Goal: Task Accomplishment & Management: Use online tool/utility

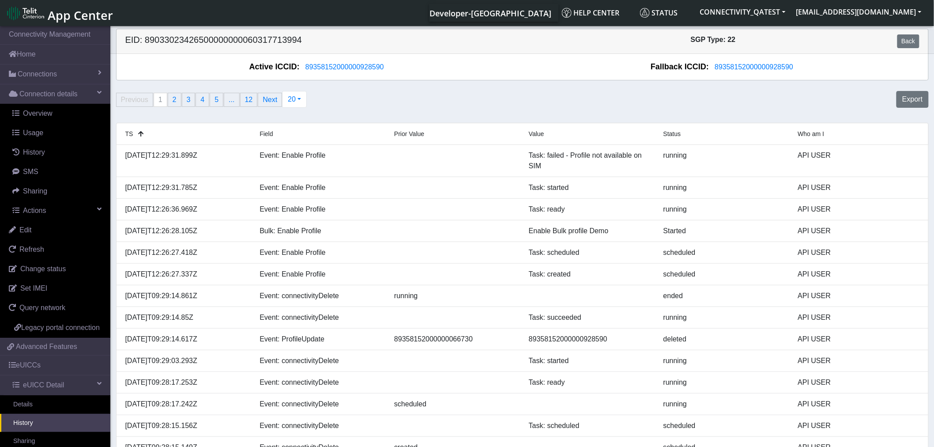
scroll to position [147, 0]
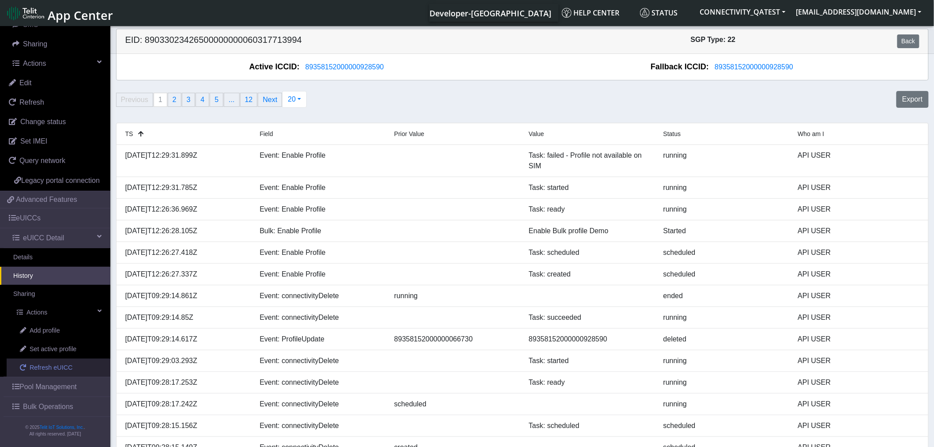
click at [57, 373] on span "Refresh eUICC" at bounding box center [51, 368] width 43 height 10
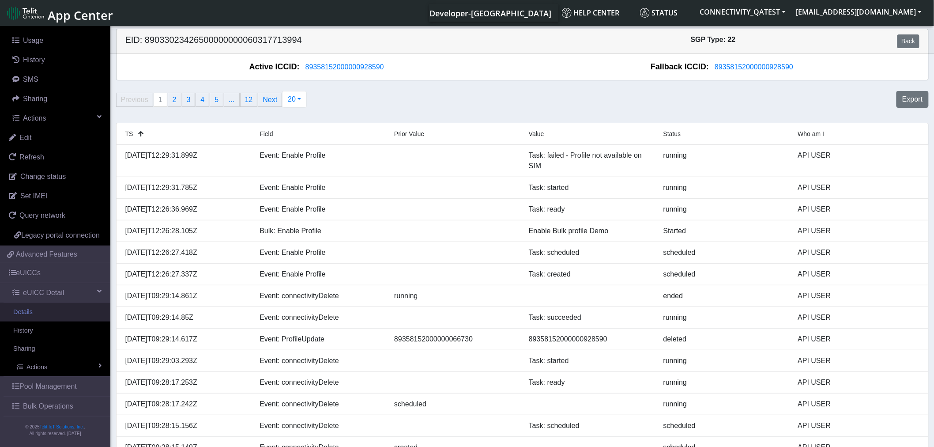
scroll to position [103, 0]
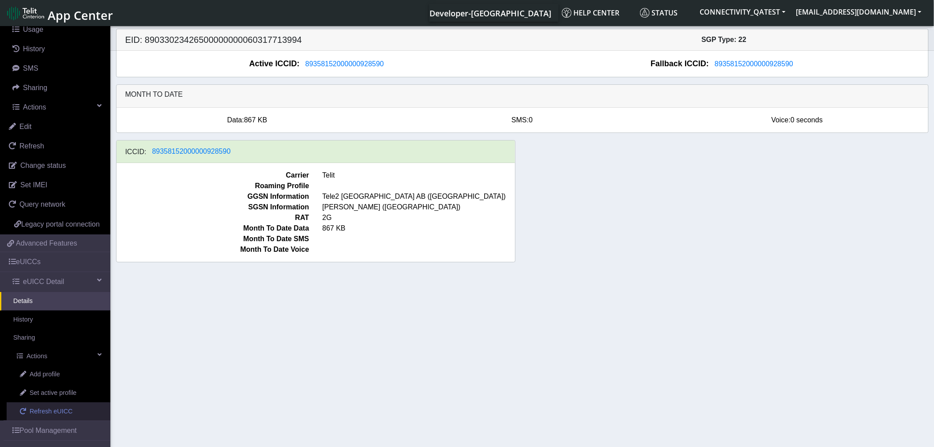
click at [41, 416] on span "Refresh eUICC" at bounding box center [51, 412] width 43 height 10
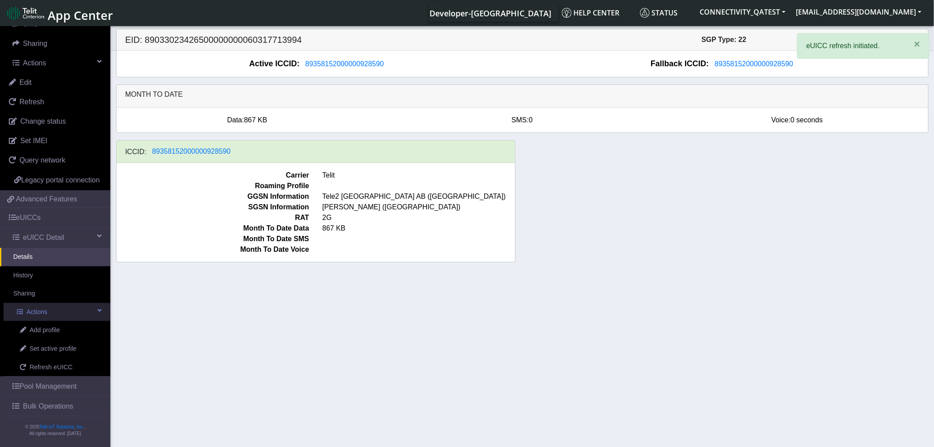
scroll to position [159, 0]
click at [35, 274] on link "History" at bounding box center [55, 275] width 110 height 19
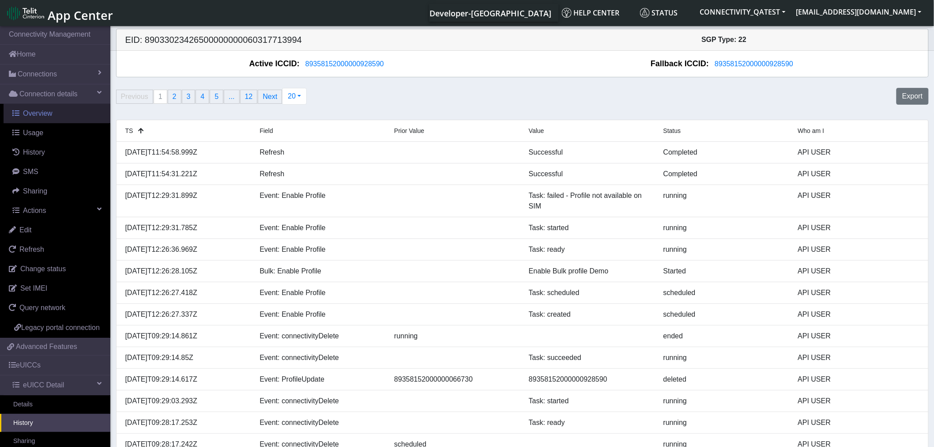
click at [45, 113] on span "Overview" at bounding box center [38, 113] width 30 height 8
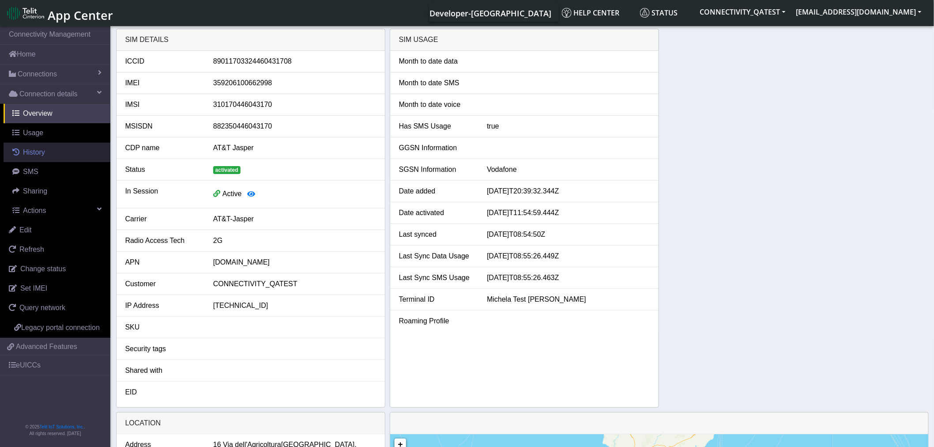
click at [38, 149] on span "History" at bounding box center [34, 152] width 22 height 8
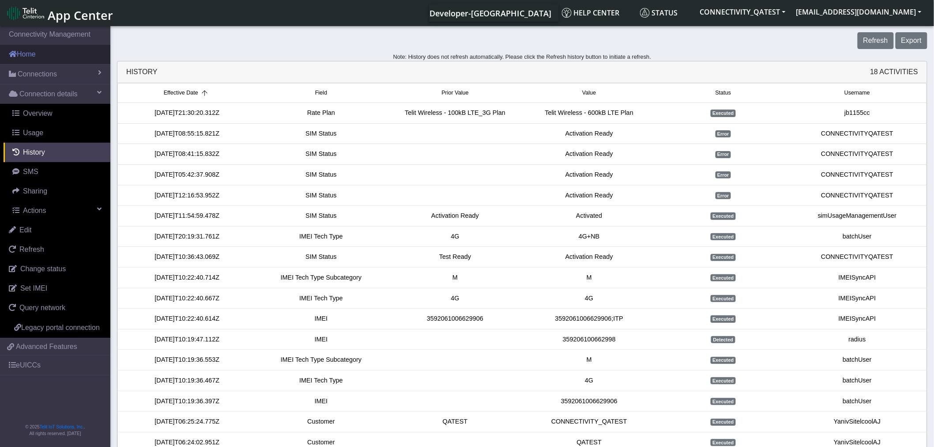
click at [40, 55] on link "Home" at bounding box center [55, 54] width 110 height 19
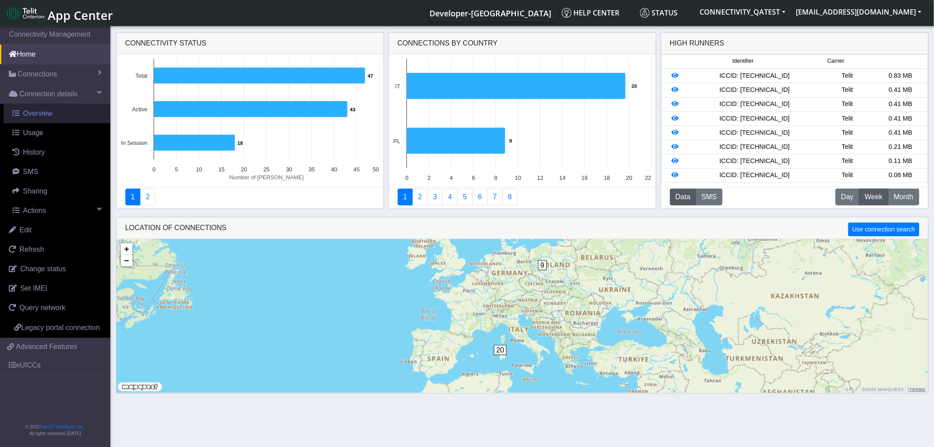
click at [62, 113] on link "Overview" at bounding box center [57, 113] width 107 height 19
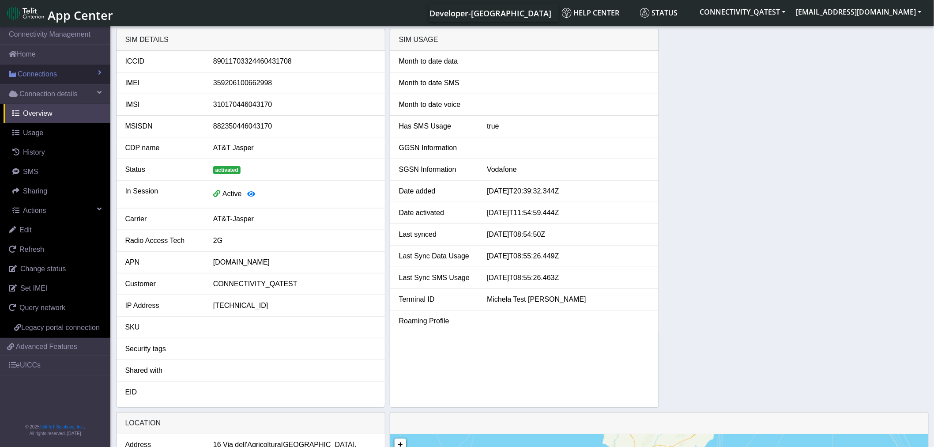
click at [89, 73] on link "Connections" at bounding box center [55, 73] width 110 height 19
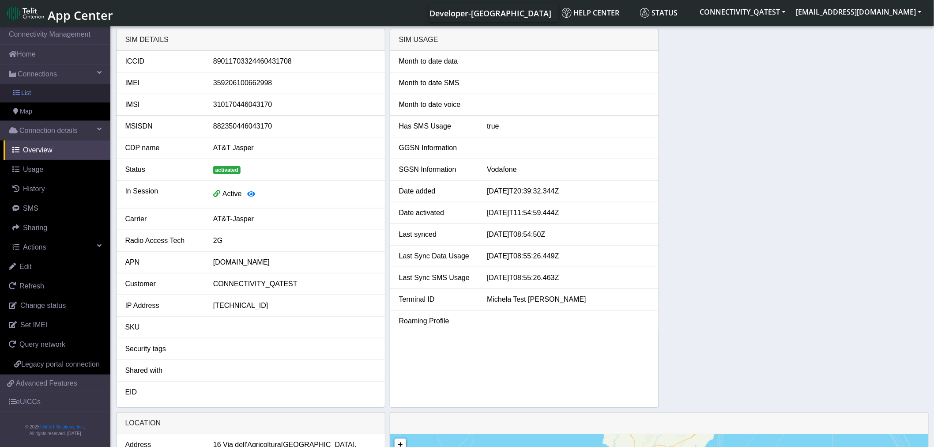
click at [40, 90] on link "List" at bounding box center [55, 93] width 110 height 19
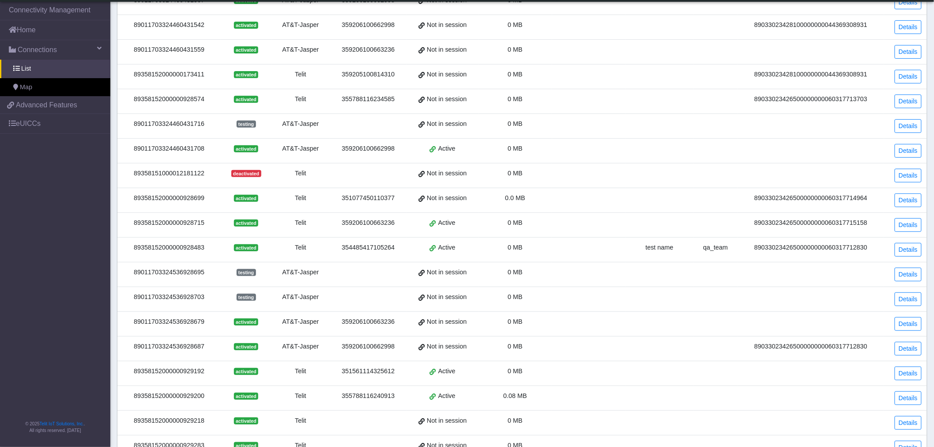
scroll to position [182, 0]
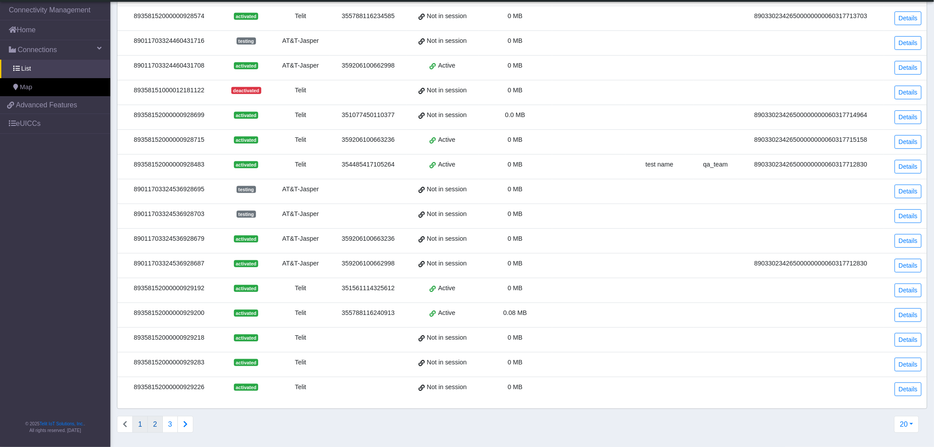
click at [157, 421] on button "2" at bounding box center [154, 424] width 15 height 17
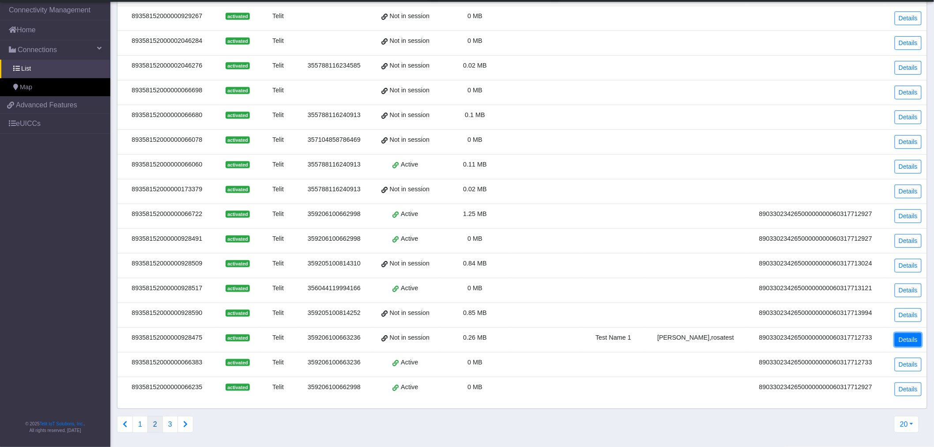
click at [907, 343] on link "Details" at bounding box center [908, 340] width 27 height 14
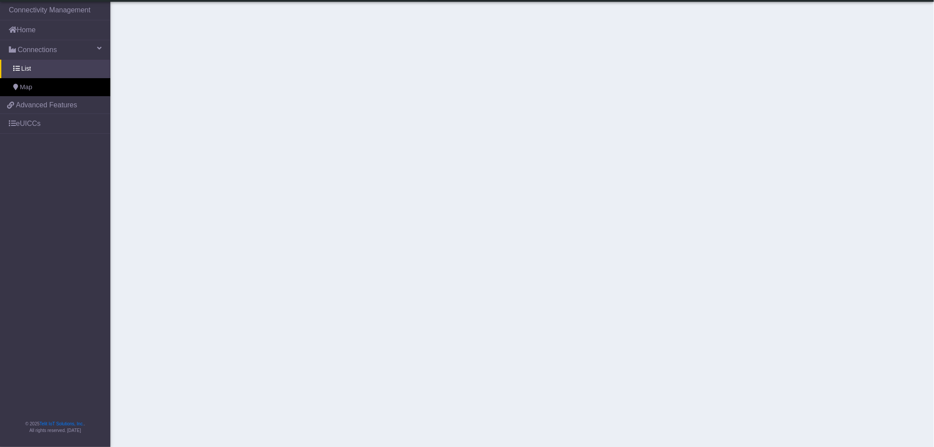
scroll to position [147, 0]
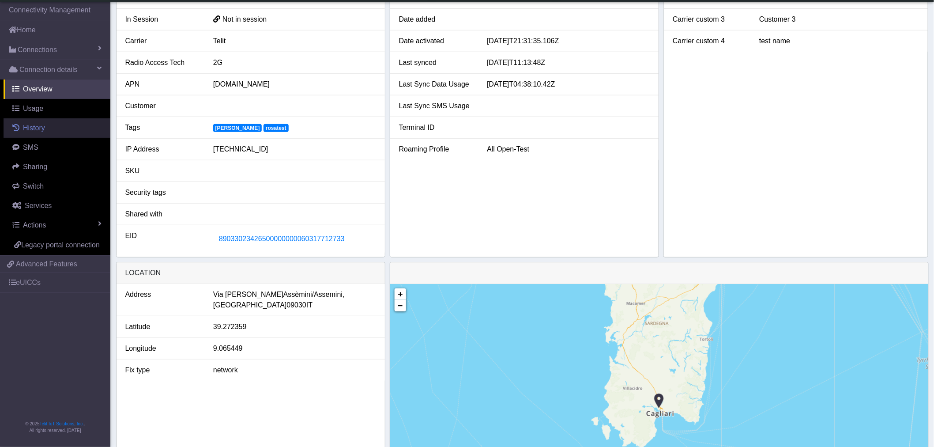
click at [24, 132] on span "History" at bounding box center [34, 128] width 22 height 8
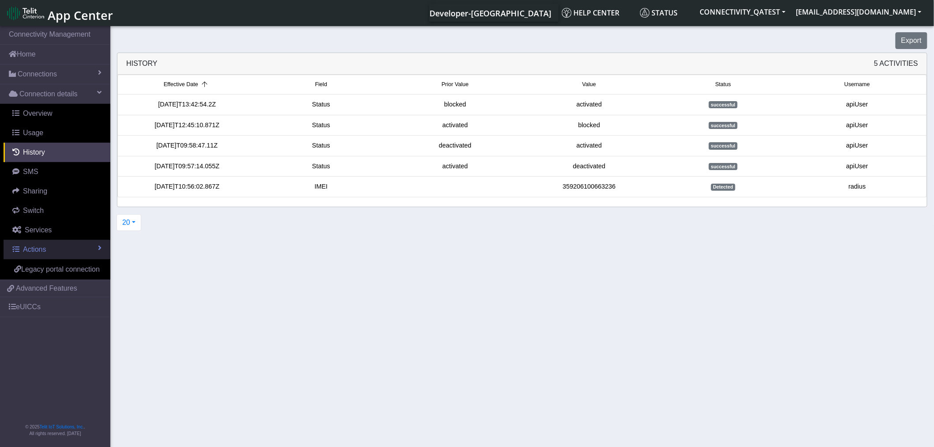
click at [32, 250] on span "Actions" at bounding box center [34, 249] width 23 height 8
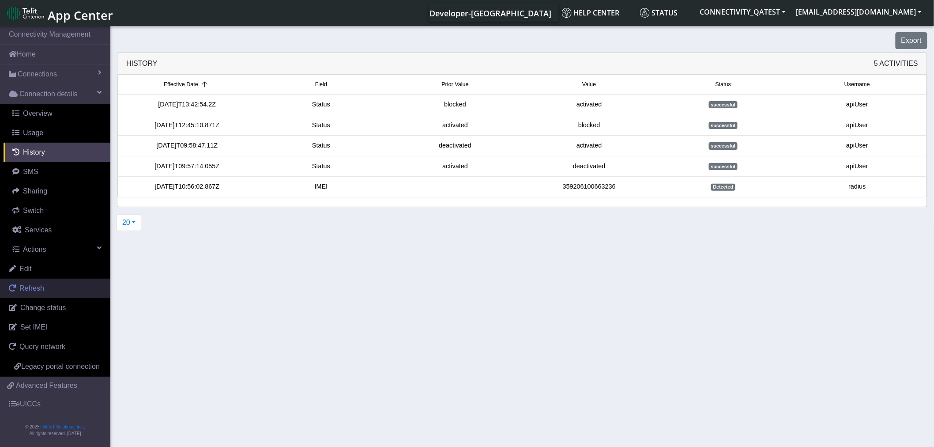
click at [46, 289] on link "Refresh" at bounding box center [55, 288] width 110 height 19
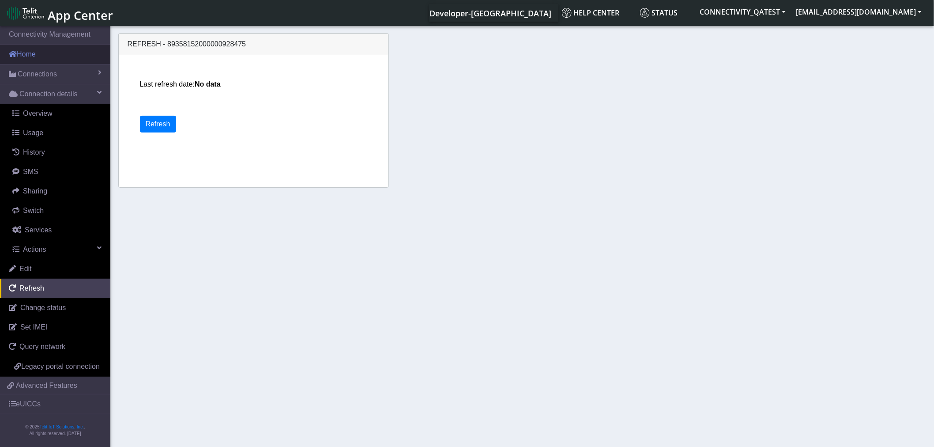
click at [52, 59] on link "Home" at bounding box center [55, 54] width 110 height 19
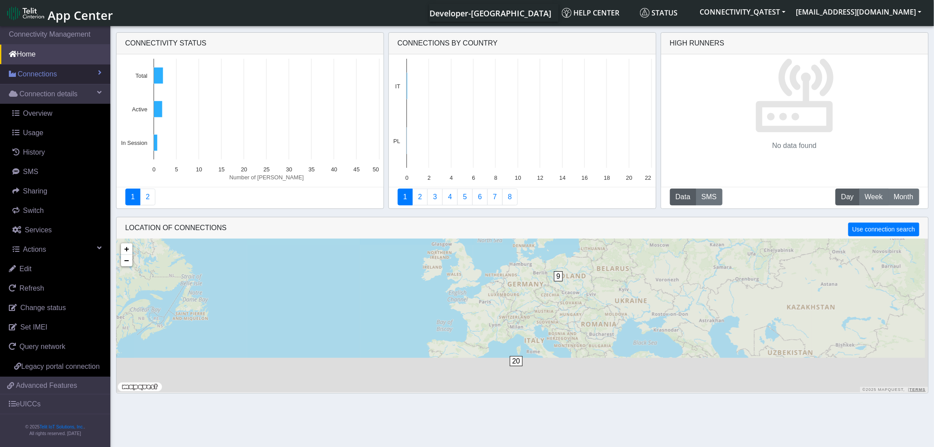
click at [47, 72] on span "Connections" at bounding box center [37, 74] width 39 height 11
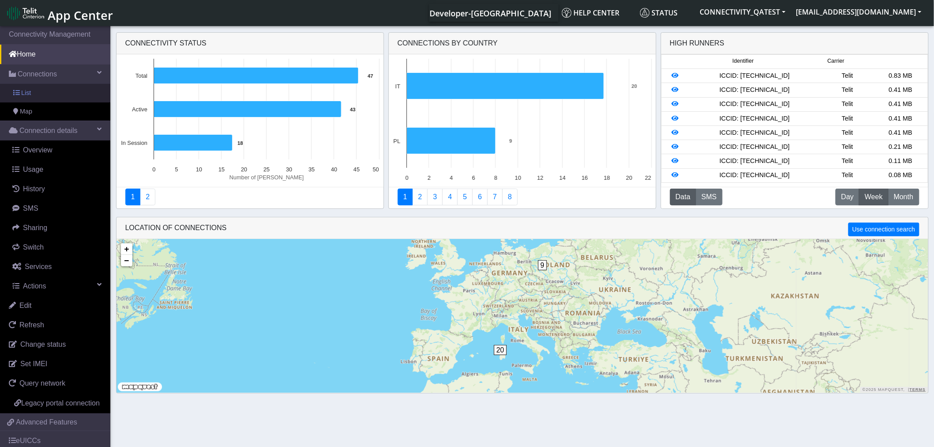
click at [41, 95] on link "List" at bounding box center [55, 93] width 110 height 19
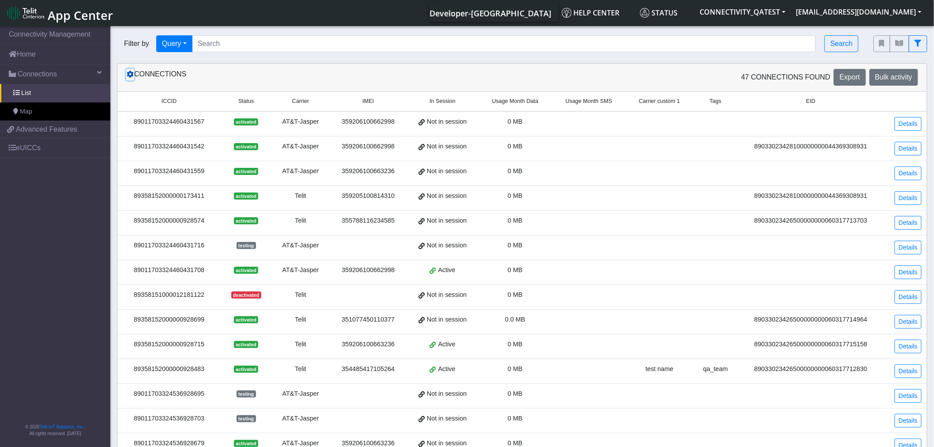
click at [130, 75] on icon at bounding box center [130, 74] width 7 height 7
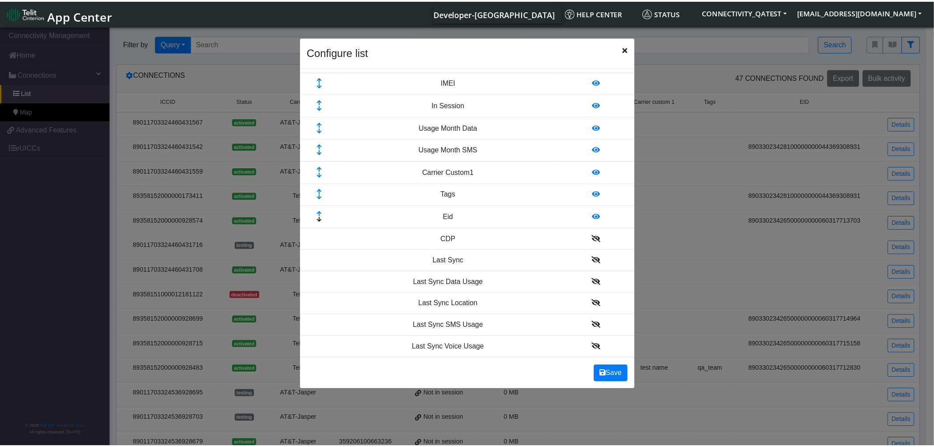
scroll to position [98, 0]
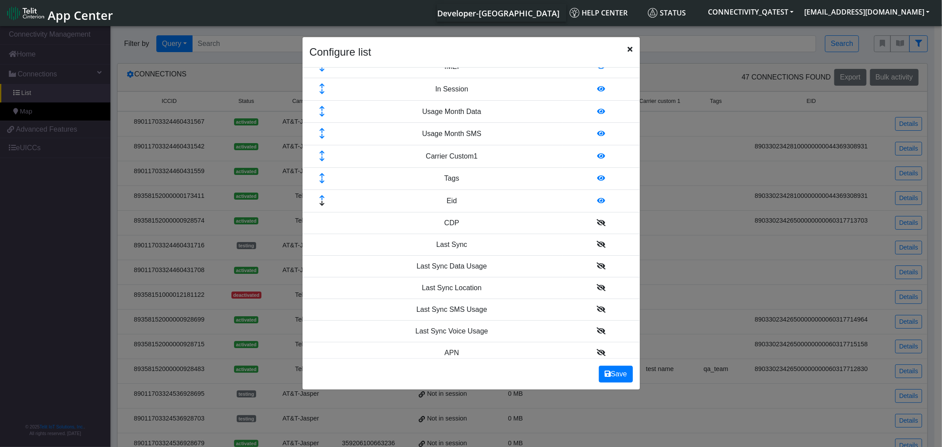
click at [596, 265] on icon at bounding box center [600, 265] width 9 height 7
click at [620, 376] on button "Save" at bounding box center [616, 374] width 34 height 17
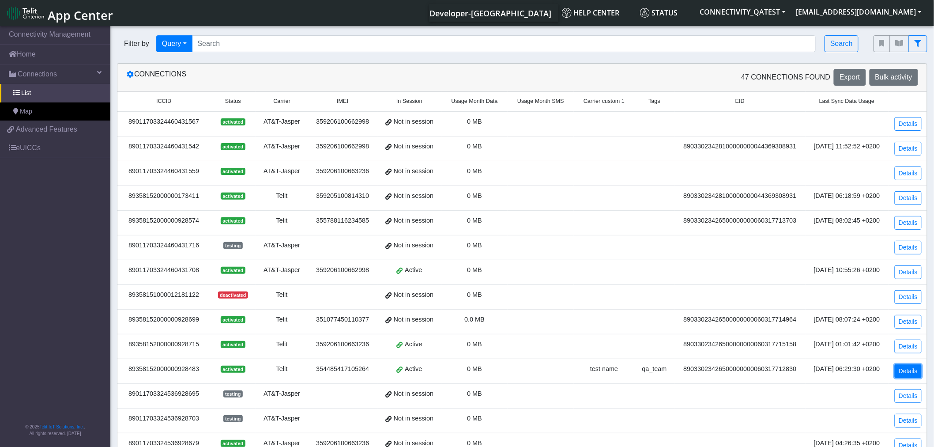
click at [906, 371] on link "Details" at bounding box center [908, 371] width 27 height 14
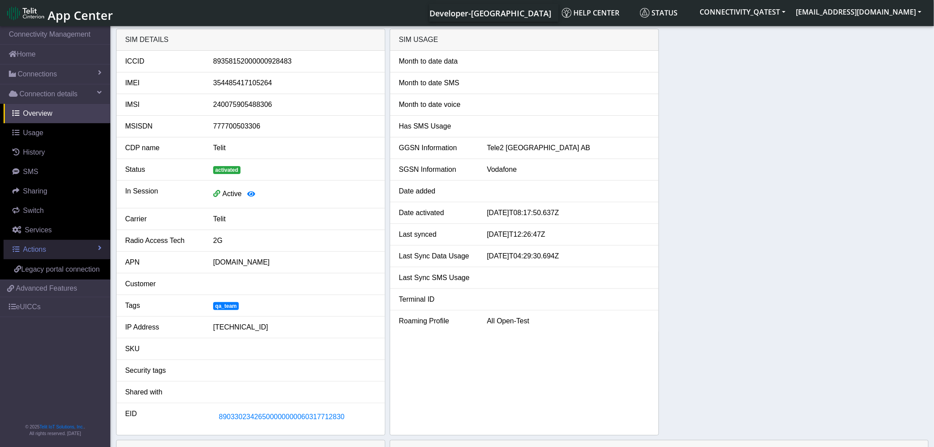
click at [40, 249] on span "Actions" at bounding box center [34, 249] width 23 height 8
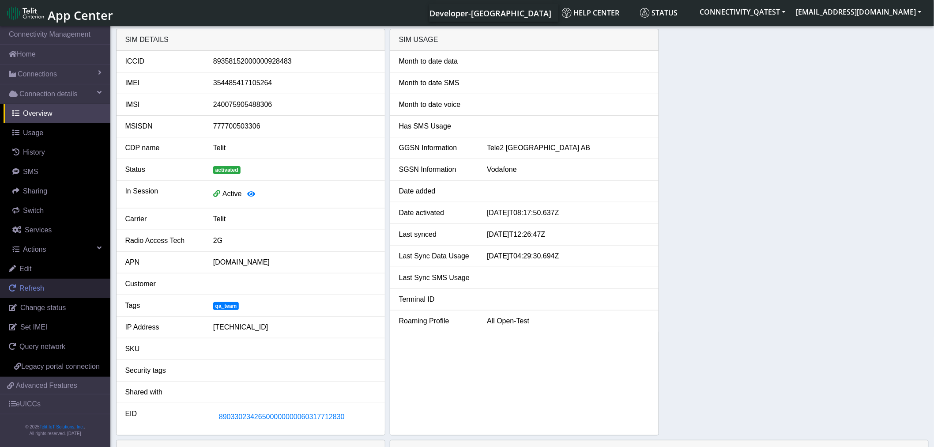
click at [42, 292] on span "Refresh" at bounding box center [31, 288] width 25 height 8
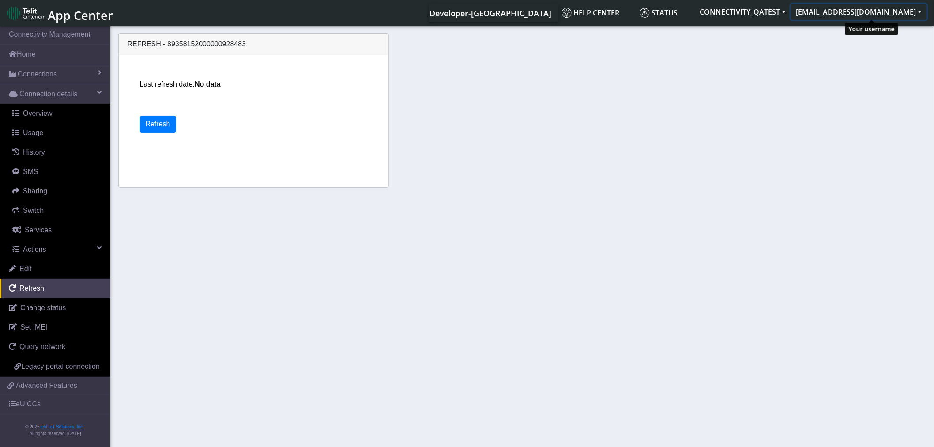
click at [856, 11] on button "[EMAIL_ADDRESS][DOMAIN_NAME]" at bounding box center [859, 12] width 136 height 16
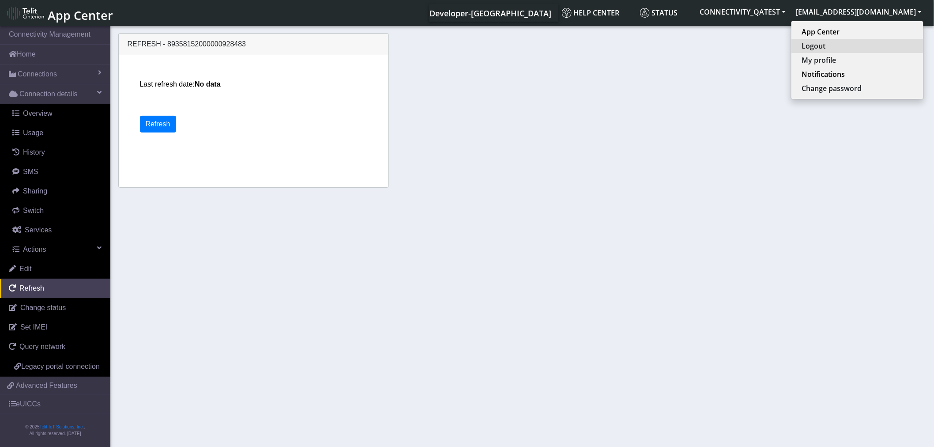
click at [840, 47] on button "Logout" at bounding box center [858, 46] width 132 height 14
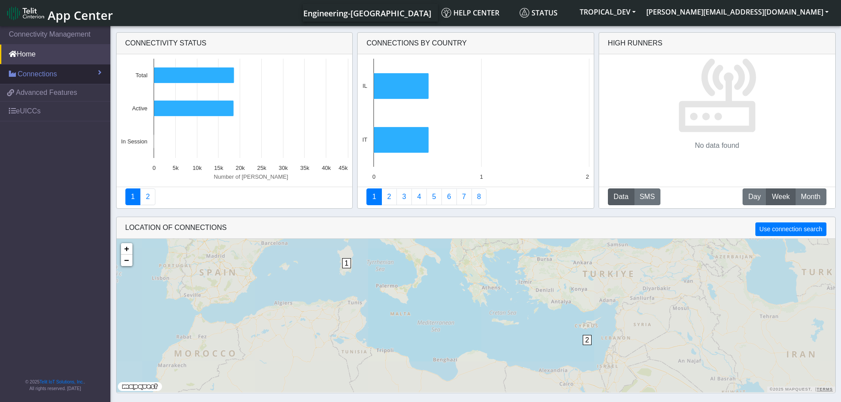
click at [53, 76] on span "Connections" at bounding box center [37, 74] width 39 height 11
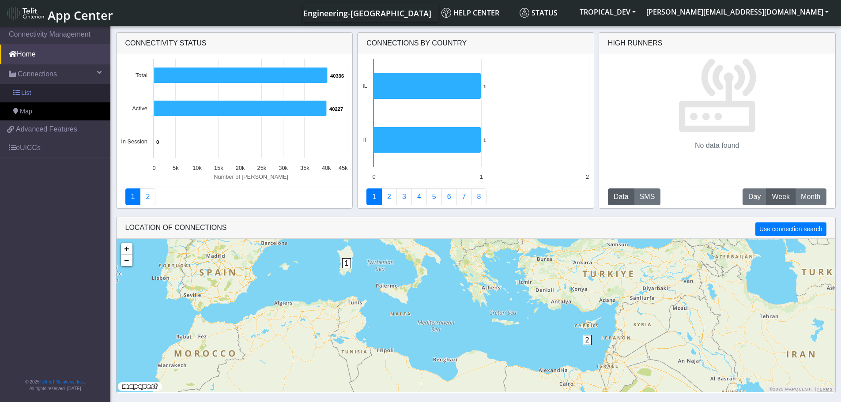
click at [48, 92] on link "List" at bounding box center [55, 93] width 110 height 19
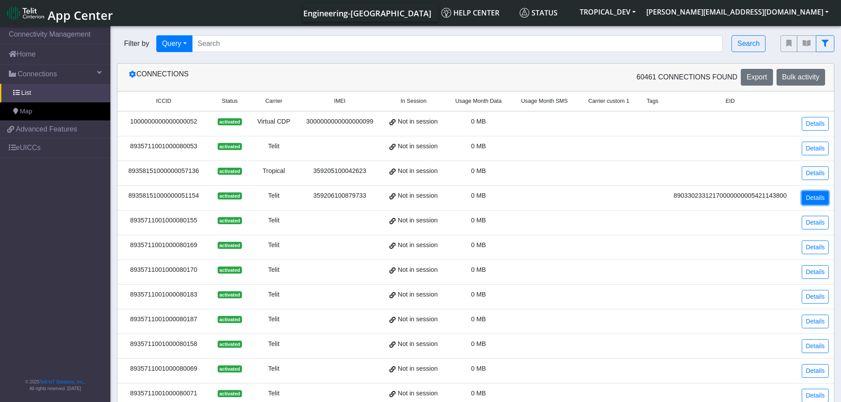
click at [811, 198] on link "Details" at bounding box center [815, 198] width 27 height 14
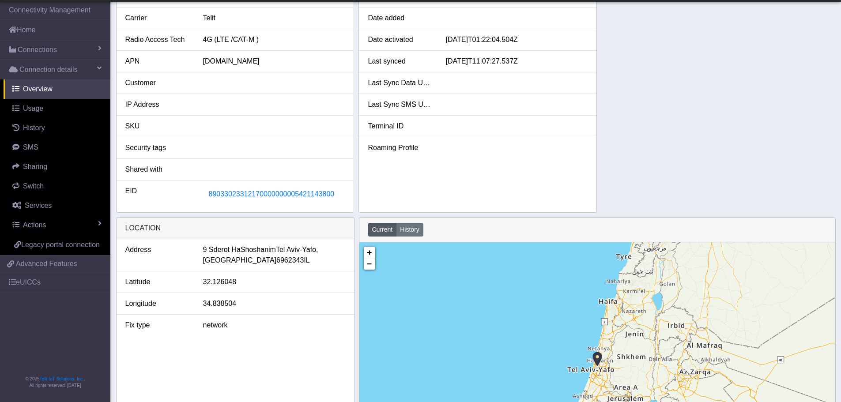
scroll to position [177, 0]
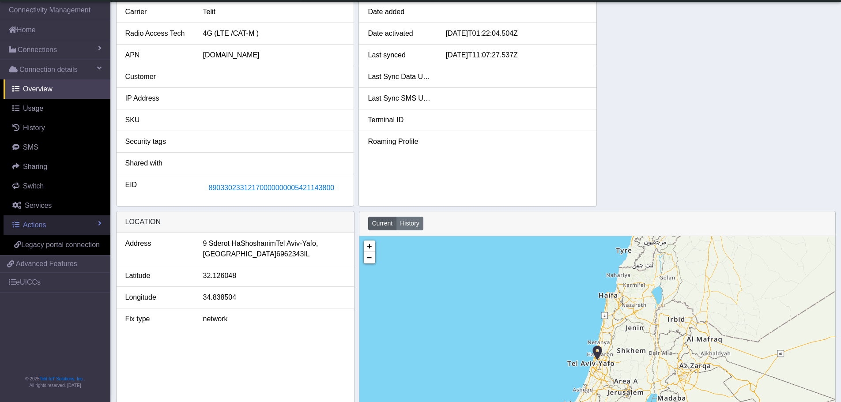
click at [47, 228] on link "Actions" at bounding box center [57, 224] width 107 height 19
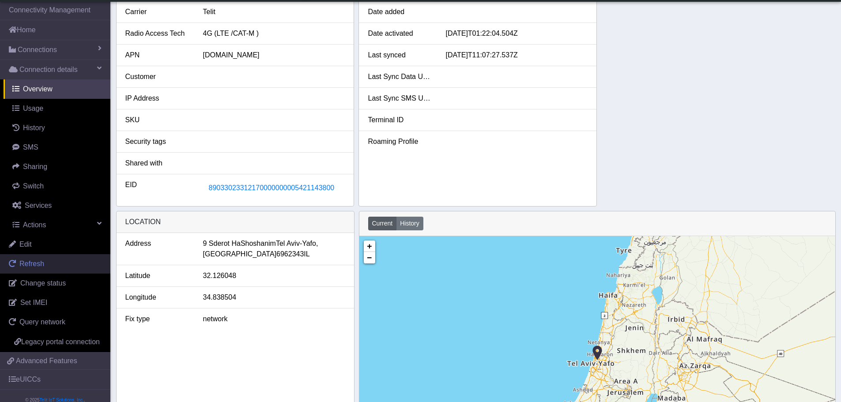
click at [40, 264] on span "Refresh" at bounding box center [31, 264] width 25 height 8
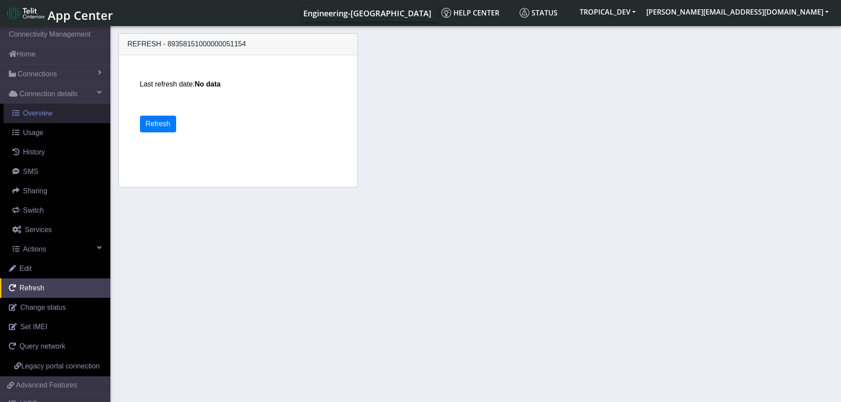
click at [45, 117] on span "Overview" at bounding box center [38, 113] width 30 height 8
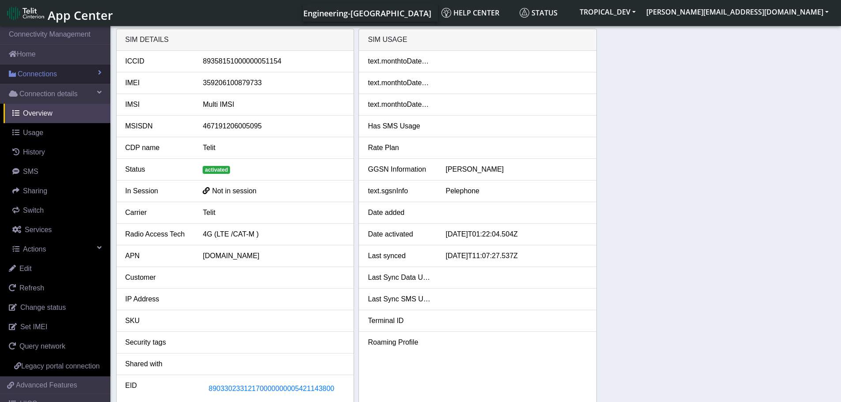
click at [39, 70] on span "Connections" at bounding box center [37, 74] width 39 height 11
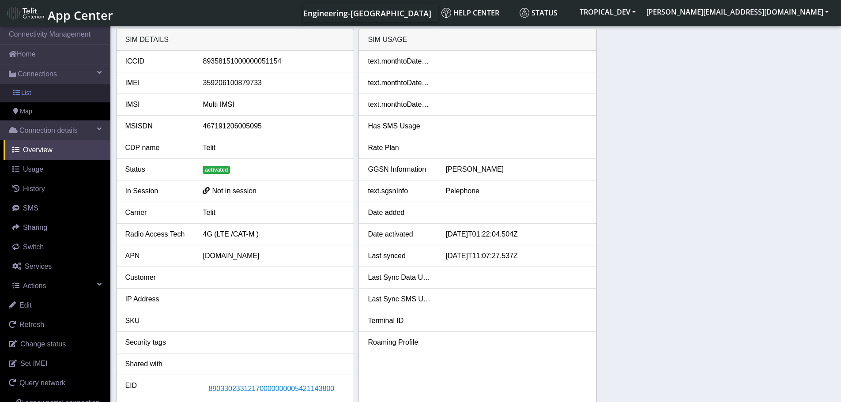
click at [30, 91] on span "List" at bounding box center [26, 93] width 10 height 10
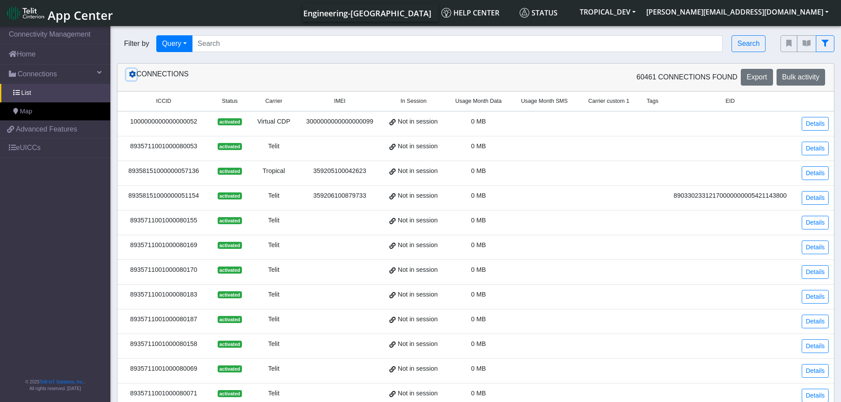
click at [134, 76] on icon at bounding box center [132, 74] width 7 height 7
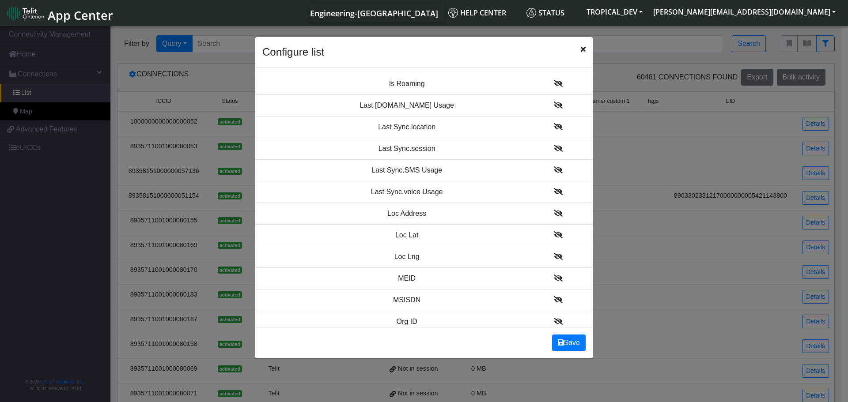
scroll to position [719, 0]
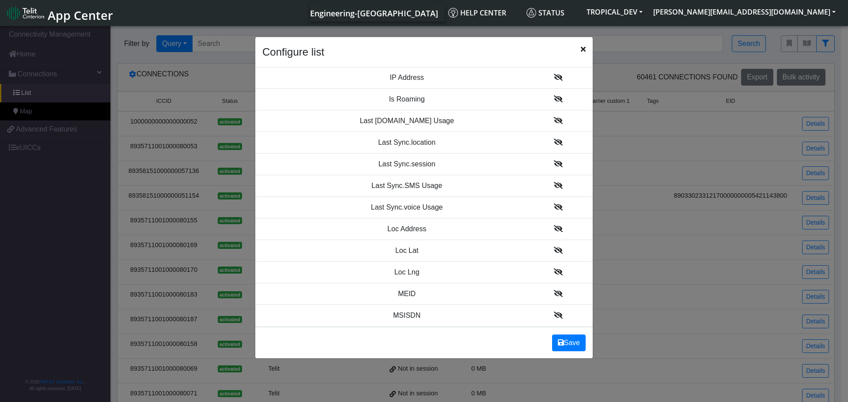
click at [554, 120] on icon at bounding box center [558, 120] width 9 height 7
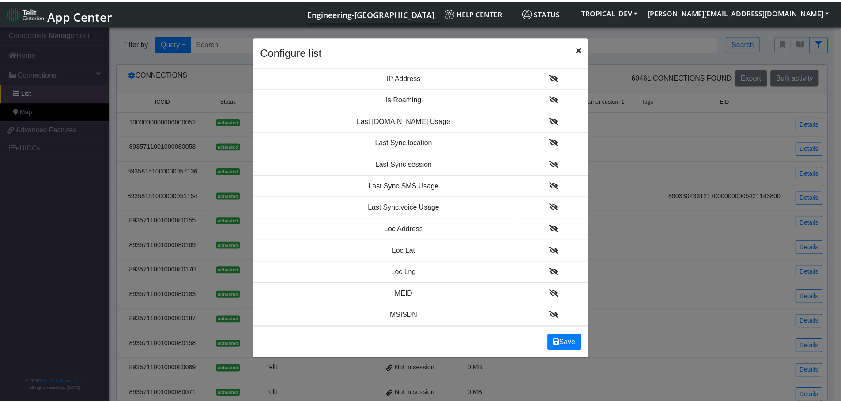
scroll to position [742, 0]
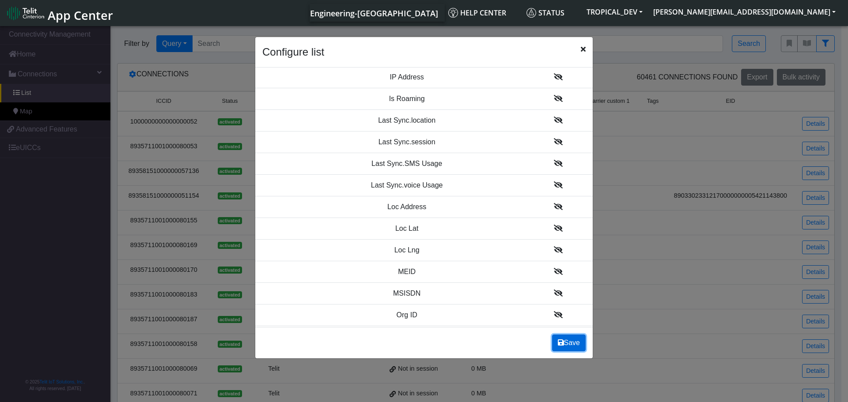
click at [566, 342] on button "Save" at bounding box center [569, 343] width 34 height 17
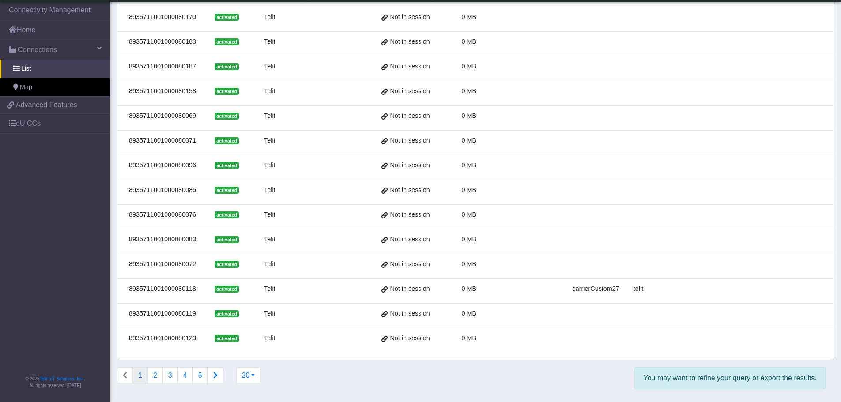
scroll to position [237, 0]
click at [157, 375] on button "2" at bounding box center [154, 374] width 15 height 17
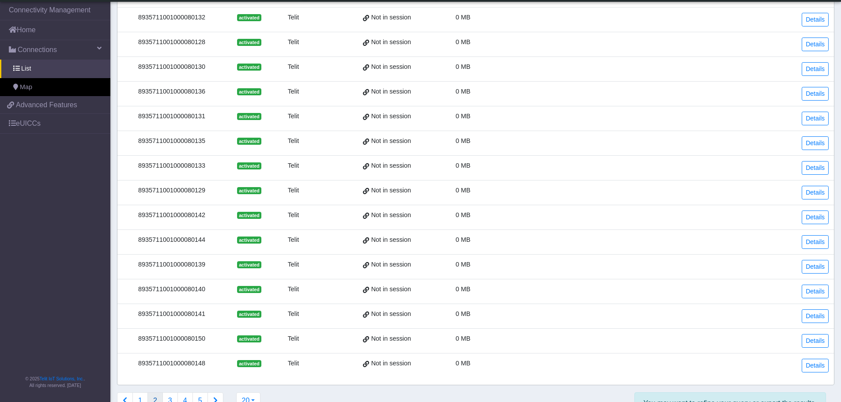
scroll to position [230, 0]
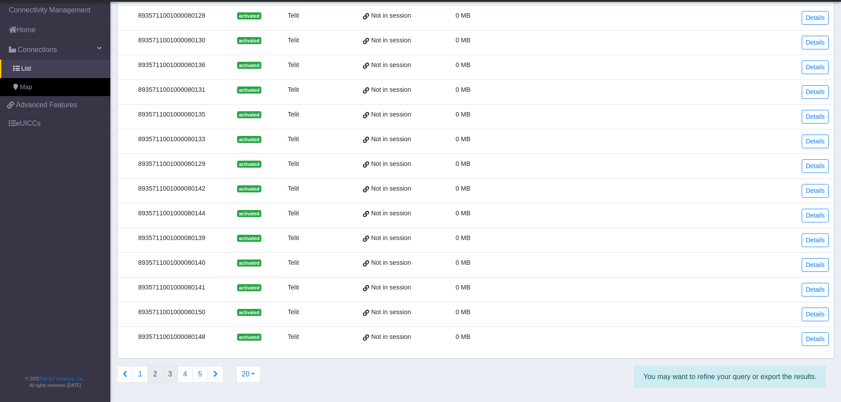
click at [171, 375] on button "3" at bounding box center [169, 374] width 15 height 17
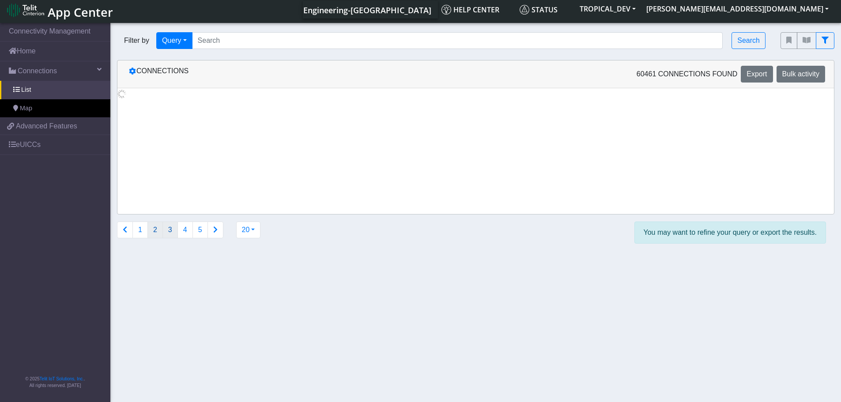
scroll to position [0, 0]
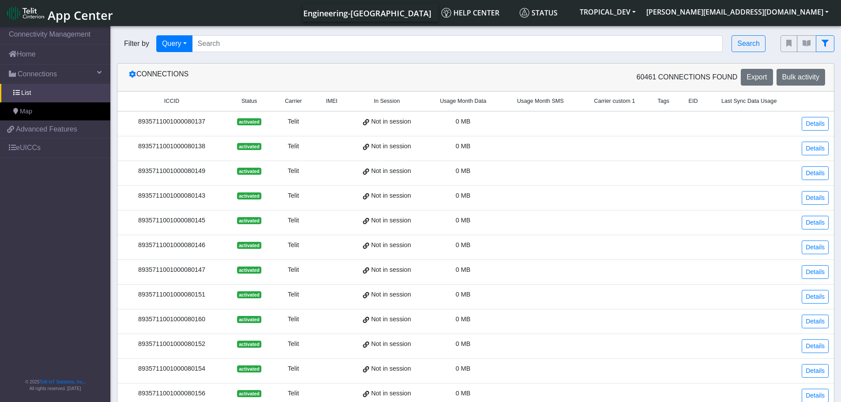
click at [738, 102] on span "Last Sync Data Usage" at bounding box center [748, 101] width 55 height 8
click at [170, 99] on span "ICCID" at bounding box center [171, 101] width 15 height 8
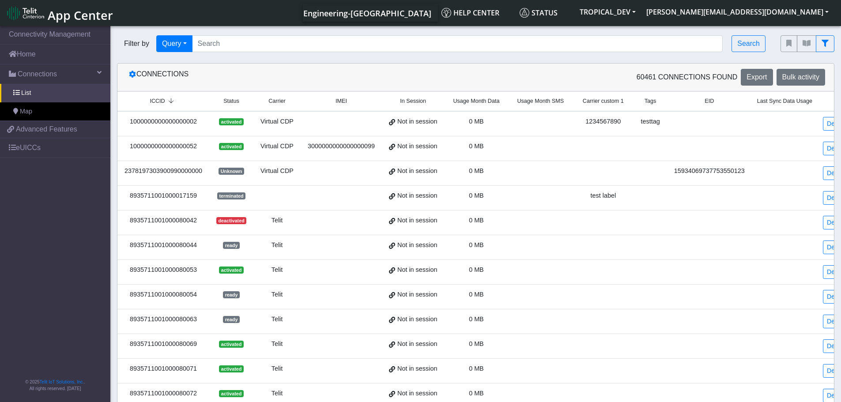
click at [782, 102] on span "Last Sync Data Usage" at bounding box center [784, 101] width 55 height 8
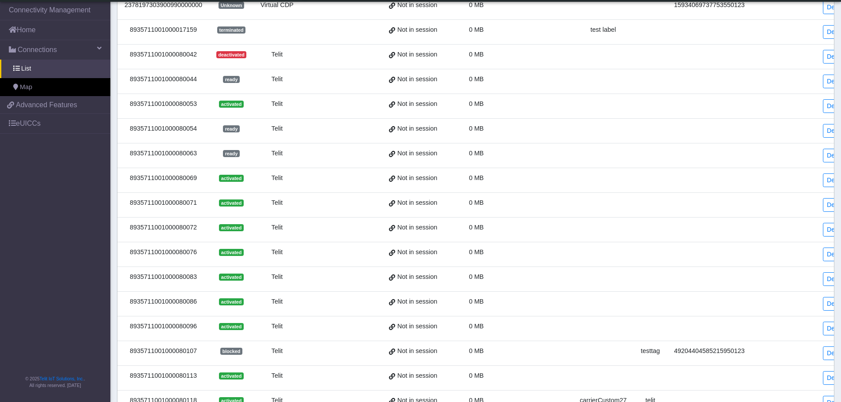
scroll to position [237, 0]
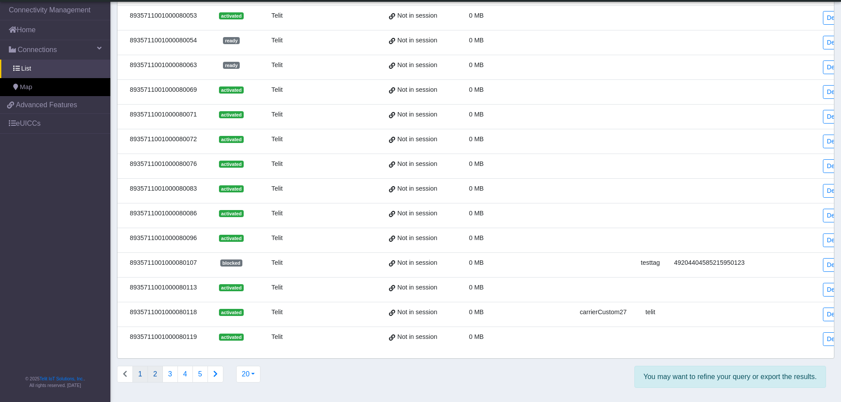
click at [157, 380] on button "2" at bounding box center [154, 374] width 15 height 17
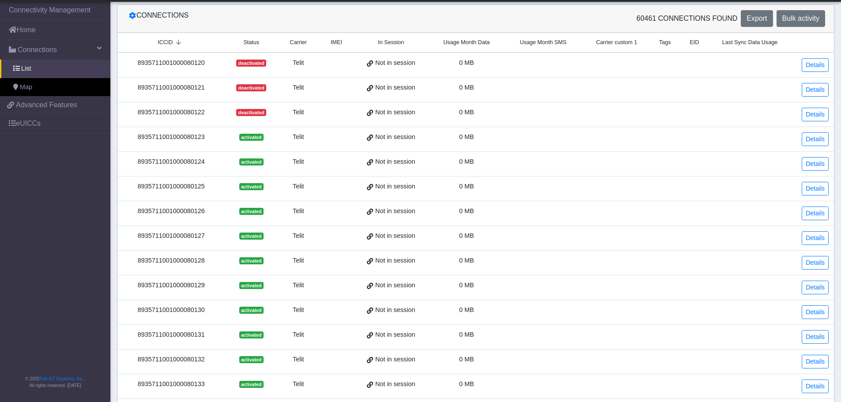
scroll to position [44, 0]
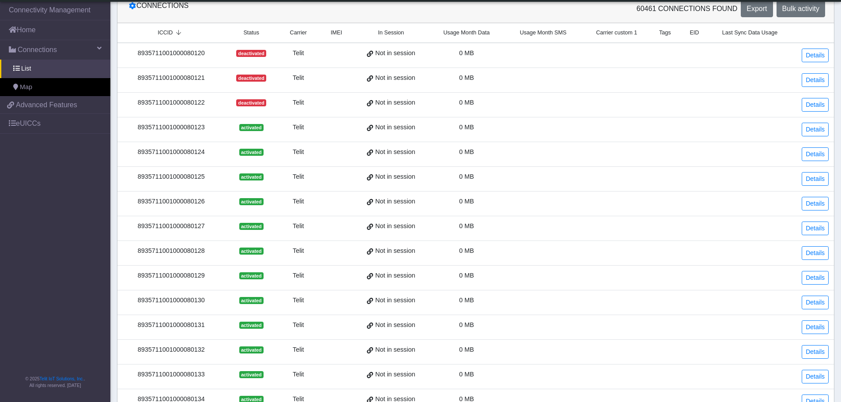
click at [399, 31] on span "In Session" at bounding box center [391, 33] width 26 height 8
click at [253, 34] on span "Status" at bounding box center [251, 33] width 16 height 8
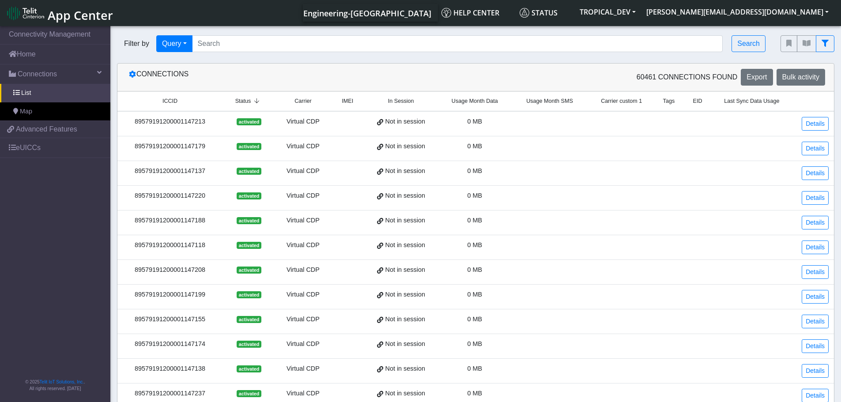
click at [394, 106] on th "In Session" at bounding box center [401, 101] width 73 height 19
click at [401, 102] on span "In Session" at bounding box center [401, 101] width 26 height 8
click at [350, 100] on span "IMEI" at bounding box center [347, 101] width 11 height 8
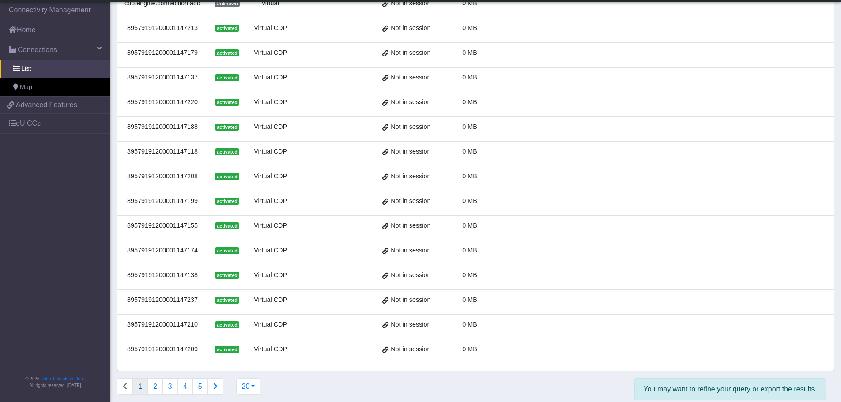
scroll to position [237, 0]
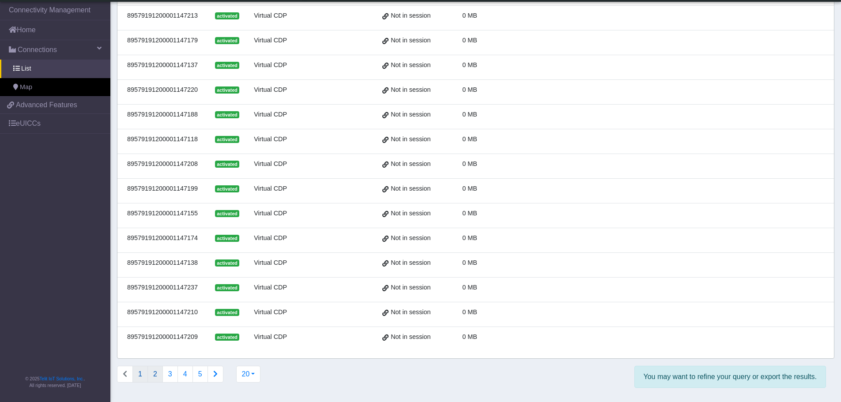
click at [161, 370] on button "2" at bounding box center [154, 374] width 15 height 17
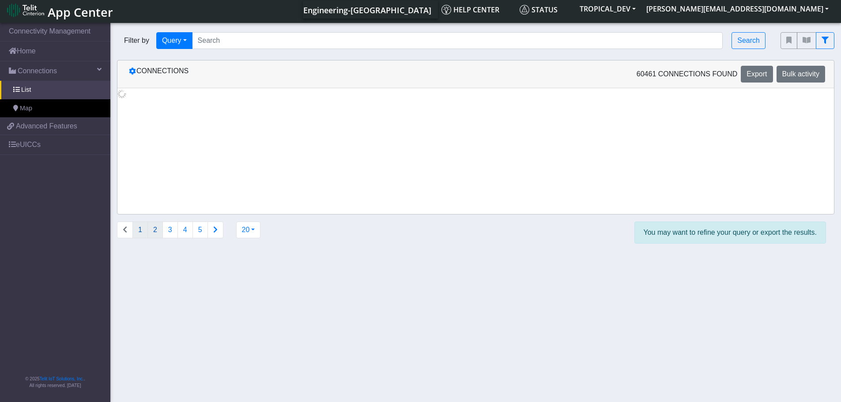
scroll to position [0, 0]
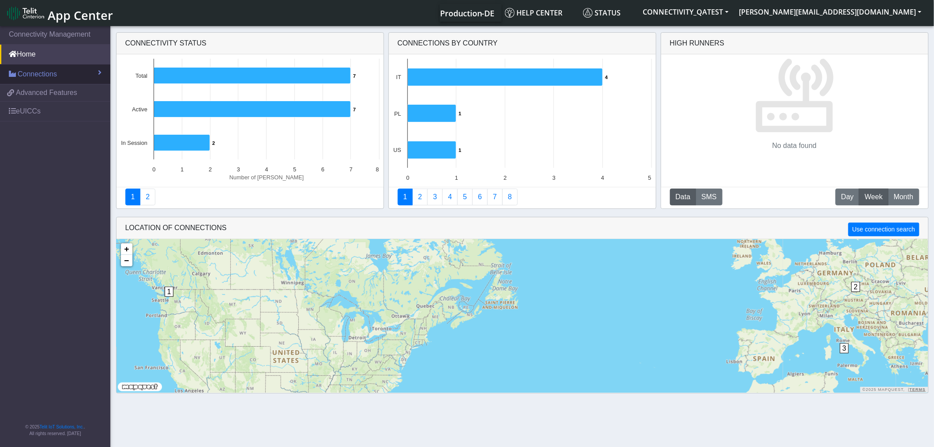
click at [56, 72] on span "Connections" at bounding box center [37, 74] width 39 height 11
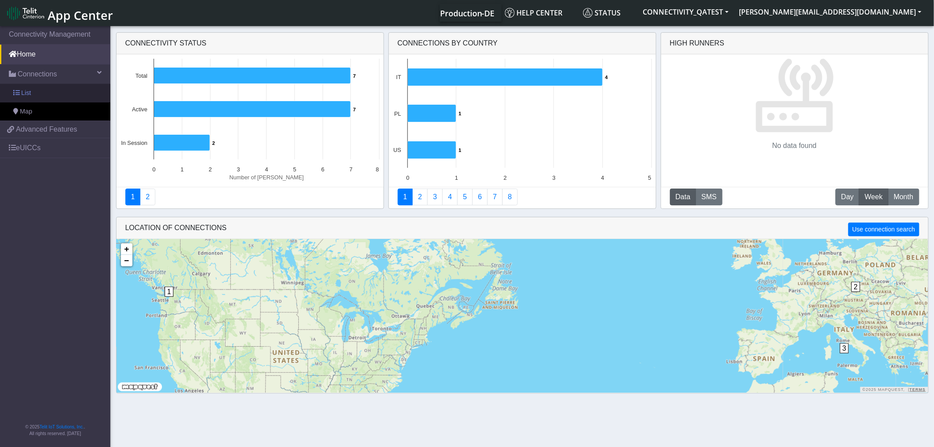
click at [44, 91] on link "List" at bounding box center [55, 93] width 110 height 19
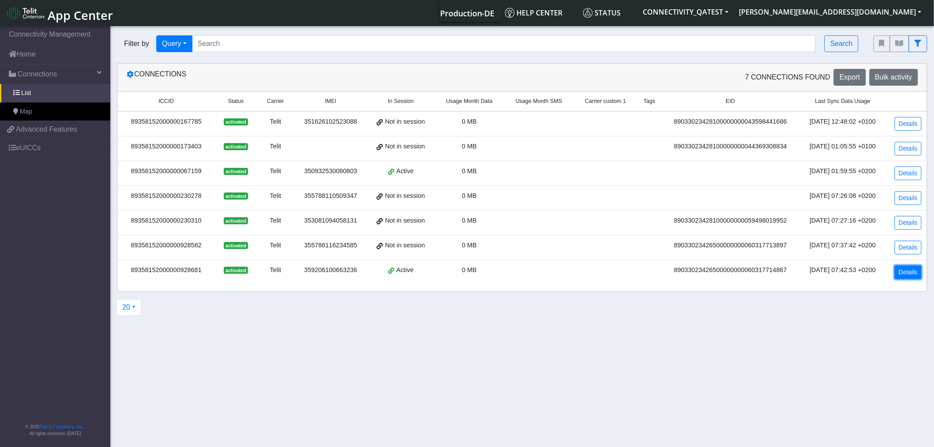
click at [905, 274] on link "Details" at bounding box center [908, 272] width 27 height 14
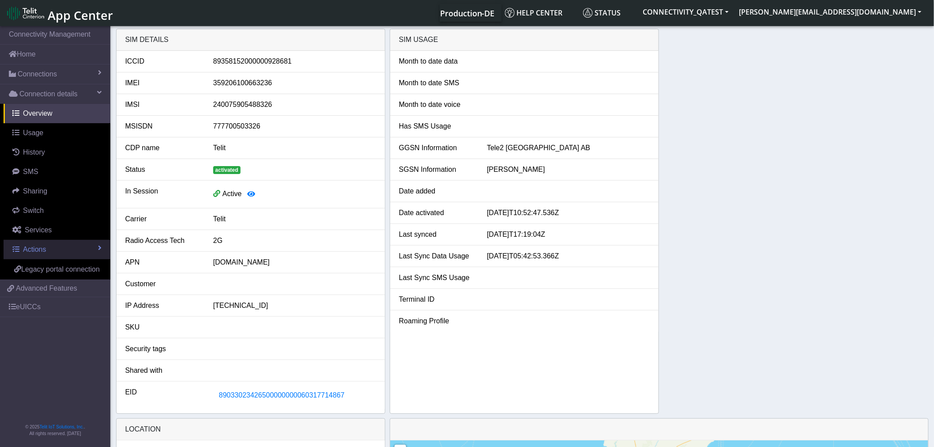
click at [41, 252] on span "Actions" at bounding box center [34, 249] width 23 height 8
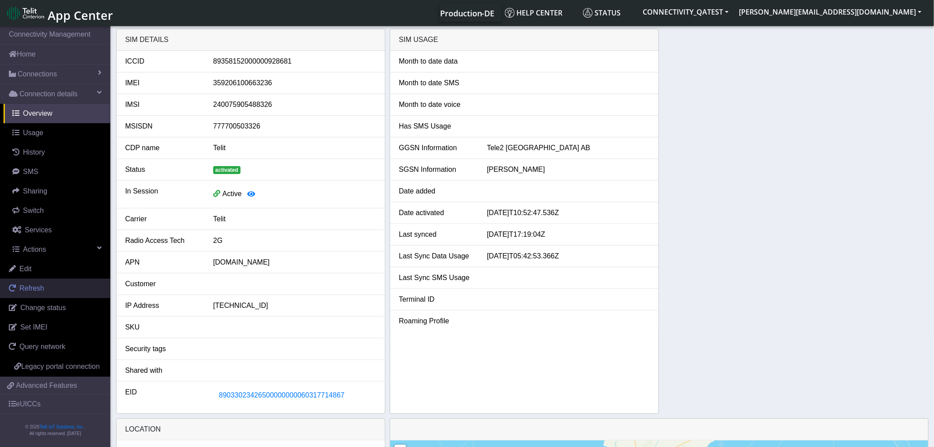
click at [41, 294] on link "Refresh" at bounding box center [55, 288] width 110 height 19
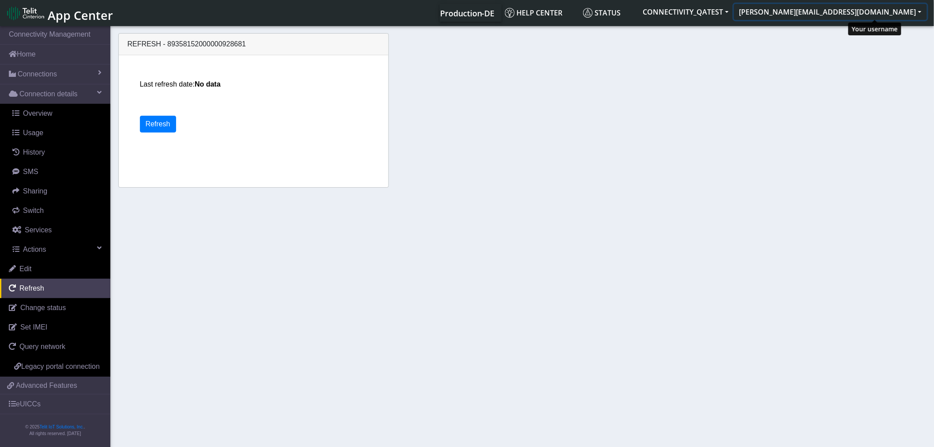
click at [888, 10] on button "[PERSON_NAME][EMAIL_ADDRESS][DOMAIN_NAME]" at bounding box center [830, 12] width 193 height 16
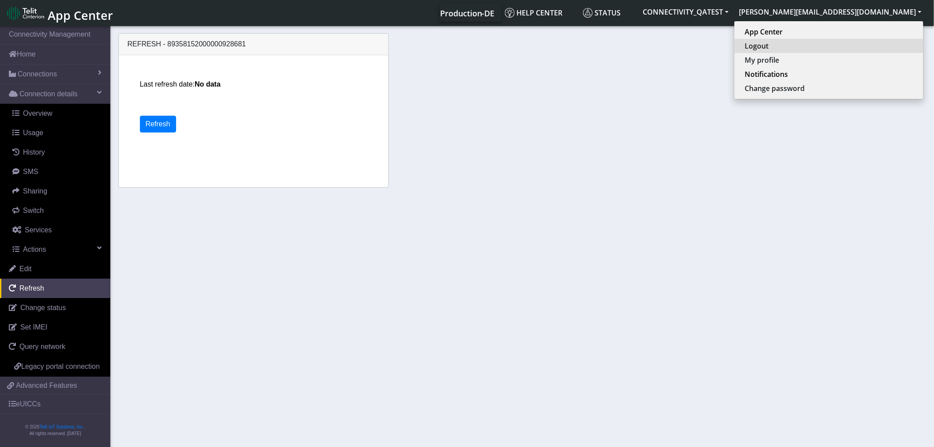
click at [848, 47] on button "Logout" at bounding box center [829, 46] width 189 height 14
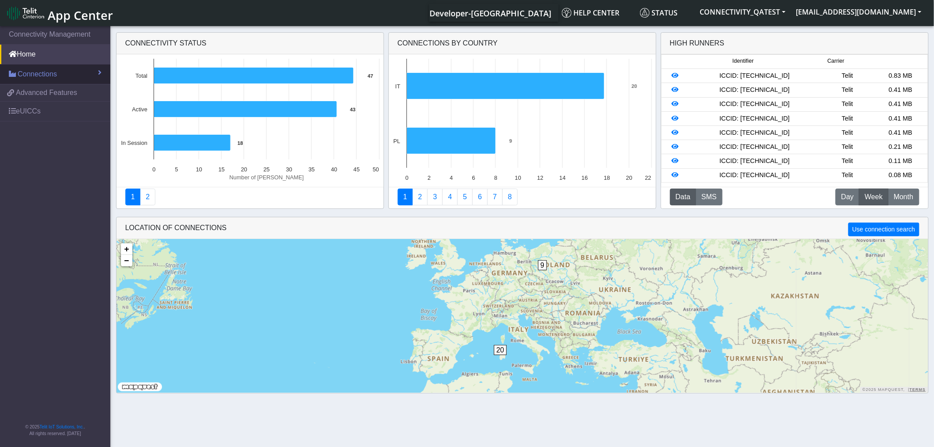
click at [49, 75] on span "Connections" at bounding box center [37, 74] width 39 height 11
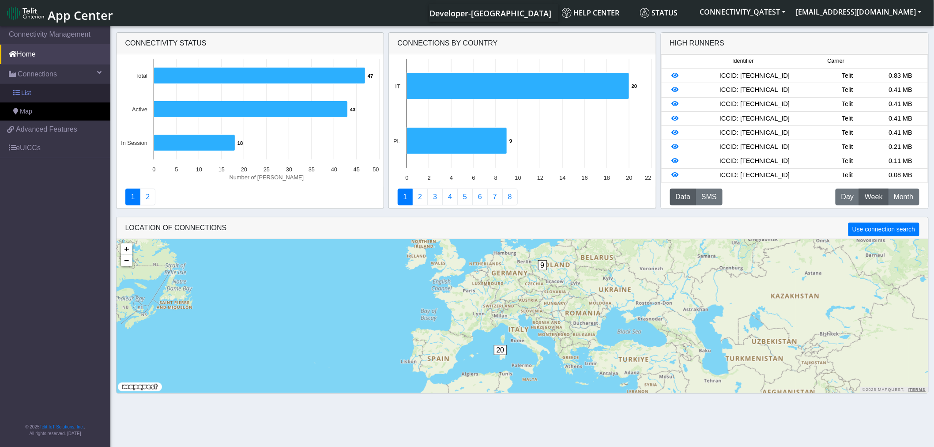
click at [36, 95] on link "List" at bounding box center [55, 93] width 110 height 19
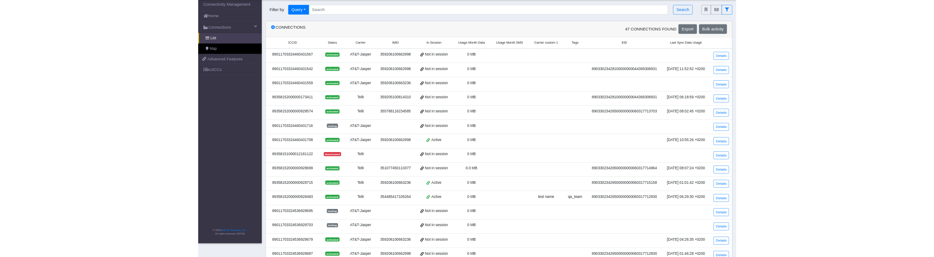
scroll to position [49, 0]
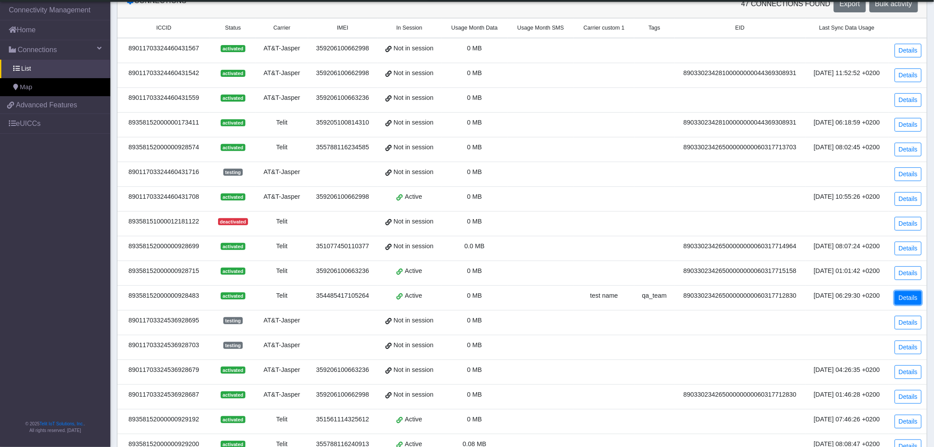
click at [908, 299] on link "Details" at bounding box center [908, 298] width 27 height 14
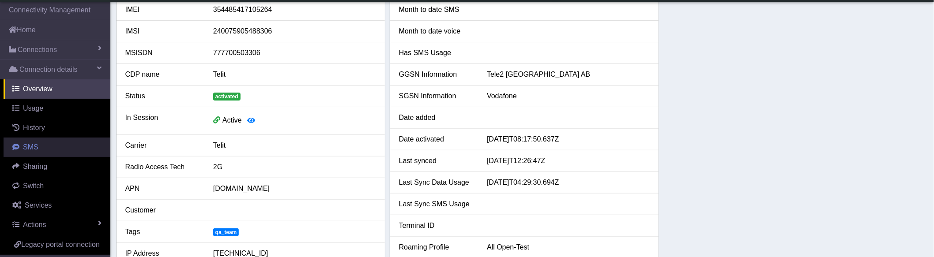
scroll to position [80, 0]
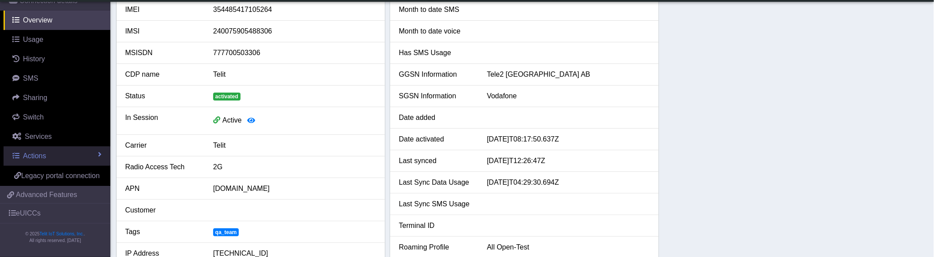
click at [45, 152] on span "Actions" at bounding box center [34, 156] width 23 height 8
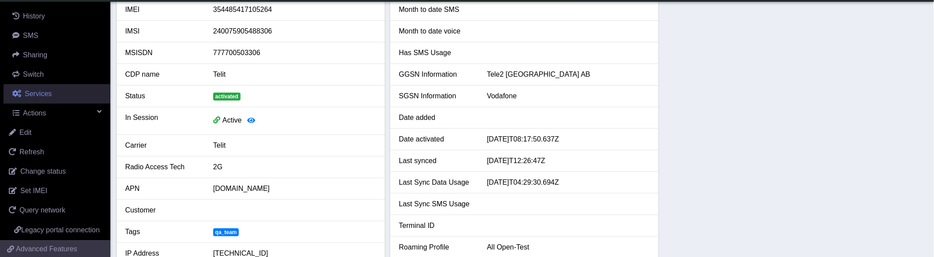
scroll to position [129, 0]
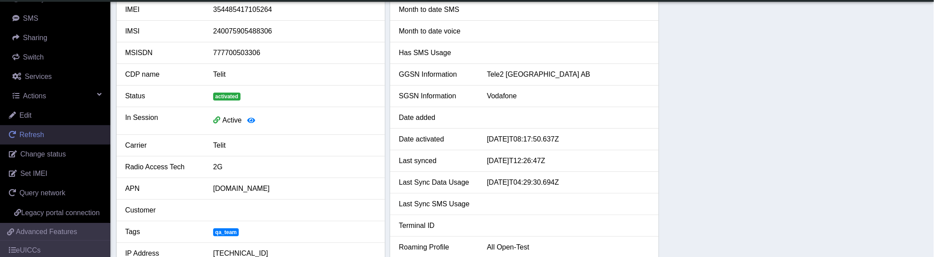
click at [40, 135] on span "Refresh" at bounding box center [31, 135] width 25 height 8
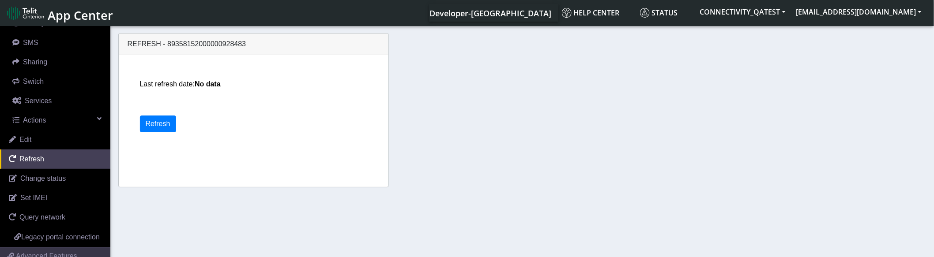
drag, startPoint x: 231, startPoint y: 85, endPoint x: 115, endPoint y: 87, distance: 116.6
click at [133, 85] on div "Refresh - 89358152000000928483 Last refresh date: No data Refresh" at bounding box center [253, 110] width 271 height 155
click at [155, 121] on button "Refresh" at bounding box center [158, 124] width 36 height 17
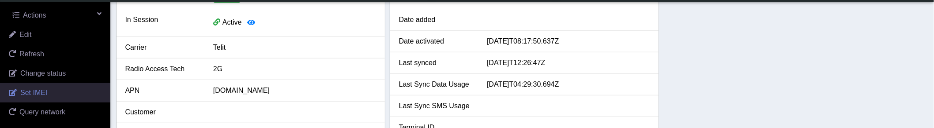
scroll to position [227, 0]
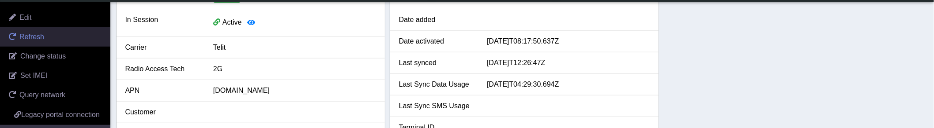
click at [38, 38] on span "Refresh" at bounding box center [31, 37] width 25 height 8
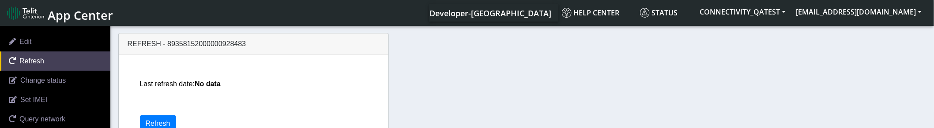
drag, startPoint x: 193, startPoint y: 88, endPoint x: 143, endPoint y: 88, distance: 50.3
click at [143, 88] on p "Last refresh date: No data" at bounding box center [263, 84] width 247 height 11
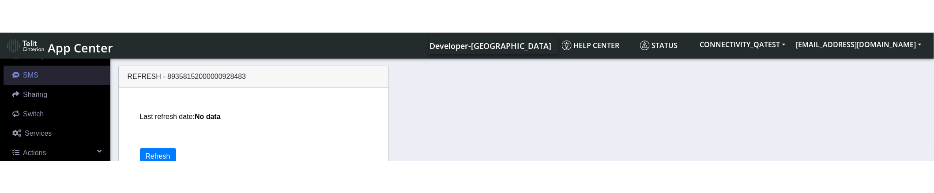
scroll to position [80, 0]
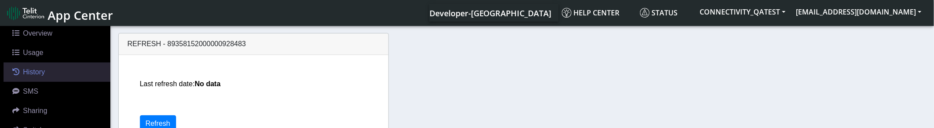
click at [37, 71] on span "History" at bounding box center [34, 72] width 22 height 8
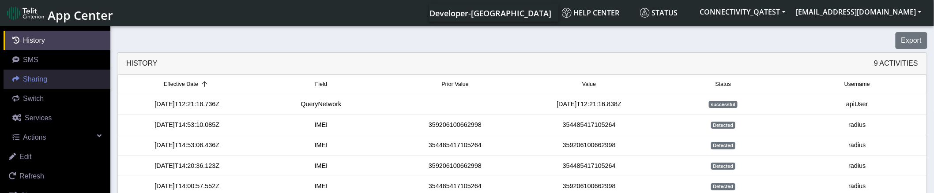
scroll to position [129, 0]
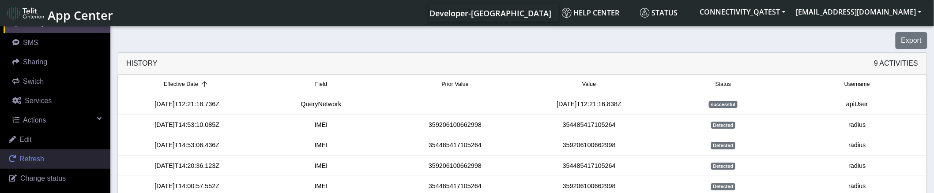
click at [32, 156] on span "Refresh" at bounding box center [31, 159] width 25 height 8
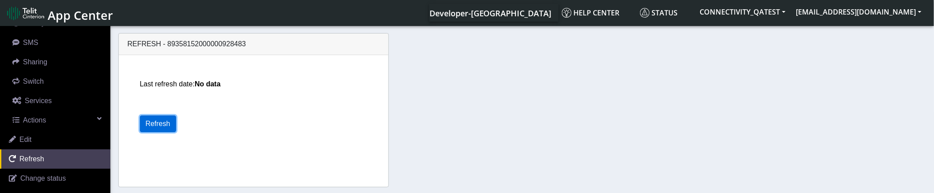
click at [157, 125] on button "Refresh" at bounding box center [158, 124] width 36 height 17
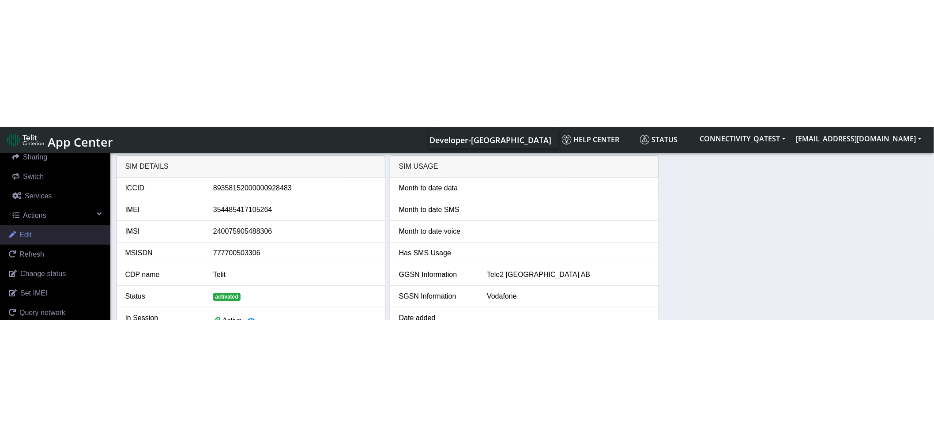
scroll to position [178, 0]
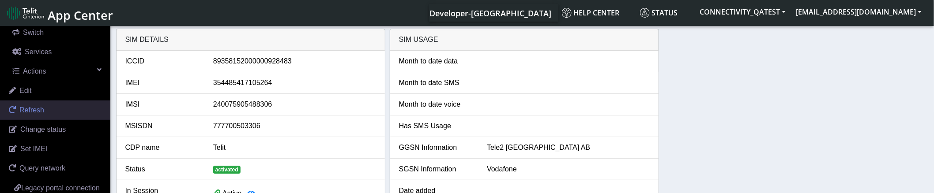
click at [36, 109] on span "Refresh" at bounding box center [31, 110] width 25 height 8
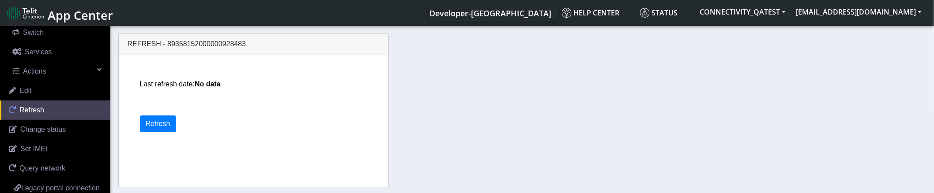
click at [29, 108] on span "Refresh" at bounding box center [31, 110] width 25 height 8
click at [158, 124] on button "Refresh" at bounding box center [158, 124] width 36 height 17
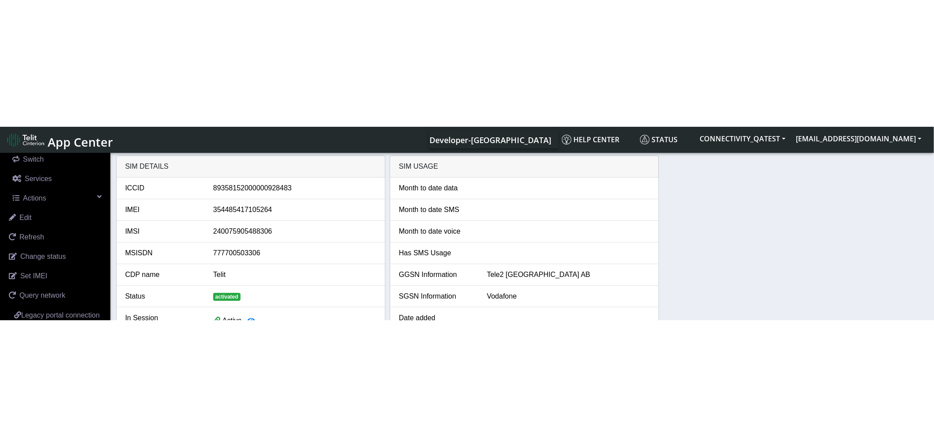
scroll to position [9, 0]
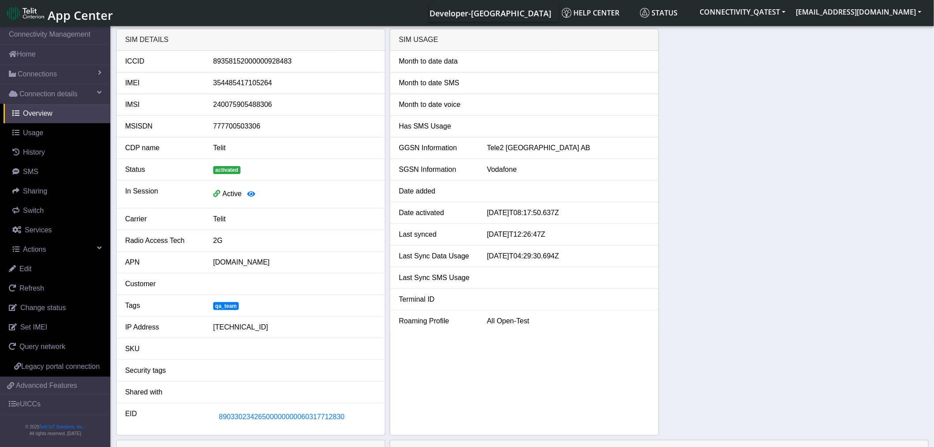
click at [73, 11] on span "App Center" at bounding box center [80, 15] width 65 height 16
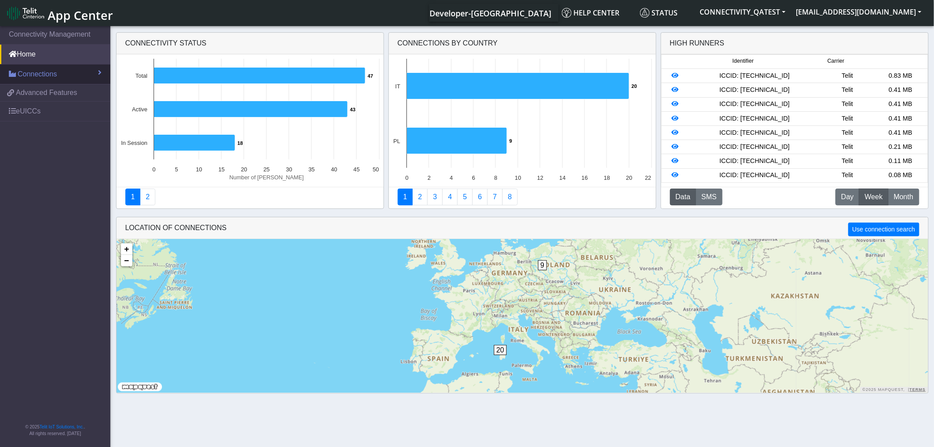
click at [38, 74] on span "Connections" at bounding box center [37, 74] width 39 height 11
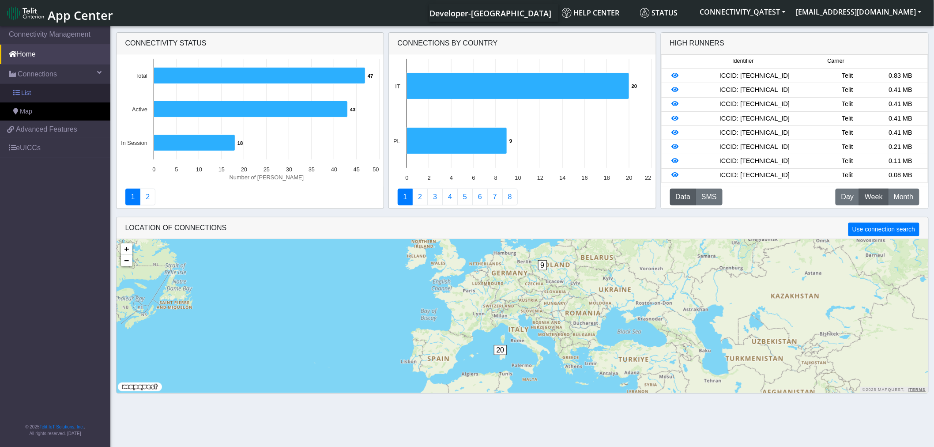
click at [25, 97] on span "List" at bounding box center [26, 93] width 10 height 10
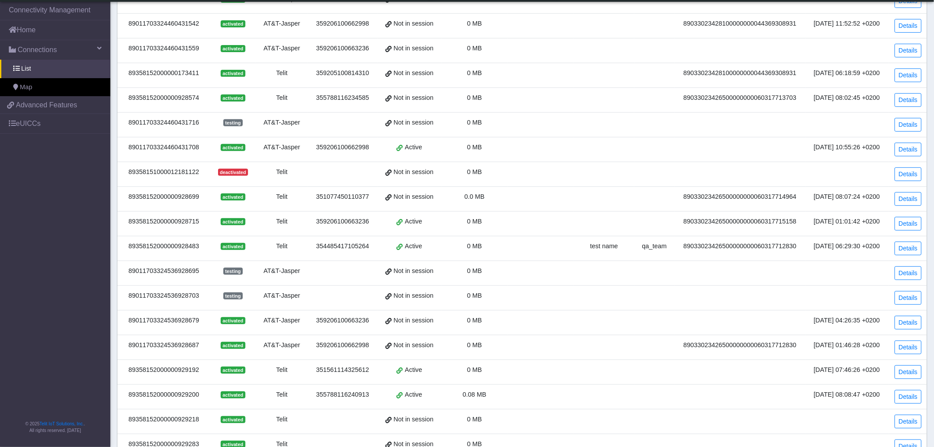
scroll to position [182, 0]
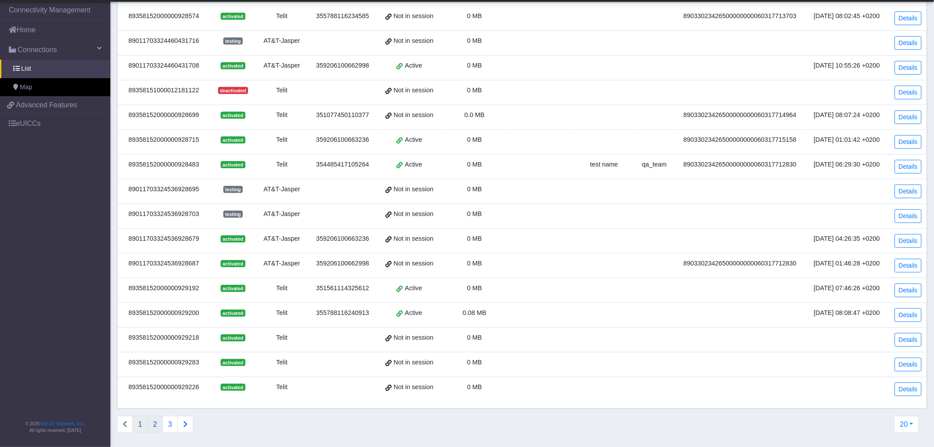
click at [155, 430] on button "2" at bounding box center [154, 424] width 15 height 17
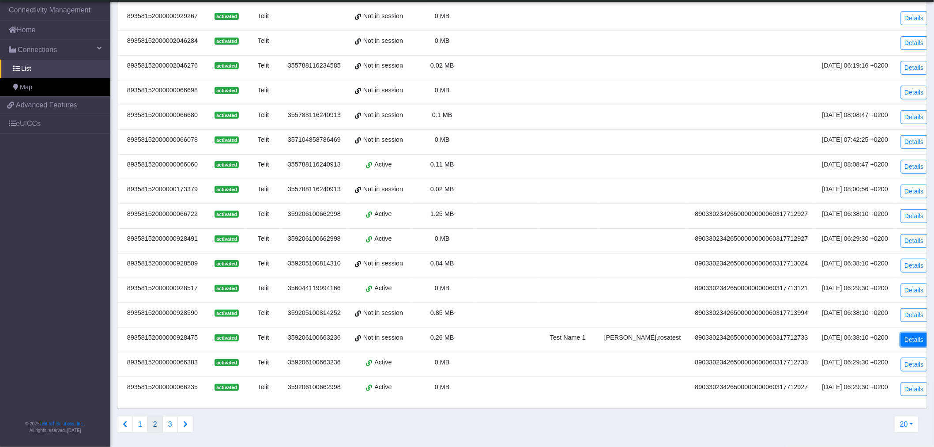
click at [904, 340] on link "Details" at bounding box center [914, 340] width 27 height 14
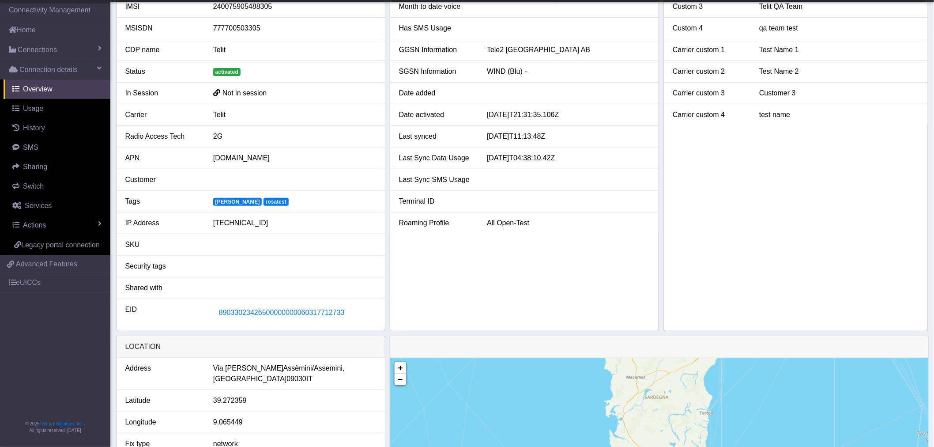
scroll to position [35, 0]
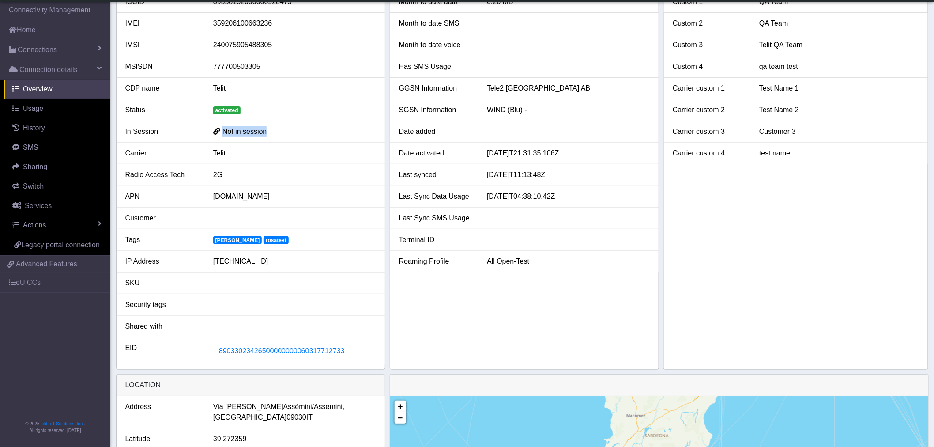
drag, startPoint x: 282, startPoint y: 131, endPoint x: 203, endPoint y: 139, distance: 78.9
click at [205, 139] on li "In Session Not in session" at bounding box center [251, 132] width 268 height 22
click at [31, 130] on span "History" at bounding box center [34, 128] width 22 height 8
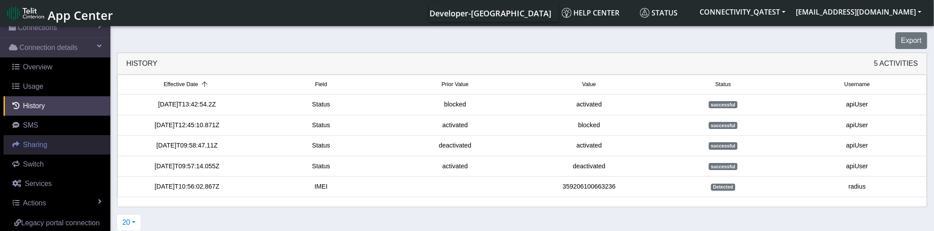
scroll to position [98, 0]
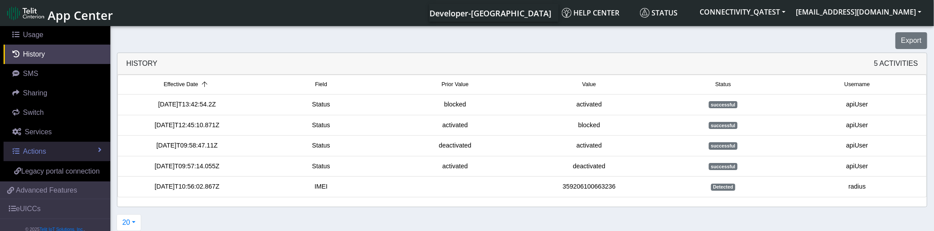
click at [49, 153] on link "Actions" at bounding box center [57, 151] width 107 height 19
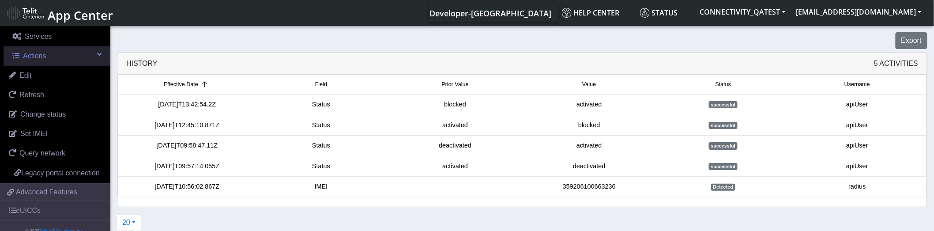
scroll to position [196, 0]
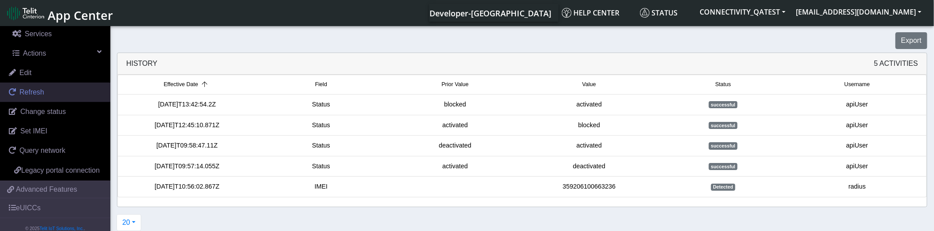
click at [34, 93] on span "Refresh" at bounding box center [31, 92] width 25 height 8
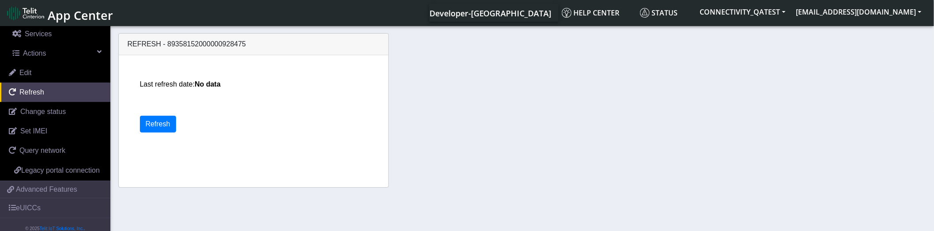
click at [60, 13] on span "App Center" at bounding box center [80, 15] width 65 height 16
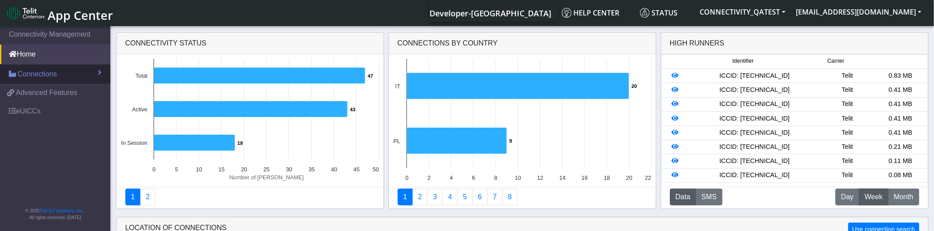
click at [43, 74] on span "Connections" at bounding box center [37, 74] width 39 height 11
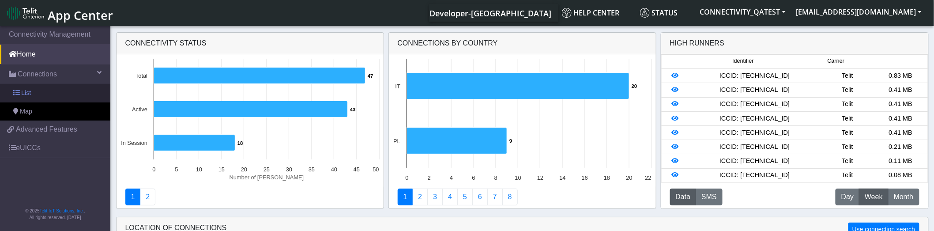
click at [22, 92] on span "List" at bounding box center [26, 93] width 10 height 10
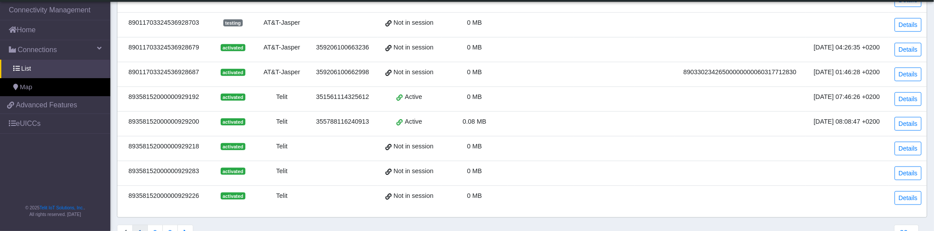
scroll to position [398, 0]
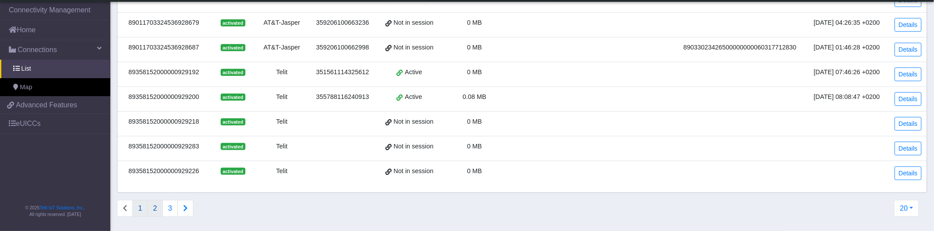
click at [151, 209] on button "2" at bounding box center [154, 208] width 15 height 17
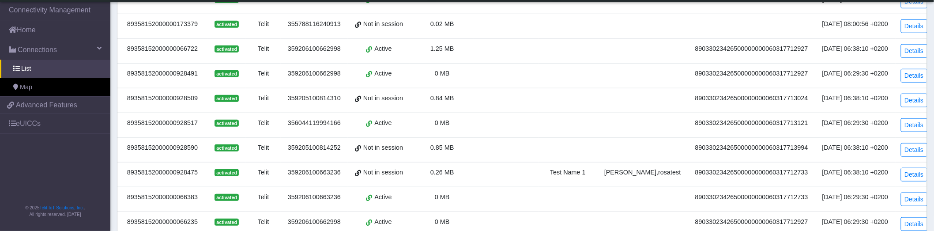
scroll to position [393, 0]
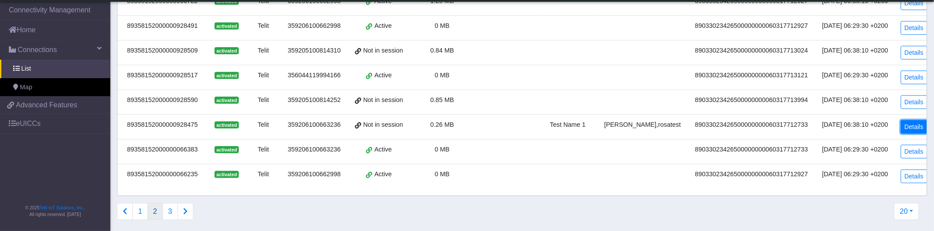
click at [907, 128] on link "Details" at bounding box center [914, 127] width 27 height 14
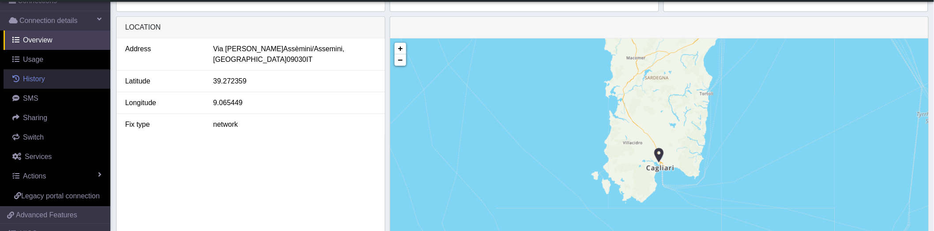
scroll to position [98, 0]
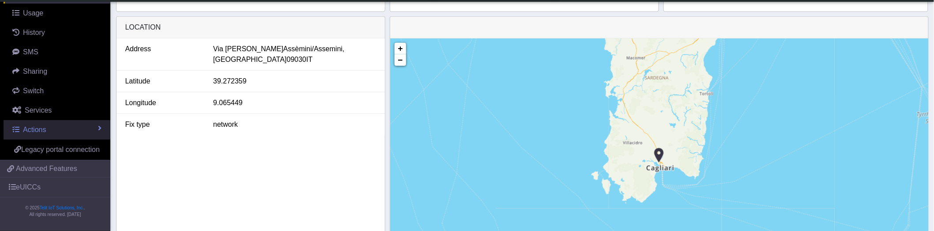
click at [39, 127] on span "Actions" at bounding box center [34, 130] width 23 height 8
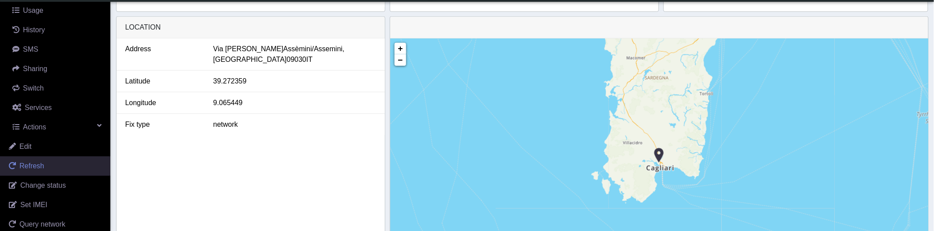
click at [35, 170] on link "Refresh" at bounding box center [55, 165] width 110 height 19
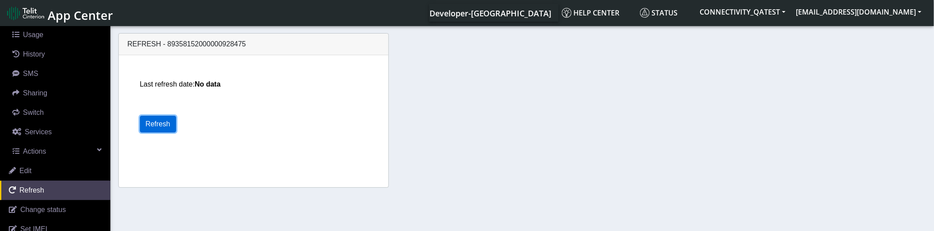
click at [162, 126] on button "Refresh" at bounding box center [158, 124] width 36 height 17
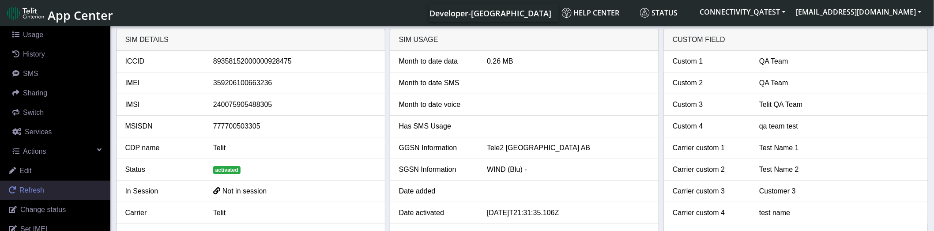
click at [36, 191] on span "Refresh" at bounding box center [31, 190] width 25 height 8
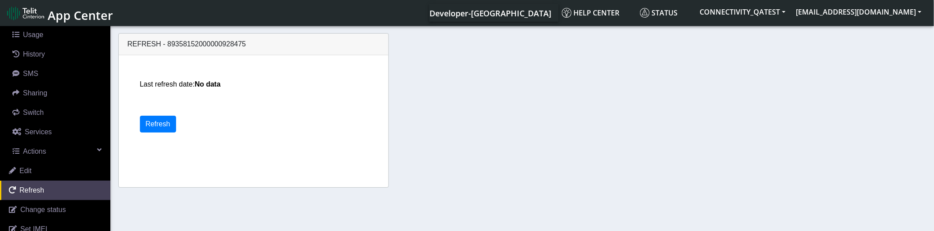
drag, startPoint x: 241, startPoint y: 86, endPoint x: 134, endPoint y: 94, distance: 107.6
click at [136, 94] on div "Last refresh date: No data Refresh" at bounding box center [263, 121] width 254 height 132
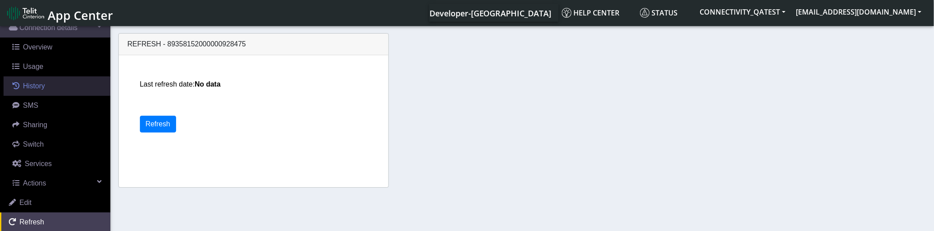
scroll to position [49, 0]
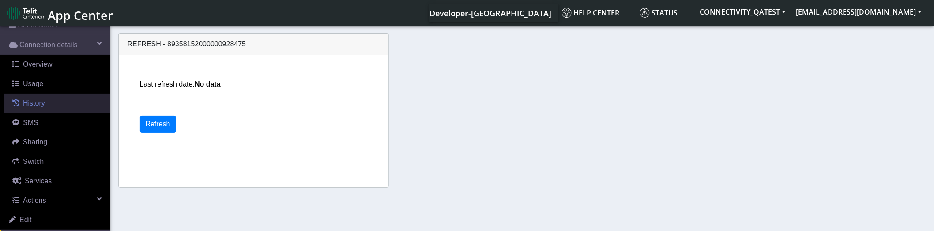
click at [33, 107] on span "History" at bounding box center [34, 103] width 22 height 8
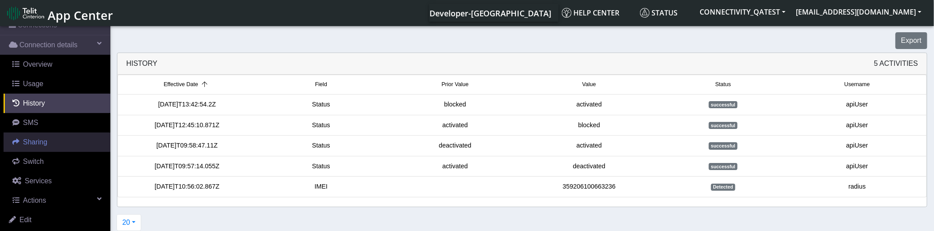
click at [33, 143] on span "Sharing" at bounding box center [35, 142] width 24 height 8
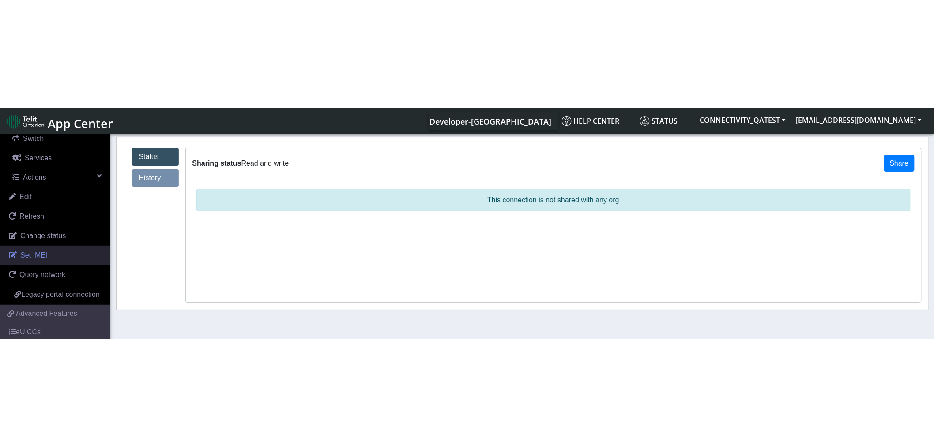
scroll to position [196, 0]
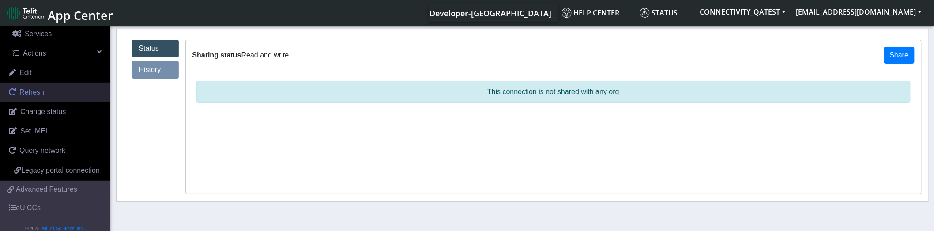
click at [38, 93] on span "Refresh" at bounding box center [31, 92] width 25 height 8
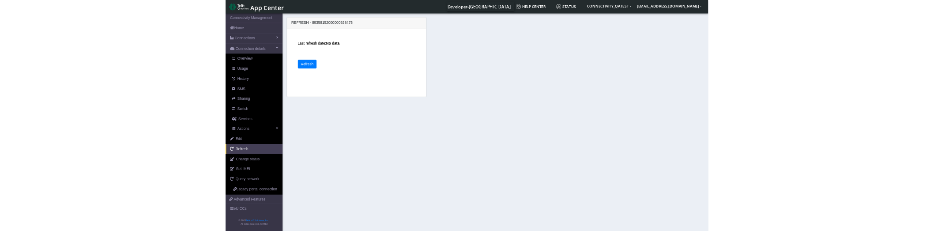
scroll to position [9, 0]
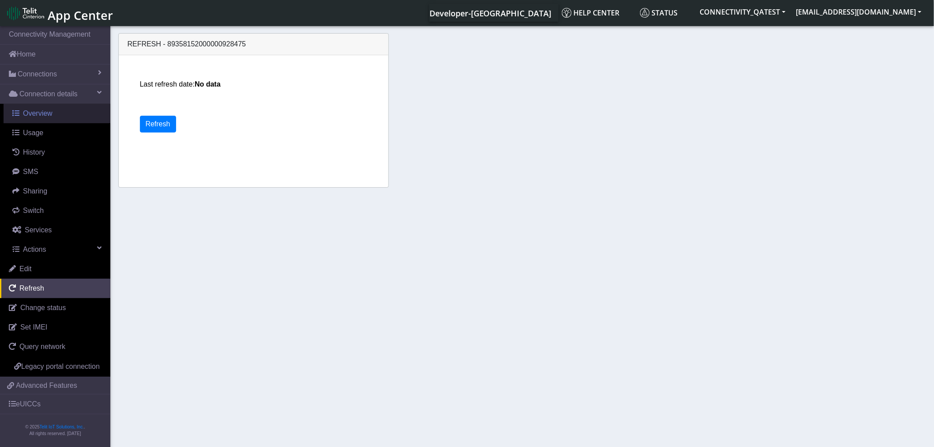
click at [38, 109] on span "Overview" at bounding box center [38, 113] width 30 height 8
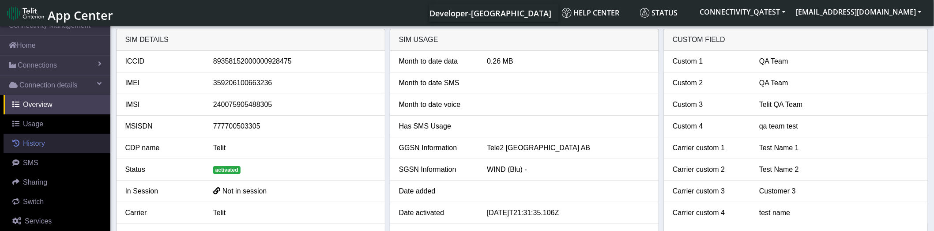
scroll to position [156, 0]
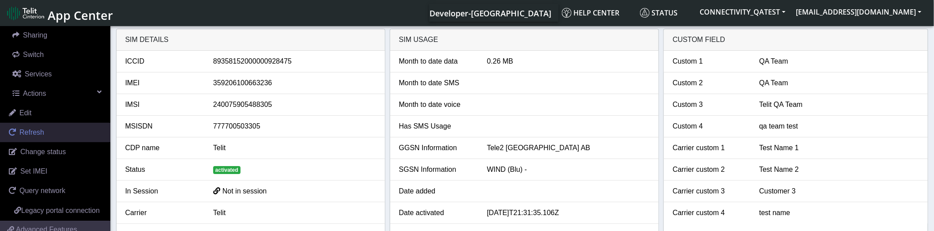
click at [31, 132] on span "Refresh" at bounding box center [31, 132] width 25 height 8
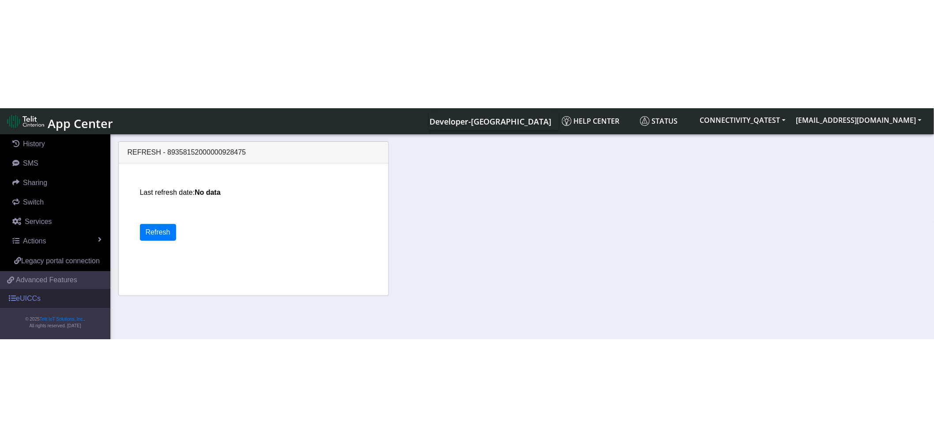
scroll to position [127, 0]
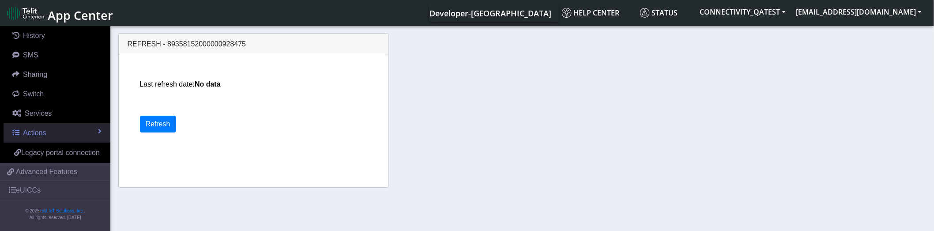
click at [41, 129] on span "Actions" at bounding box center [34, 133] width 23 height 8
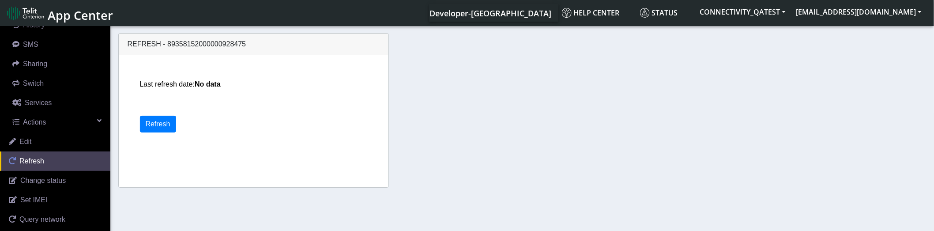
click at [39, 161] on span "Refresh" at bounding box center [31, 161] width 25 height 8
click at [37, 161] on span "Refresh" at bounding box center [31, 161] width 25 height 8
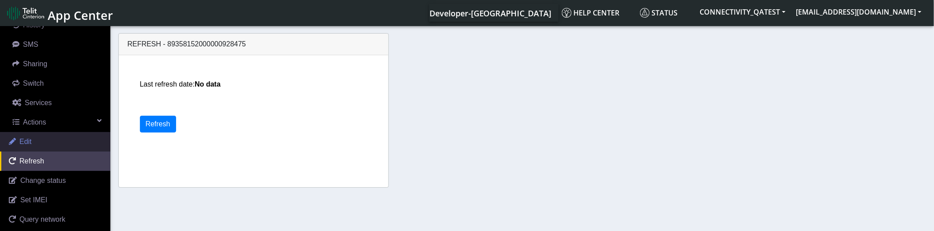
click at [39, 140] on link "Edit" at bounding box center [55, 141] width 110 height 19
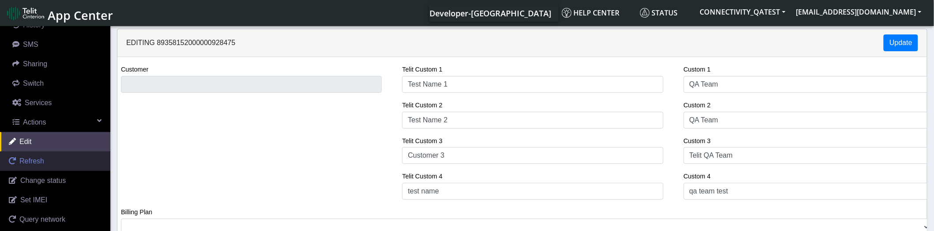
click at [35, 162] on span "Refresh" at bounding box center [31, 161] width 25 height 8
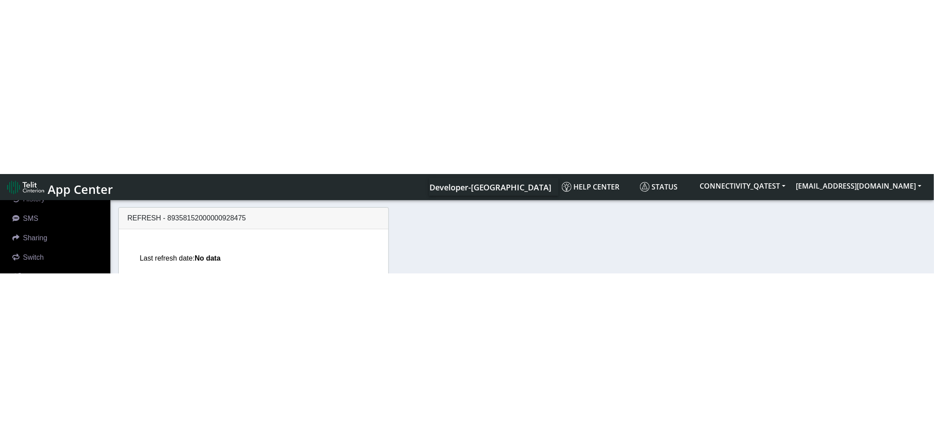
scroll to position [9, 0]
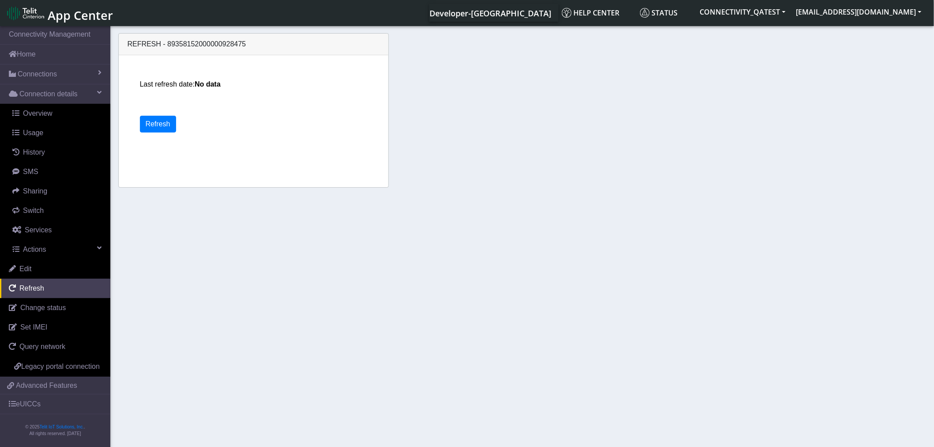
click at [71, 14] on span "App Center" at bounding box center [80, 15] width 65 height 16
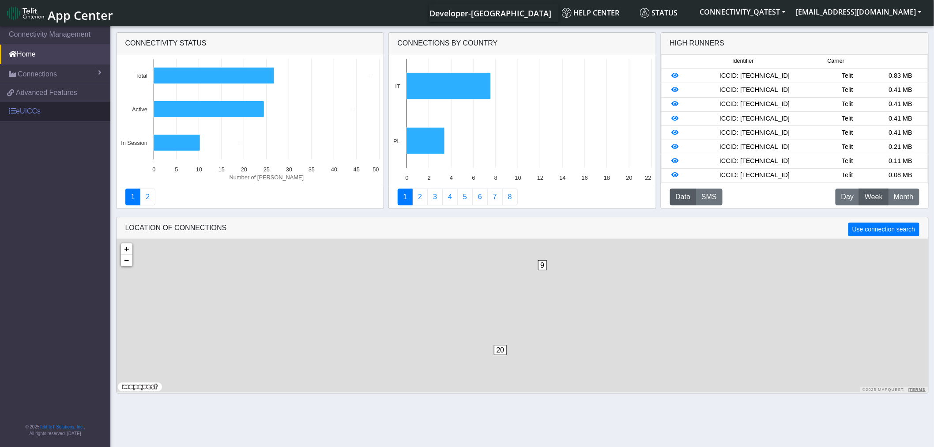
click at [36, 113] on link "eUICCs" at bounding box center [55, 111] width 110 height 19
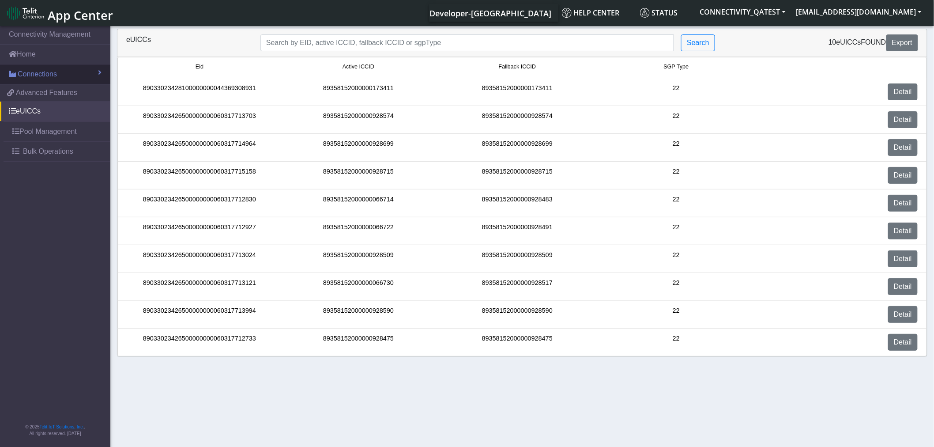
click at [25, 78] on span "Connections" at bounding box center [37, 74] width 39 height 11
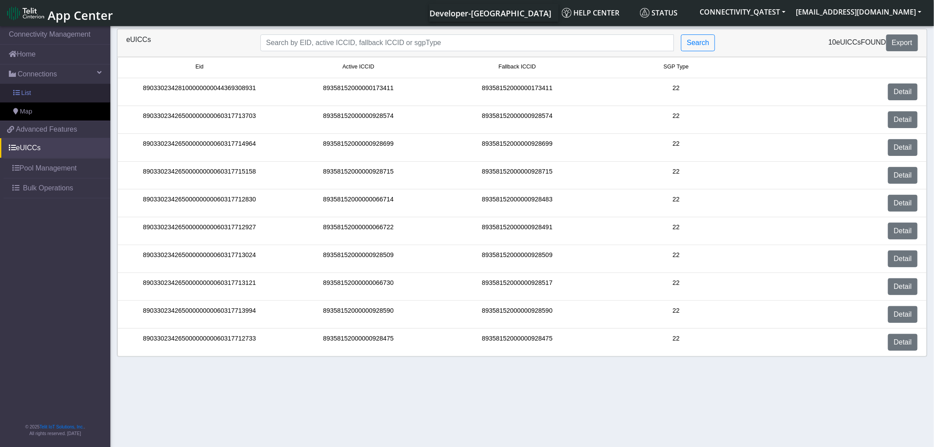
click at [25, 95] on span "List" at bounding box center [26, 93] width 10 height 10
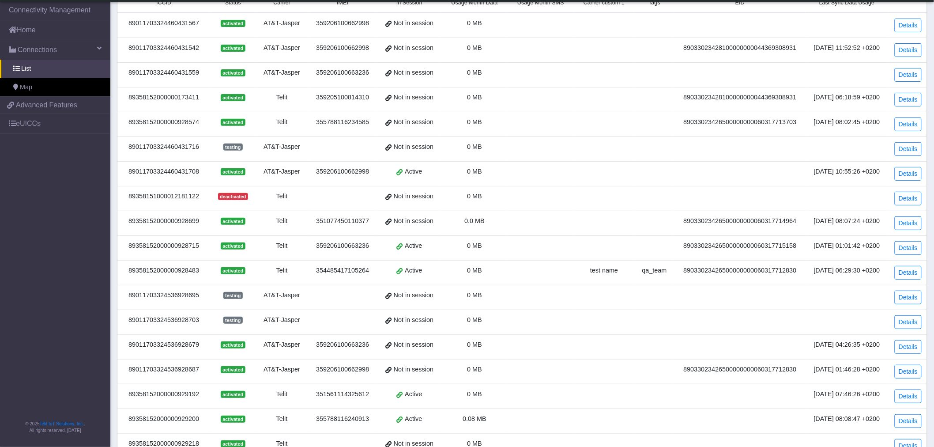
scroll to position [182, 0]
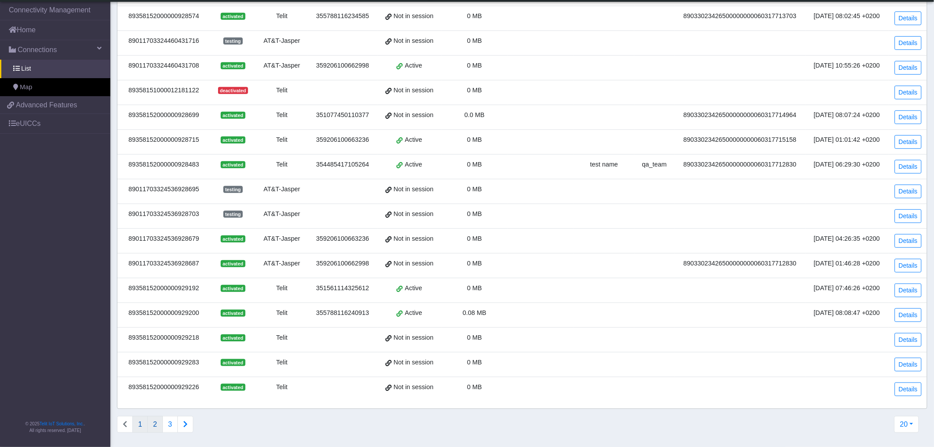
click at [156, 427] on button "2" at bounding box center [154, 424] width 15 height 17
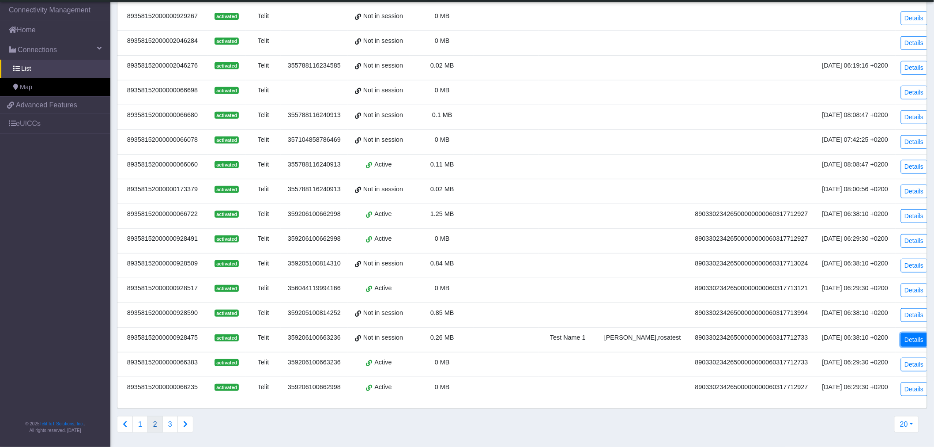
click at [910, 341] on link "Details" at bounding box center [914, 340] width 27 height 14
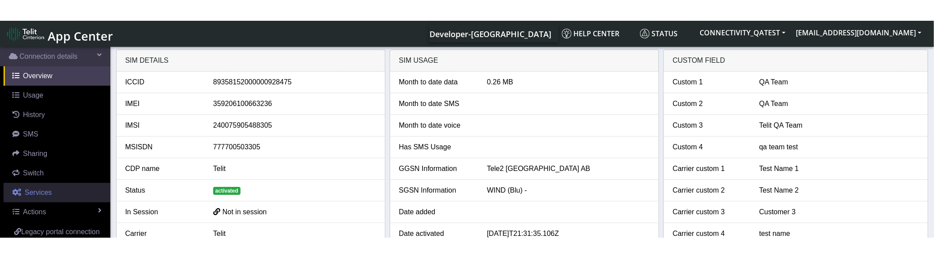
scroll to position [142, 0]
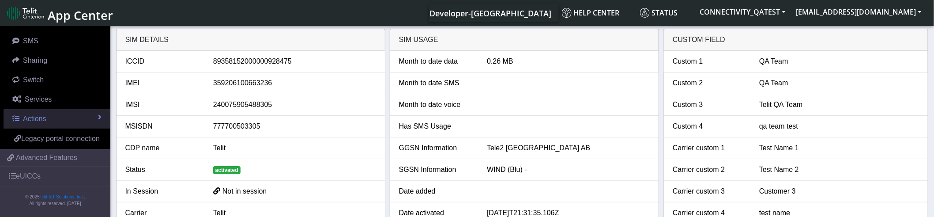
click at [58, 109] on link "Actions" at bounding box center [57, 118] width 107 height 19
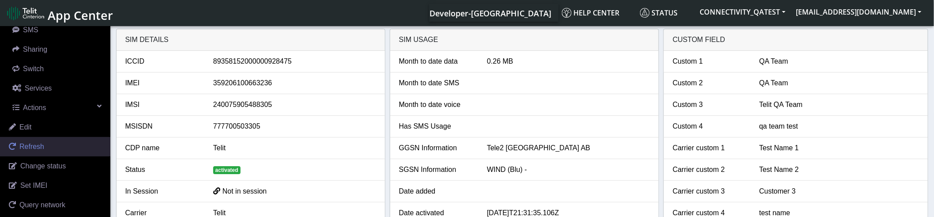
click at [37, 148] on span "Refresh" at bounding box center [31, 147] width 25 height 8
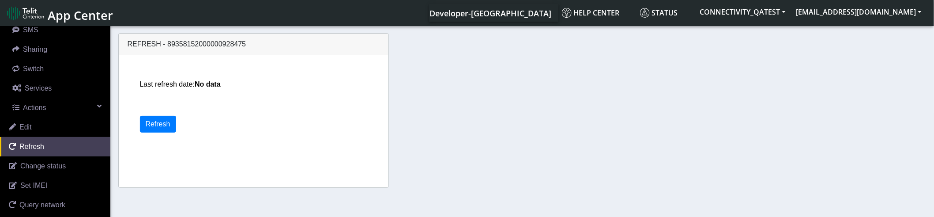
drag, startPoint x: 222, startPoint y: 85, endPoint x: 175, endPoint y: 85, distance: 47.2
click at [175, 85] on p "Last refresh date: No data" at bounding box center [263, 84] width 247 height 11
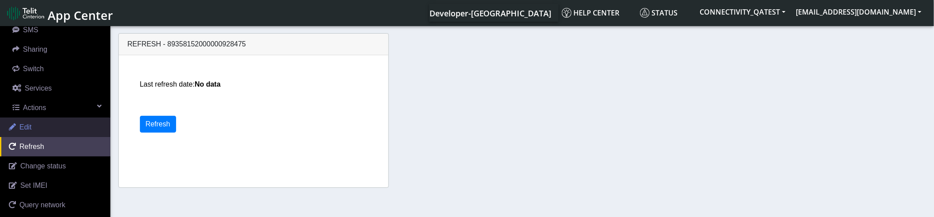
click at [65, 124] on link "Edit" at bounding box center [55, 126] width 110 height 19
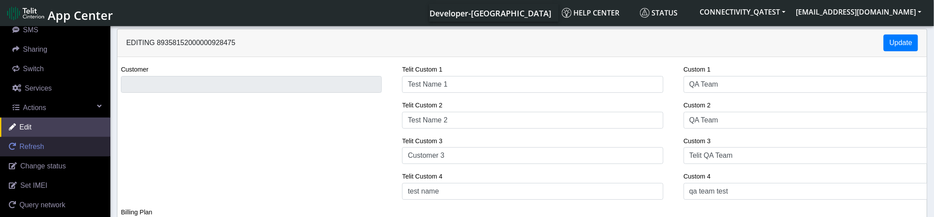
click at [45, 146] on link "Refresh" at bounding box center [55, 146] width 110 height 19
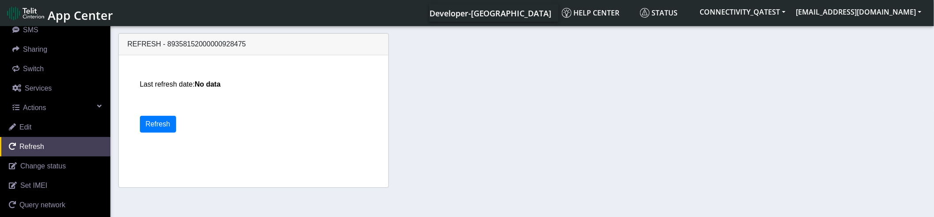
drag, startPoint x: 230, startPoint y: 83, endPoint x: 162, endPoint y: 87, distance: 67.7
click at [164, 87] on p "Last refresh date: No data" at bounding box center [263, 84] width 247 height 11
click at [155, 124] on button "Refresh" at bounding box center [158, 124] width 36 height 17
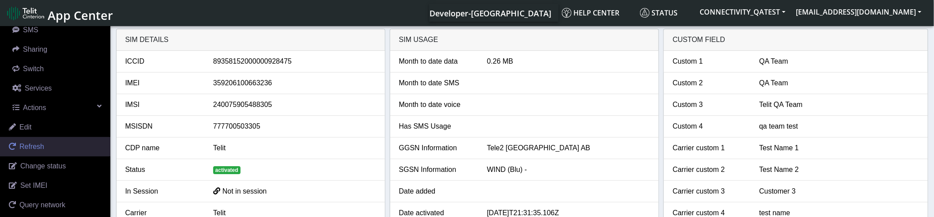
click at [41, 147] on span "Refresh" at bounding box center [31, 147] width 25 height 8
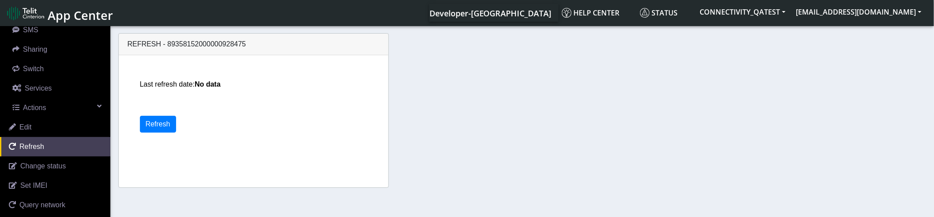
drag, startPoint x: 223, startPoint y: 87, endPoint x: 141, endPoint y: 91, distance: 81.8
click at [141, 91] on div "Last refresh date: No data" at bounding box center [263, 88] width 247 height 18
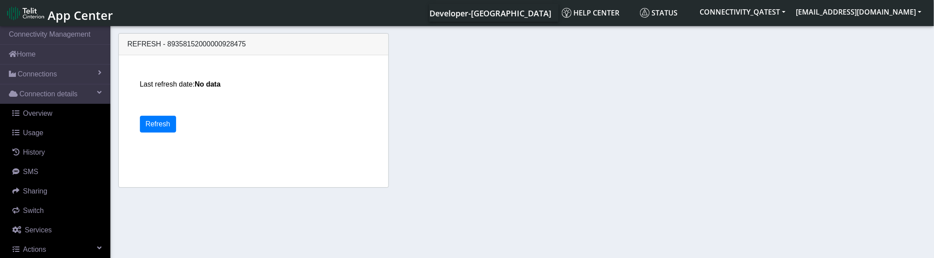
click at [189, 98] on div "Last refresh date: No data Refresh" at bounding box center [263, 121] width 254 height 132
drag, startPoint x: 220, startPoint y: 85, endPoint x: 239, endPoint y: 85, distance: 19.4
click at [221, 85] on strong "No data" at bounding box center [208, 84] width 26 height 8
drag, startPoint x: 233, startPoint y: 85, endPoint x: 137, endPoint y: 88, distance: 95.4
click at [137, 88] on div "Last refresh date: No data Refresh" at bounding box center [263, 121] width 254 height 132
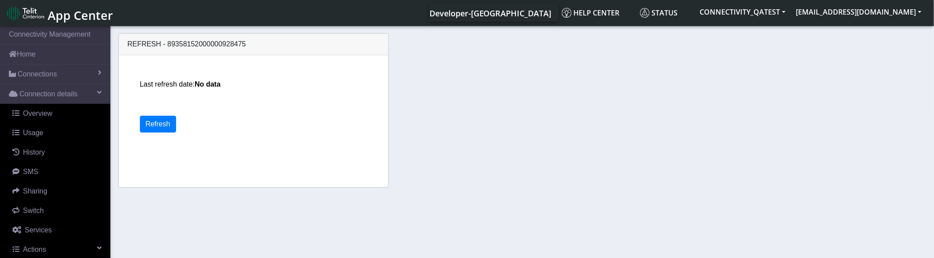
copy p "Last refresh date: No data"
click at [39, 62] on link "Home" at bounding box center [55, 54] width 110 height 19
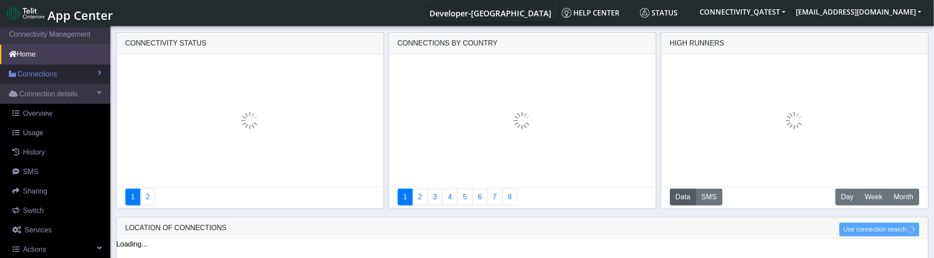
click at [37, 72] on span "Connections" at bounding box center [37, 74] width 39 height 11
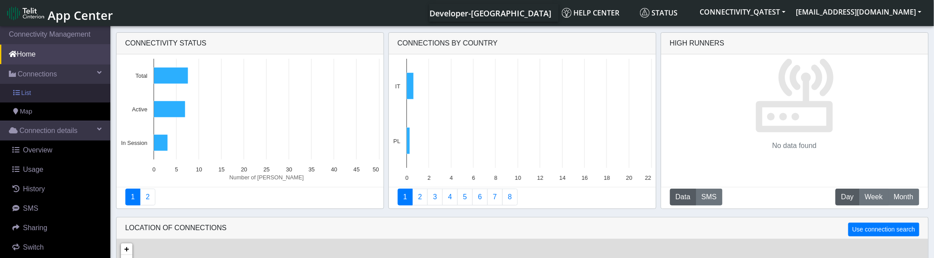
click at [34, 92] on link "List" at bounding box center [55, 93] width 110 height 19
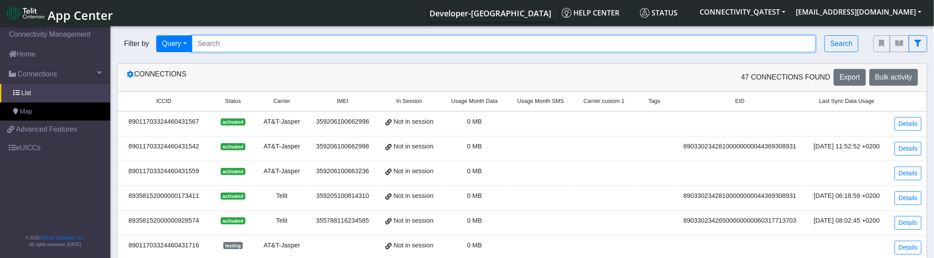
click at [238, 43] on input "Search..." at bounding box center [504, 43] width 624 height 17
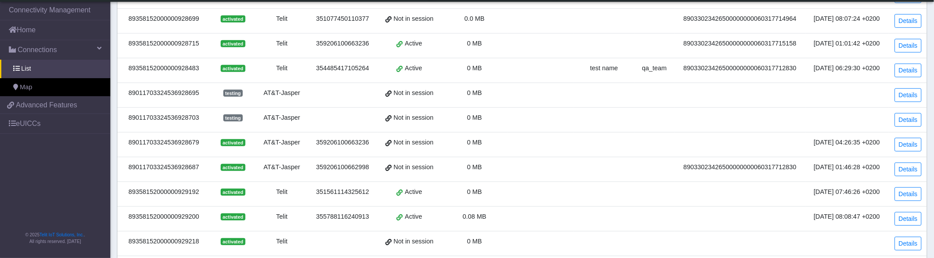
scroll to position [371, 0]
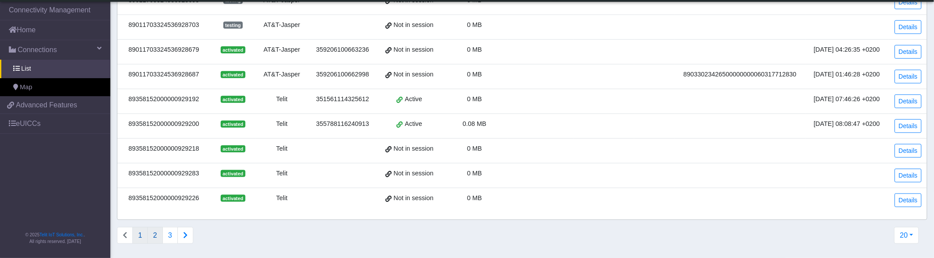
click at [158, 230] on button "2" at bounding box center [154, 235] width 15 height 17
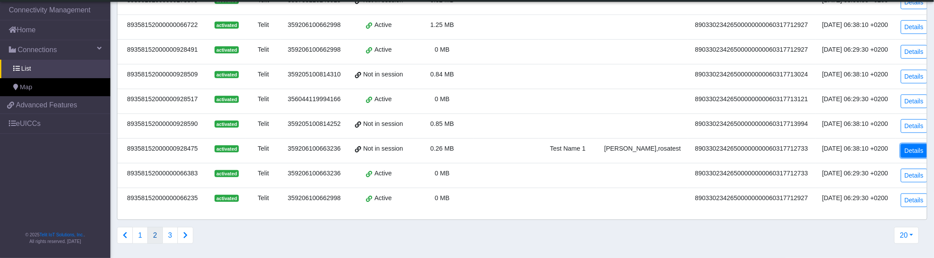
click at [916, 150] on link "Details" at bounding box center [914, 151] width 27 height 14
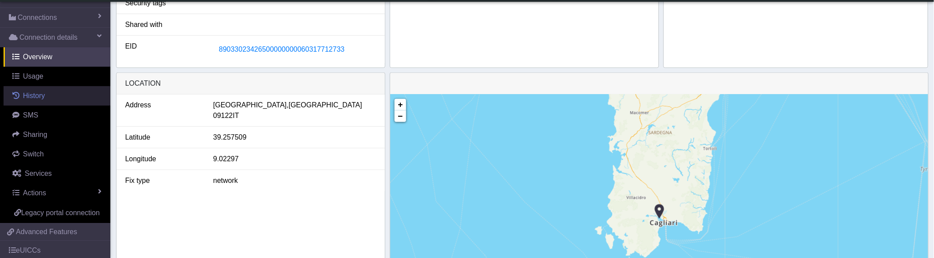
scroll to position [49, 0]
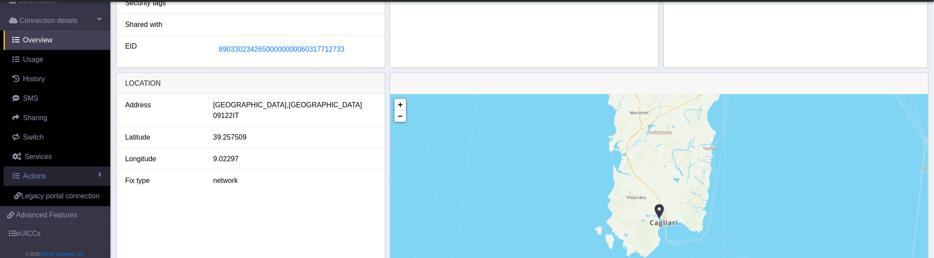
click at [57, 177] on link "Actions" at bounding box center [57, 175] width 107 height 19
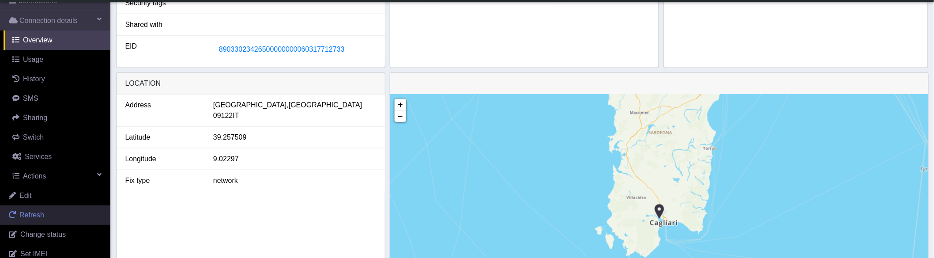
click at [53, 222] on link "Refresh" at bounding box center [55, 214] width 110 height 19
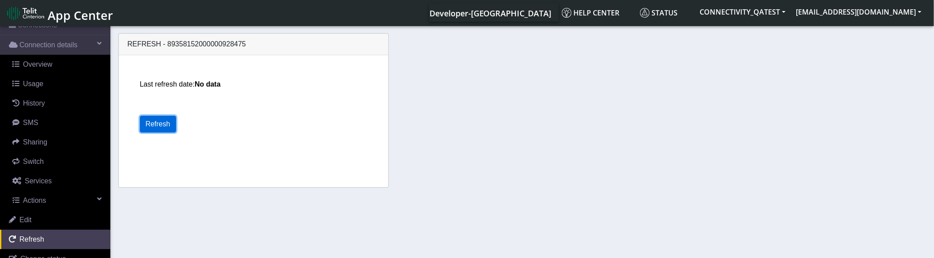
click at [160, 124] on button "Refresh" at bounding box center [158, 124] width 36 height 17
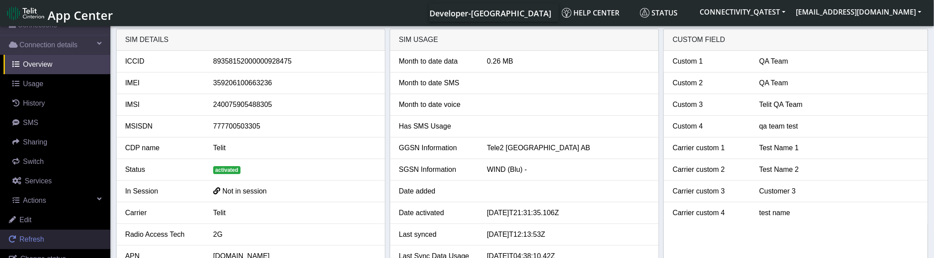
click at [51, 239] on link "Refresh" at bounding box center [55, 239] width 110 height 19
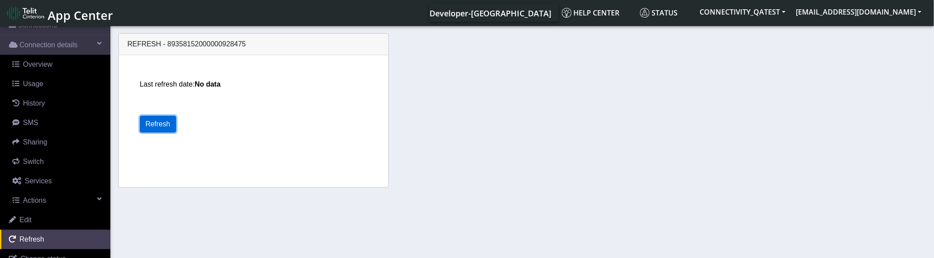
click at [154, 124] on button "Refresh" at bounding box center [158, 124] width 36 height 17
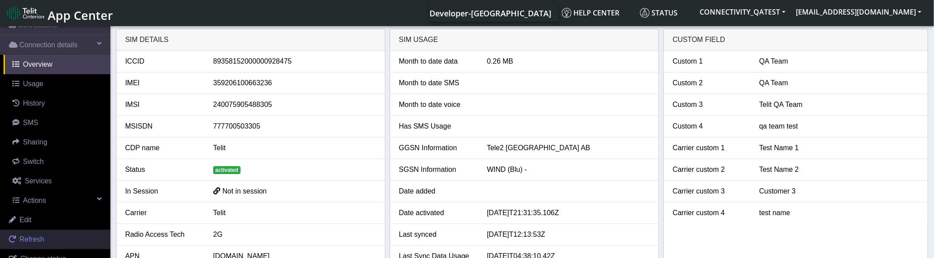
click at [30, 237] on span "Refresh" at bounding box center [31, 239] width 25 height 8
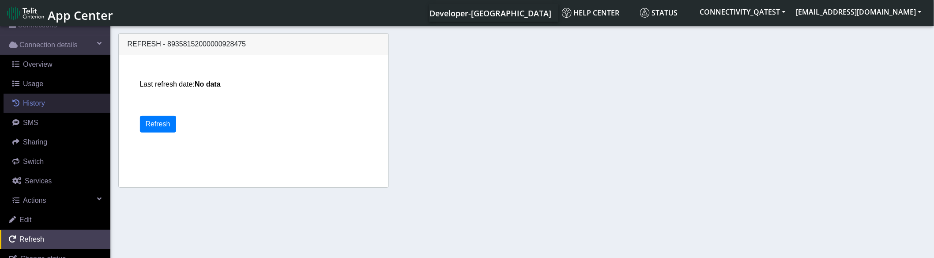
click at [32, 109] on link "History" at bounding box center [57, 103] width 107 height 19
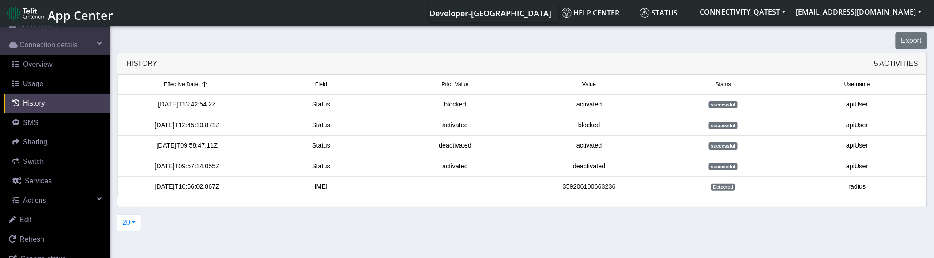
click at [166, 227] on div "20 20 50 100 200 500 1000 2000" at bounding box center [517, 222] width 815 height 17
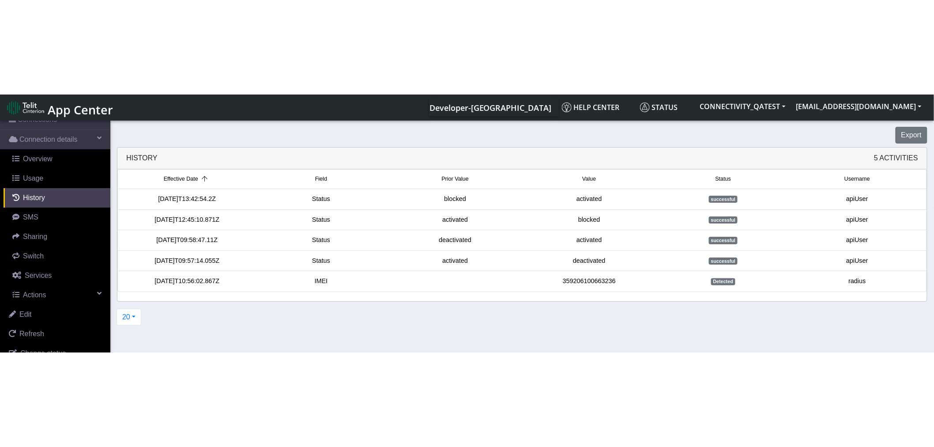
scroll to position [9, 0]
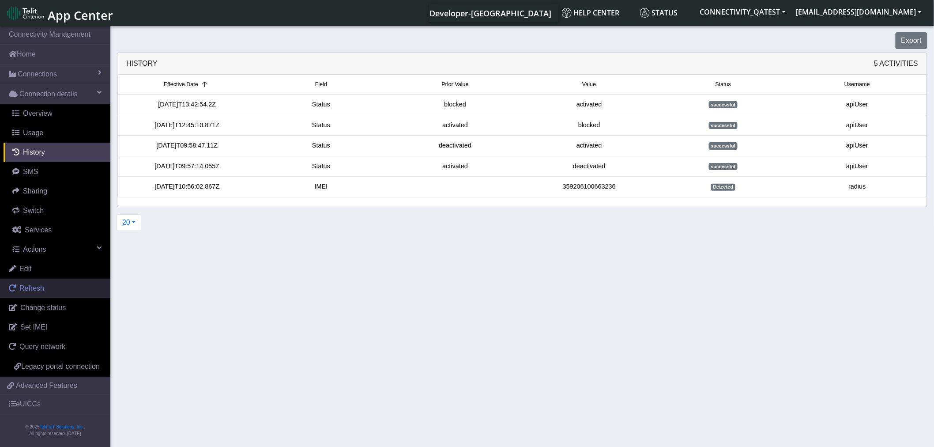
drag, startPoint x: 42, startPoint y: 276, endPoint x: 55, endPoint y: 272, distance: 14.0
click at [42, 284] on span "Refresh" at bounding box center [31, 288] width 25 height 8
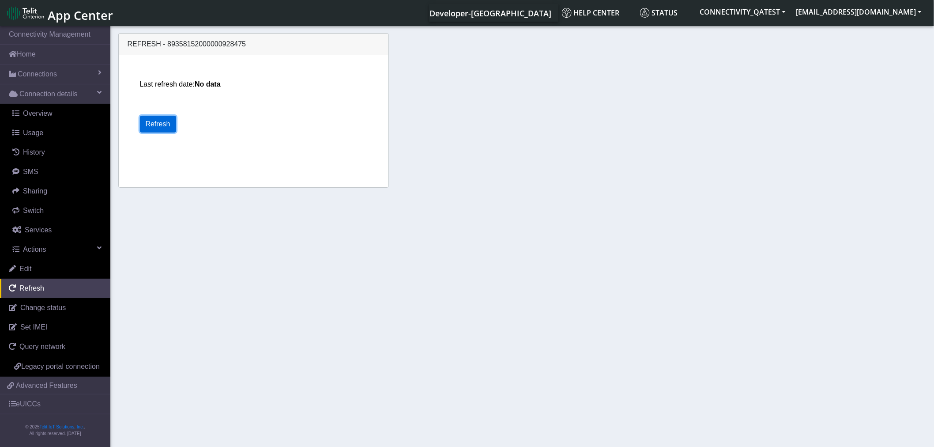
click at [161, 121] on button "Refresh" at bounding box center [158, 124] width 36 height 17
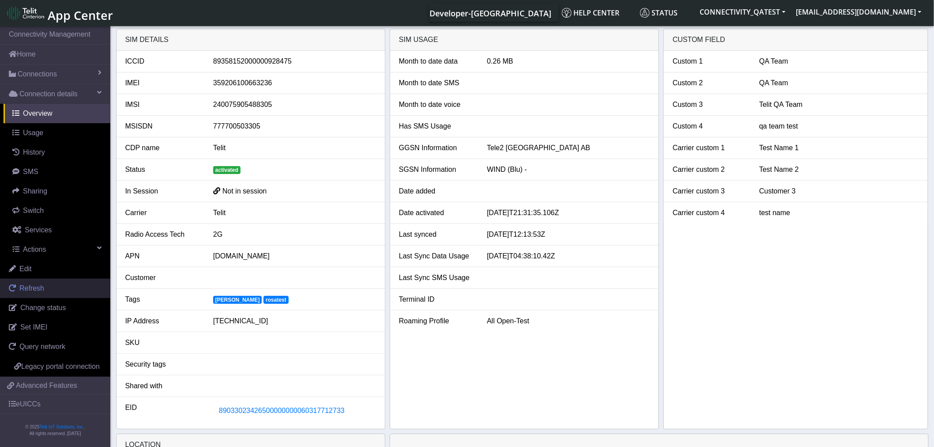
click at [41, 284] on span "Refresh" at bounding box center [31, 288] width 25 height 8
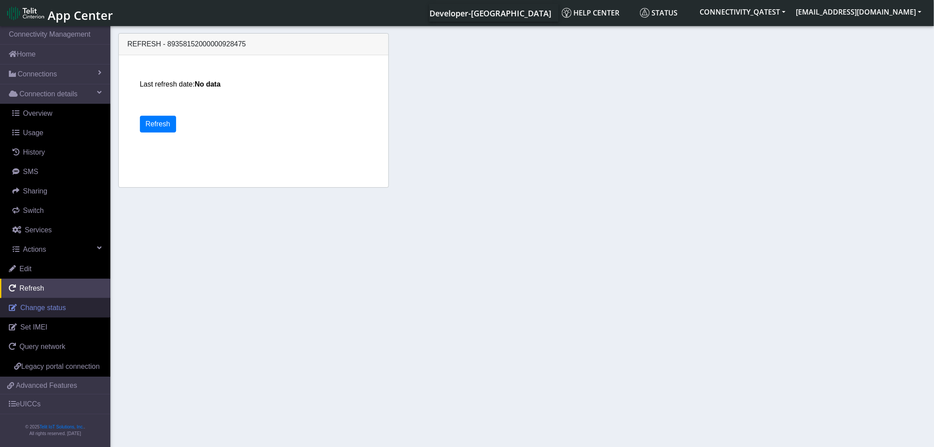
click at [57, 304] on span "Change status" at bounding box center [42, 308] width 45 height 8
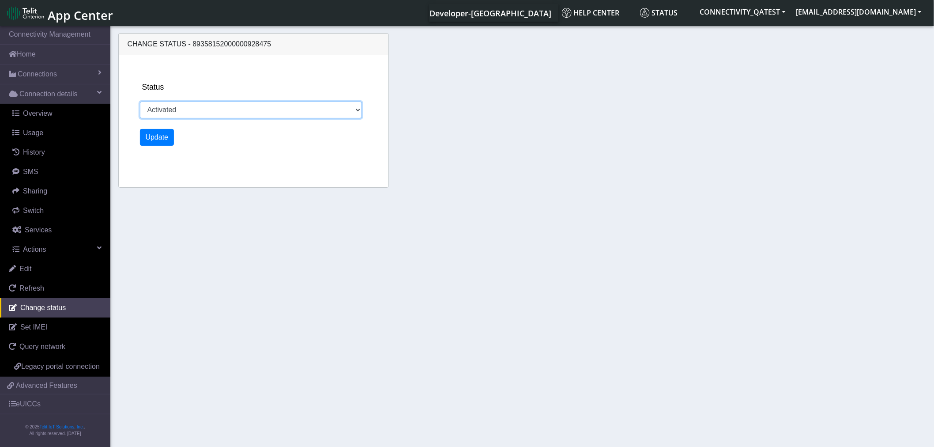
click at [264, 115] on select "Activated Deactivated Blocked" at bounding box center [251, 110] width 222 height 17
click at [217, 107] on select "Activated Deactivated Blocked" at bounding box center [251, 110] width 222 height 17
select select "blocked"
click at [140, 102] on select "Activated Deactivated Blocked" at bounding box center [251, 110] width 222 height 17
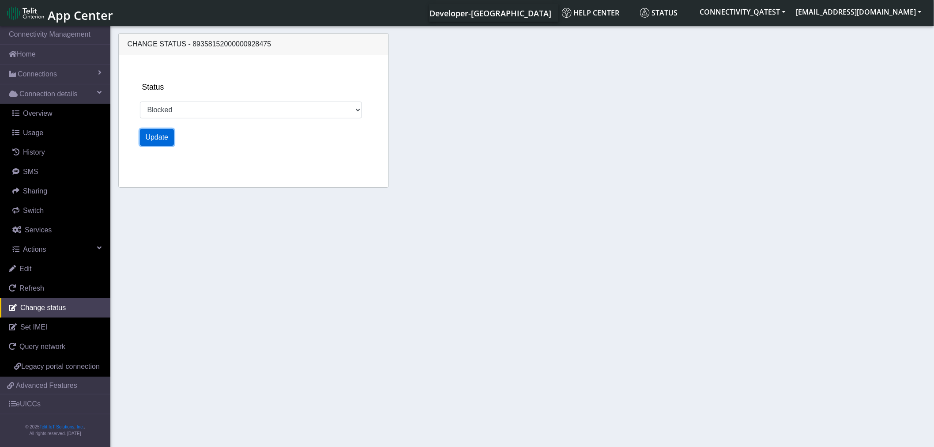
click at [160, 141] on button "Update" at bounding box center [157, 137] width 34 height 17
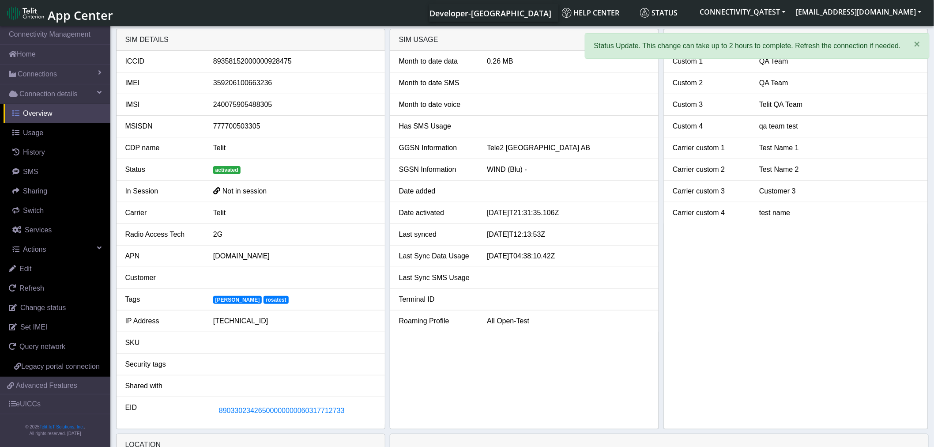
click at [50, 112] on link "Overview" at bounding box center [57, 113] width 107 height 19
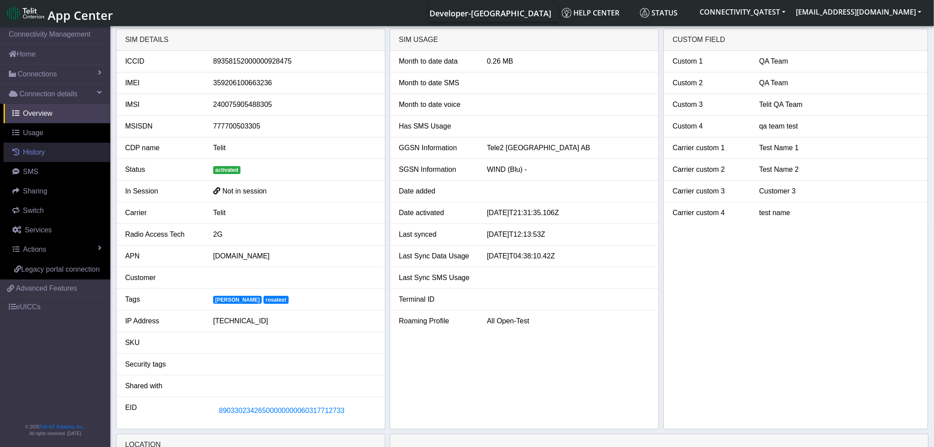
click at [55, 155] on link "History" at bounding box center [57, 152] width 107 height 19
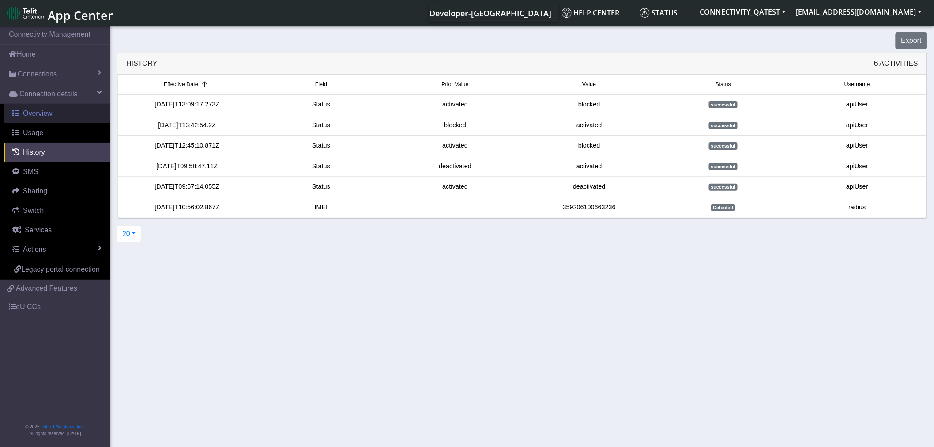
click at [40, 116] on span "Overview" at bounding box center [38, 113] width 30 height 8
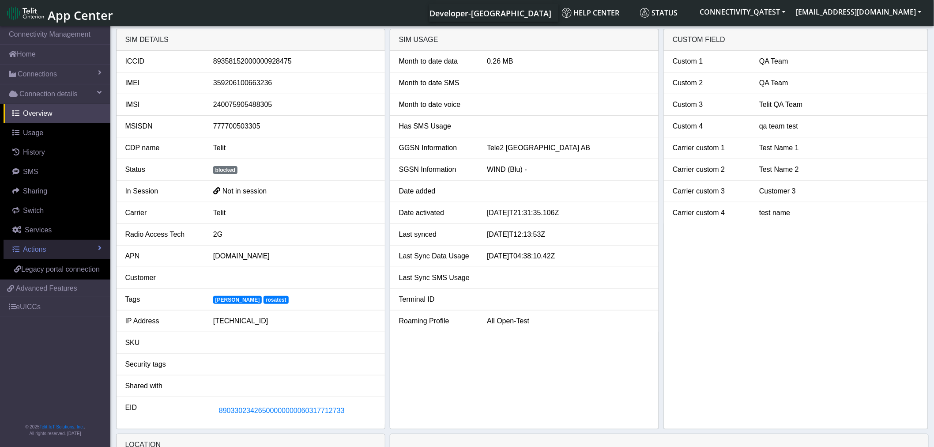
click at [46, 248] on link "Actions" at bounding box center [57, 249] width 107 height 19
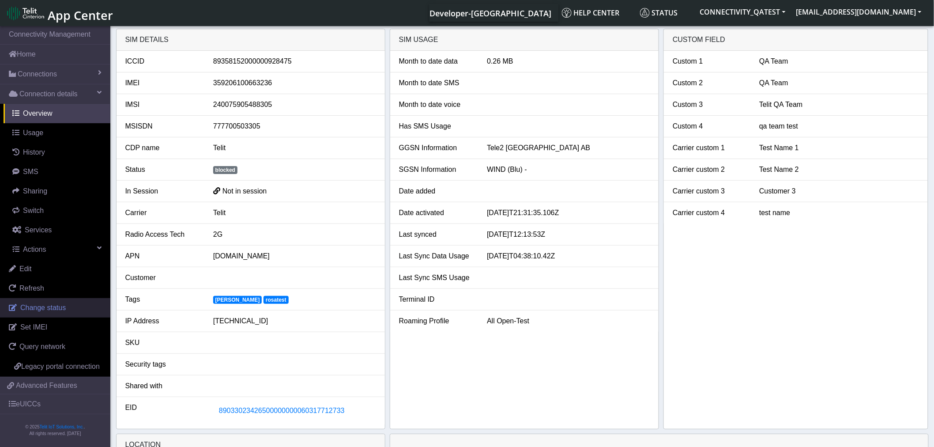
click at [36, 311] on span "Change status" at bounding box center [42, 308] width 45 height 8
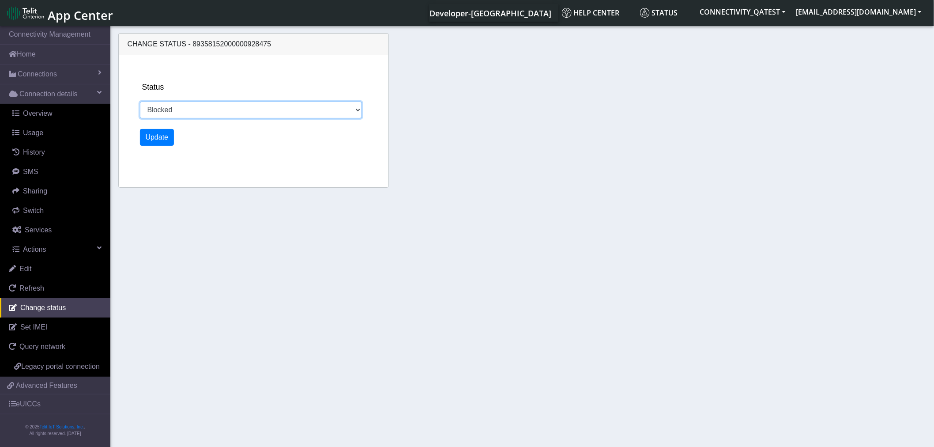
drag, startPoint x: 205, startPoint y: 113, endPoint x: 203, endPoint y: 117, distance: 4.9
click at [205, 113] on select "Activated Deactivated Blocked" at bounding box center [251, 110] width 222 height 17
select select "activated"
click at [140, 102] on select "Activated Deactivated Blocked" at bounding box center [251, 110] width 222 height 17
click at [161, 140] on button "Update" at bounding box center [157, 137] width 34 height 17
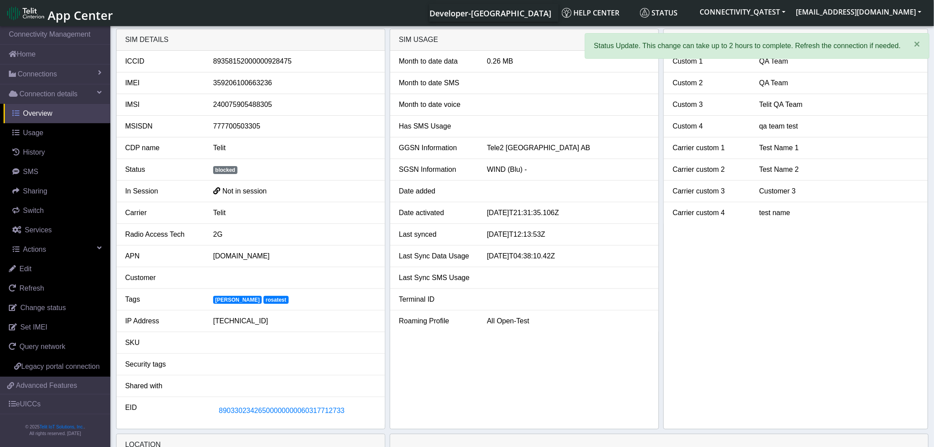
click at [62, 112] on link "Overview" at bounding box center [57, 113] width 107 height 19
click at [38, 155] on span "History" at bounding box center [34, 152] width 22 height 8
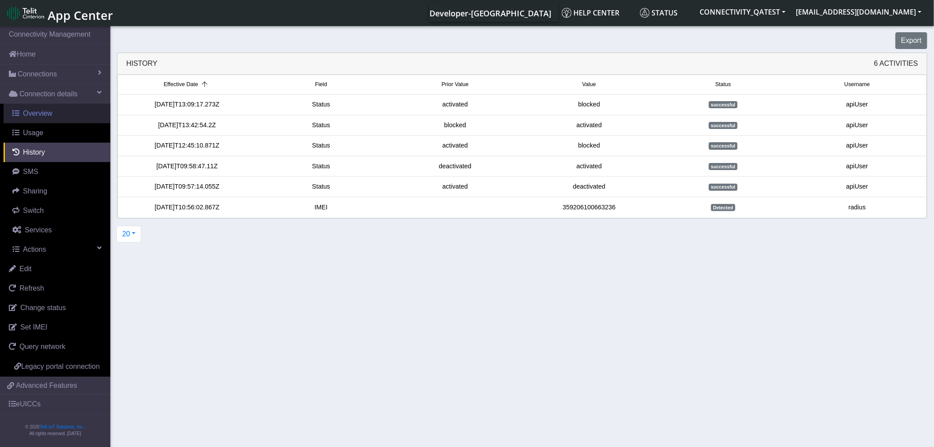
click at [43, 117] on span "Overview" at bounding box center [38, 113] width 30 height 8
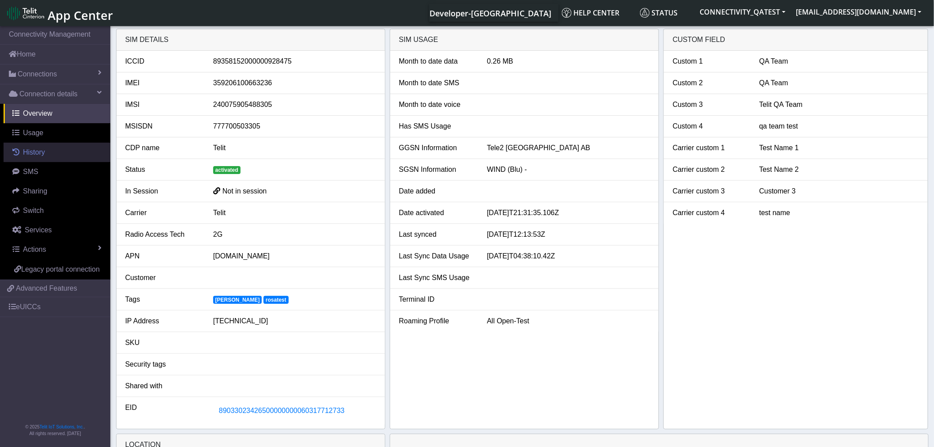
click at [42, 156] on span "History" at bounding box center [34, 152] width 22 height 8
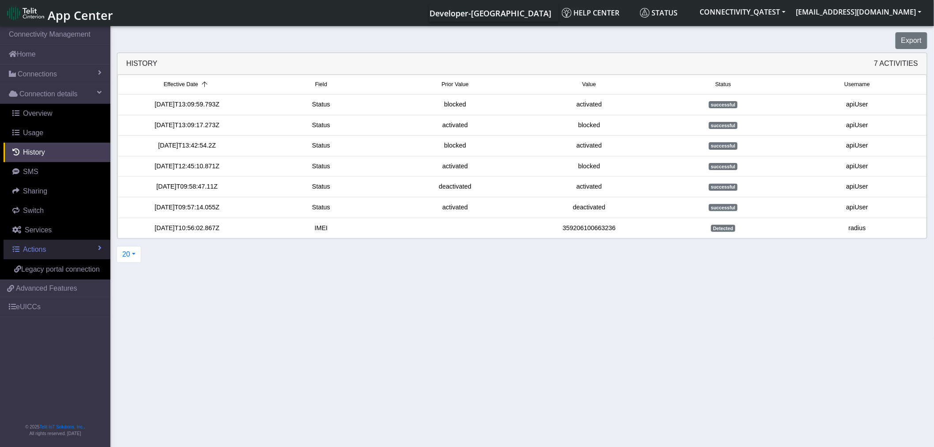
click at [87, 248] on link "Actions" at bounding box center [57, 249] width 107 height 19
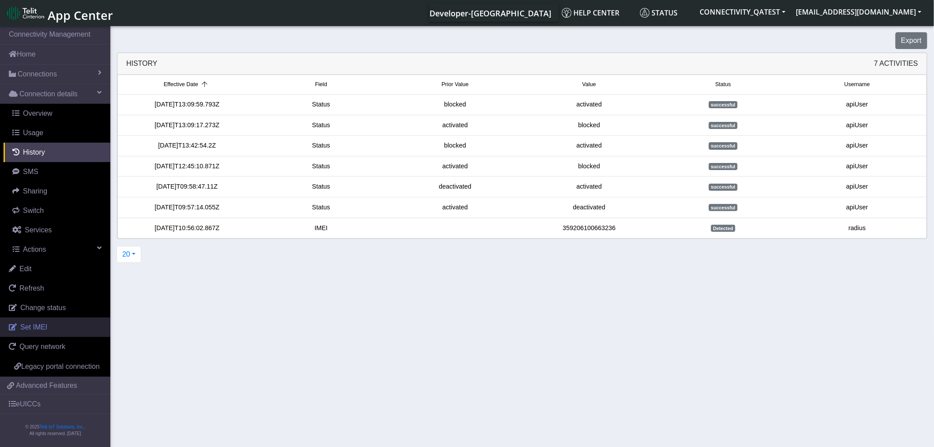
click at [42, 331] on span "Set IMEI" at bounding box center [33, 327] width 27 height 8
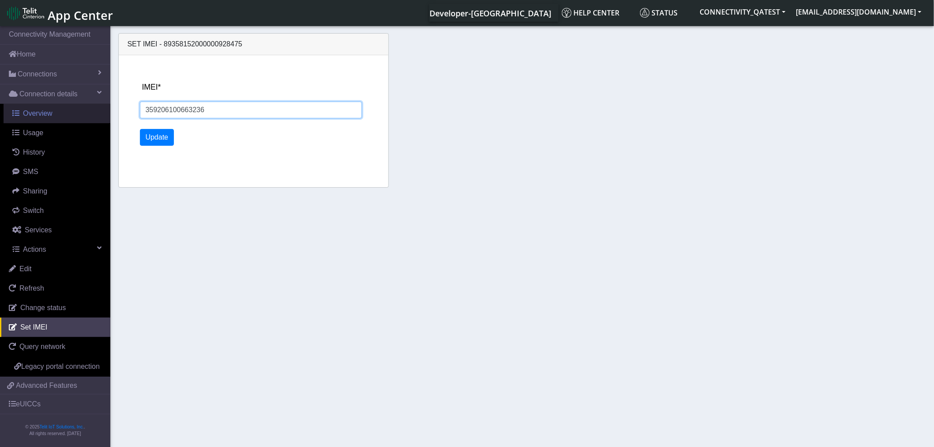
drag, startPoint x: 218, startPoint y: 109, endPoint x: 103, endPoint y: 112, distance: 115.2
click at [103, 112] on section "Connectivity Management Home Connections List Map Connection details Overview U…" at bounding box center [467, 237] width 934 height 426
click at [207, 112] on input "359206100663236" at bounding box center [251, 110] width 222 height 17
type input "359206100663237"
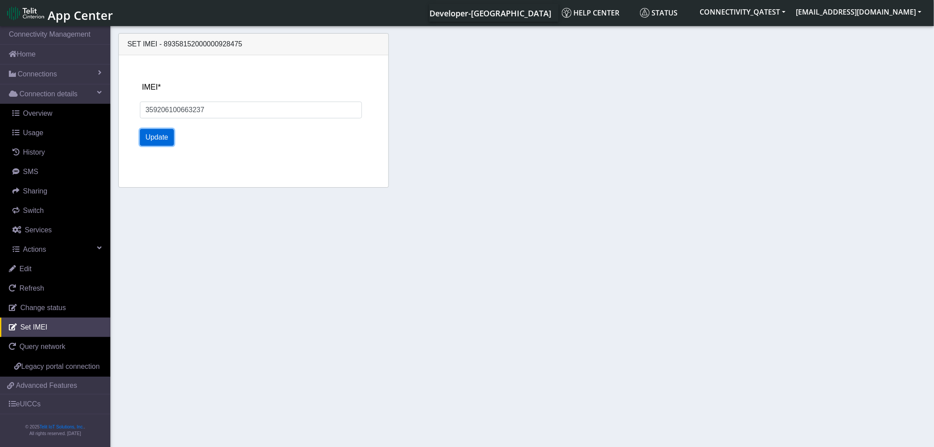
click at [146, 138] on button "Update" at bounding box center [157, 137] width 34 height 17
click at [41, 109] on span "Overview" at bounding box center [38, 113] width 30 height 8
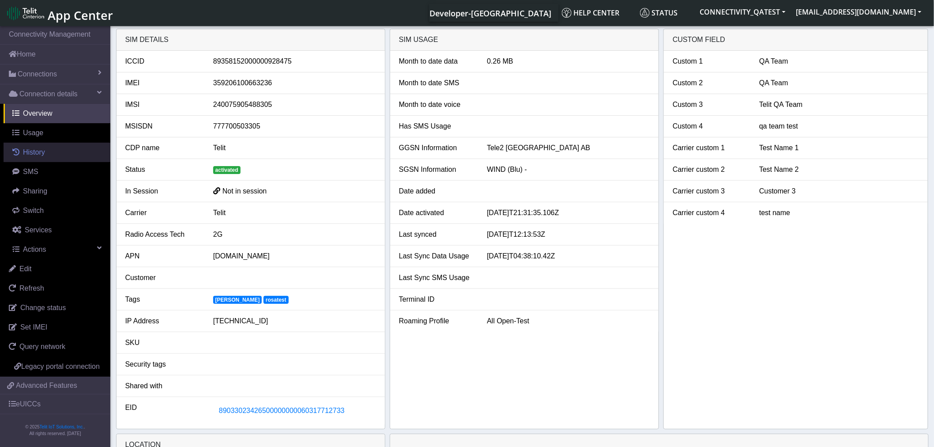
click at [38, 156] on span "History" at bounding box center [34, 152] width 22 height 8
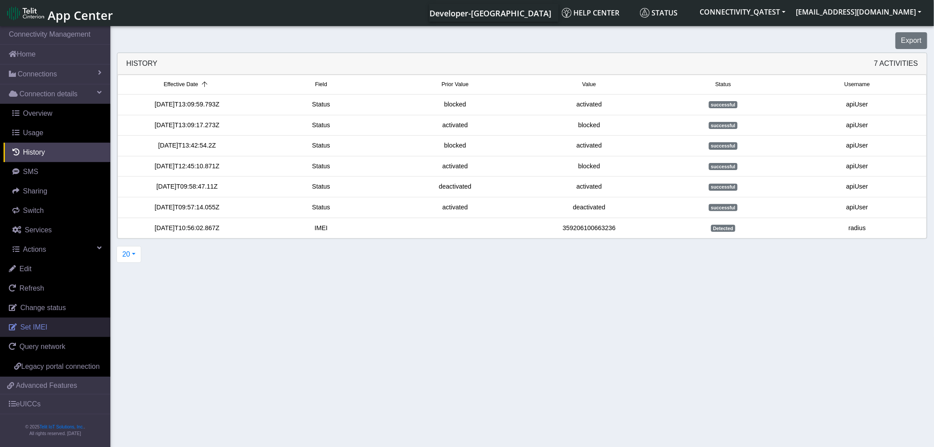
click at [26, 332] on link "Set IMEI" at bounding box center [55, 326] width 110 height 19
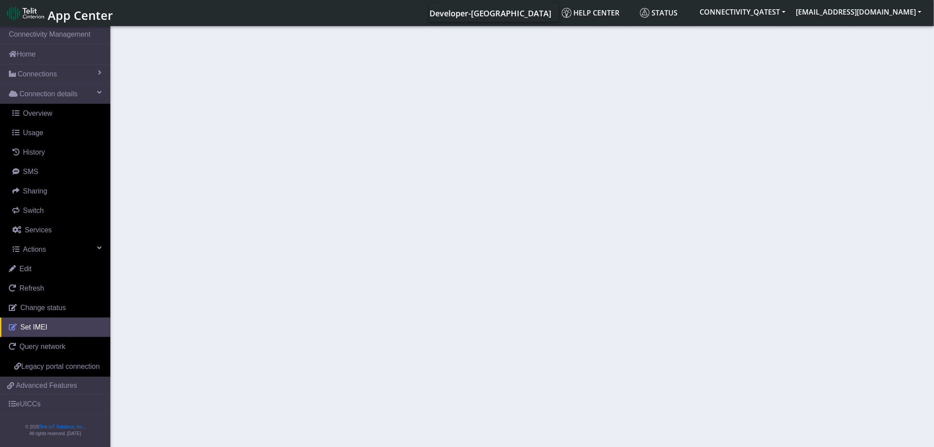
type input "359206100663236"
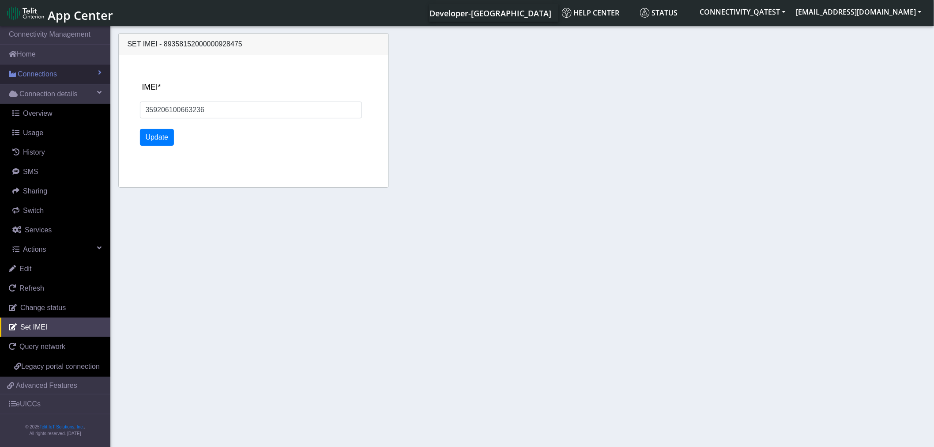
click at [53, 71] on span "Connections" at bounding box center [37, 74] width 39 height 11
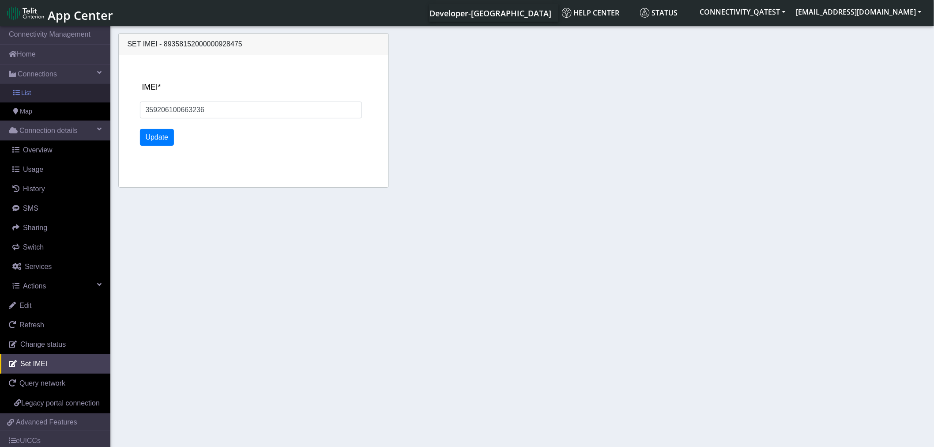
click at [48, 91] on link "List" at bounding box center [55, 93] width 110 height 19
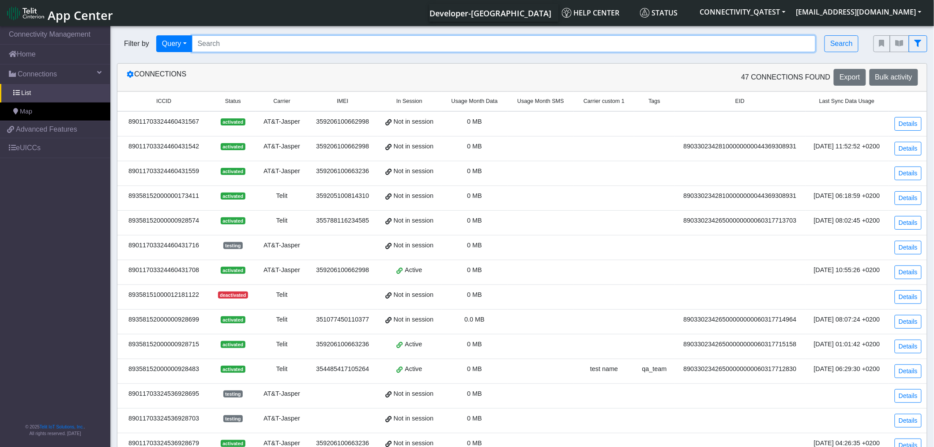
click at [281, 44] on input "Search..." at bounding box center [504, 43] width 624 height 17
paste input "89358152000000929218"
type input "89358152000000929218"
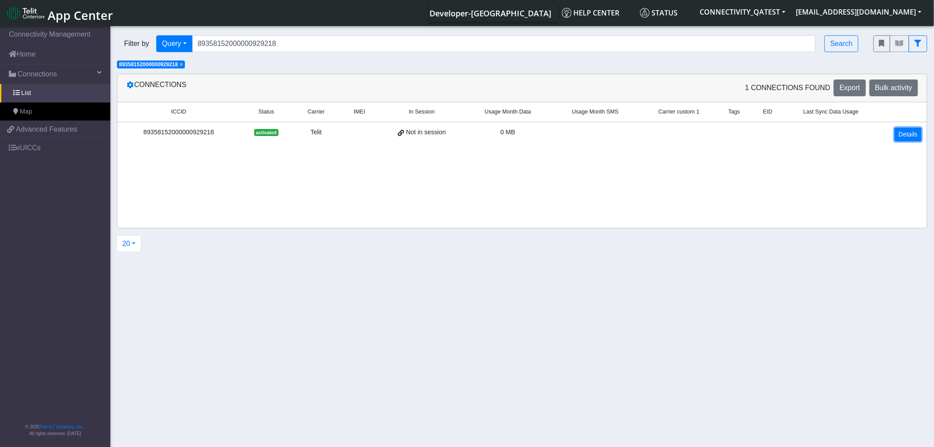
click at [912, 134] on link "Details" at bounding box center [908, 135] width 27 height 14
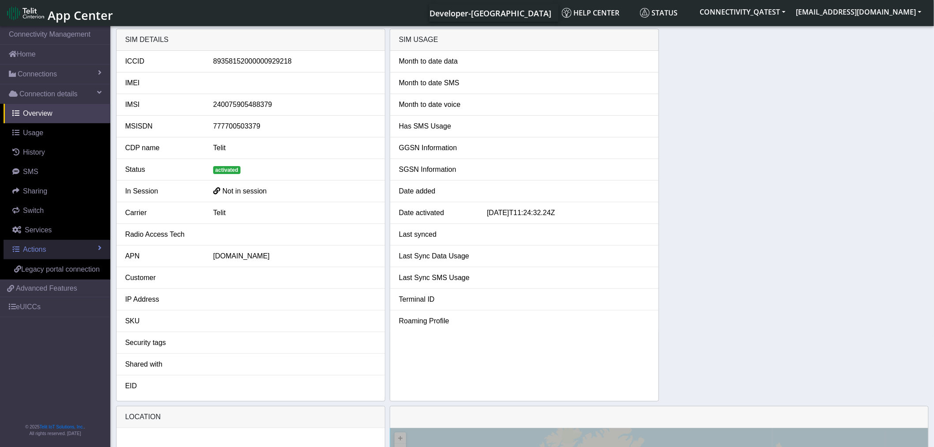
click at [74, 251] on link "Actions" at bounding box center [57, 249] width 107 height 19
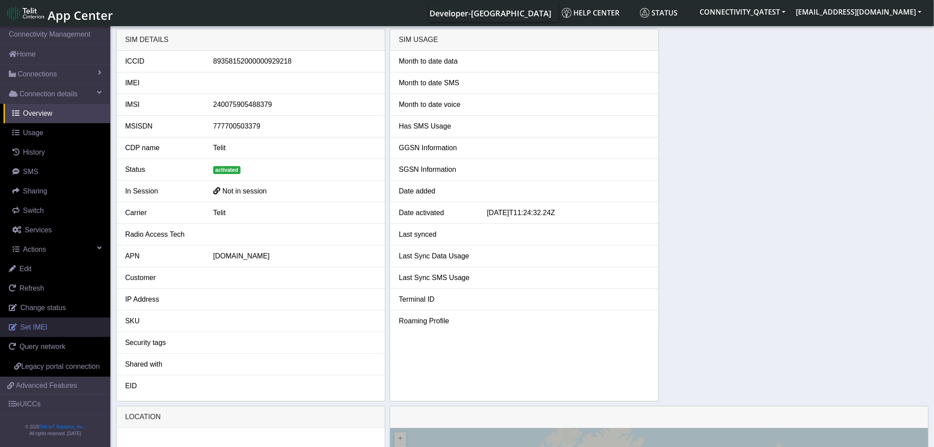
click at [46, 330] on link "Set IMEI" at bounding box center [55, 326] width 110 height 19
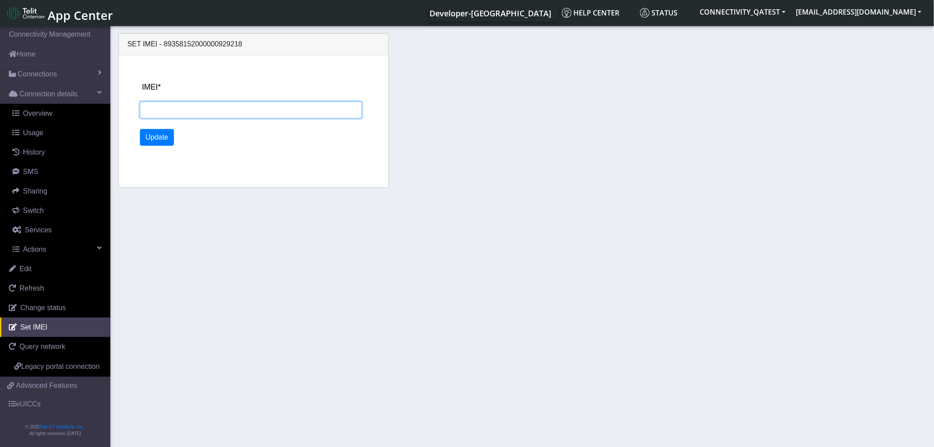
click at [162, 105] on input "IMEI*" at bounding box center [251, 110] width 222 height 17
click at [228, 99] on div "IMEI*" at bounding box center [263, 99] width 247 height 37
click at [228, 106] on input "IMEI*" at bounding box center [251, 110] width 222 height 17
paste input "359206100663236"
type input "359206100663236"
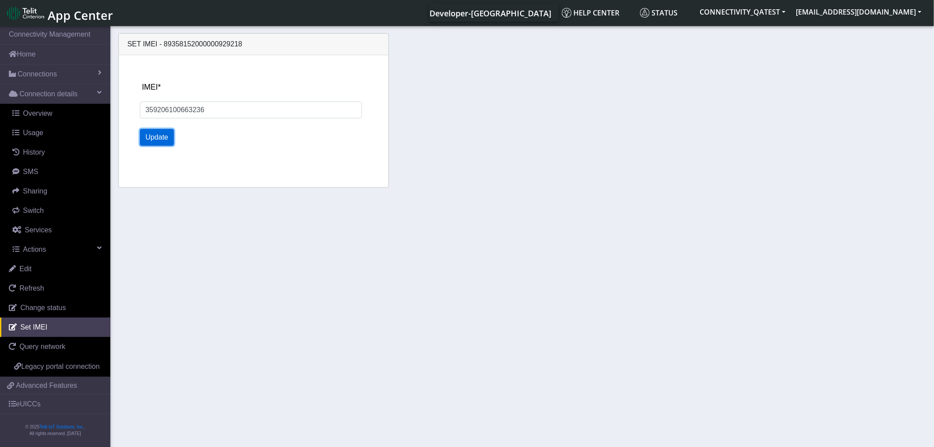
click at [159, 139] on button "Update" at bounding box center [157, 137] width 34 height 17
click at [45, 121] on link "Overview" at bounding box center [57, 113] width 107 height 19
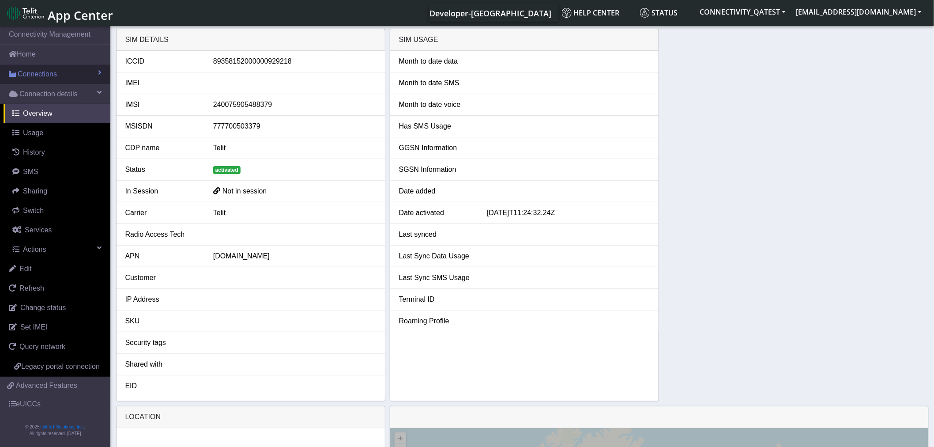
click at [44, 69] on span "Connections" at bounding box center [37, 74] width 39 height 11
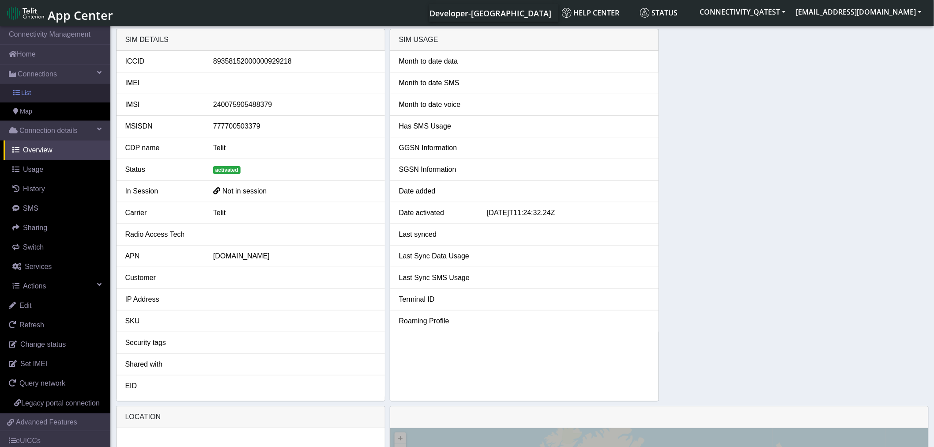
click at [50, 96] on link "List" at bounding box center [55, 93] width 110 height 19
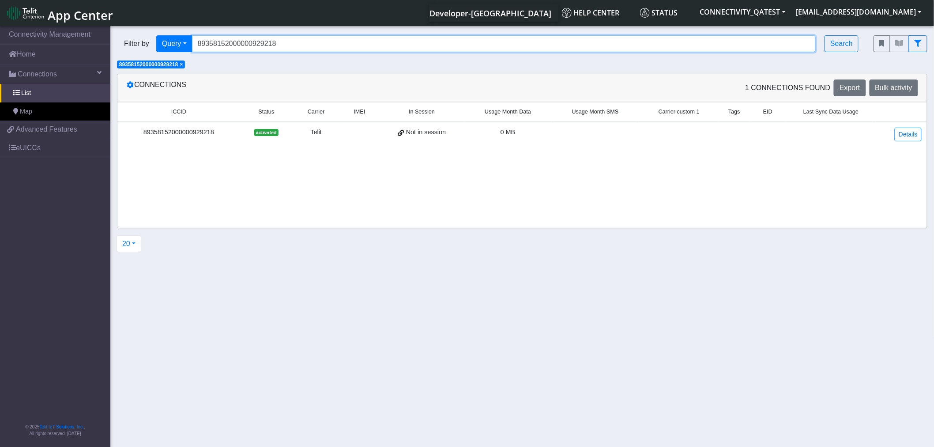
drag, startPoint x: 265, startPoint y: 51, endPoint x: 253, endPoint y: 51, distance: 11.5
click at [257, 51] on input "89358152000000929218" at bounding box center [504, 43] width 624 height 17
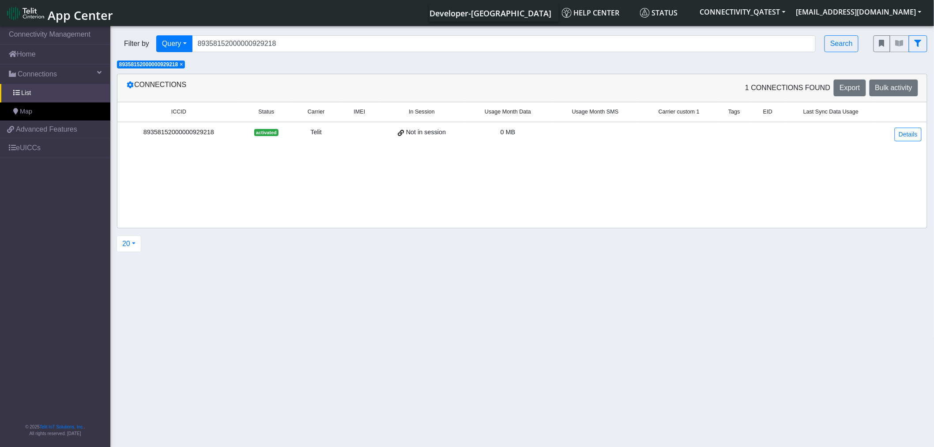
click at [181, 65] on span "×" at bounding box center [181, 64] width 3 height 6
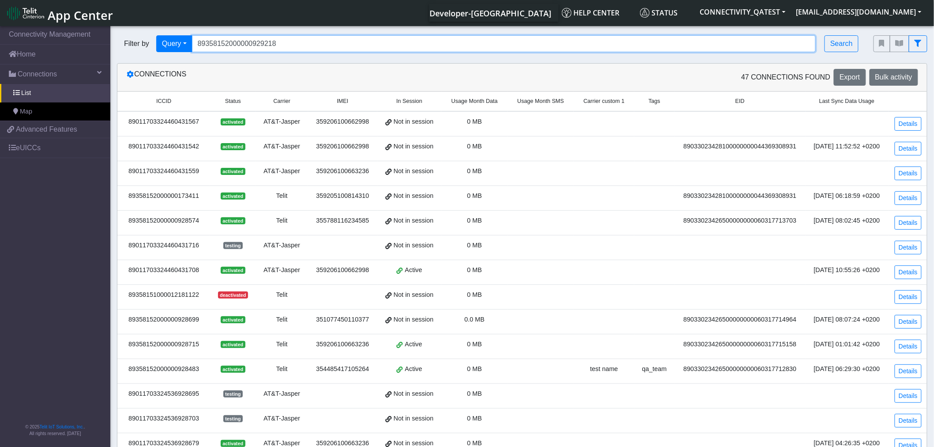
click at [307, 51] on input "89358152000000929218" at bounding box center [504, 43] width 624 height 17
drag, startPoint x: 288, startPoint y: 45, endPoint x: 113, endPoint y: 40, distance: 175.3
click at [116, 40] on div "Filter by Query Query In Session Not connected Tags Country Operator 8935815200…" at bounding box center [488, 44] width 757 height 30
paste input "011703324536928703"
type input "89011703324536928703"
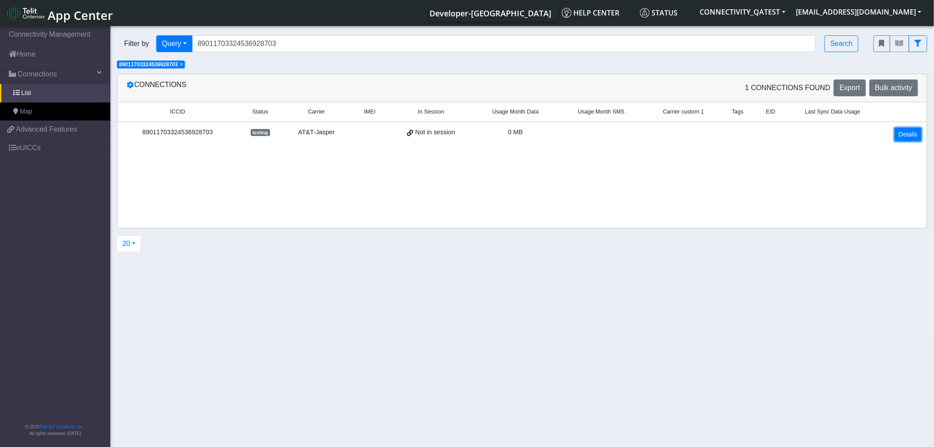
click at [907, 135] on link "Details" at bounding box center [908, 135] width 27 height 14
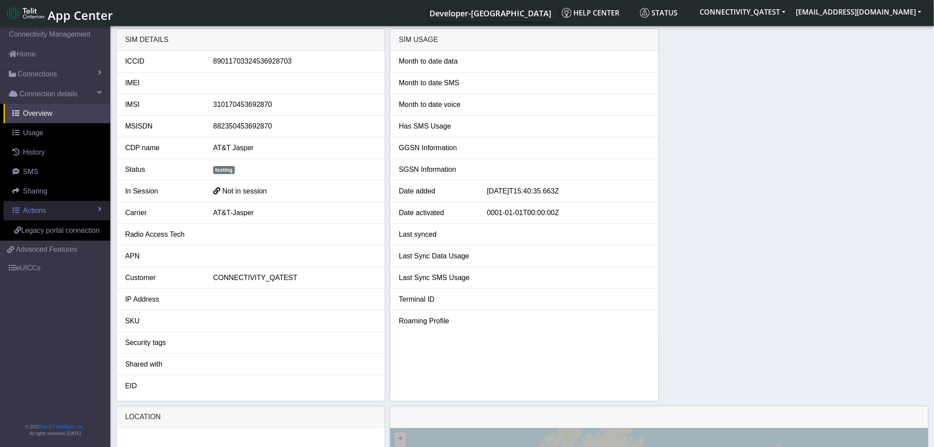
click at [42, 213] on span "Actions" at bounding box center [34, 211] width 23 height 8
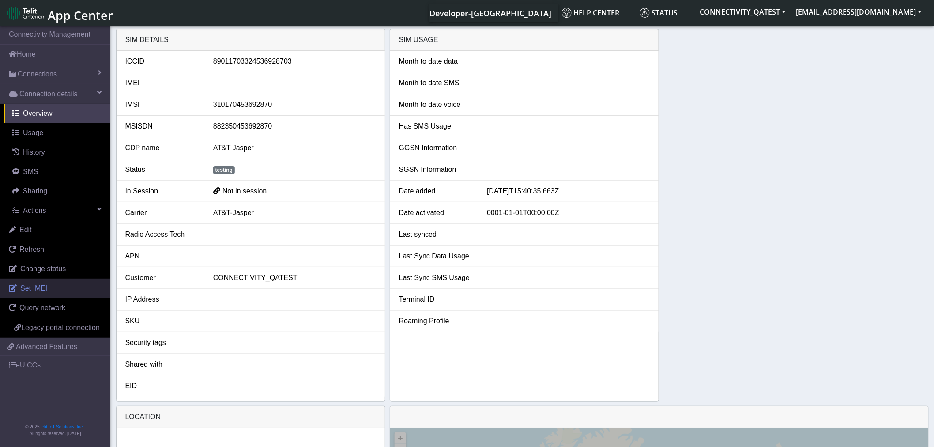
click at [43, 295] on link "Set IMEI" at bounding box center [55, 288] width 110 height 19
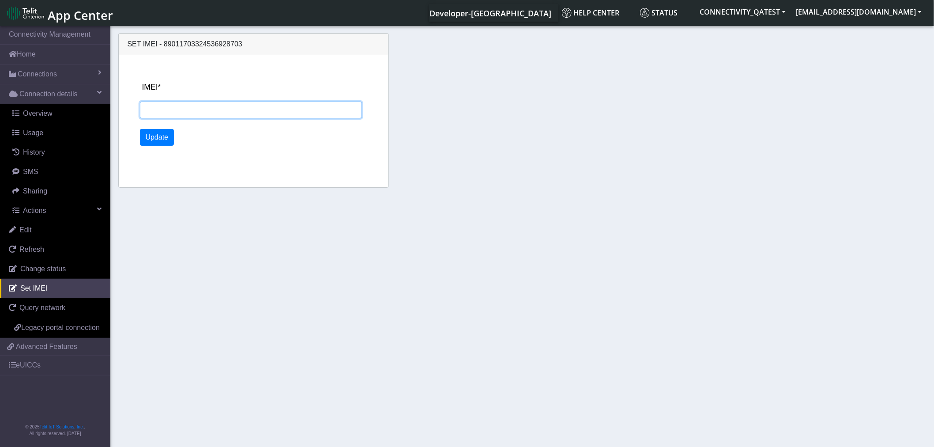
click at [152, 109] on input "IMEI*" at bounding box center [251, 110] width 222 height 17
paste input "359206100663236"
type input "359206100663236"
click at [155, 138] on button "Update" at bounding box center [157, 137] width 34 height 17
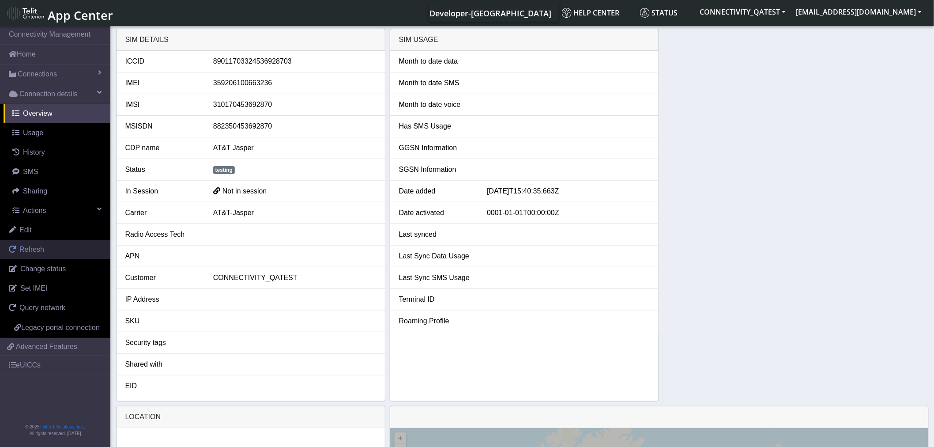
click at [32, 252] on span "Refresh" at bounding box center [31, 249] width 25 height 8
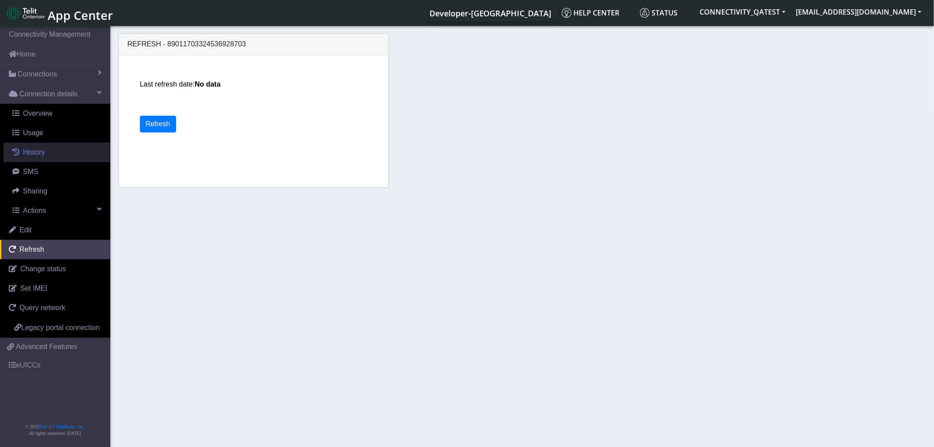
click at [41, 149] on span "History" at bounding box center [34, 152] width 22 height 8
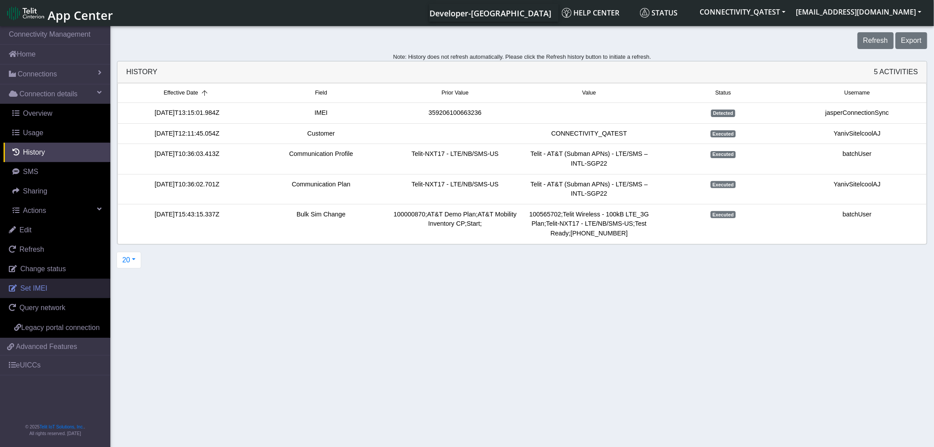
click at [37, 287] on span "Set IMEI" at bounding box center [33, 288] width 27 height 8
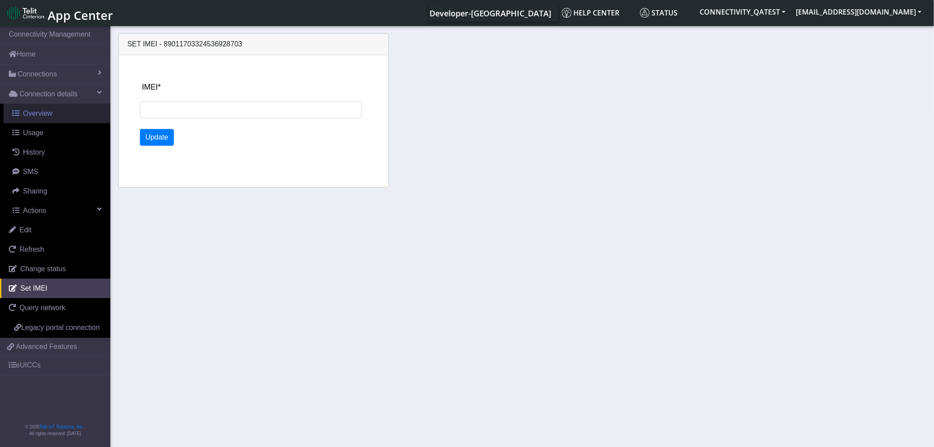
click at [38, 114] on span "Overview" at bounding box center [38, 113] width 30 height 8
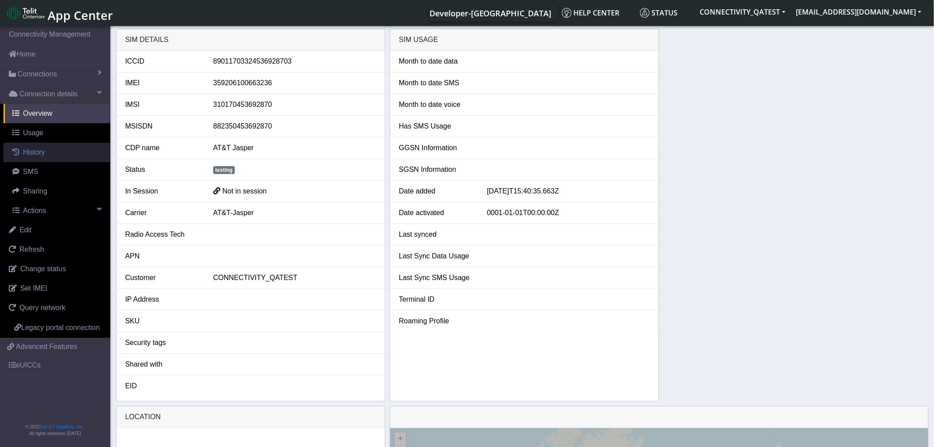
click at [39, 154] on span "History" at bounding box center [34, 152] width 22 height 8
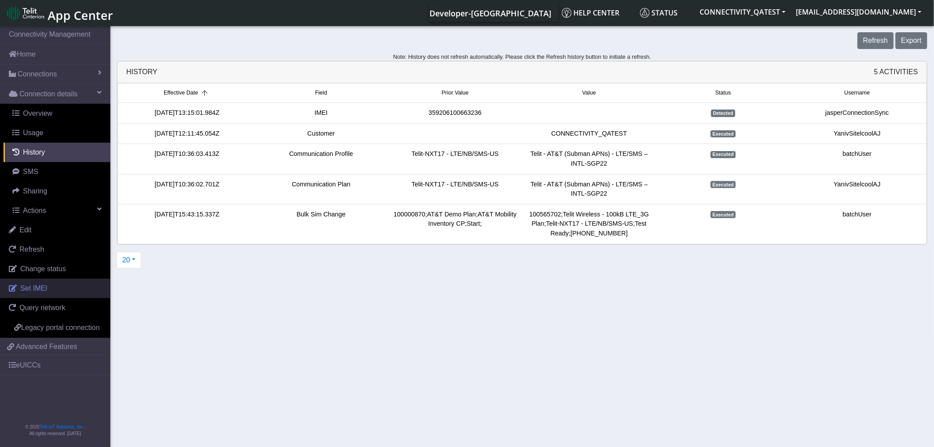
click at [36, 288] on span "Set IMEI" at bounding box center [33, 288] width 27 height 8
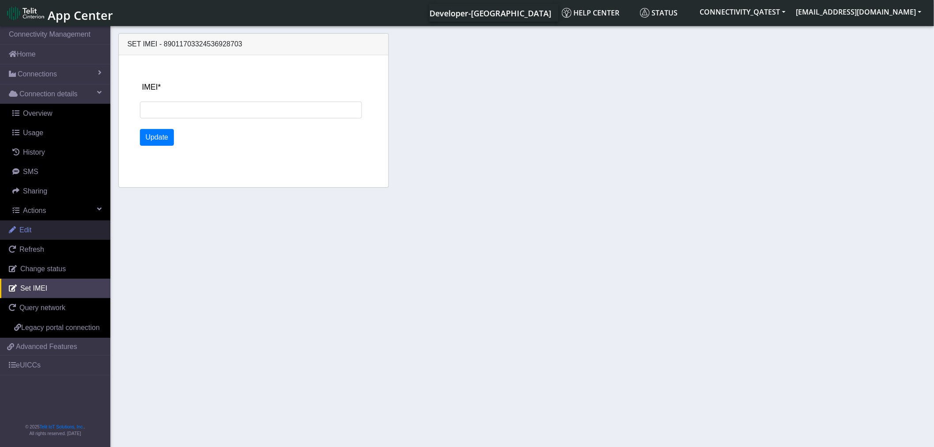
click at [69, 232] on link "Edit" at bounding box center [55, 229] width 110 height 19
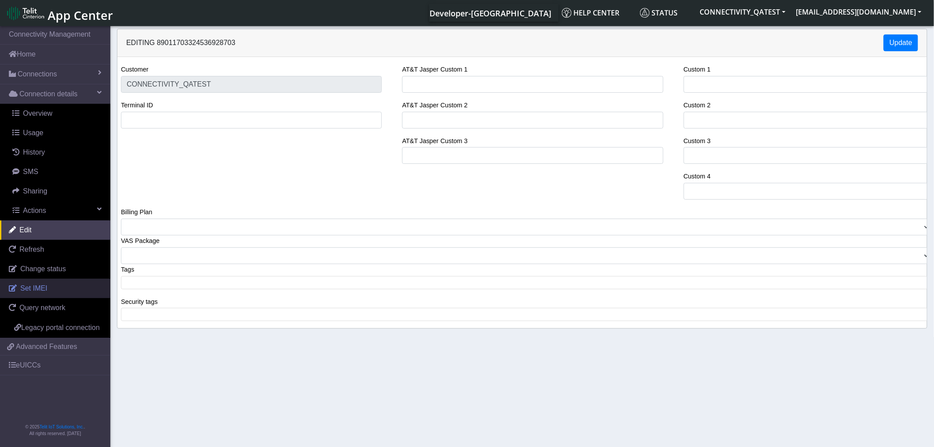
click at [33, 287] on span "Set IMEI" at bounding box center [33, 288] width 27 height 8
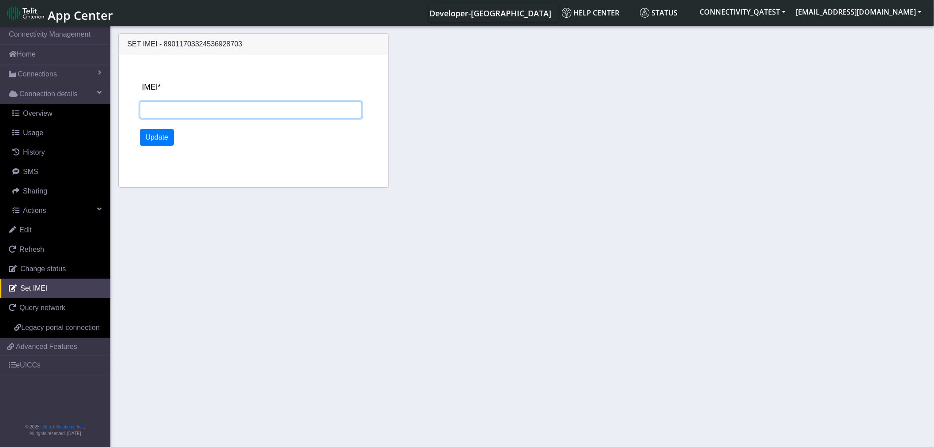
click at [226, 106] on input "IMEI*" at bounding box center [251, 110] width 222 height 17
click at [166, 135] on button "Update" at bounding box center [157, 137] width 34 height 17
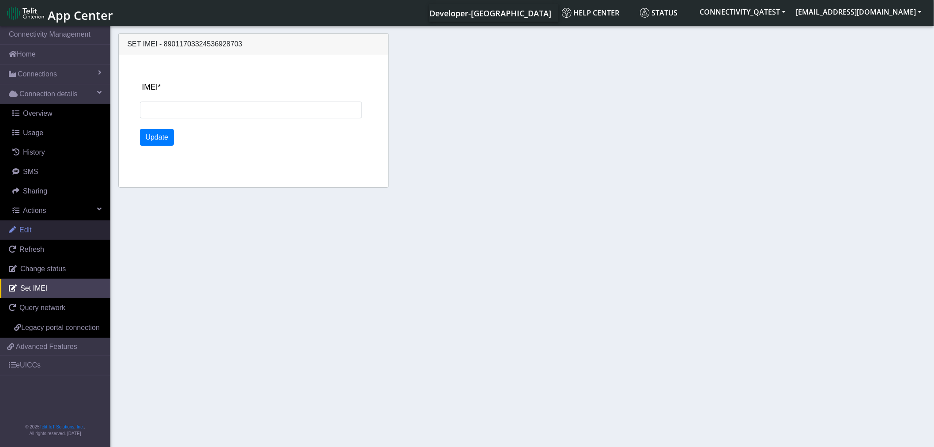
click at [28, 233] on span "Edit" at bounding box center [25, 230] width 12 height 8
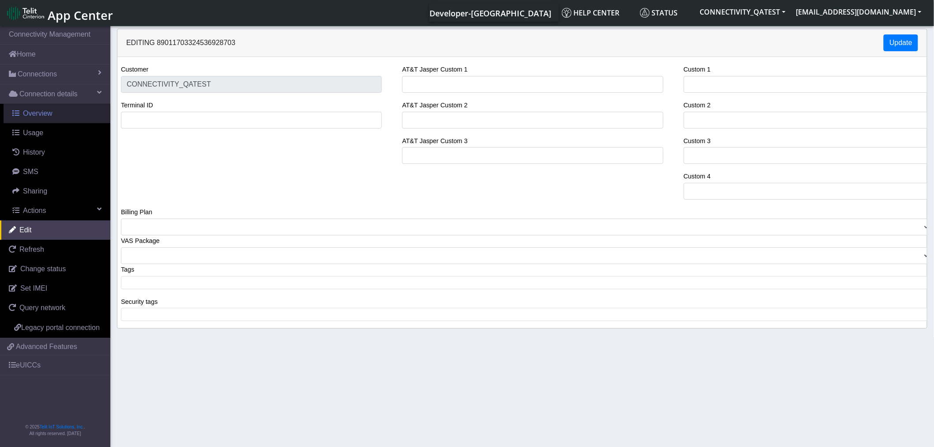
click at [46, 112] on span "Overview" at bounding box center [38, 113] width 30 height 8
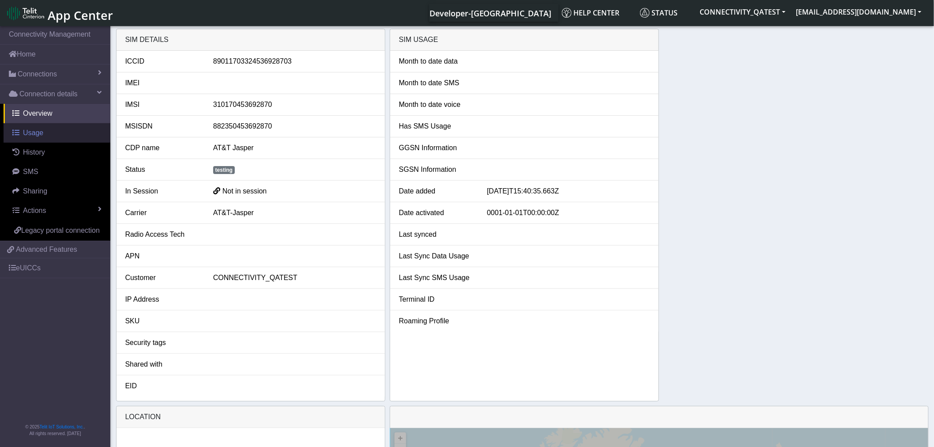
click at [38, 136] on span "Usage" at bounding box center [33, 133] width 20 height 8
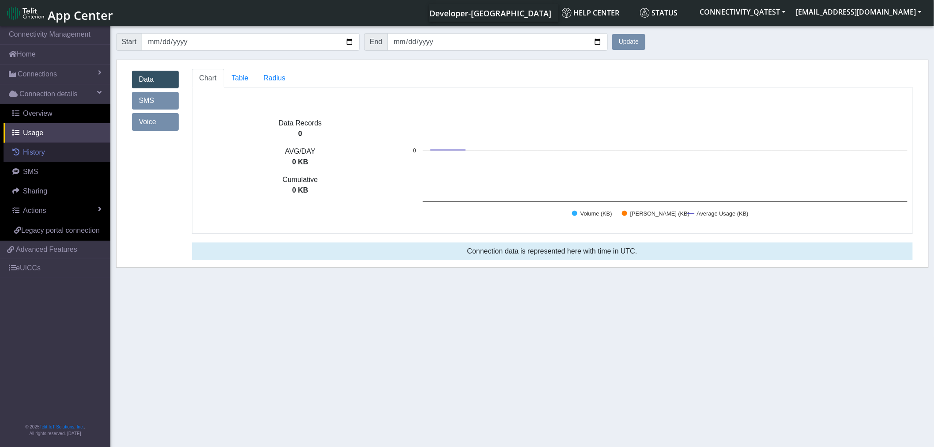
click at [36, 153] on span "History" at bounding box center [34, 152] width 22 height 8
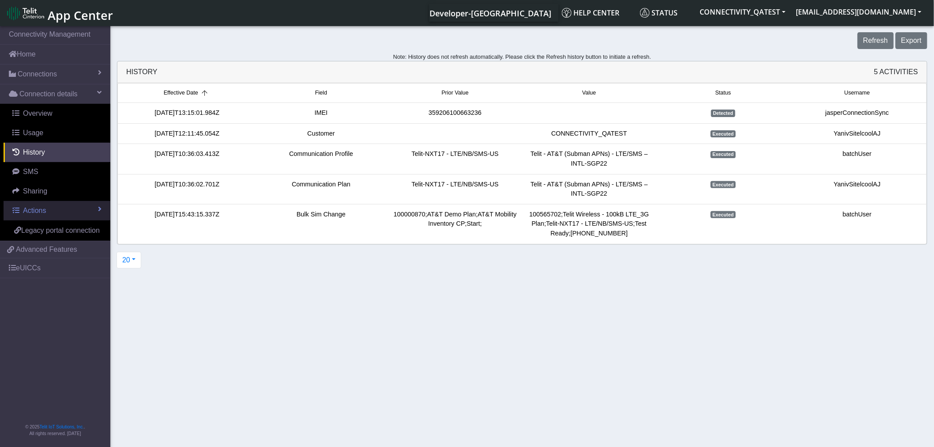
click at [40, 216] on link "Actions" at bounding box center [57, 210] width 107 height 19
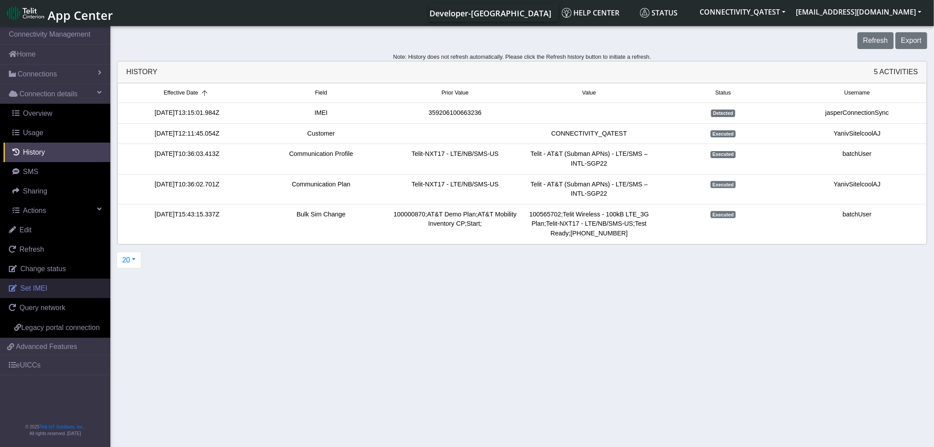
click at [30, 289] on span "Set IMEI" at bounding box center [33, 288] width 27 height 8
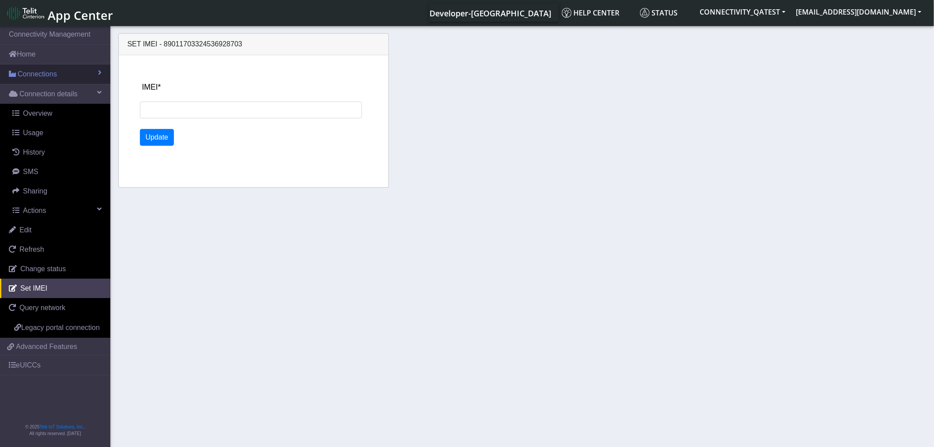
click at [50, 69] on span "Connections" at bounding box center [37, 74] width 39 height 11
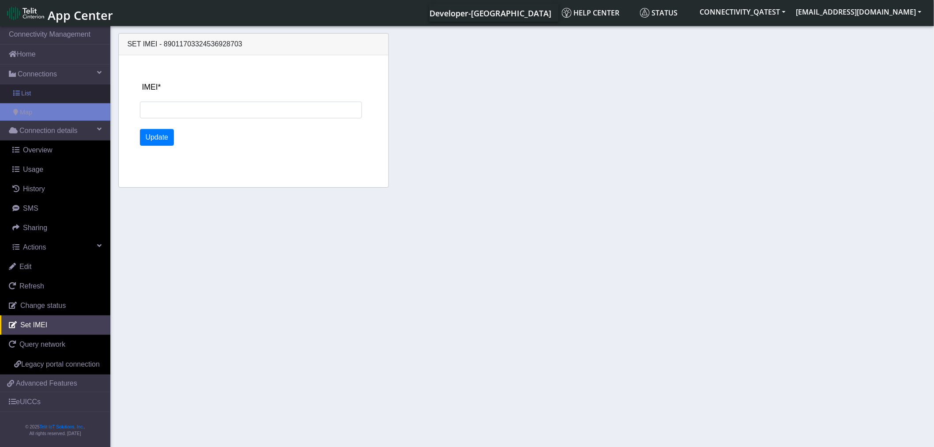
click at [46, 90] on link "List" at bounding box center [55, 93] width 110 height 19
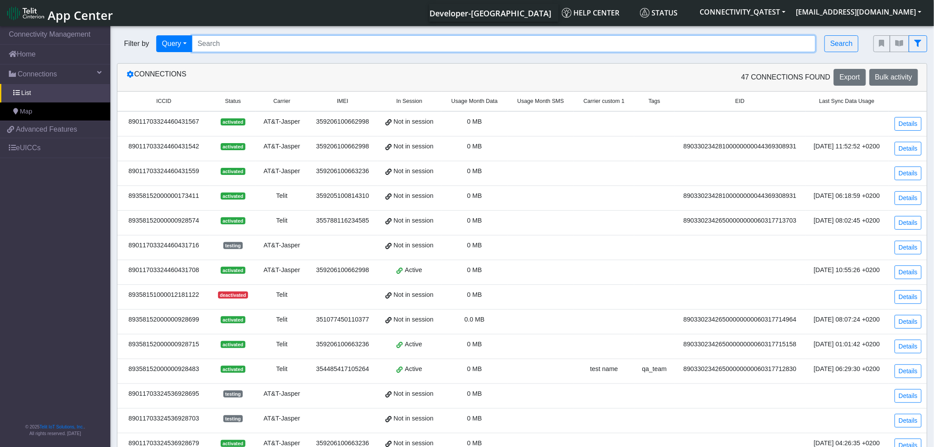
click at [246, 42] on input "Search..." at bounding box center [504, 43] width 624 height 17
paste input "89358152000000928475"
type input "89358152000000928475"
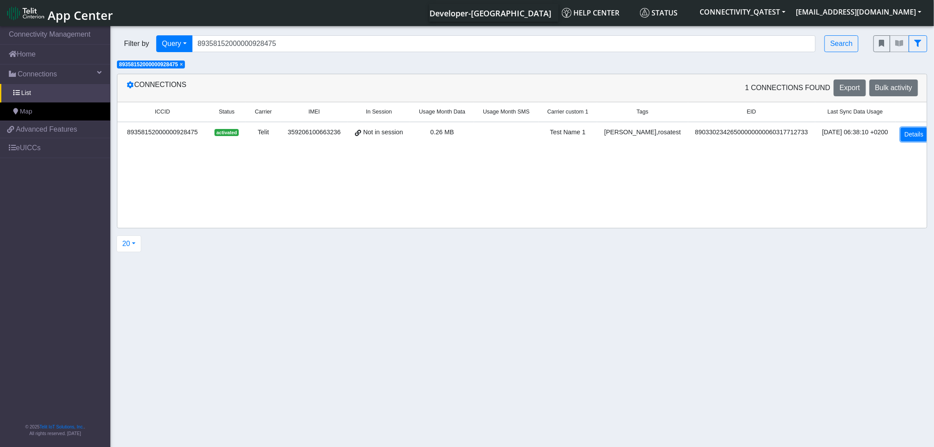
click at [909, 133] on link "Details" at bounding box center [914, 135] width 27 height 14
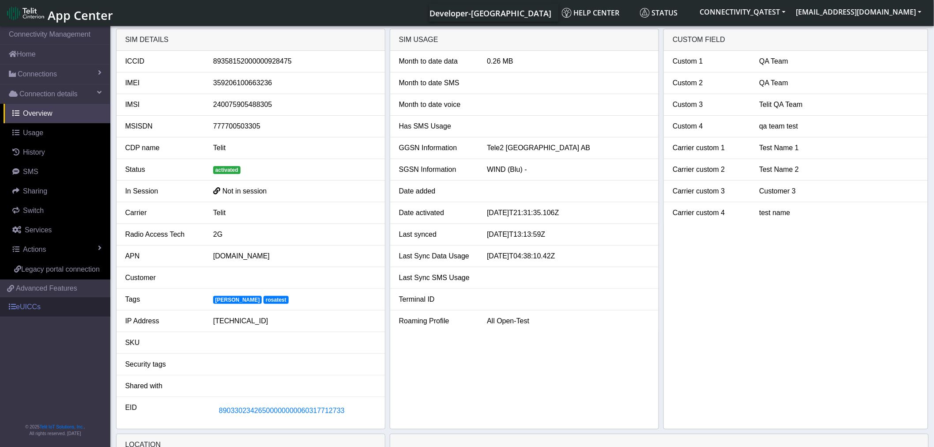
click at [61, 308] on link "eUICCs" at bounding box center [55, 306] width 110 height 19
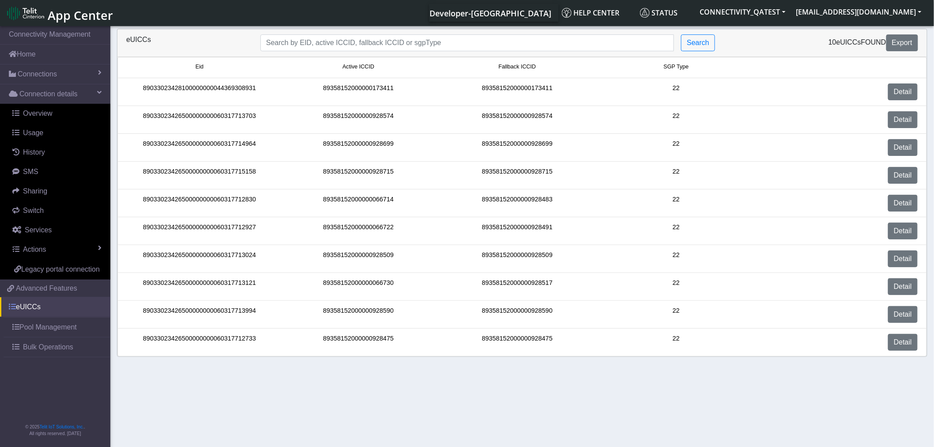
click at [61, 311] on link "eUICCs" at bounding box center [55, 306] width 110 height 19
click at [903, 340] on link "Detail" at bounding box center [903, 342] width 30 height 17
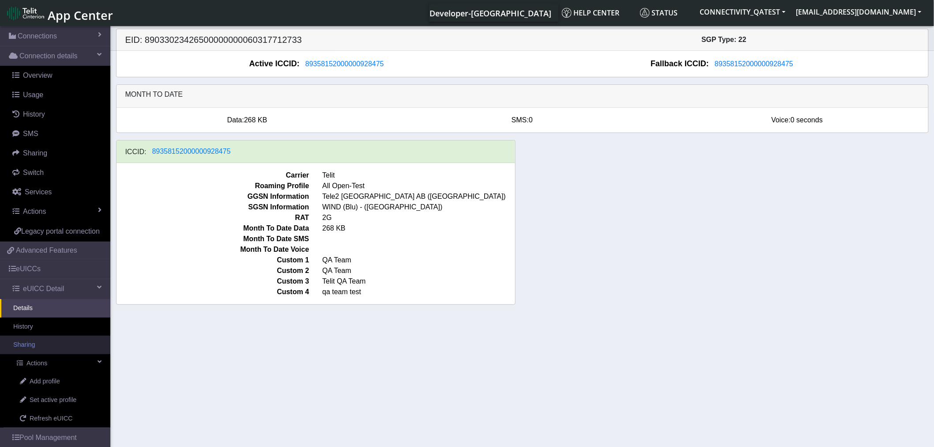
scroll to position [49, 0]
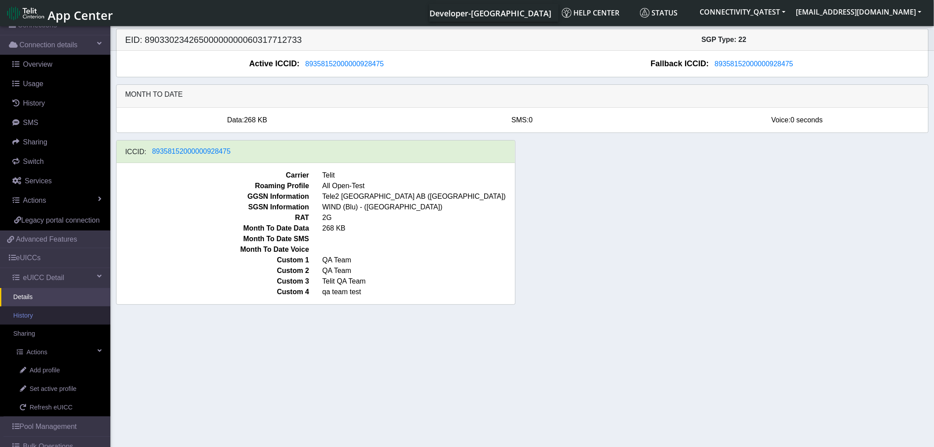
click at [39, 324] on link "History" at bounding box center [55, 315] width 110 height 19
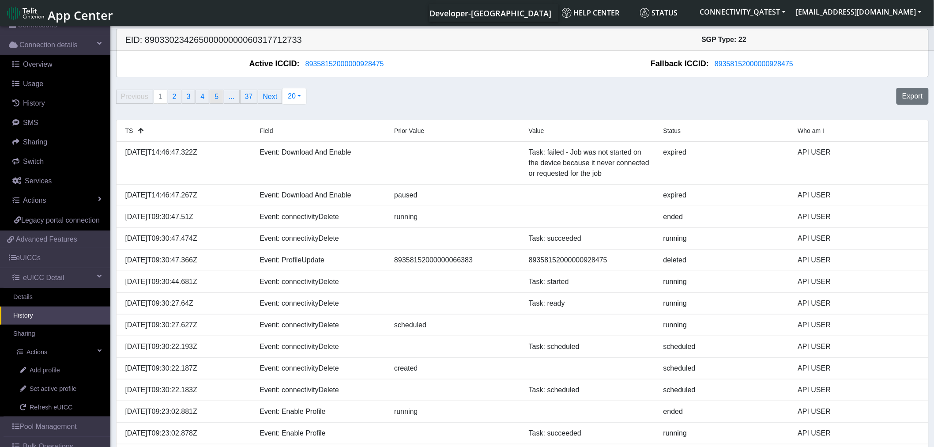
drag, startPoint x: 213, startPoint y: 99, endPoint x: 261, endPoint y: 98, distance: 48.1
click at [215, 99] on span "5" at bounding box center [217, 97] width 4 height 8
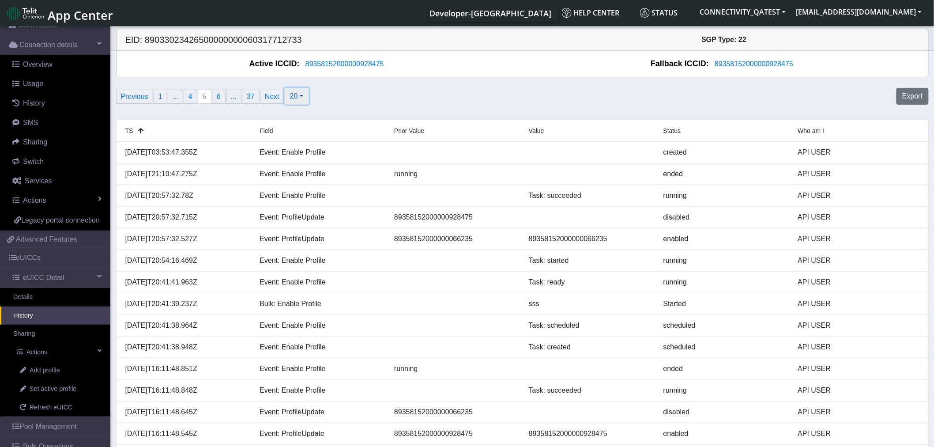
click at [290, 98] on span "20" at bounding box center [294, 96] width 8 height 8
click at [290, 144] on button "100" at bounding box center [320, 145] width 70 height 14
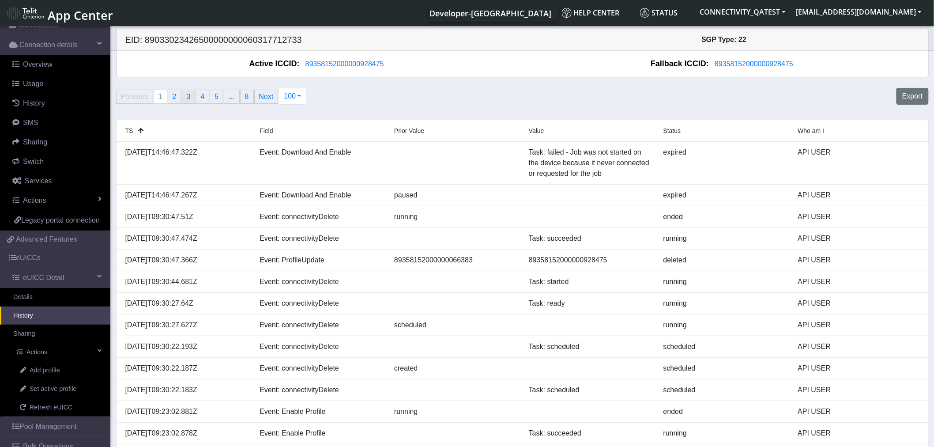
click at [184, 98] on link "page 3" at bounding box center [188, 96] width 13 height 13
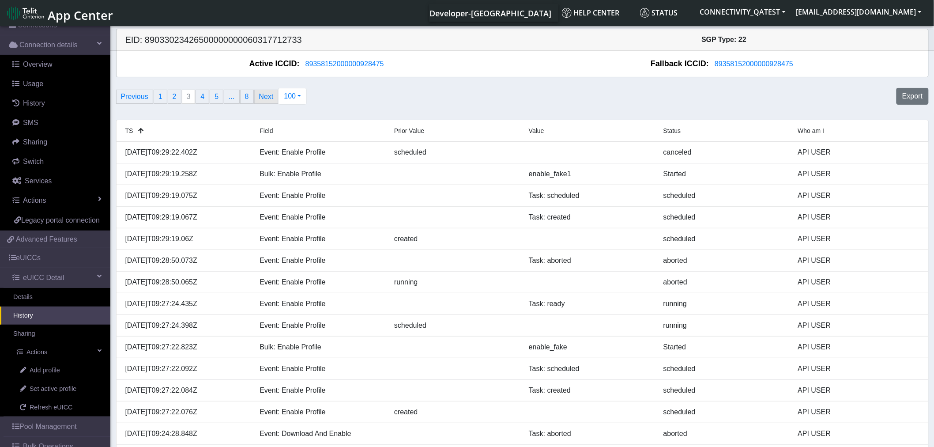
click at [258, 97] on link "Next page" at bounding box center [266, 96] width 23 height 13
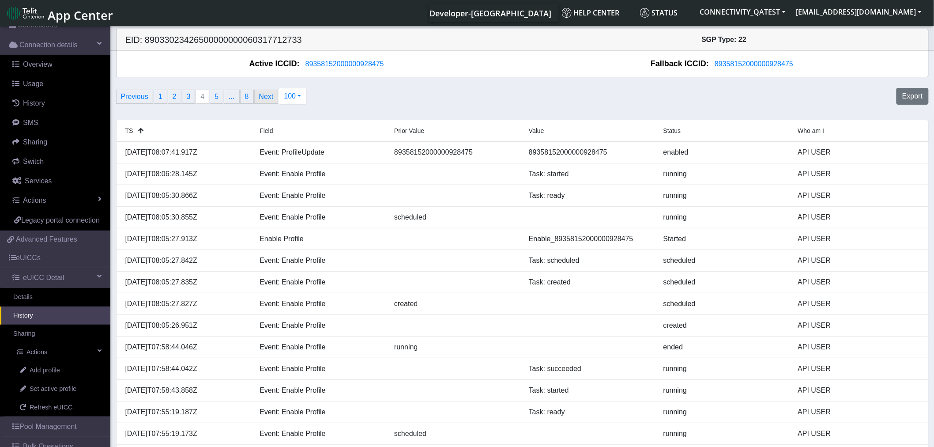
click at [262, 98] on link "Next page" at bounding box center [266, 96] width 23 height 13
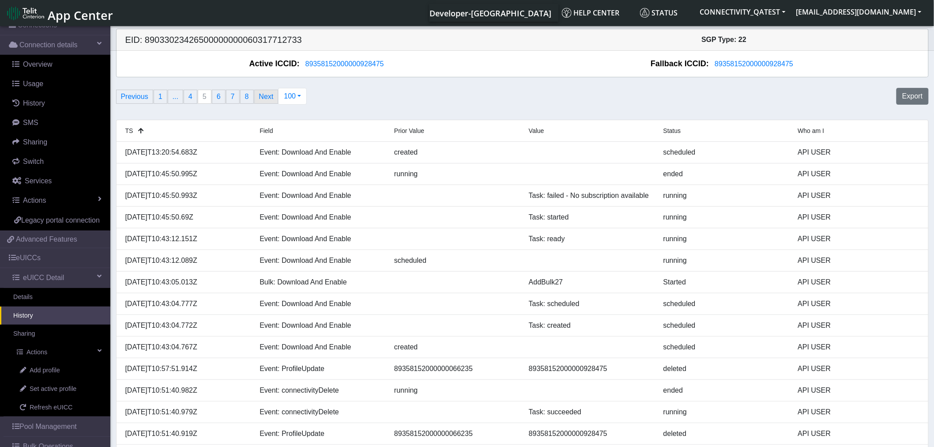
click at [270, 98] on link "Next page" at bounding box center [266, 96] width 23 height 13
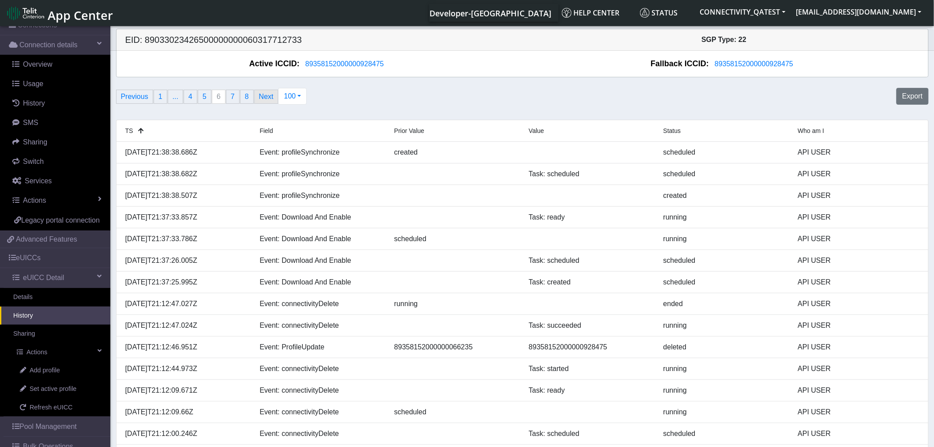
click at [266, 102] on link "Next page" at bounding box center [266, 96] width 23 height 13
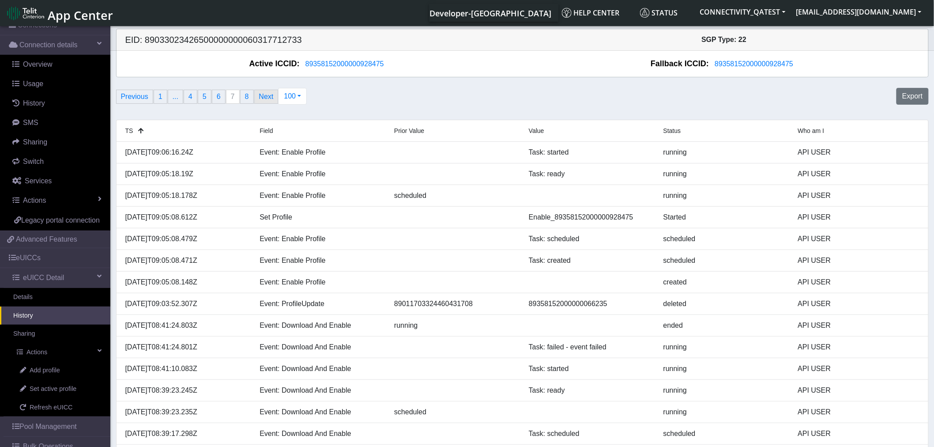
click at [266, 102] on link "Next page" at bounding box center [266, 96] width 23 height 13
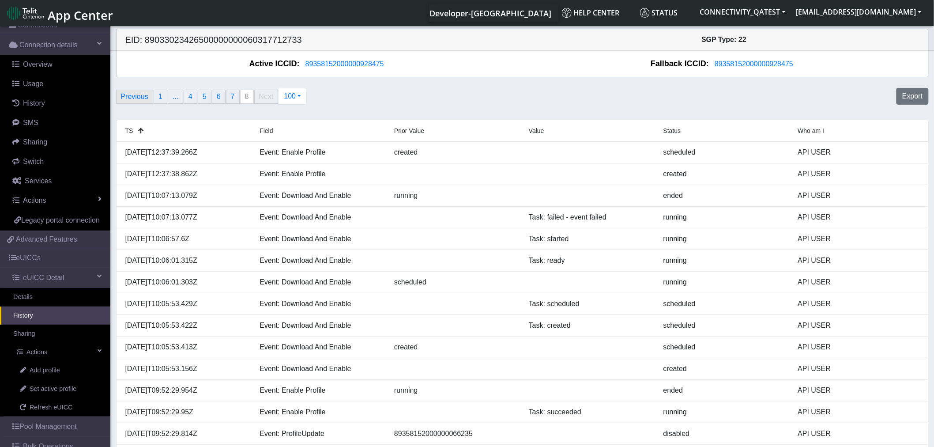
click at [138, 102] on link "Previous page" at bounding box center [135, 96] width 36 height 13
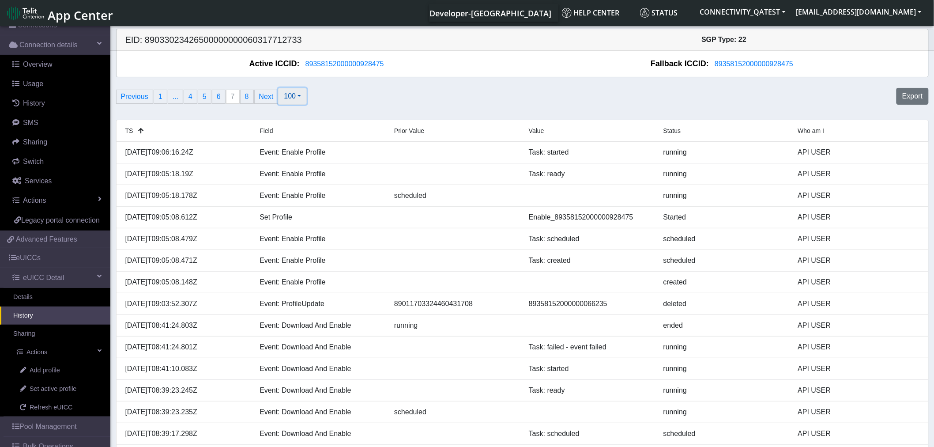
click at [298, 100] on button "100" at bounding box center [292, 96] width 29 height 17
click at [286, 117] on button "20" at bounding box center [314, 116] width 70 height 14
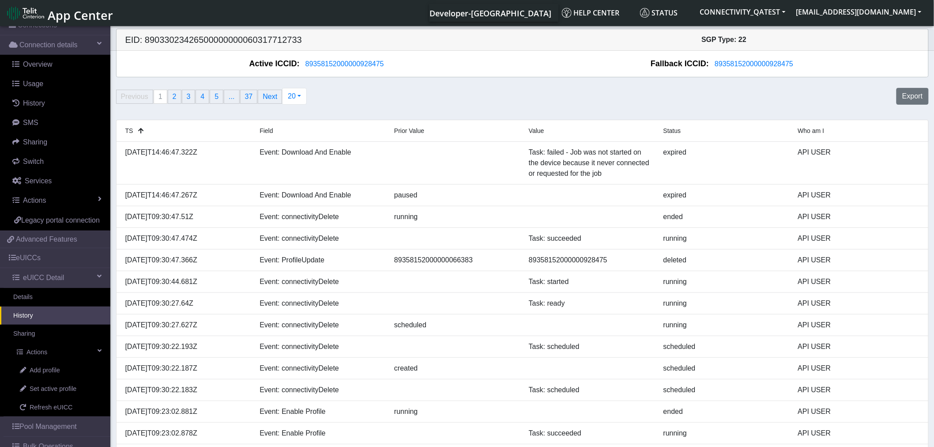
click at [138, 131] on icon at bounding box center [140, 131] width 5 height 6
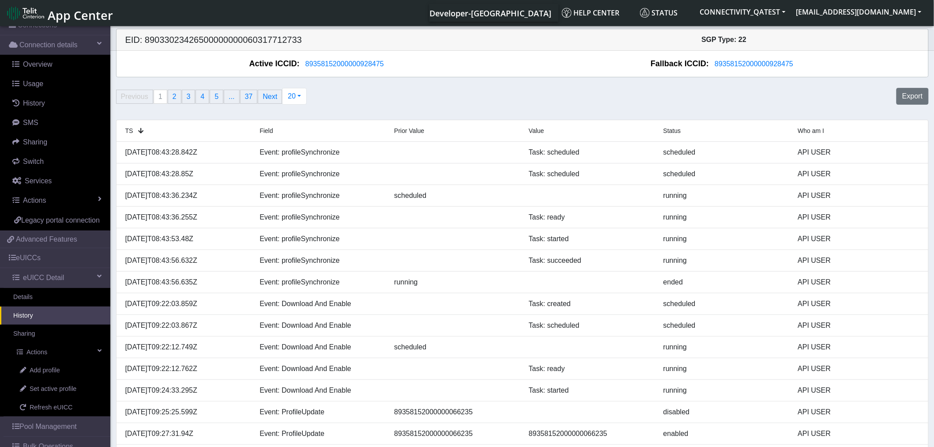
click at [138, 130] on icon at bounding box center [140, 131] width 5 height 6
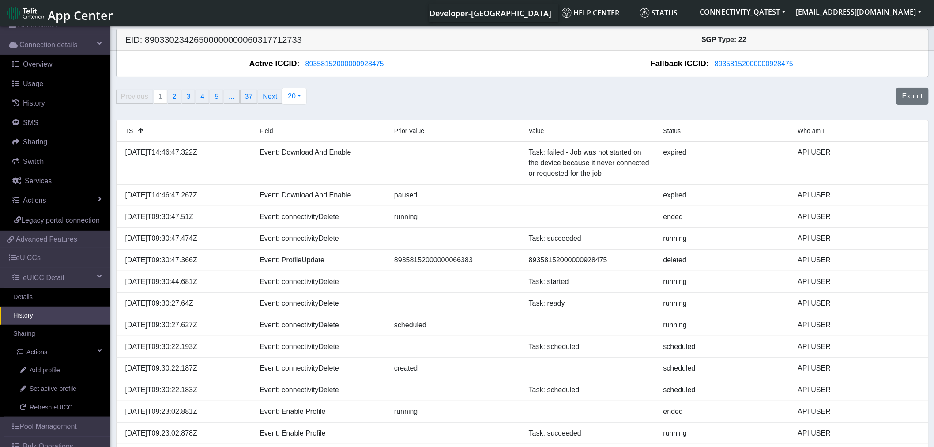
click at [138, 130] on icon at bounding box center [140, 131] width 5 height 6
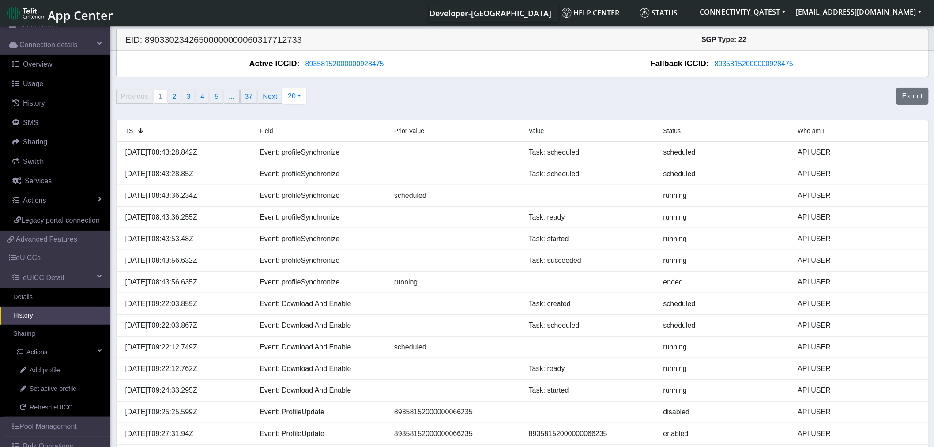
click at [271, 132] on span "Field" at bounding box center [266, 130] width 13 height 7
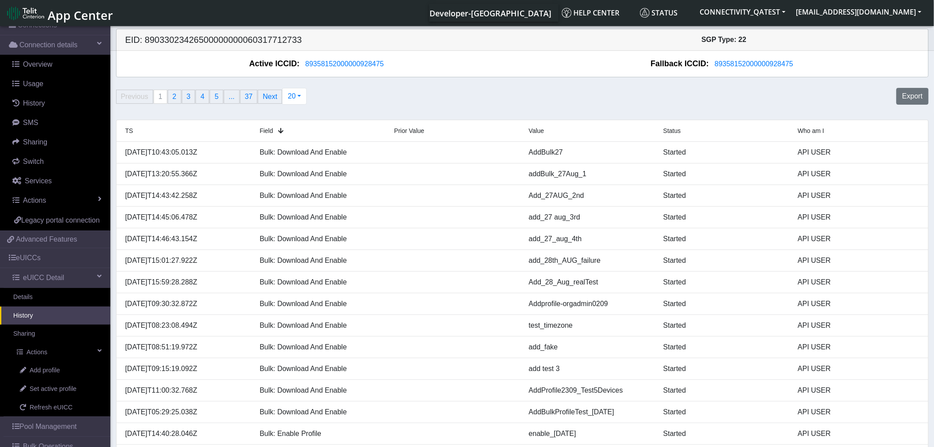
click at [266, 129] on span "Field" at bounding box center [266, 130] width 13 height 7
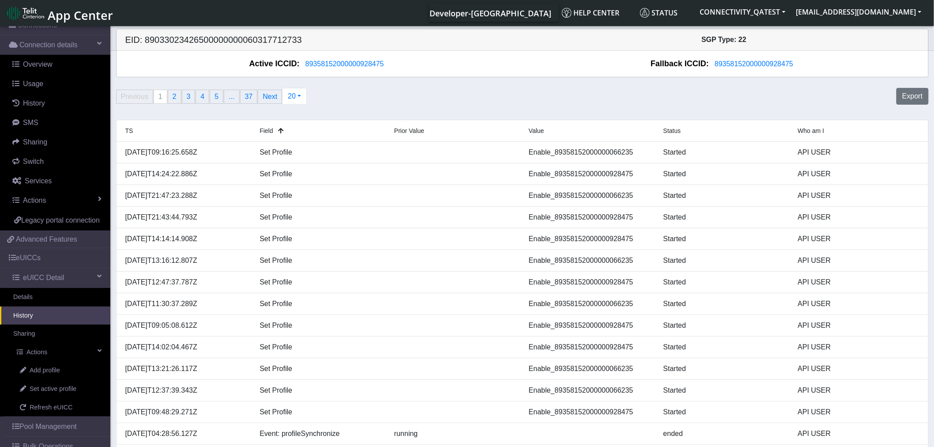
click at [408, 131] on span "Prior Value" at bounding box center [409, 130] width 30 height 7
click at [415, 132] on span "Prior Value" at bounding box center [409, 130] width 30 height 7
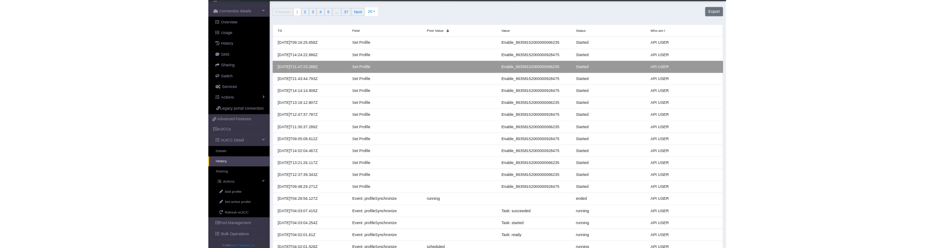
scroll to position [16, 0]
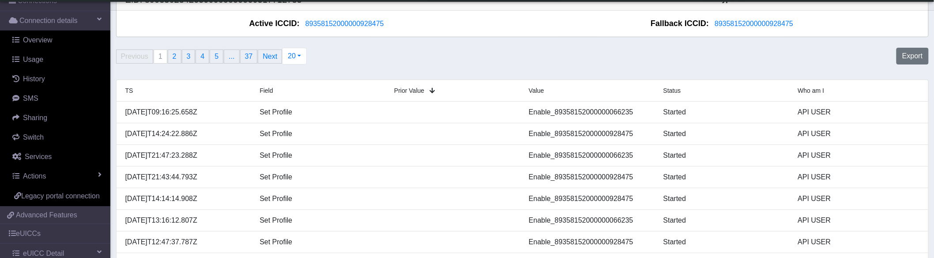
click at [412, 87] on span "Prior Value" at bounding box center [409, 90] width 30 height 7
click at [416, 91] on span "Prior Value" at bounding box center [409, 90] width 30 height 7
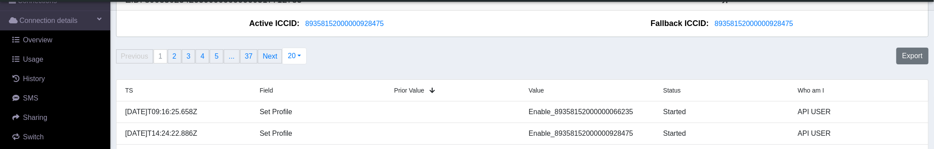
click at [541, 92] on span "Value" at bounding box center [536, 90] width 15 height 7
click at [545, 92] on small "Value" at bounding box center [542, 90] width 26 height 7
click at [675, 90] on span "Status" at bounding box center [673, 90] width 18 height 7
click at [679, 89] on span "Status" at bounding box center [673, 90] width 18 height 7
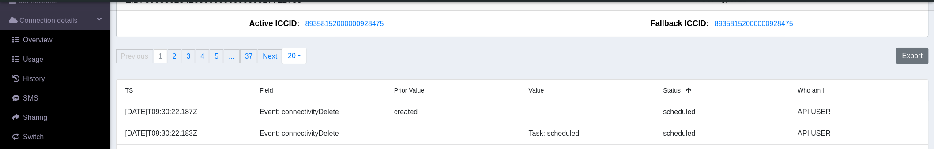
click at [665, 91] on span "Status" at bounding box center [673, 90] width 18 height 7
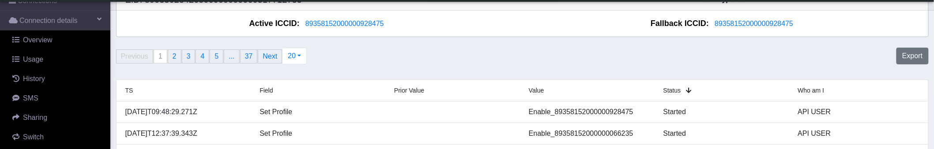
click at [810, 95] on div "Who am I" at bounding box center [859, 90] width 135 height 11
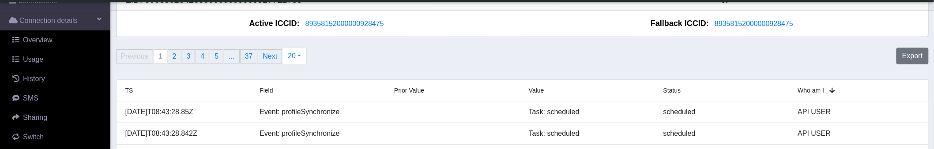
click at [810, 93] on span "Who am I" at bounding box center [811, 90] width 26 height 7
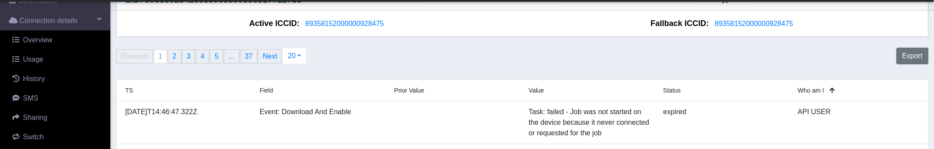
click at [810, 93] on span "Who am I" at bounding box center [811, 90] width 26 height 7
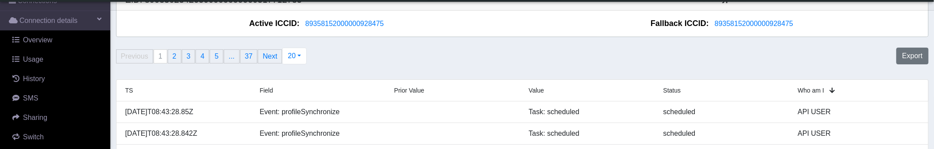
click at [540, 90] on span "Value" at bounding box center [536, 90] width 15 height 7
click at [422, 91] on span "Prior Value" at bounding box center [409, 90] width 30 height 7
drag, startPoint x: 539, startPoint y: 91, endPoint x: 473, endPoint y: 94, distance: 65.9
click at [539, 91] on span "Value" at bounding box center [536, 90] width 15 height 7
click at [407, 93] on span "Prior Value" at bounding box center [409, 90] width 30 height 7
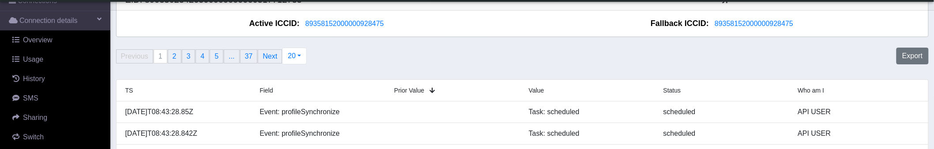
click at [537, 87] on span "Value" at bounding box center [536, 90] width 15 height 7
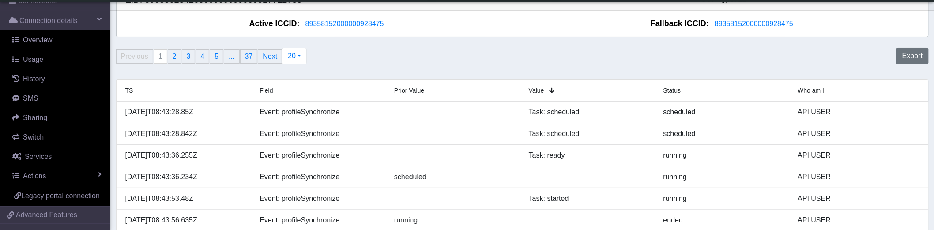
click at [540, 93] on span "Value" at bounding box center [536, 90] width 15 height 7
click at [413, 93] on span "Prior Value" at bounding box center [409, 90] width 30 height 7
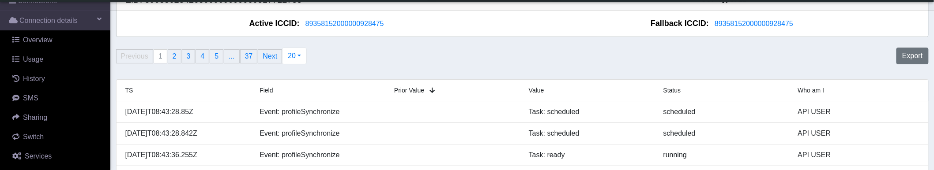
click at [540, 90] on span "Value" at bounding box center [536, 90] width 15 height 7
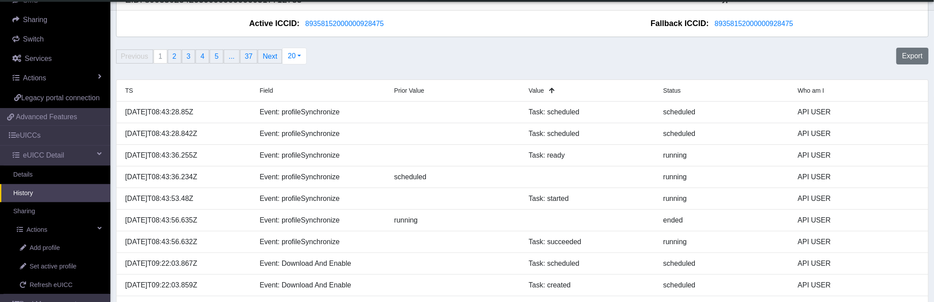
scroll to position [0, 0]
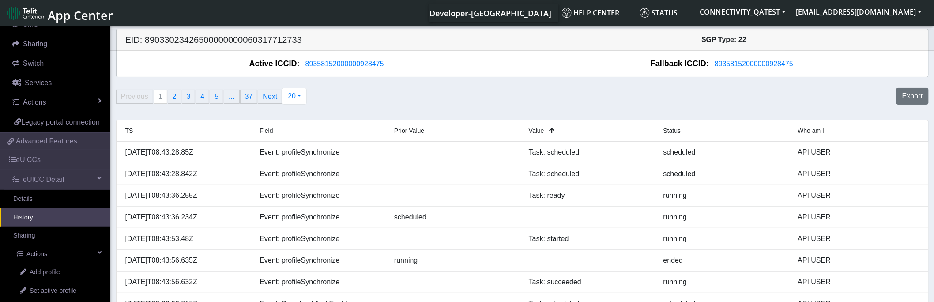
click at [68, 17] on span "App Center" at bounding box center [80, 15] width 65 height 16
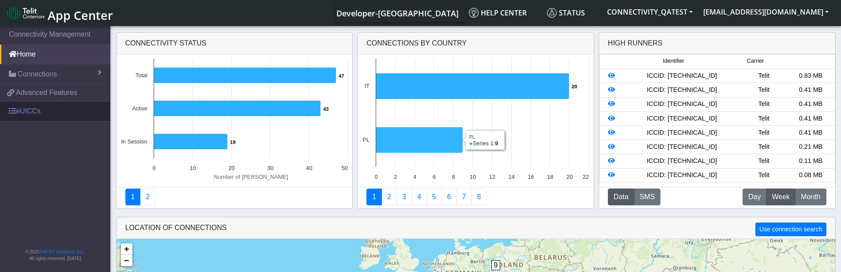
click at [22, 109] on link "eUICCs" at bounding box center [55, 111] width 110 height 19
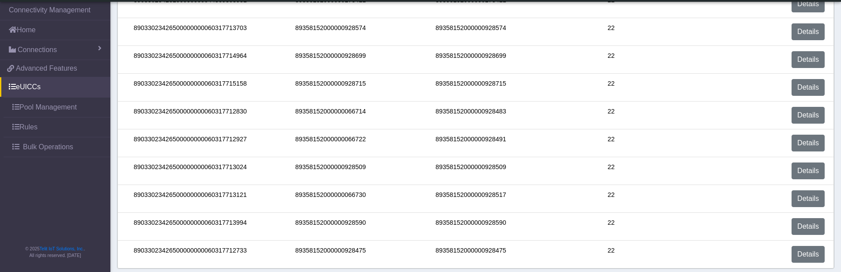
scroll to position [75, 0]
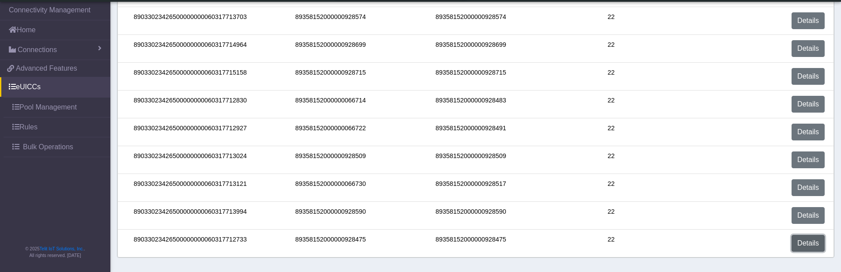
click at [813, 245] on link "Details" at bounding box center [808, 243] width 33 height 17
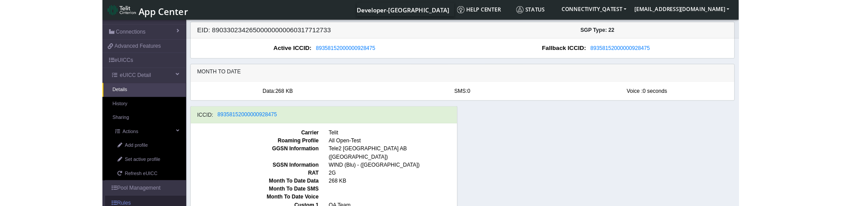
scroll to position [88, 0]
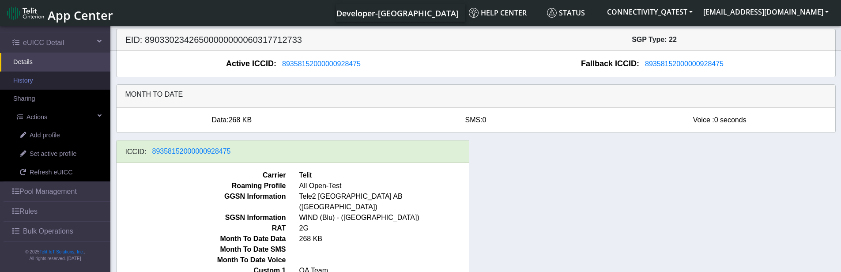
click at [39, 81] on link "History" at bounding box center [55, 81] width 110 height 19
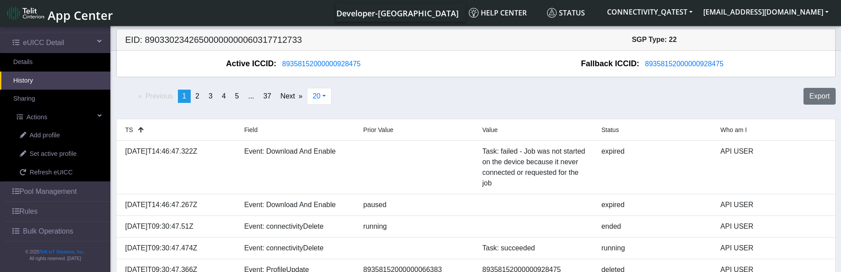
click at [386, 130] on span "Prior Value" at bounding box center [378, 129] width 30 height 7
click at [383, 130] on span "Prior Value" at bounding box center [378, 129] width 30 height 7
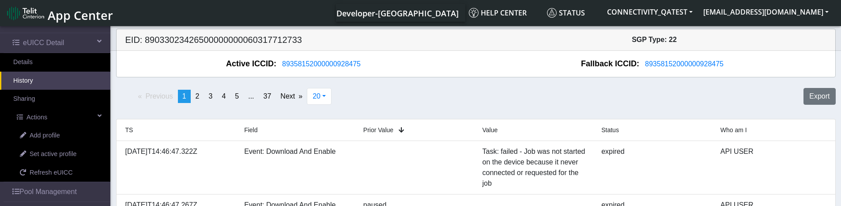
click at [492, 131] on span "Value" at bounding box center [490, 129] width 15 height 7
click at [68, 21] on span "App Center" at bounding box center [80, 15] width 65 height 16
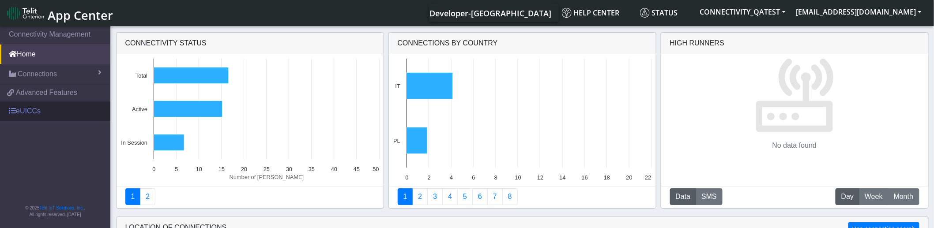
click at [38, 113] on link "eUICCs" at bounding box center [55, 111] width 110 height 19
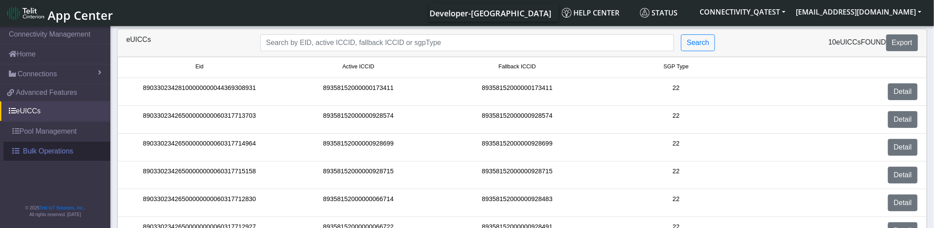
click at [28, 149] on span "Bulk Operations" at bounding box center [48, 151] width 50 height 11
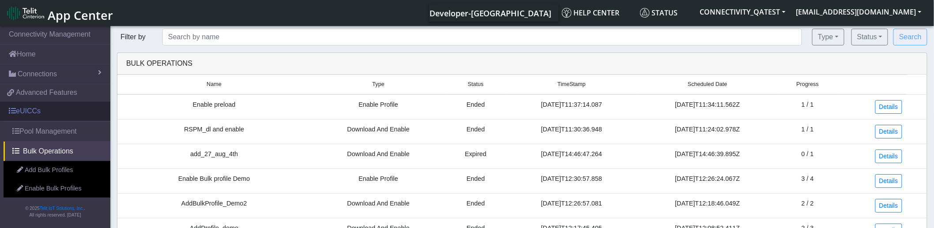
drag, startPoint x: 30, startPoint y: 113, endPoint x: 94, endPoint y: 106, distance: 64.8
click at [30, 113] on link "eUICCs" at bounding box center [55, 111] width 110 height 19
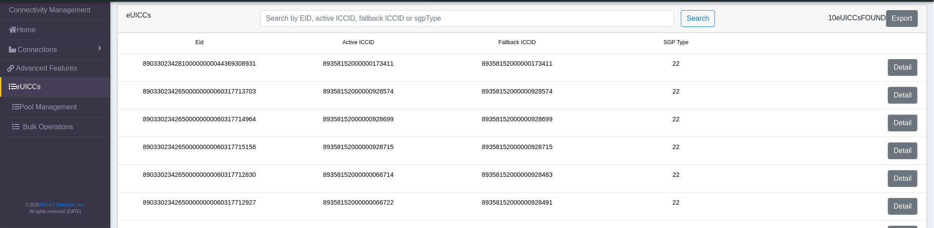
scroll to position [120, 0]
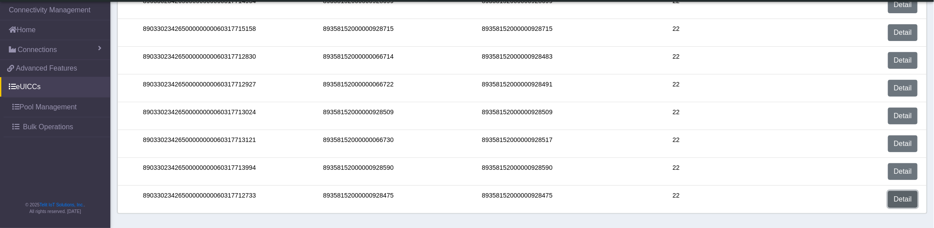
click at [903, 201] on link "Detail" at bounding box center [903, 199] width 30 height 17
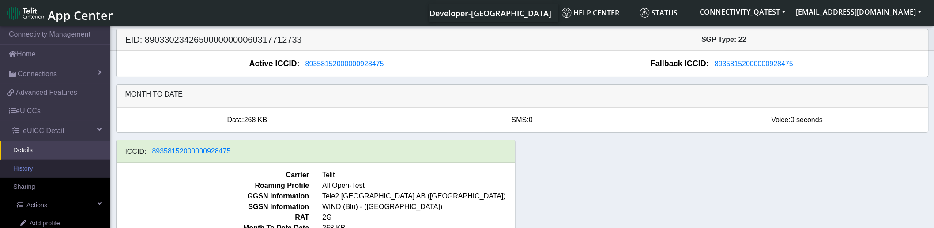
click at [32, 173] on link "History" at bounding box center [55, 169] width 110 height 19
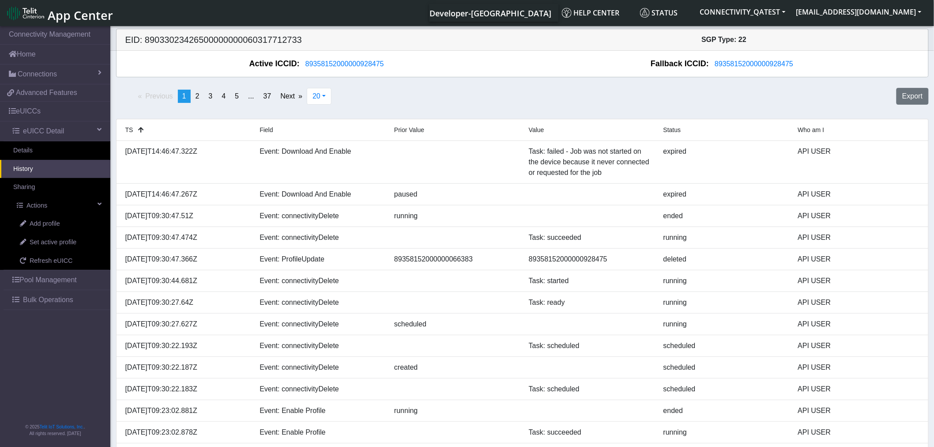
click at [58, 18] on span "App Center" at bounding box center [80, 15] width 65 height 16
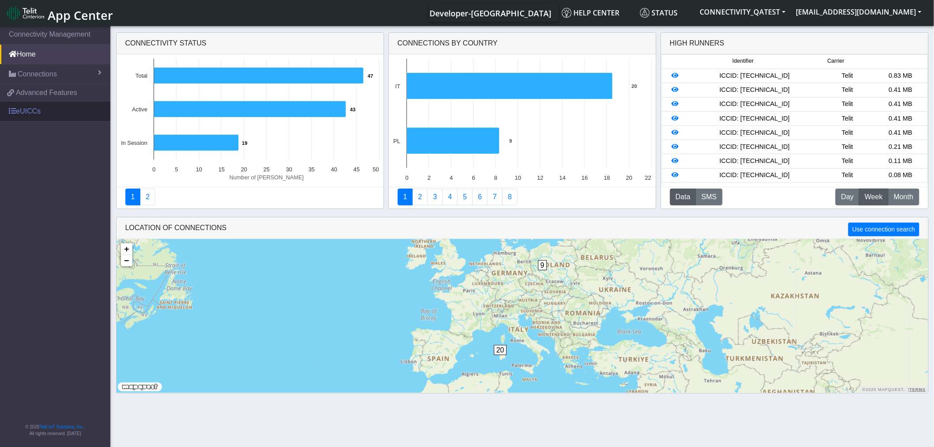
click at [32, 109] on link "eUICCs" at bounding box center [55, 111] width 110 height 19
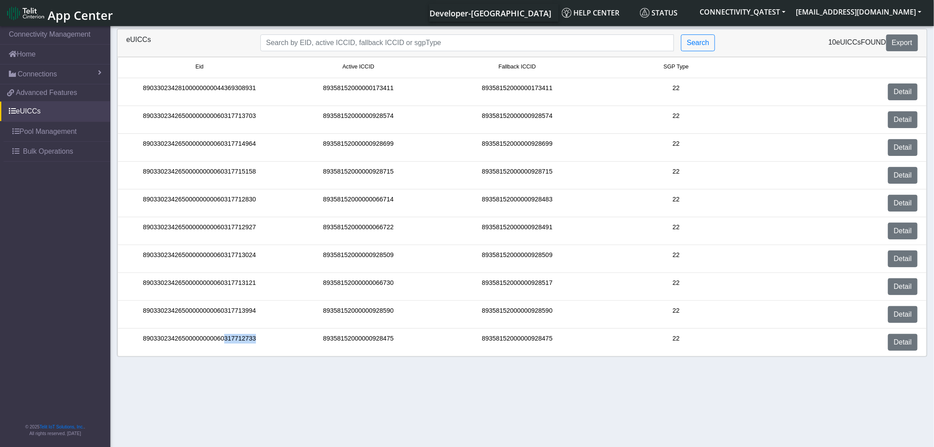
drag, startPoint x: 257, startPoint y: 343, endPoint x: 222, endPoint y: 342, distance: 34.9
click at [222, 342] on div "89033023426500000000060317712733" at bounding box center [199, 342] width 159 height 17
click at [262, 342] on div "89033023426500000000060317712733" at bounding box center [199, 342] width 159 height 17
drag, startPoint x: 273, startPoint y: 343, endPoint x: 137, endPoint y: 339, distance: 135.6
click at [137, 339] on div "89033023426500000000060317712733" at bounding box center [199, 342] width 159 height 17
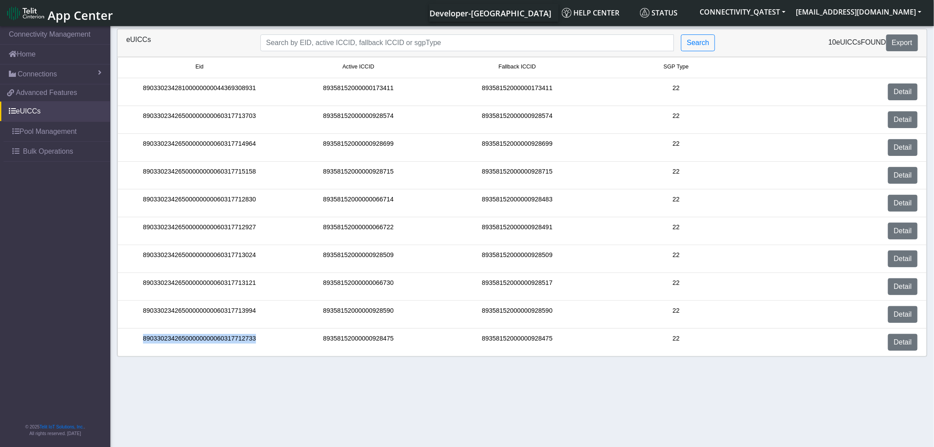
copy div "89033023426500000000060317712733"
drag, startPoint x: 896, startPoint y: 345, endPoint x: 888, endPoint y: 342, distance: 8.4
click at [896, 345] on link "Detail" at bounding box center [903, 342] width 30 height 17
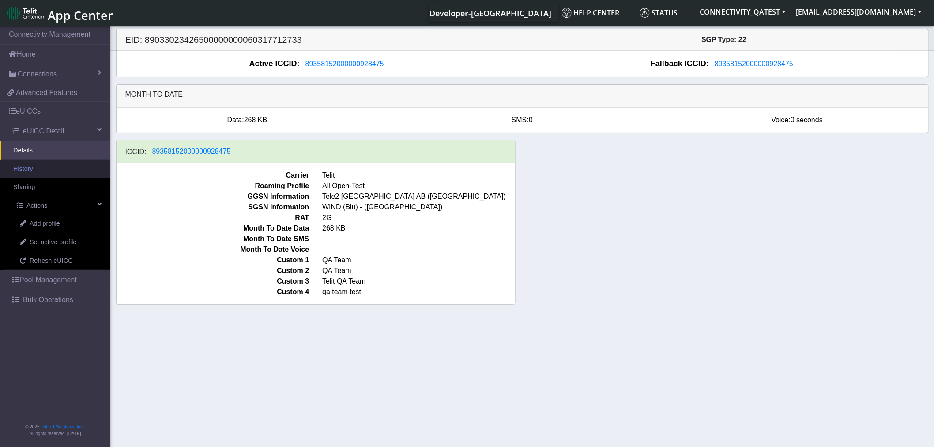
click at [43, 171] on link "History" at bounding box center [55, 169] width 110 height 19
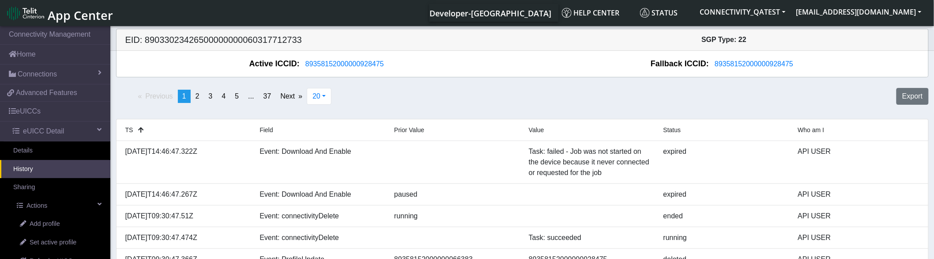
click at [412, 130] on span "Prior Value" at bounding box center [409, 129] width 30 height 7
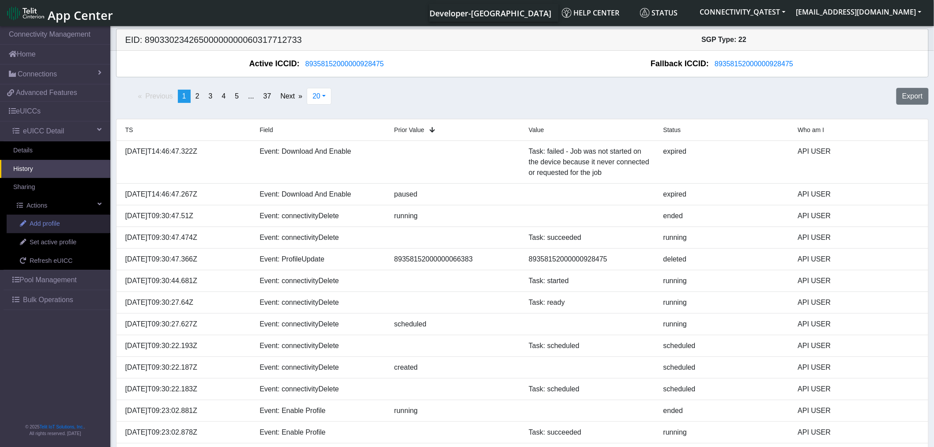
click at [54, 219] on span "Add profile" at bounding box center [45, 224] width 30 height 10
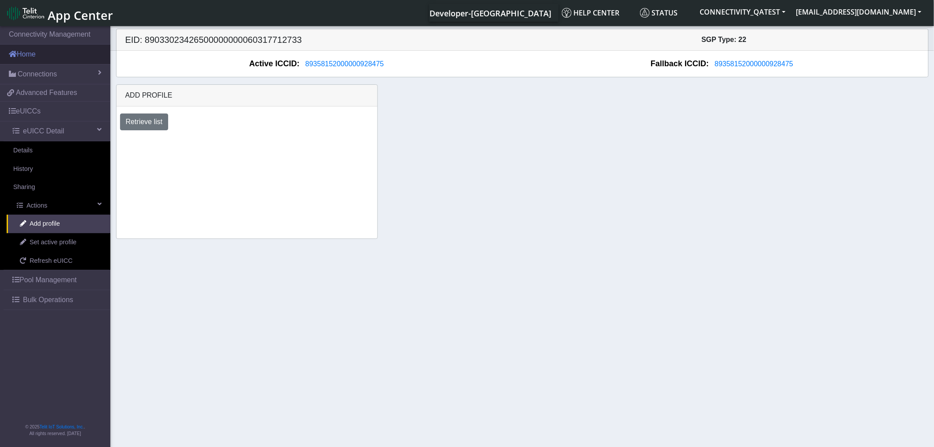
click at [45, 58] on link "Home" at bounding box center [55, 54] width 110 height 19
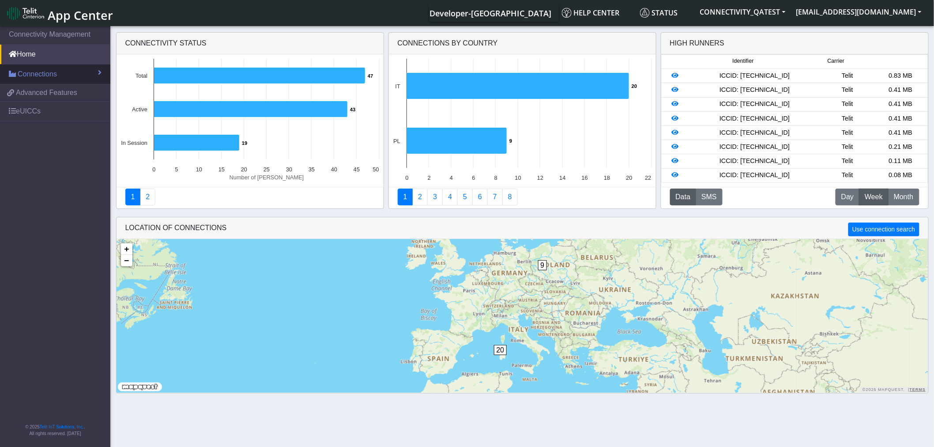
click at [24, 69] on span "Connections" at bounding box center [37, 74] width 39 height 11
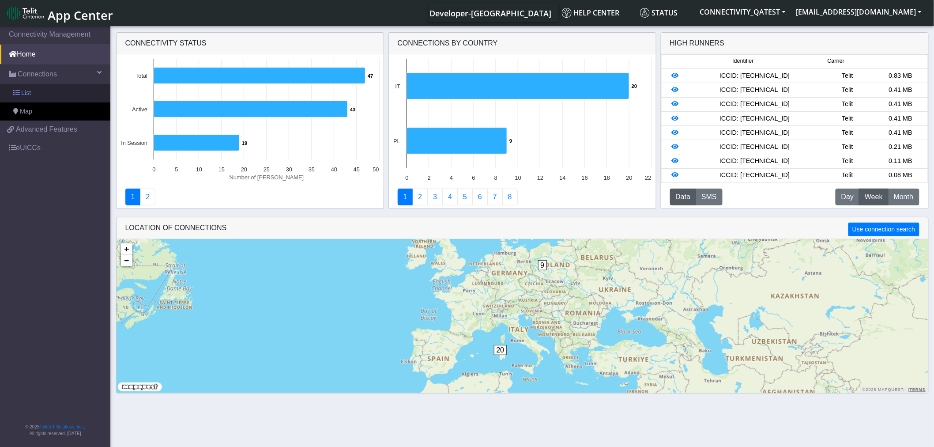
click at [25, 95] on span "List" at bounding box center [26, 93] width 10 height 10
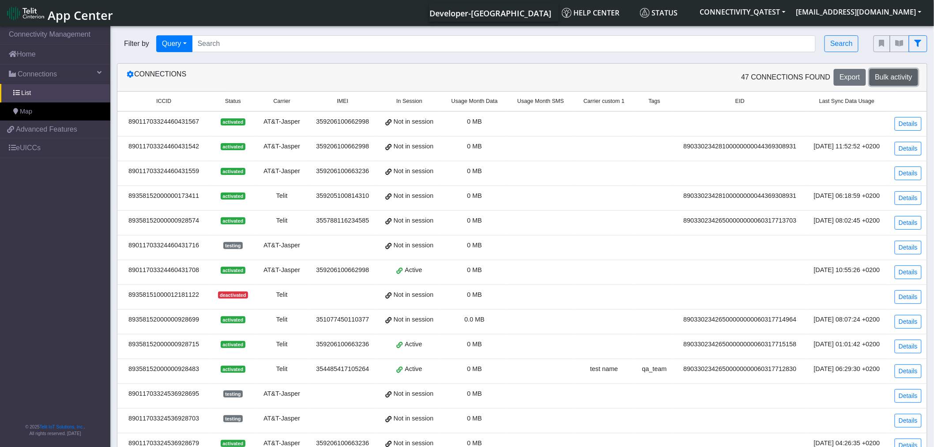
click at [892, 84] on button "Bulk activity" at bounding box center [894, 77] width 49 height 17
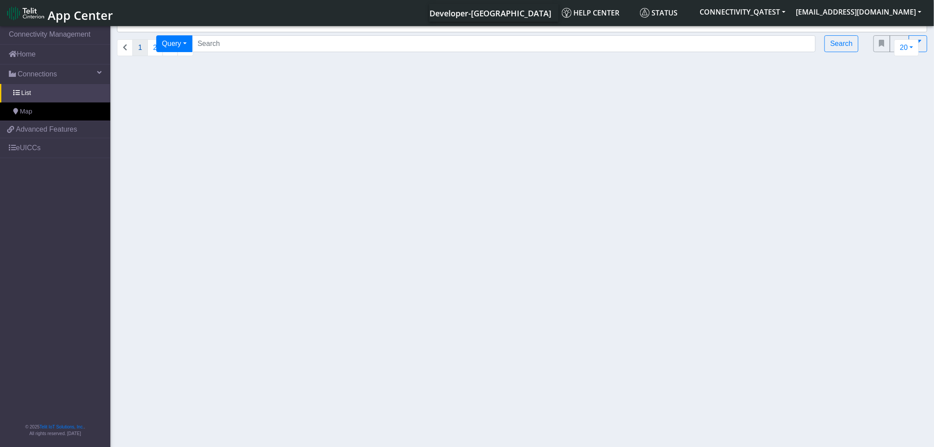
select select
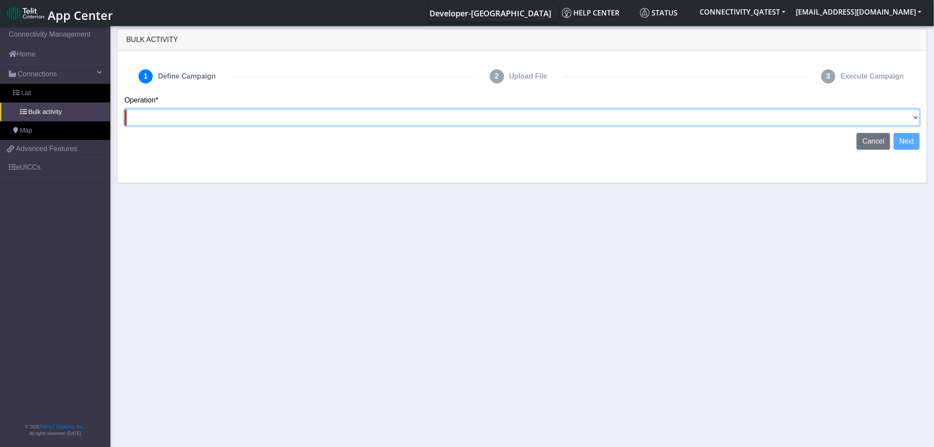
click at [911, 120] on select "Activate [PERSON_NAME] Deactivate [PERSON_NAME] Add Tags Remove Tags Advanced" at bounding box center [522, 117] width 796 height 17
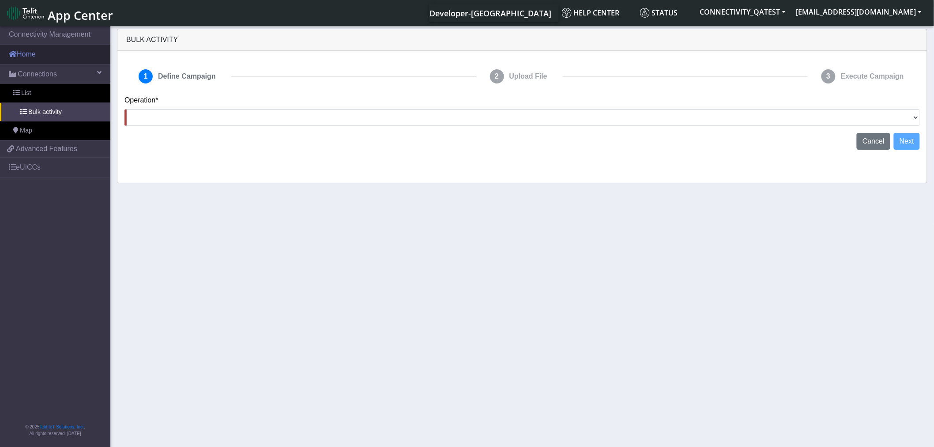
click at [46, 56] on link "Home" at bounding box center [55, 54] width 110 height 19
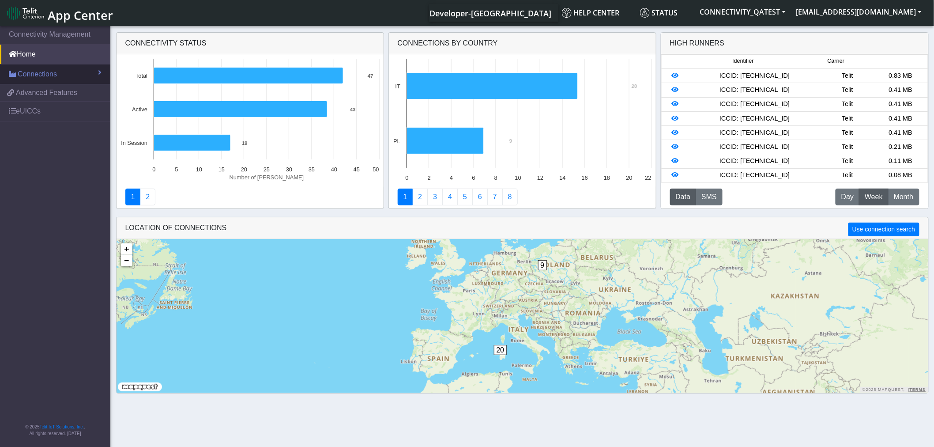
click at [41, 72] on span "Connections" at bounding box center [37, 74] width 39 height 11
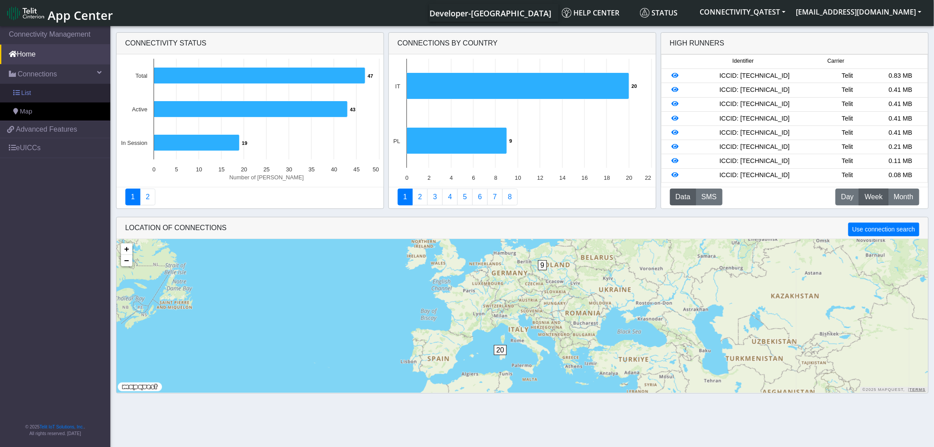
click at [34, 94] on link "List" at bounding box center [55, 93] width 110 height 19
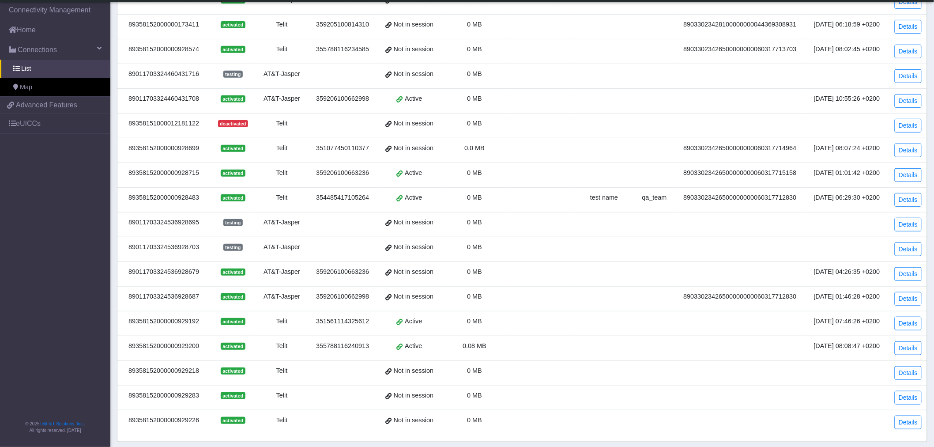
scroll to position [182, 0]
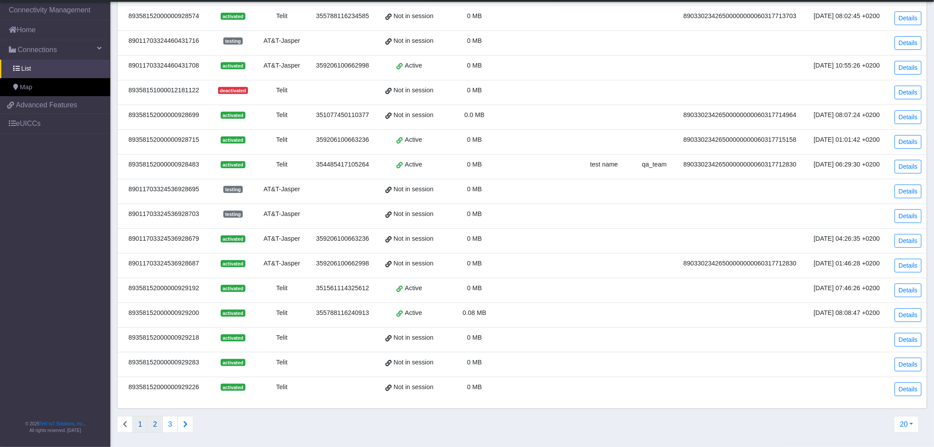
click at [156, 422] on button "2" at bounding box center [154, 424] width 15 height 17
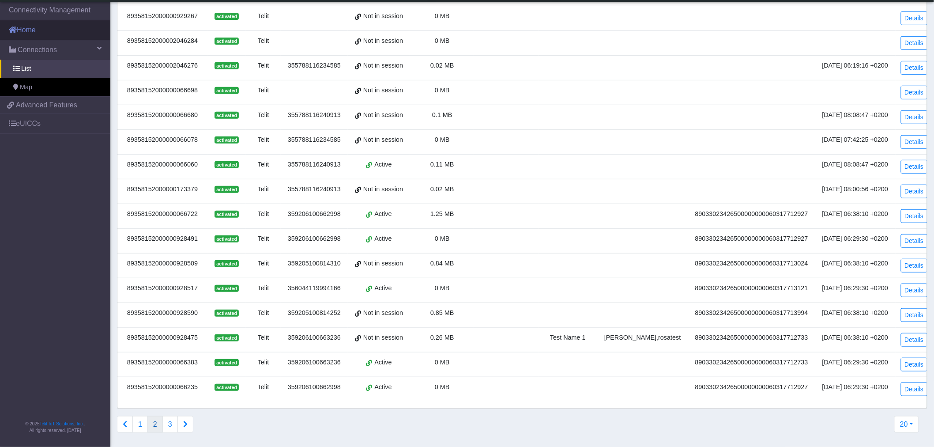
click at [37, 31] on link "Home" at bounding box center [55, 29] width 110 height 19
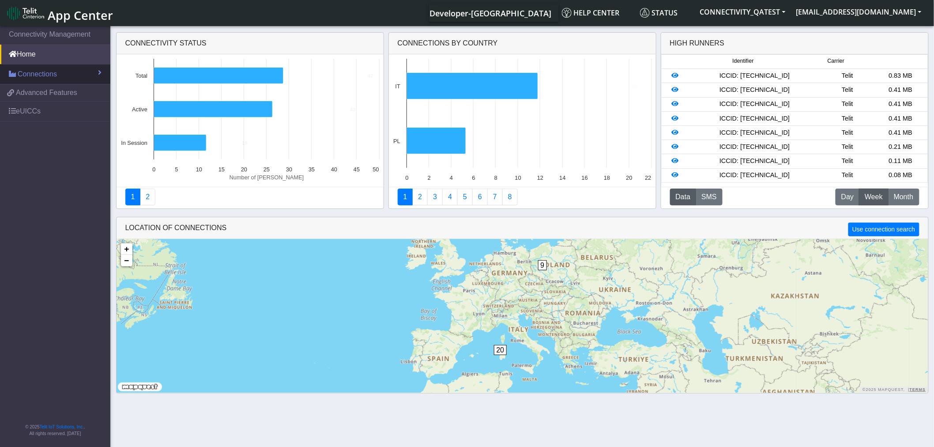
click at [45, 72] on span "Connections" at bounding box center [37, 74] width 39 height 11
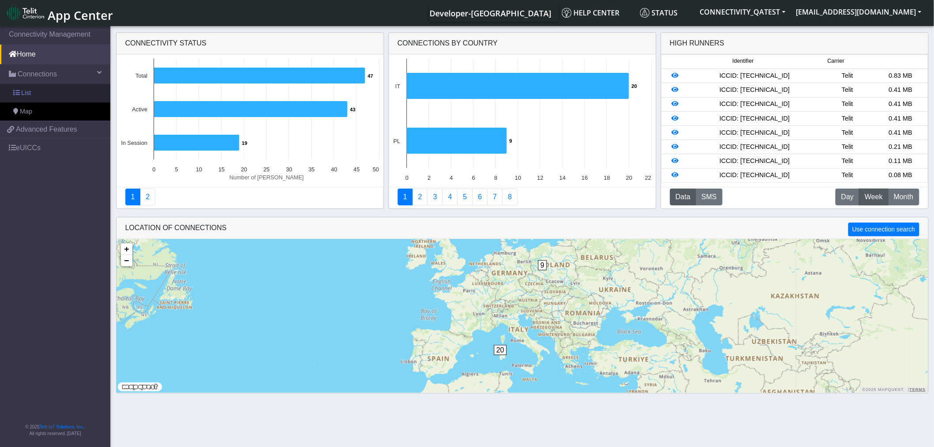
click at [62, 94] on link "List" at bounding box center [55, 93] width 110 height 19
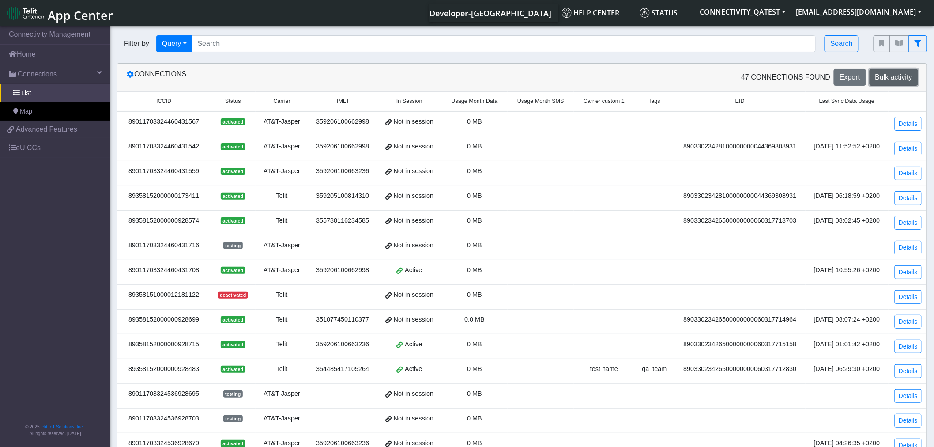
click at [900, 76] on span "Bulk activity" at bounding box center [893, 77] width 37 height 8
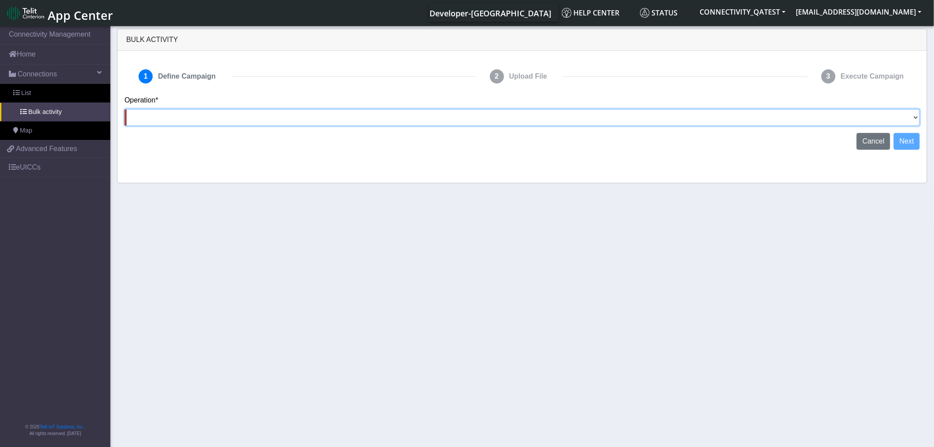
click at [181, 117] on select "Activate [PERSON_NAME] Deactivate [PERSON_NAME] Add Tags Remove Tags Advanced" at bounding box center [522, 117] width 796 height 17
select select "text.removeTags"
click at [124, 109] on select "Activate [PERSON_NAME] Deactivate [PERSON_NAME] Add Tags Remove Tags Advanced" at bounding box center [522, 117] width 796 height 17
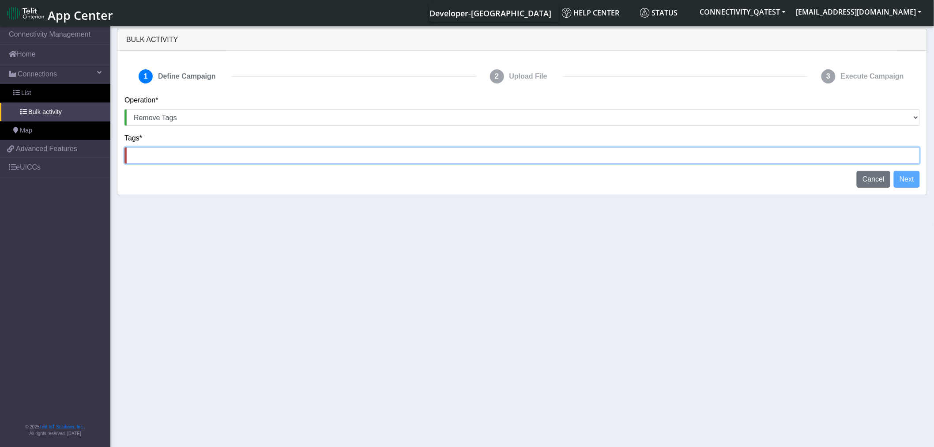
click at [211, 159] on input at bounding box center [522, 155] width 796 height 17
type input "[PERSON_NAME]"
click at [196, 155] on input "[PERSON_NAME]" at bounding box center [522, 155] width 796 height 17
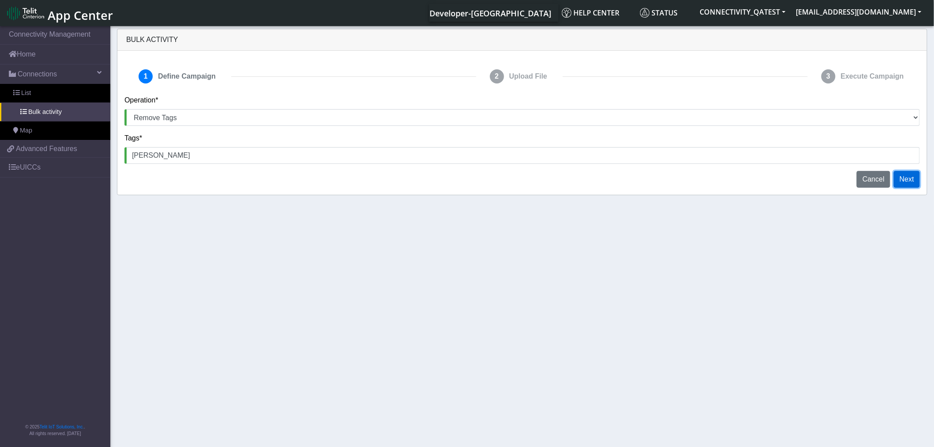
click at [909, 181] on button "Next" at bounding box center [907, 179] width 26 height 17
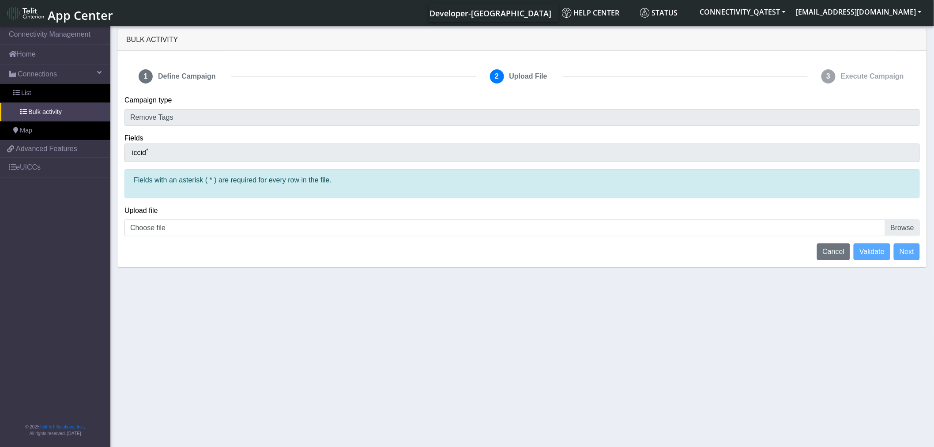
click at [170, 151] on div "iccid *" at bounding box center [522, 152] width 796 height 19
click at [36, 94] on link "List" at bounding box center [55, 93] width 110 height 19
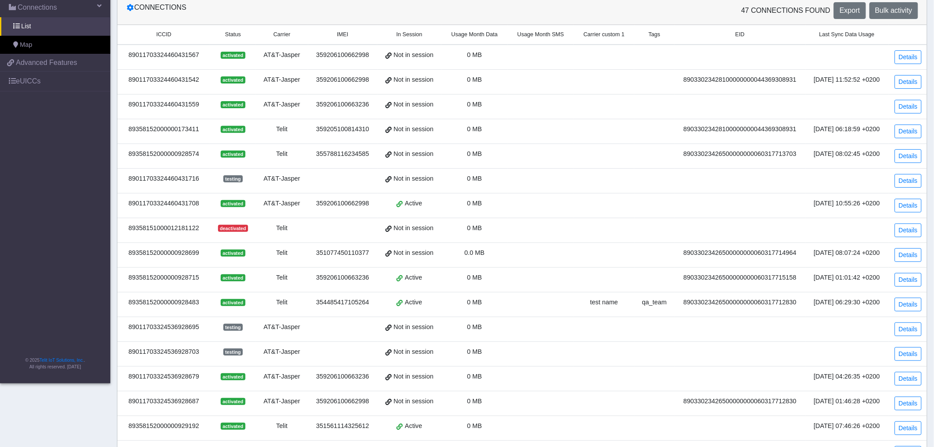
scroll to position [182, 0]
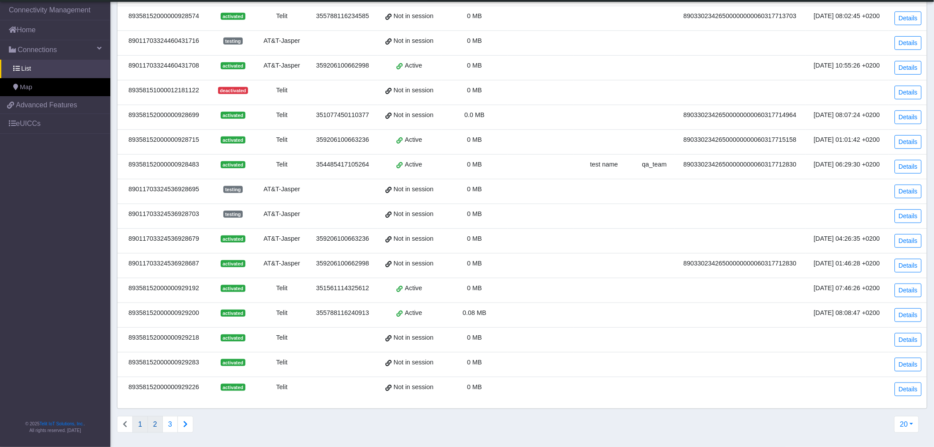
click at [156, 421] on button "2" at bounding box center [154, 424] width 15 height 17
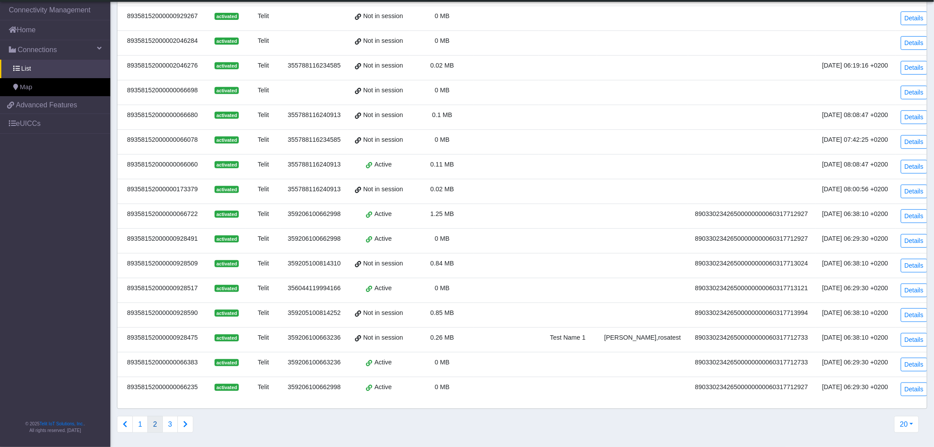
drag, startPoint x: 204, startPoint y: 343, endPoint x: 125, endPoint y: 340, distance: 78.2
click at [126, 340] on td "89358152000000928475" at bounding box center [162, 339] width 90 height 25
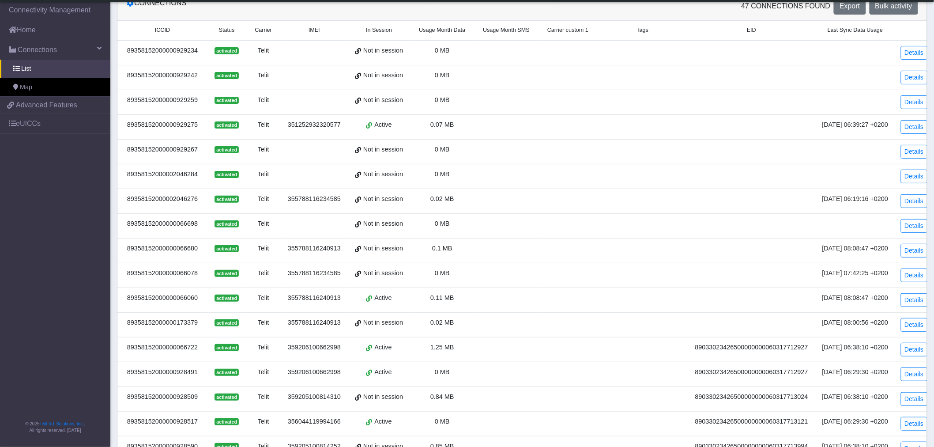
scroll to position [0, 0]
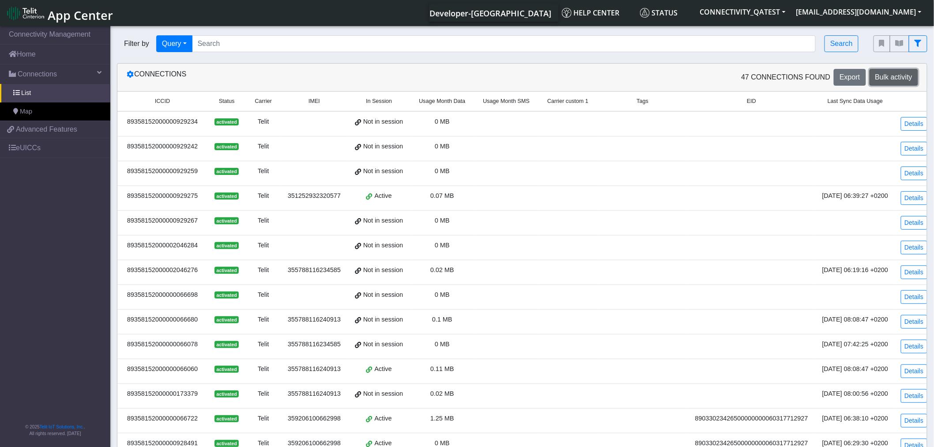
click at [894, 80] on span "Bulk activity" at bounding box center [893, 77] width 37 height 8
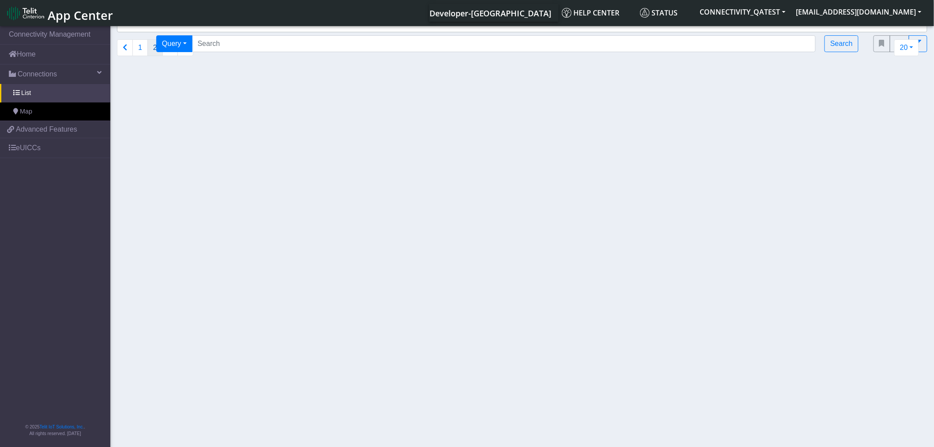
select select "text.removeTags"
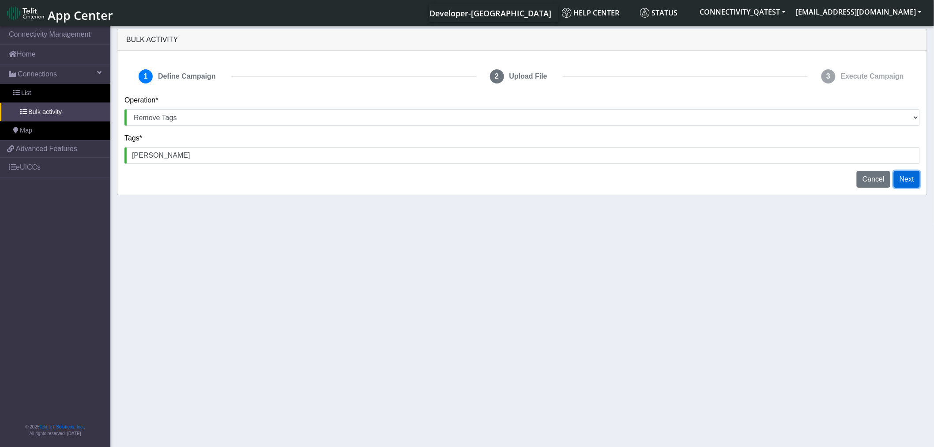
click at [910, 178] on button "Next" at bounding box center [907, 179] width 26 height 17
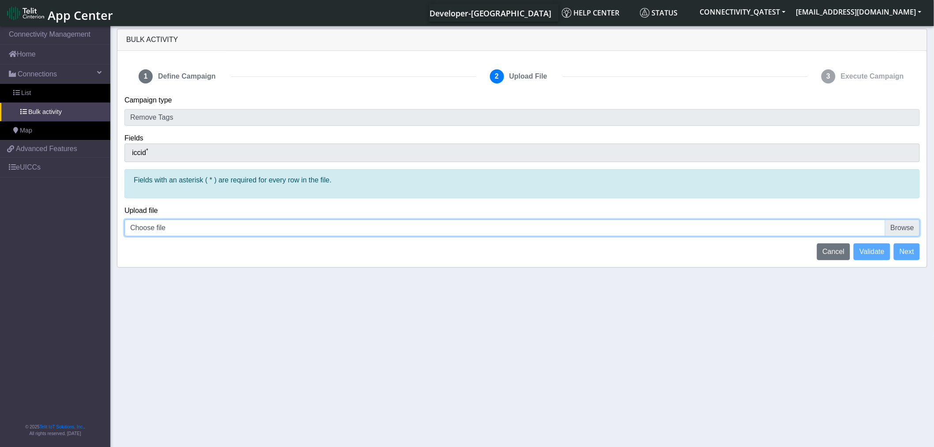
click at [893, 229] on input "Choose file" at bounding box center [522, 227] width 796 height 17
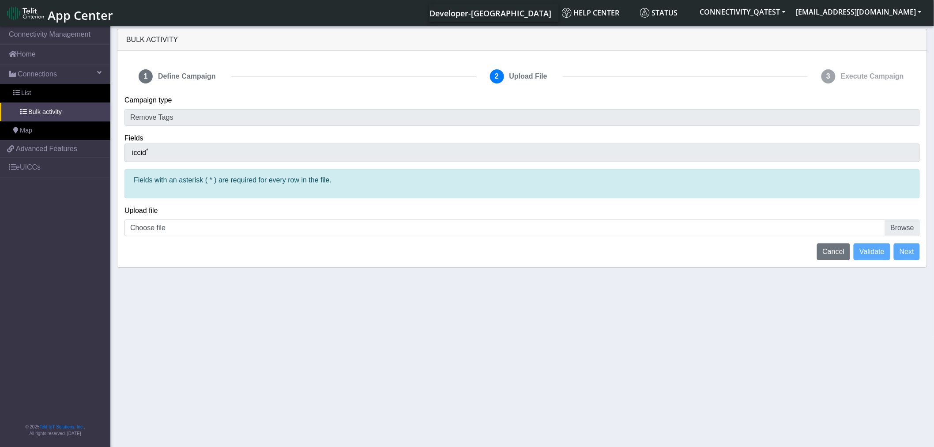
click at [889, 313] on section "Connectivity Management Home Connections List Bulk activity Map 3f6a9675116f4d9…" at bounding box center [467, 237] width 934 height 426
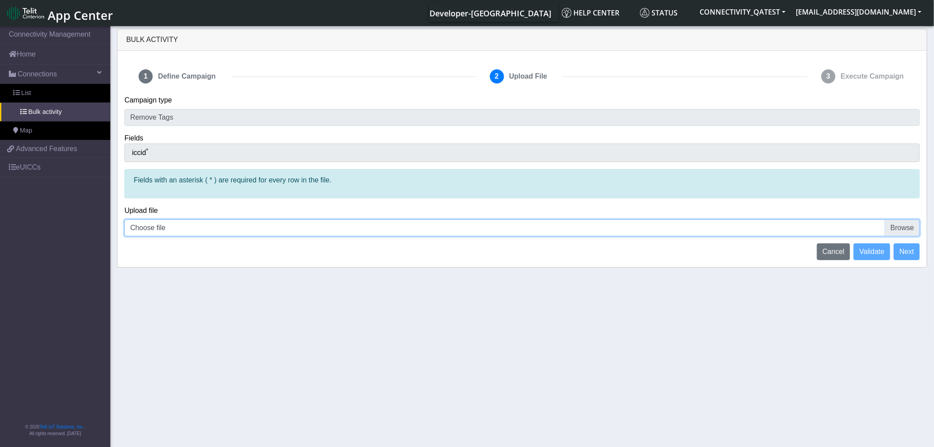
click at [905, 223] on input "Choose file" at bounding box center [522, 227] width 796 height 17
type input "C:\fakepath\iccid_[TECHNICAL_ID].csv"
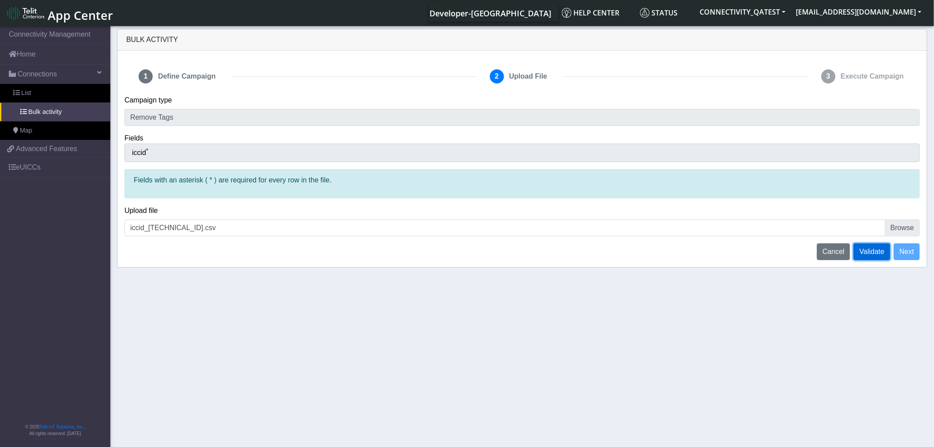
click at [875, 255] on span "Validate" at bounding box center [872, 252] width 25 height 8
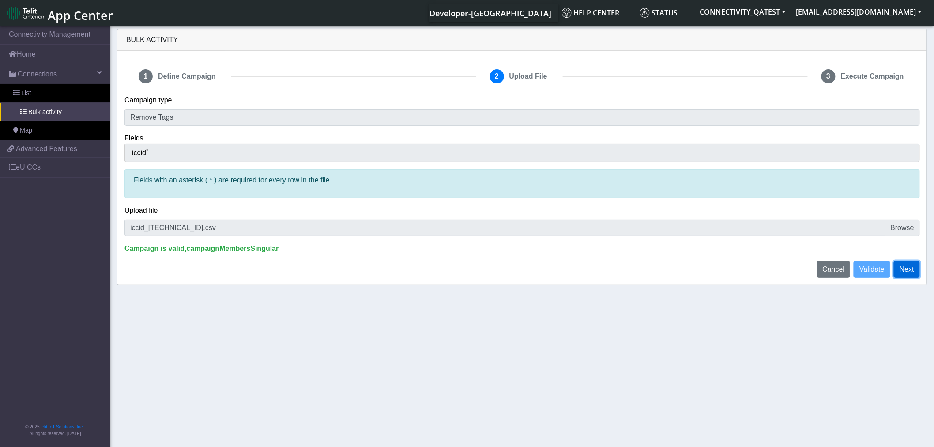
click at [911, 274] on button "Next" at bounding box center [907, 269] width 26 height 17
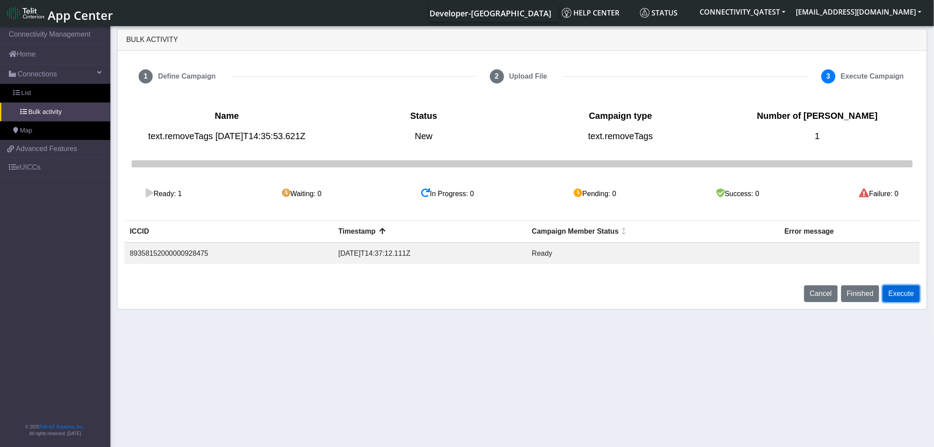
click at [906, 293] on button "Execute" at bounding box center [901, 293] width 37 height 17
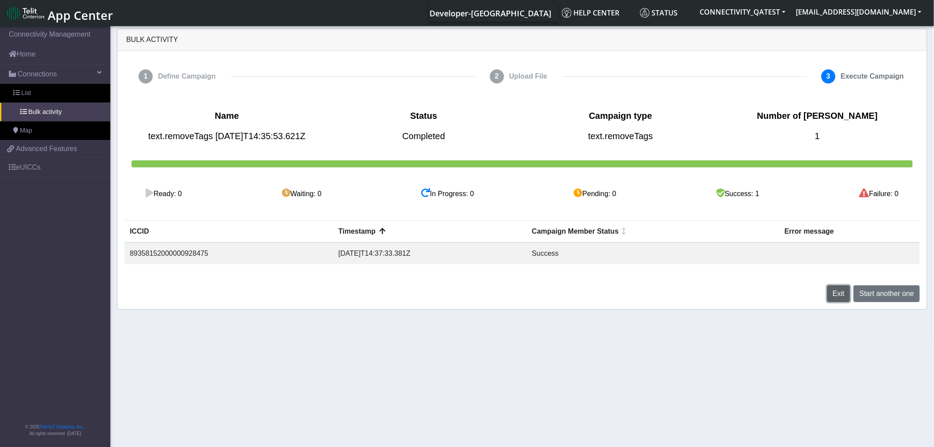
click at [845, 297] on button "Exit" at bounding box center [838, 293] width 23 height 17
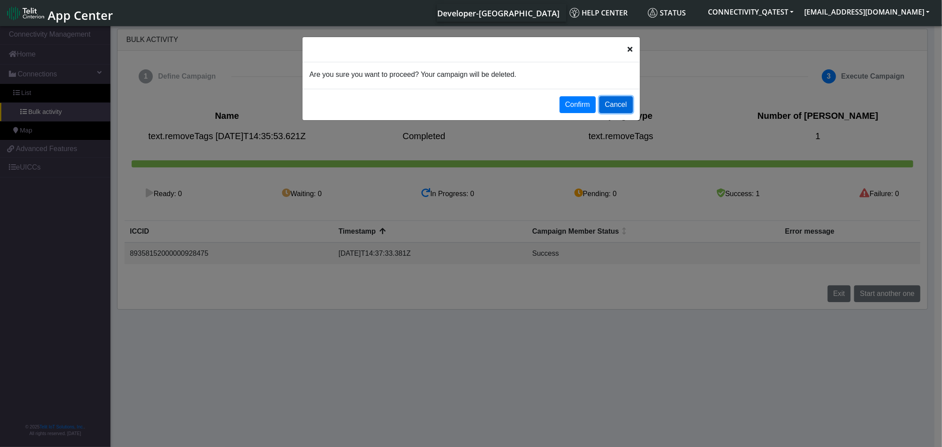
click at [623, 108] on button "Cancel" at bounding box center [616, 104] width 34 height 17
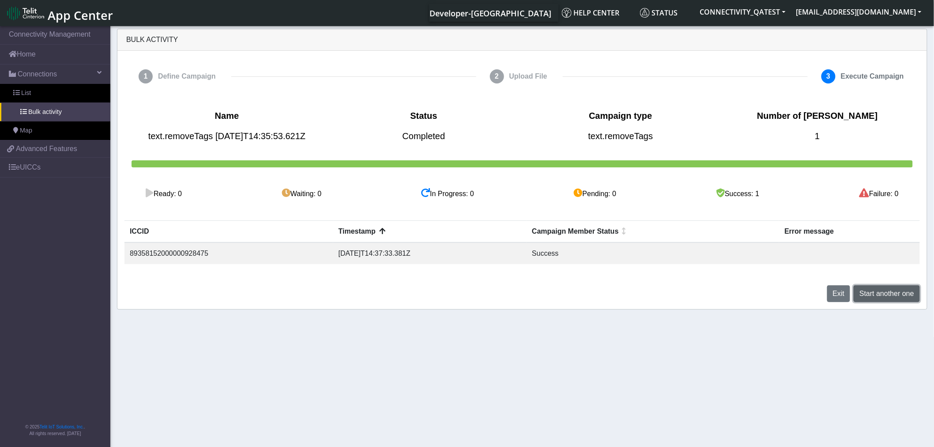
click at [901, 295] on span "Start another one" at bounding box center [887, 294] width 55 height 8
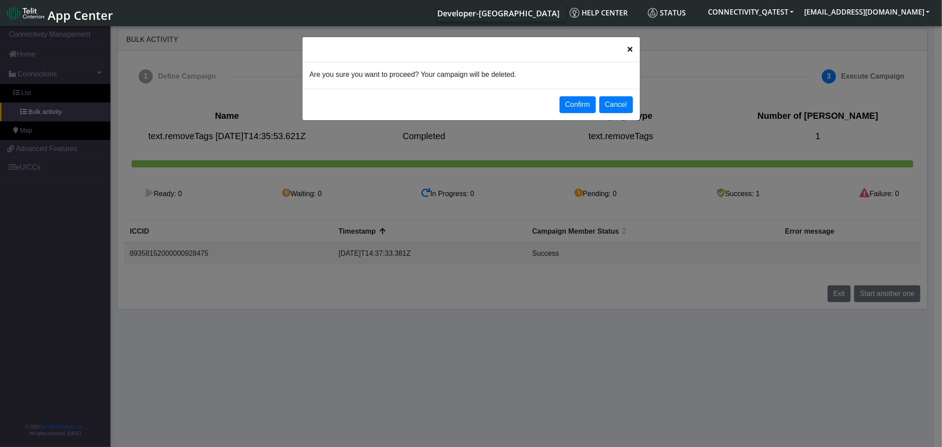
click at [629, 52] on icon "Close" at bounding box center [630, 48] width 5 height 7
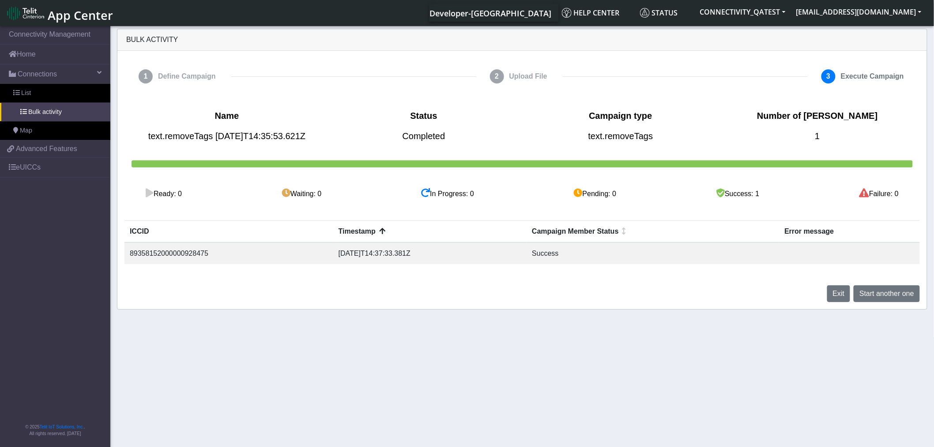
click at [669, 390] on section "Connectivity Management Home Connections List Bulk activity Map 3f6a9675116f4d9…" at bounding box center [467, 237] width 934 height 426
click at [32, 128] on span "Map" at bounding box center [26, 131] width 12 height 10
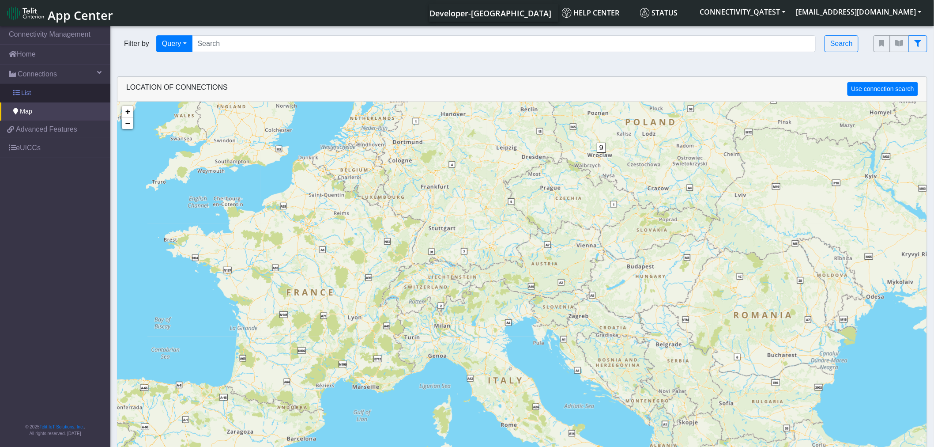
click at [41, 96] on link "List" at bounding box center [55, 93] width 110 height 19
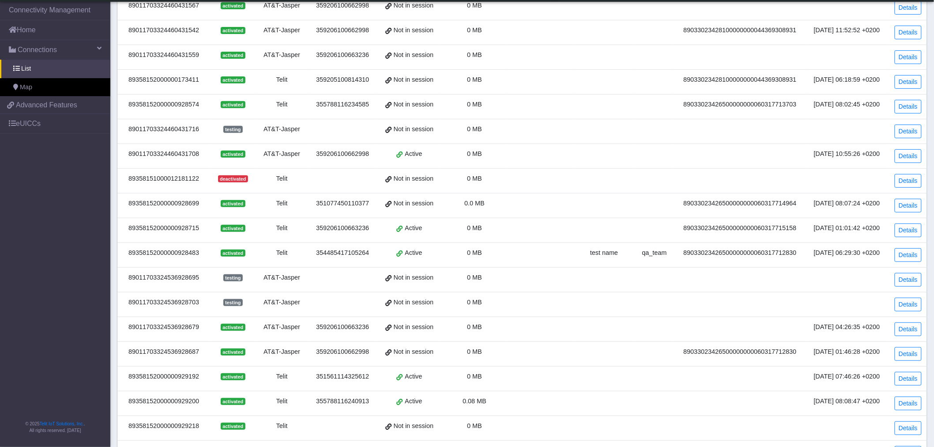
scroll to position [182, 0]
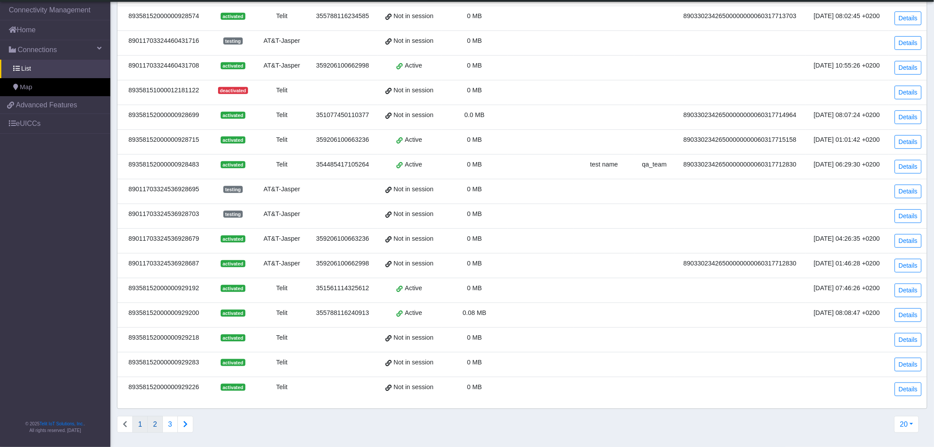
click at [158, 427] on button "2" at bounding box center [154, 424] width 15 height 17
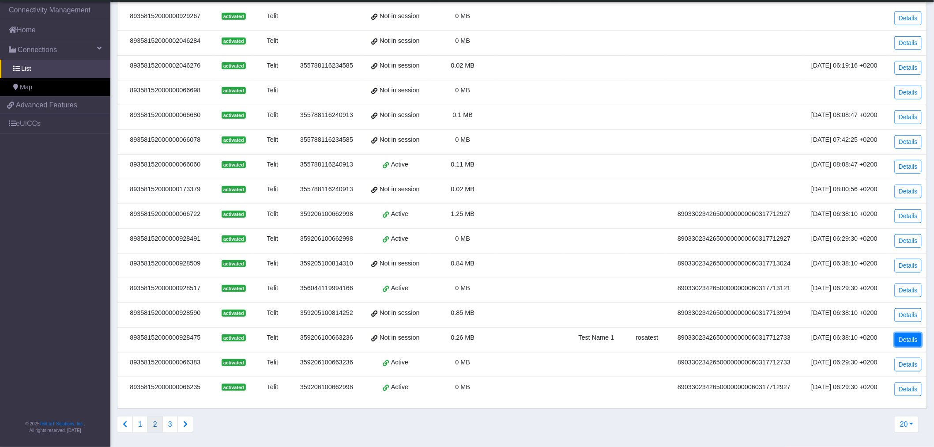
click at [914, 343] on link "Details" at bounding box center [908, 340] width 27 height 14
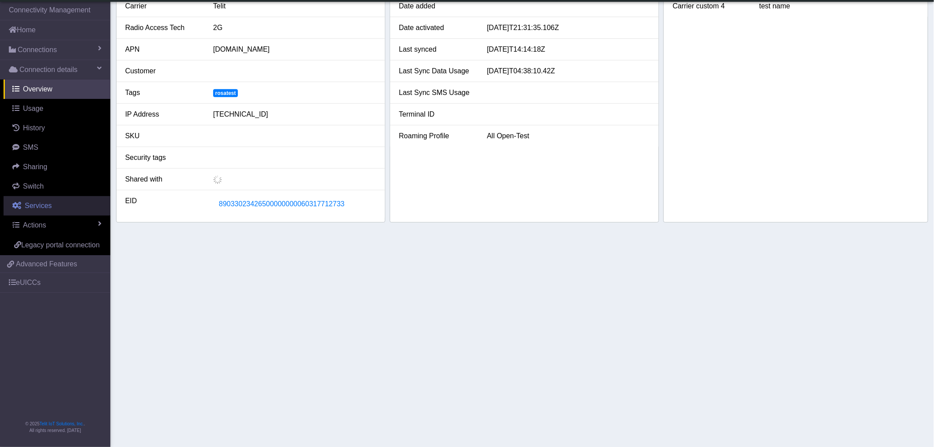
scroll to position [147, 0]
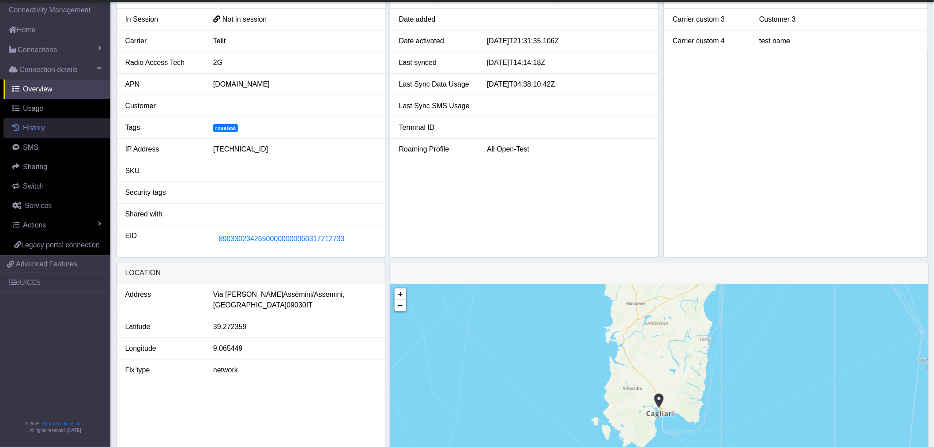
click at [34, 128] on span "History" at bounding box center [34, 128] width 22 height 8
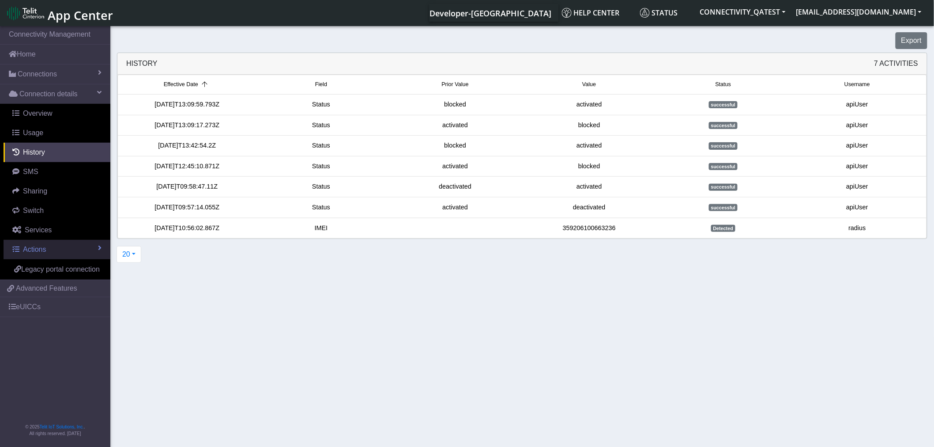
click at [41, 251] on span "Actions" at bounding box center [34, 249] width 23 height 8
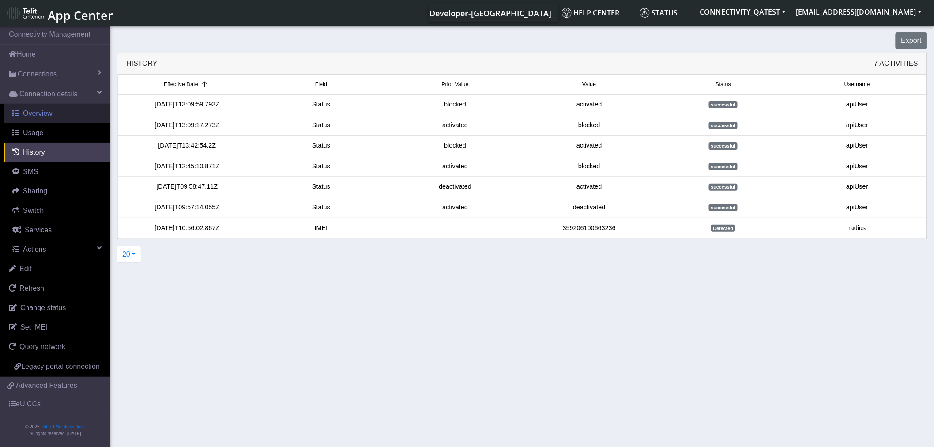
click at [50, 117] on span "Overview" at bounding box center [38, 113] width 30 height 8
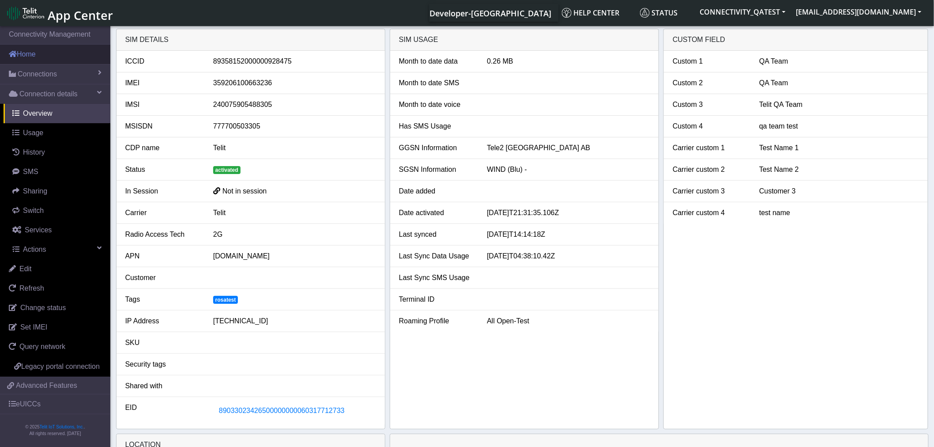
click at [27, 54] on link "Home" at bounding box center [55, 54] width 110 height 19
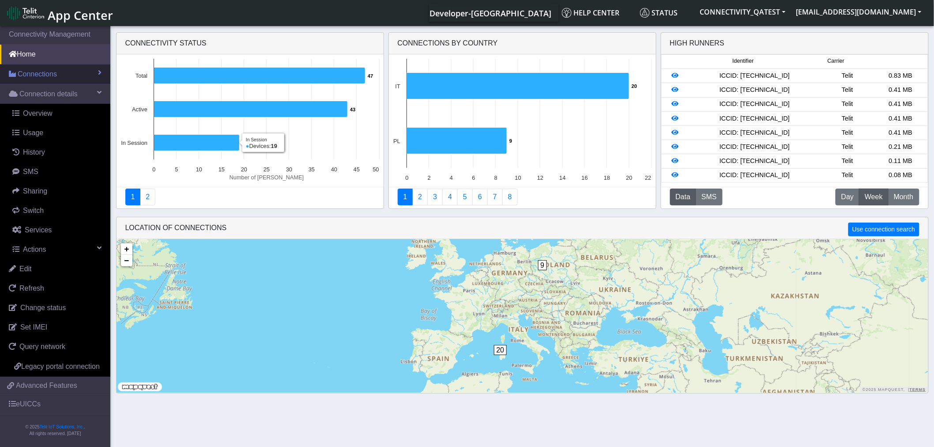
click at [34, 72] on span "Connections" at bounding box center [37, 74] width 39 height 11
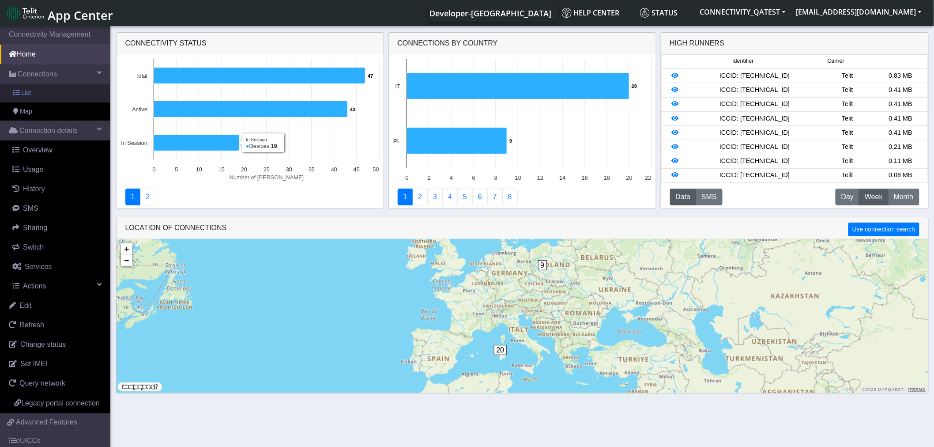
click at [37, 98] on link "List" at bounding box center [55, 93] width 110 height 19
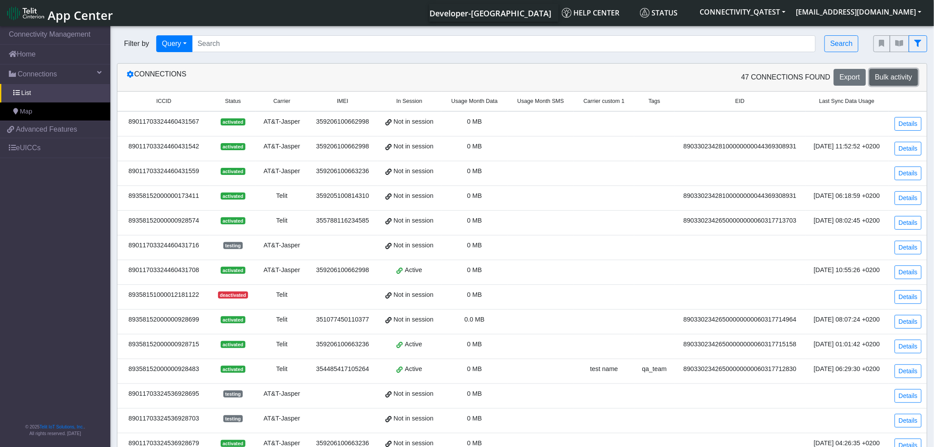
click at [905, 78] on span "Bulk activity" at bounding box center [893, 77] width 37 height 8
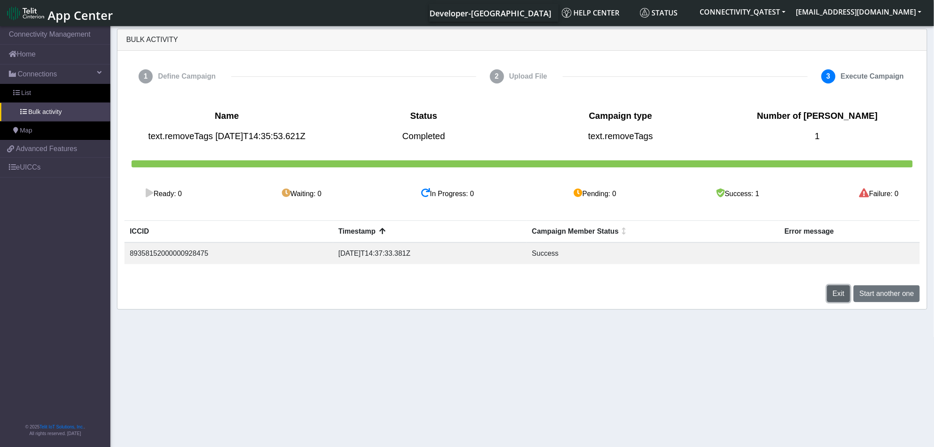
click at [838, 294] on span "Exit" at bounding box center [839, 294] width 12 height 8
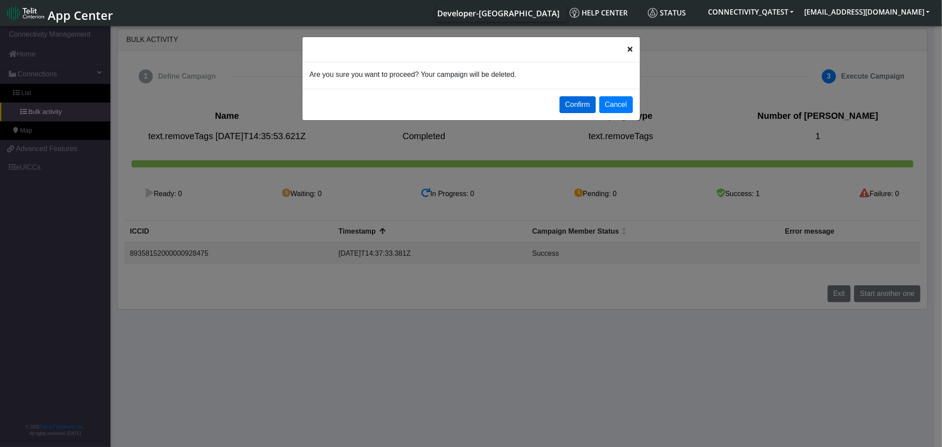
click at [582, 103] on button "Confirm" at bounding box center [577, 104] width 36 height 17
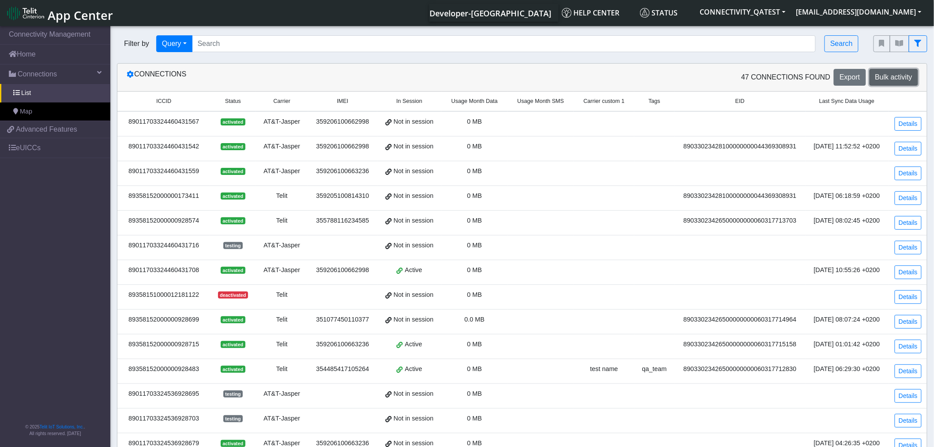
click at [893, 83] on button "Bulk activity" at bounding box center [894, 77] width 49 height 17
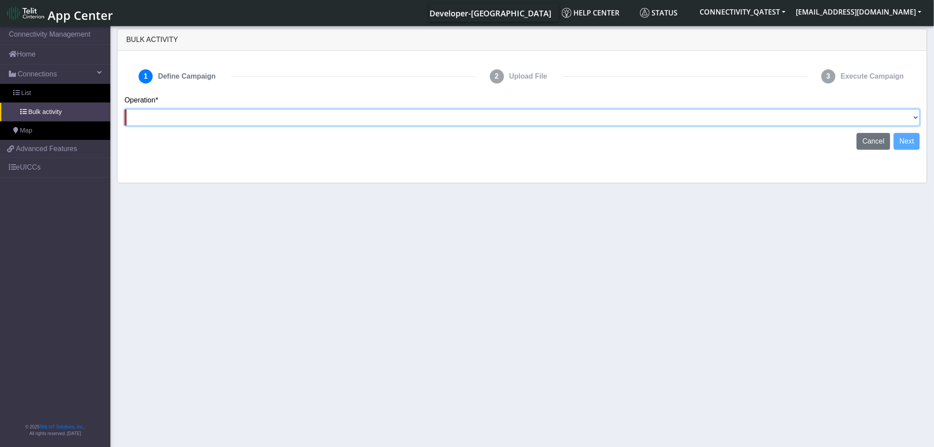
drag, startPoint x: 914, startPoint y: 121, endPoint x: 907, endPoint y: 122, distance: 7.2
click at [914, 121] on select "Activate [PERSON_NAME] Deactivate [PERSON_NAME] Add Tags Remove Tags Advanced" at bounding box center [522, 117] width 796 height 17
select select "text.addTags"
click at [124, 109] on select "Activate [PERSON_NAME] Deactivate [PERSON_NAME] Add Tags Remove Tags Advanced" at bounding box center [522, 117] width 796 height 17
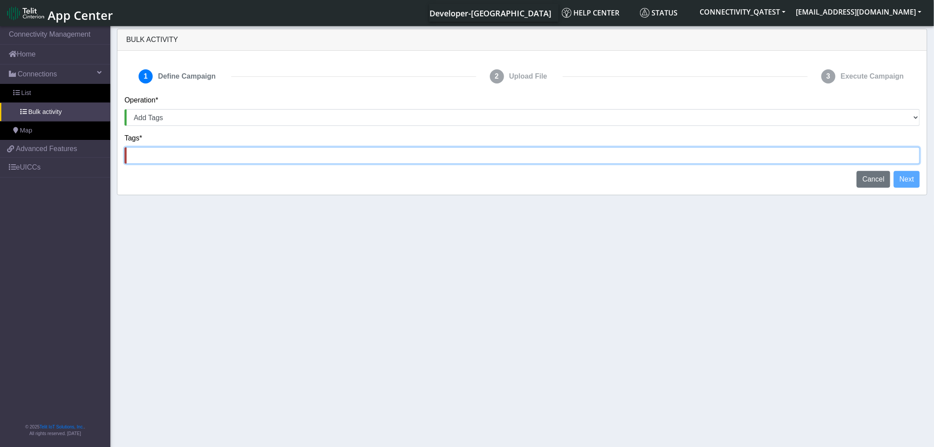
click at [667, 159] on input at bounding box center [522, 155] width 796 height 17
type input "[PERSON_NAME]"
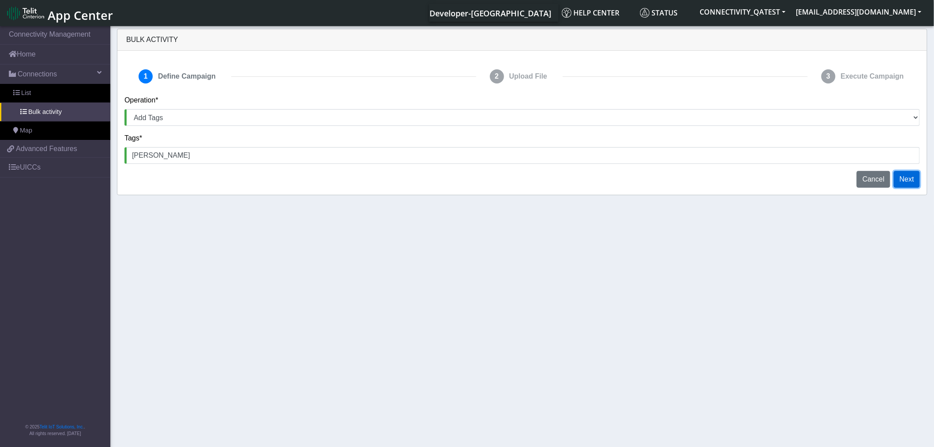
click at [906, 186] on button "Next" at bounding box center [907, 179] width 26 height 17
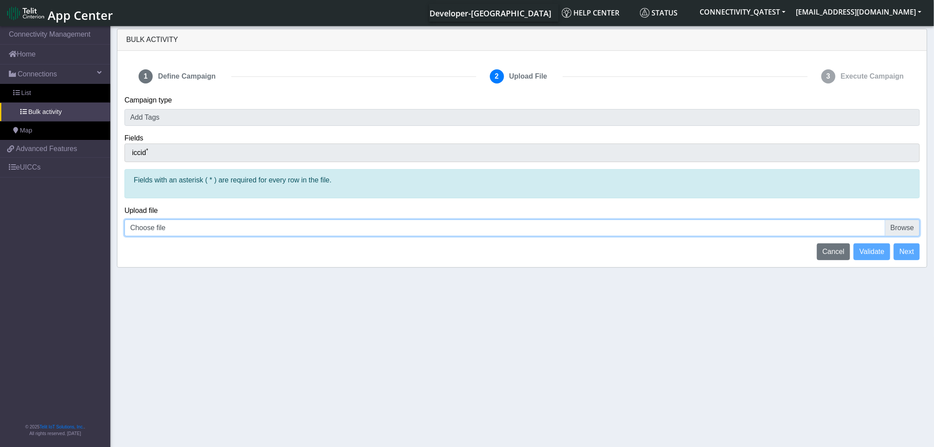
click at [900, 230] on input "Choose file" at bounding box center [522, 227] width 796 height 17
type input "C:\fakepath\iccid_[TECHNICAL_ID].csv"
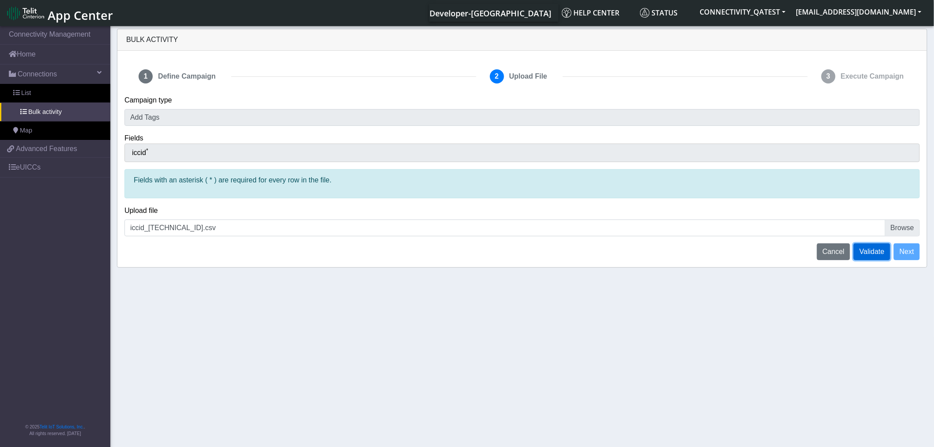
click at [869, 250] on span "Validate" at bounding box center [872, 252] width 25 height 8
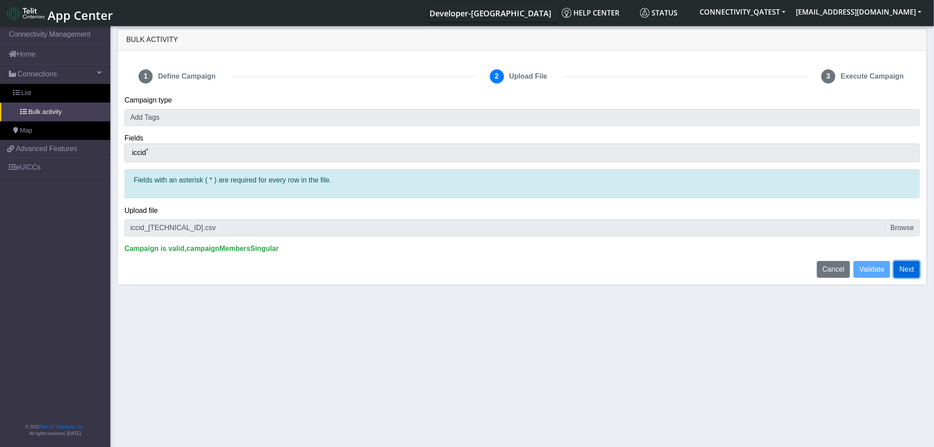
click at [917, 270] on button "Next" at bounding box center [907, 269] width 26 height 17
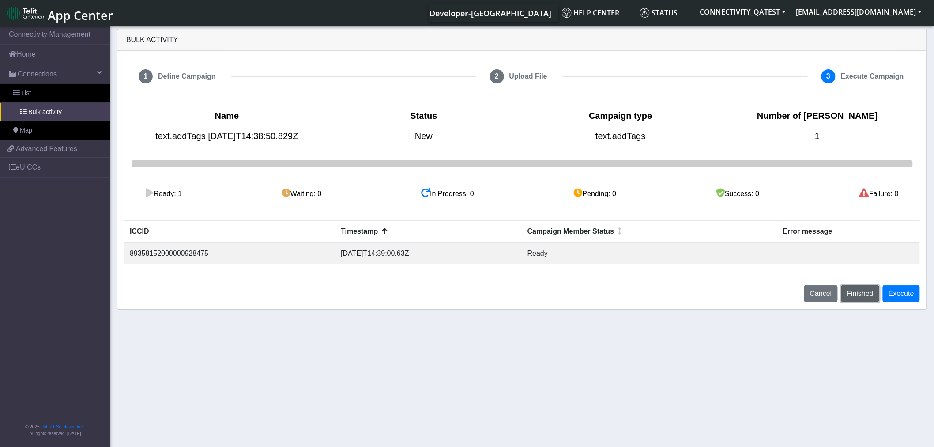
click at [861, 293] on span "Finished" at bounding box center [860, 294] width 26 height 8
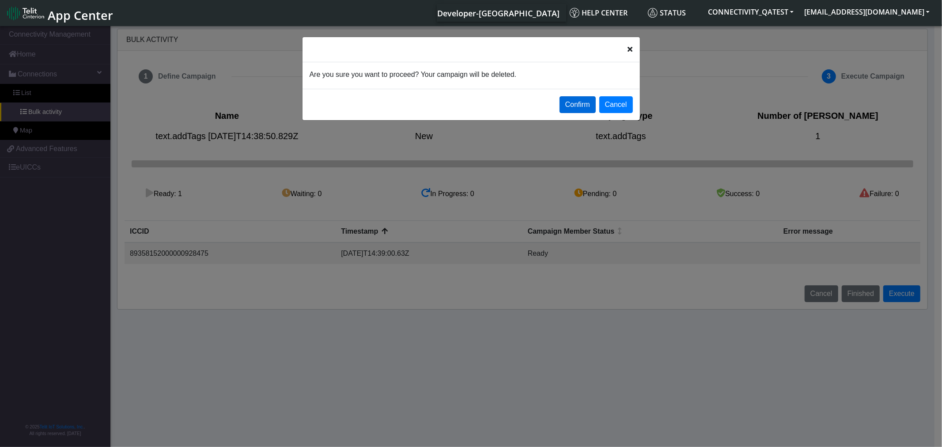
click at [588, 107] on button "Confirm" at bounding box center [577, 104] width 36 height 17
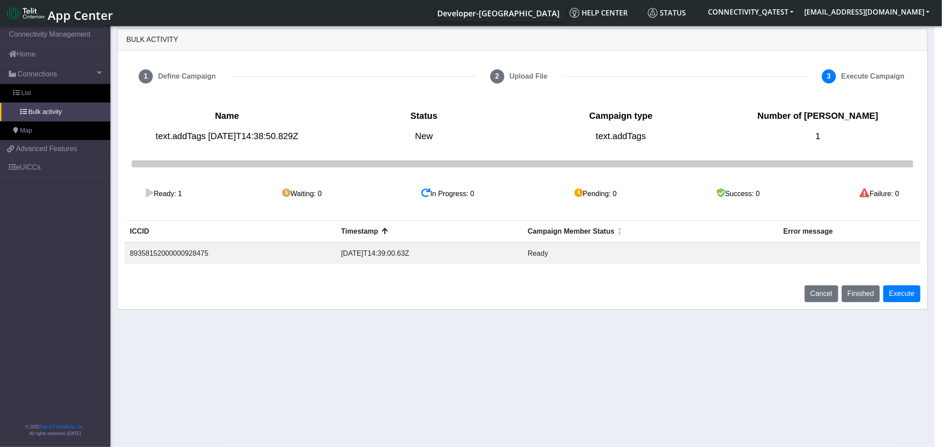
select select
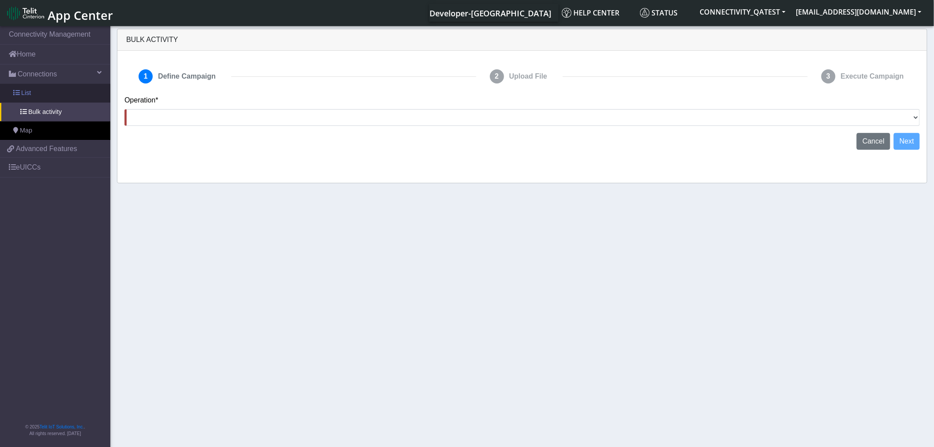
click at [33, 96] on link "List" at bounding box center [55, 93] width 110 height 19
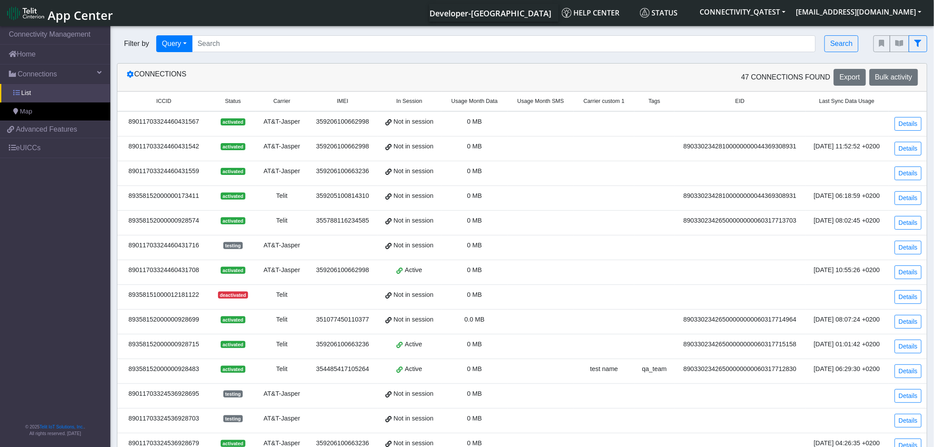
click at [18, 94] on span at bounding box center [16, 93] width 6 height 6
click at [46, 72] on span "Connections" at bounding box center [37, 74] width 39 height 11
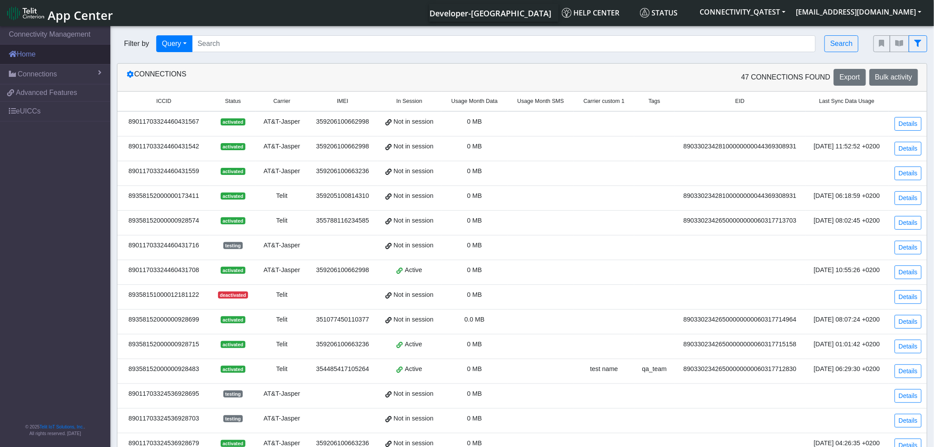
click at [23, 58] on link "Home" at bounding box center [55, 54] width 110 height 19
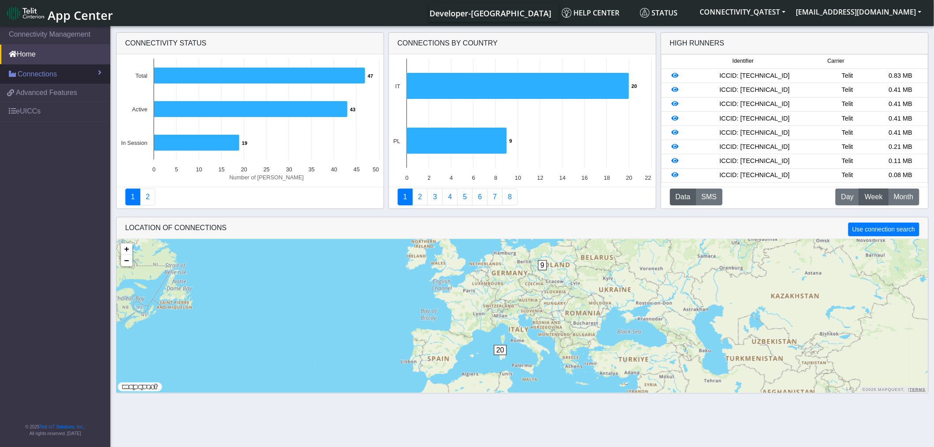
click at [38, 73] on span "Connections" at bounding box center [37, 74] width 39 height 11
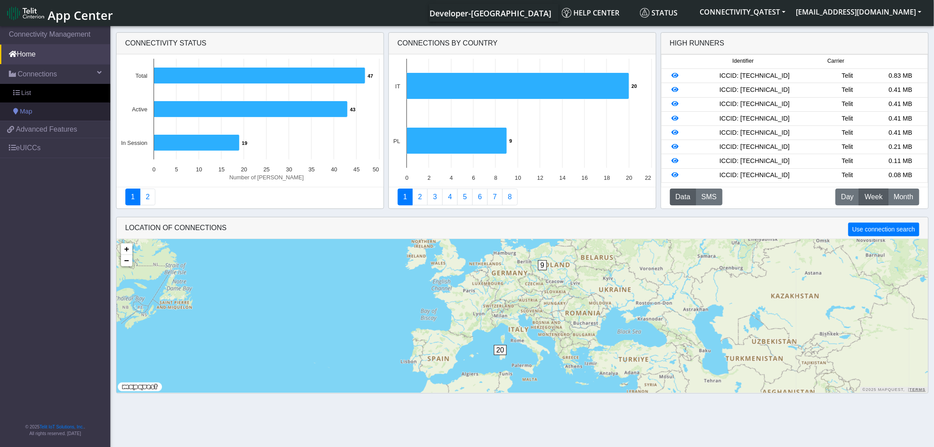
click at [20, 110] on span "Map" at bounding box center [26, 112] width 12 height 10
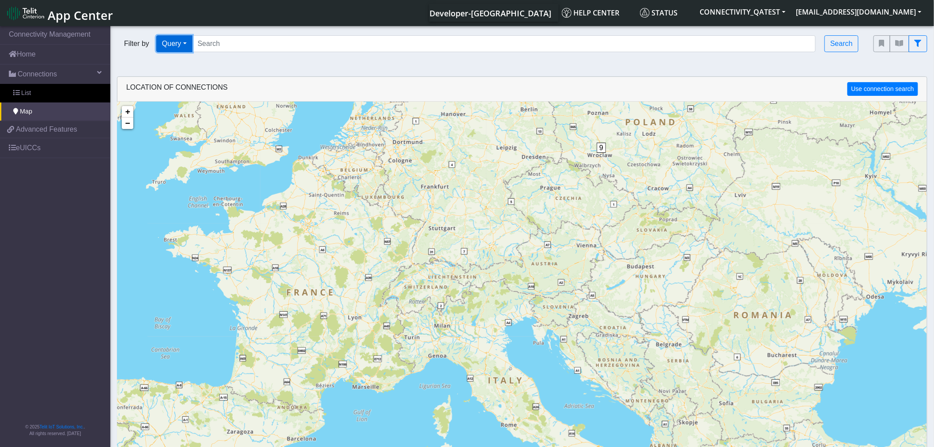
click at [186, 45] on button "Query" at bounding box center [174, 43] width 36 height 17
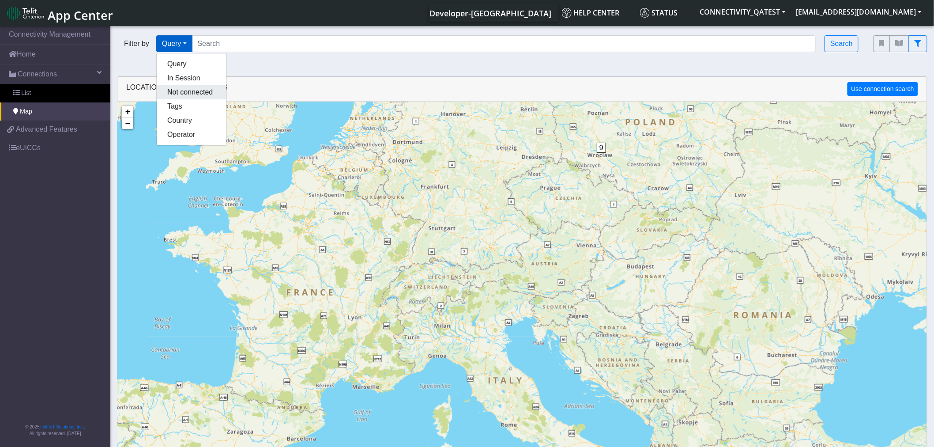
click at [180, 94] on button "Not connected" at bounding box center [192, 92] width 70 height 14
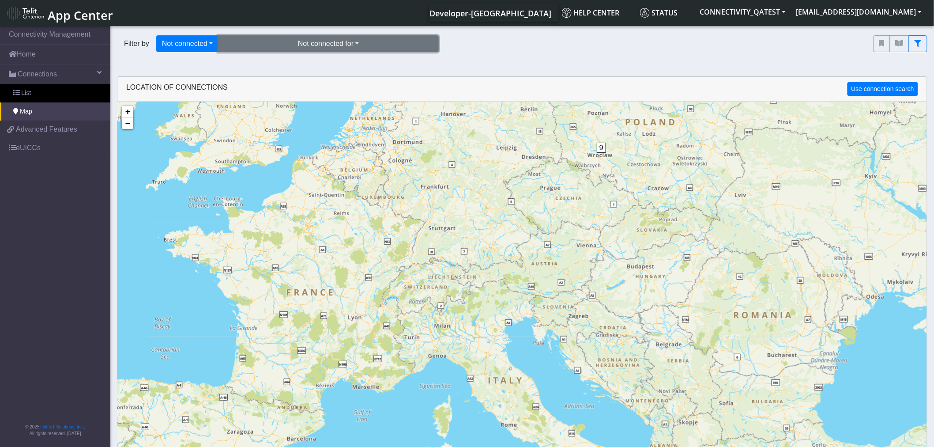
click at [385, 43] on button "Not connected for" at bounding box center [328, 43] width 221 height 17
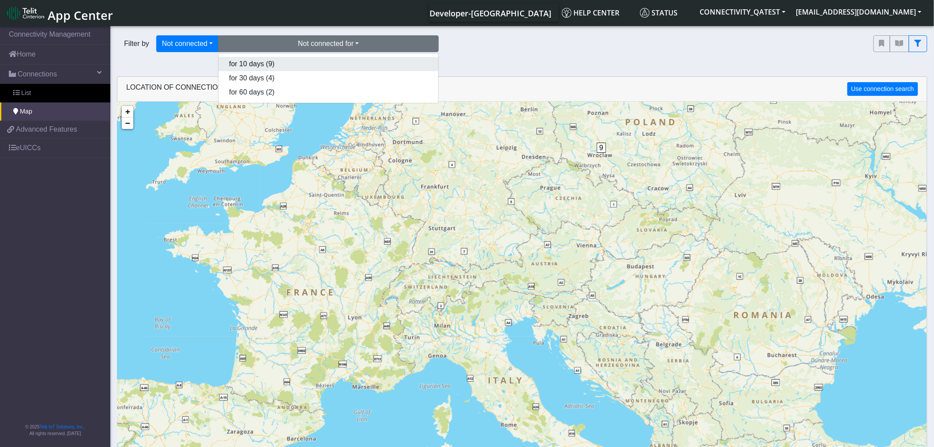
click at [330, 60] on button "for 10 days (9)" at bounding box center [329, 64] width 220 height 14
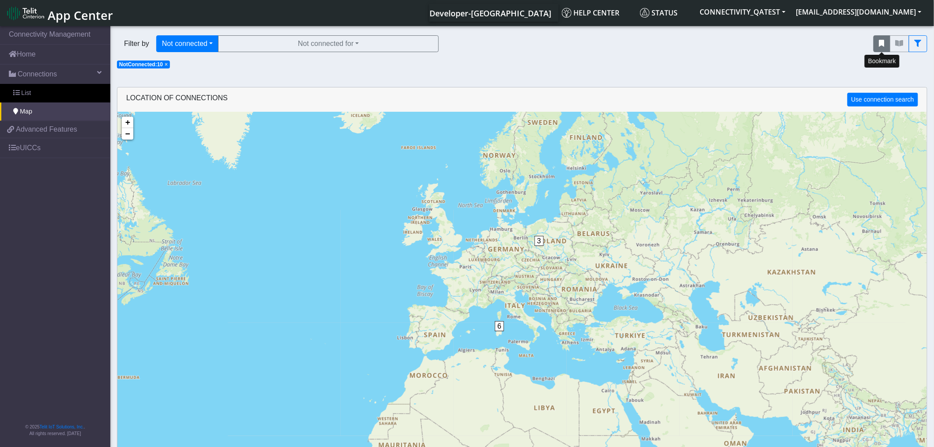
click at [880, 43] on icon "fitlers menu" at bounding box center [881, 43] width 5 height 7
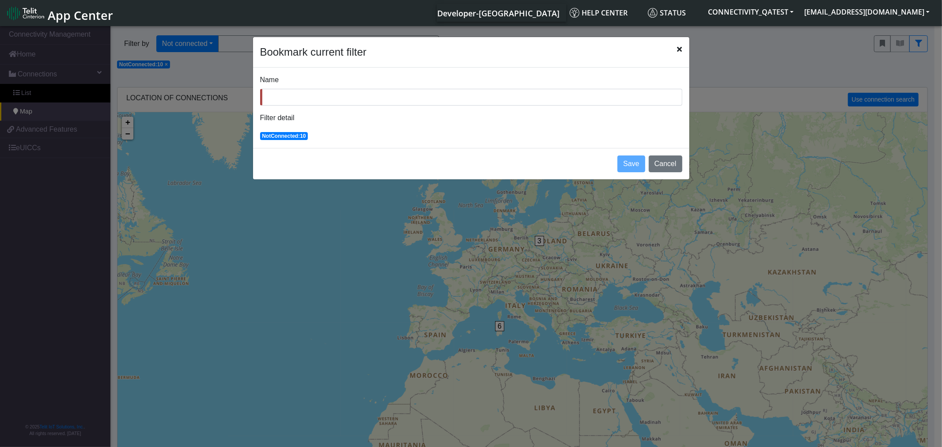
click at [371, 96] on input "Name" at bounding box center [471, 97] width 422 height 17
type input "not conn_10 days"
click at [630, 165] on button "Save" at bounding box center [630, 163] width 27 height 17
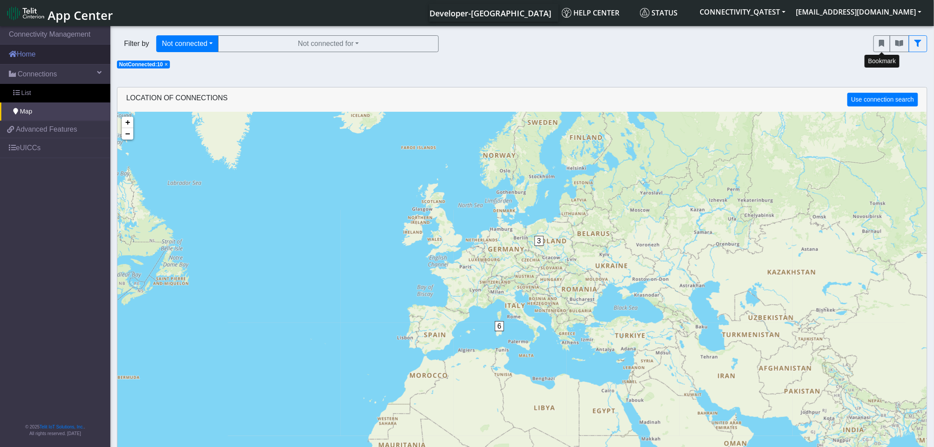
click at [42, 54] on link "Home" at bounding box center [55, 54] width 110 height 19
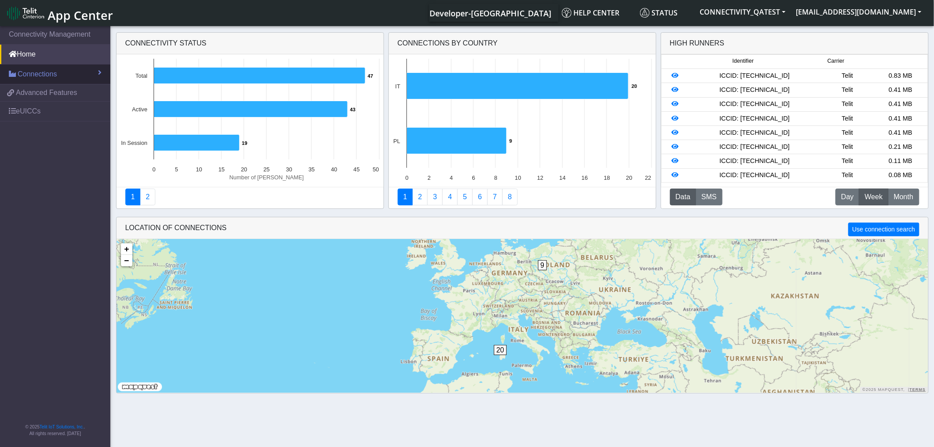
click at [24, 76] on span "Connections" at bounding box center [37, 74] width 39 height 11
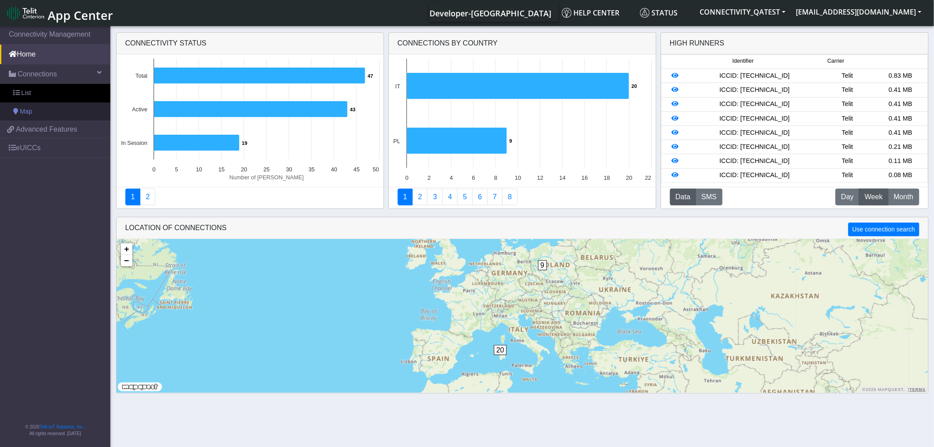
click at [22, 109] on span "Map" at bounding box center [26, 112] width 12 height 10
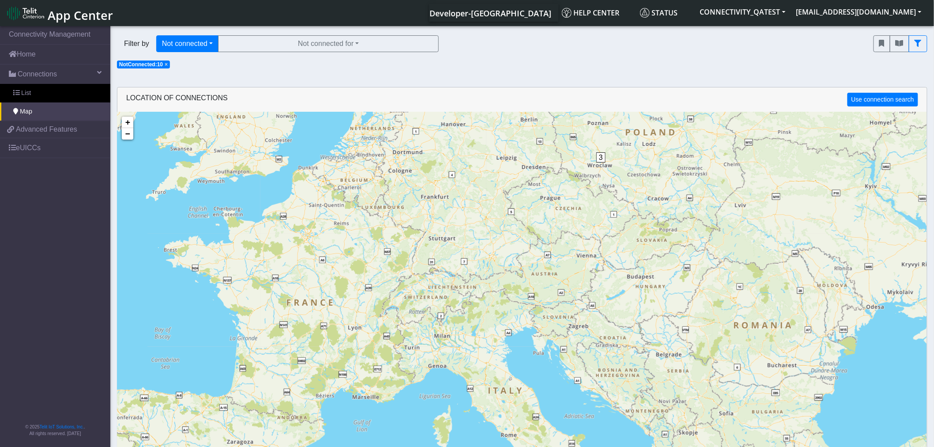
click at [166, 64] on span "×" at bounding box center [166, 64] width 3 height 6
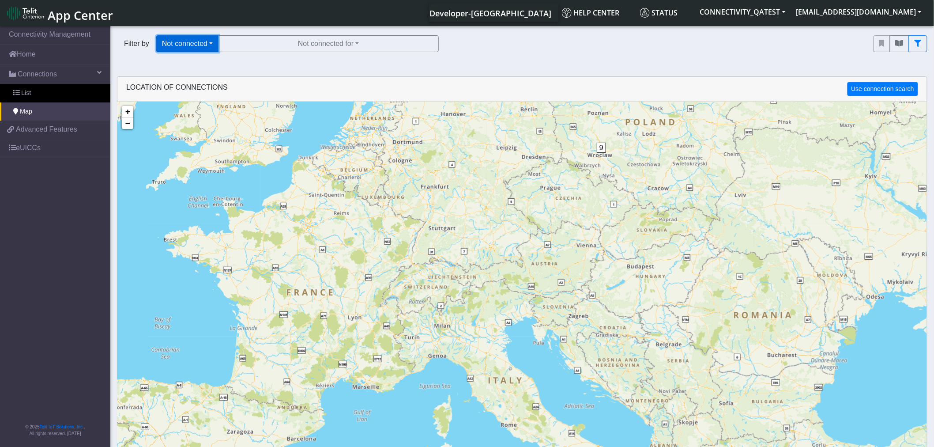
click at [209, 46] on button "Not connected" at bounding box center [187, 43] width 62 height 17
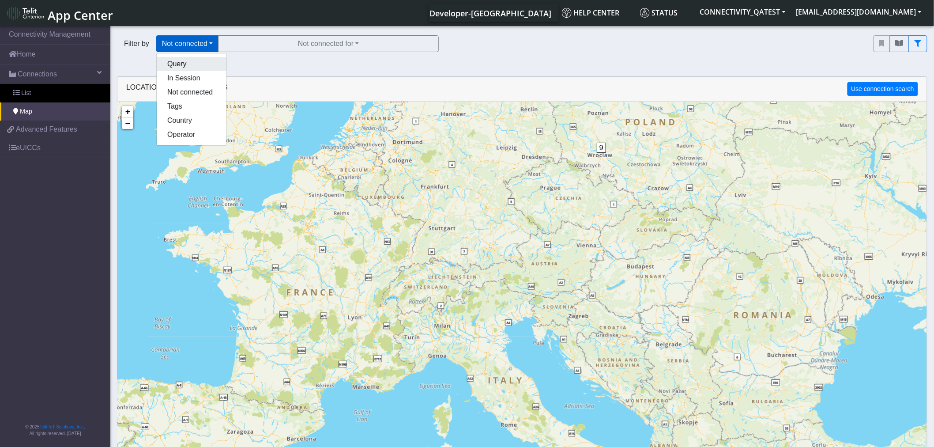
click at [186, 63] on button "Query" at bounding box center [192, 64] width 70 height 14
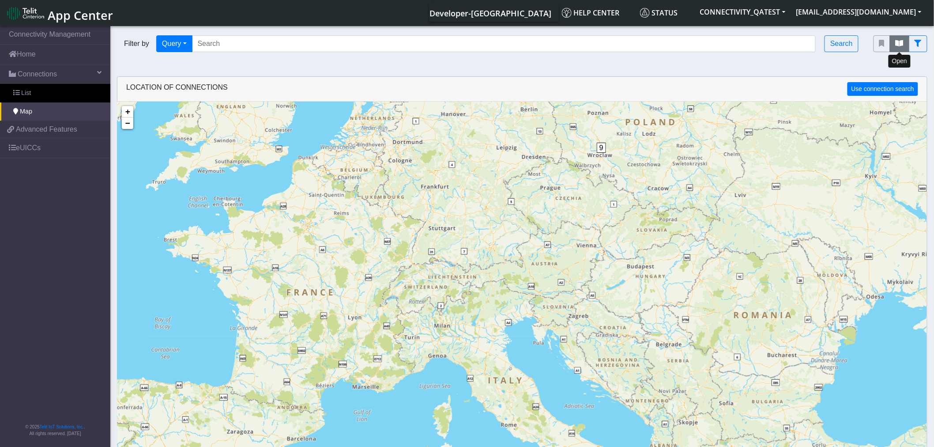
click at [904, 46] on button "fitlers menu" at bounding box center [899, 43] width 19 height 17
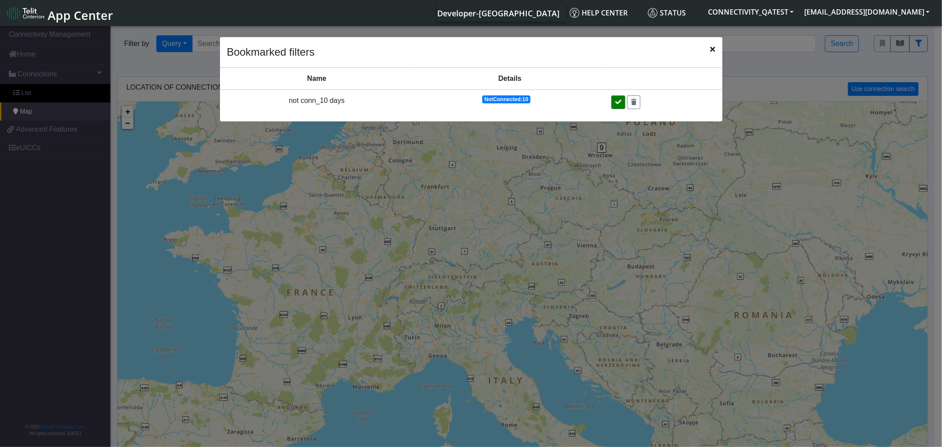
click at [615, 104] on icon at bounding box center [618, 102] width 6 height 6
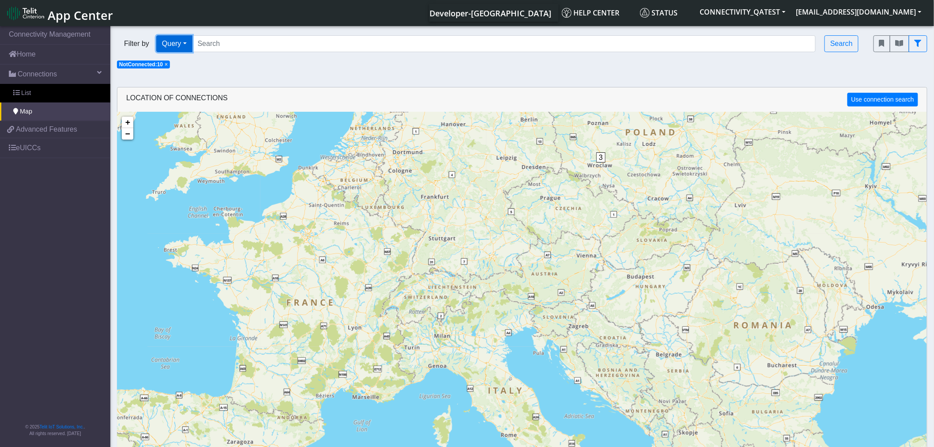
click at [183, 46] on button "Query" at bounding box center [174, 43] width 36 height 17
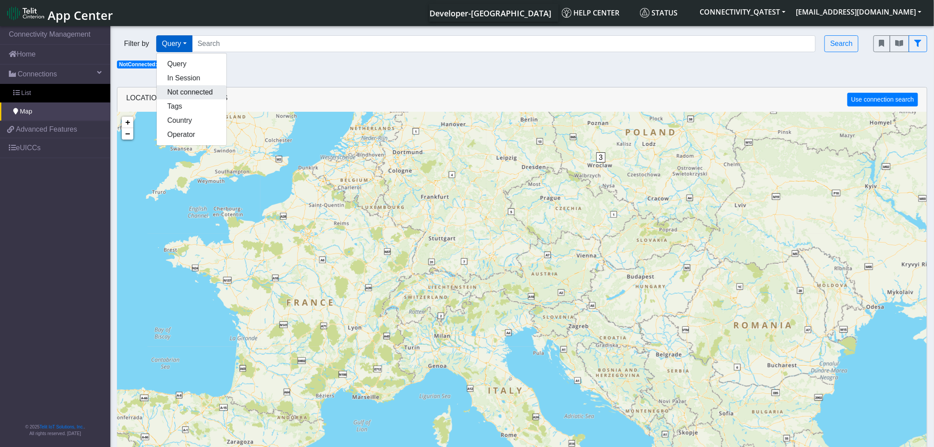
click at [200, 95] on button "Not connected" at bounding box center [192, 92] width 70 height 14
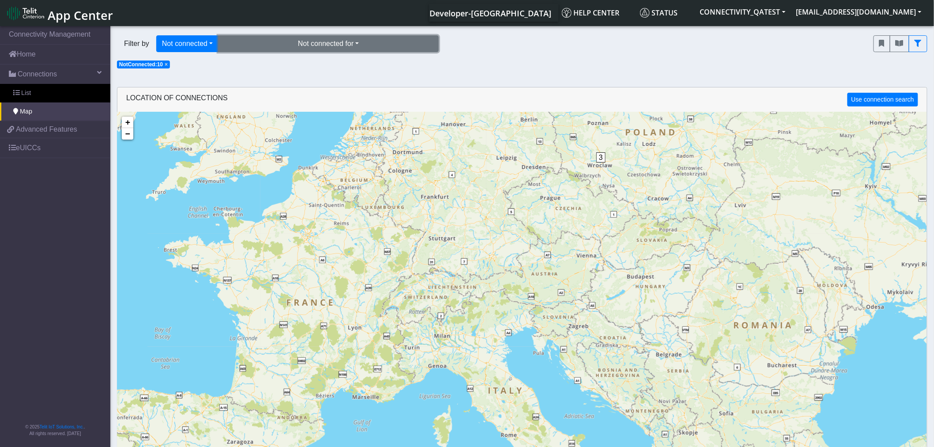
click at [378, 45] on button "Not connected for" at bounding box center [328, 43] width 221 height 17
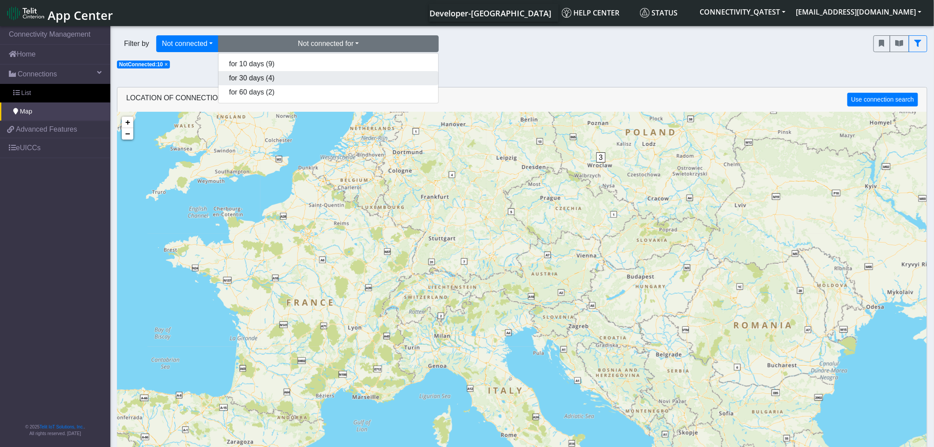
click at [337, 80] on button "for 30 days (4)" at bounding box center [329, 78] width 220 height 14
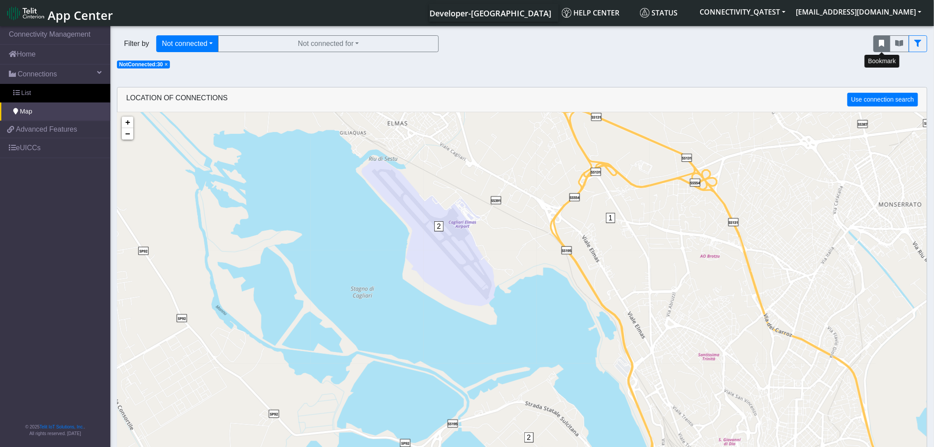
click at [882, 45] on icon "fitlers menu" at bounding box center [881, 43] width 5 height 7
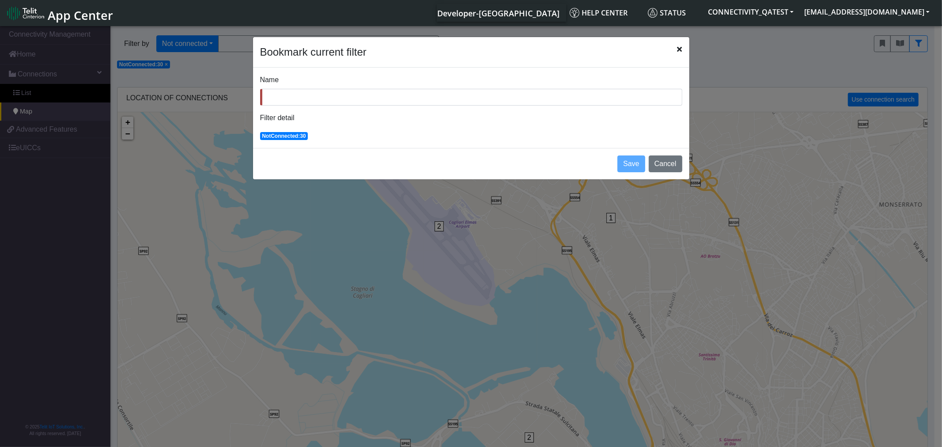
click at [299, 102] on input "Name" at bounding box center [471, 97] width 422 height 17
type input "not connected_30"
click at [633, 165] on button "Save" at bounding box center [630, 163] width 27 height 17
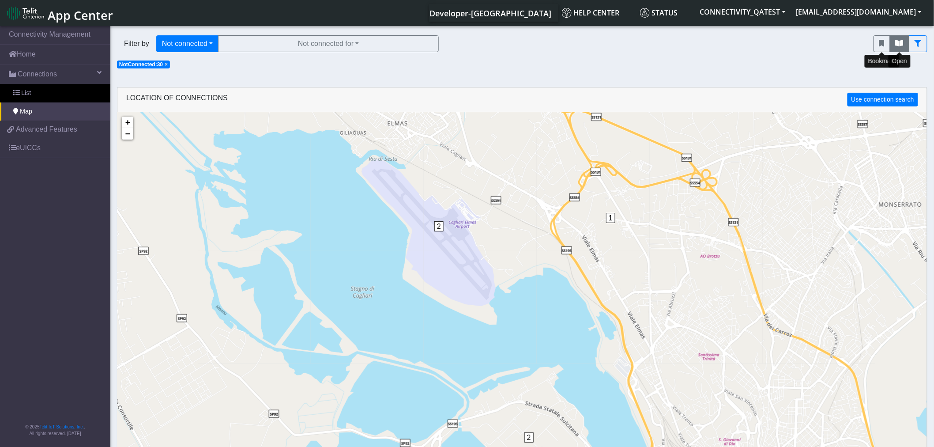
click at [902, 45] on icon "fitlers menu" at bounding box center [900, 43] width 8 height 7
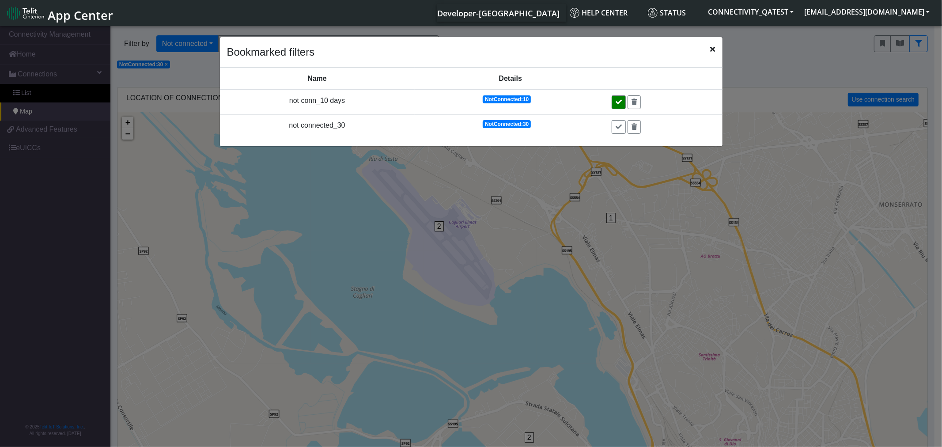
click at [616, 102] on icon at bounding box center [618, 102] width 6 height 6
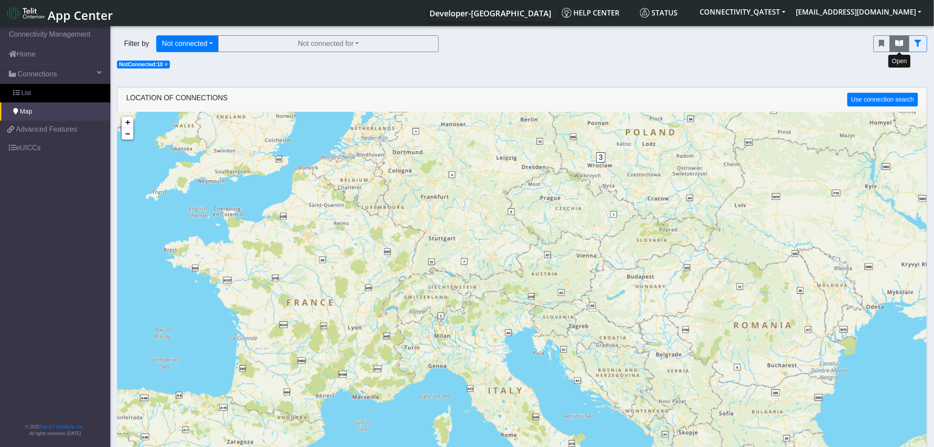
click at [901, 45] on icon "fitlers menu" at bounding box center [900, 43] width 8 height 7
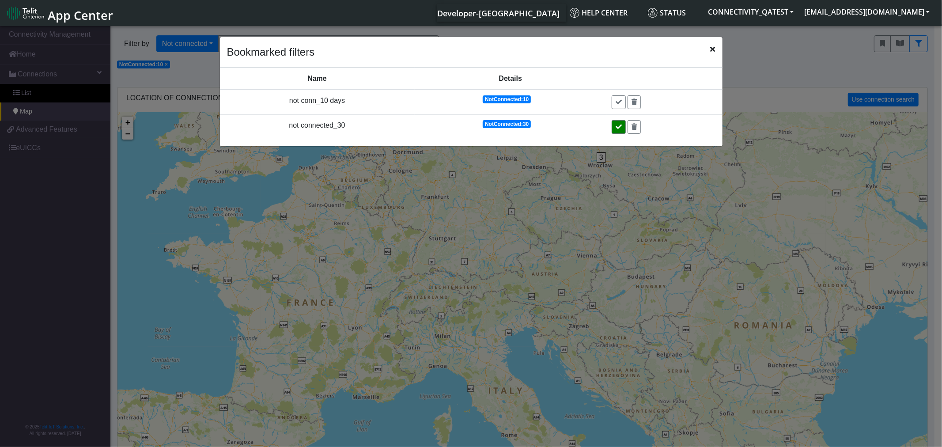
click at [612, 126] on button at bounding box center [618, 127] width 14 height 14
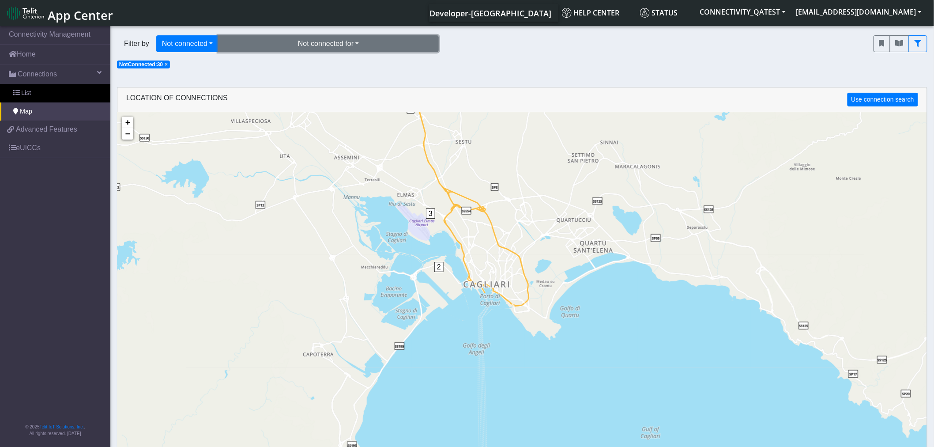
click at [307, 45] on button "Not connected for" at bounding box center [328, 43] width 221 height 17
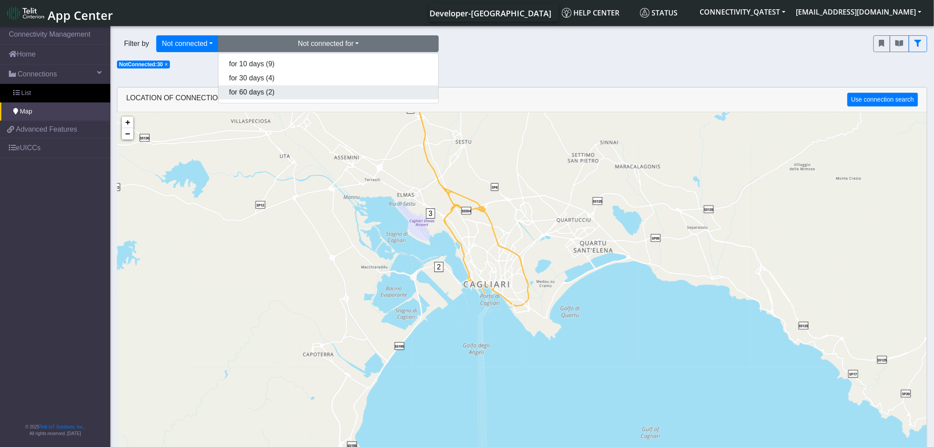
click at [258, 91] on button "for 60 days (2)" at bounding box center [329, 92] width 220 height 14
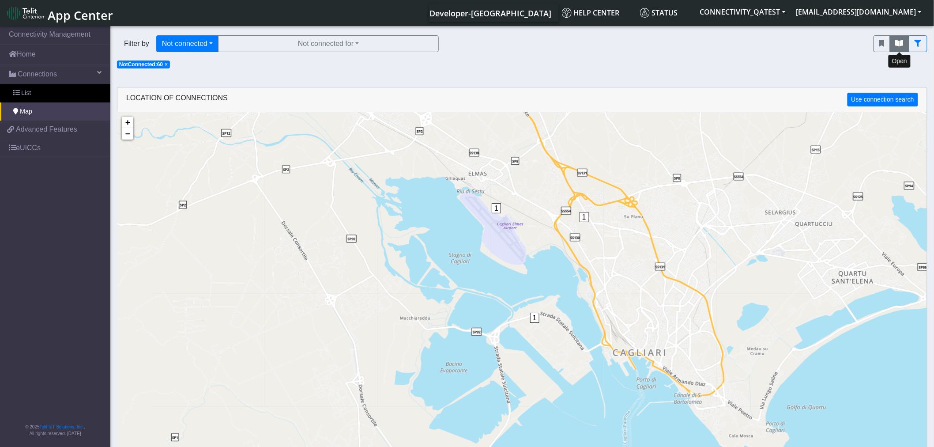
click at [896, 40] on icon "fitlers menu" at bounding box center [900, 43] width 8 height 7
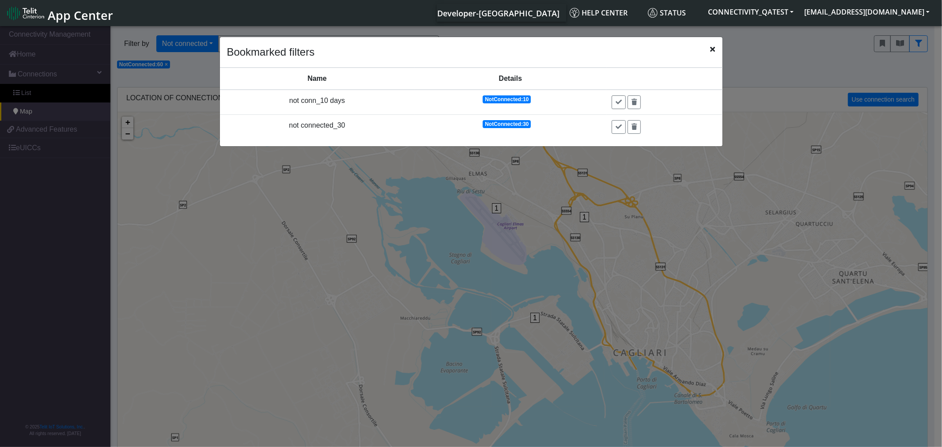
click at [712, 50] on icon "Close" at bounding box center [712, 48] width 5 height 7
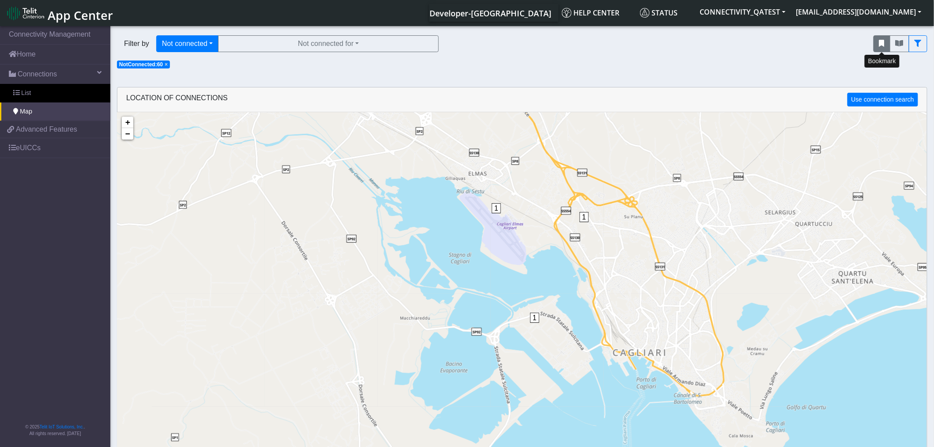
click at [879, 39] on button "fitlers menu" at bounding box center [882, 43] width 17 height 17
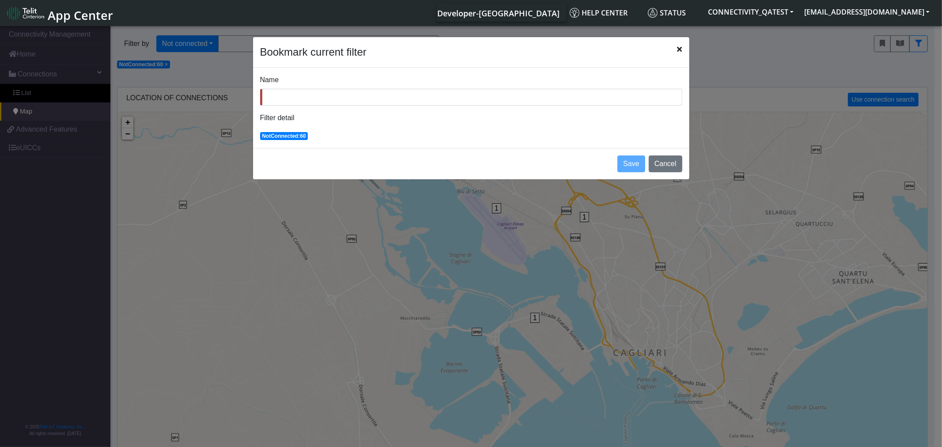
click at [313, 102] on input "Name" at bounding box center [471, 97] width 422 height 17
type input "not connected_60"
click at [634, 162] on button "Save" at bounding box center [630, 163] width 27 height 17
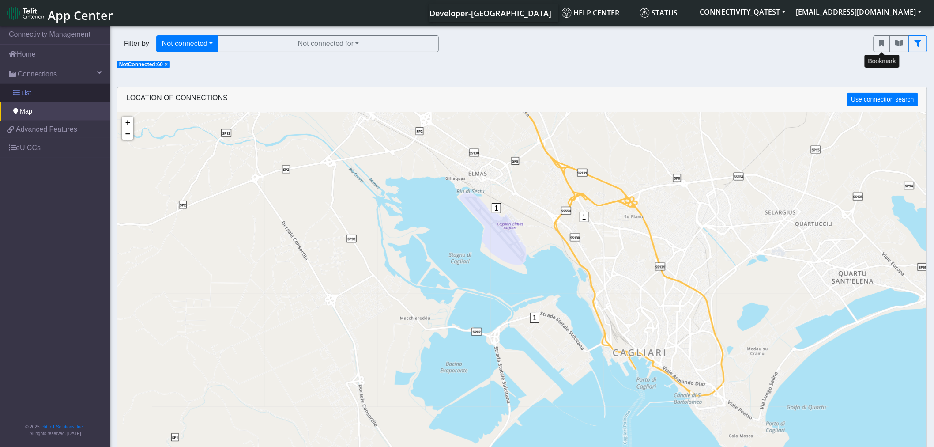
click at [49, 91] on link "List" at bounding box center [55, 93] width 110 height 19
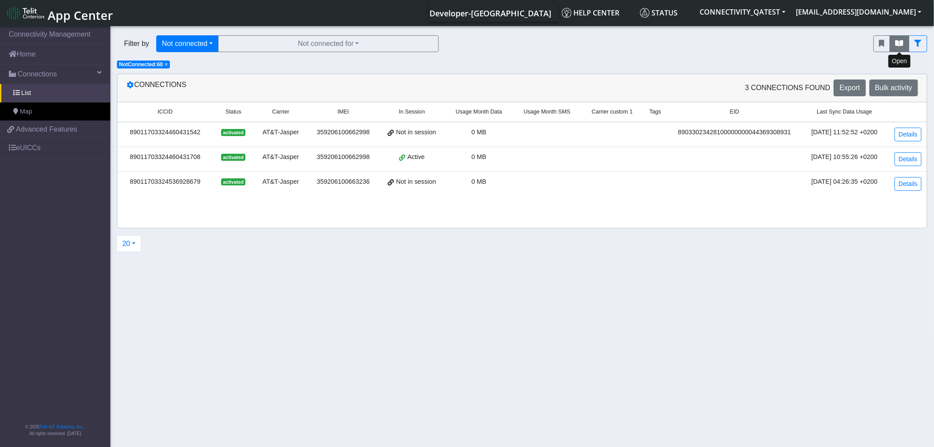
click at [901, 43] on icon "fitlers menu" at bounding box center [900, 43] width 8 height 7
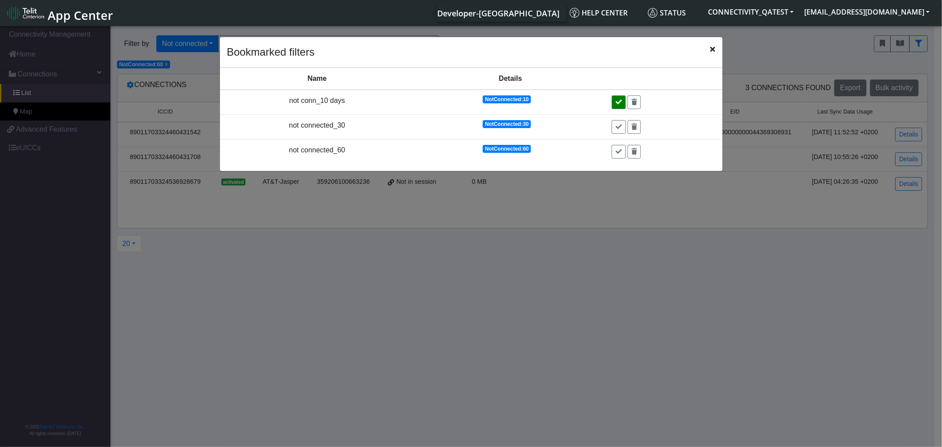
click at [616, 100] on icon at bounding box center [618, 102] width 6 height 6
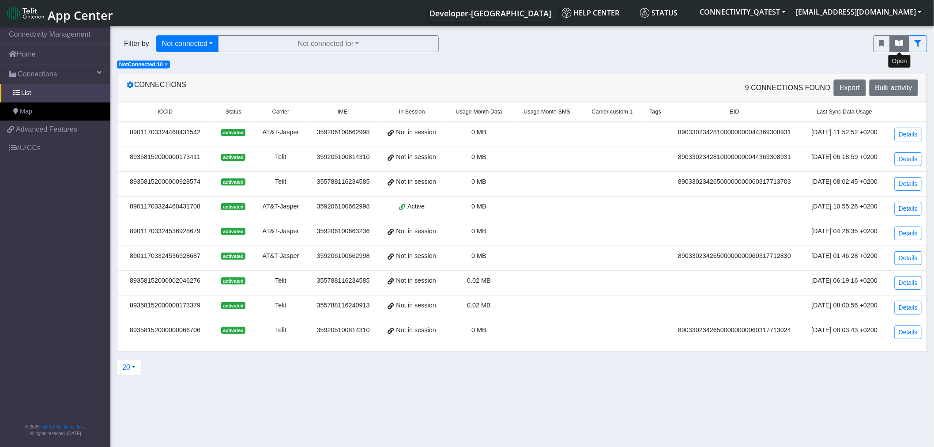
click at [898, 42] on icon "fitlers menu" at bounding box center [900, 43] width 8 height 7
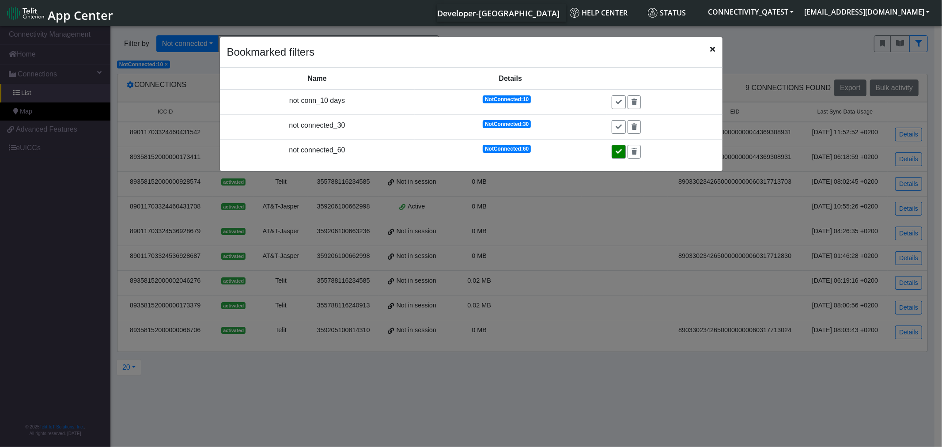
click at [618, 152] on icon at bounding box center [618, 151] width 6 height 6
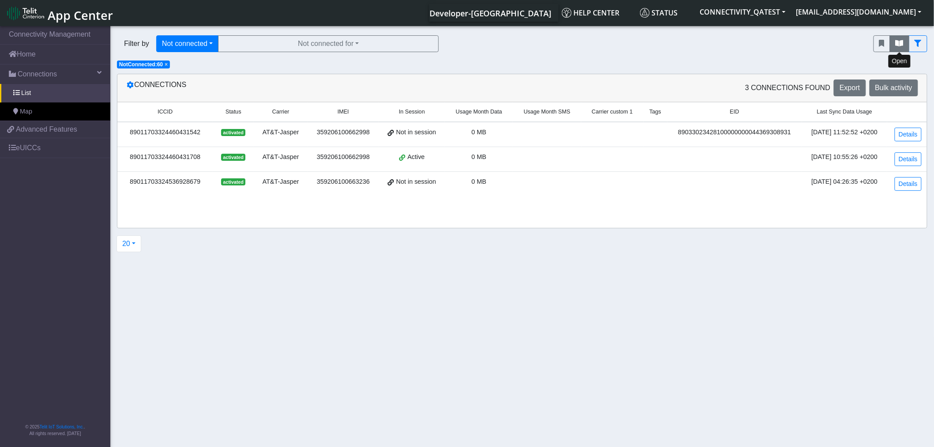
click at [901, 42] on icon "fitlers menu" at bounding box center [900, 43] width 8 height 7
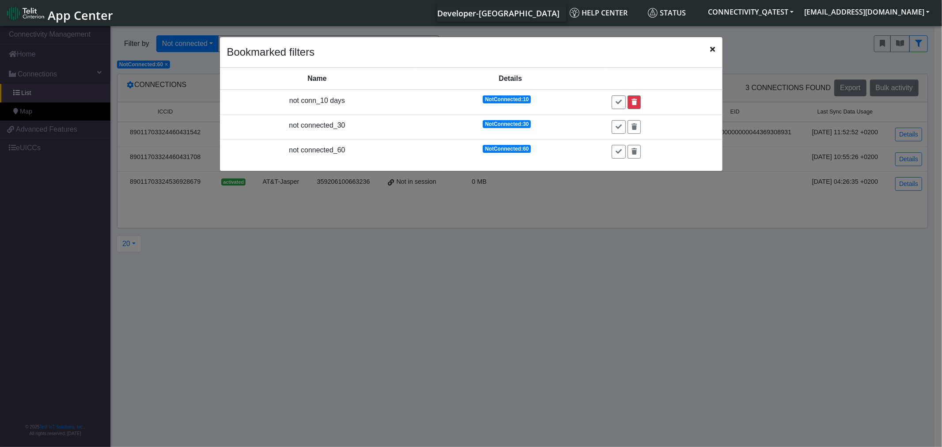
click at [632, 102] on icon at bounding box center [633, 102] width 5 height 6
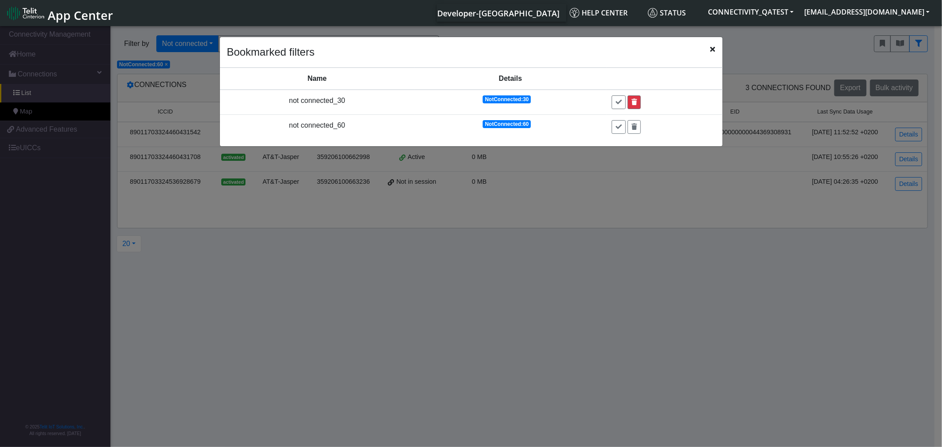
click at [633, 99] on icon at bounding box center [633, 102] width 5 height 6
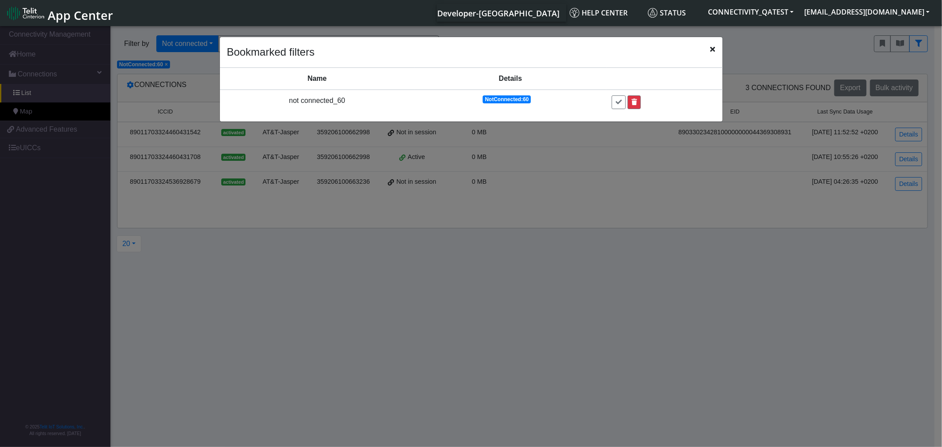
click at [634, 103] on icon at bounding box center [633, 102] width 5 height 6
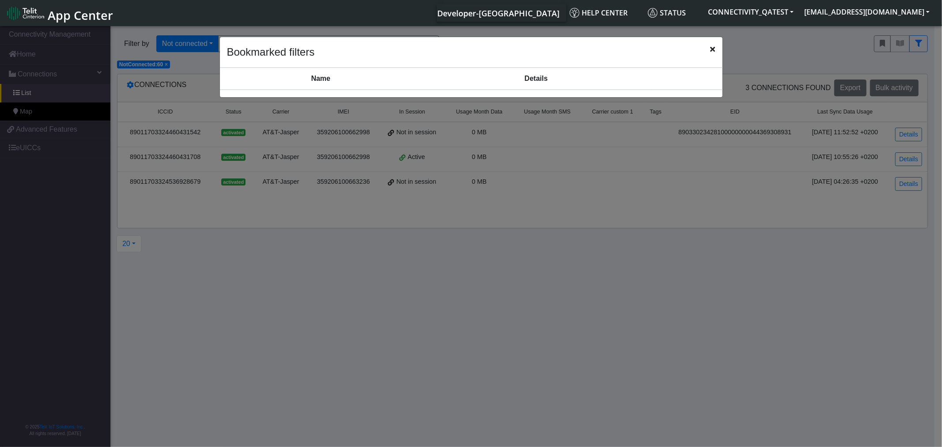
click at [712, 50] on icon "Close" at bounding box center [712, 48] width 5 height 7
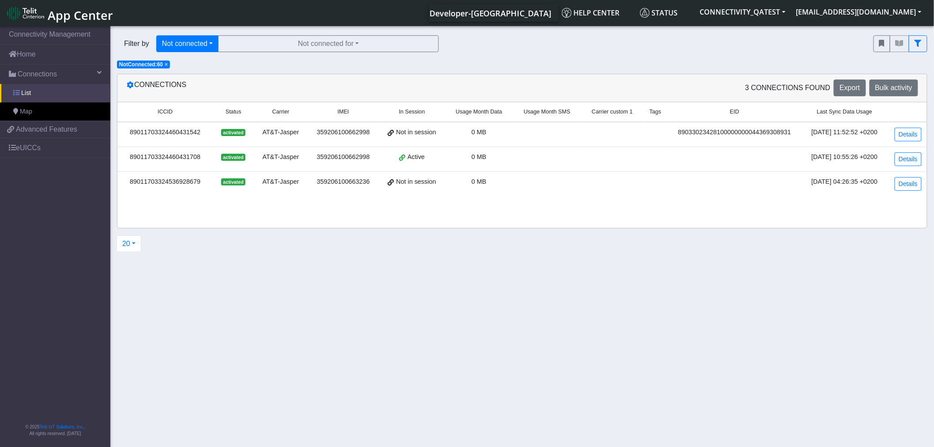
click at [28, 90] on span "List" at bounding box center [26, 93] width 10 height 10
click at [32, 109] on span "Map" at bounding box center [26, 112] width 12 height 10
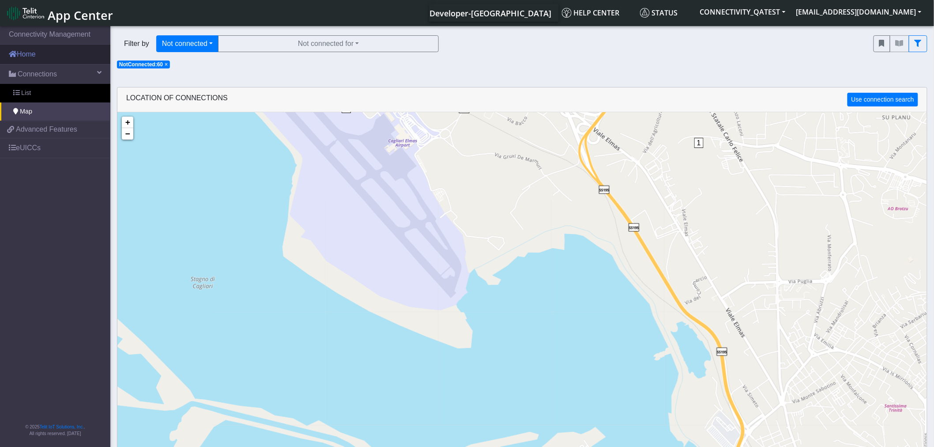
drag, startPoint x: 40, startPoint y: 57, endPoint x: 4, endPoint y: 107, distance: 61.5
click at [39, 57] on link "Home" at bounding box center [55, 54] width 110 height 19
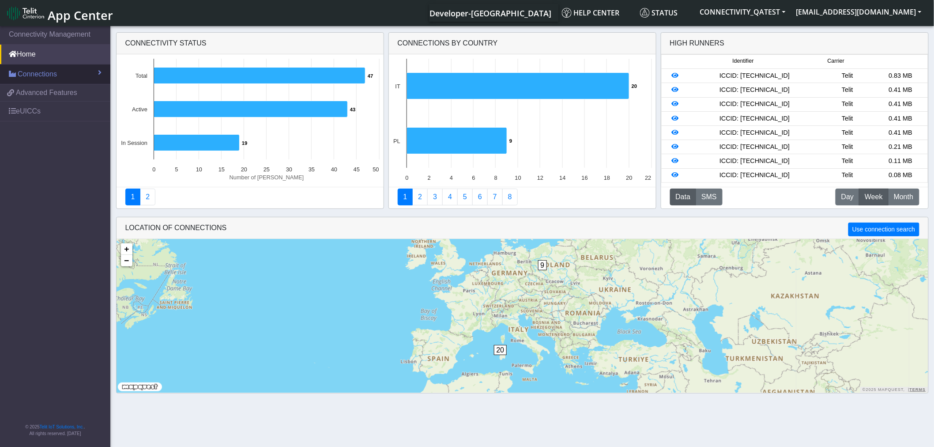
click at [89, 77] on link "Connections" at bounding box center [55, 73] width 110 height 19
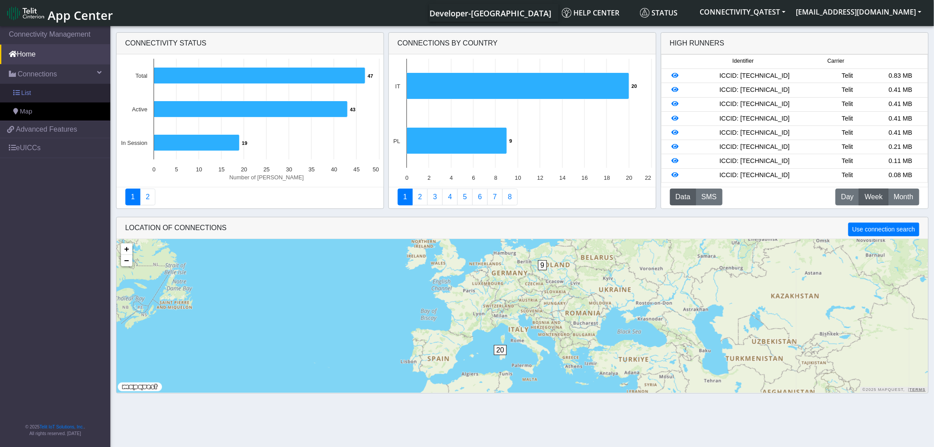
click at [28, 90] on span "List" at bounding box center [26, 93] width 10 height 10
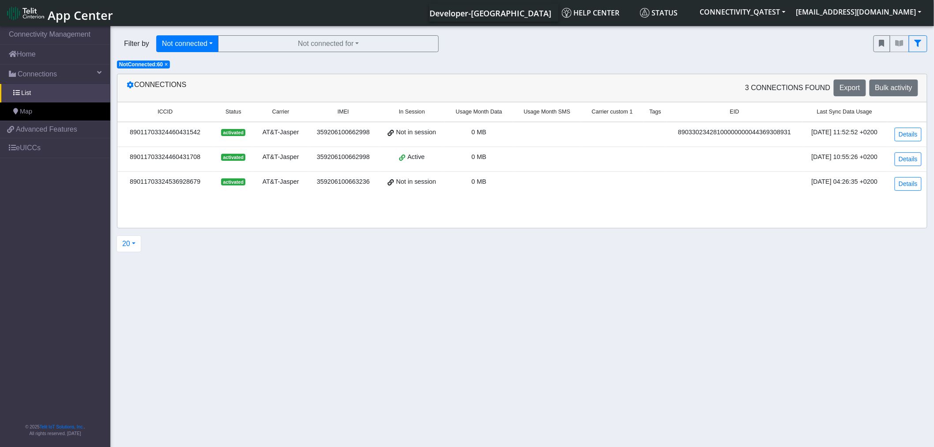
click at [163, 68] on span "× NotConnected:60" at bounding box center [143, 64] width 53 height 8
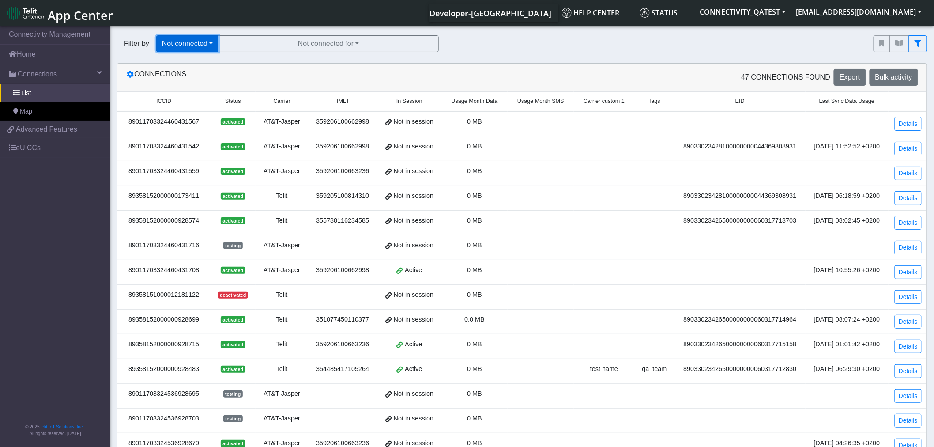
click at [210, 42] on button "Not connected" at bounding box center [187, 43] width 62 height 17
click at [190, 59] on button "Query" at bounding box center [192, 64] width 70 height 14
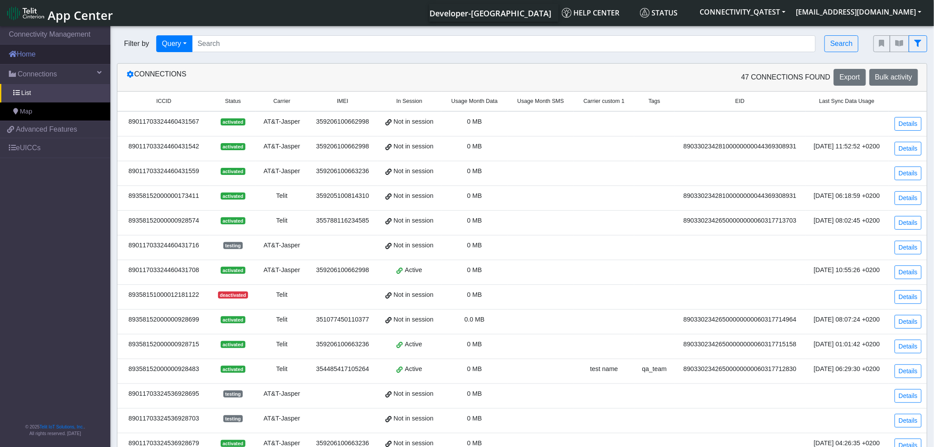
click at [29, 49] on link "Home" at bounding box center [55, 54] width 110 height 19
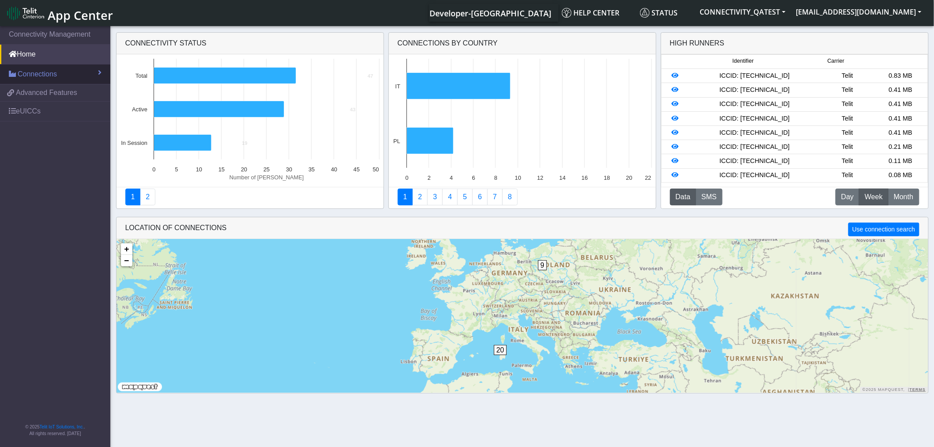
click at [30, 73] on span "Connections" at bounding box center [37, 74] width 39 height 11
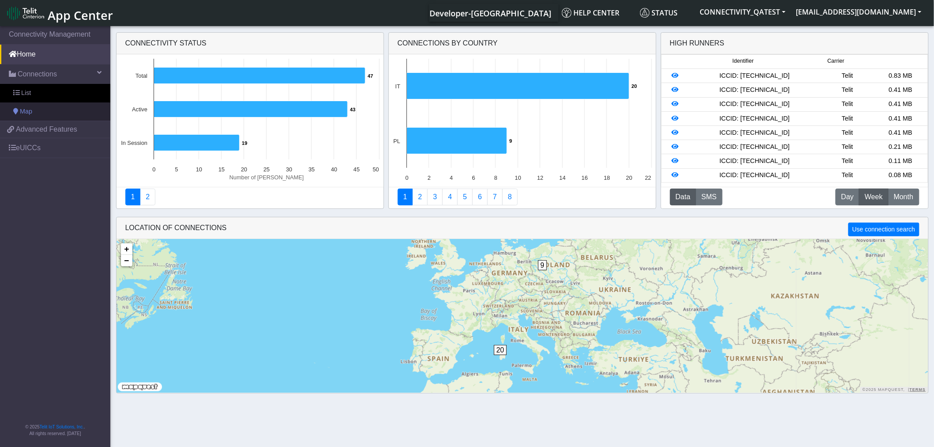
click at [34, 109] on link "Map" at bounding box center [55, 111] width 110 height 19
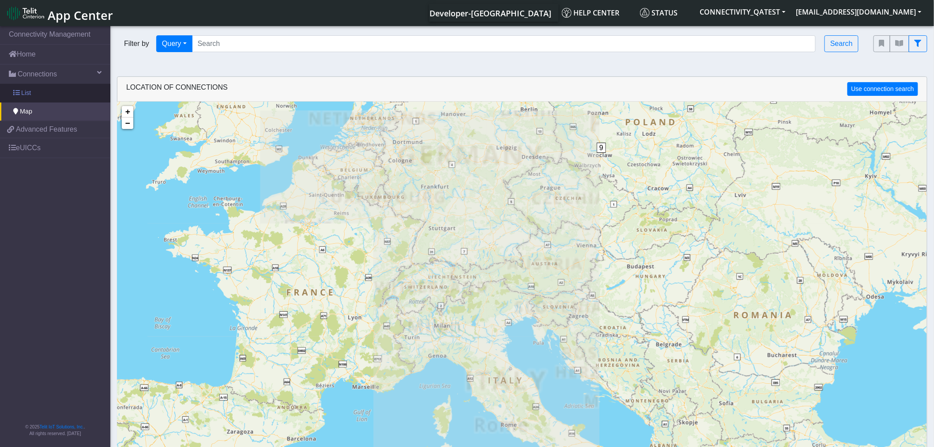
click at [34, 96] on link "List" at bounding box center [55, 93] width 110 height 19
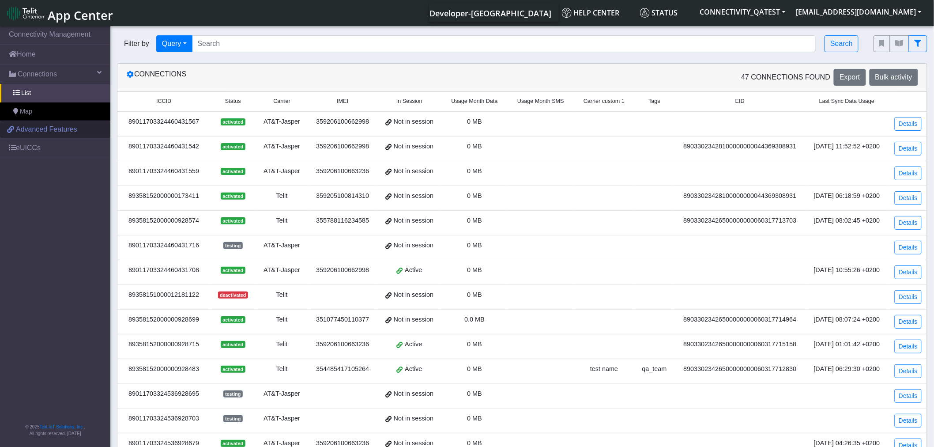
click at [60, 134] on span "Advanced Features" at bounding box center [46, 129] width 61 height 11
click at [33, 74] on span "Connections" at bounding box center [37, 74] width 39 height 11
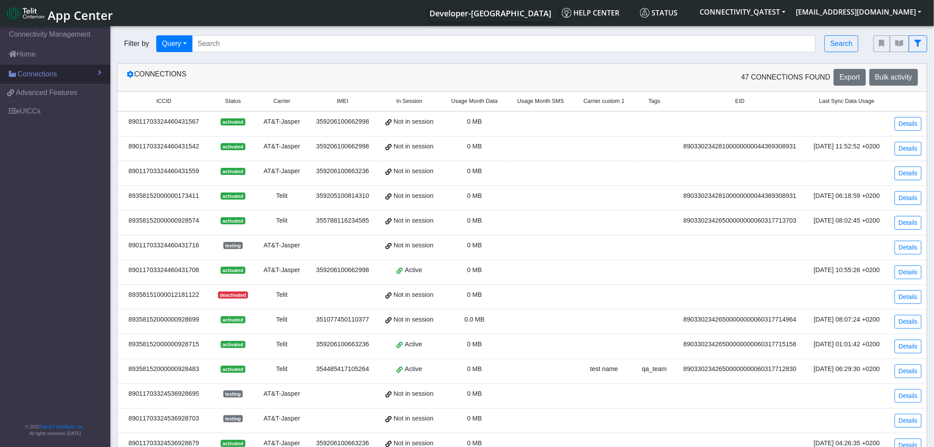
click at [44, 76] on span "Connections" at bounding box center [37, 74] width 39 height 11
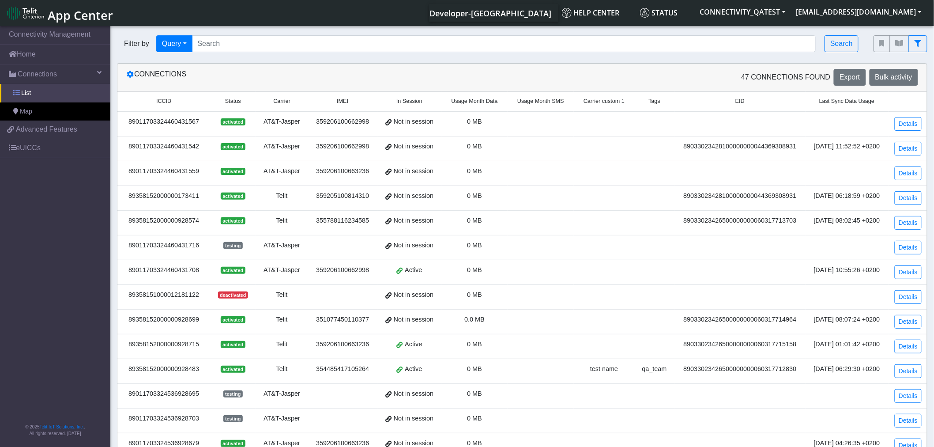
click at [41, 94] on link "List" at bounding box center [55, 93] width 110 height 19
click at [902, 345] on link "Details" at bounding box center [908, 346] width 27 height 14
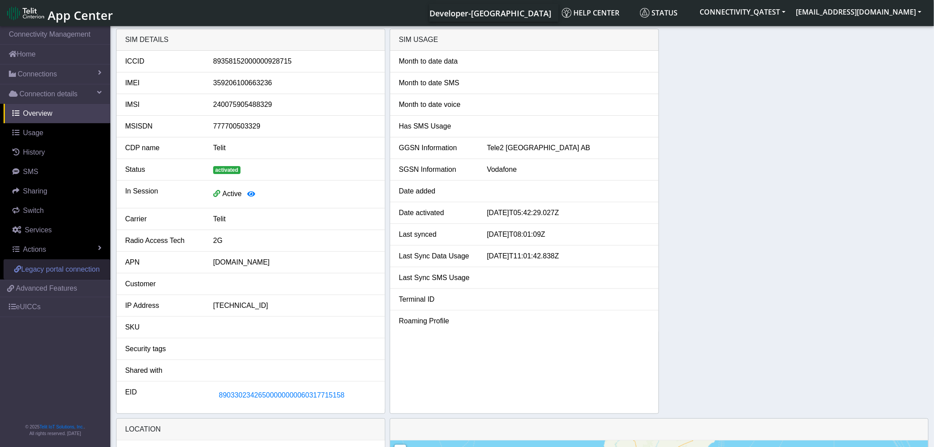
click at [73, 270] on span "Legacy portal connection" at bounding box center [60, 269] width 79 height 8
click at [25, 50] on link "Home" at bounding box center [55, 54] width 110 height 19
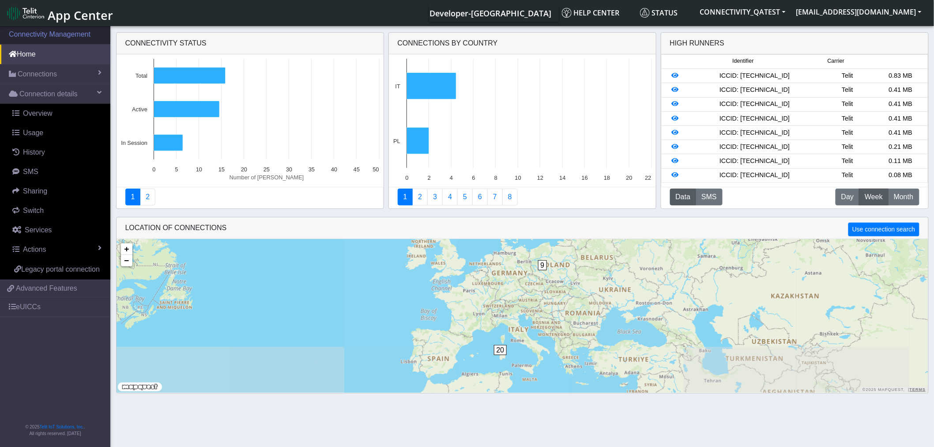
click at [29, 36] on link "Connectivity Management" at bounding box center [55, 34] width 110 height 19
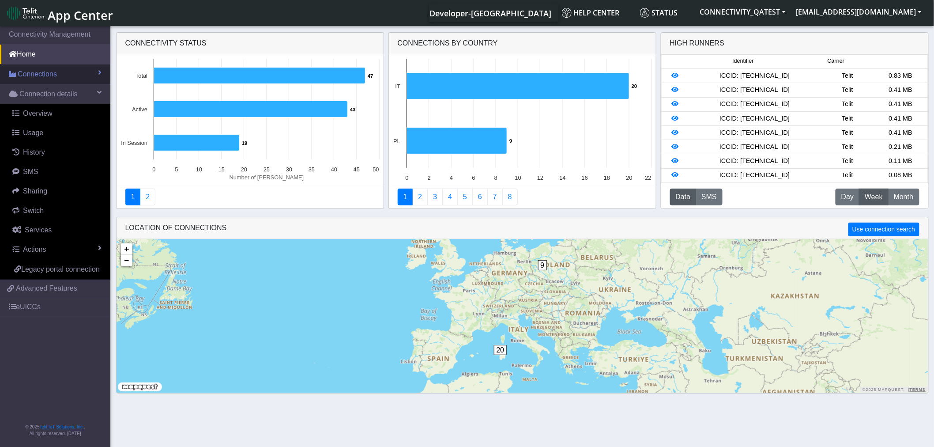
click at [33, 69] on span "Connections" at bounding box center [37, 74] width 39 height 11
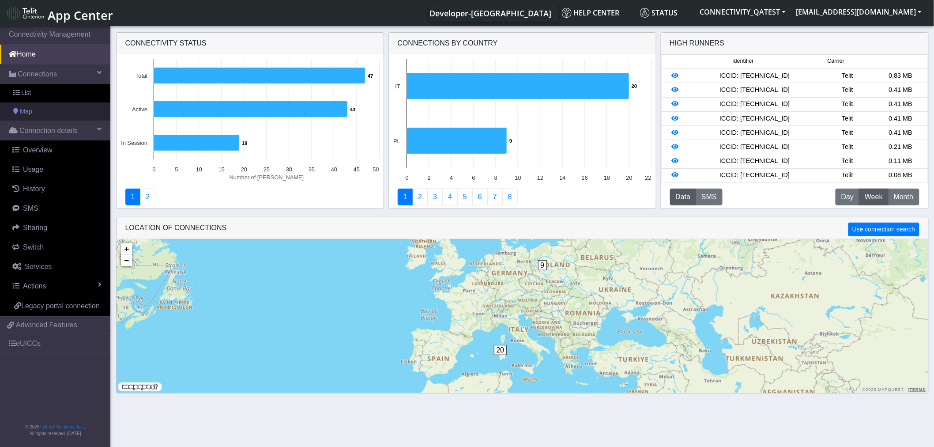
click at [32, 112] on span "Map" at bounding box center [26, 112] width 12 height 10
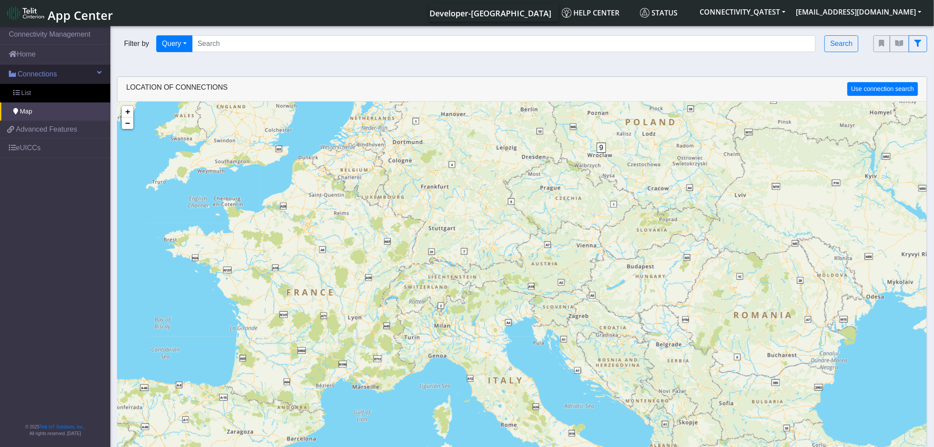
click at [37, 72] on span "Connections" at bounding box center [37, 74] width 39 height 11
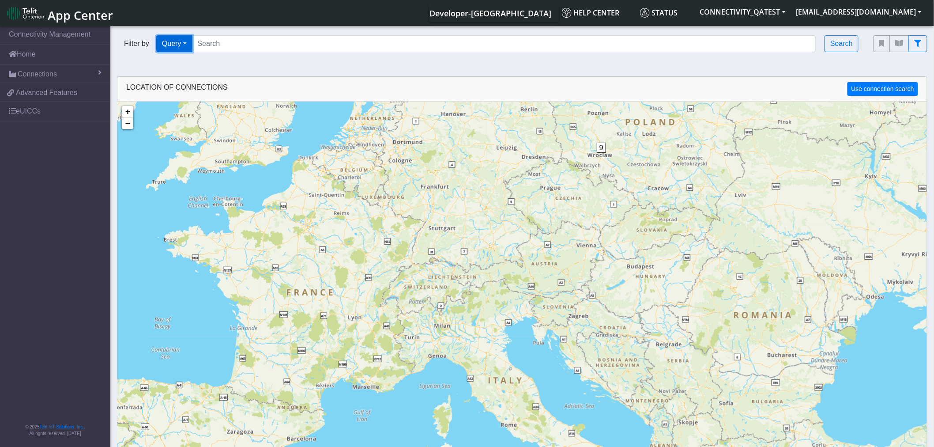
click at [190, 45] on button "Query" at bounding box center [174, 43] width 36 height 17
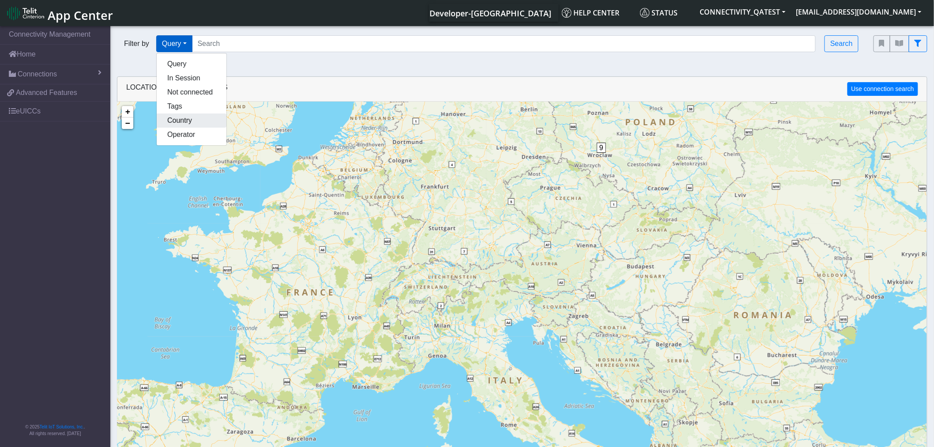
click at [194, 121] on button "Country" at bounding box center [192, 120] width 70 height 14
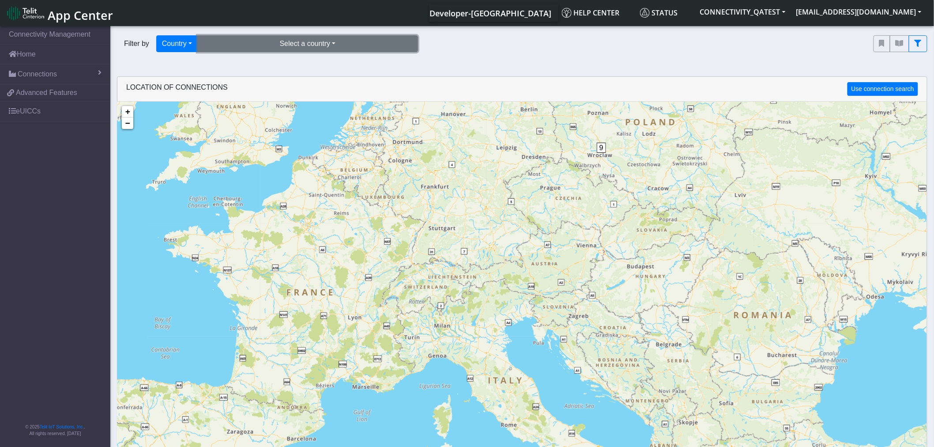
click at [364, 42] on button "Select a country" at bounding box center [307, 43] width 221 height 17
click at [327, 64] on button "[GEOGRAPHIC_DATA] (20)" at bounding box center [308, 64] width 220 height 14
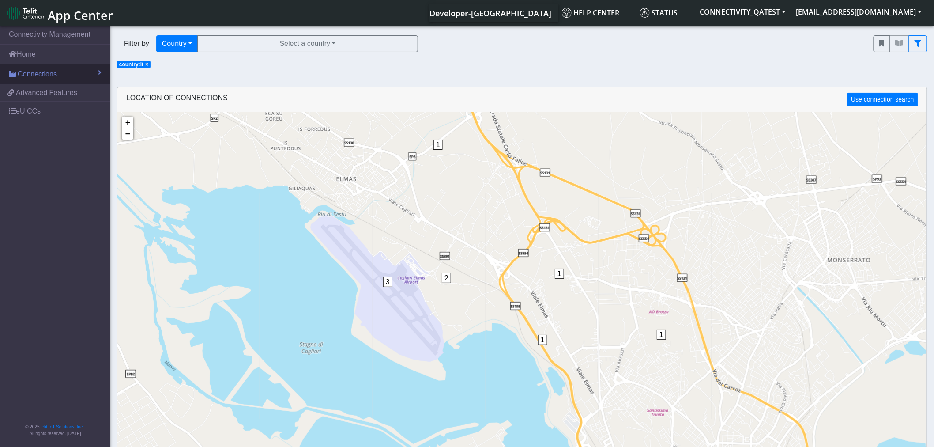
click at [98, 76] on span at bounding box center [100, 72] width 4 height 7
click at [85, 98] on link "List" at bounding box center [55, 93] width 110 height 19
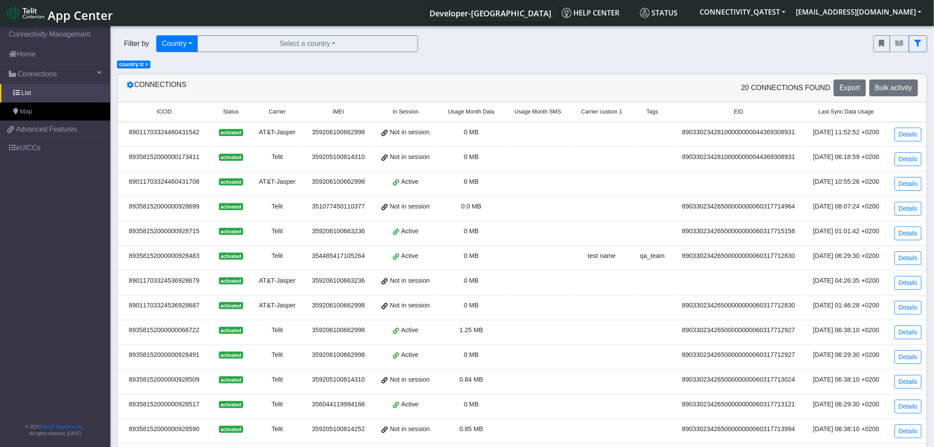
click at [146, 64] on span "×" at bounding box center [146, 64] width 3 height 6
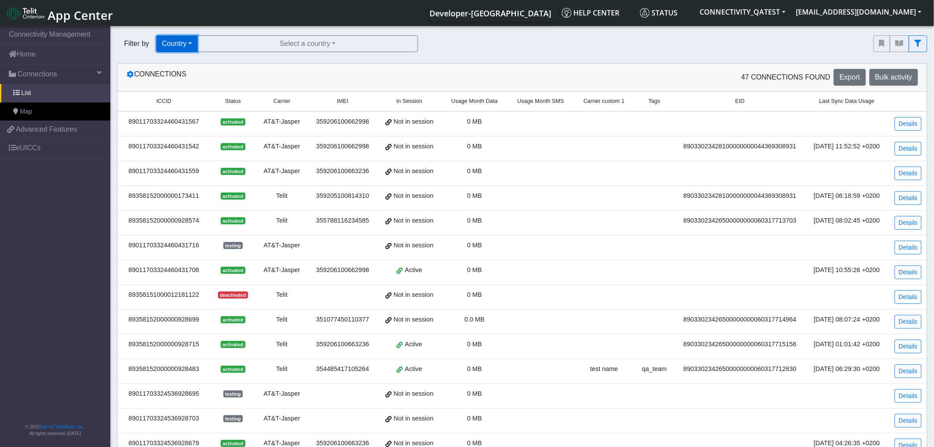
click at [191, 41] on button "Country" at bounding box center [176, 43] width 41 height 17
click at [178, 59] on button "Query" at bounding box center [192, 64] width 70 height 14
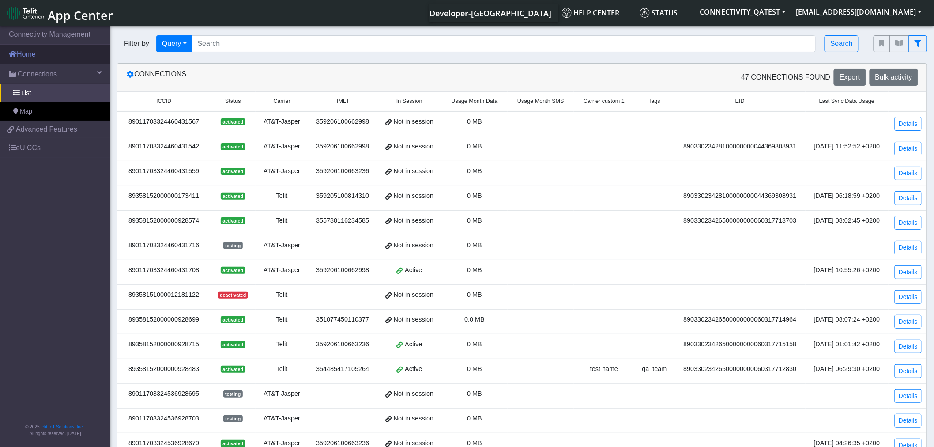
click at [26, 59] on link "Home" at bounding box center [55, 54] width 110 height 19
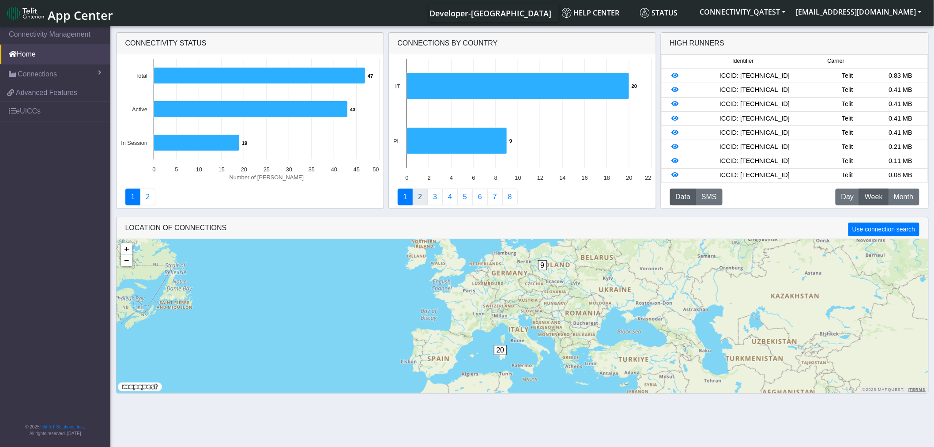
click at [421, 200] on link "2" at bounding box center [419, 197] width 15 height 17
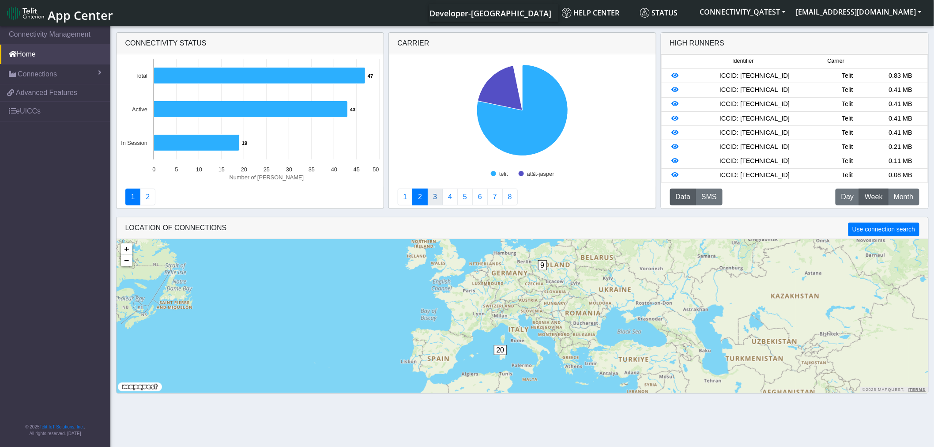
click at [432, 200] on link "3" at bounding box center [434, 197] width 15 height 17
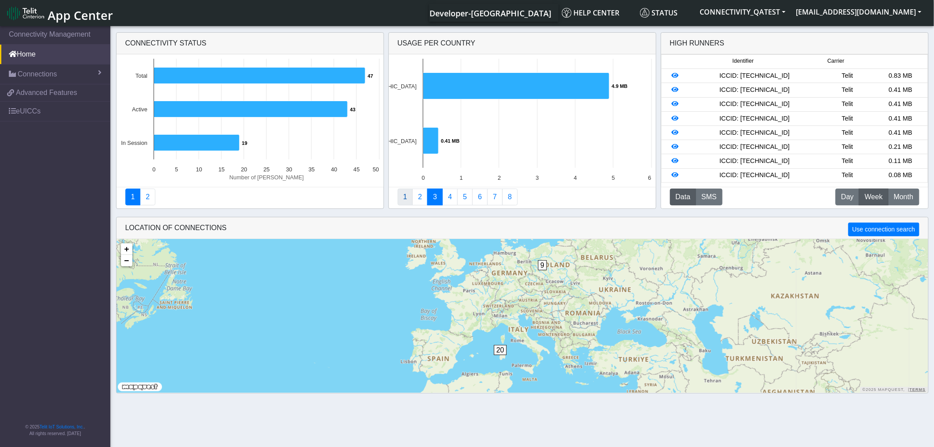
click at [408, 198] on link "1" at bounding box center [405, 197] width 15 height 17
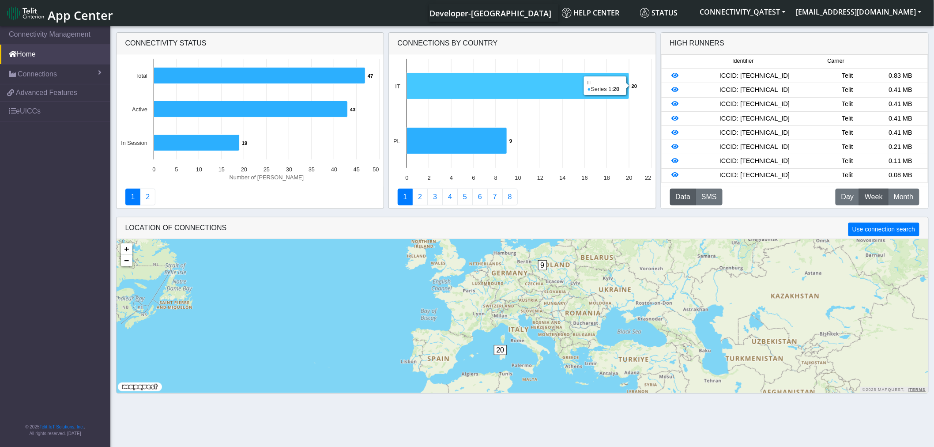
click at [502, 83] on icon at bounding box center [518, 86] width 222 height 26
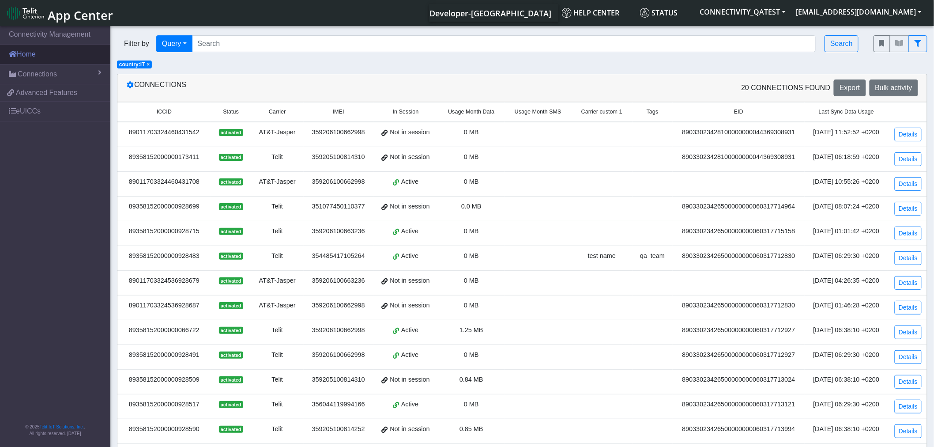
click at [46, 51] on link "Home" at bounding box center [55, 54] width 110 height 19
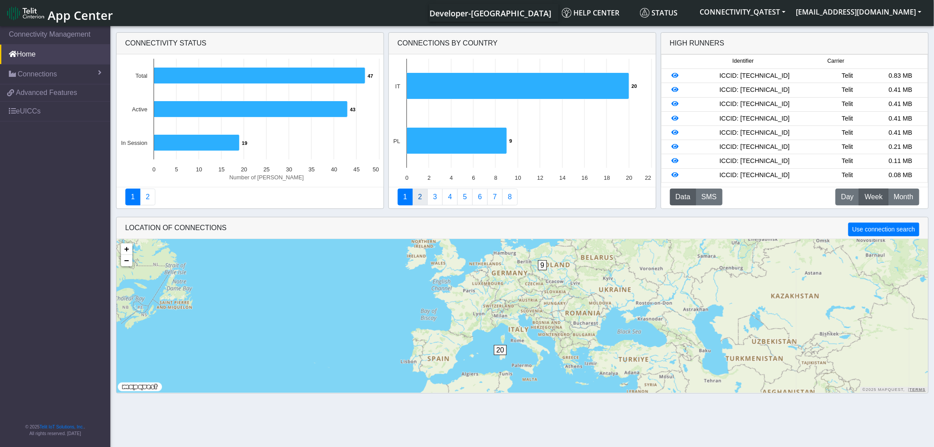
click at [420, 195] on link "2" at bounding box center [419, 197] width 15 height 17
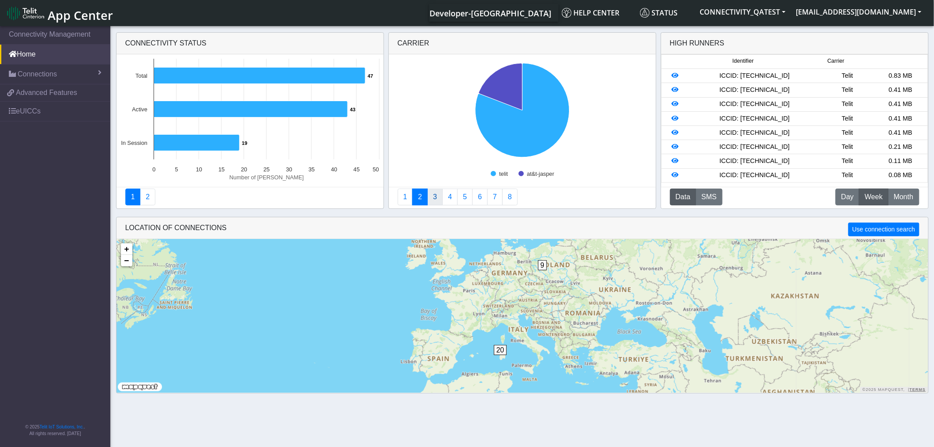
click at [433, 194] on link "3" at bounding box center [434, 197] width 15 height 17
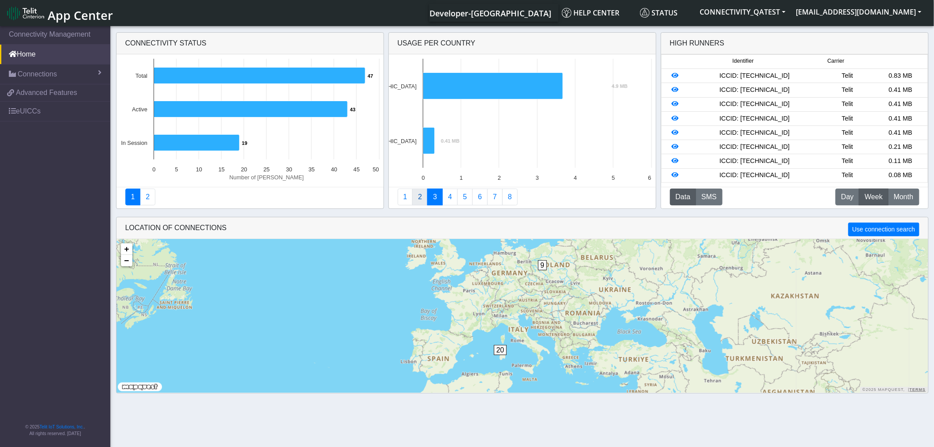
click at [422, 198] on link "2" at bounding box center [419, 197] width 15 height 17
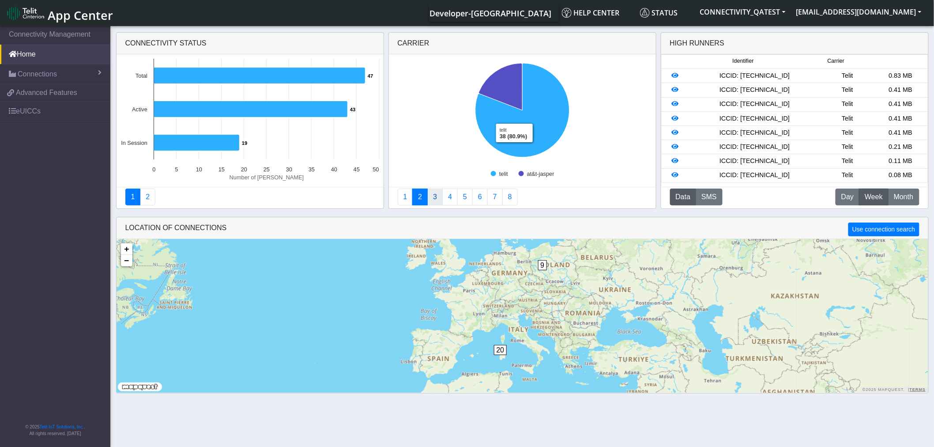
click at [438, 200] on link "3" at bounding box center [434, 197] width 15 height 17
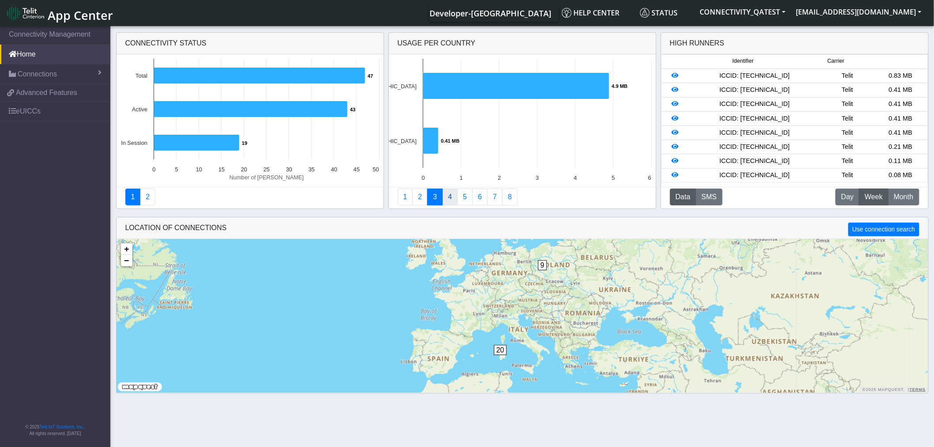
click at [449, 196] on link "4" at bounding box center [449, 197] width 15 height 17
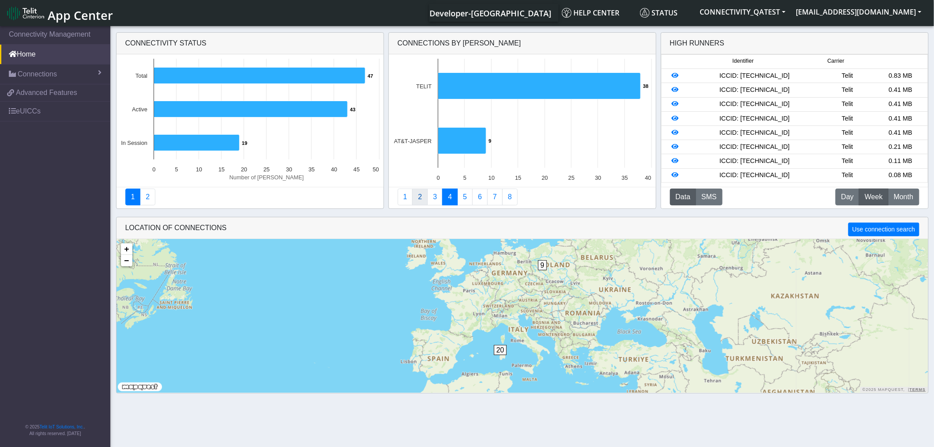
click at [421, 196] on link "2" at bounding box center [419, 197] width 15 height 17
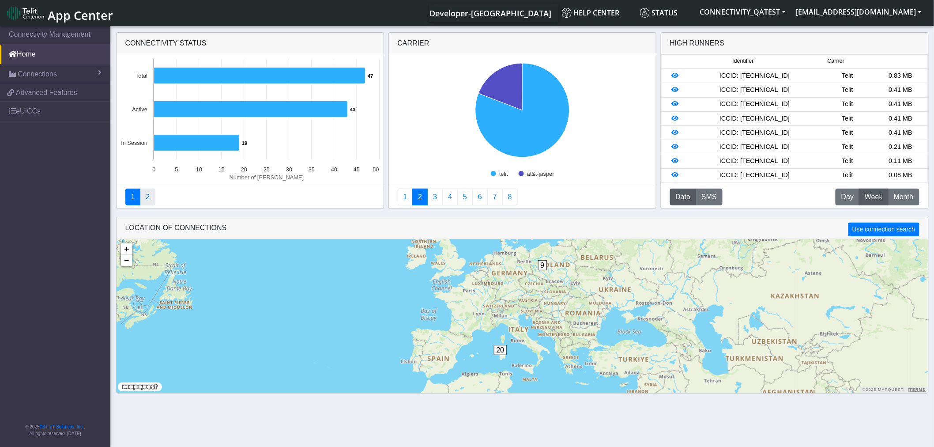
click at [151, 200] on link "2" at bounding box center [147, 197] width 15 height 17
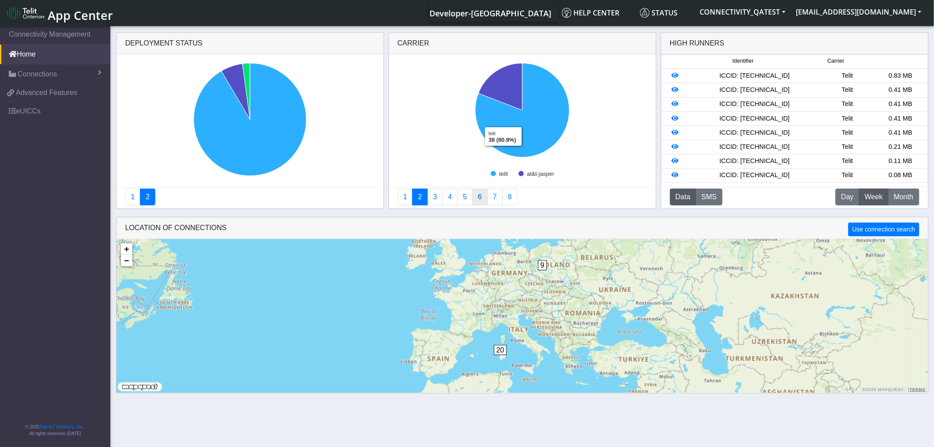
click at [477, 197] on link "6" at bounding box center [479, 197] width 15 height 17
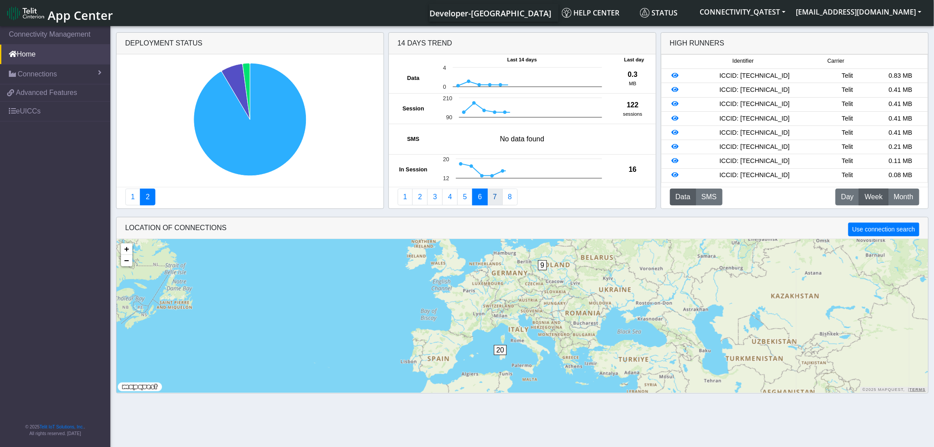
click at [495, 197] on link "7" at bounding box center [494, 197] width 15 height 17
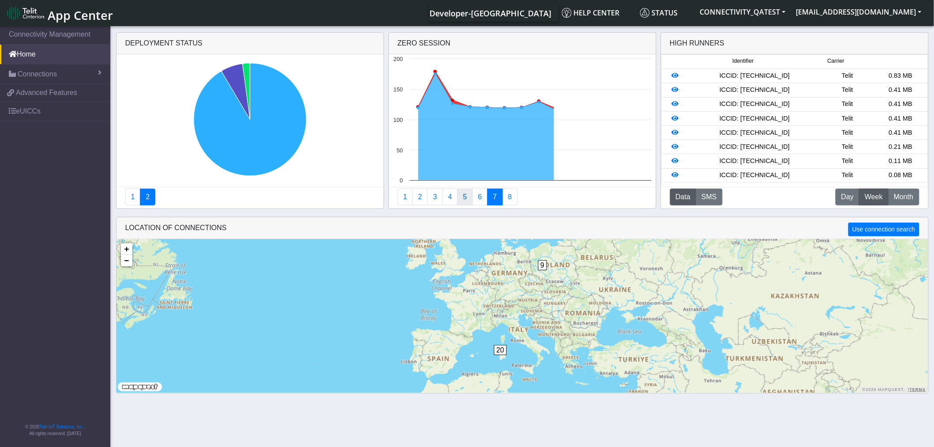
click at [460, 194] on link "5" at bounding box center [464, 197] width 15 height 17
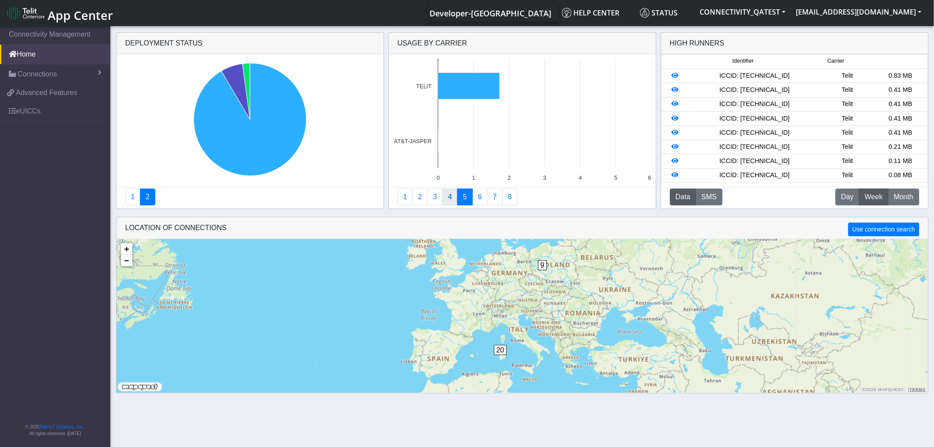
click at [447, 196] on link "4" at bounding box center [449, 197] width 15 height 17
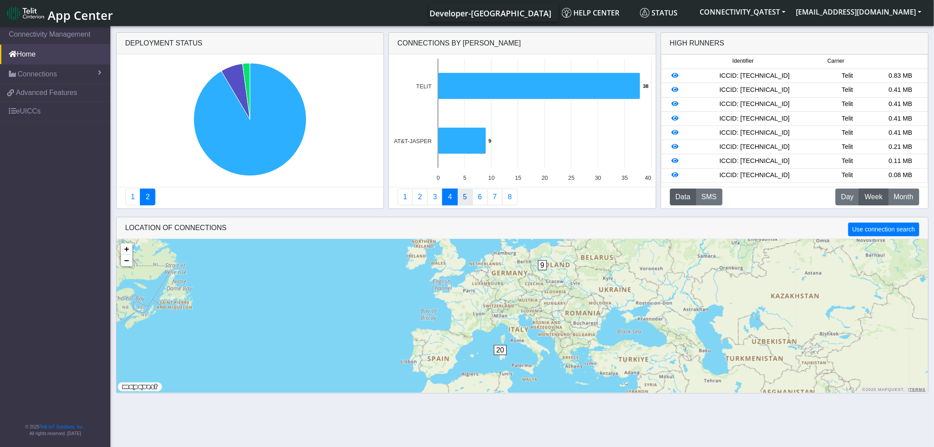
click at [464, 197] on link "5" at bounding box center [464, 197] width 15 height 17
click at [436, 196] on link "3" at bounding box center [434, 197] width 15 height 17
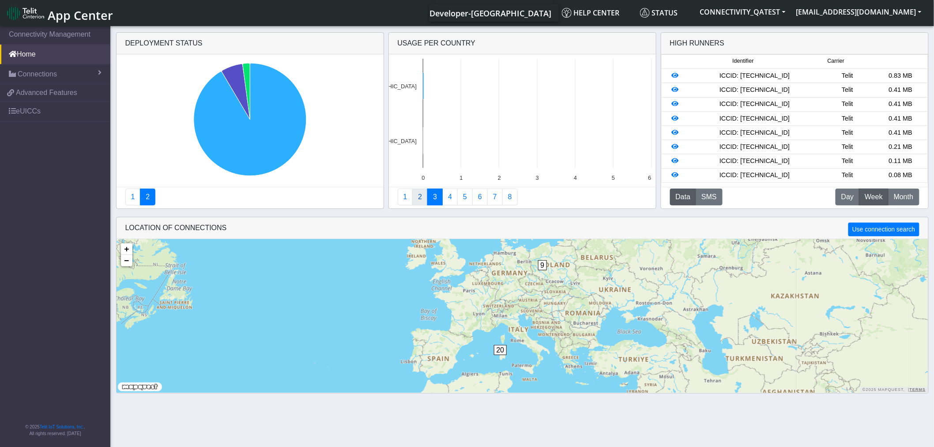
click at [420, 196] on link "2" at bounding box center [419, 197] width 15 height 17
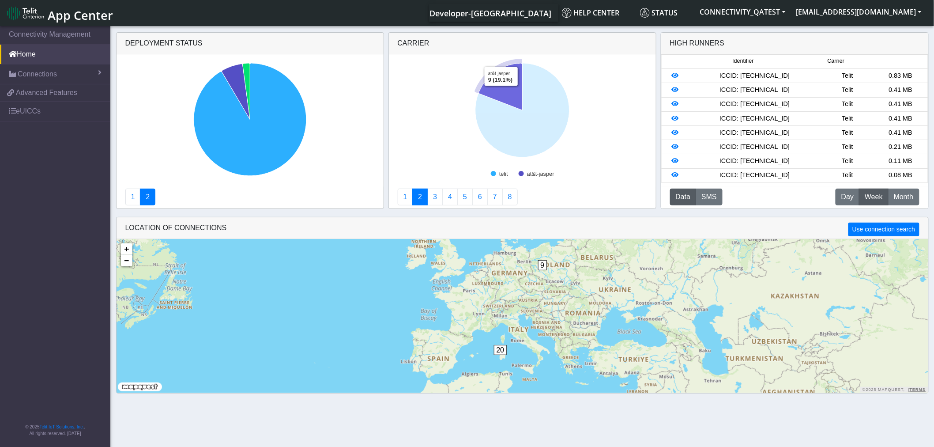
click at [502, 93] on icon at bounding box center [500, 86] width 43 height 47
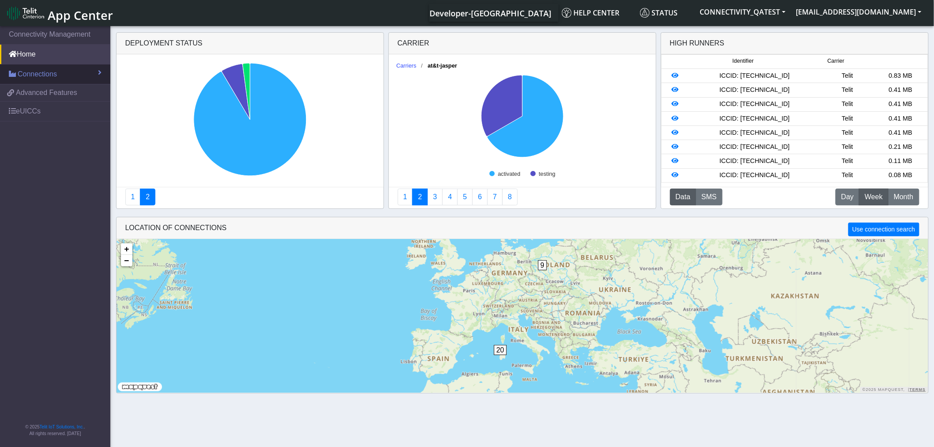
click at [55, 76] on span "Connections" at bounding box center [37, 74] width 39 height 11
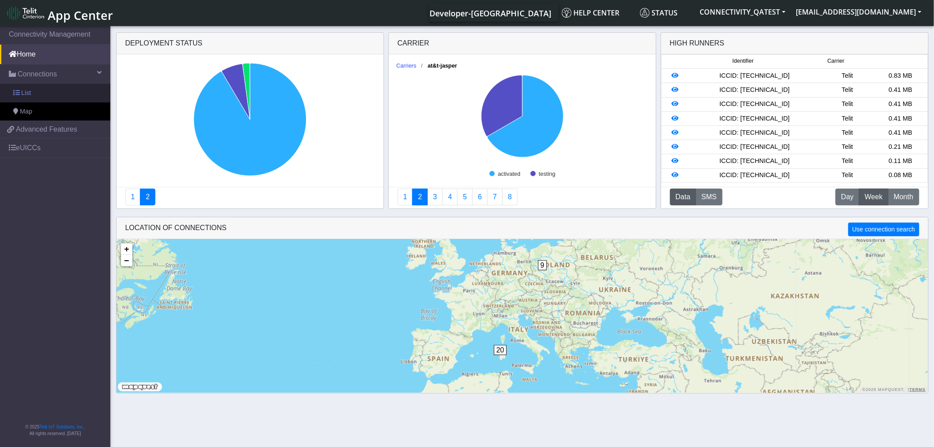
click at [34, 91] on link "List" at bounding box center [55, 93] width 110 height 19
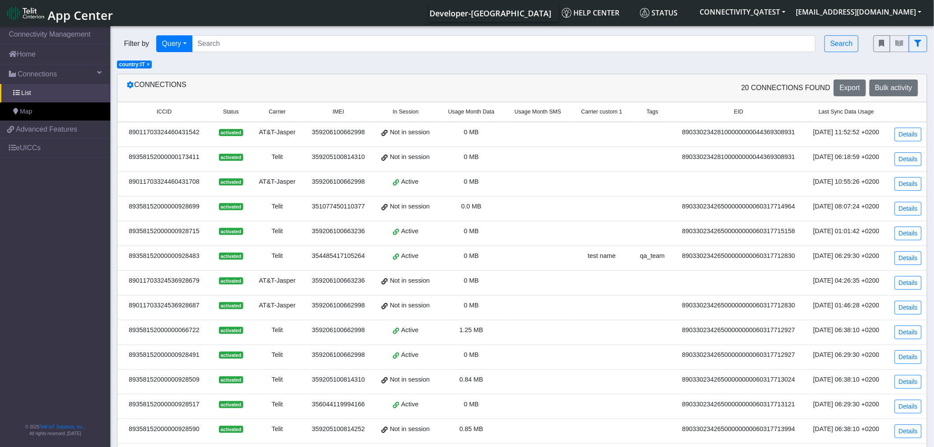
click at [150, 62] on span "×" at bounding box center [148, 64] width 3 height 6
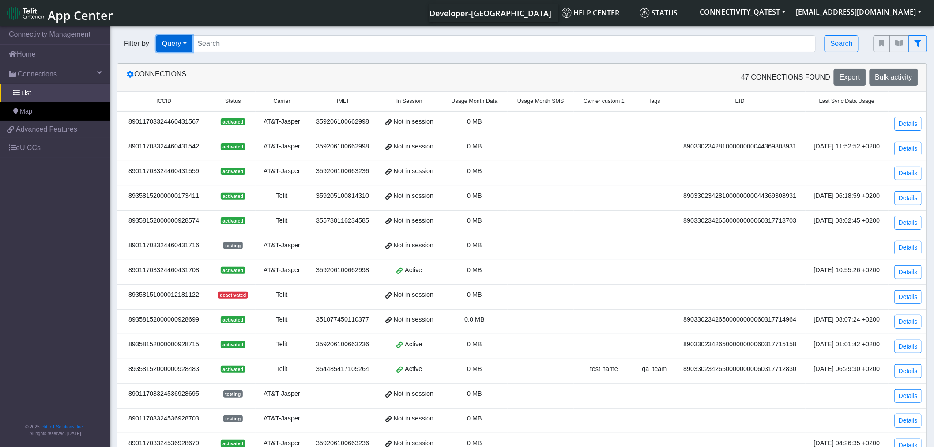
click at [185, 43] on button "Query" at bounding box center [174, 43] width 36 height 17
click at [186, 120] on button "Country" at bounding box center [192, 120] width 70 height 14
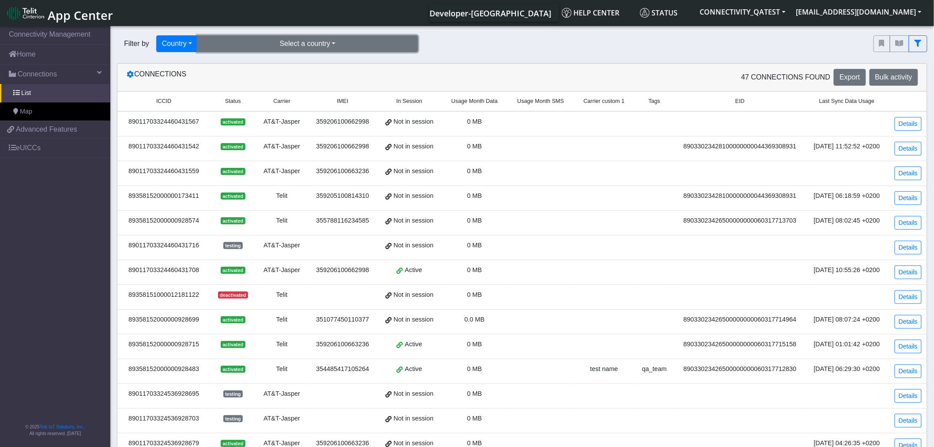
click at [316, 43] on button "Select a country" at bounding box center [307, 43] width 221 height 17
click at [296, 69] on button "[GEOGRAPHIC_DATA] (20)" at bounding box center [308, 64] width 220 height 14
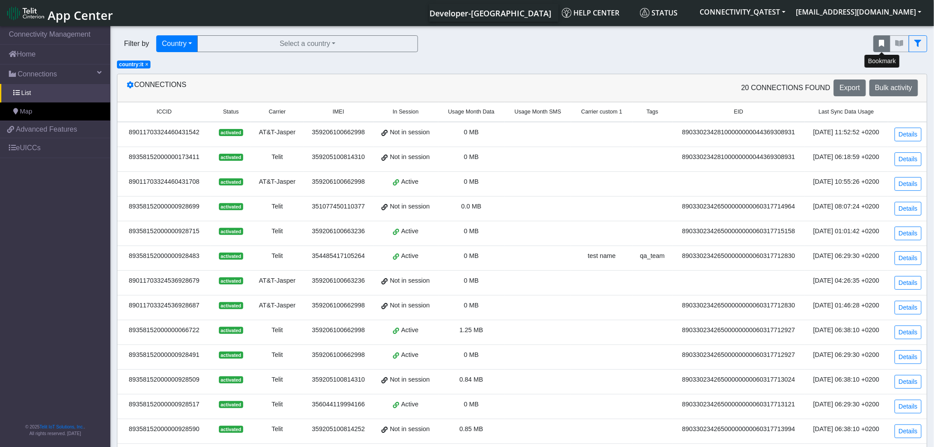
click at [885, 44] on button "fitlers menu" at bounding box center [882, 43] width 17 height 17
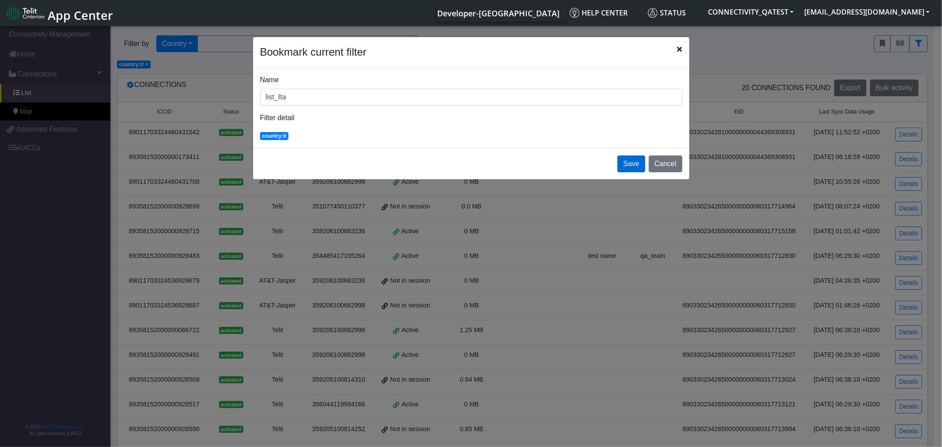
type input "list_Ita"
click at [632, 164] on button "Save" at bounding box center [630, 163] width 27 height 17
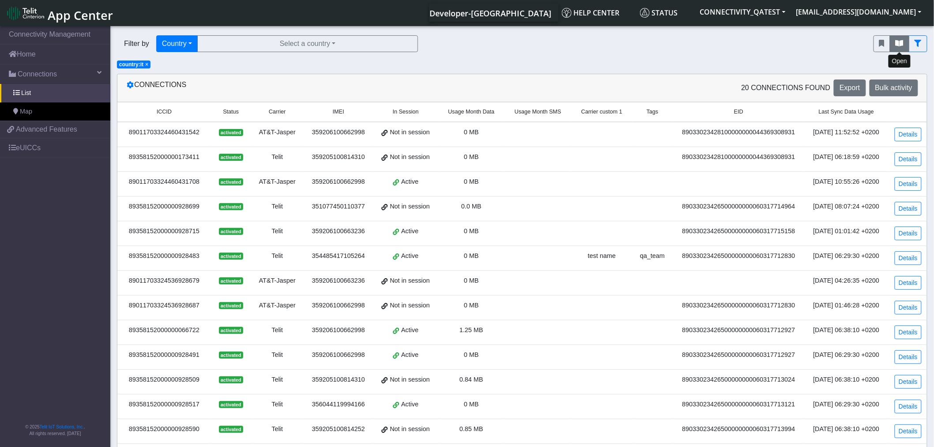
click at [897, 41] on icon "fitlers menu" at bounding box center [900, 43] width 8 height 7
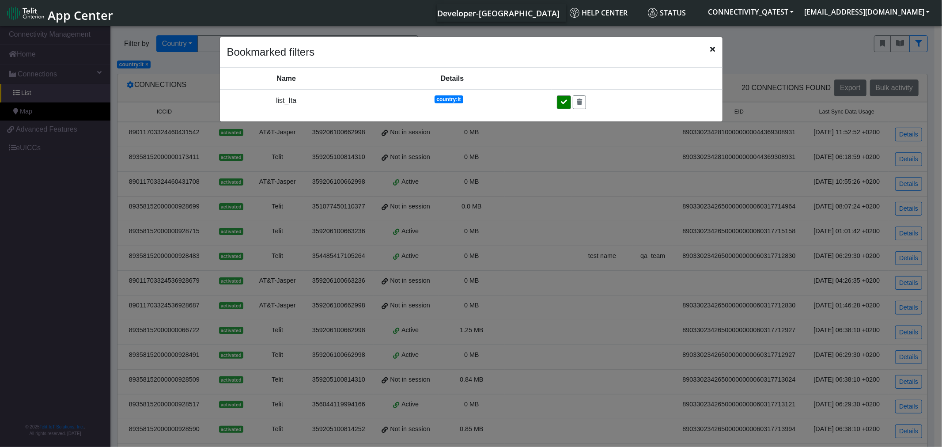
click at [564, 104] on icon at bounding box center [564, 102] width 6 height 6
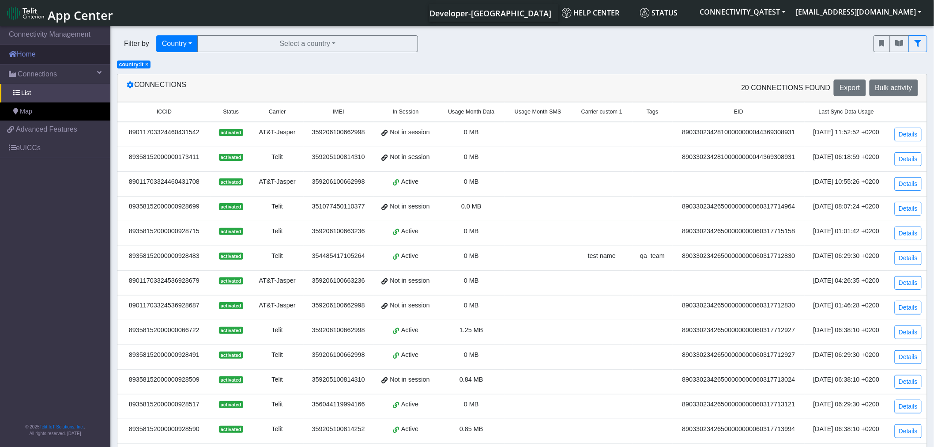
click at [48, 54] on link "Home" at bounding box center [55, 54] width 110 height 19
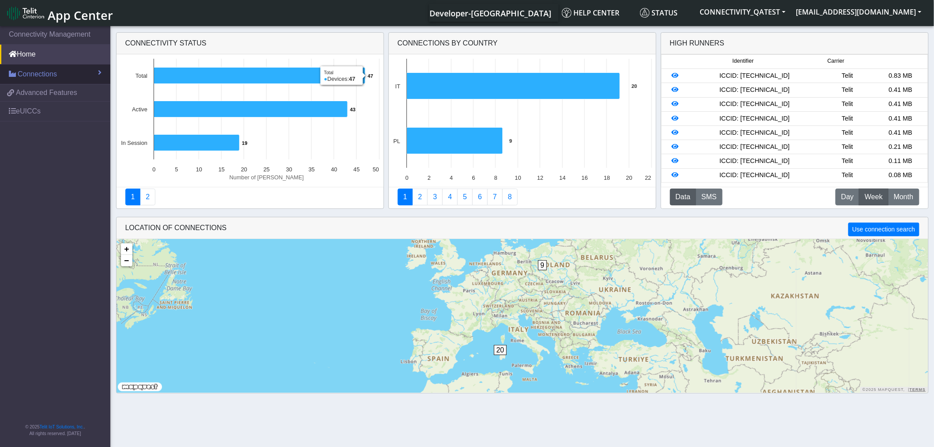
click at [43, 73] on span "Connections" at bounding box center [37, 74] width 39 height 11
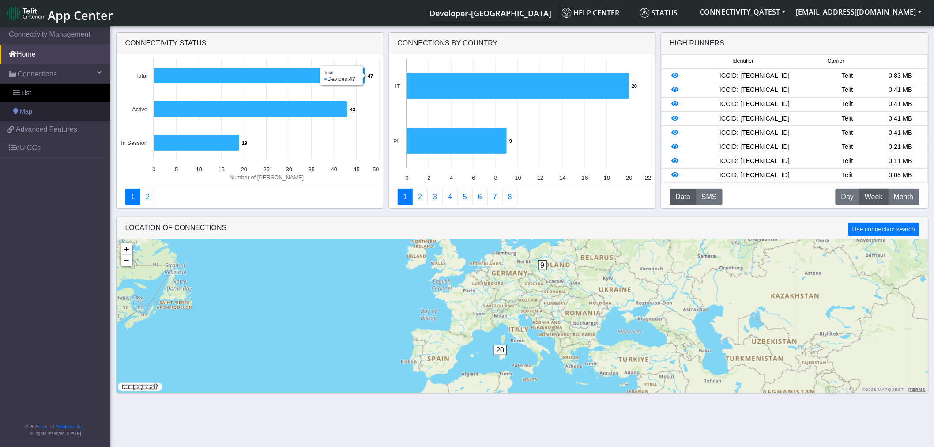
click at [33, 116] on link "Map" at bounding box center [55, 111] width 110 height 19
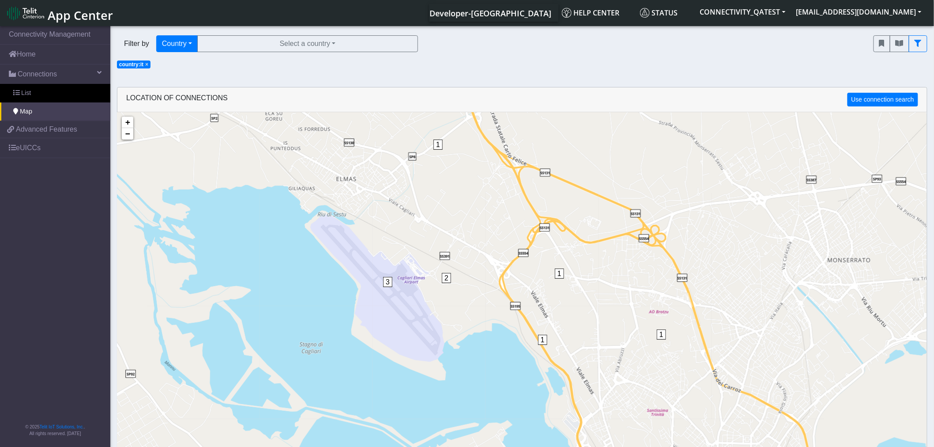
click at [146, 65] on span "×" at bounding box center [146, 64] width 3 height 6
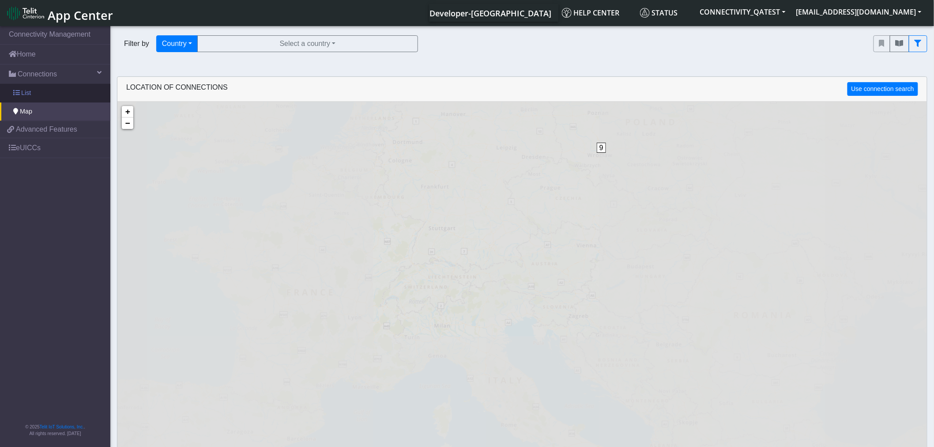
click at [59, 94] on link "List" at bounding box center [55, 93] width 110 height 19
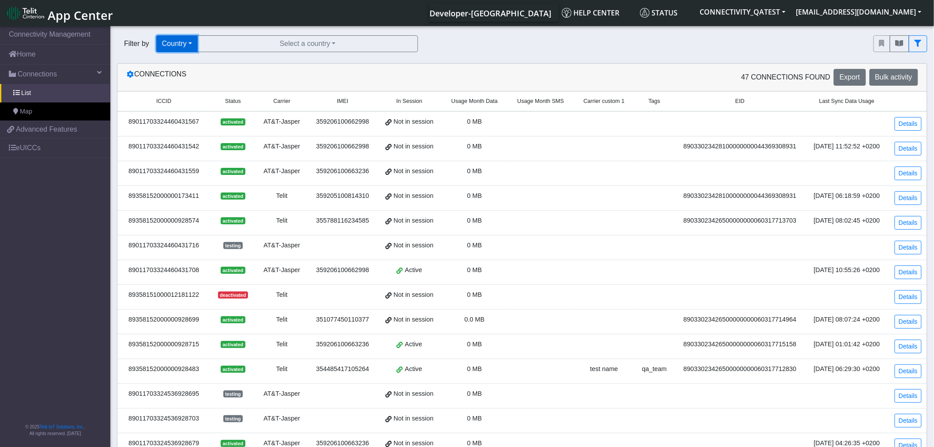
click at [190, 45] on button "Country" at bounding box center [176, 43] width 41 height 17
click at [187, 64] on button "Query" at bounding box center [192, 64] width 70 height 14
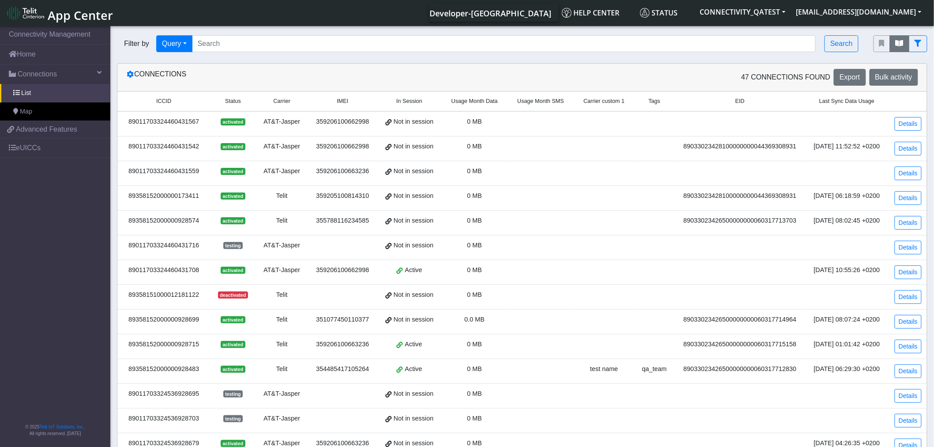
click at [901, 49] on button "fitlers menu" at bounding box center [899, 43] width 19 height 17
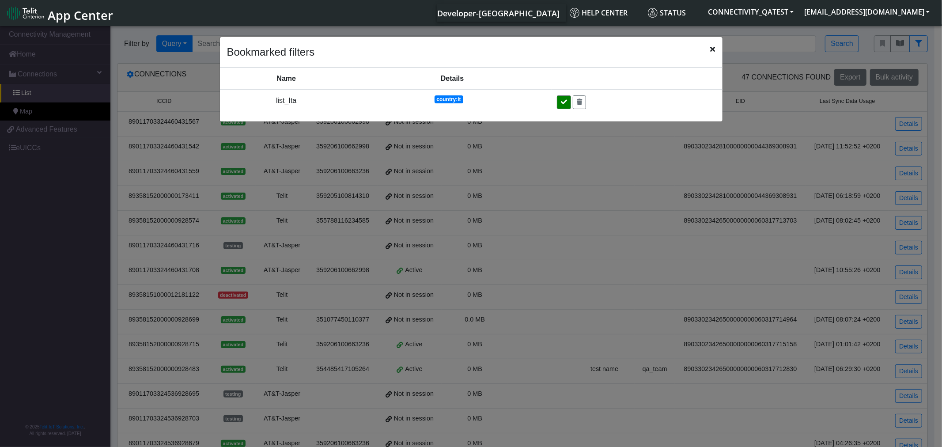
click at [558, 101] on button at bounding box center [564, 102] width 14 height 14
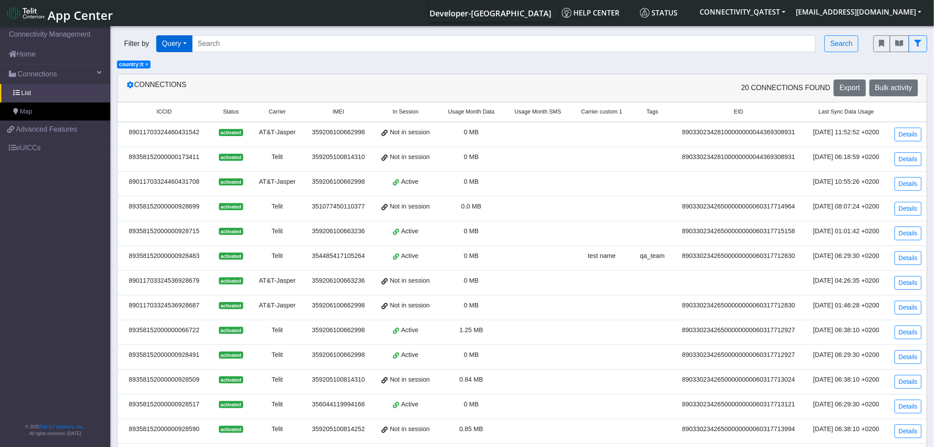
drag, startPoint x: 147, startPoint y: 64, endPoint x: 184, endPoint y: 43, distance: 43.3
click at [147, 64] on span "×" at bounding box center [146, 64] width 3 height 6
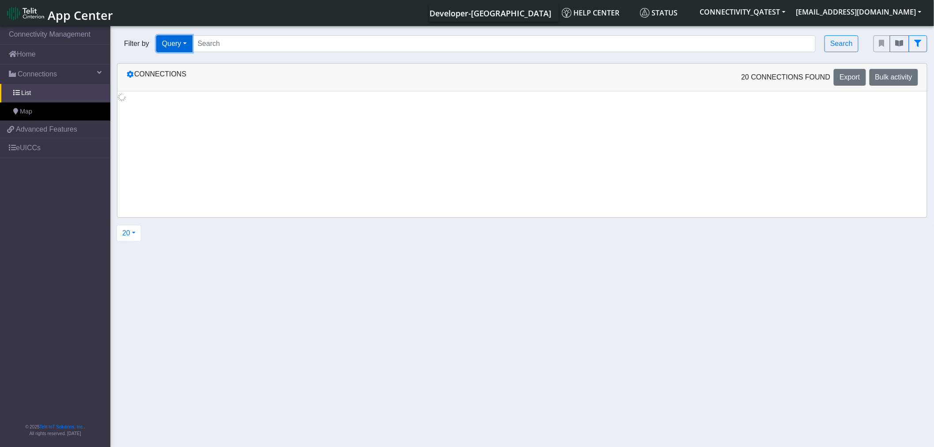
click at [190, 41] on button "Query" at bounding box center [174, 43] width 36 height 17
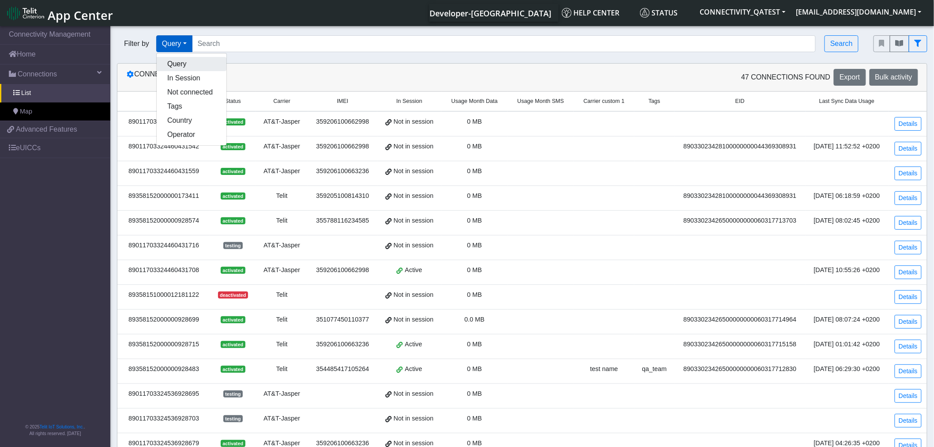
click at [178, 68] on button "Query" at bounding box center [192, 64] width 70 height 14
drag, startPoint x: 200, startPoint y: 127, endPoint x: 118, endPoint y: 125, distance: 81.7
click at [118, 125] on td "89011703324460431567" at bounding box center [163, 123] width 93 height 25
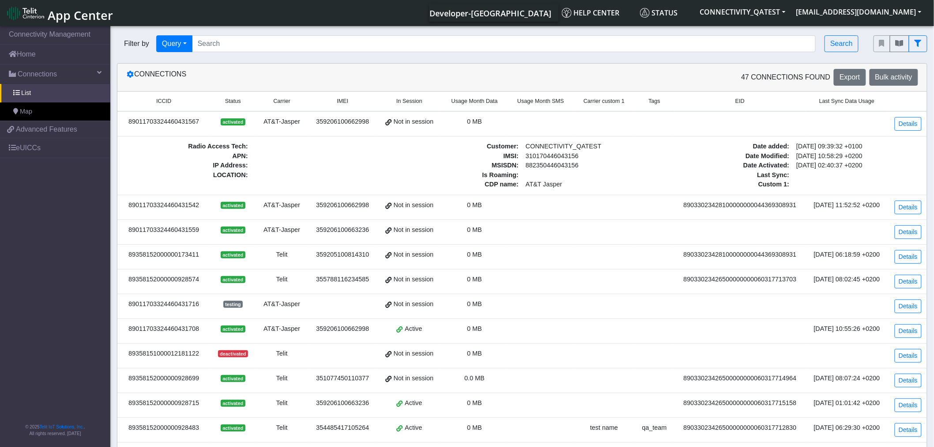
copy div "89011703324460431567"
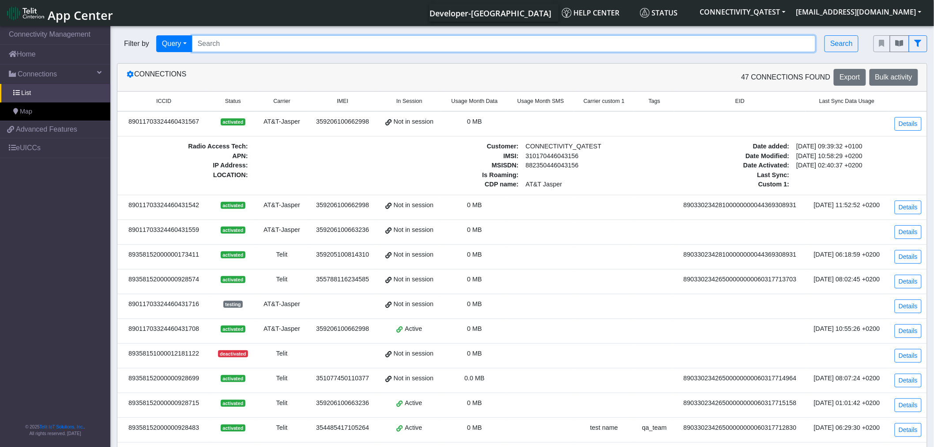
click at [296, 50] on input "Search..." at bounding box center [504, 43] width 624 height 17
paste input "89011703324460431567"
type input "89011703324460431567"
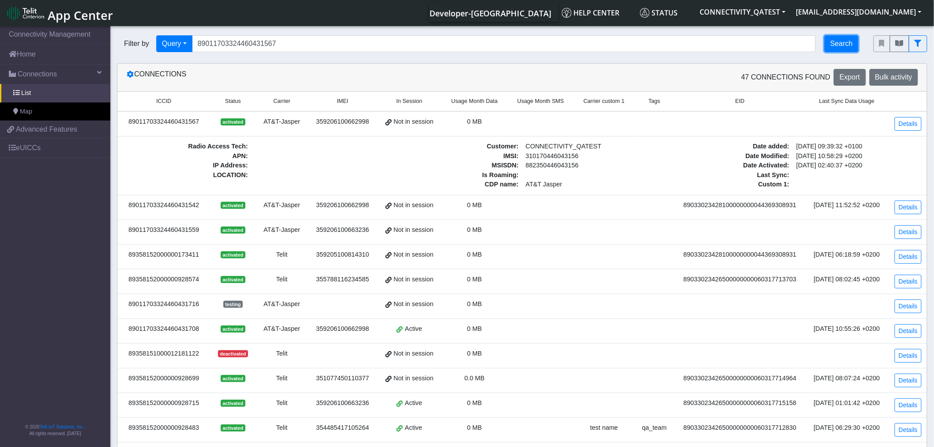
click at [854, 41] on button "Search" at bounding box center [842, 43] width 34 height 17
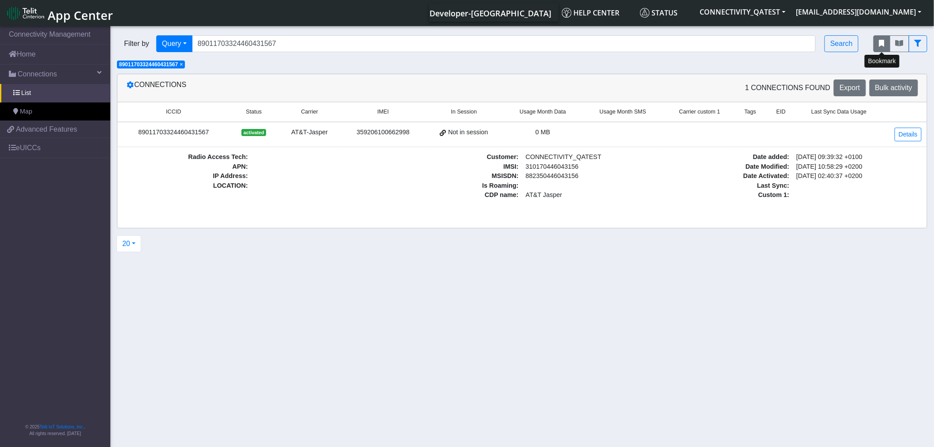
click at [886, 45] on button "fitlers menu" at bounding box center [882, 43] width 17 height 17
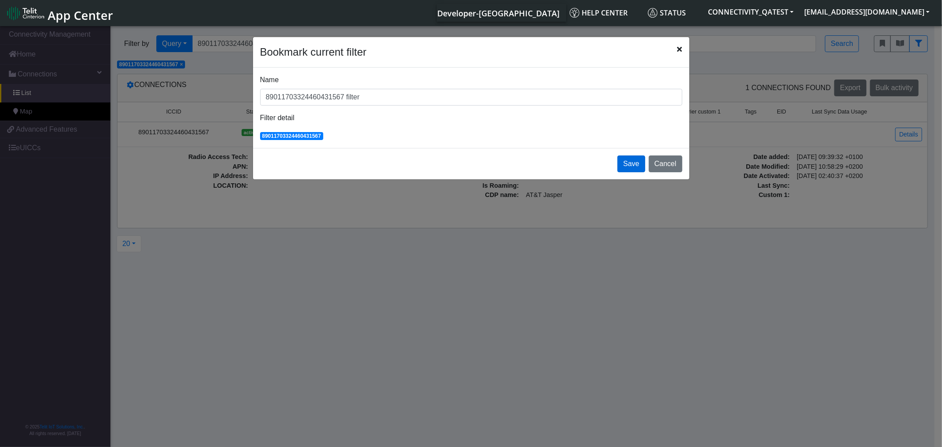
type input "89011703324460431567 filter"
click at [632, 165] on button "Save" at bounding box center [630, 163] width 27 height 17
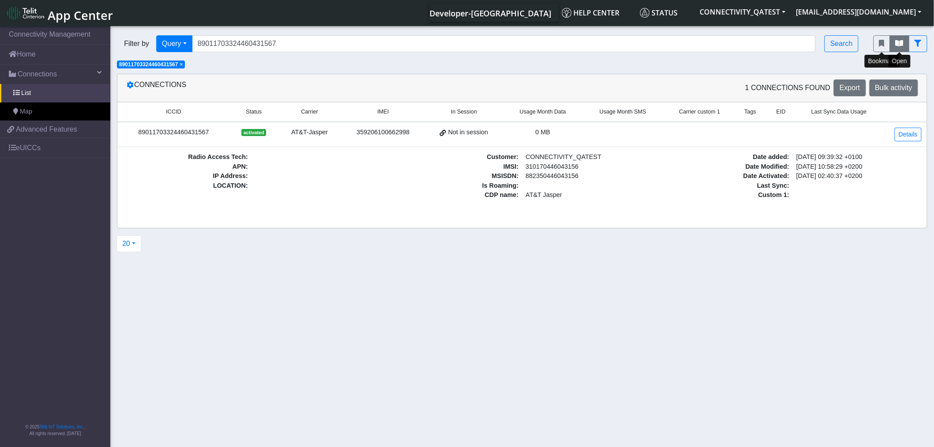
click at [901, 48] on button "fitlers menu" at bounding box center [899, 43] width 19 height 17
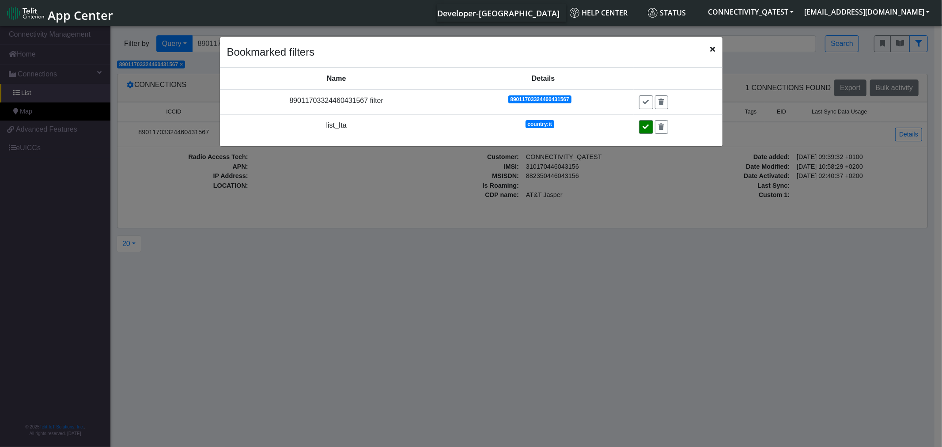
click at [646, 129] on icon at bounding box center [646, 127] width 6 height 6
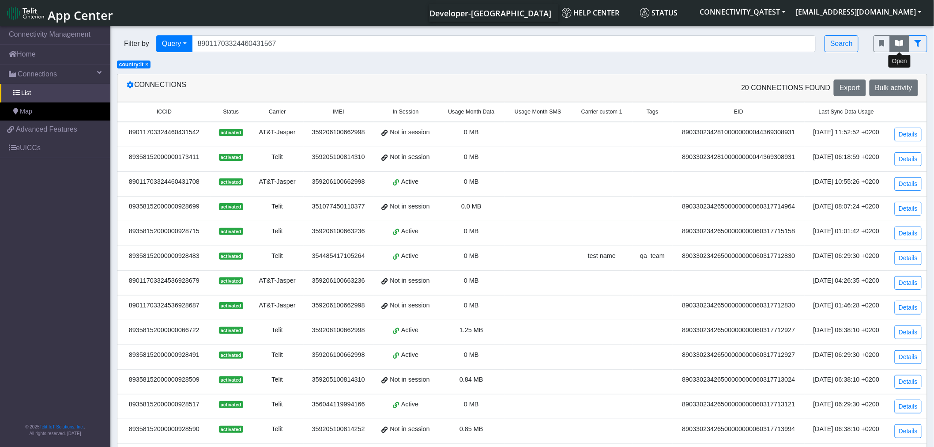
click at [894, 48] on button "fitlers menu" at bounding box center [899, 43] width 19 height 17
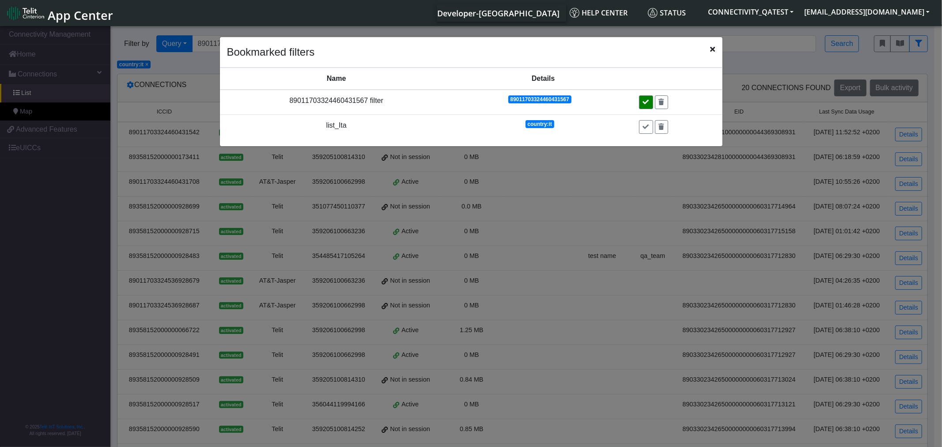
click at [648, 99] on icon at bounding box center [646, 102] width 6 height 6
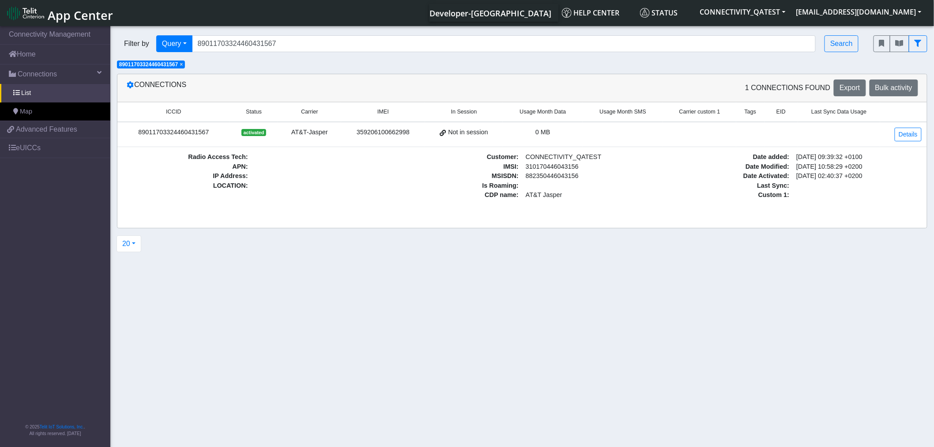
drag, startPoint x: 184, startPoint y: 64, endPoint x: 156, endPoint y: 56, distance: 28.8
click at [180, 64] on span "× 89011703324460431567" at bounding box center [151, 64] width 68 height 8
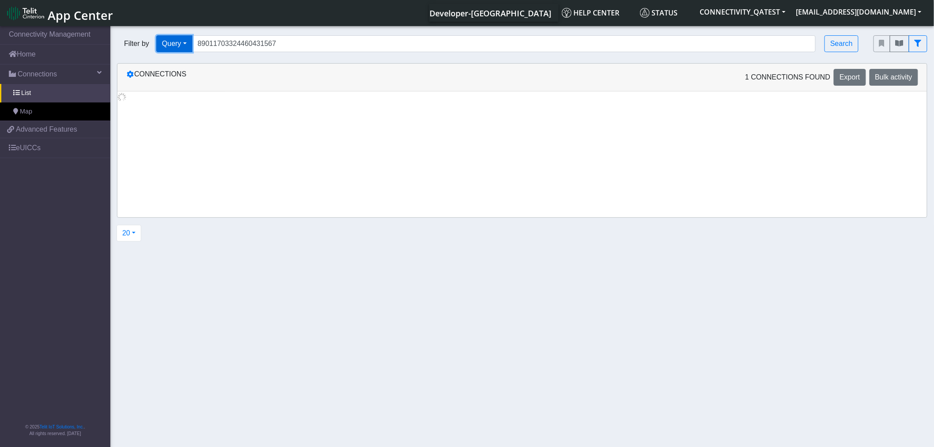
click at [181, 38] on button "Query" at bounding box center [174, 43] width 36 height 17
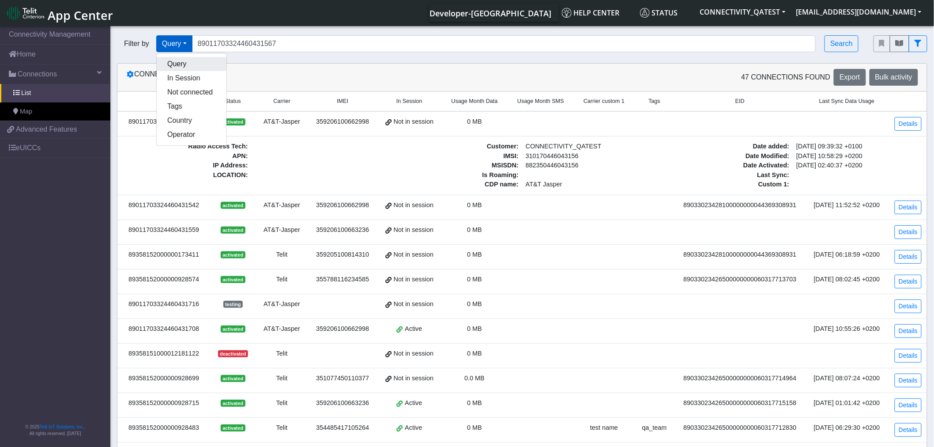
click at [174, 64] on button "Query" at bounding box center [192, 64] width 70 height 14
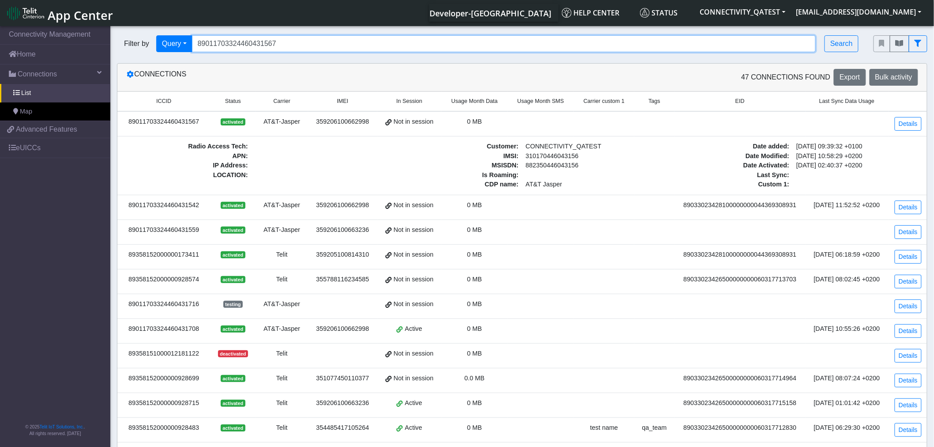
click at [296, 42] on input "89011703324460431567" at bounding box center [504, 43] width 624 height 17
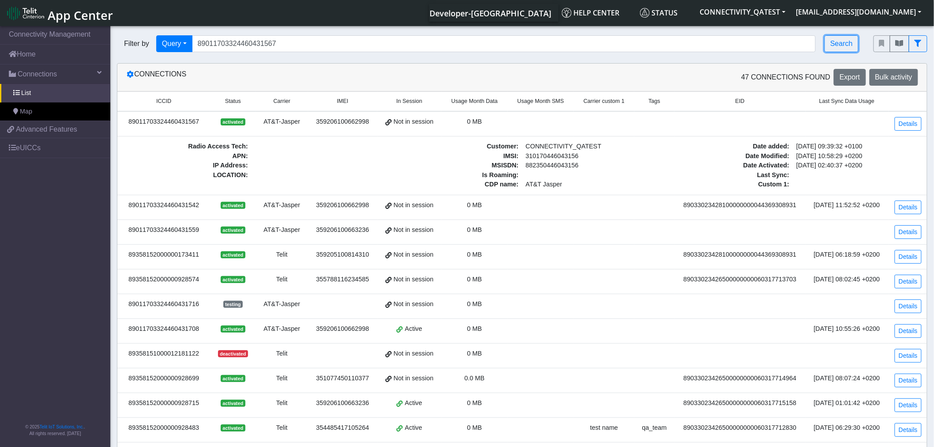
drag, startPoint x: 838, startPoint y: 49, endPoint x: 381, endPoint y: 59, distance: 456.6
click at [838, 49] on button "Search" at bounding box center [842, 43] width 34 height 17
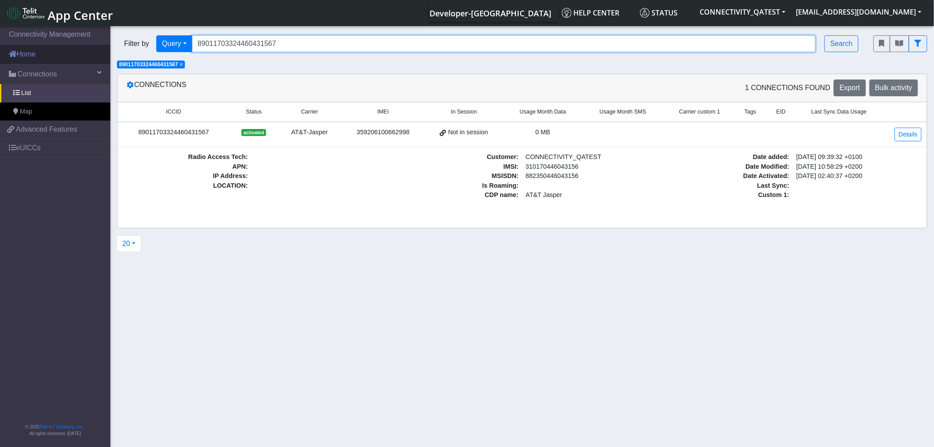
drag, startPoint x: 170, startPoint y: 45, endPoint x: 58, endPoint y: 58, distance: 112.4
click at [62, 58] on section "Connectivity Management Home Connections List Map 3f6a9675116f4d97fb8191b4764c5…" at bounding box center [467, 237] width 934 height 426
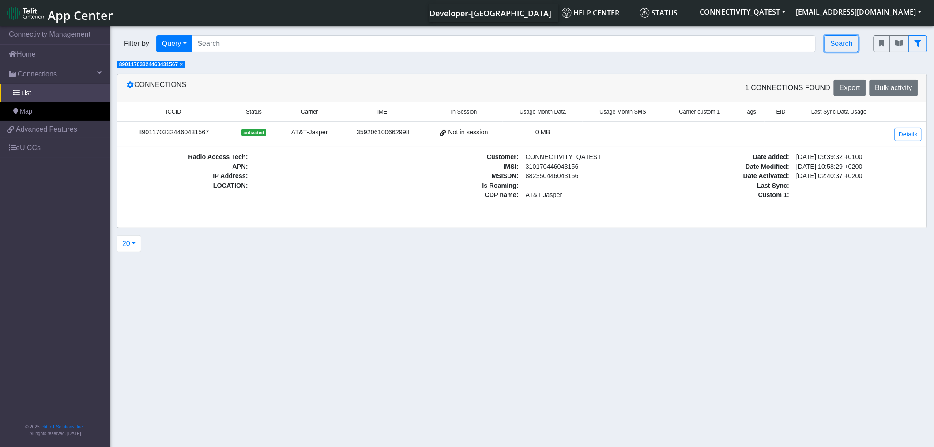
drag, startPoint x: 842, startPoint y: 46, endPoint x: 581, endPoint y: 34, distance: 261.6
click at [840, 47] on button "Search" at bounding box center [842, 43] width 34 height 17
click at [27, 55] on link "Home" at bounding box center [55, 54] width 110 height 19
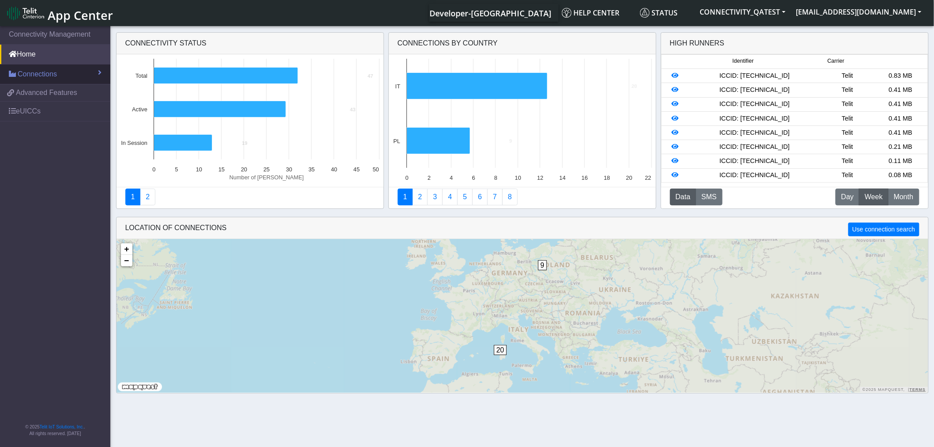
click at [55, 75] on span "Connections" at bounding box center [37, 74] width 39 height 11
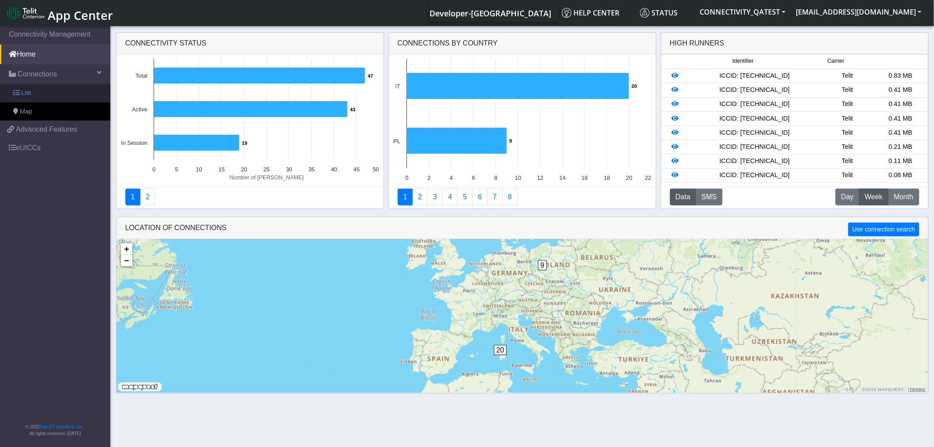
click at [54, 94] on link "List" at bounding box center [55, 93] width 110 height 19
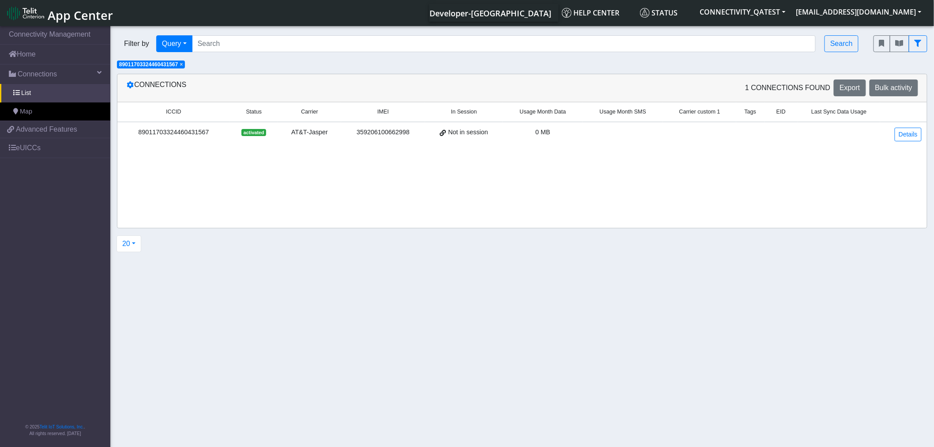
click at [182, 64] on span "×" at bounding box center [181, 64] width 3 height 6
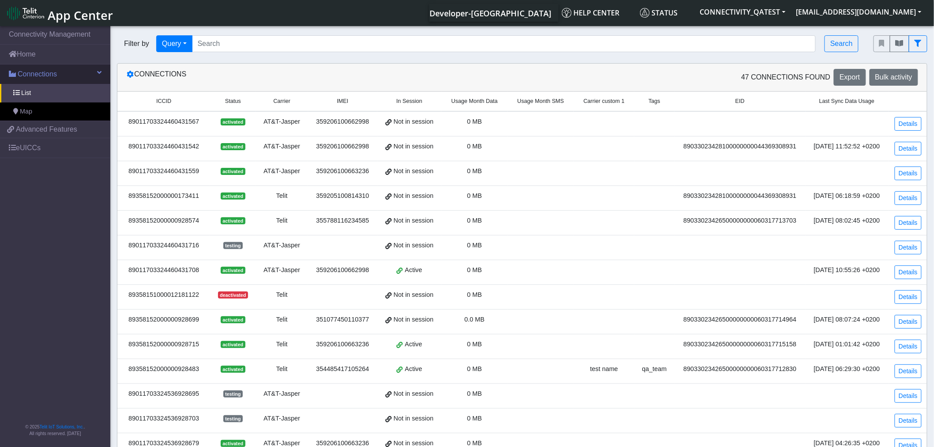
click at [49, 72] on span "Connections" at bounding box center [37, 74] width 39 height 11
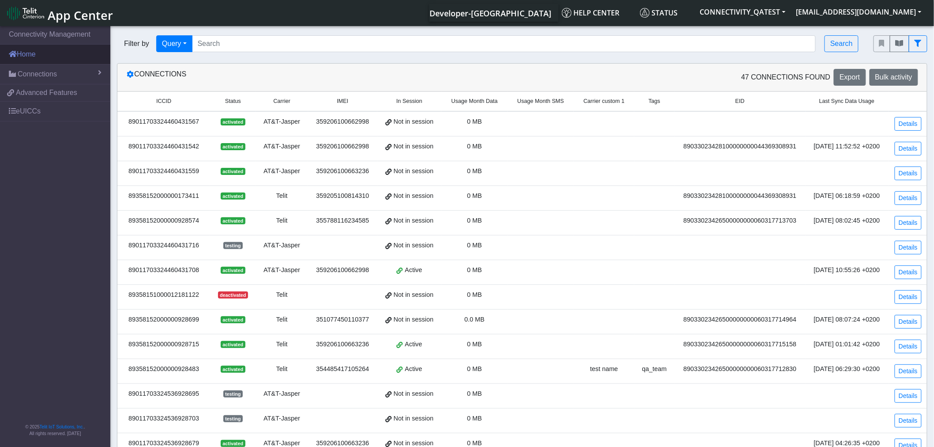
click at [46, 63] on link "Home" at bounding box center [55, 54] width 110 height 19
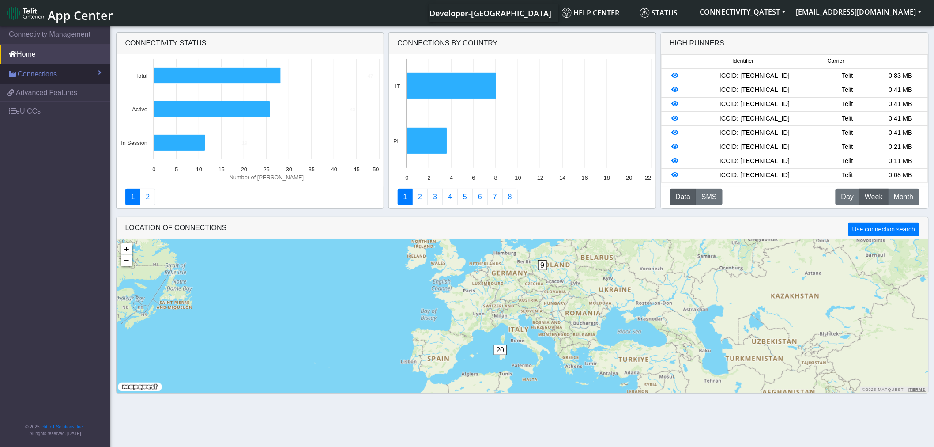
click at [45, 73] on span "Connections" at bounding box center [37, 74] width 39 height 11
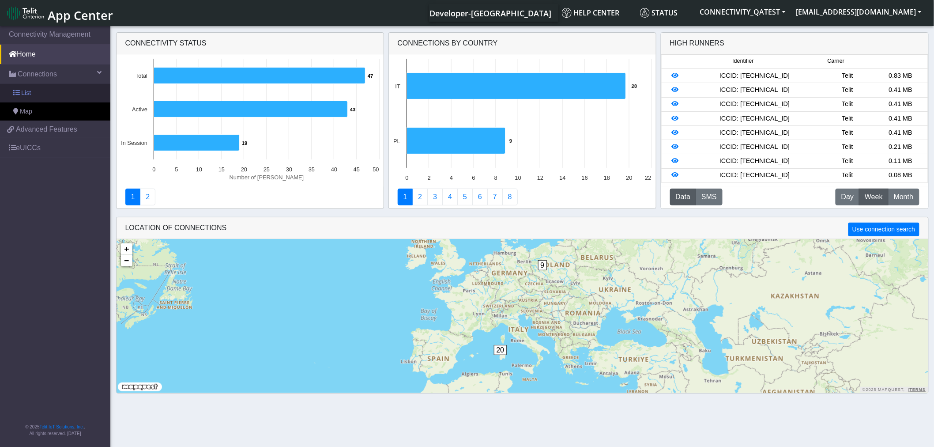
click at [49, 94] on link "List" at bounding box center [55, 93] width 110 height 19
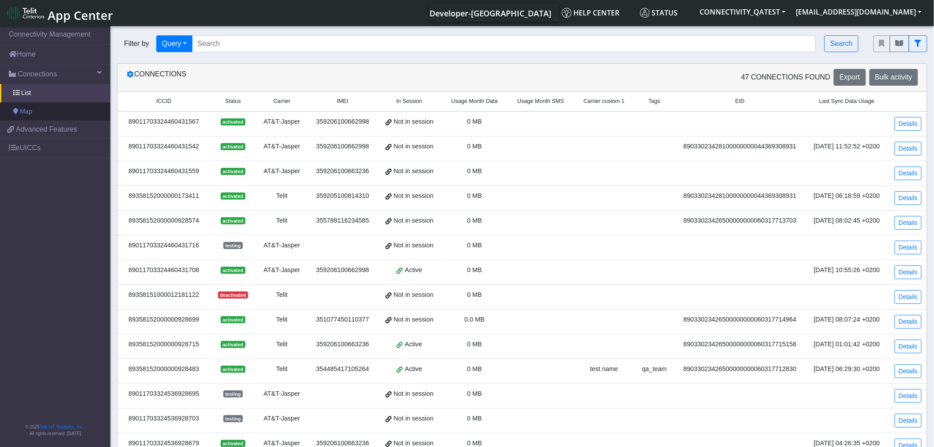
click at [45, 107] on link "Map" at bounding box center [55, 111] width 110 height 19
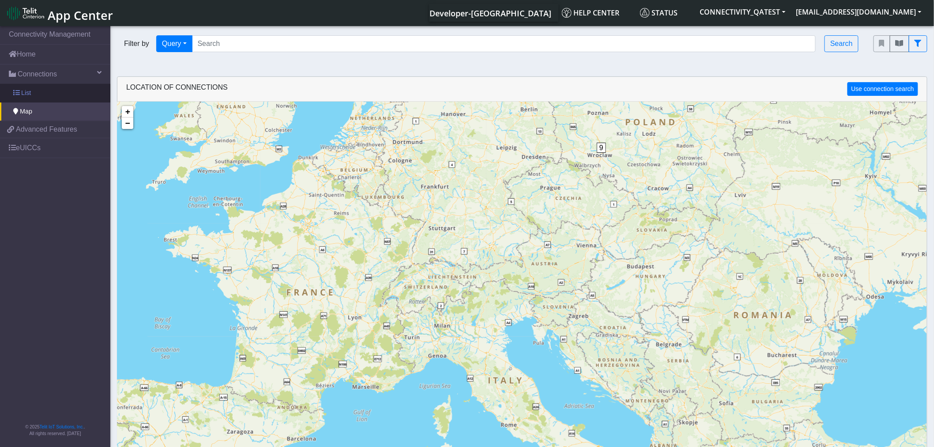
click at [44, 95] on link "List" at bounding box center [55, 93] width 110 height 19
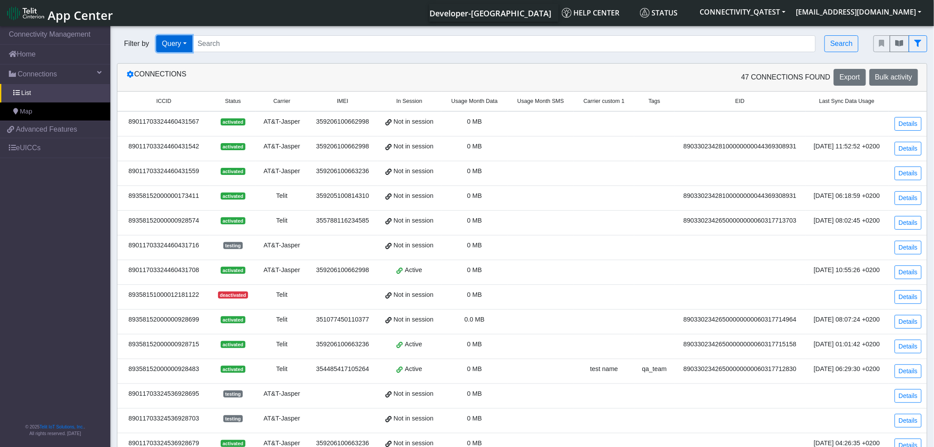
click at [186, 42] on button "Query" at bounding box center [174, 43] width 36 height 17
click at [186, 139] on button "Operator" at bounding box center [192, 135] width 70 height 14
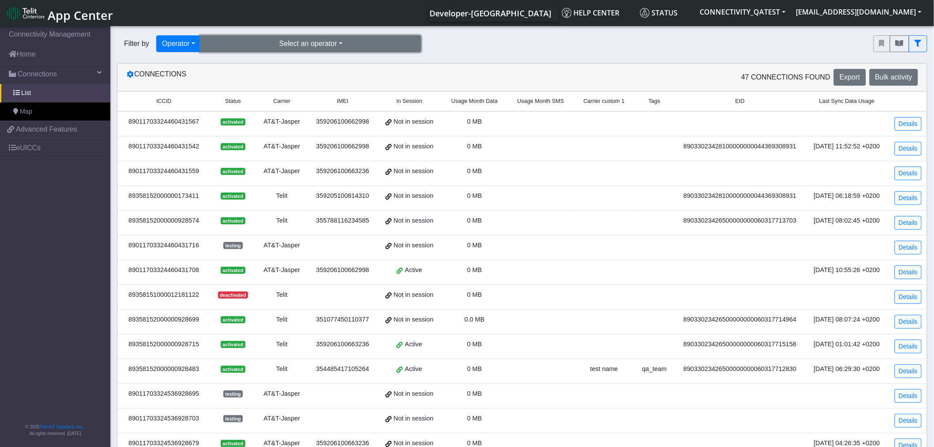
click at [358, 41] on button "Select an operator" at bounding box center [310, 43] width 221 height 17
click at [315, 68] on button "telit (38)" at bounding box center [311, 64] width 220 height 14
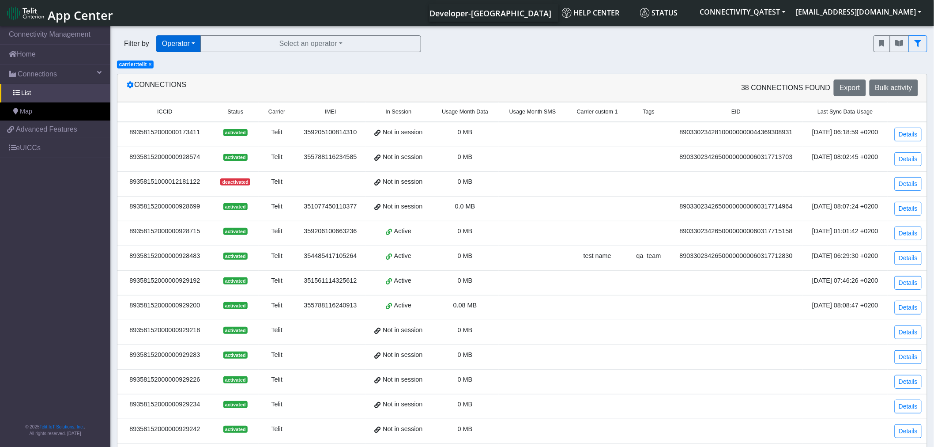
drag, startPoint x: 147, startPoint y: 64, endPoint x: 177, endPoint y: 51, distance: 32.0
click at [151, 64] on span "× carrier:telit" at bounding box center [135, 64] width 37 height 8
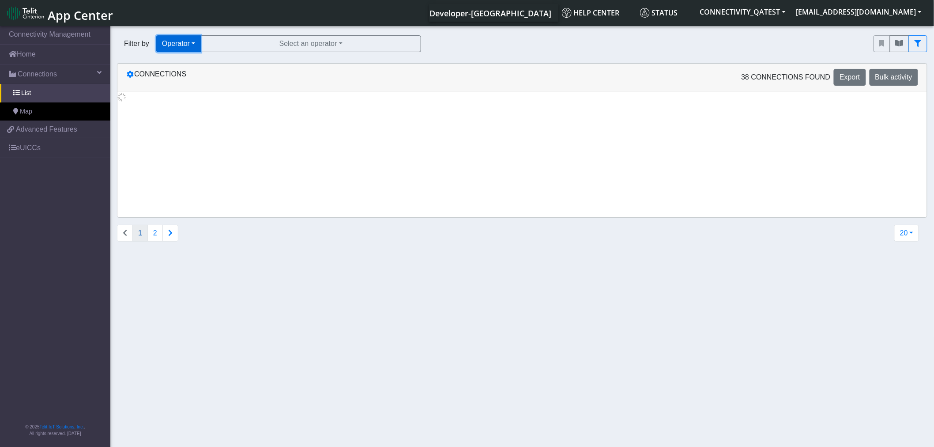
click at [195, 43] on button "Operator" at bounding box center [178, 43] width 45 height 17
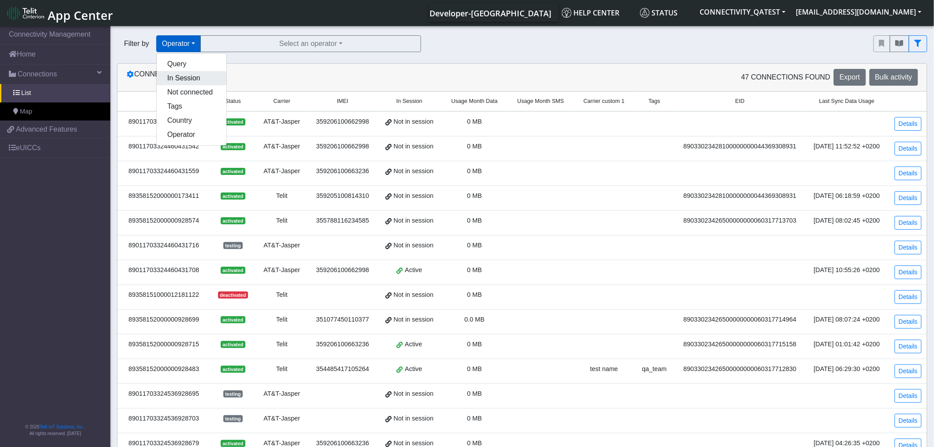
click at [184, 79] on button "In Session" at bounding box center [192, 78] width 70 height 14
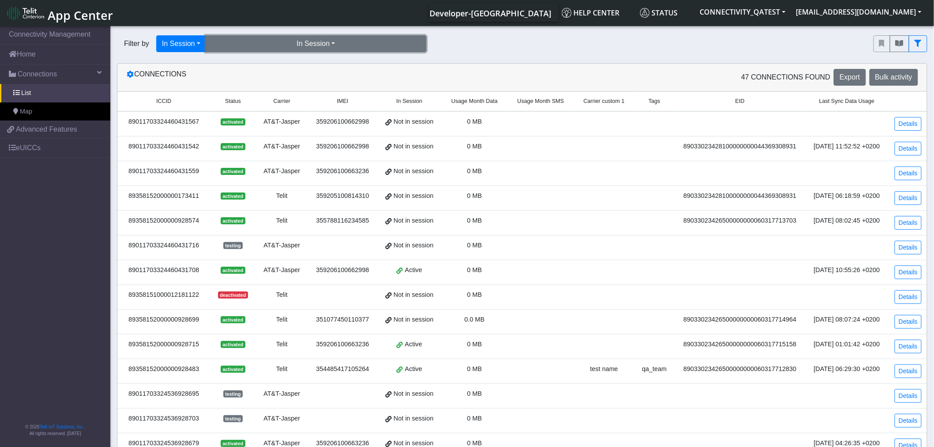
click at [324, 42] on button "In Session" at bounding box center [316, 43] width 221 height 17
click at [313, 64] on button "Yes (13)" at bounding box center [316, 64] width 220 height 14
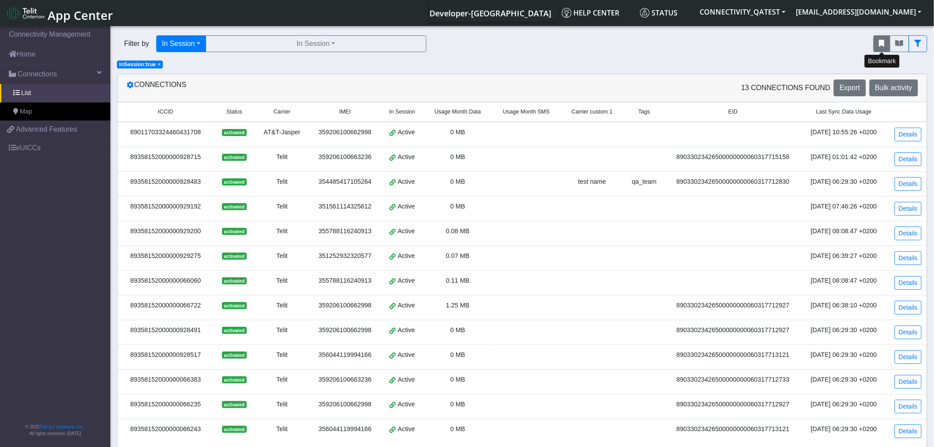
click at [883, 45] on icon "fitlers menu" at bounding box center [881, 43] width 5 height 7
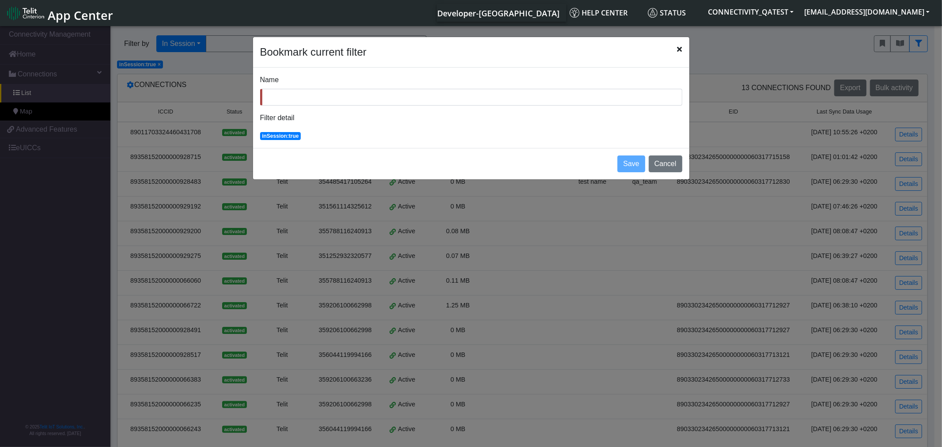
click at [397, 95] on input "Name" at bounding box center [471, 97] width 422 height 17
type input "inSession"
click at [640, 171] on button "Save" at bounding box center [630, 163] width 27 height 17
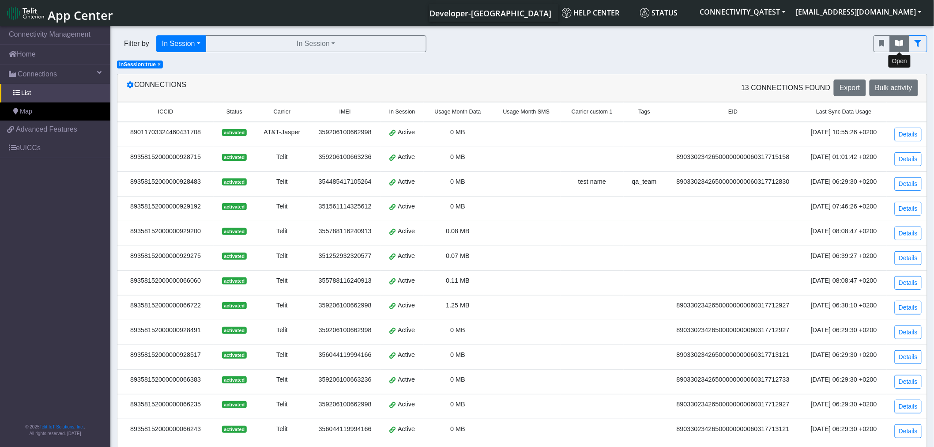
click at [901, 43] on icon "fitlers menu" at bounding box center [900, 43] width 8 height 7
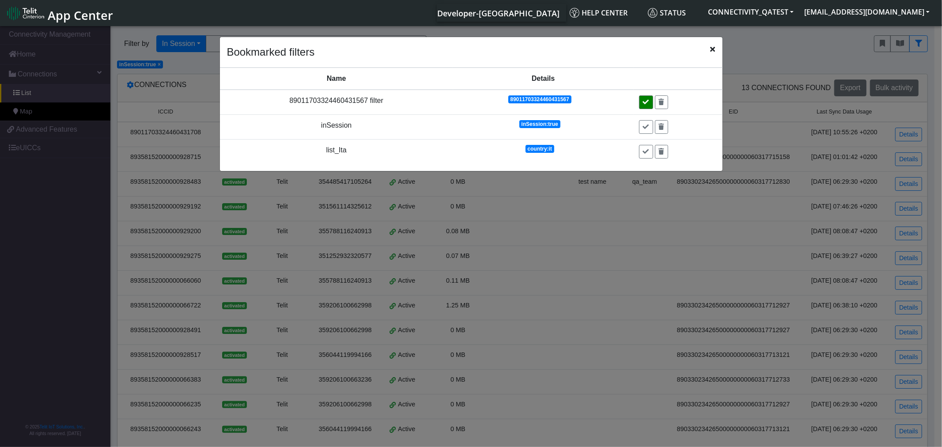
click at [648, 104] on button at bounding box center [646, 102] width 14 height 14
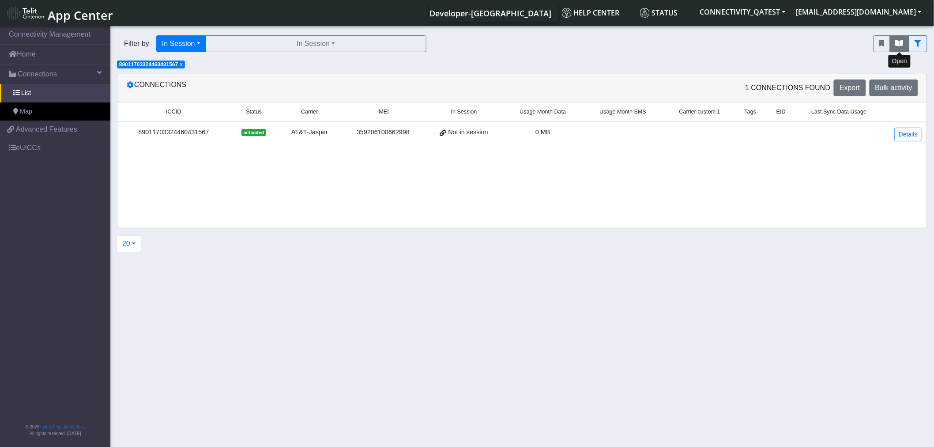
click at [895, 45] on button "fitlers menu" at bounding box center [899, 43] width 19 height 17
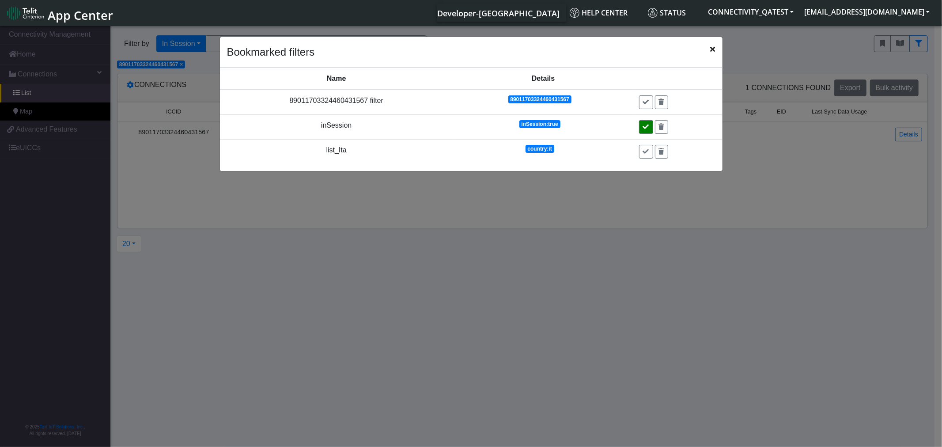
click at [643, 124] on icon at bounding box center [646, 127] width 6 height 6
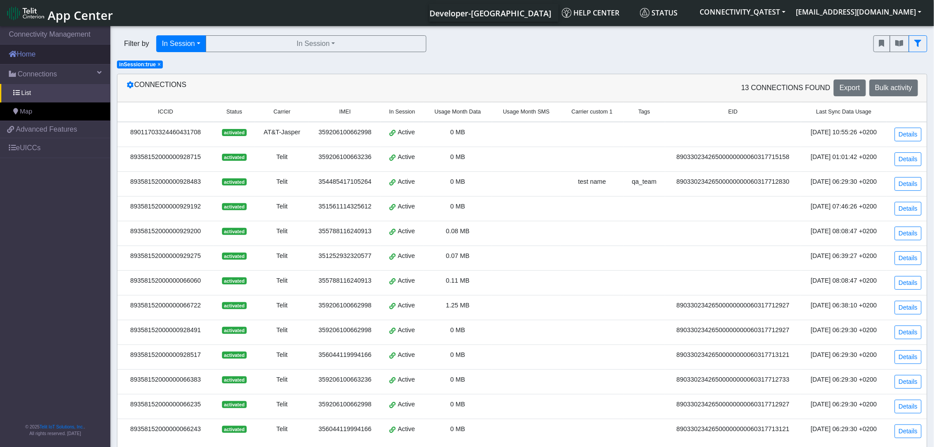
click at [43, 60] on link "Home" at bounding box center [55, 54] width 110 height 19
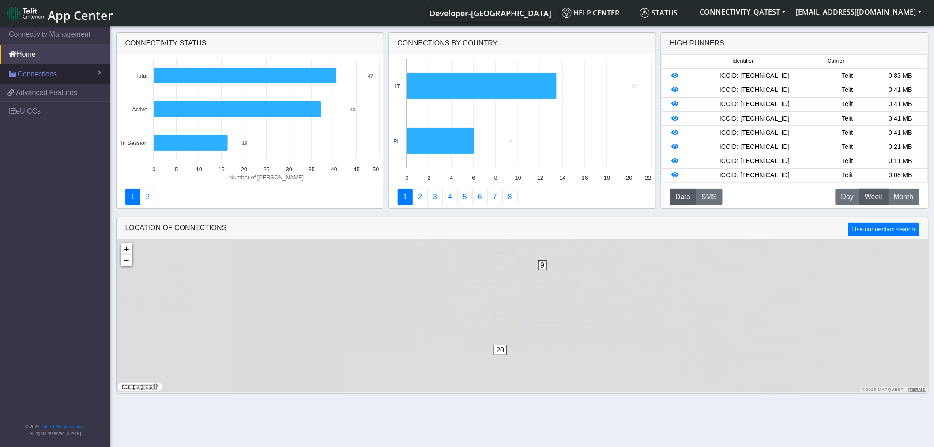
click at [57, 81] on link "Connections" at bounding box center [55, 73] width 110 height 19
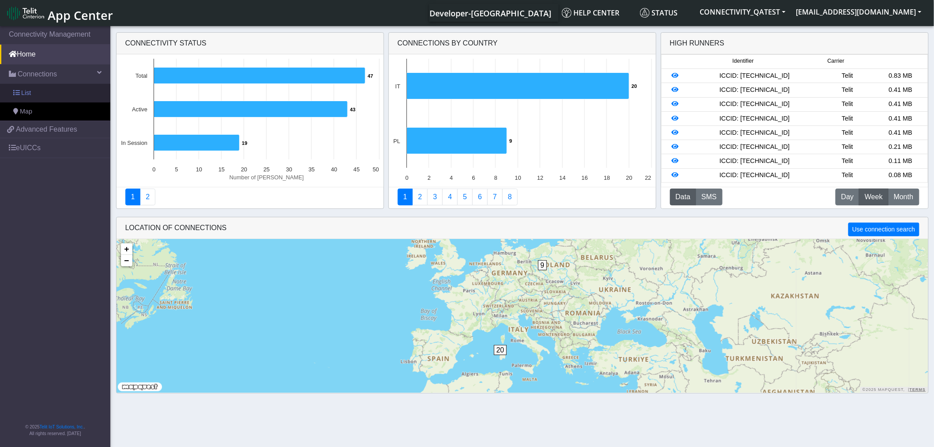
click at [46, 98] on link "List" at bounding box center [55, 93] width 110 height 19
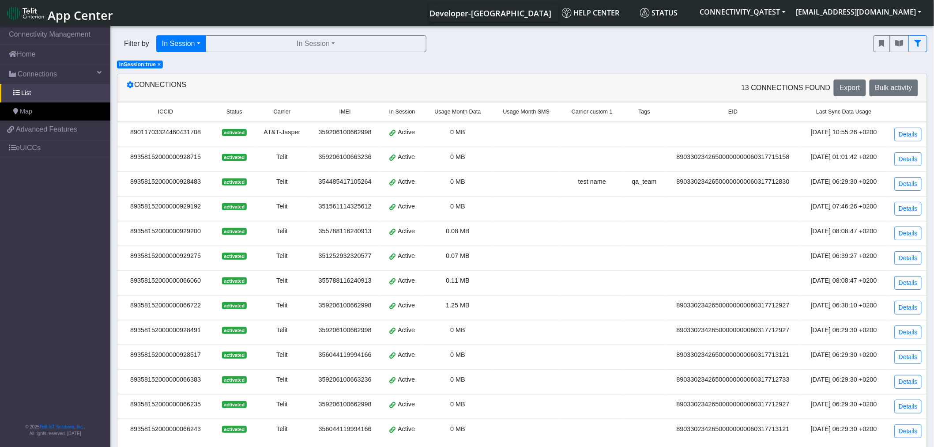
click at [158, 66] on span "×" at bounding box center [159, 64] width 3 height 6
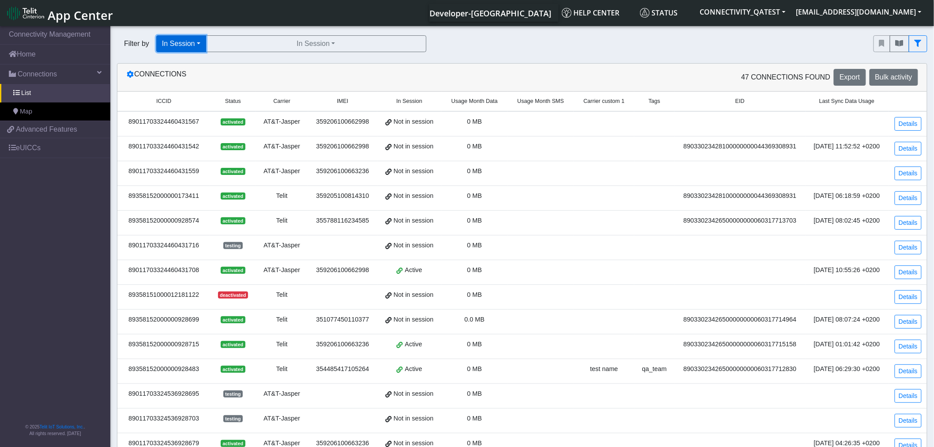
click at [189, 45] on button "In Session" at bounding box center [181, 43] width 50 height 17
click at [181, 60] on button "Query" at bounding box center [192, 64] width 70 height 14
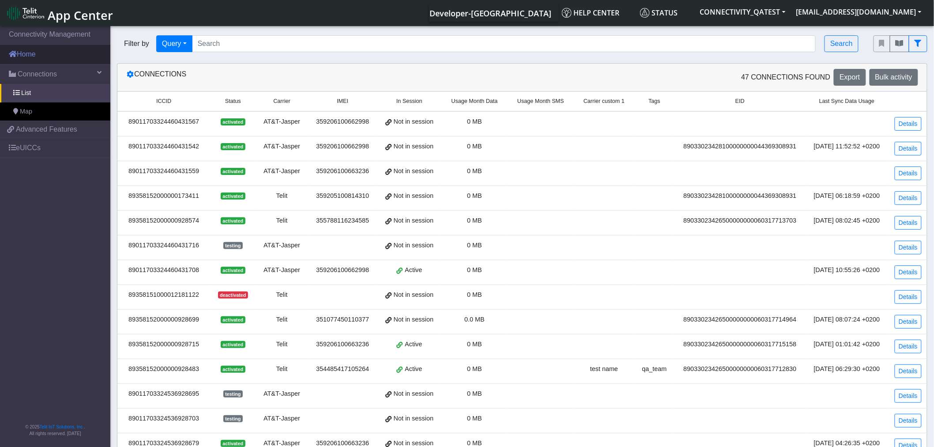
click at [36, 55] on link "Home" at bounding box center [55, 54] width 110 height 19
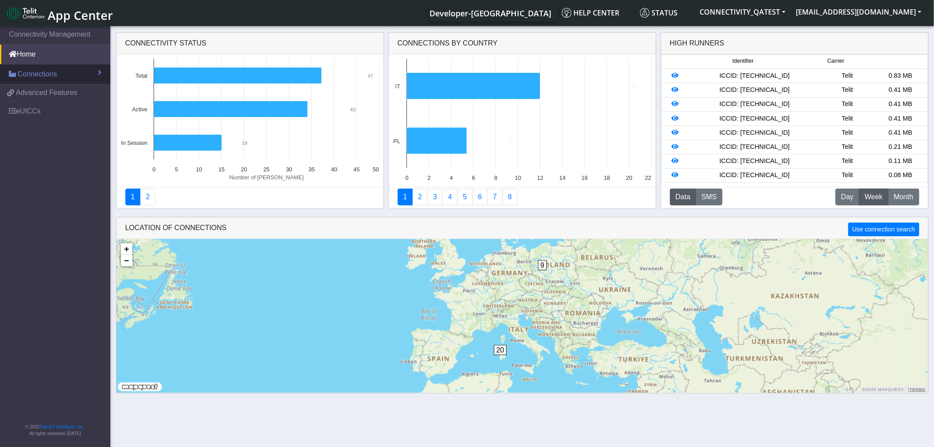
click at [36, 71] on span "Connections" at bounding box center [37, 74] width 39 height 11
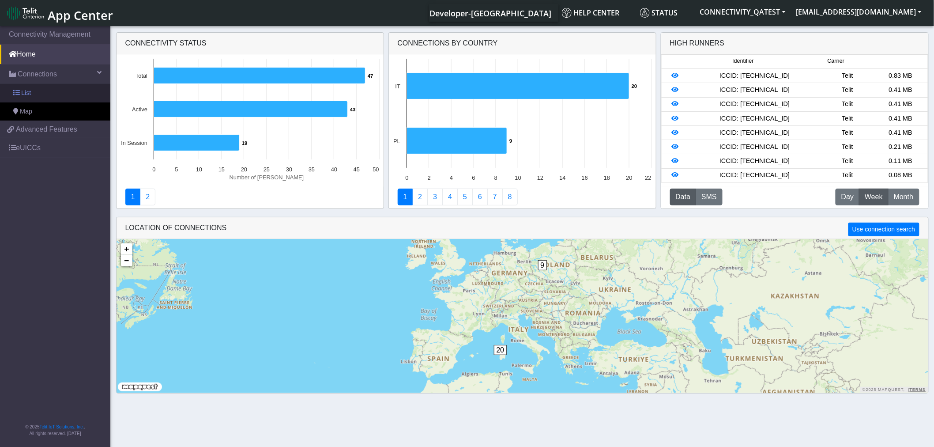
click at [42, 97] on link "List" at bounding box center [55, 93] width 110 height 19
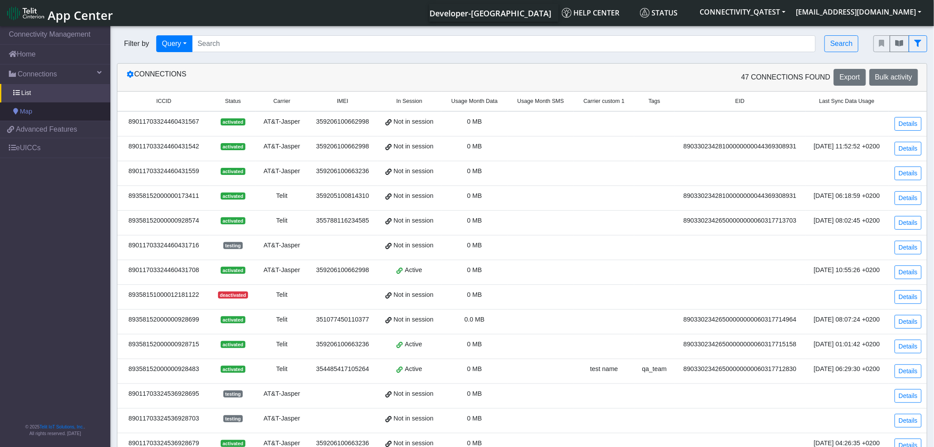
click at [38, 107] on link "Map" at bounding box center [55, 111] width 110 height 19
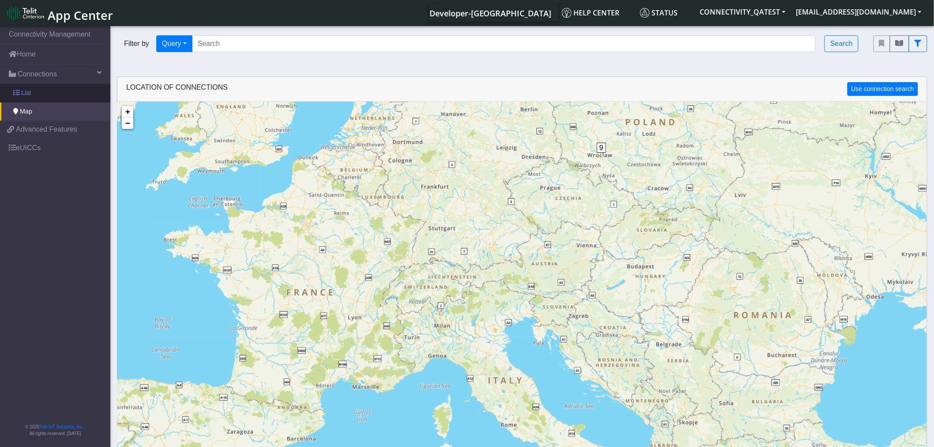
drag, startPoint x: 36, startPoint y: 87, endPoint x: 24, endPoint y: 95, distance: 14.7
click at [36, 87] on link "List" at bounding box center [55, 93] width 110 height 19
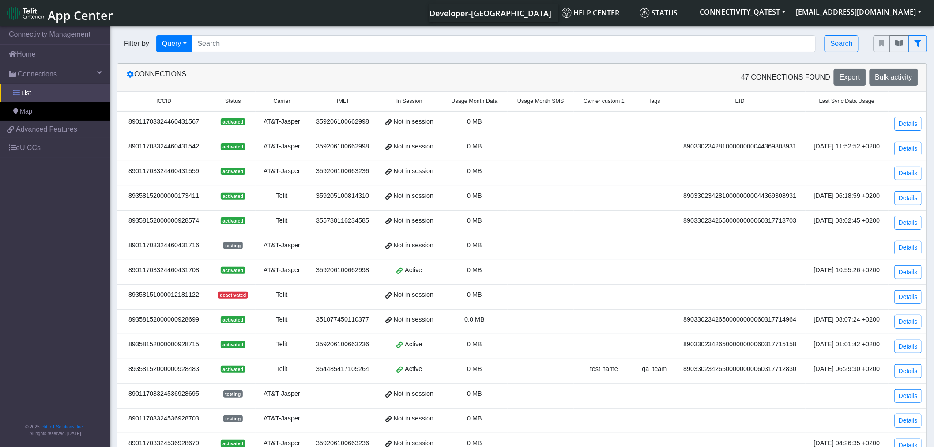
click at [33, 94] on link "List" at bounding box center [55, 93] width 110 height 19
click at [917, 42] on icon "fitlers menu" at bounding box center [918, 43] width 7 height 7
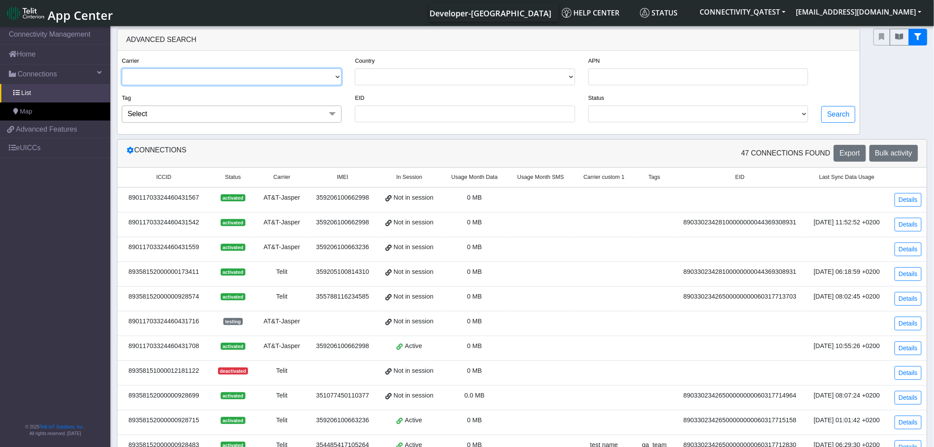
click at [339, 78] on select "TELIT AT&T-JASPER" at bounding box center [232, 76] width 220 height 17
select select "telit"
click at [122, 68] on select "TELIT AT&T-JASPER" at bounding box center [232, 76] width 220 height 17
click at [439, 82] on select "ITALY POLAND" at bounding box center [465, 76] width 220 height 17
select select "it"
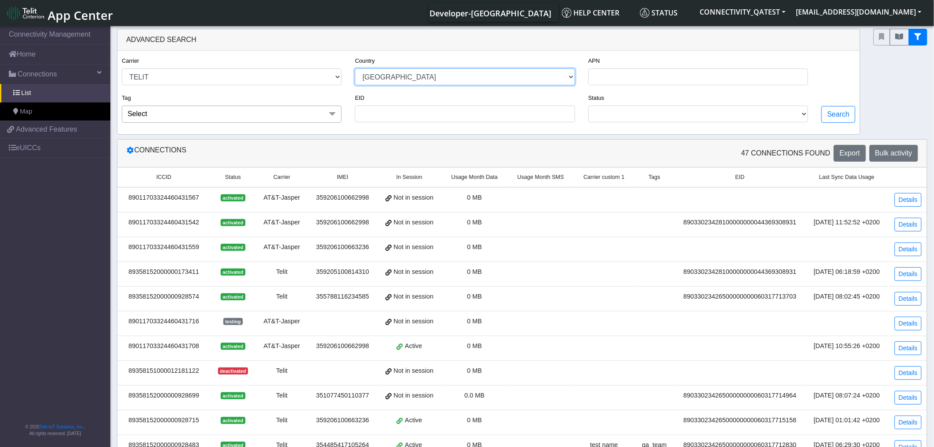
click at [355, 68] on select "ITALY POLAND" at bounding box center [465, 76] width 220 height 17
click at [334, 111] on span at bounding box center [333, 114] width 18 height 17
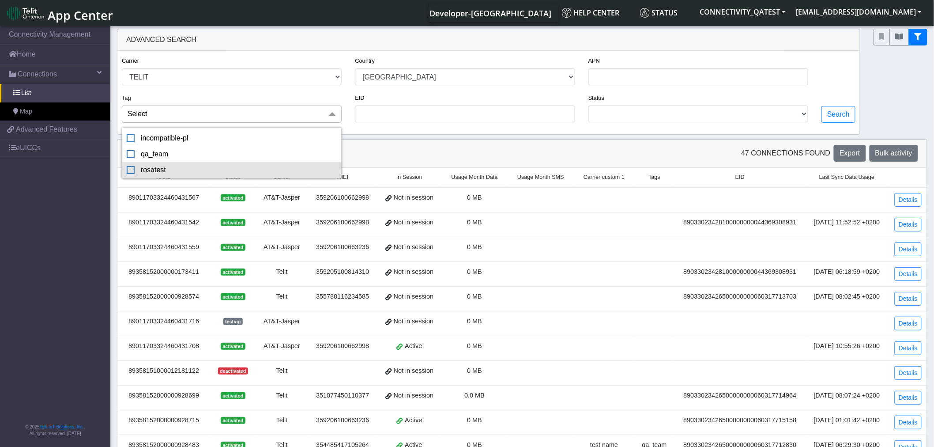
click at [290, 171] on div "rosatest" at bounding box center [232, 170] width 210 height 11
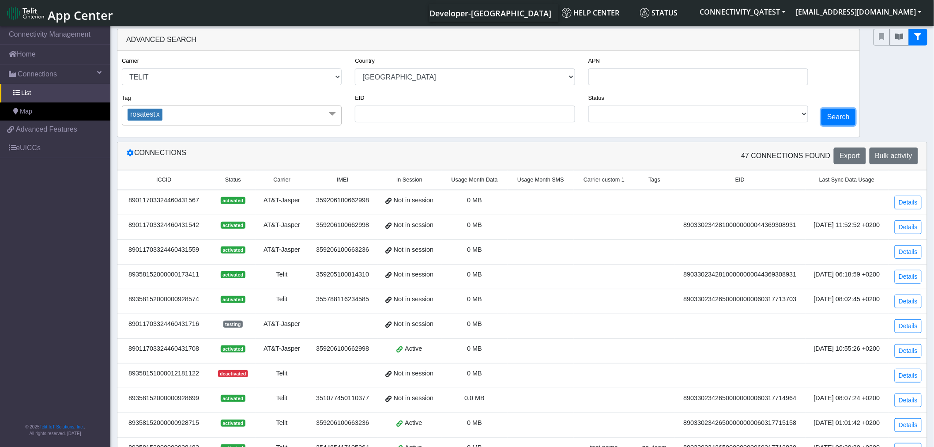
click at [851, 117] on button "Search" at bounding box center [839, 117] width 34 height 17
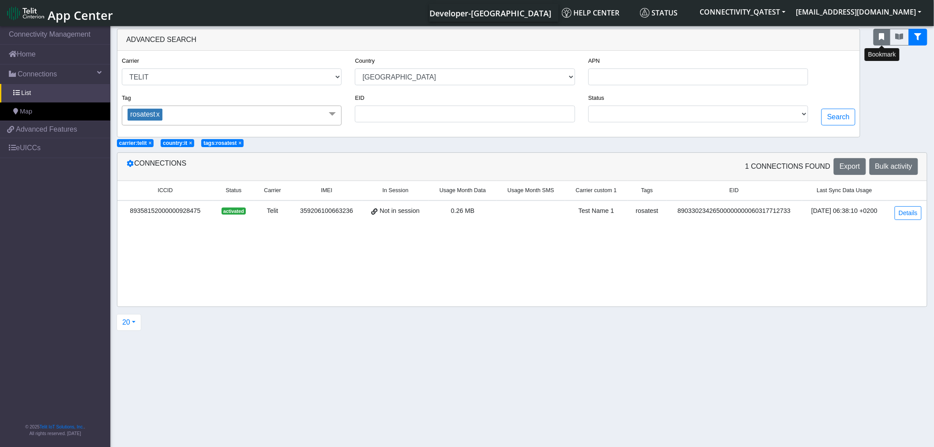
click at [879, 32] on button "fitlers menu" at bounding box center [882, 37] width 17 height 17
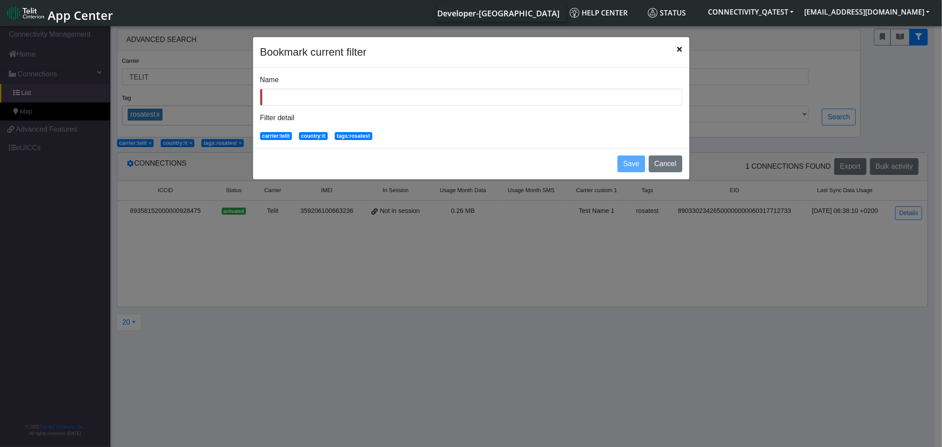
click at [378, 107] on div "Name Filter detail carrier:telit country:it tags:rosatest" at bounding box center [471, 108] width 436 height 80
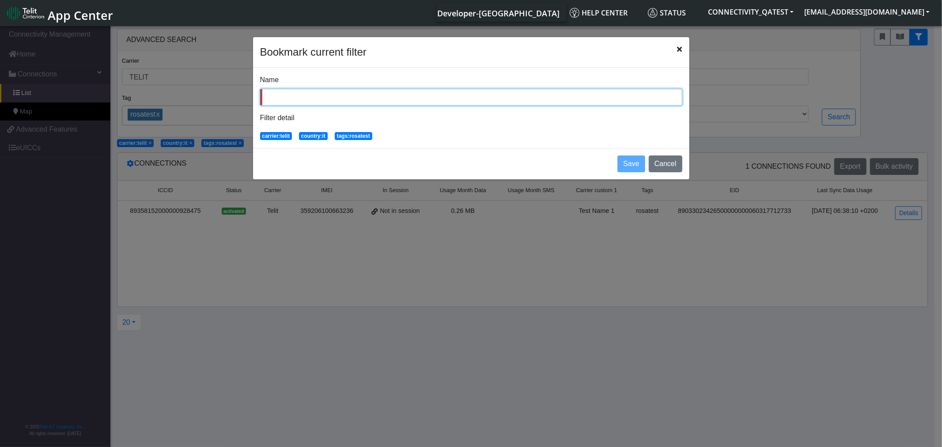
click at [374, 102] on input "Name" at bounding box center [471, 97] width 422 height 17
type input "advanced"
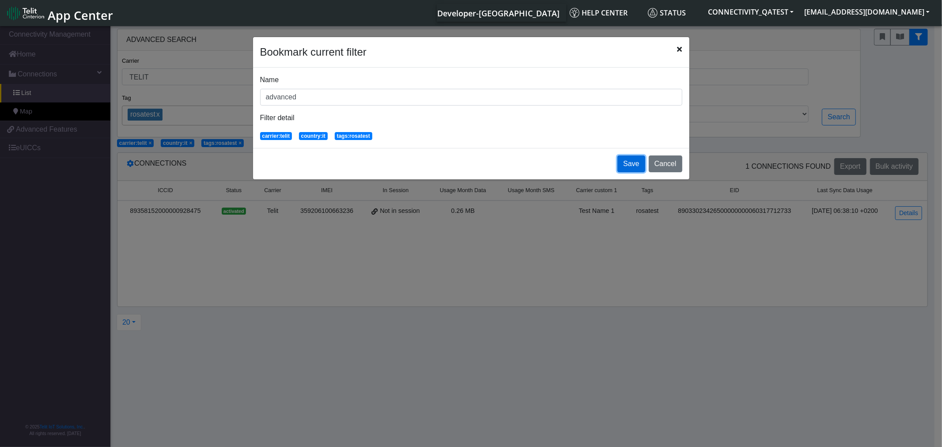
click at [635, 165] on button "Save" at bounding box center [630, 163] width 27 height 17
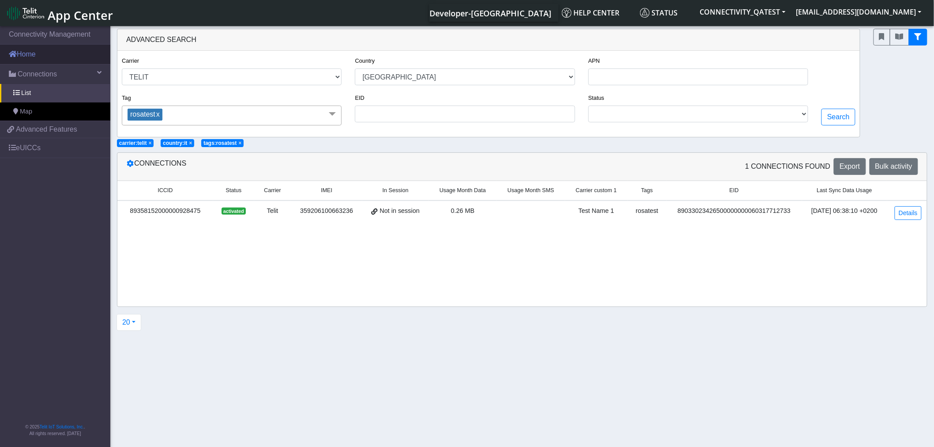
click at [42, 59] on link "Home" at bounding box center [55, 54] width 110 height 19
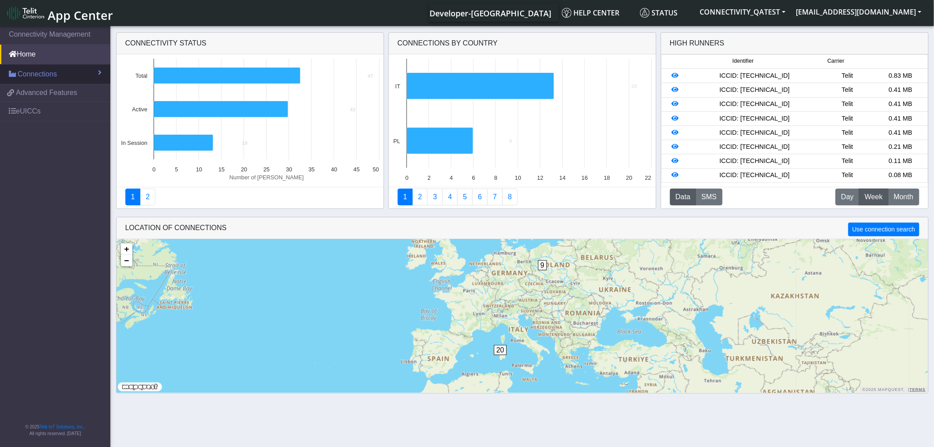
click at [36, 79] on span "Connections" at bounding box center [37, 74] width 39 height 11
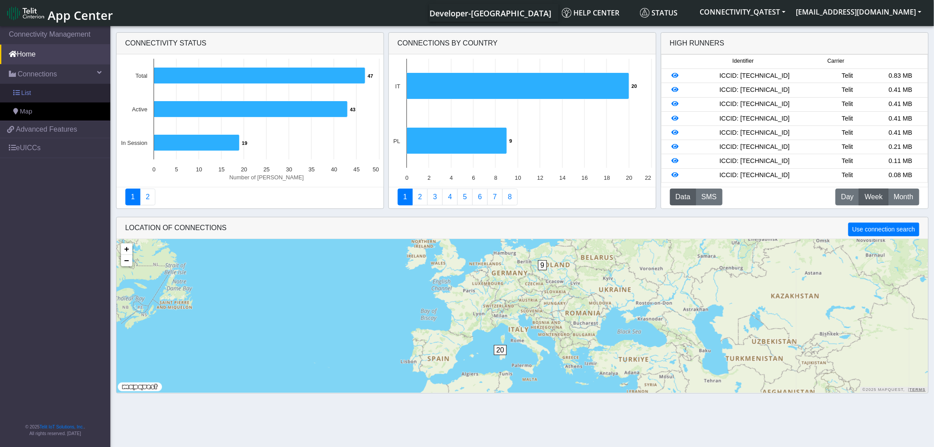
click at [38, 90] on link "List" at bounding box center [55, 93] width 110 height 19
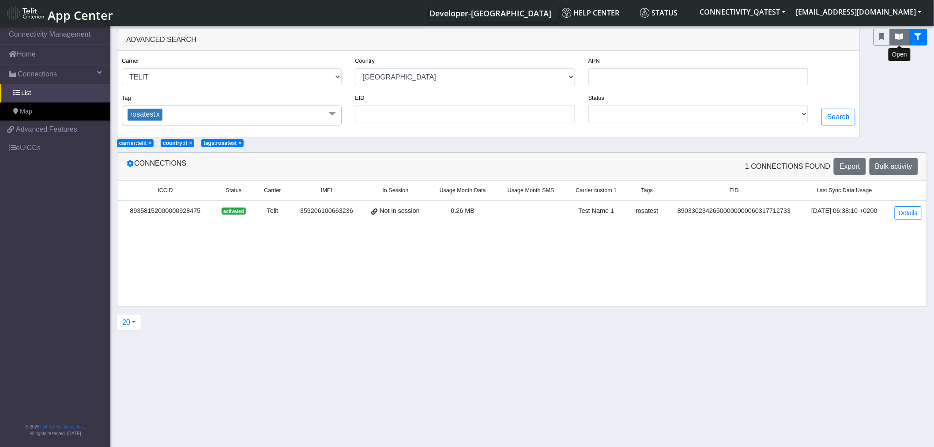
click at [900, 36] on icon "fitlers menu" at bounding box center [900, 36] width 8 height 7
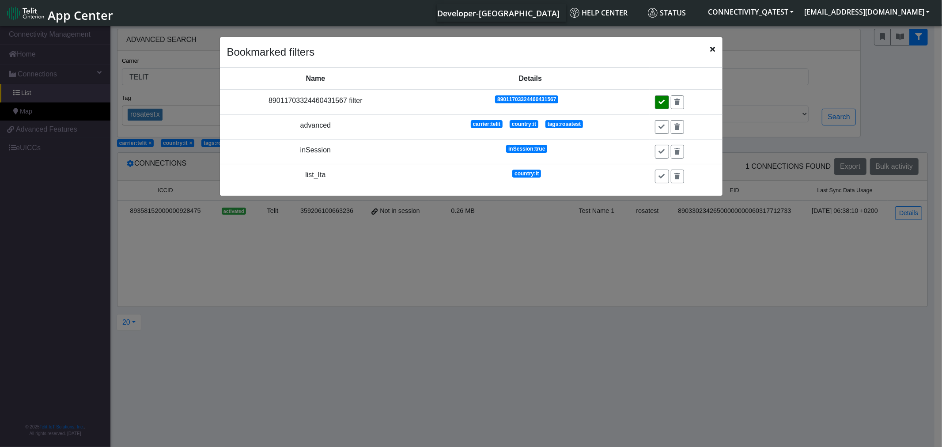
click at [660, 102] on icon at bounding box center [662, 102] width 6 height 6
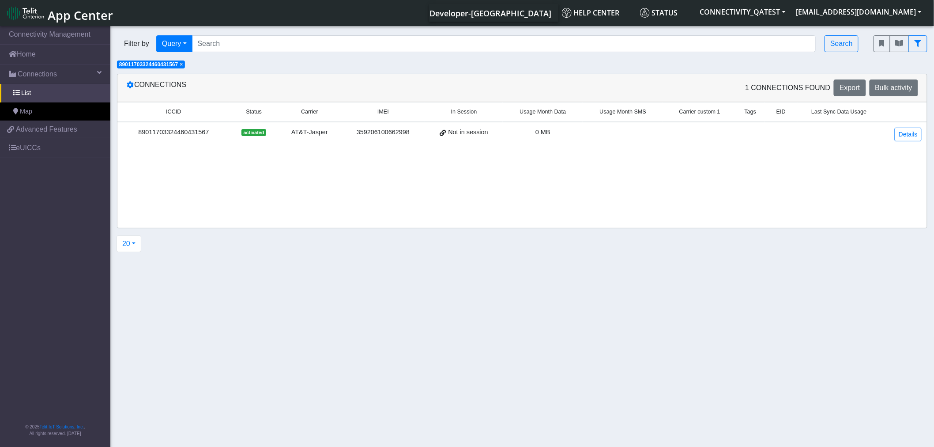
click at [183, 65] on span "×" at bounding box center [181, 64] width 3 height 6
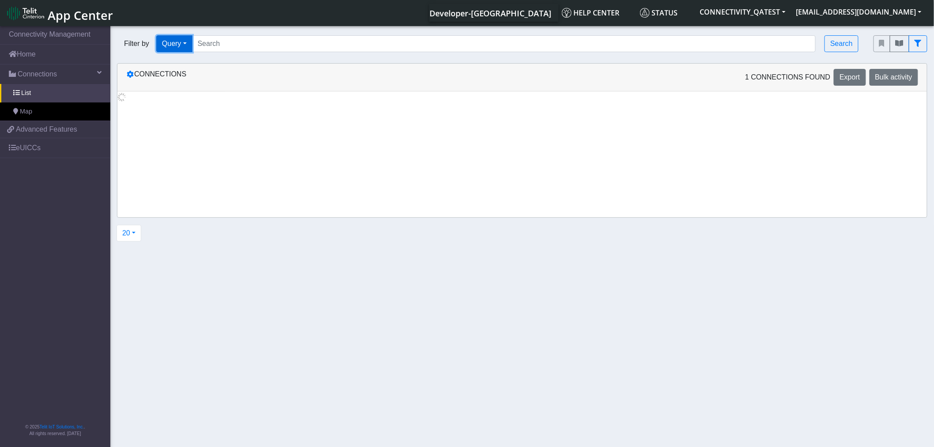
click at [190, 36] on button "Query" at bounding box center [174, 43] width 36 height 17
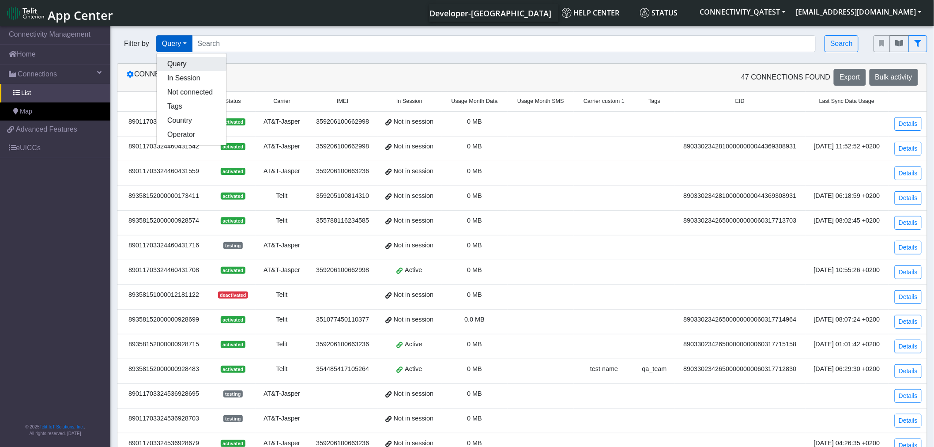
click at [165, 63] on button "Query" at bounding box center [192, 64] width 70 height 14
click at [909, 47] on button "fitlers menu" at bounding box center [899, 43] width 19 height 17
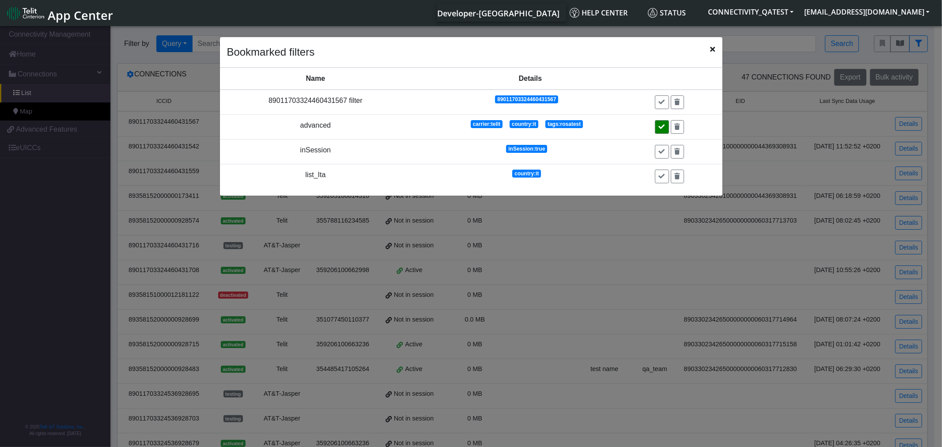
click at [659, 129] on icon at bounding box center [662, 127] width 6 height 6
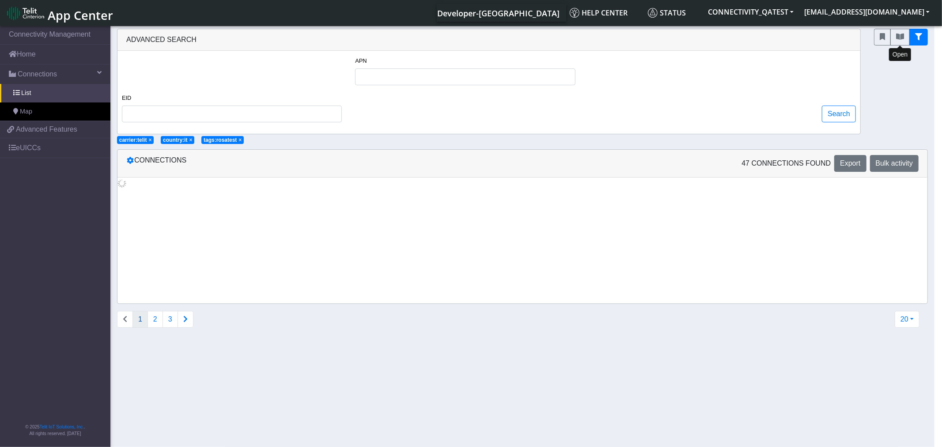
select select "it"
select select "telit"
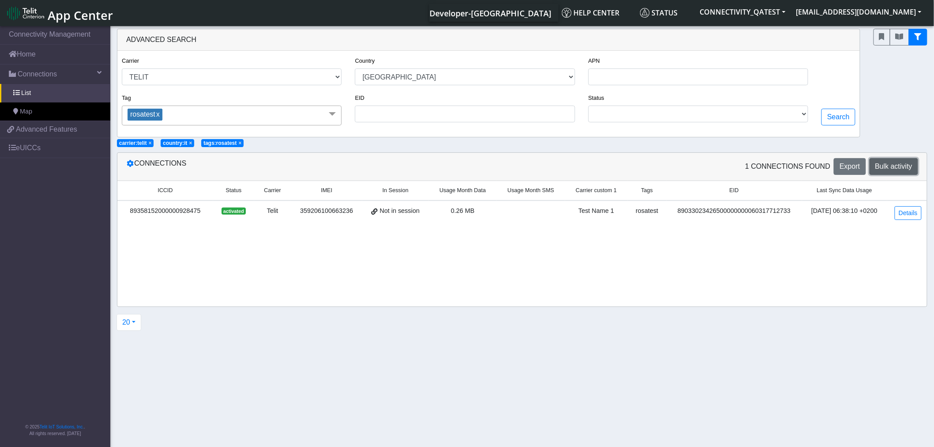
click at [904, 169] on span "Bulk activity" at bounding box center [893, 166] width 37 height 8
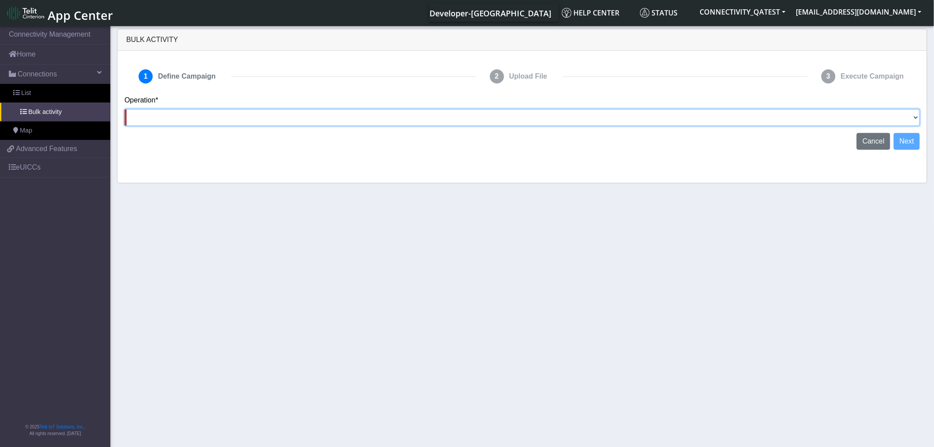
drag, startPoint x: 870, startPoint y: 121, endPoint x: 855, endPoint y: 125, distance: 15.8
click at [871, 120] on select "Activate [PERSON_NAME] Deactivate [PERSON_NAME] Add Tags Remove Tags Advanced" at bounding box center [522, 117] width 796 height 17
select select "text.activateSIMs"
click at [124, 109] on select "Activate [PERSON_NAME] Deactivate [PERSON_NAME] Add Tags Remove Tags Advanced" at bounding box center [522, 117] width 796 height 17
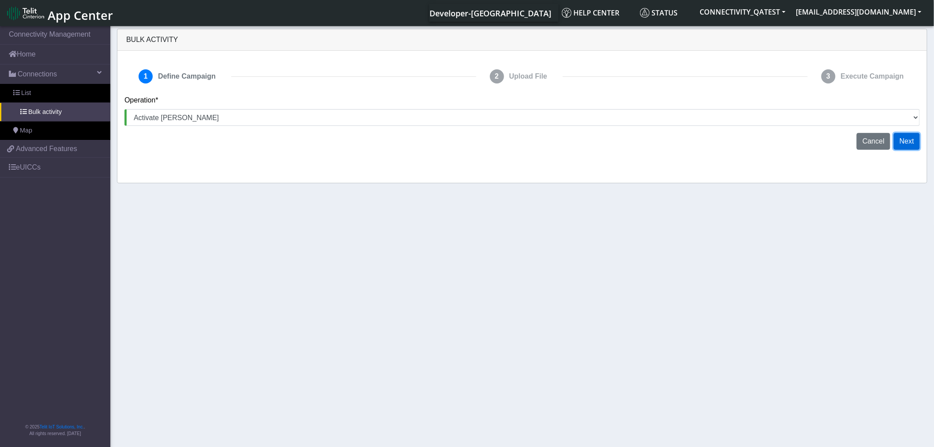
click at [911, 142] on button "Next" at bounding box center [907, 141] width 26 height 17
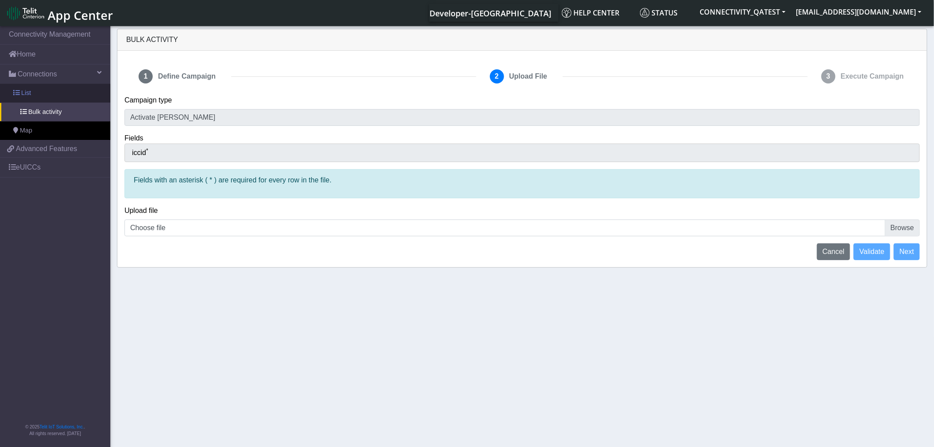
click at [50, 90] on link "List" at bounding box center [55, 93] width 110 height 19
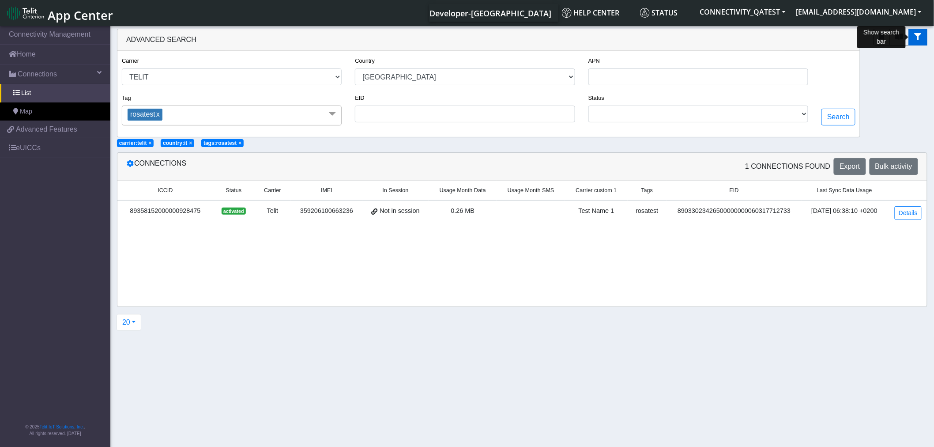
click at [922, 35] on button "fitlers menu" at bounding box center [918, 37] width 19 height 17
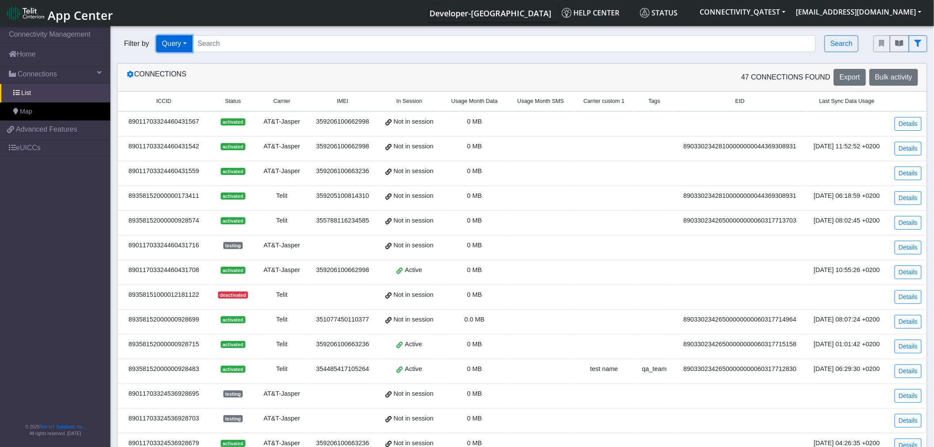
click at [182, 48] on button "Query" at bounding box center [174, 43] width 36 height 17
click at [170, 121] on button "Country" at bounding box center [192, 120] width 70 height 14
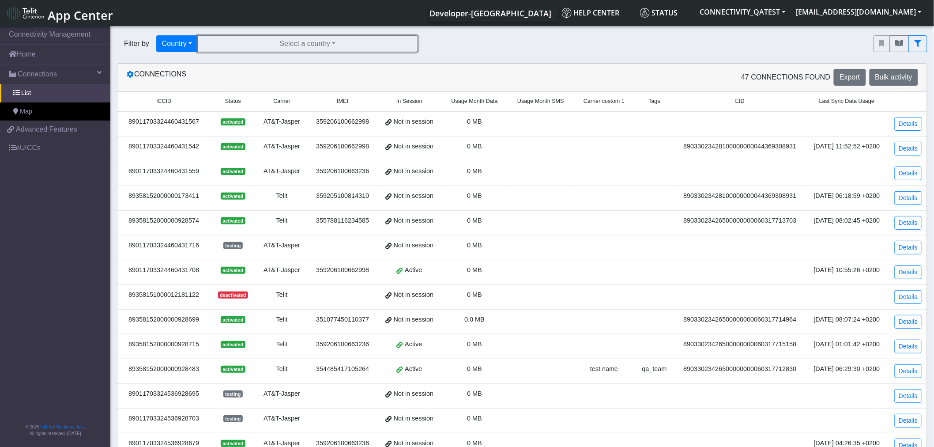
drag, startPoint x: 275, startPoint y: 49, endPoint x: 256, endPoint y: 72, distance: 29.8
click at [275, 49] on button "Select a country" at bounding box center [307, 43] width 221 height 17
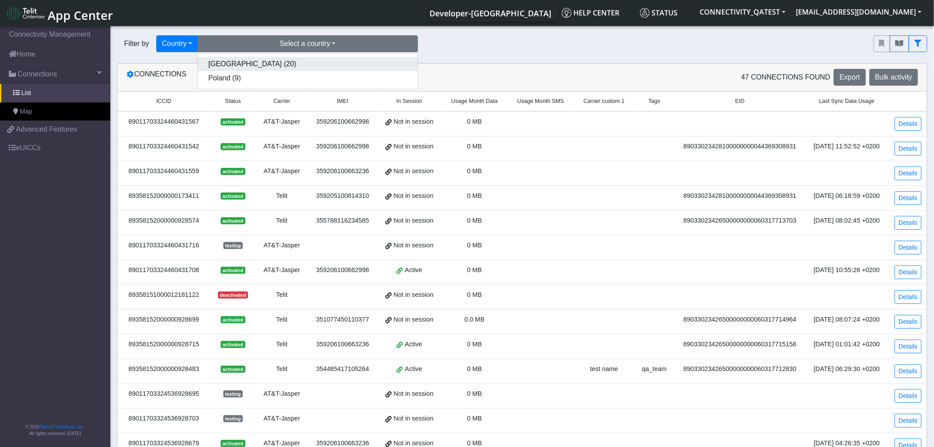
click at [248, 68] on button "[GEOGRAPHIC_DATA] (20)" at bounding box center [308, 64] width 220 height 14
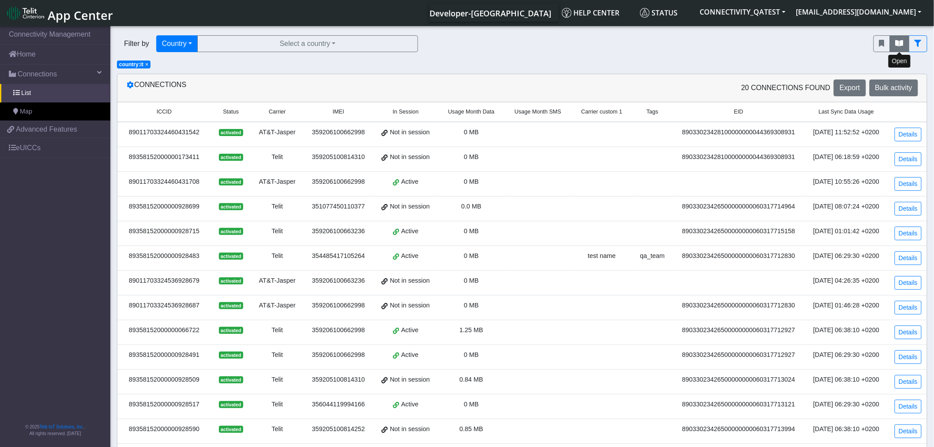
click at [899, 45] on icon "fitlers menu" at bounding box center [900, 43] width 8 height 7
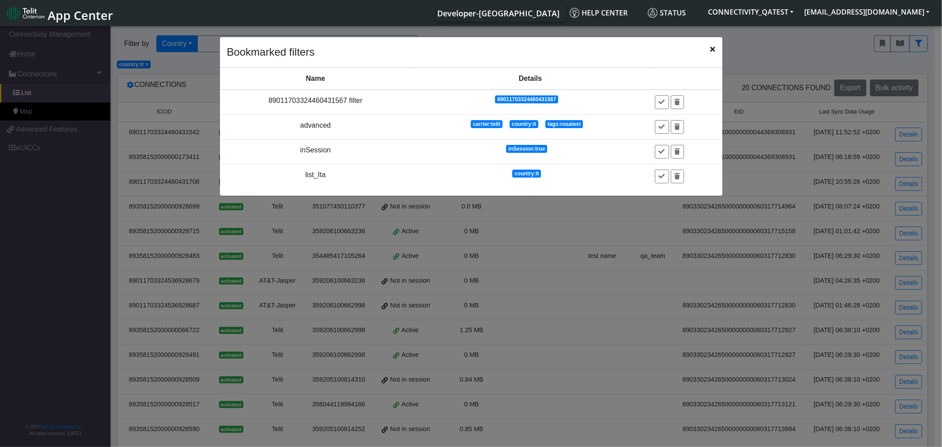
click at [711, 50] on icon "Close" at bounding box center [712, 48] width 5 height 7
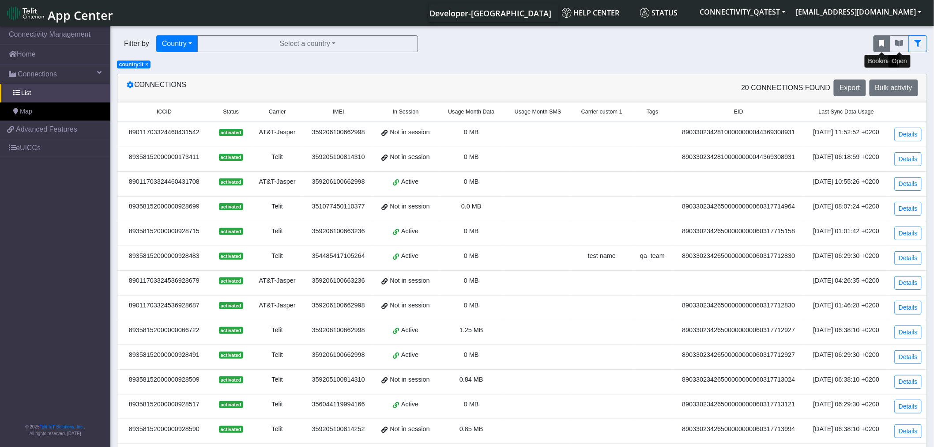
click at [883, 41] on icon "fitlers menu" at bounding box center [881, 43] width 5 height 7
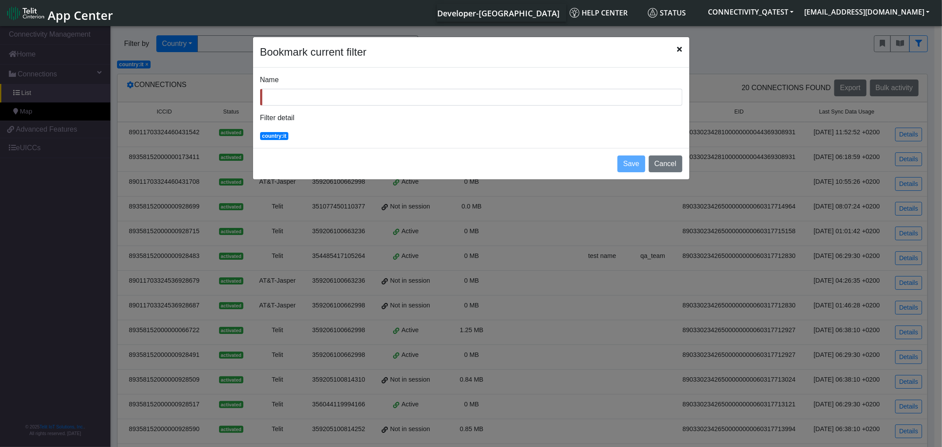
click at [283, 102] on input "Name" at bounding box center [471, 97] width 422 height 17
type input "ita"
click at [674, 161] on button "Cancel" at bounding box center [666, 163] width 34 height 17
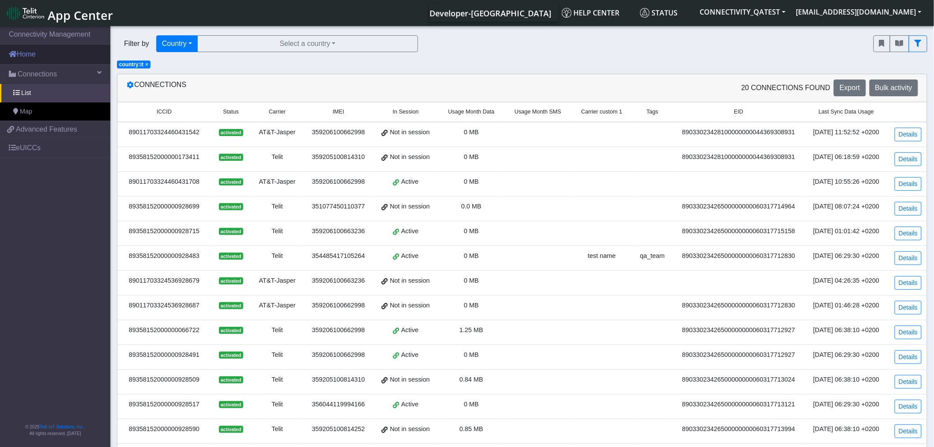
click at [33, 59] on link "Home" at bounding box center [55, 54] width 110 height 19
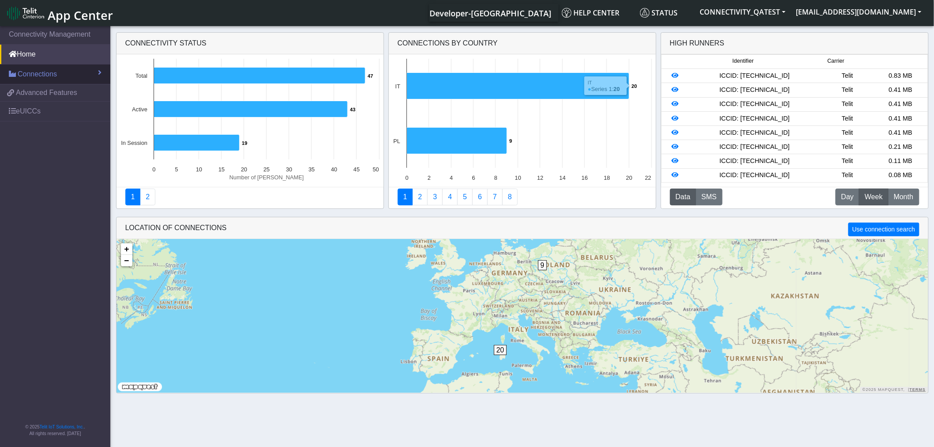
click at [45, 75] on span "Connections" at bounding box center [37, 74] width 39 height 11
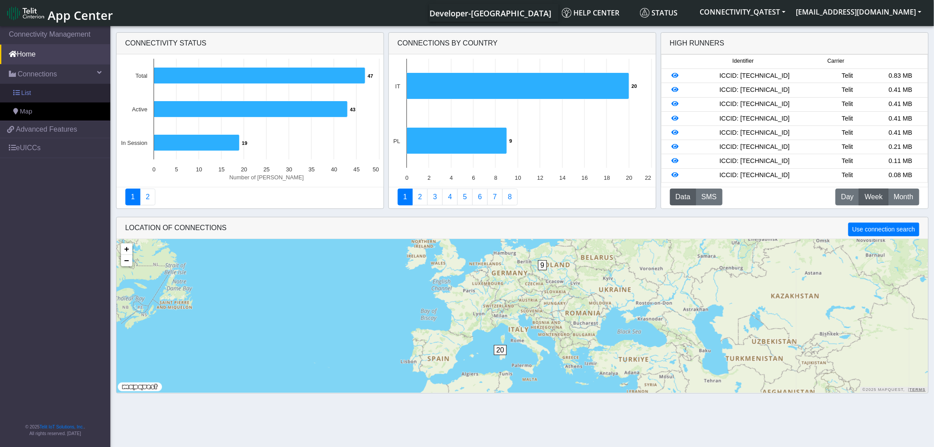
click at [36, 94] on link "List" at bounding box center [55, 93] width 110 height 19
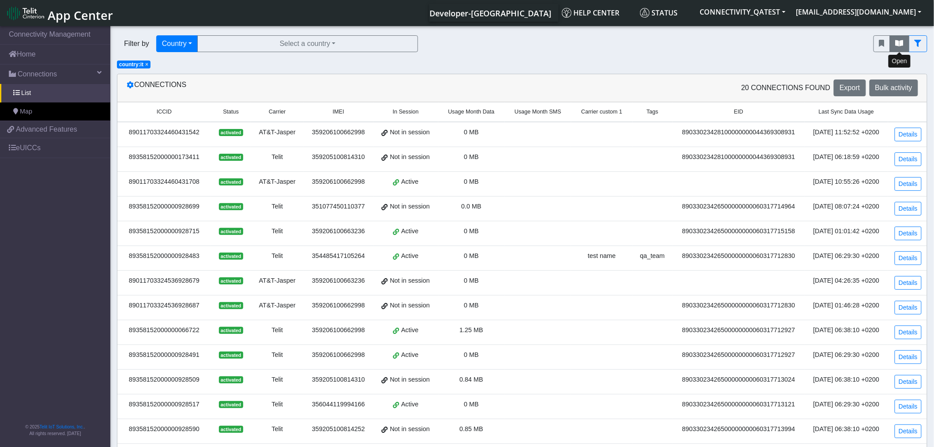
click at [898, 45] on icon "fitlers menu" at bounding box center [900, 43] width 8 height 7
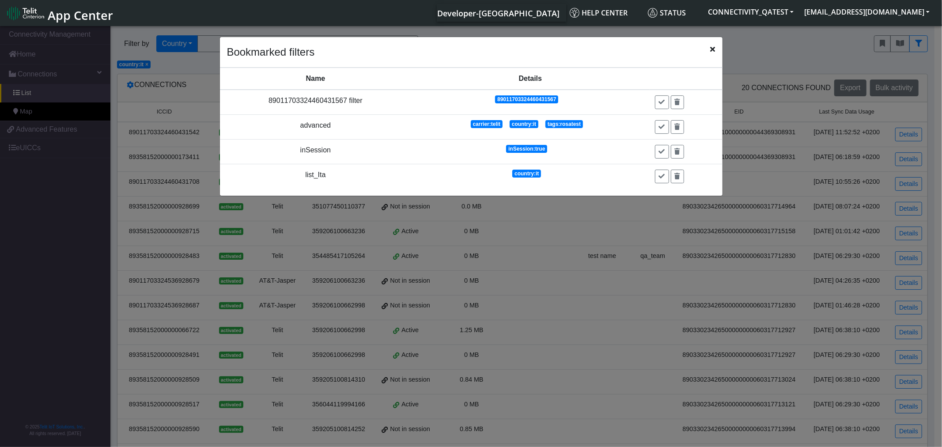
click at [713, 52] on icon "Close" at bounding box center [712, 48] width 5 height 7
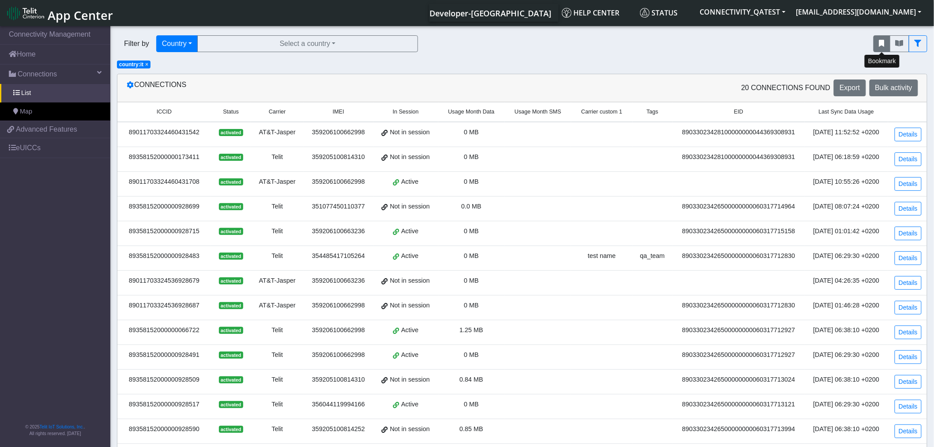
click at [883, 43] on icon "fitlers menu" at bounding box center [881, 43] width 5 height 7
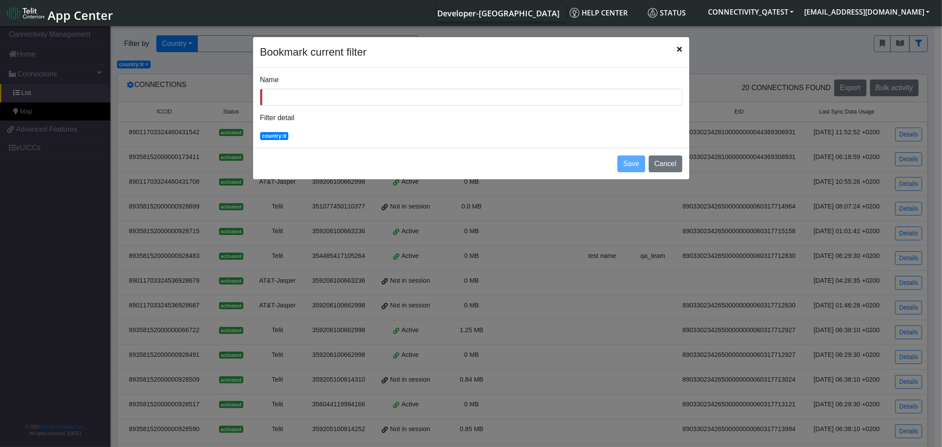
click at [679, 48] on icon "Close" at bounding box center [679, 48] width 5 height 7
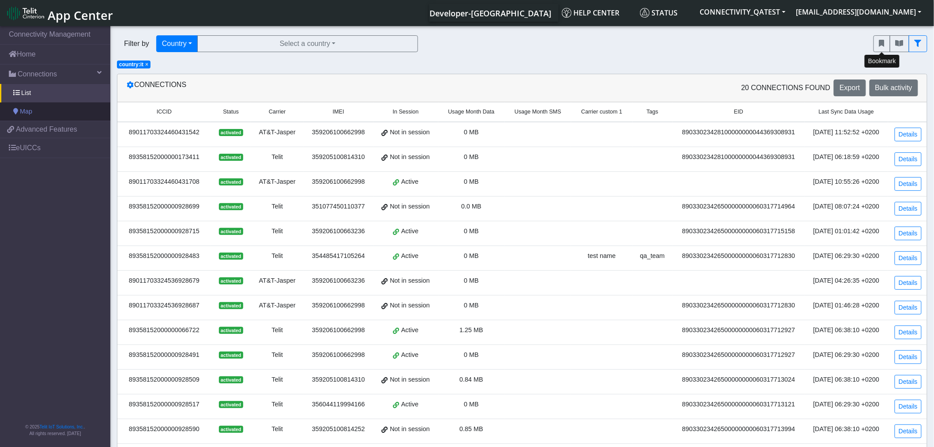
click at [33, 113] on link "Map" at bounding box center [55, 111] width 110 height 19
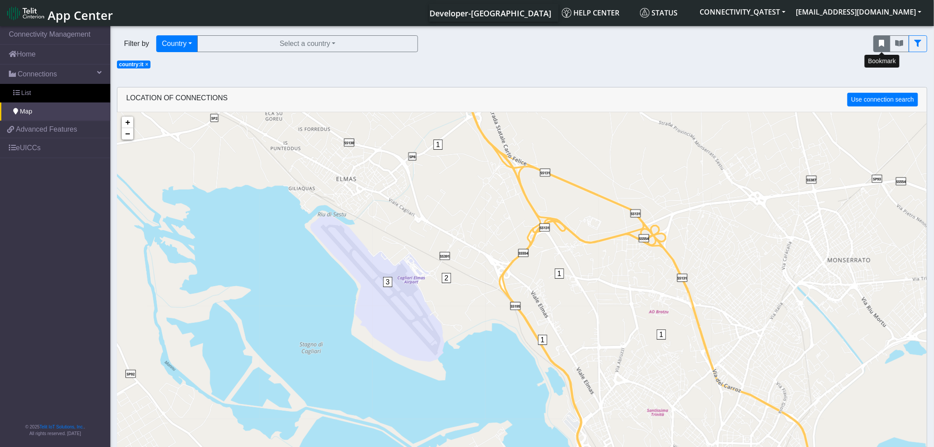
click at [877, 47] on button "fitlers menu" at bounding box center [882, 43] width 17 height 17
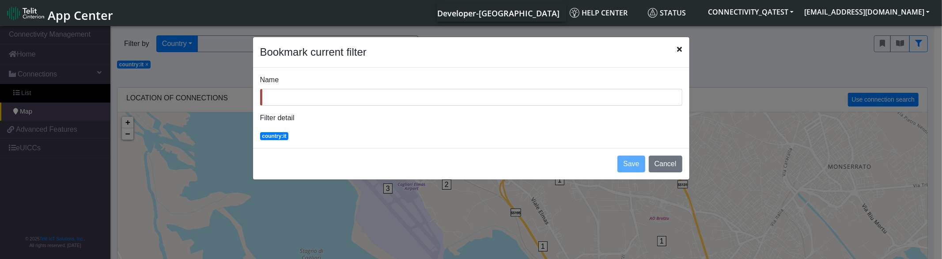
drag, startPoint x: 68, startPoint y: 15, endPoint x: 109, endPoint y: 19, distance: 42.1
click at [68, 15] on span "App Center" at bounding box center [80, 15] width 65 height 16
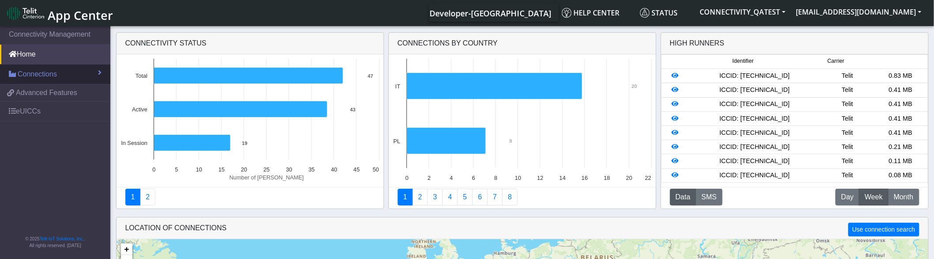
click at [38, 76] on span "Connections" at bounding box center [37, 74] width 39 height 11
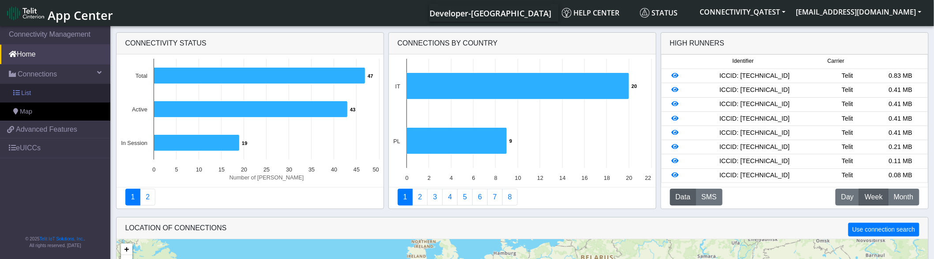
click at [28, 91] on span "List" at bounding box center [26, 93] width 10 height 10
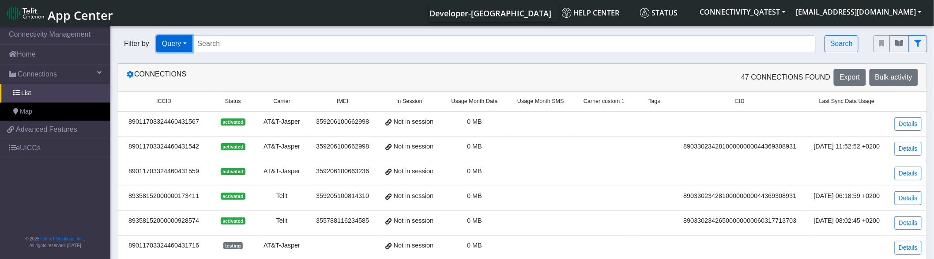
click at [180, 44] on button "Query" at bounding box center [174, 43] width 36 height 17
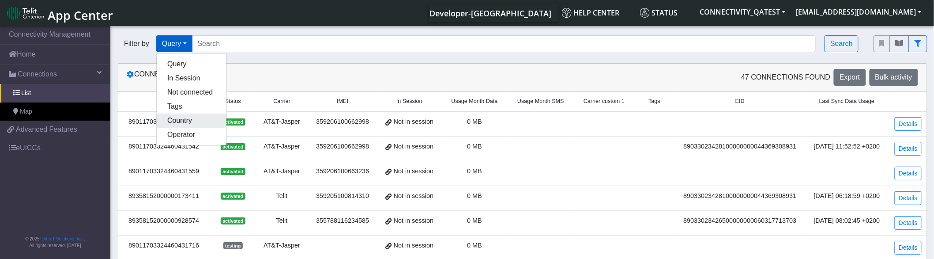
click at [181, 117] on button "Country" at bounding box center [192, 120] width 70 height 14
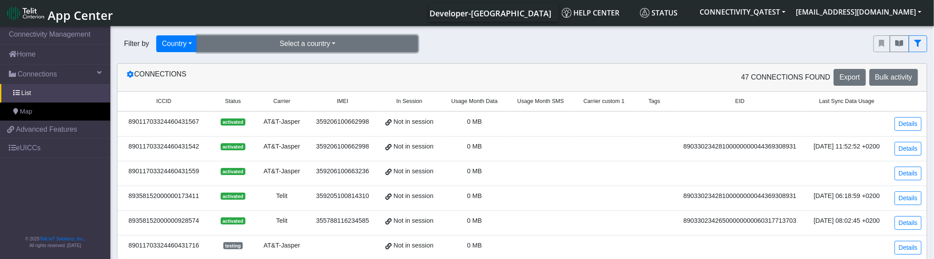
click at [334, 46] on button "Select a country" at bounding box center [307, 43] width 221 height 17
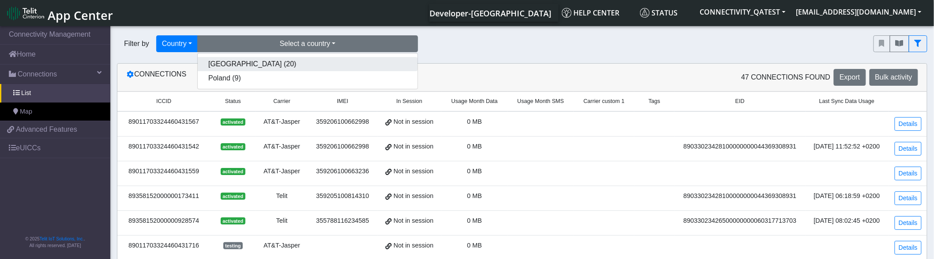
drag, startPoint x: 288, startPoint y: 67, endPoint x: 396, endPoint y: 67, distance: 108.2
click at [287, 67] on button "[GEOGRAPHIC_DATA] (20)" at bounding box center [308, 64] width 220 height 14
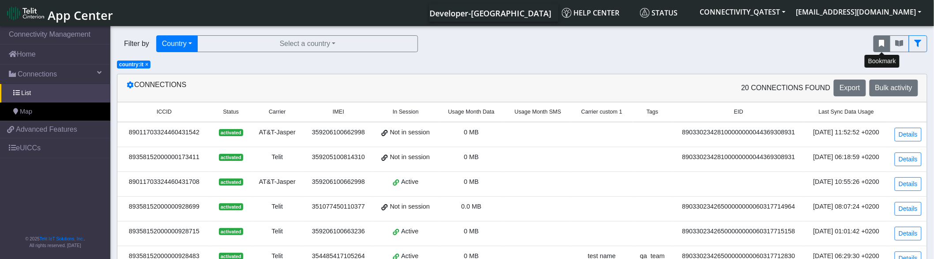
click at [881, 46] on icon "fitlers menu" at bounding box center [881, 43] width 5 height 7
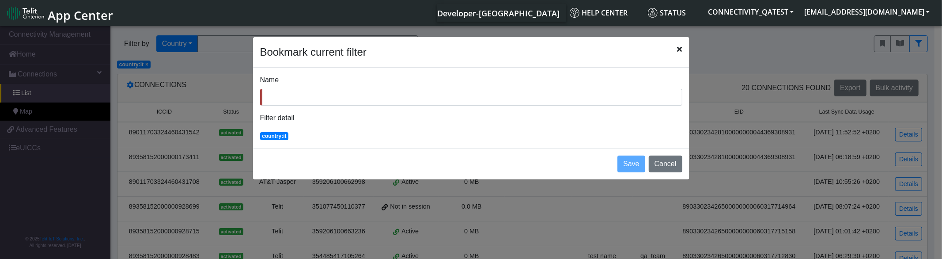
click at [680, 49] on icon "Close" at bounding box center [679, 48] width 5 height 7
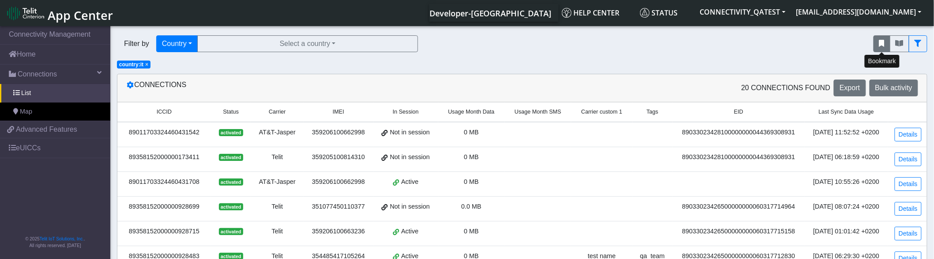
click at [880, 48] on button "fitlers menu" at bounding box center [882, 43] width 17 height 17
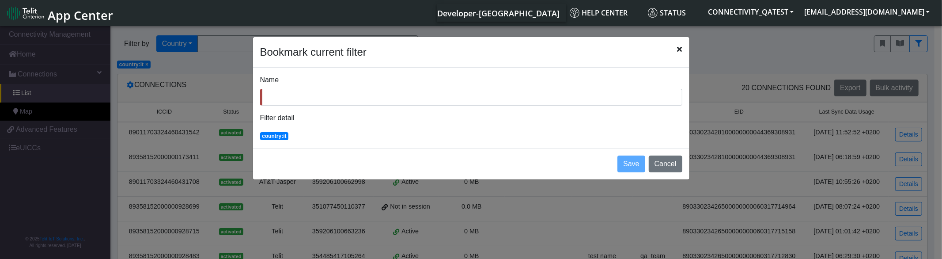
click at [678, 49] on icon "Close" at bounding box center [679, 48] width 5 height 7
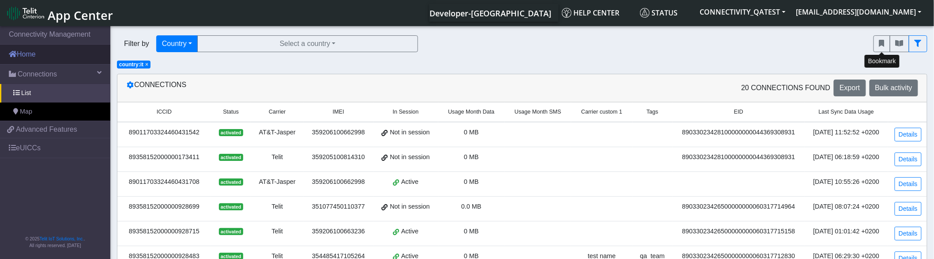
click at [26, 52] on link "Home" at bounding box center [55, 54] width 110 height 19
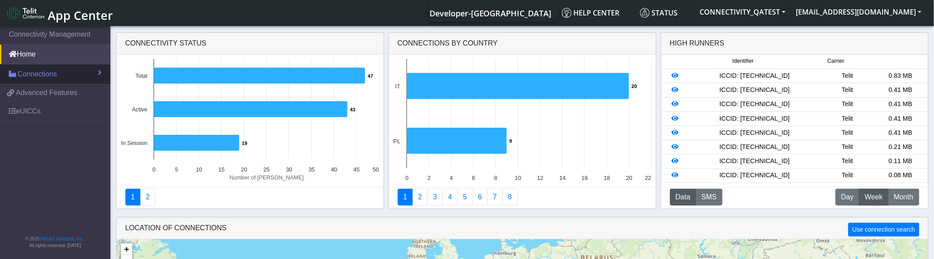
click at [28, 74] on span "Connections" at bounding box center [37, 74] width 39 height 11
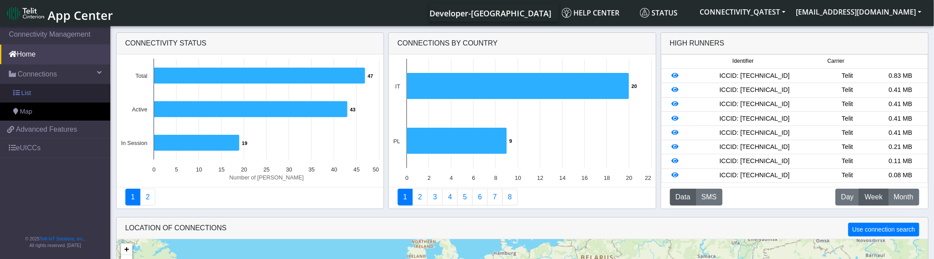
click at [39, 97] on link "List" at bounding box center [55, 93] width 110 height 19
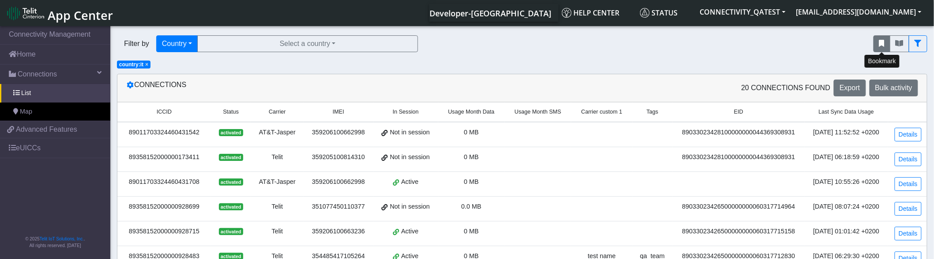
click at [880, 43] on icon "fitlers menu" at bounding box center [881, 43] width 5 height 7
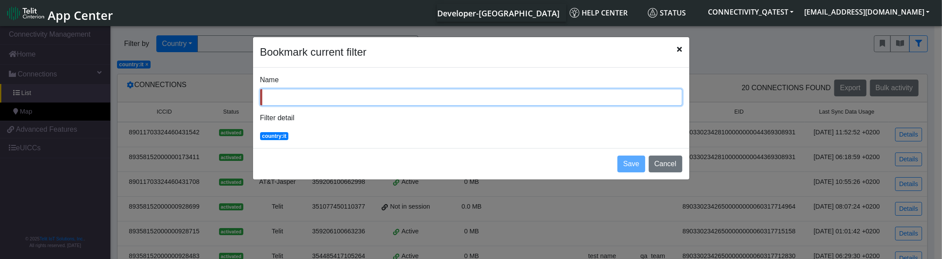
click at [449, 93] on input "Name" at bounding box center [471, 97] width 422 height 17
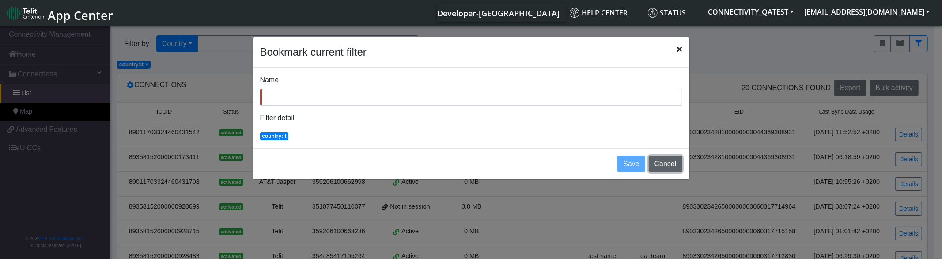
click at [662, 166] on button "Cancel" at bounding box center [666, 163] width 34 height 17
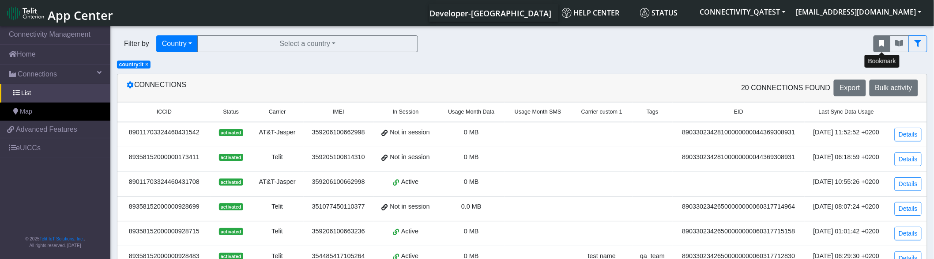
click at [882, 41] on icon "fitlers menu" at bounding box center [881, 43] width 5 height 7
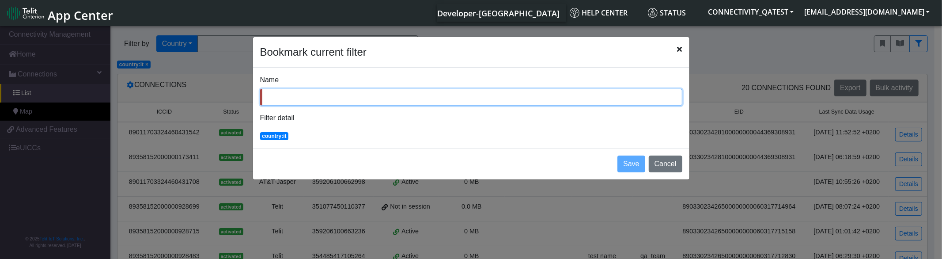
click at [268, 101] on input "Name" at bounding box center [471, 97] width 422 height 17
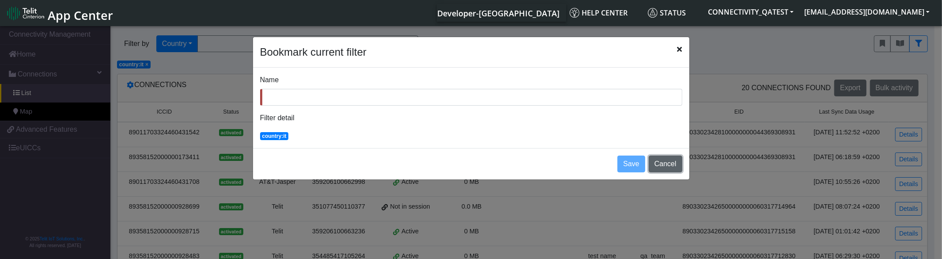
click at [668, 169] on button "Cancel" at bounding box center [666, 163] width 34 height 17
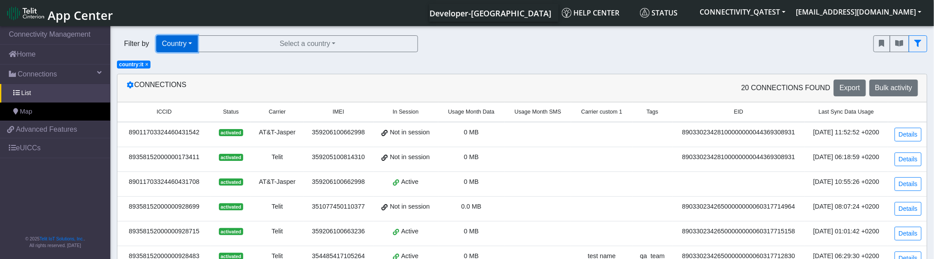
click at [190, 41] on button "Country" at bounding box center [176, 43] width 41 height 17
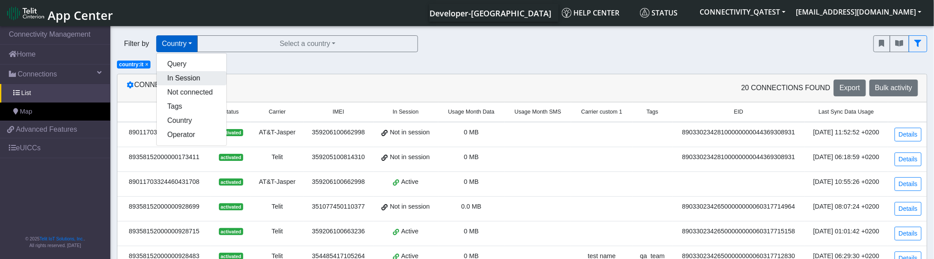
click at [186, 77] on button "In Session" at bounding box center [192, 78] width 70 height 14
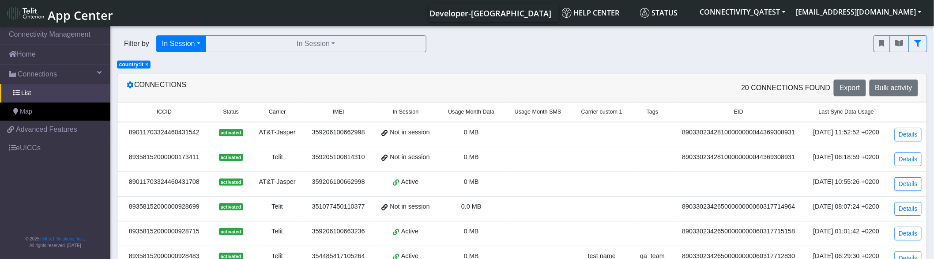
click at [147, 64] on span "×" at bounding box center [146, 64] width 3 height 6
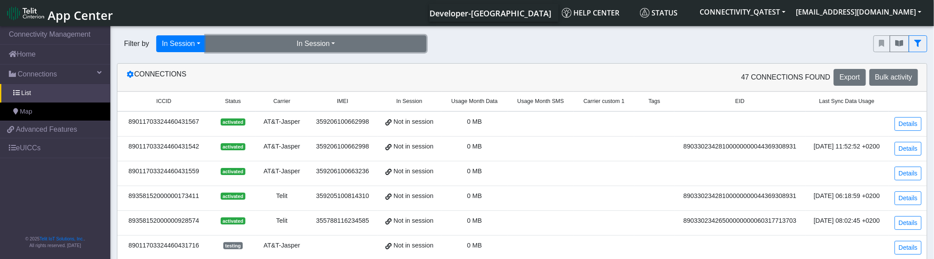
click at [308, 40] on button "In Session" at bounding box center [316, 43] width 221 height 17
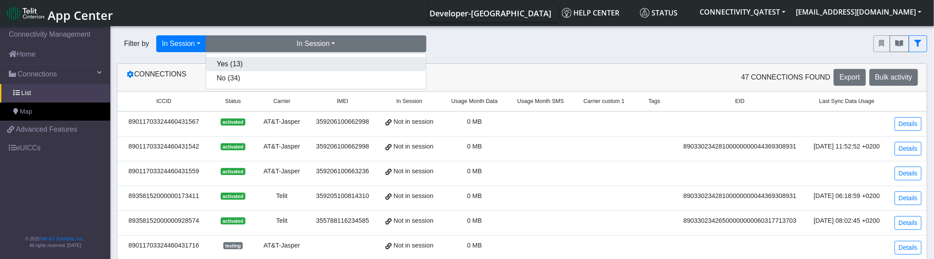
click at [276, 63] on button "Yes (13)" at bounding box center [316, 64] width 220 height 14
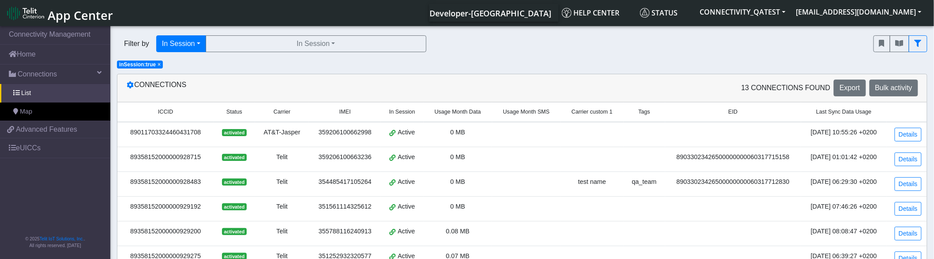
click at [871, 49] on div at bounding box center [900, 44] width 67 height 30
click at [880, 46] on icon "fitlers menu" at bounding box center [881, 43] width 5 height 7
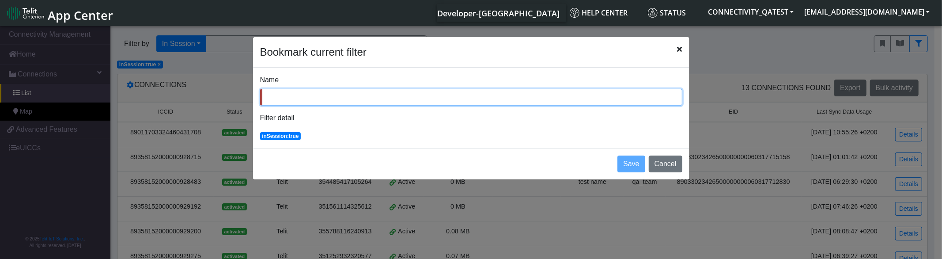
click at [338, 99] on input "Name" at bounding box center [471, 97] width 422 height 17
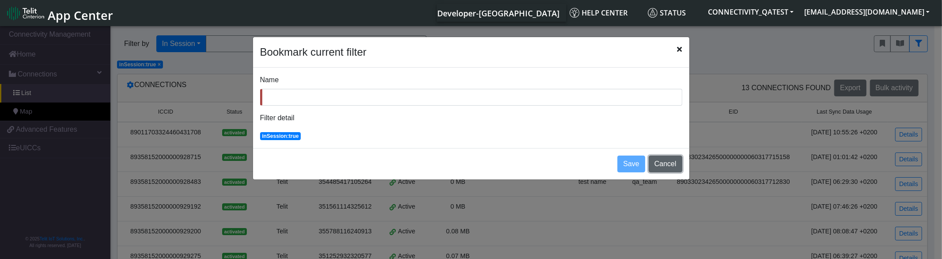
click at [675, 162] on button "Cancel" at bounding box center [666, 163] width 34 height 17
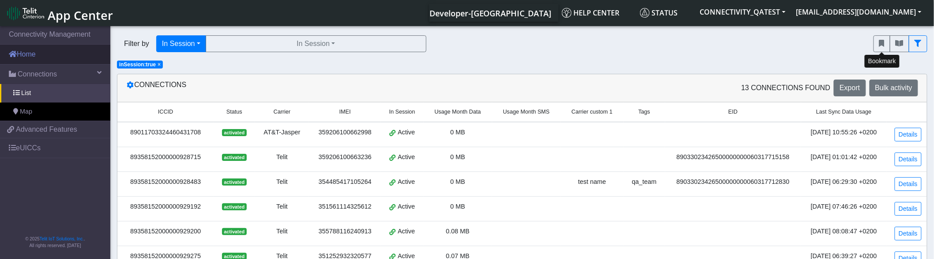
click at [28, 60] on link "Home" at bounding box center [55, 54] width 110 height 19
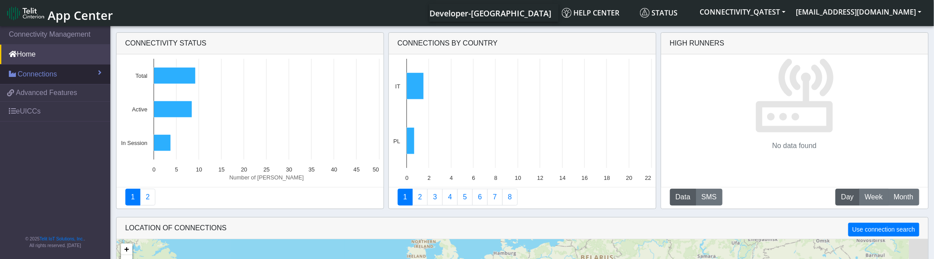
click at [25, 69] on span "Connections" at bounding box center [37, 74] width 39 height 11
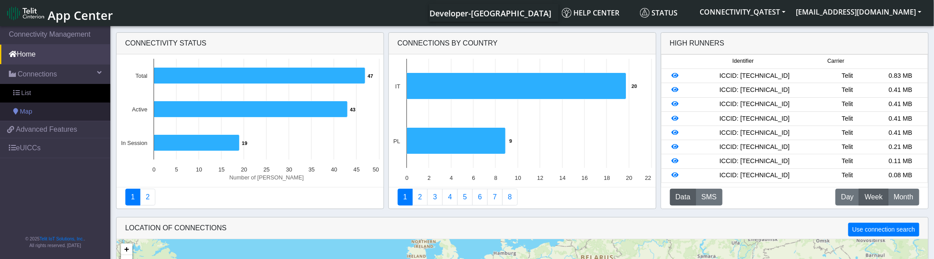
click at [34, 107] on link "Map" at bounding box center [55, 111] width 110 height 19
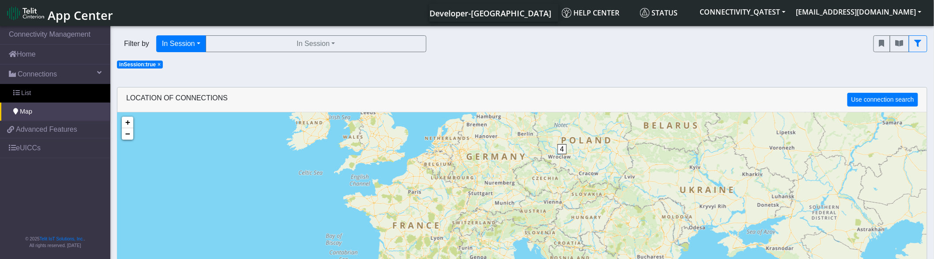
click at [158, 64] on span "×" at bounding box center [159, 64] width 3 height 6
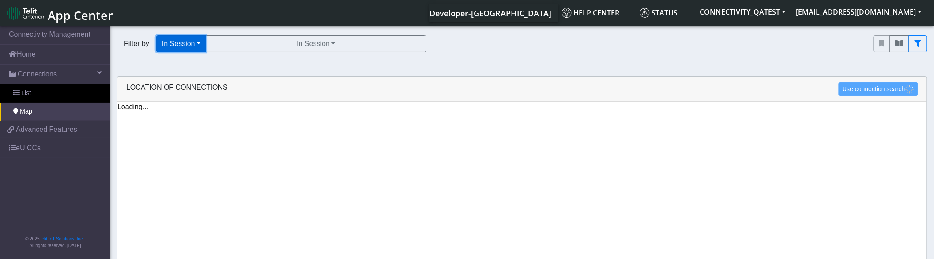
click at [193, 42] on button "In Session" at bounding box center [181, 43] width 50 height 17
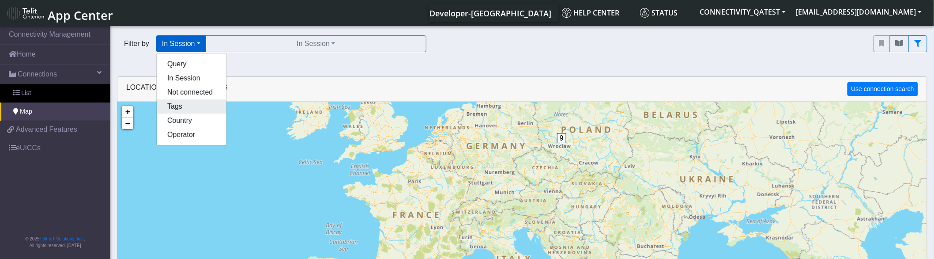
click at [183, 104] on button "Tags" at bounding box center [192, 106] width 70 height 14
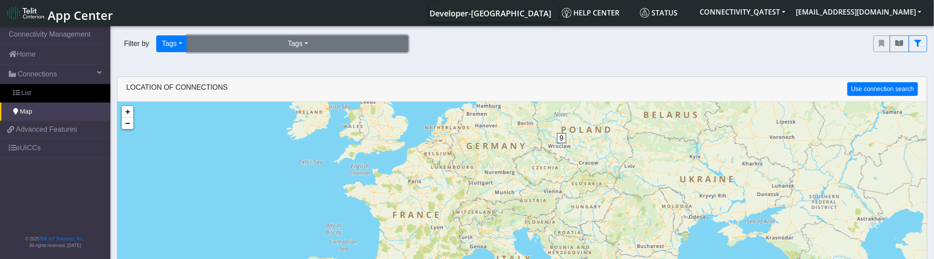
click at [284, 46] on button "Tags" at bounding box center [298, 43] width 221 height 17
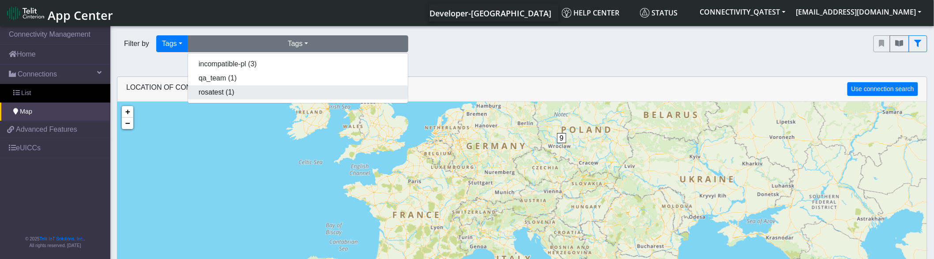
click at [261, 91] on button "rosatest (1)" at bounding box center [298, 92] width 220 height 14
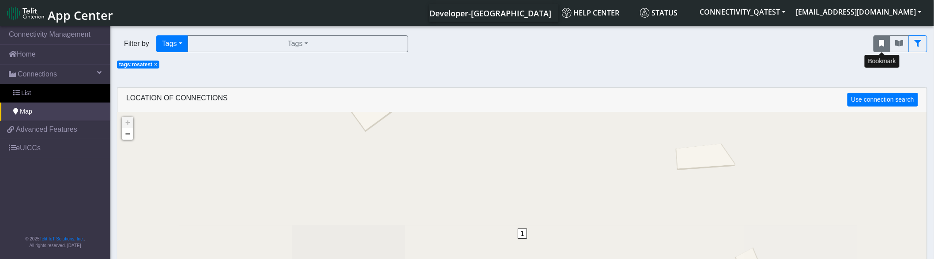
click at [879, 43] on button "fitlers menu" at bounding box center [882, 43] width 17 height 17
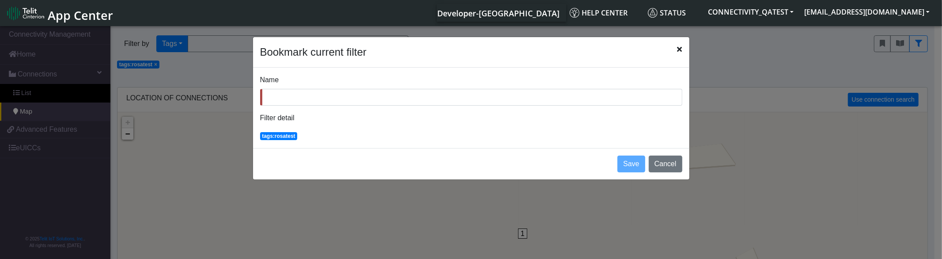
click at [289, 130] on div "Name Filter detail tags:rosatest" at bounding box center [471, 108] width 436 height 80
click at [288, 132] on app-filters "tags:rosatest" at bounding box center [282, 136] width 45 height 8
click at [292, 134] on span "tags:rosatest" at bounding box center [278, 136] width 33 height 6
click at [292, 135] on span "tags:rosatest" at bounding box center [278, 136] width 33 height 6
click at [664, 166] on button "Cancel" at bounding box center [666, 163] width 34 height 17
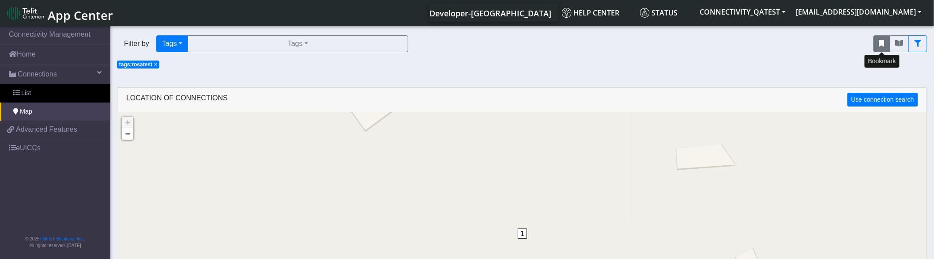
click at [885, 41] on button "fitlers menu" at bounding box center [882, 43] width 17 height 17
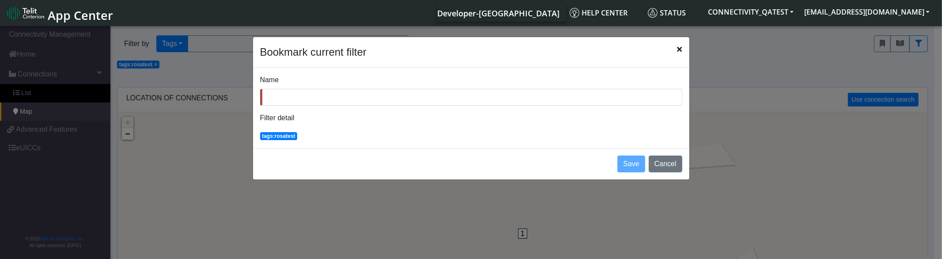
click at [680, 49] on icon "Close" at bounding box center [679, 48] width 5 height 7
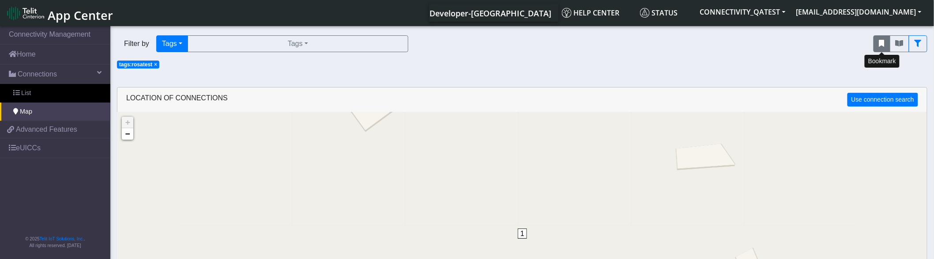
click at [884, 49] on button "fitlers menu" at bounding box center [882, 43] width 17 height 17
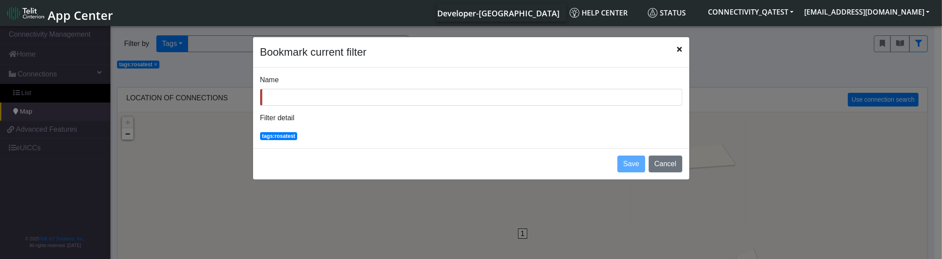
click at [680, 49] on icon "Close" at bounding box center [679, 48] width 5 height 7
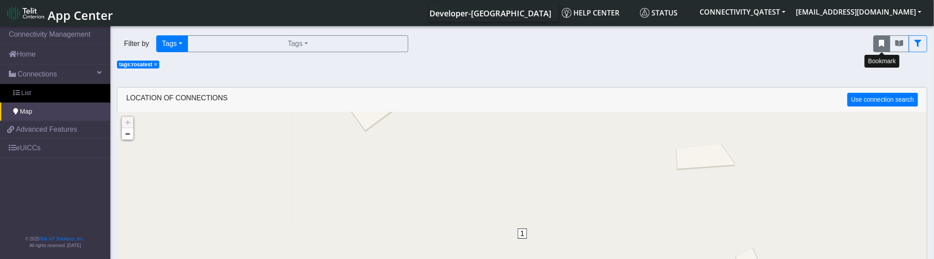
click at [883, 46] on icon "fitlers menu" at bounding box center [881, 43] width 5 height 7
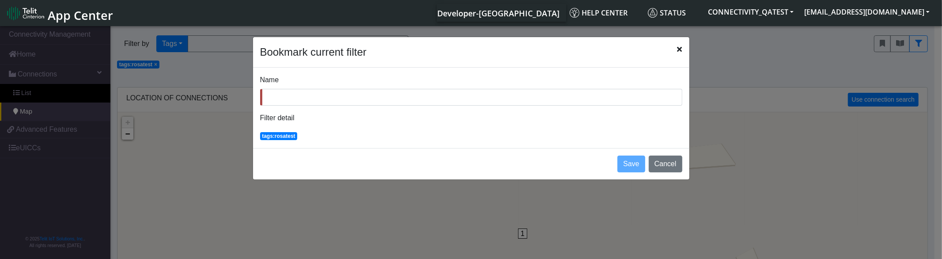
click at [351, 94] on input "Name" at bounding box center [471, 97] width 422 height 17
type input "sg"
click at [666, 162] on button "Cancel" at bounding box center [666, 163] width 34 height 17
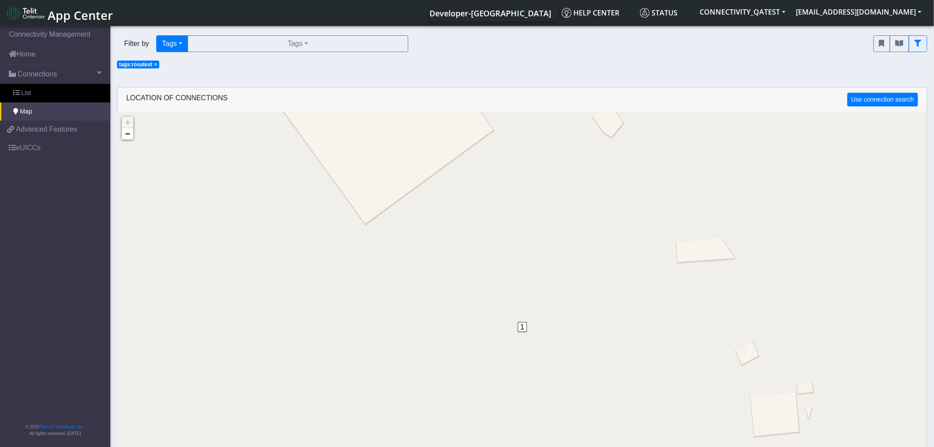
click at [154, 63] on span "×" at bounding box center [155, 64] width 3 height 6
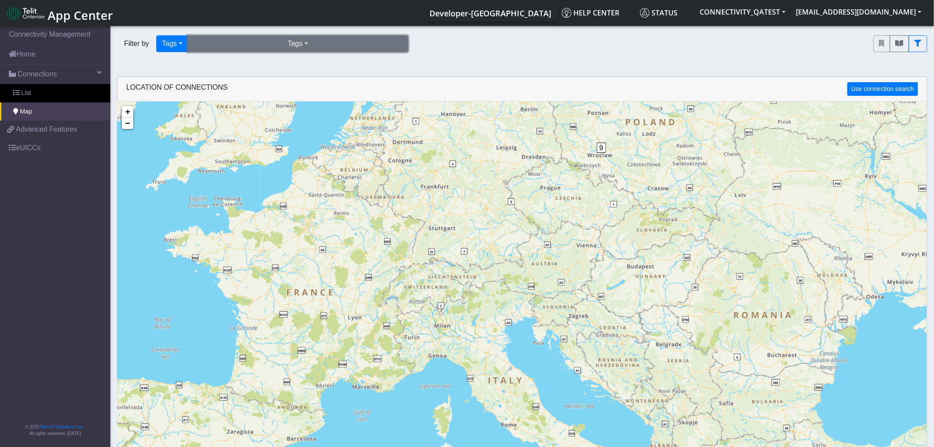
click at [253, 43] on button "Tags" at bounding box center [298, 43] width 221 height 17
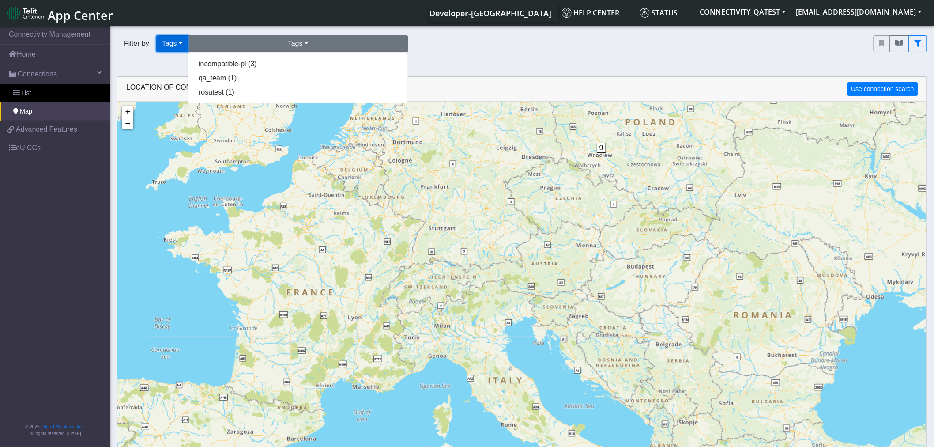
click at [169, 41] on button "Tags" at bounding box center [172, 43] width 32 height 17
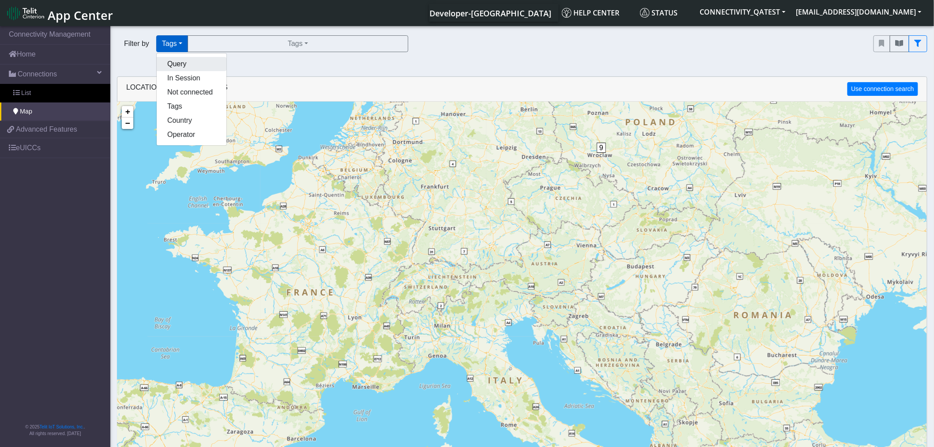
click at [176, 60] on button "Query" at bounding box center [192, 64] width 70 height 14
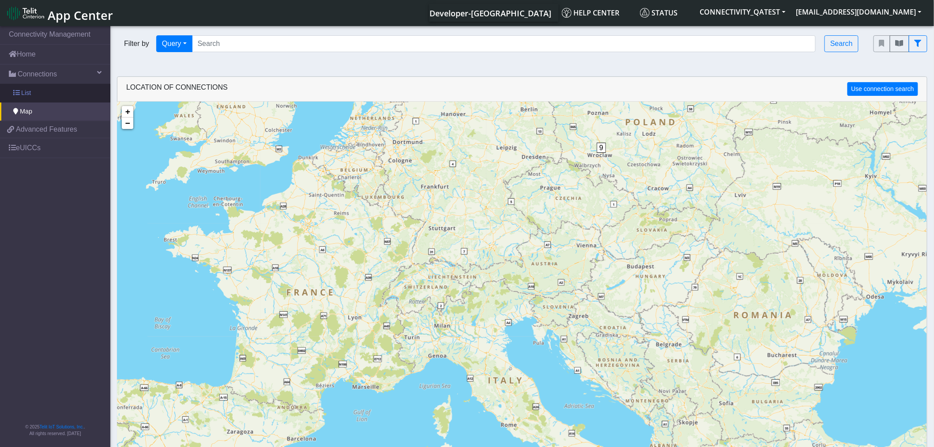
click at [27, 95] on span "List" at bounding box center [26, 93] width 10 height 10
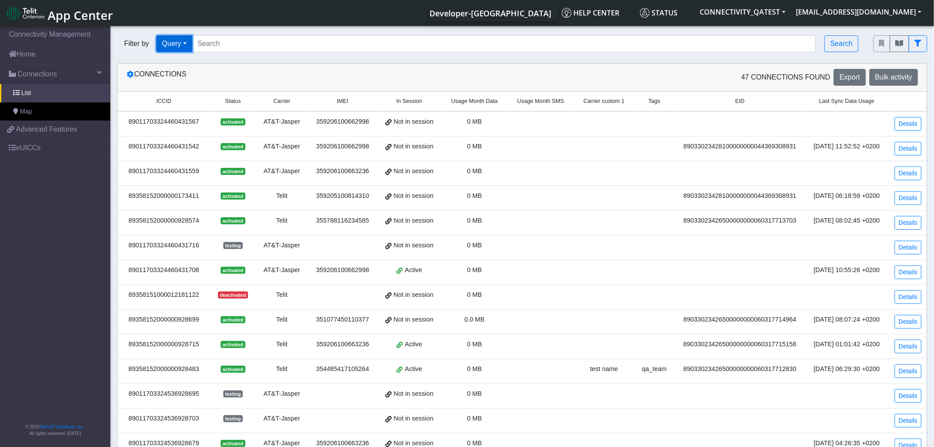
click at [189, 49] on button "Query" at bounding box center [174, 43] width 36 height 17
click at [175, 120] on button "Country" at bounding box center [192, 120] width 70 height 14
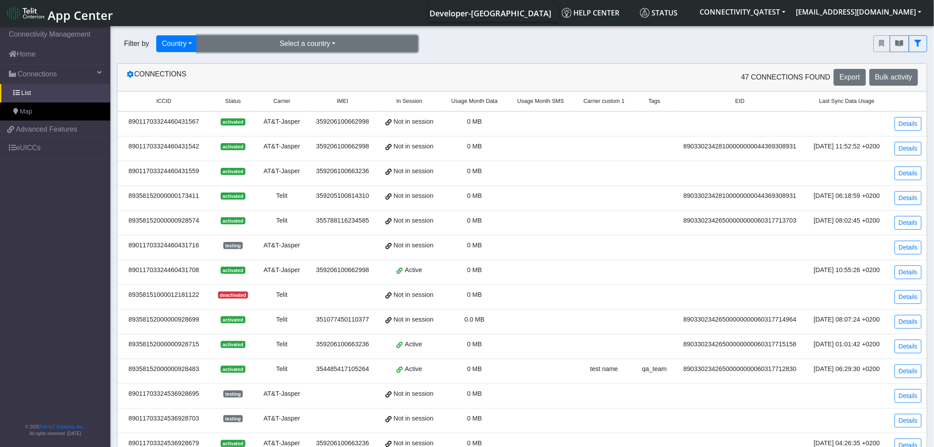
click at [250, 44] on button "Select a country" at bounding box center [307, 43] width 221 height 17
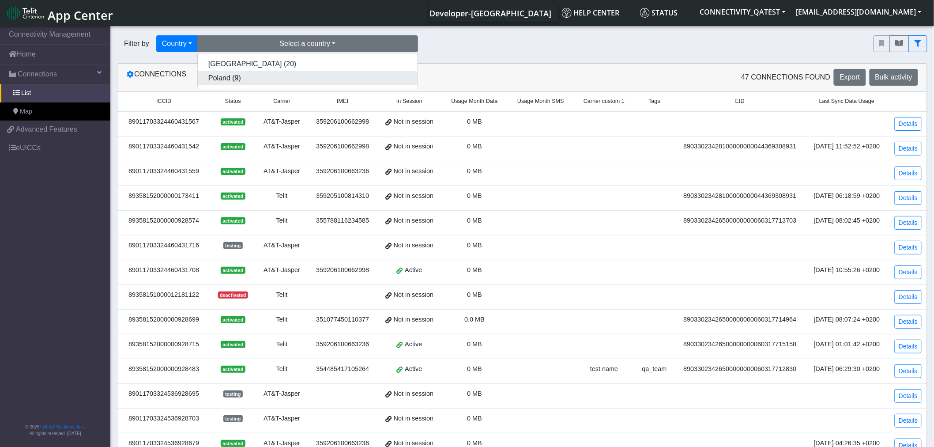
click at [241, 77] on button "Poland (9)" at bounding box center [308, 78] width 220 height 14
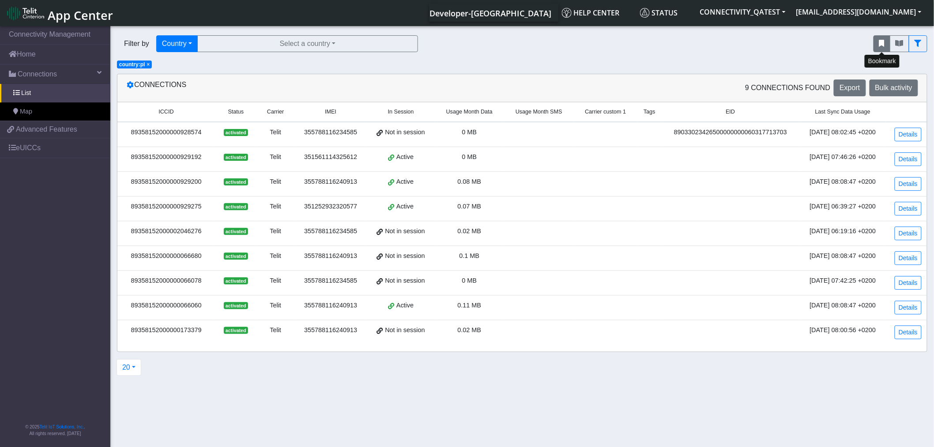
click at [875, 45] on button "fitlers menu" at bounding box center [882, 43] width 17 height 17
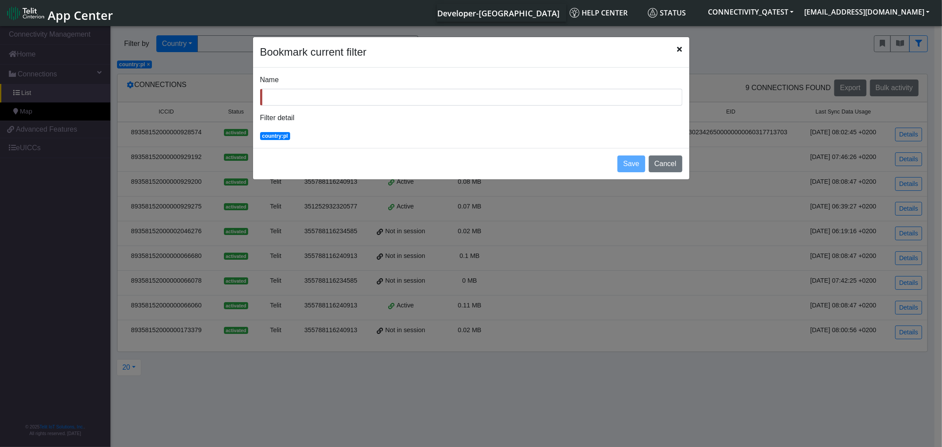
click at [314, 95] on input "Name" at bounding box center [471, 97] width 422 height 17
type input "[PERSON_NAME]"
click at [679, 50] on icon "Close" at bounding box center [679, 48] width 5 height 7
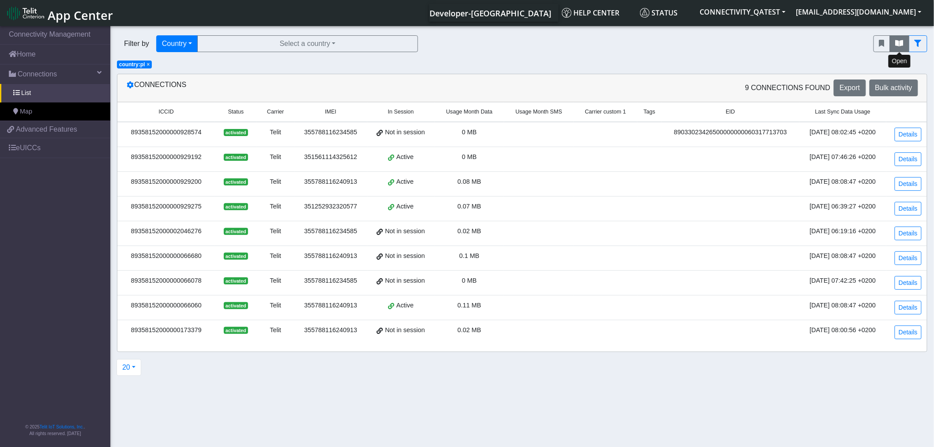
click at [897, 45] on icon "fitlers menu" at bounding box center [900, 43] width 8 height 7
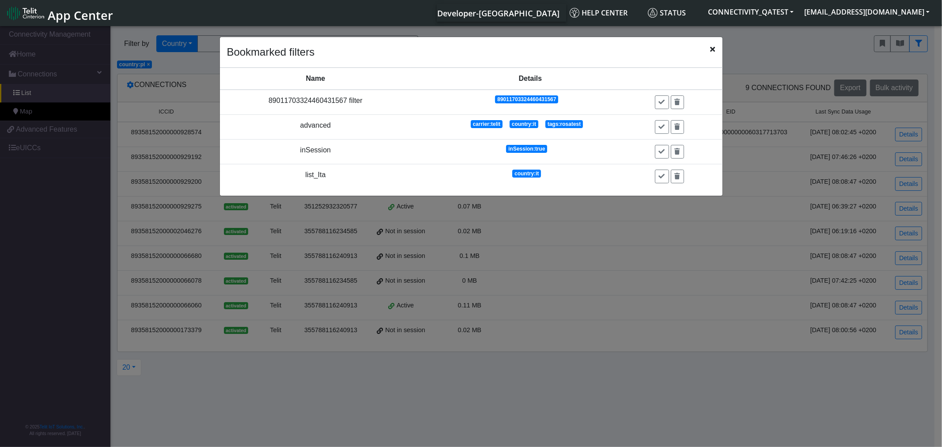
drag, startPoint x: 711, startPoint y: 47, endPoint x: 401, endPoint y: 47, distance: 309.9
click at [711, 47] on icon "Close" at bounding box center [712, 48] width 5 height 7
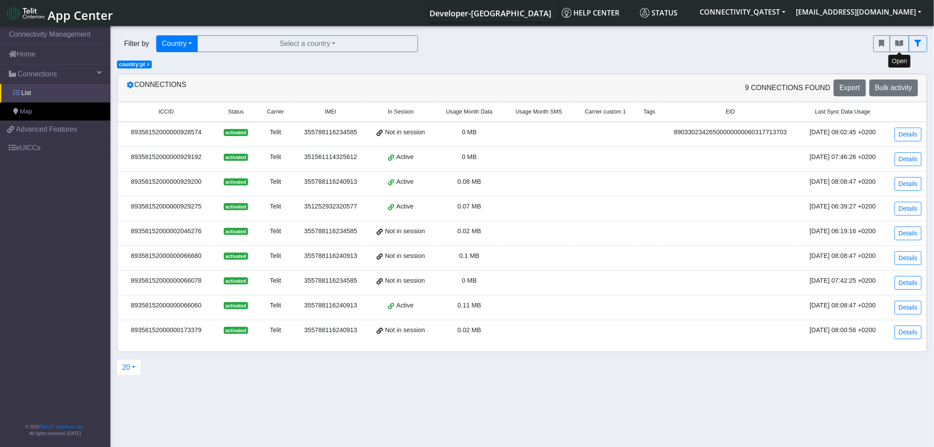
click at [45, 96] on link "List" at bounding box center [55, 93] width 110 height 19
click at [150, 65] on span "×" at bounding box center [148, 64] width 3 height 6
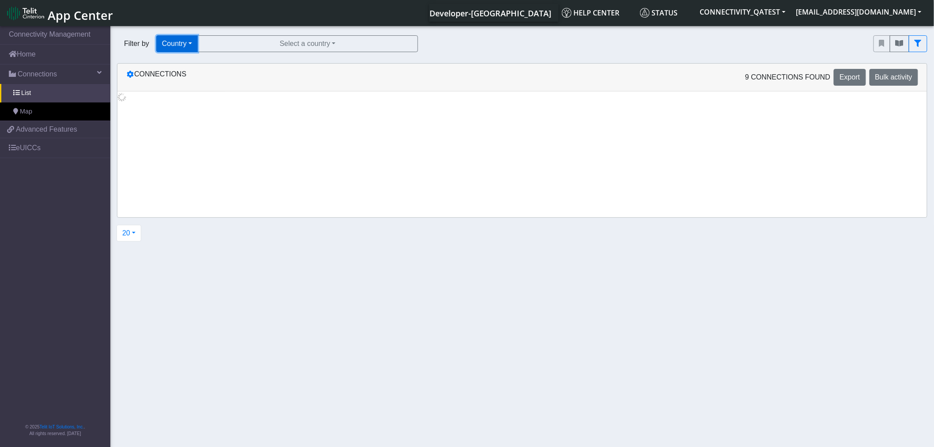
click at [198, 45] on button "Country" at bounding box center [176, 43] width 41 height 17
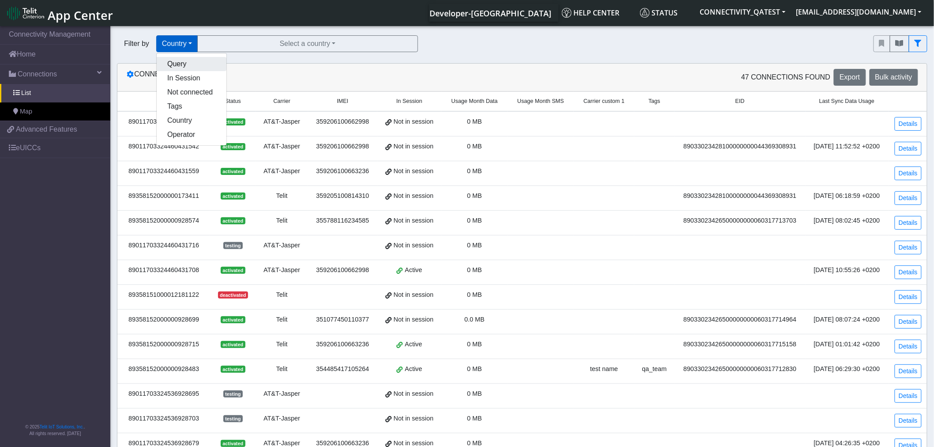
click at [184, 60] on button "Query" at bounding box center [192, 64] width 70 height 14
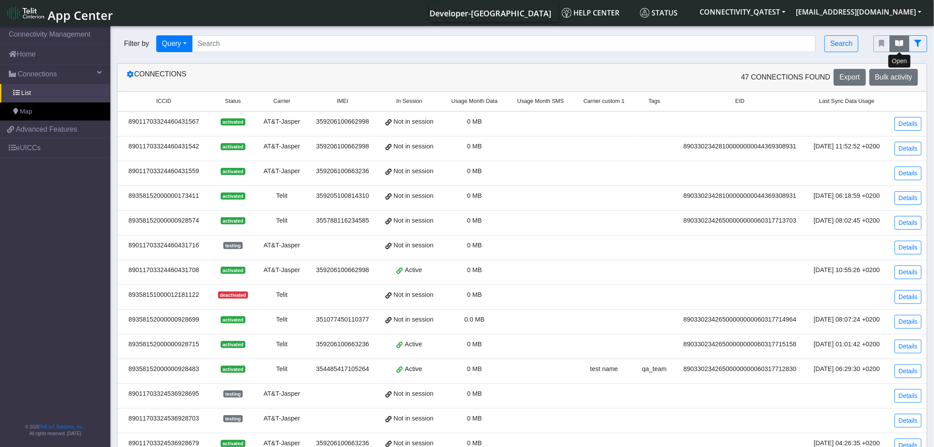
click at [902, 46] on icon "fitlers menu" at bounding box center [900, 43] width 8 height 7
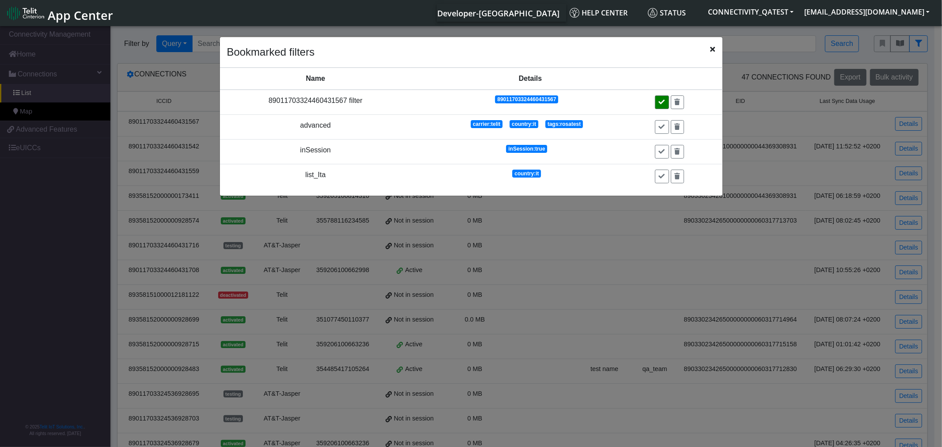
click at [660, 106] on button at bounding box center [662, 102] width 14 height 14
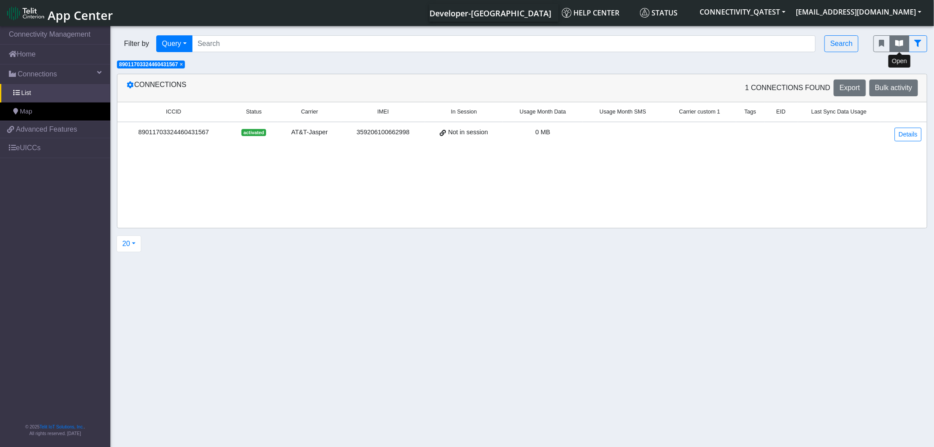
click at [894, 45] on button "fitlers menu" at bounding box center [899, 43] width 19 height 17
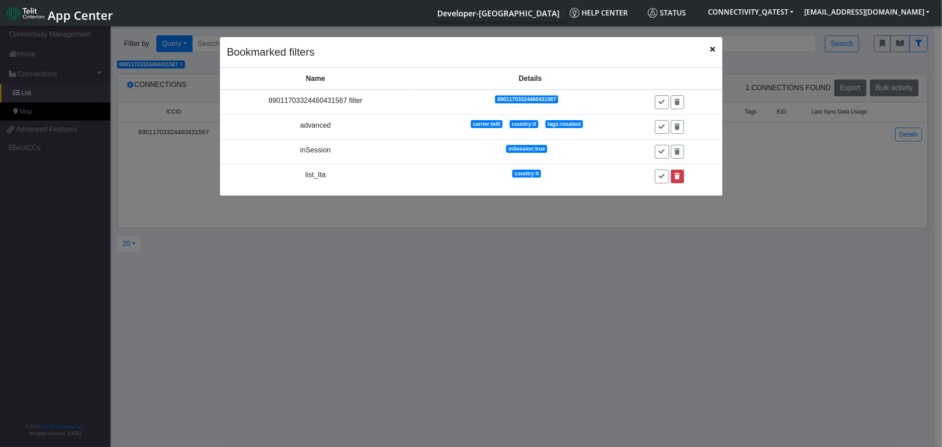
click at [678, 177] on icon at bounding box center [677, 176] width 5 height 6
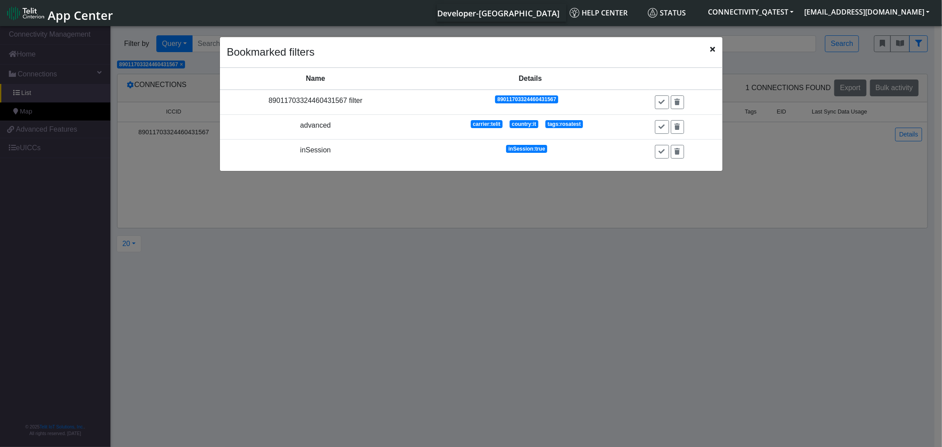
click at [712, 49] on icon "Close" at bounding box center [712, 48] width 5 height 7
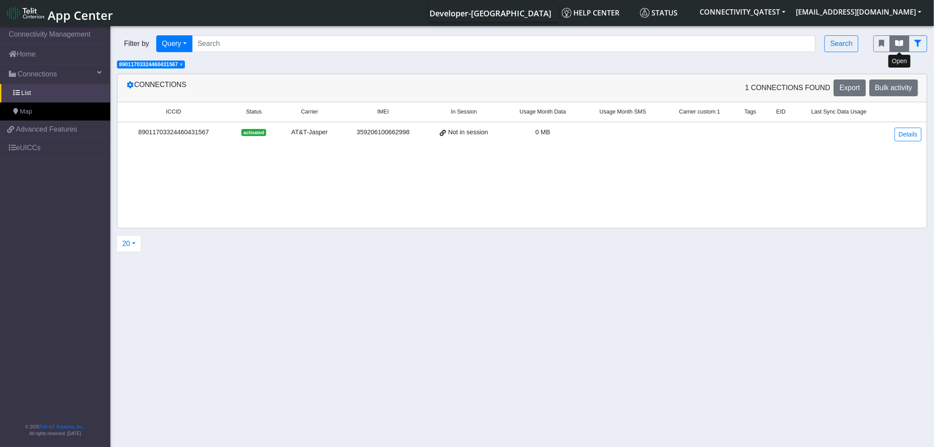
click at [897, 42] on icon "fitlers menu" at bounding box center [900, 43] width 8 height 7
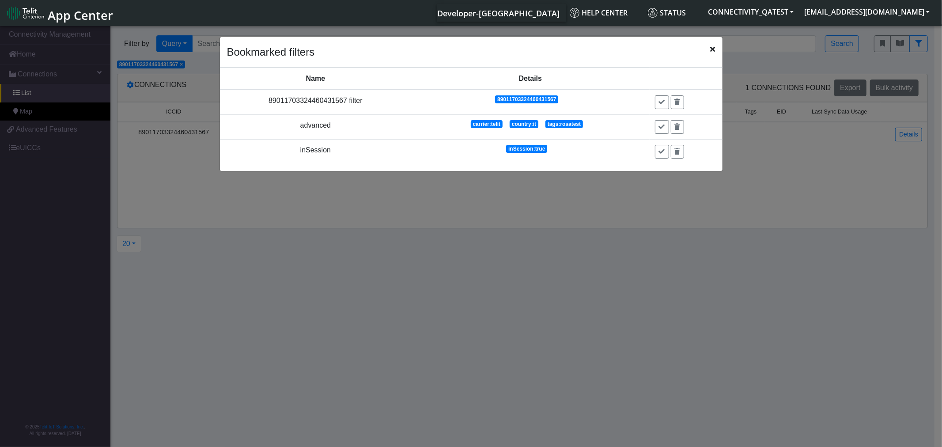
click at [51, 56] on ngb-modal-window "Bookmarked filters Name Details Actions 89011703324460431567 filter 89011703324…" at bounding box center [471, 237] width 942 height 426
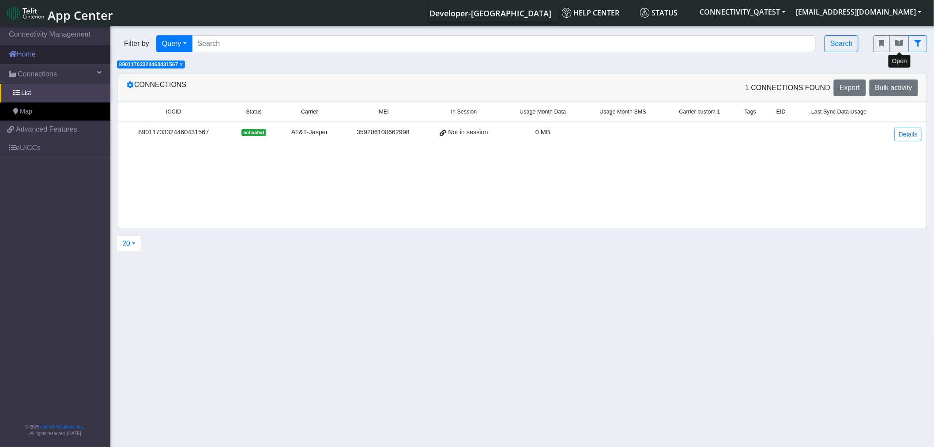
click at [30, 59] on link "Home" at bounding box center [55, 54] width 110 height 19
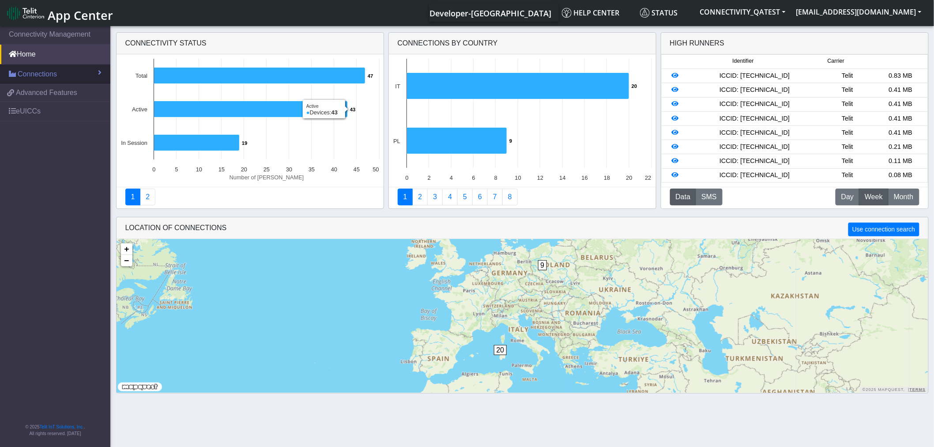
click at [64, 76] on link "Connections" at bounding box center [55, 73] width 110 height 19
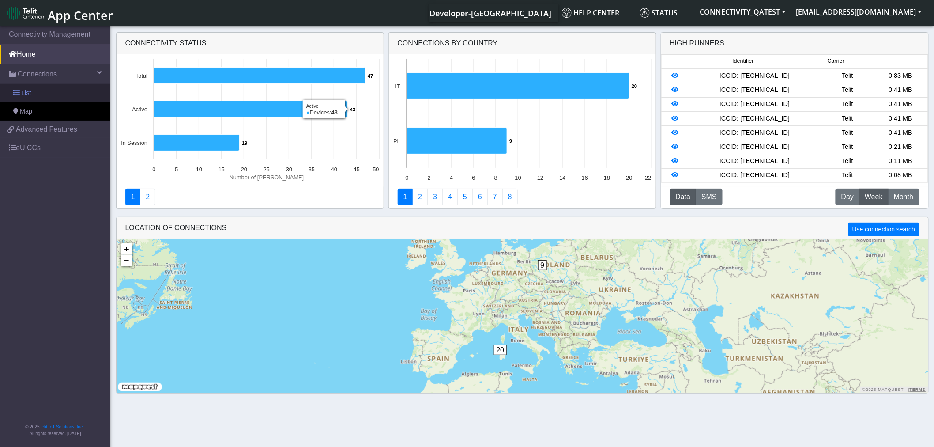
click at [53, 94] on link "List" at bounding box center [55, 93] width 110 height 19
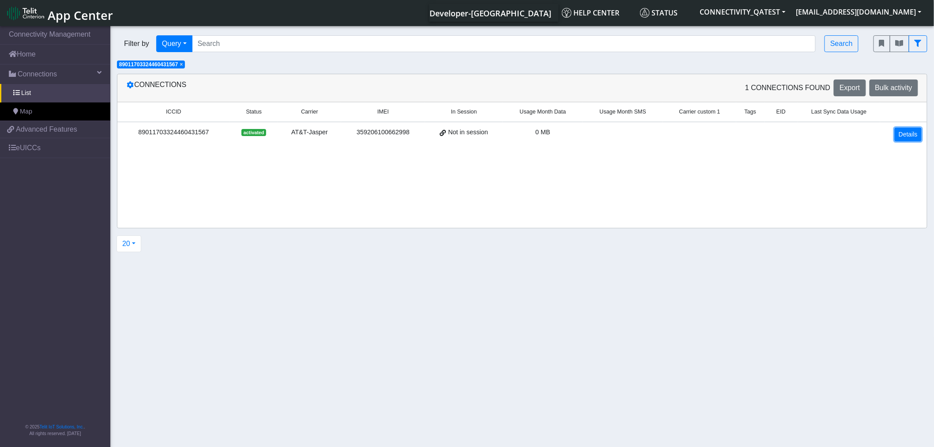
click at [908, 137] on link "Details" at bounding box center [908, 135] width 27 height 14
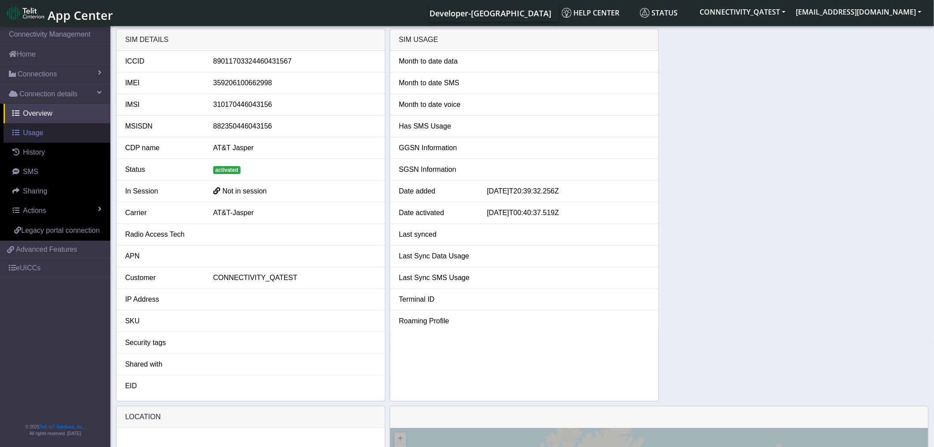
click at [33, 132] on span "Usage" at bounding box center [33, 133] width 20 height 8
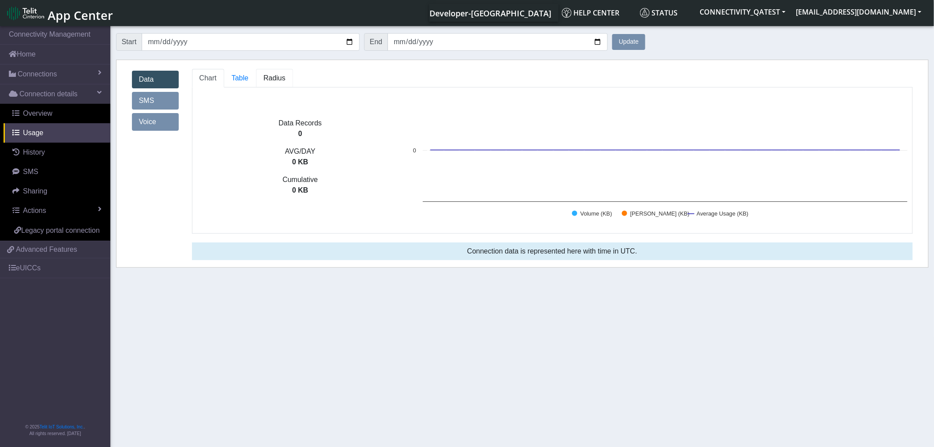
click at [276, 81] on span "Radius" at bounding box center [275, 78] width 22 height 8
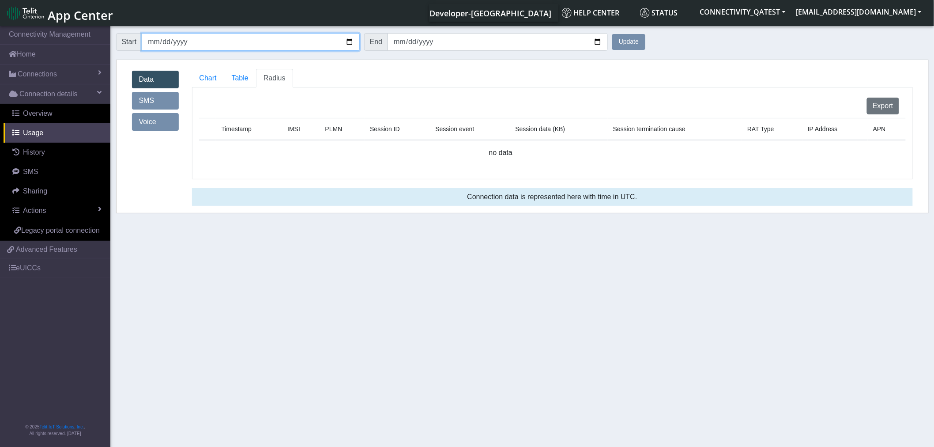
click at [350, 39] on input "[DATE]" at bounding box center [251, 42] width 218 height 18
type input "[DATE]"
click at [632, 42] on button "Update" at bounding box center [628, 42] width 33 height 16
click at [636, 37] on button "Update" at bounding box center [628, 42] width 33 height 16
click at [162, 106] on link "SMS" at bounding box center [155, 101] width 47 height 18
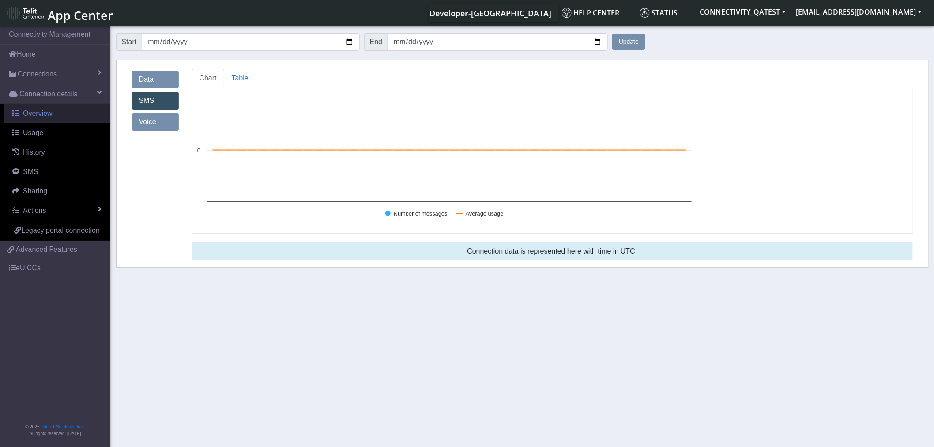
click at [34, 114] on span "Overview" at bounding box center [38, 113] width 30 height 8
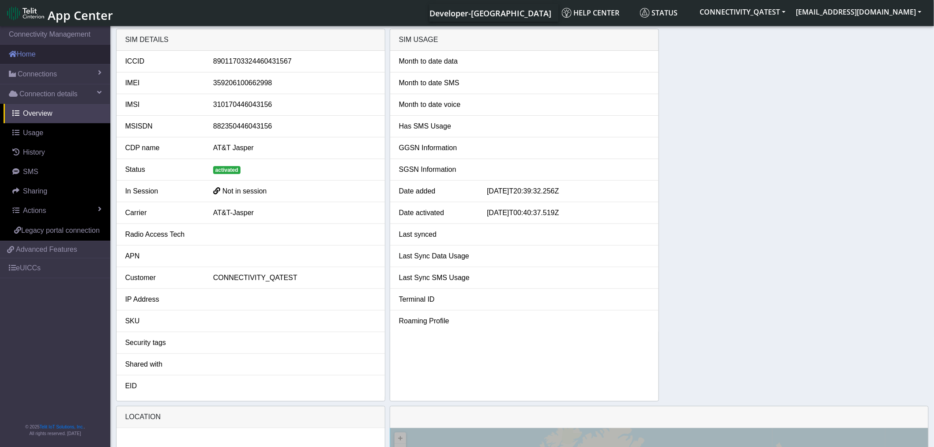
click at [36, 60] on link "Home" at bounding box center [55, 54] width 110 height 19
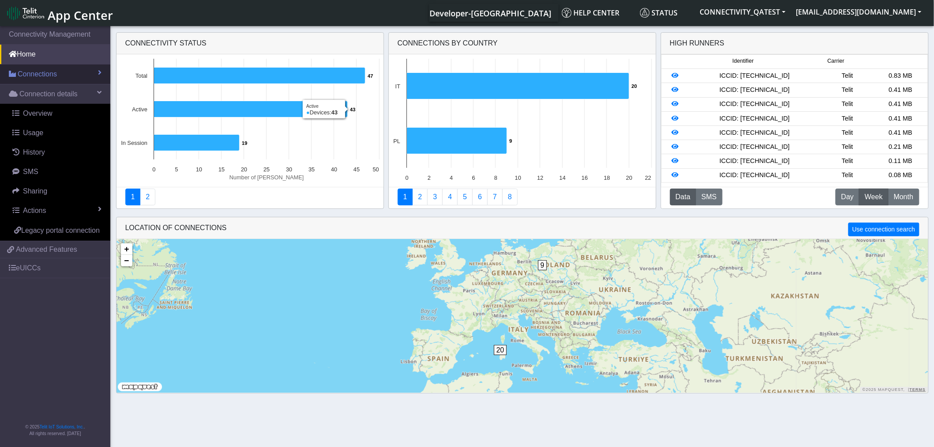
click at [60, 73] on link "Connections" at bounding box center [55, 73] width 110 height 19
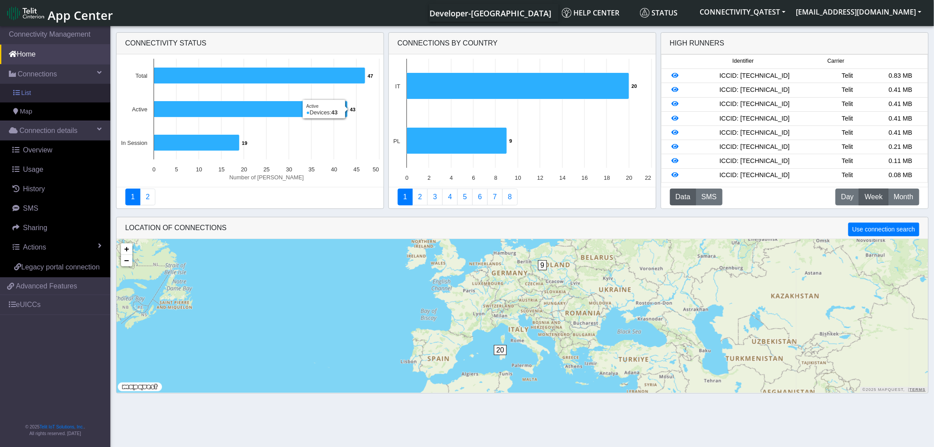
click at [40, 98] on link "List" at bounding box center [55, 93] width 110 height 19
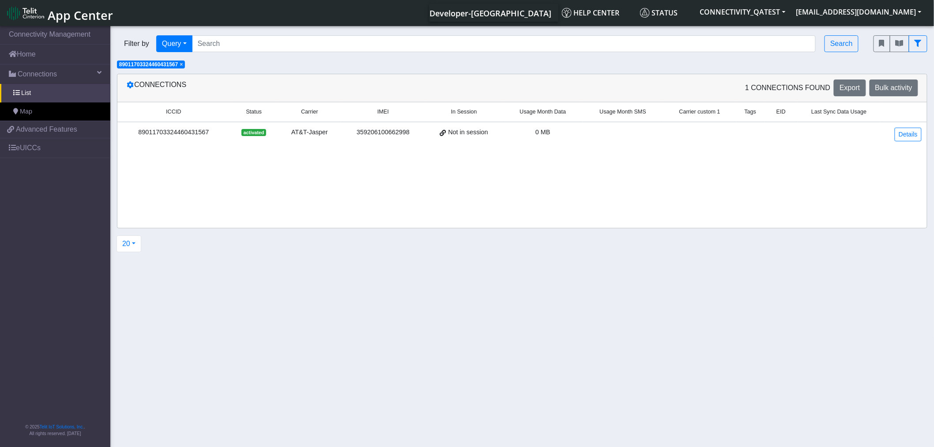
click at [183, 67] on span "×" at bounding box center [181, 64] width 3 height 6
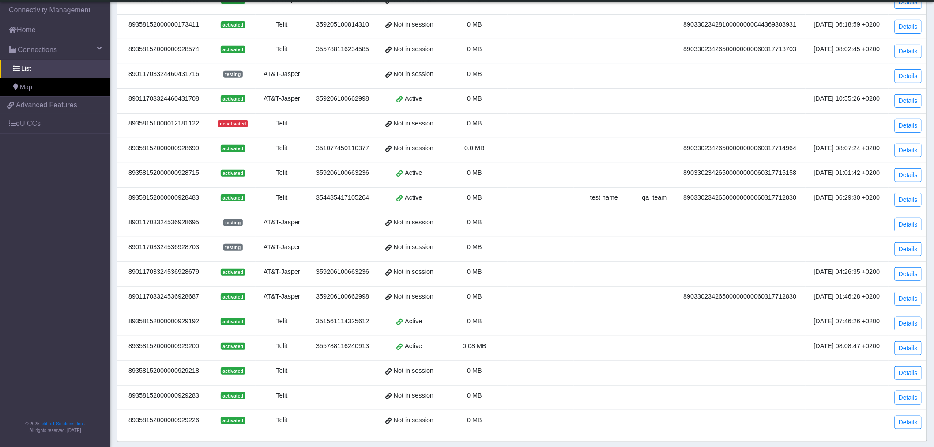
scroll to position [182, 0]
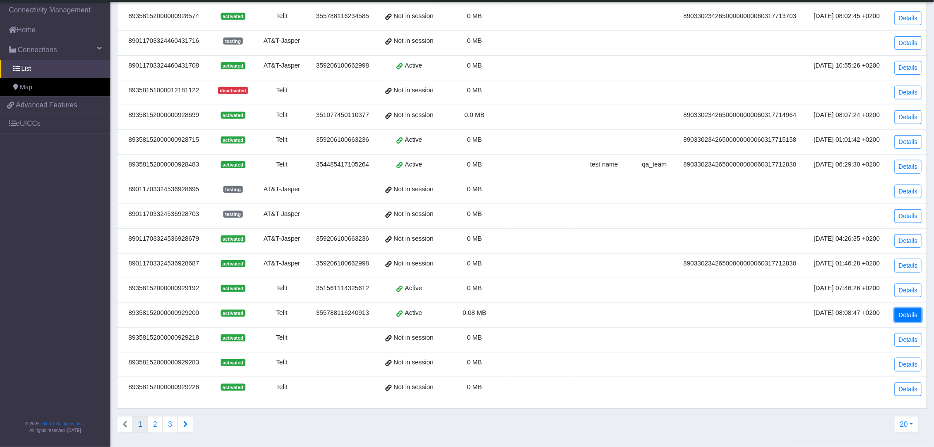
click at [914, 258] on link "Details" at bounding box center [908, 315] width 27 height 14
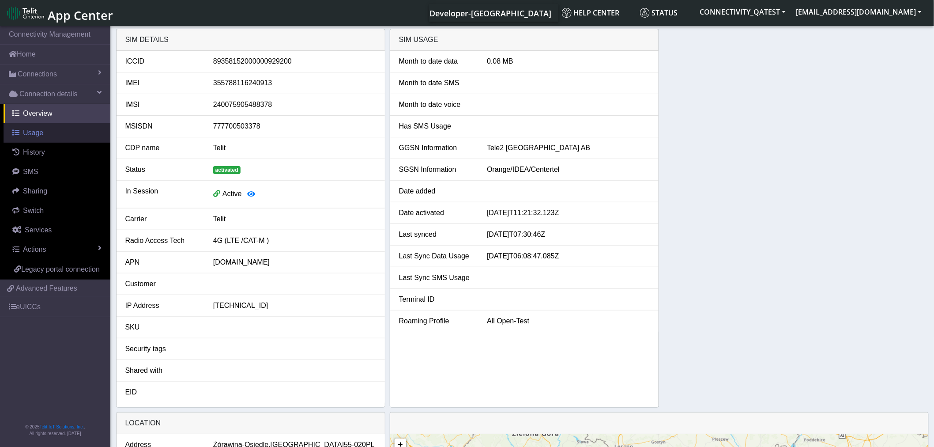
click at [45, 135] on link "Usage" at bounding box center [57, 132] width 107 height 19
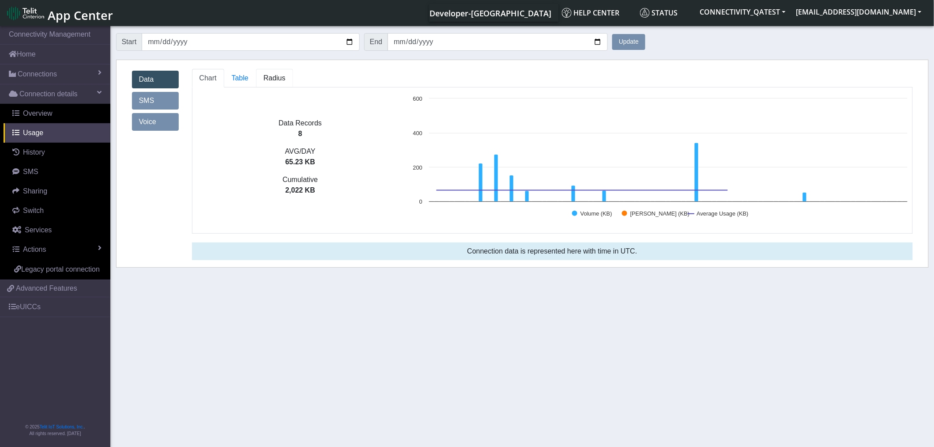
click at [275, 77] on span "Radius" at bounding box center [275, 78] width 22 height 8
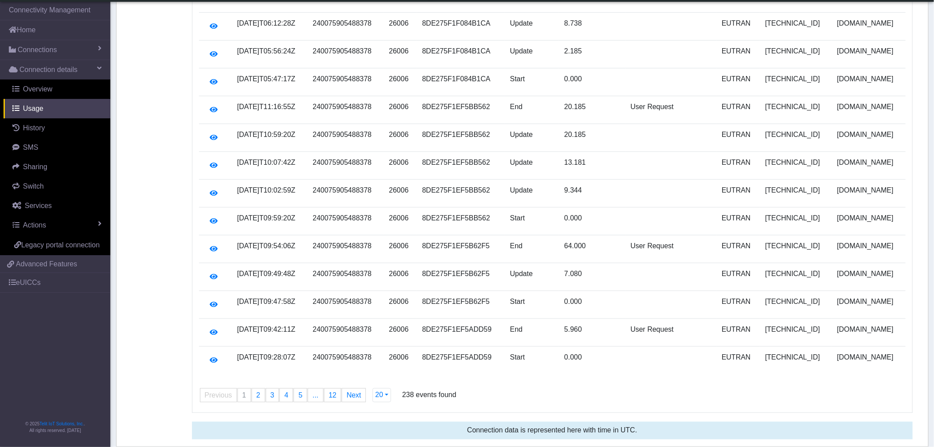
scroll to position [302, 0]
click at [286, 258] on span "4" at bounding box center [286, 395] width 4 height 8
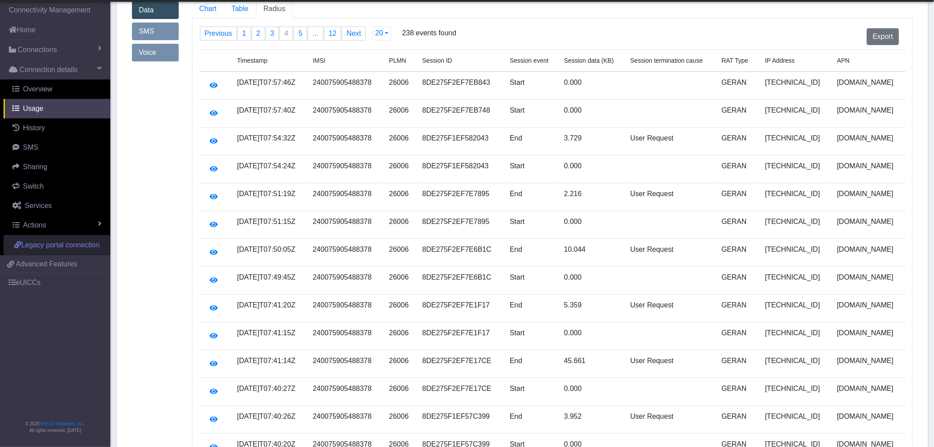
scroll to position [0, 0]
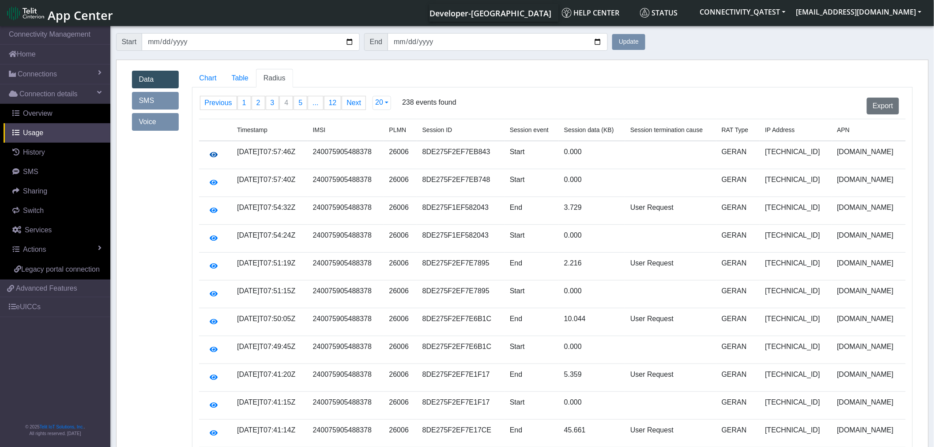
click at [215, 155] on icon "button" at bounding box center [214, 154] width 8 height 7
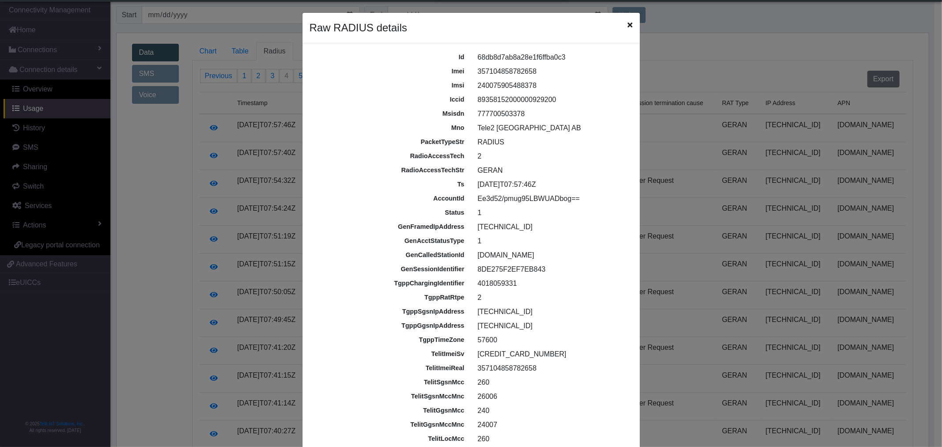
click at [628, 25] on icon "Close" at bounding box center [630, 24] width 5 height 7
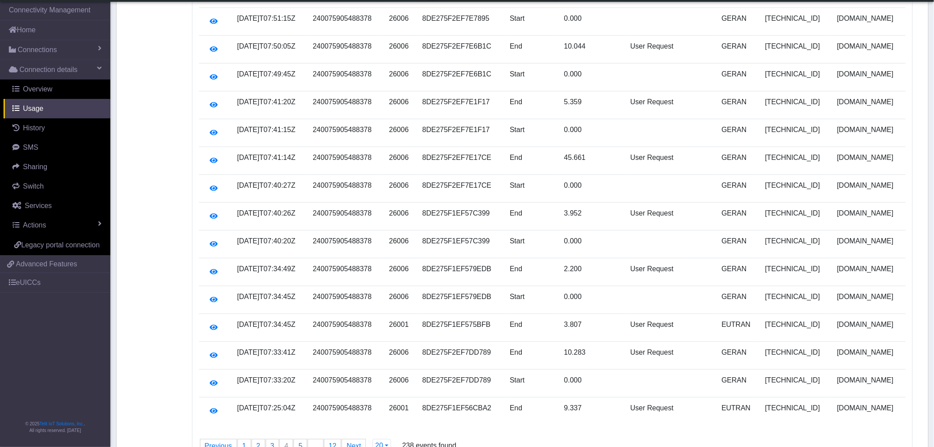
scroll to position [302, 0]
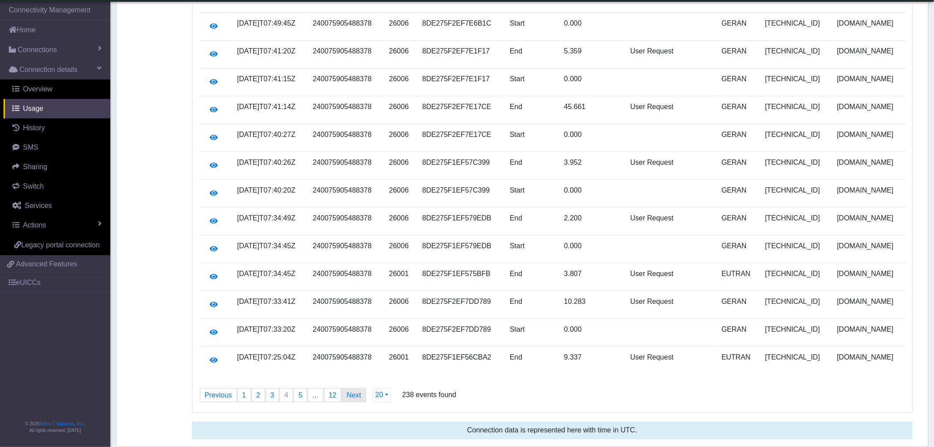
click at [358, 258] on link "Next page" at bounding box center [353, 394] width 23 height 13
click at [385, 258] on button "20" at bounding box center [384, 395] width 19 height 14
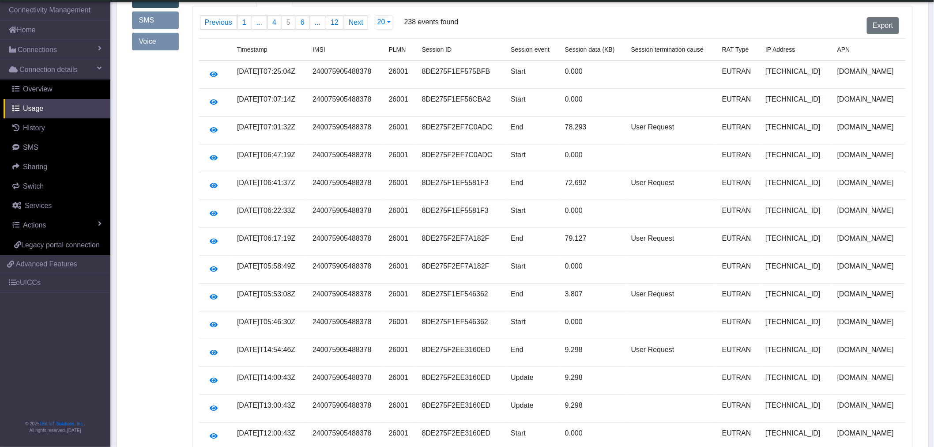
scroll to position [0, 0]
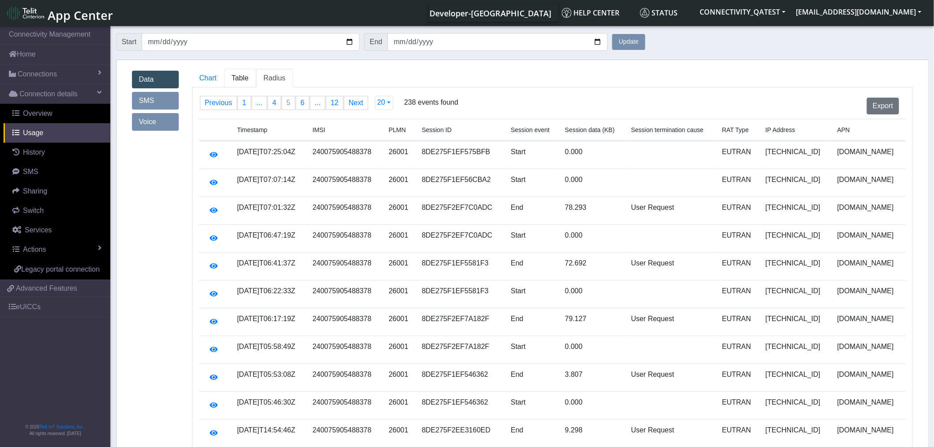
click at [245, 76] on span "Table" at bounding box center [240, 78] width 17 height 8
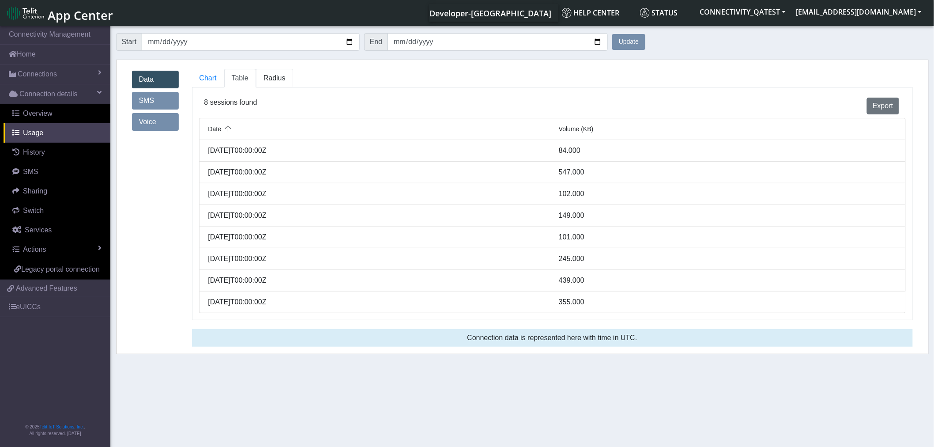
click at [279, 81] on span "Radius" at bounding box center [275, 78] width 22 height 8
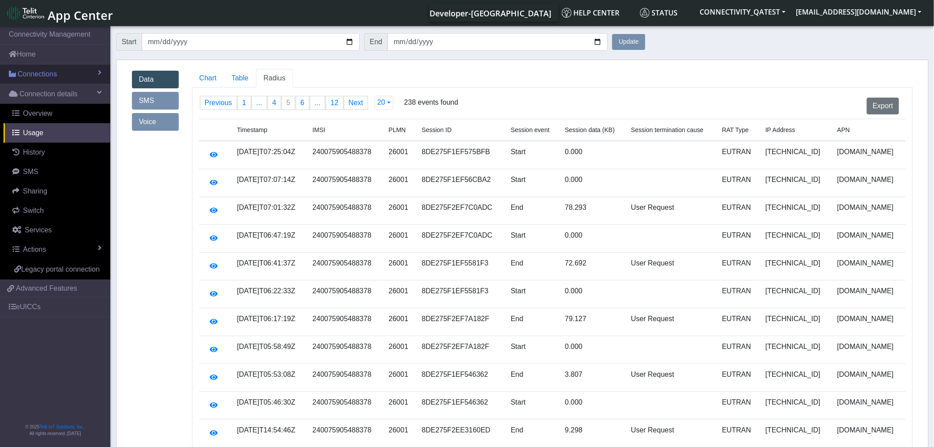
click at [42, 70] on span "Connections" at bounding box center [37, 74] width 39 height 11
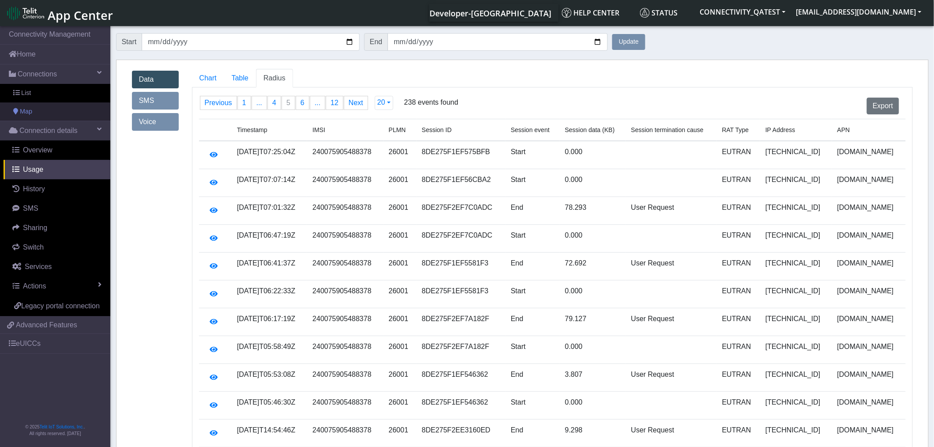
click at [32, 113] on span "Map" at bounding box center [26, 112] width 12 height 10
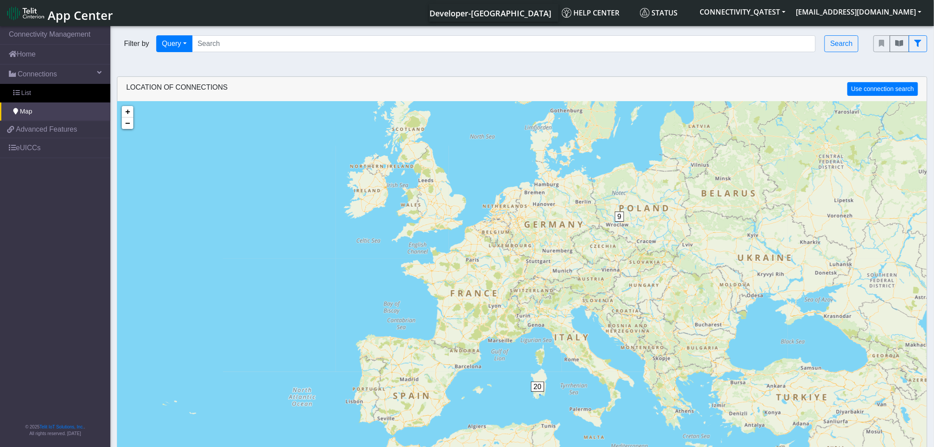
click at [536, 258] on span "20" at bounding box center [537, 386] width 13 height 10
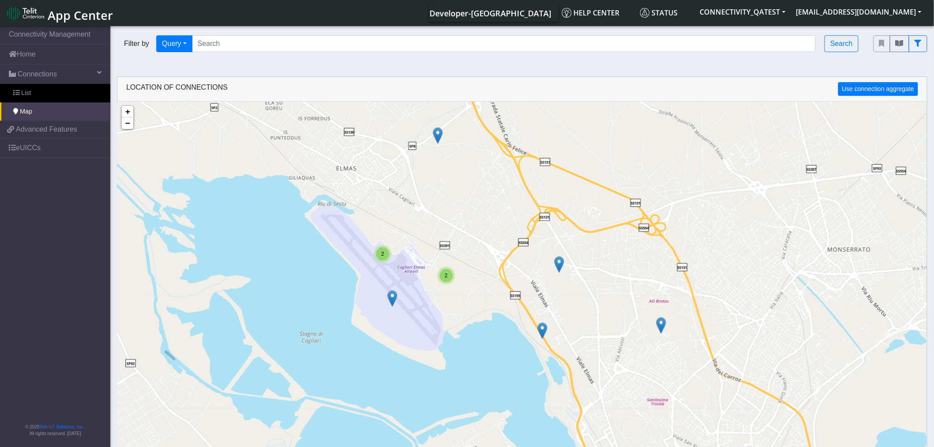
click at [392, 258] on img at bounding box center [393, 298] width 10 height 17
click at [381, 258] on link "Click here" at bounding box center [377, 289] width 23 height 6
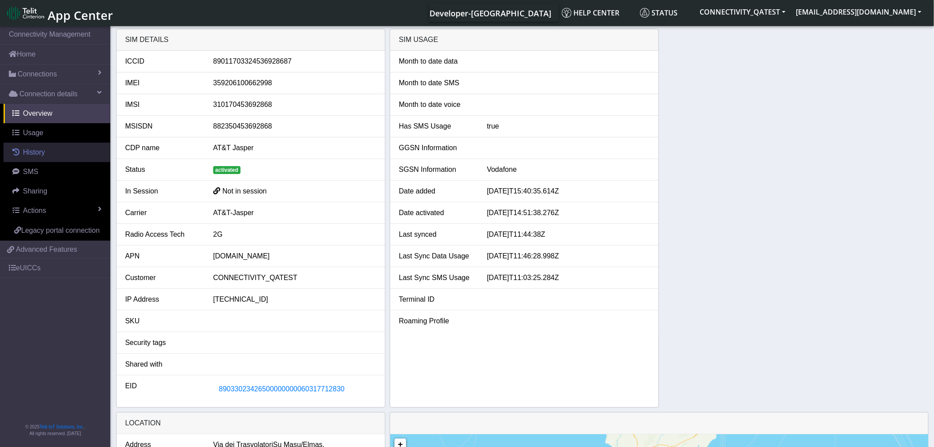
click at [37, 155] on span "History" at bounding box center [34, 152] width 22 height 8
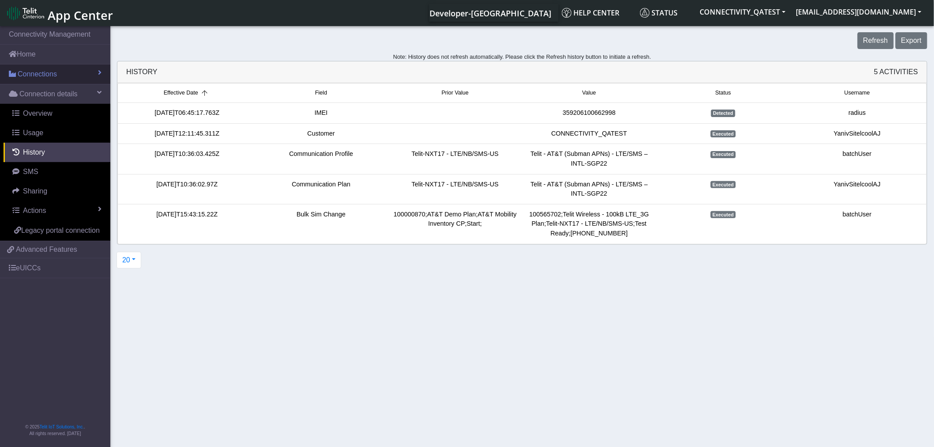
click at [38, 77] on span "Connections" at bounding box center [37, 74] width 39 height 11
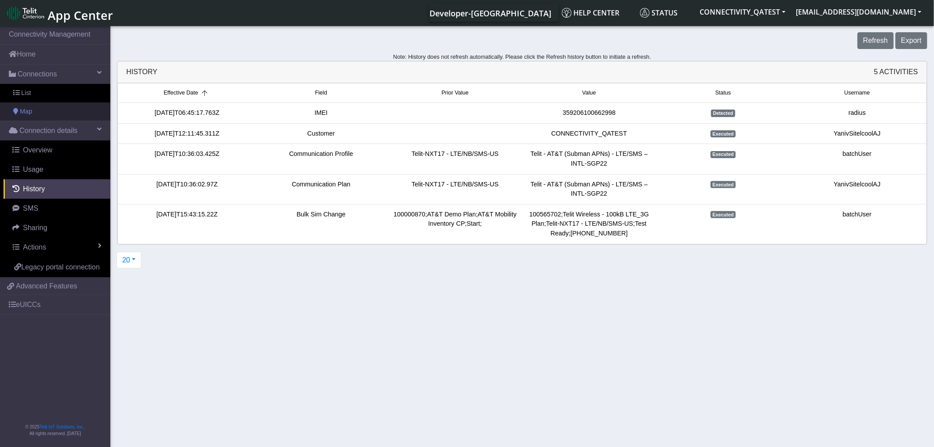
click at [37, 116] on link "Map" at bounding box center [55, 111] width 110 height 19
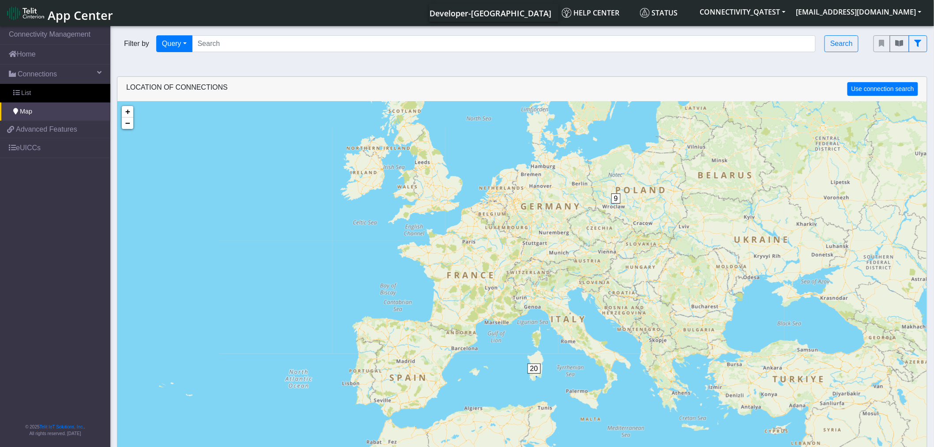
click at [532, 258] on span "20" at bounding box center [534, 368] width 13 height 10
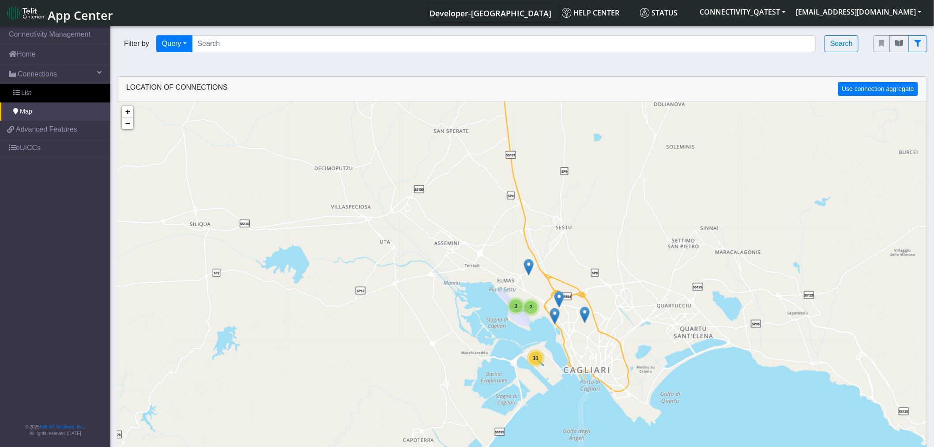
click at [536, 258] on span "11" at bounding box center [536, 358] width 6 height 6
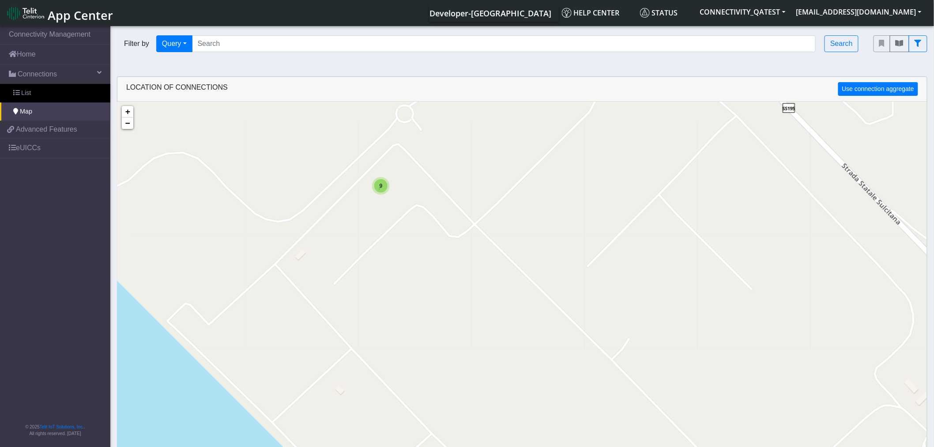
click at [382, 190] on div "9" at bounding box center [380, 185] width 13 height 13
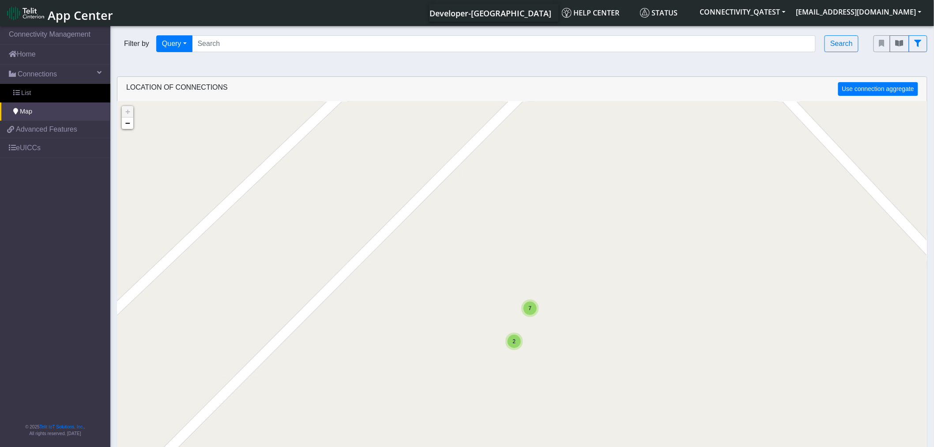
click at [529, 258] on span "7" at bounding box center [530, 308] width 3 height 6
click at [525, 258] on img at bounding box center [527, 290] width 10 height 17
click at [518, 258] on link "Click here" at bounding box center [511, 281] width 23 height 6
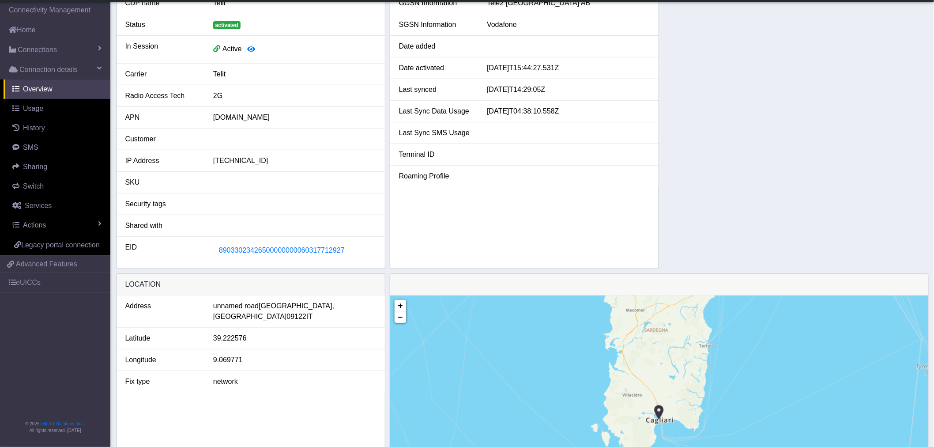
scroll to position [196, 0]
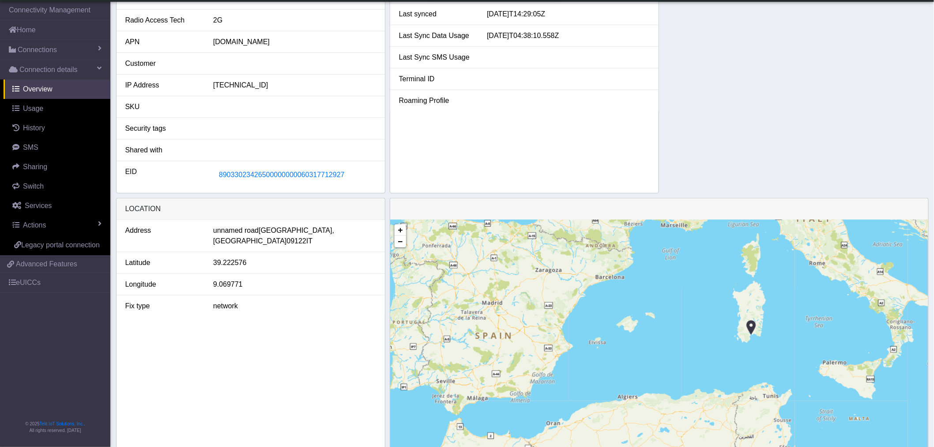
click at [752, 258] on img at bounding box center [752, 327] width 10 height 17
click at [34, 129] on span "History" at bounding box center [34, 128] width 22 height 8
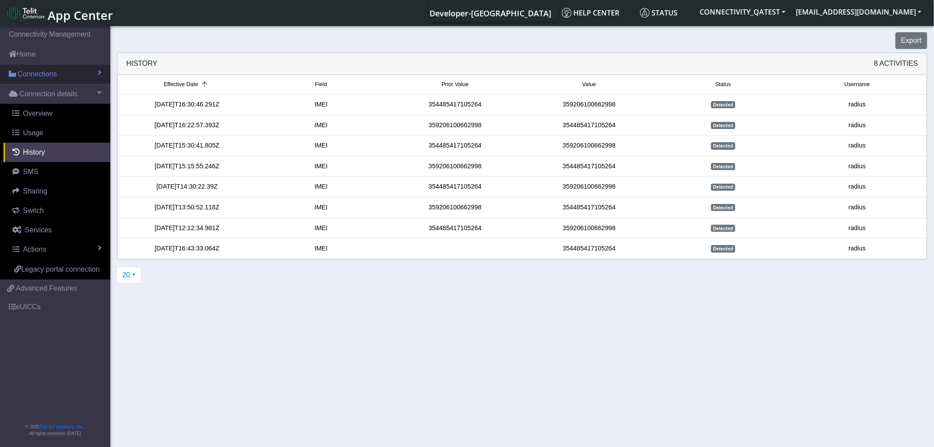
click at [38, 74] on span "Connections" at bounding box center [37, 74] width 39 height 11
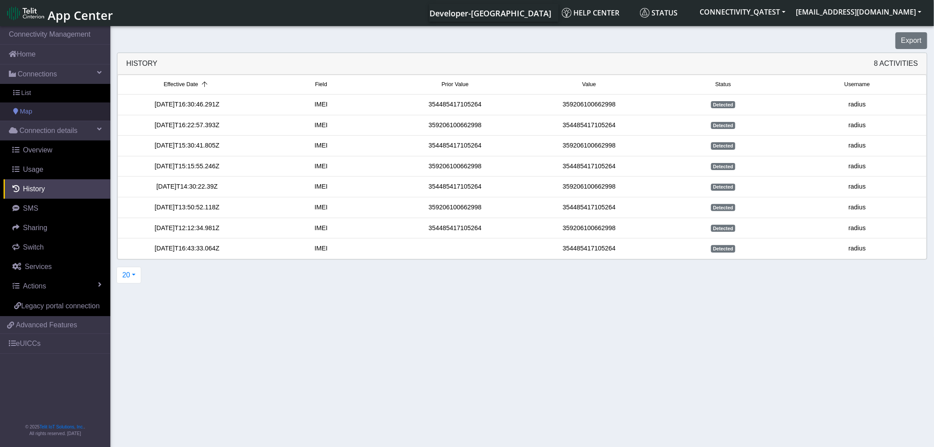
click at [34, 113] on link "Map" at bounding box center [55, 111] width 110 height 19
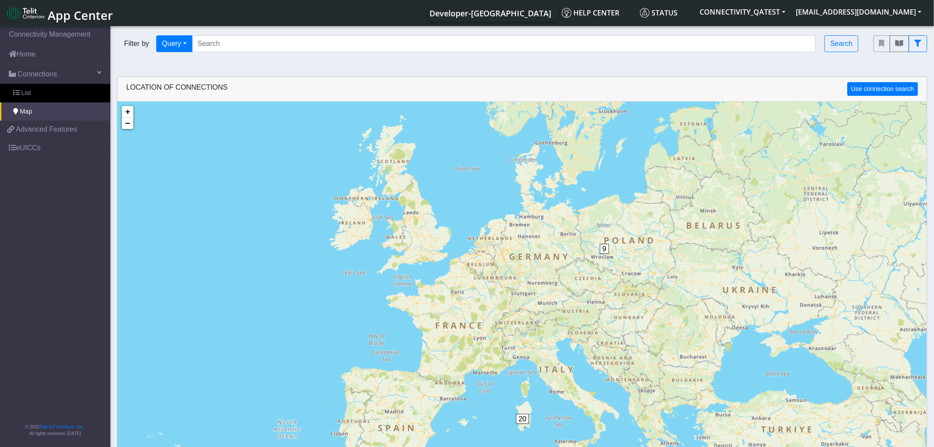
click at [525, 258] on span "20" at bounding box center [522, 419] width 13 height 10
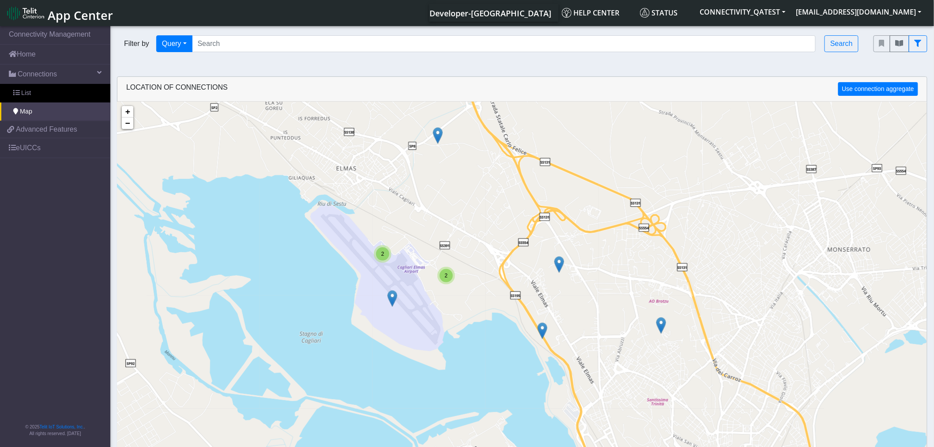
click at [561, 258] on img at bounding box center [559, 264] width 10 height 17
click at [551, 254] on link "Click here" at bounding box center [544, 255] width 23 height 6
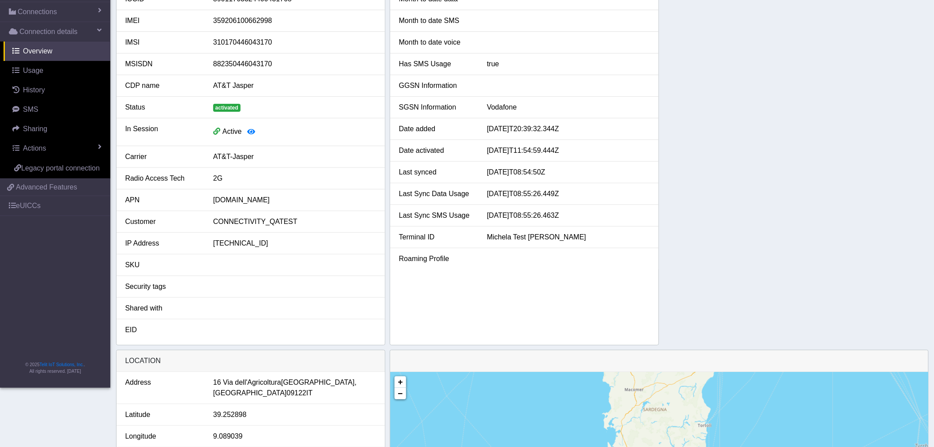
scroll to position [147, 0]
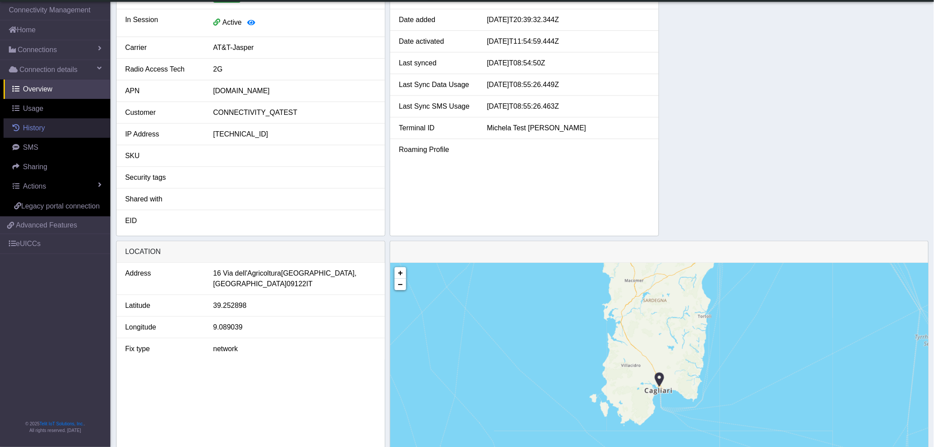
click at [34, 133] on link "History" at bounding box center [57, 127] width 107 height 19
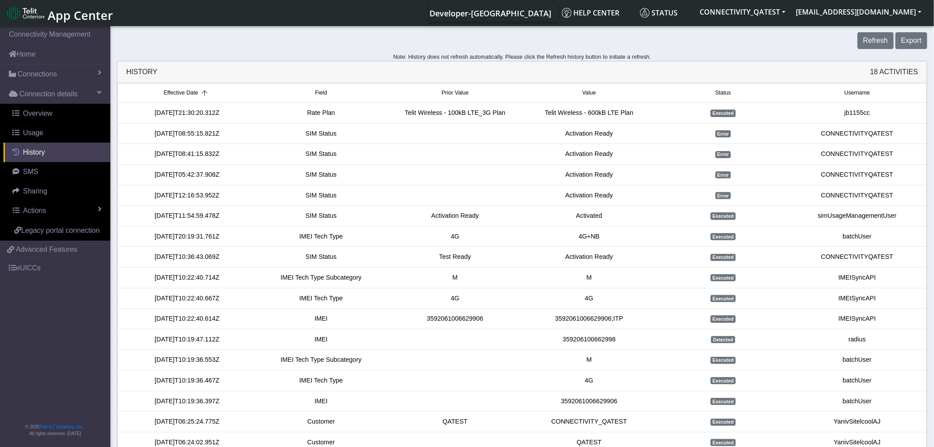
click at [49, 155] on link "History" at bounding box center [57, 152] width 107 height 19
click at [32, 76] on span "Connections" at bounding box center [37, 74] width 39 height 11
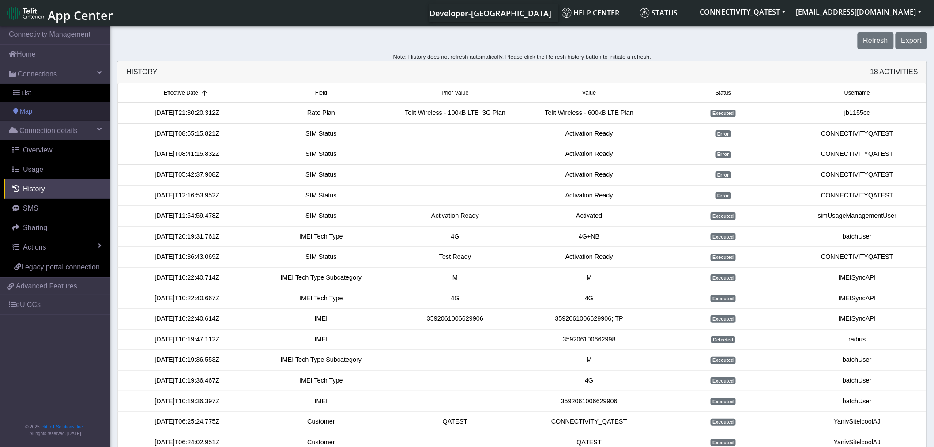
click at [33, 112] on link "Map" at bounding box center [55, 111] width 110 height 19
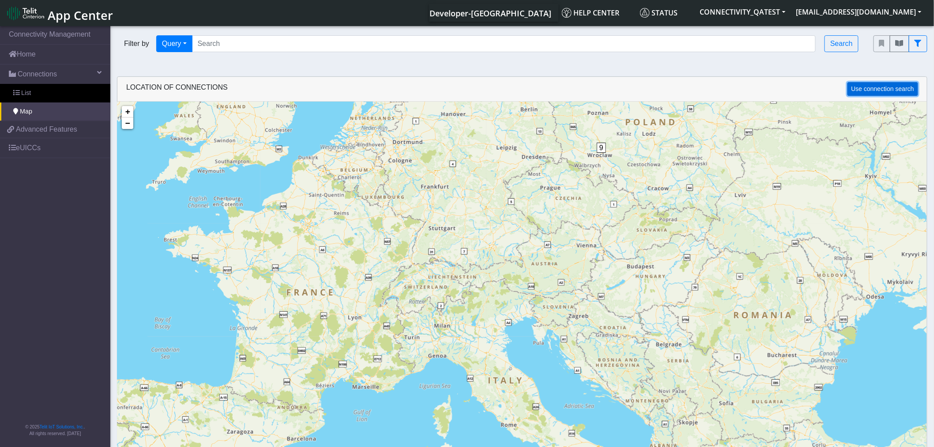
click at [892, 89] on button "Use connection search" at bounding box center [883, 89] width 71 height 14
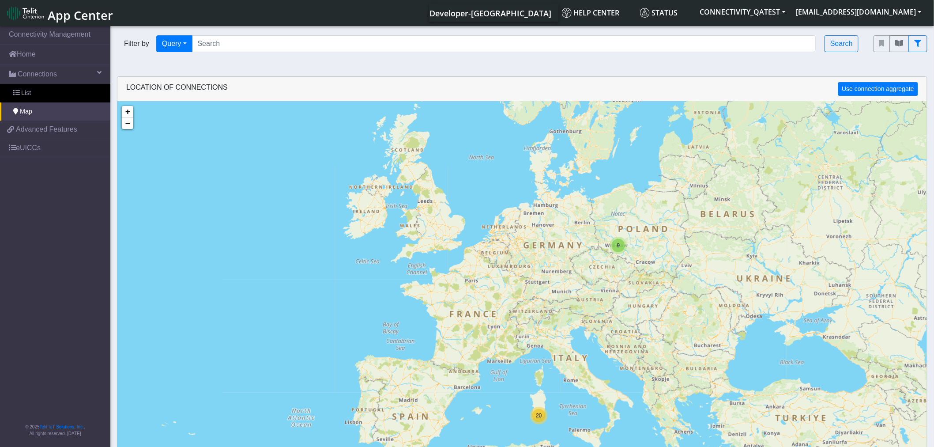
click at [542, 258] on div "20" at bounding box center [538, 415] width 13 height 13
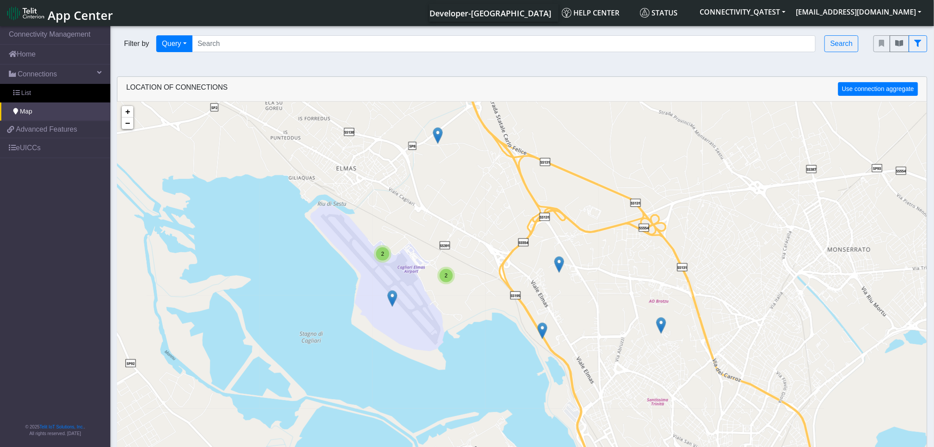
click at [543, 258] on img at bounding box center [543, 330] width 10 height 17
click at [533, 258] on link "Click here" at bounding box center [528, 321] width 23 height 6
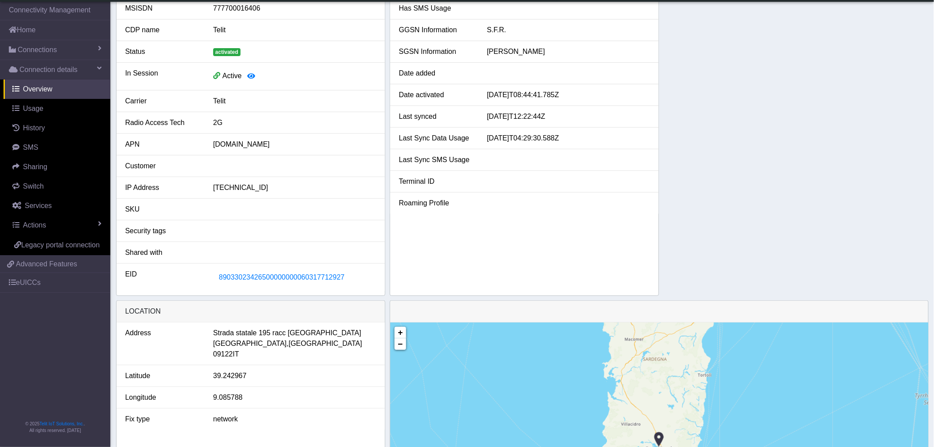
scroll to position [147, 0]
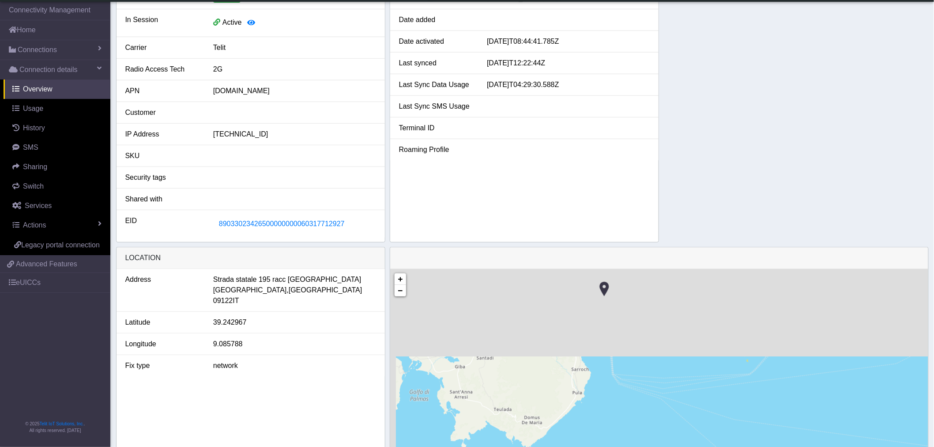
drag, startPoint x: 756, startPoint y: 341, endPoint x: 787, endPoint y: 457, distance: 120.7
click at [787, 258] on html "App Center Developer-[GEOGRAPHIC_DATA] Help center Status CONNECTIVITY_QATEST […" at bounding box center [467, 76] width 934 height 447
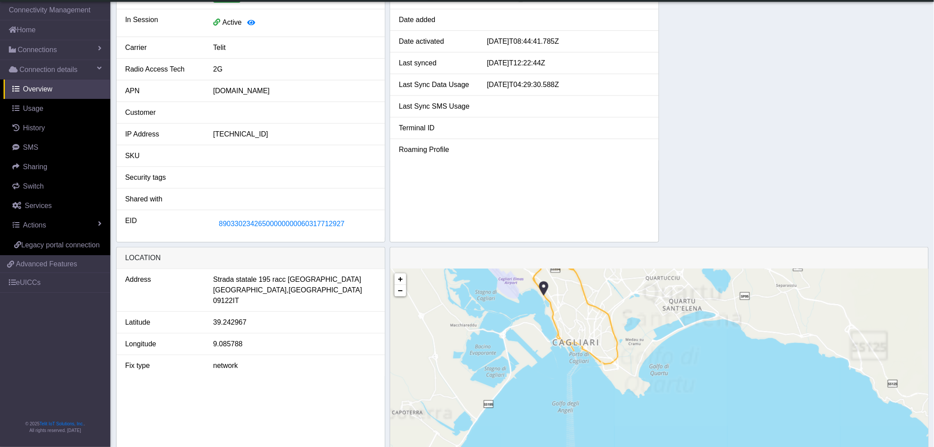
drag, startPoint x: 628, startPoint y: 299, endPoint x: 720, endPoint y: 430, distance: 159.6
click at [720, 258] on div "+ − ©2025 MapQuest, | Terms" at bounding box center [659, 392] width 538 height 247
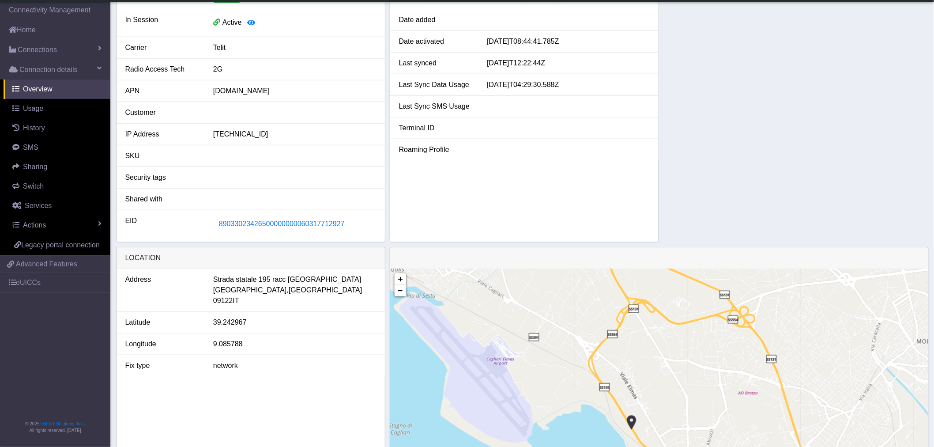
click at [629, 258] on img at bounding box center [632, 422] width 10 height 17
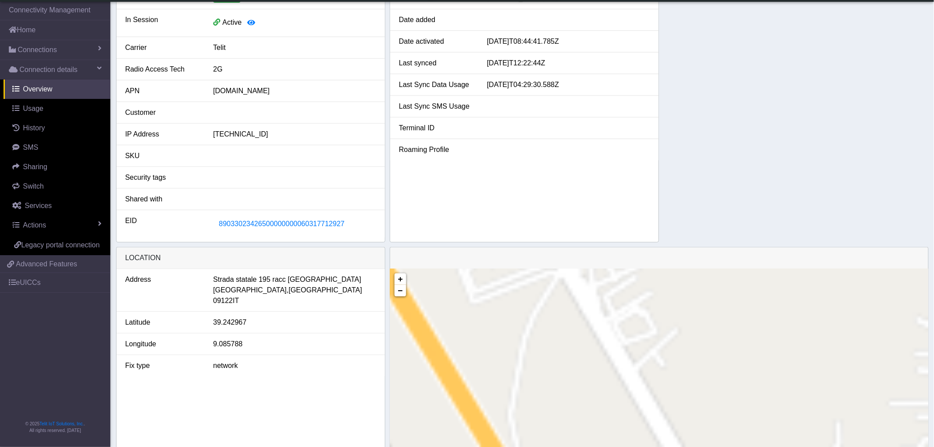
drag, startPoint x: 654, startPoint y: 385, endPoint x: 708, endPoint y: 173, distance: 218.6
click at [702, 193] on app-view "SIM details ICCID [TECHNICAL_ID] IMEI [TECHNICAL_ID] IMSI 244153430099881 MSISD…" at bounding box center [467, 195] width 934 height 676
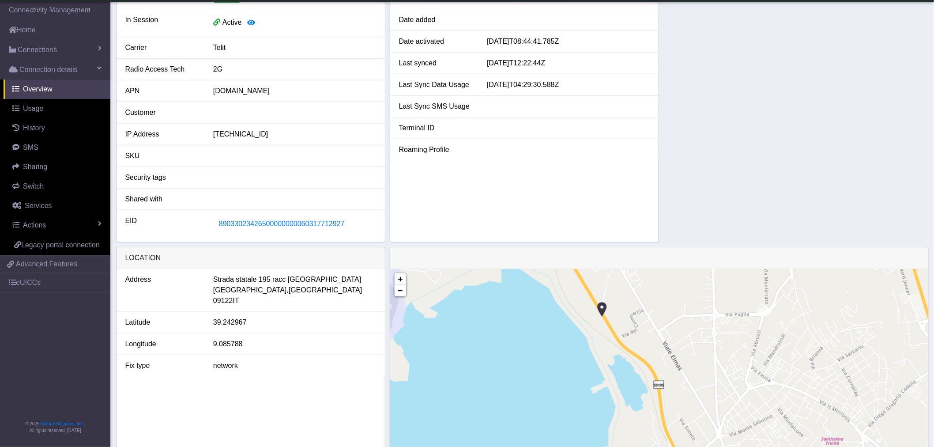
click at [605, 258] on img at bounding box center [602, 309] width 10 height 17
click at [49, 228] on link "Actions" at bounding box center [57, 224] width 107 height 19
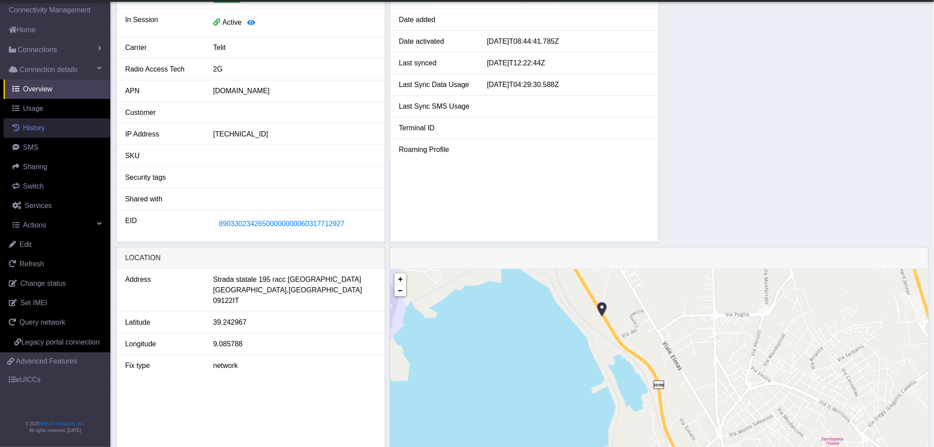
click at [42, 132] on span "History" at bounding box center [34, 128] width 22 height 8
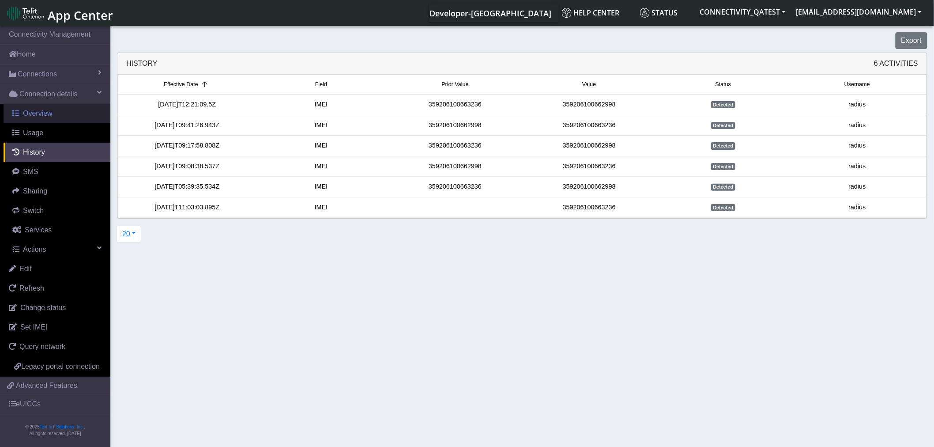
click at [41, 116] on span "Overview" at bounding box center [38, 113] width 30 height 8
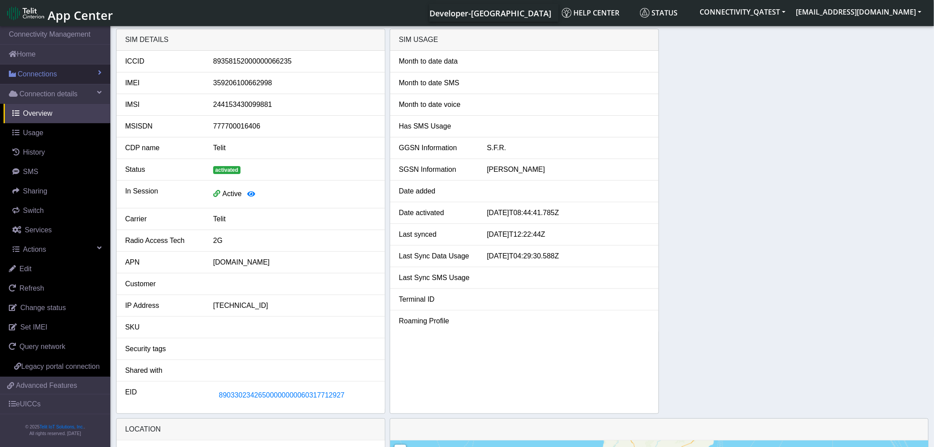
click at [43, 68] on link "Connections" at bounding box center [55, 73] width 110 height 19
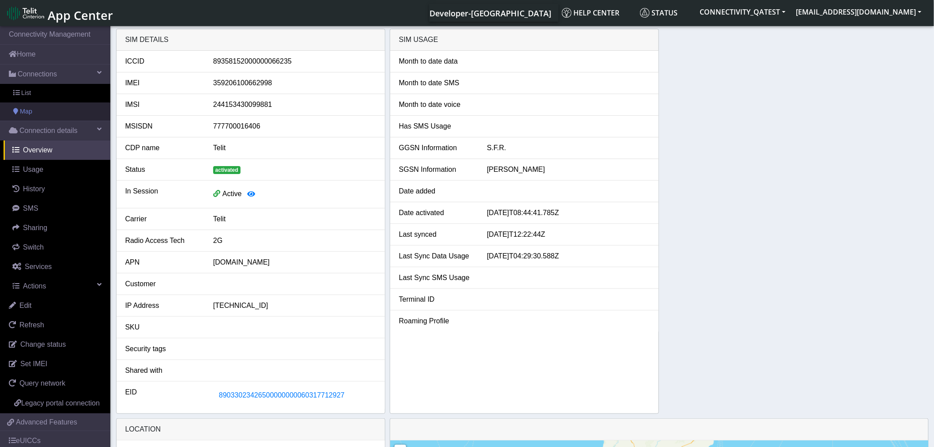
click at [46, 114] on link "Map" at bounding box center [55, 111] width 110 height 19
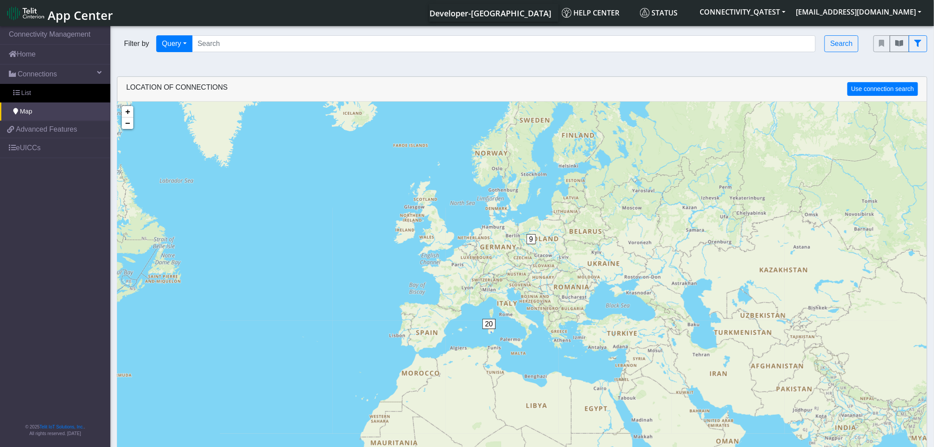
click at [492, 258] on span "20" at bounding box center [489, 324] width 13 height 10
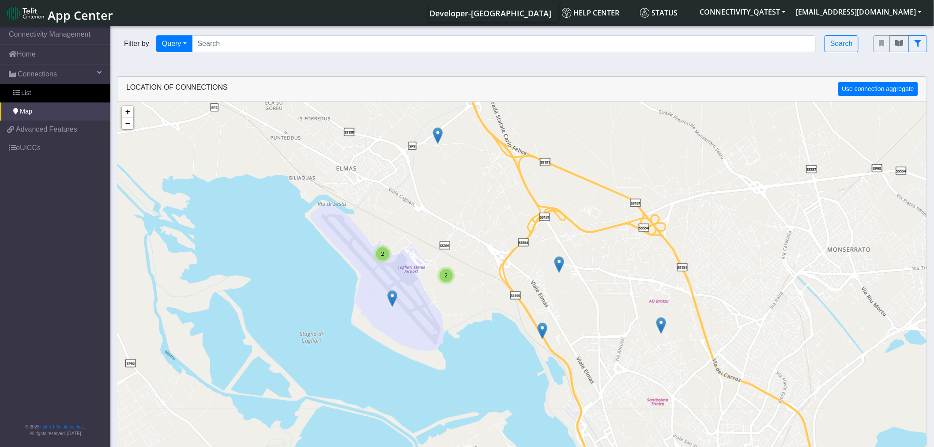
click at [393, 258] on img at bounding box center [393, 298] width 10 height 17
click at [381, 258] on link "Click here" at bounding box center [377, 289] width 23 height 6
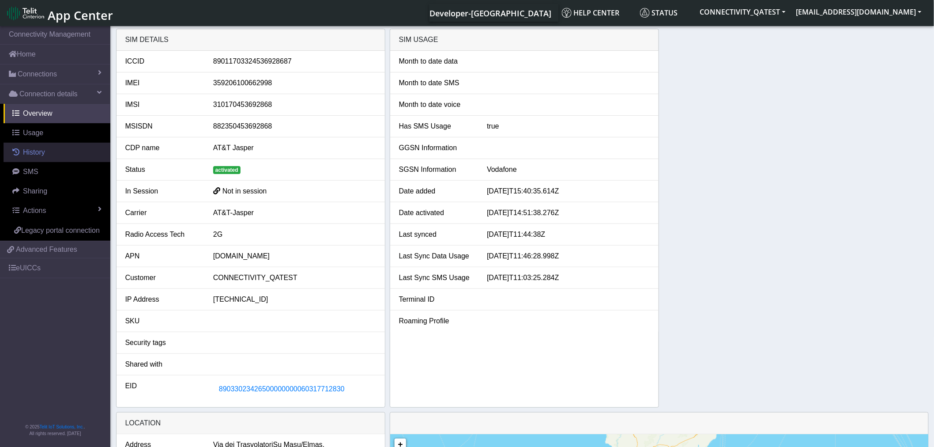
click at [49, 158] on link "History" at bounding box center [57, 152] width 107 height 19
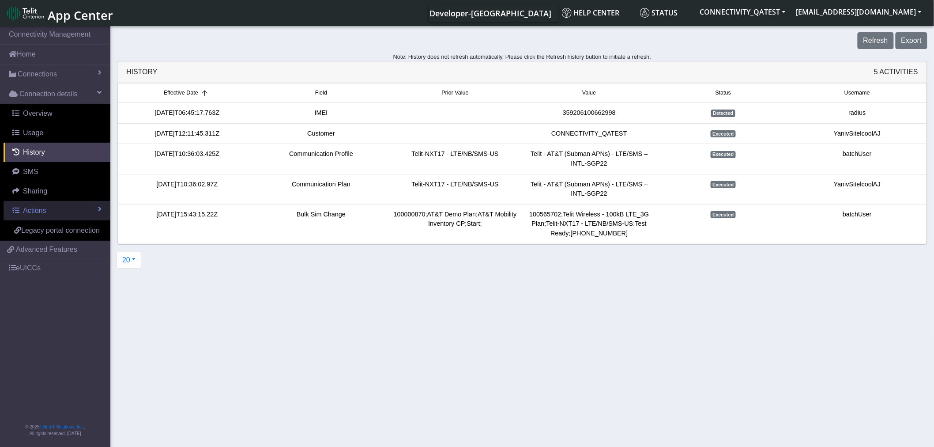
click at [44, 213] on span "Actions" at bounding box center [34, 211] width 23 height 8
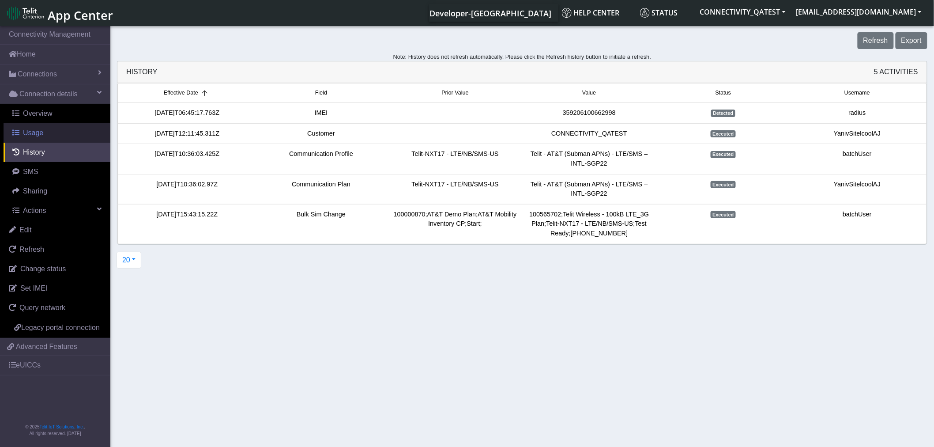
click at [37, 135] on span "Usage" at bounding box center [33, 133] width 20 height 8
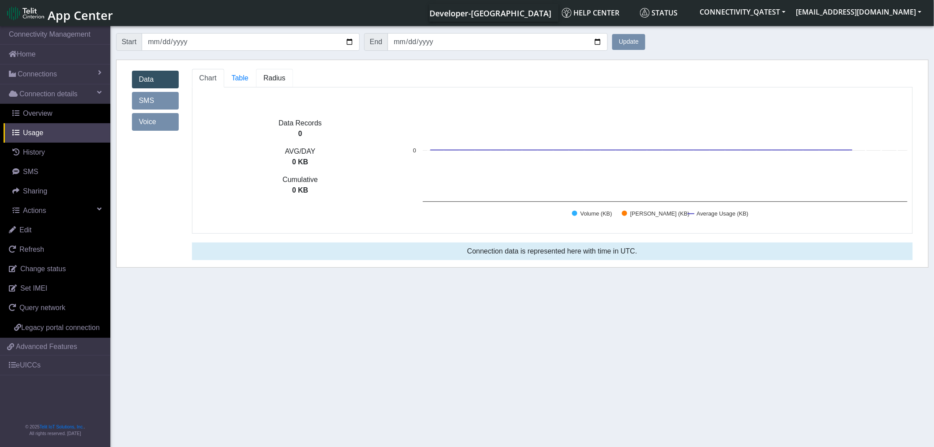
click at [279, 84] on link "Radius" at bounding box center [274, 78] width 37 height 19
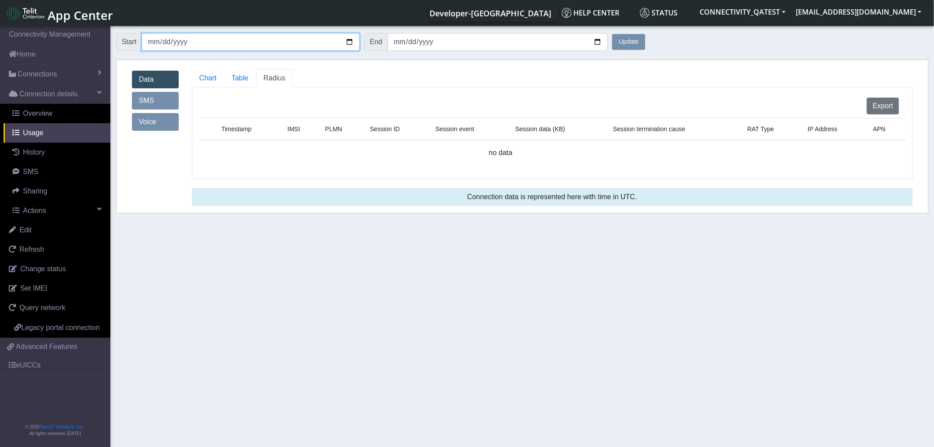
click at [241, 38] on input "[DATE]" at bounding box center [251, 42] width 218 height 18
click at [347, 41] on input "[DATE]" at bounding box center [251, 42] width 218 height 18
type input "[DATE]"
click at [626, 47] on button "Update" at bounding box center [628, 42] width 33 height 16
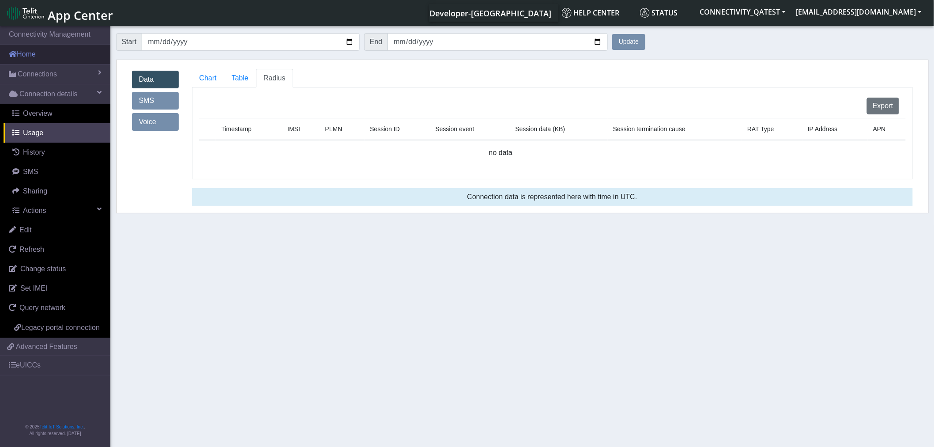
click at [36, 49] on link "Home" at bounding box center [55, 54] width 110 height 19
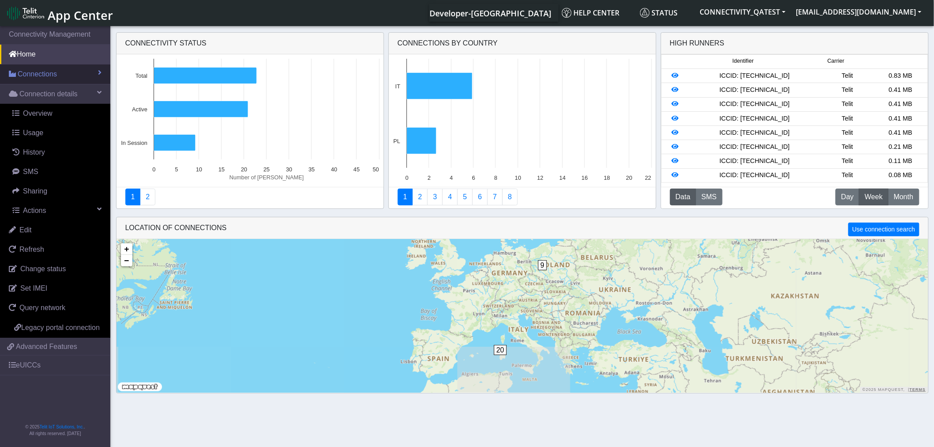
click at [45, 76] on span "Connections" at bounding box center [37, 74] width 39 height 11
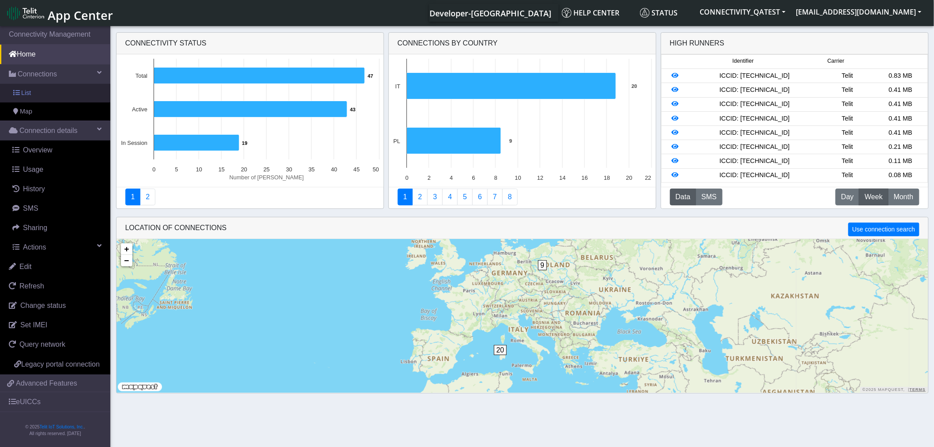
click at [41, 89] on link "List" at bounding box center [55, 93] width 110 height 19
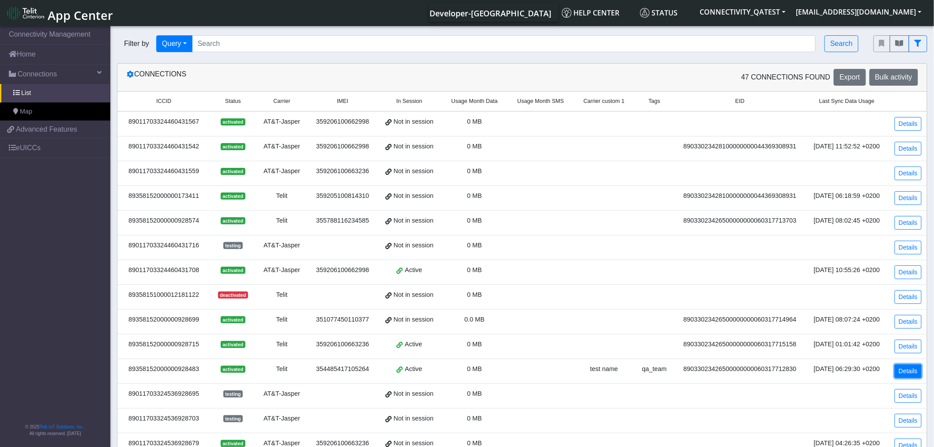
click at [909, 258] on link "Details" at bounding box center [908, 371] width 27 height 14
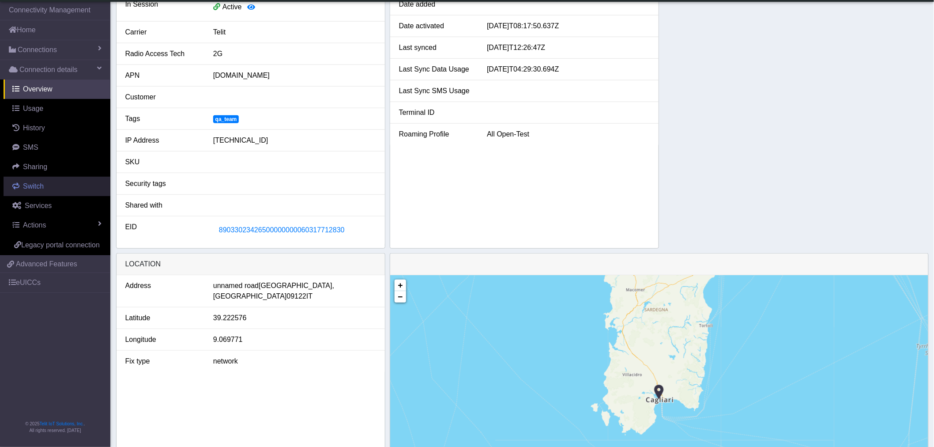
scroll to position [147, 0]
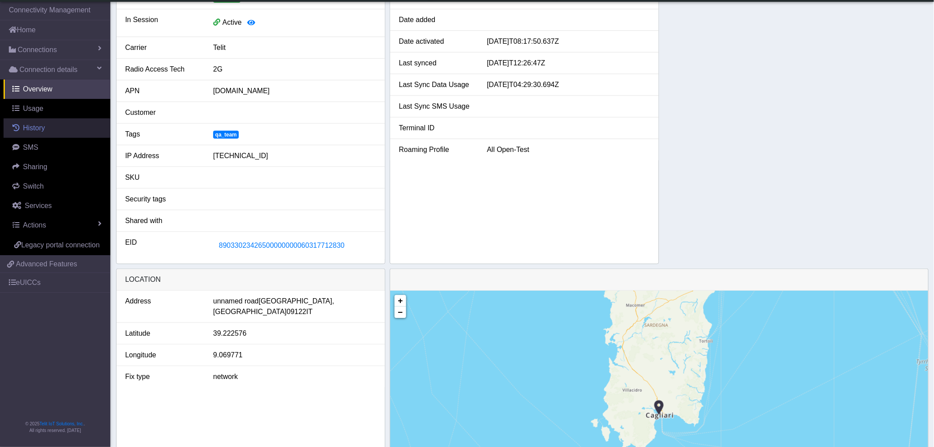
click at [37, 130] on span "History" at bounding box center [34, 128] width 22 height 8
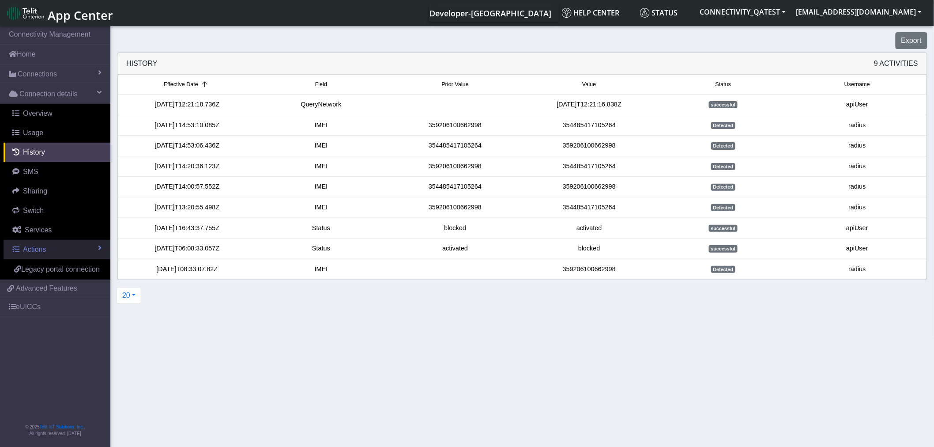
click at [53, 249] on link "Actions" at bounding box center [57, 249] width 107 height 19
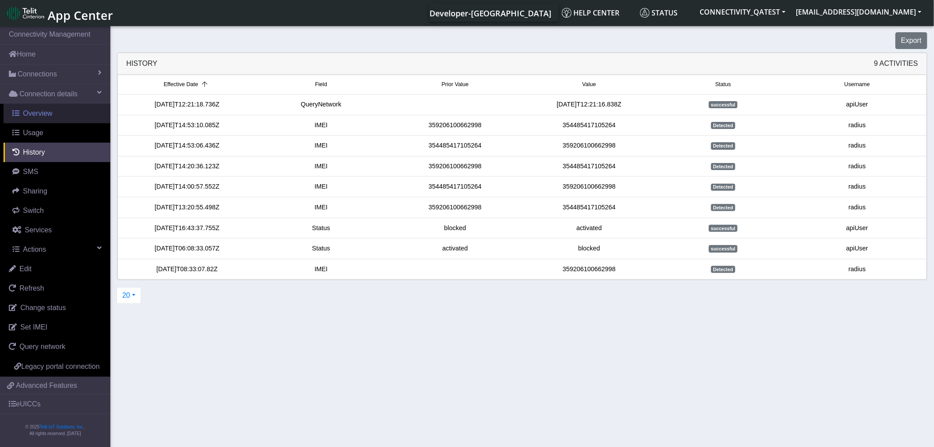
click at [41, 112] on span "Overview" at bounding box center [38, 113] width 30 height 8
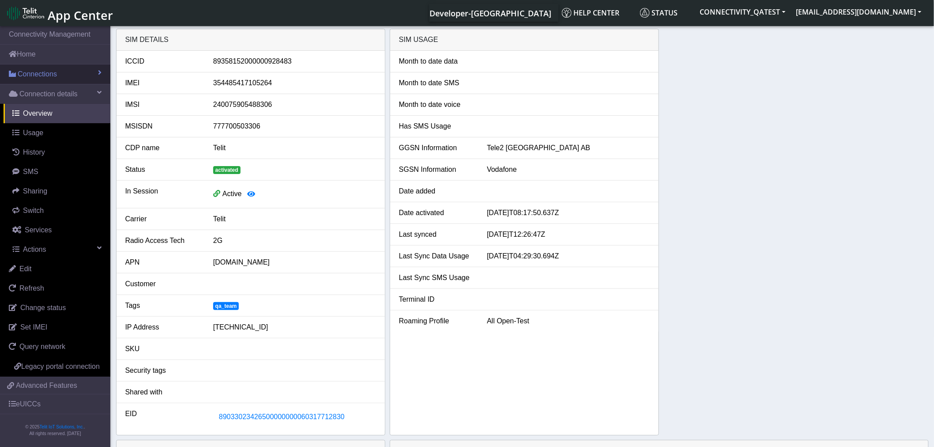
click at [87, 72] on link "Connections" at bounding box center [55, 73] width 110 height 19
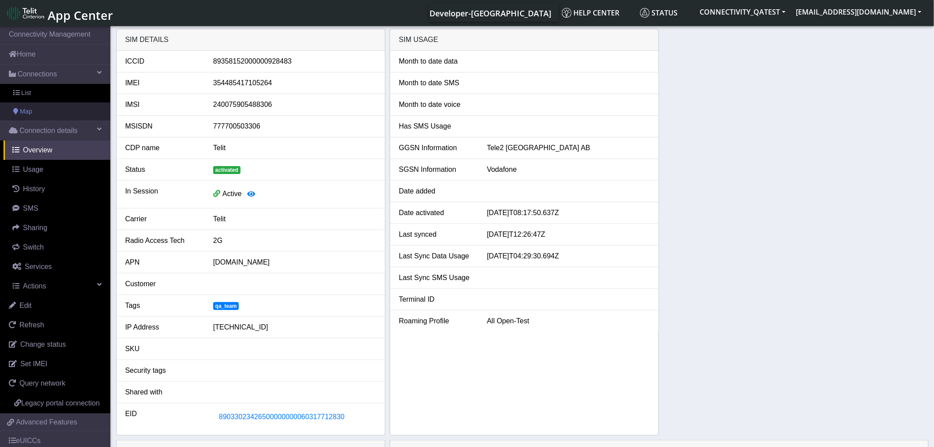
click at [83, 112] on link "Map" at bounding box center [55, 111] width 110 height 19
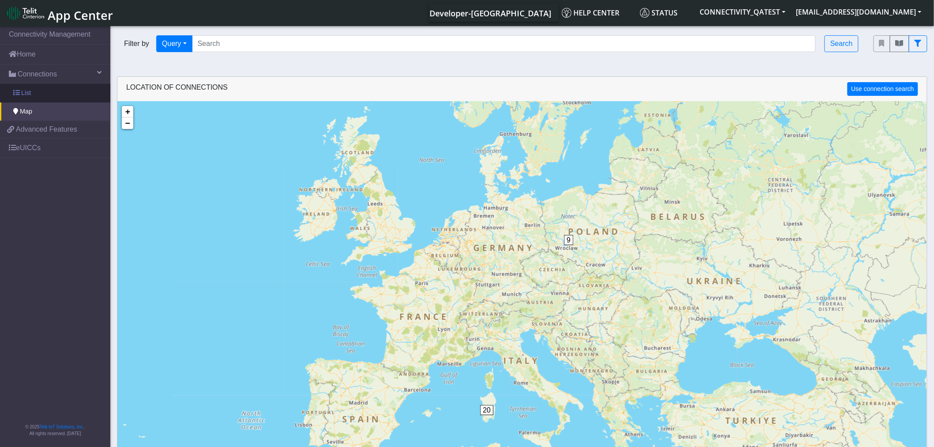
click at [30, 87] on link "List" at bounding box center [55, 93] width 110 height 19
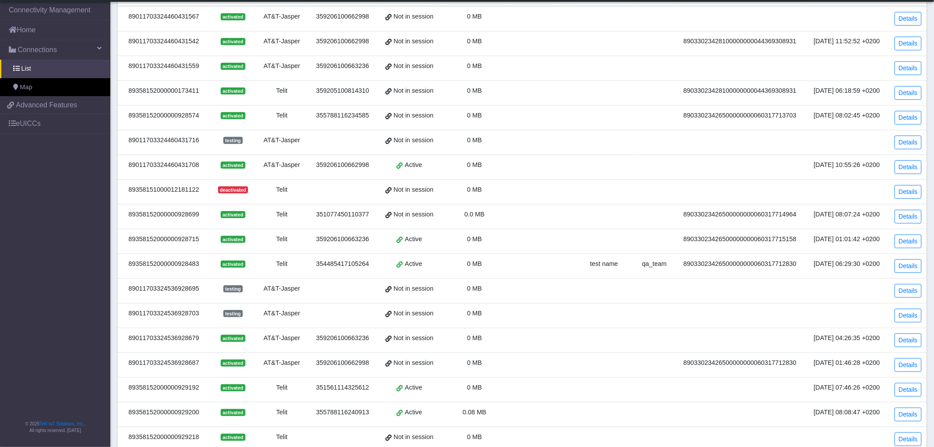
scroll to position [182, 0]
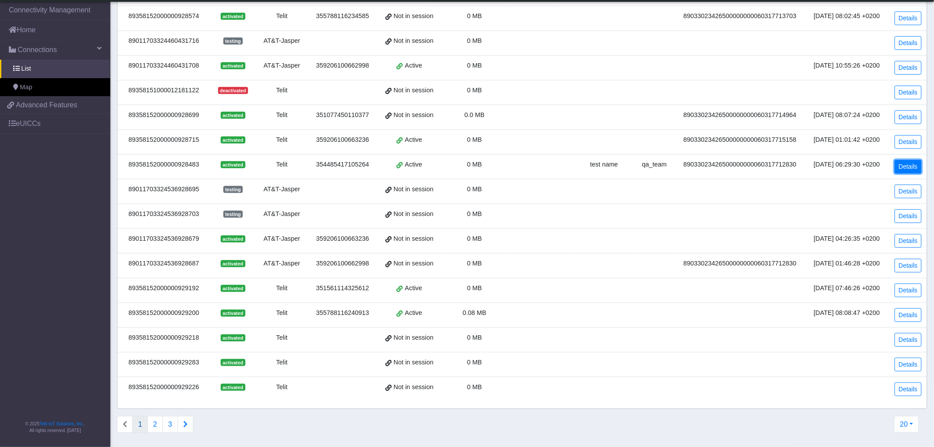
click at [905, 162] on link "Details" at bounding box center [908, 167] width 27 height 14
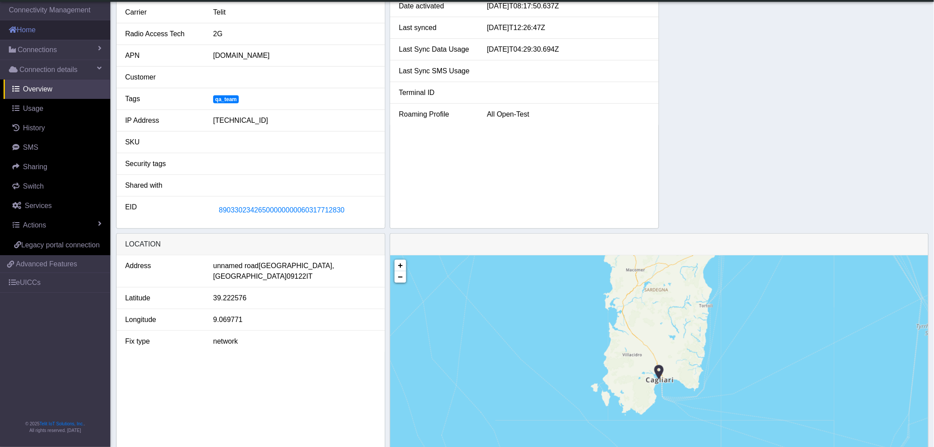
click at [38, 27] on link "Home" at bounding box center [55, 29] width 110 height 19
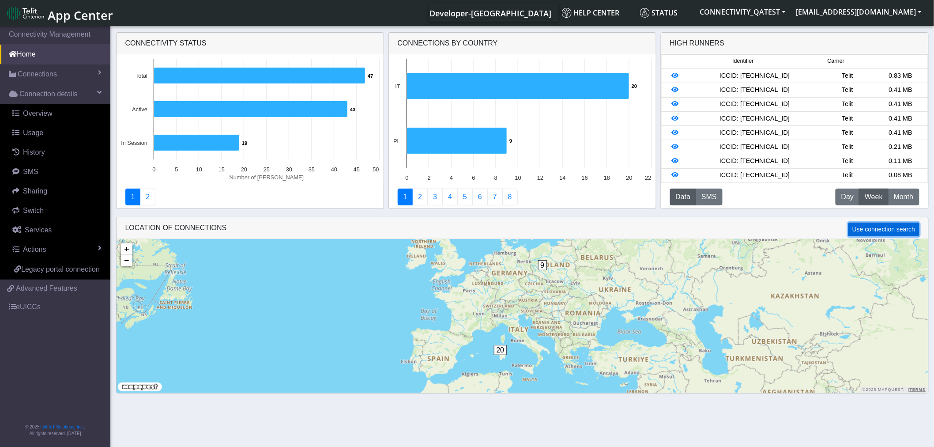
click at [891, 231] on button "Use connection search" at bounding box center [883, 229] width 71 height 14
click at [871, 238] on div "LOCATION OF CONNECTIONS Use connection aggregate" at bounding box center [523, 228] width 812 height 22
click at [889, 237] on div "LOCATION OF CONNECTIONS Use connection aggregate" at bounding box center [523, 228] width 812 height 22
click at [888, 228] on button "Use connection aggregate" at bounding box center [879, 229] width 80 height 14
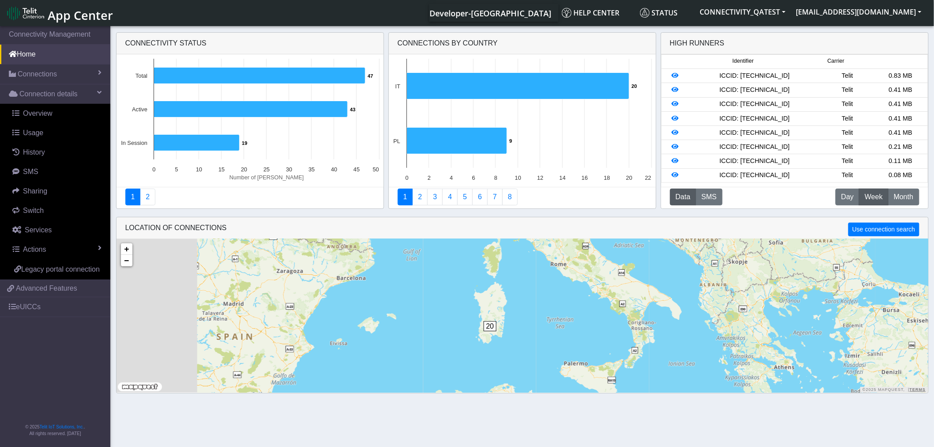
drag, startPoint x: 516, startPoint y: 350, endPoint x: 630, endPoint y: 265, distance: 141.7
click at [664, 227] on app-map "LOCATION OF CONNECTIONS Use connection search Loading... 20 + − ©2025 MapQuest,…" at bounding box center [523, 304] width 812 height 175
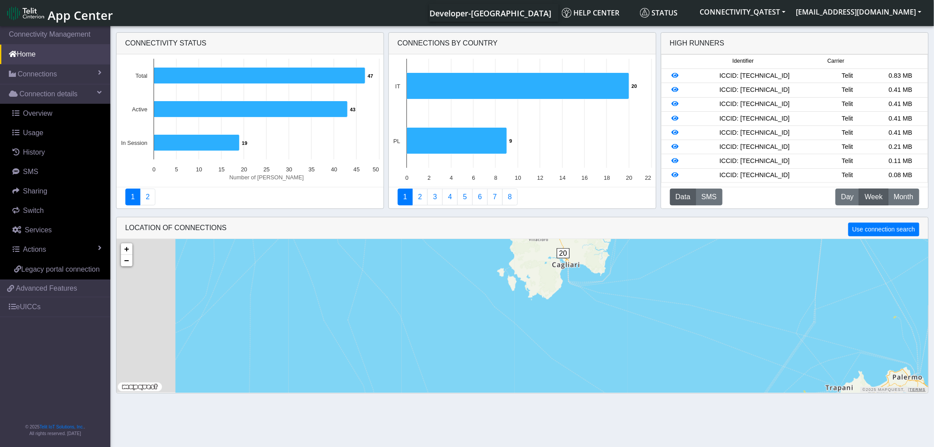
drag, startPoint x: 607, startPoint y: 351, endPoint x: 614, endPoint y: 351, distance: 7.5
click at [614, 258] on div "20 + − ©2025 MapQuest, | Terms" at bounding box center [523, 316] width 812 height 154
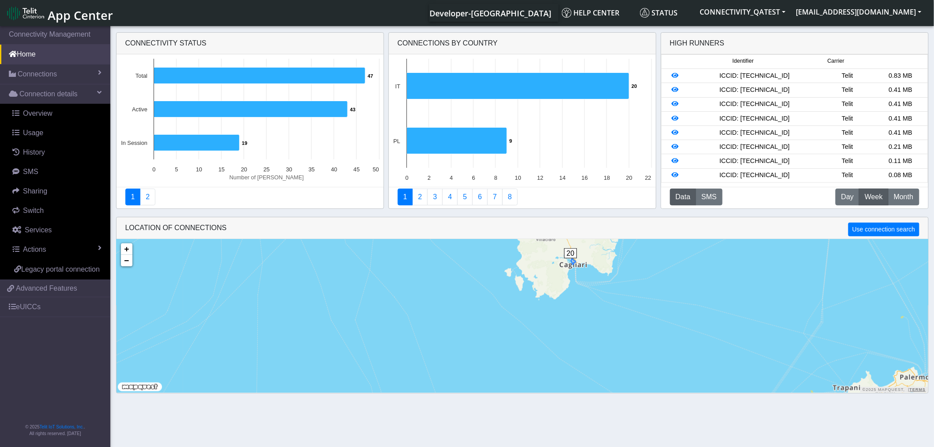
click at [567, 253] on span "20" at bounding box center [570, 253] width 13 height 10
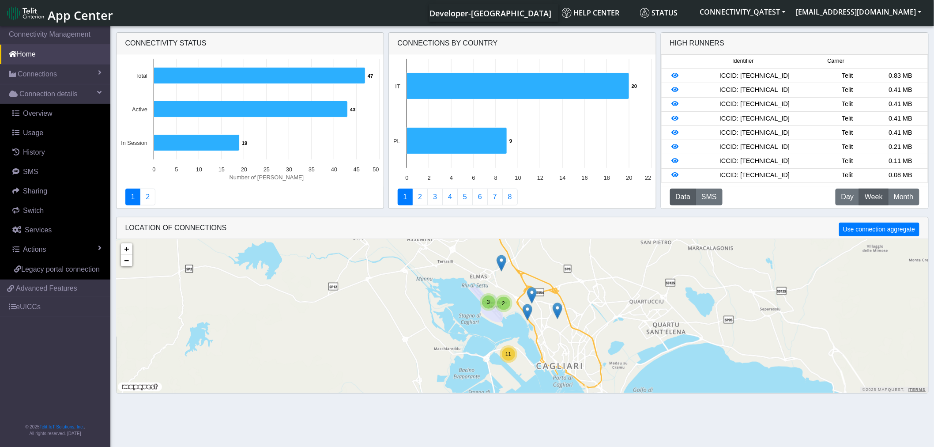
click at [531, 258] on img at bounding box center [532, 295] width 10 height 17
click at [518, 258] on link "Click here" at bounding box center [516, 286] width 23 height 6
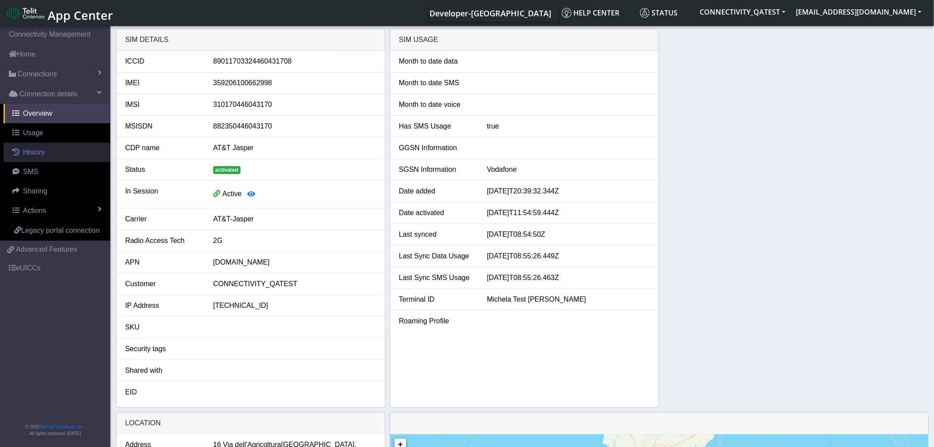
click at [34, 149] on span "History" at bounding box center [34, 152] width 22 height 8
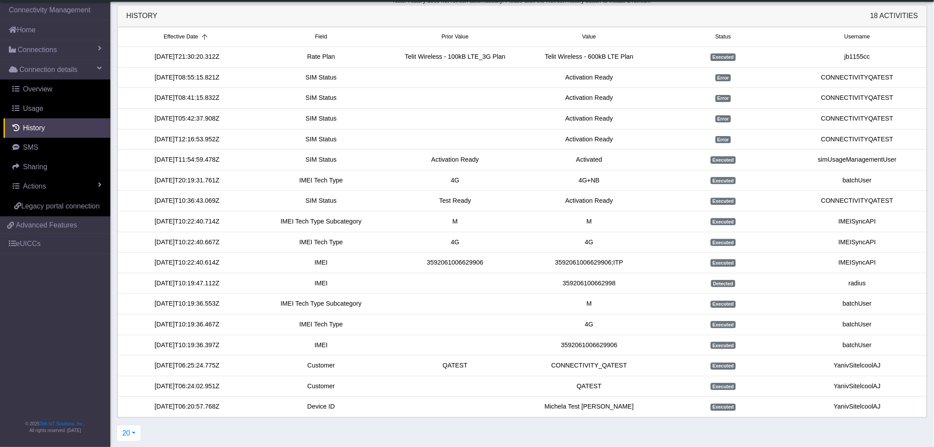
scroll to position [34, 0]
drag, startPoint x: 54, startPoint y: 48, endPoint x: 54, endPoint y: 54, distance: 6.2
click at [54, 48] on span "Connections" at bounding box center [37, 50] width 39 height 11
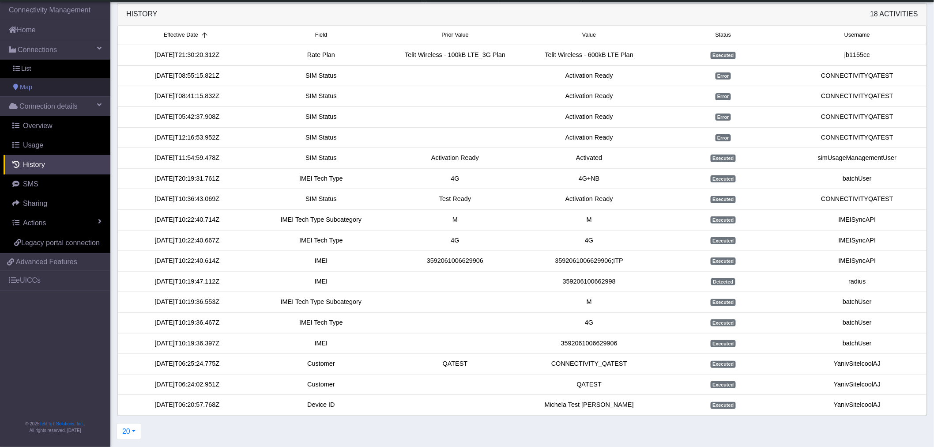
click at [45, 91] on link "Map" at bounding box center [55, 87] width 110 height 19
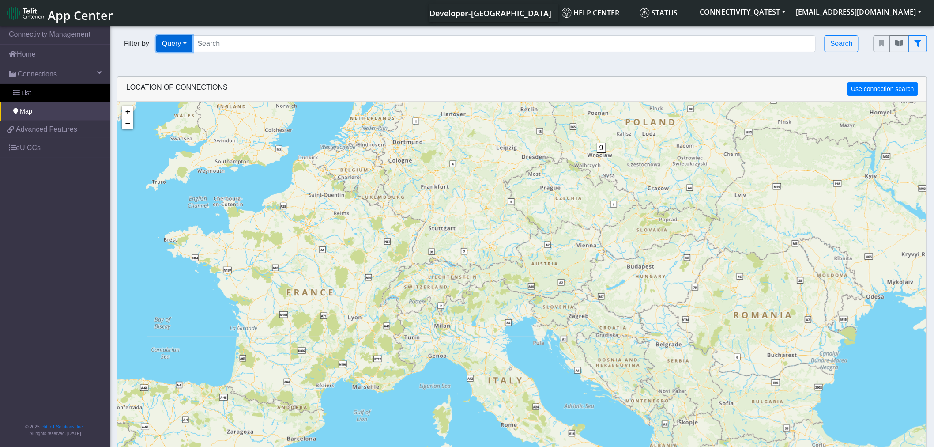
click at [185, 49] on button "Query" at bounding box center [174, 43] width 36 height 17
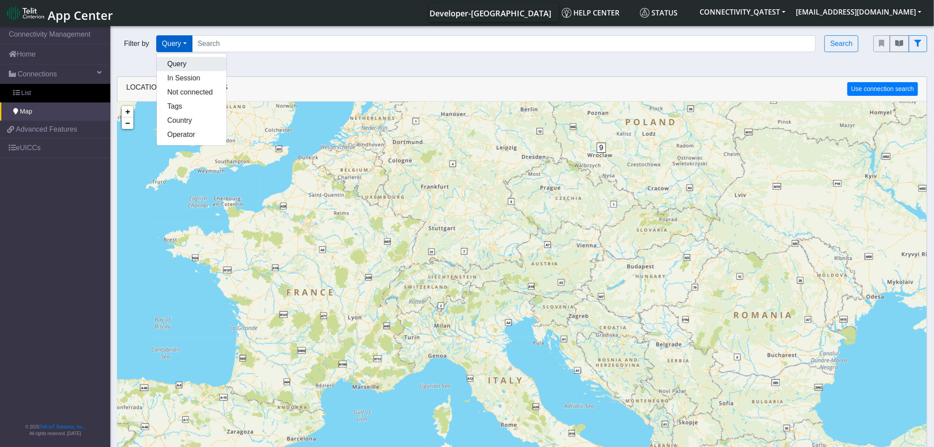
click at [189, 67] on button "Query" at bounding box center [192, 64] width 70 height 14
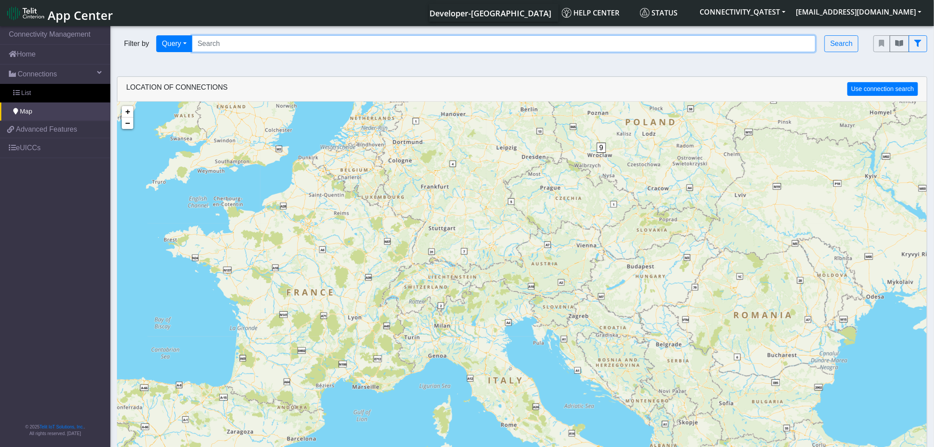
click at [221, 48] on input "Search..." at bounding box center [504, 43] width 624 height 17
paste input "Pass"
type input "Pass"
drag, startPoint x: 217, startPoint y: 50, endPoint x: 184, endPoint y: 50, distance: 33.6
click at [185, 50] on div "Filter by Query Query In Session Not connected Tags Country Operator Pass Search" at bounding box center [488, 43] width 743 height 17
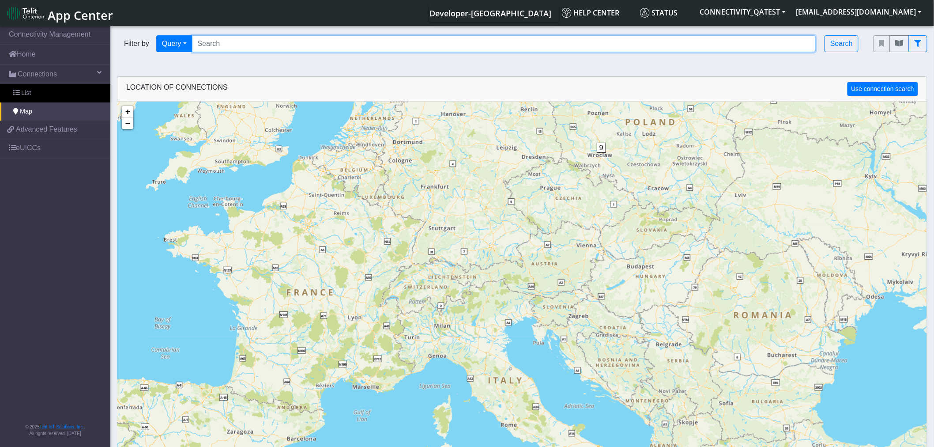
click at [240, 45] on input "Search..." at bounding box center [504, 43] width 624 height 17
paste input "89358152000000928475"
type input "89358152000000928475"
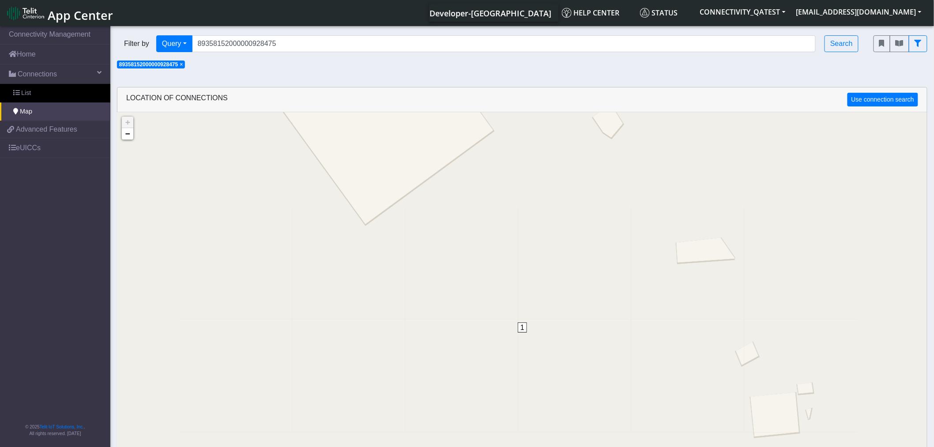
click at [521, 258] on span "1" at bounding box center [522, 327] width 9 height 10
click at [521, 258] on img at bounding box center [522, 329] width 10 height 17
click at [882, 48] on button "fitlers menu" at bounding box center [882, 43] width 17 height 17
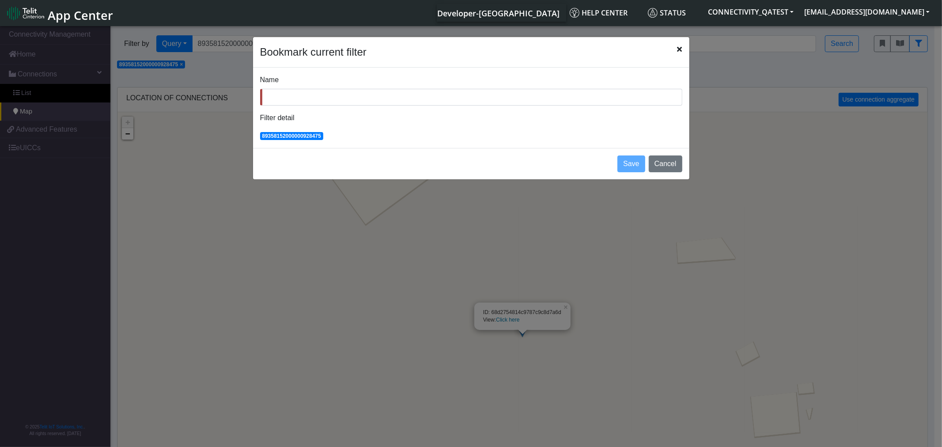
click at [271, 94] on input "Name" at bounding box center [471, 97] width 422 height 17
type input "map_my device"
click at [631, 165] on button "Save" at bounding box center [630, 163] width 27 height 17
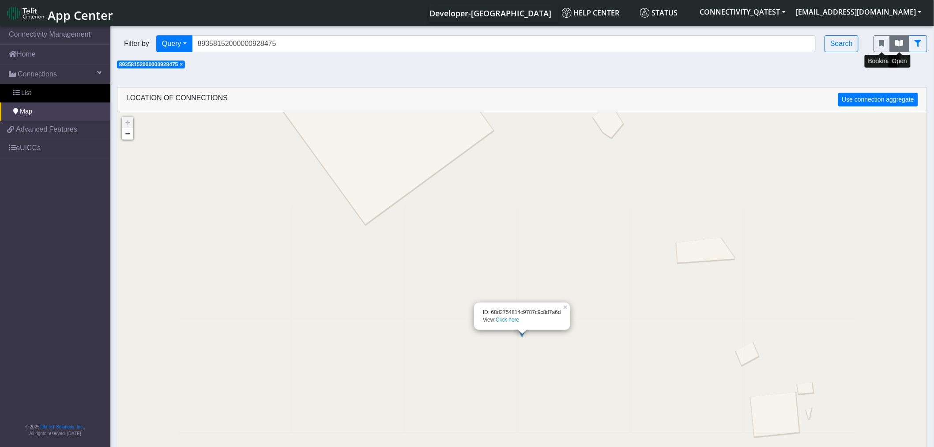
click at [898, 49] on button "fitlers menu" at bounding box center [899, 43] width 19 height 17
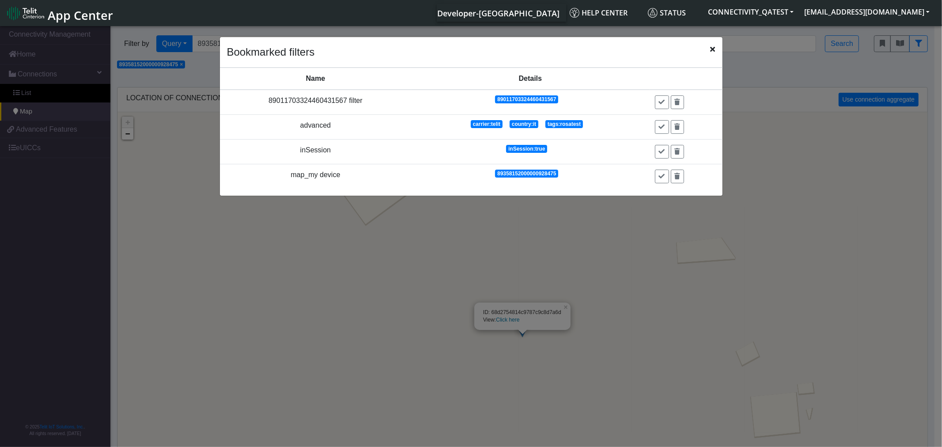
click at [710, 52] on icon "Close" at bounding box center [712, 48] width 5 height 7
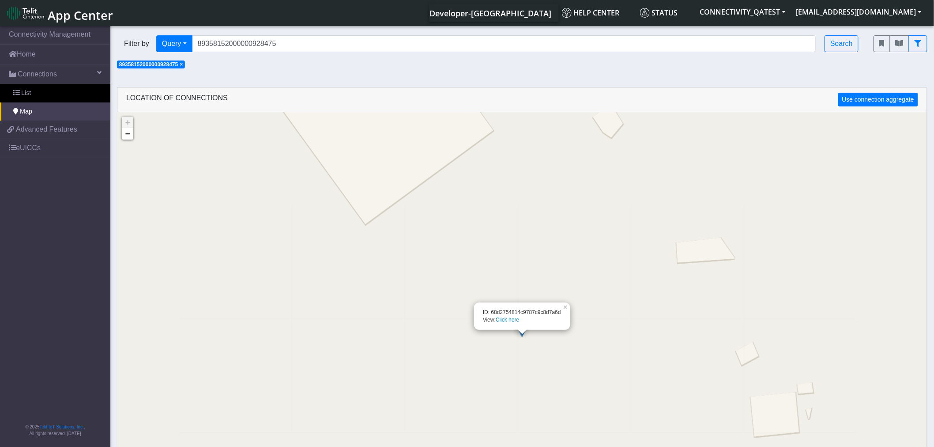
click at [183, 64] on span "×" at bounding box center [181, 64] width 3 height 6
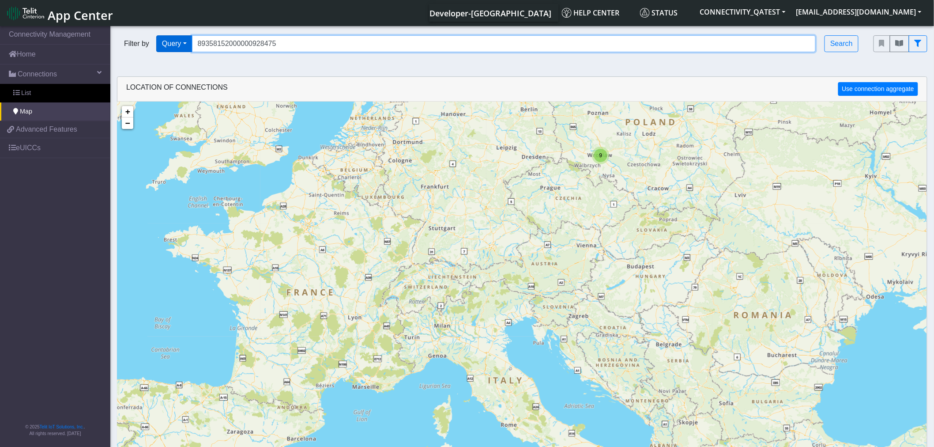
drag, startPoint x: 302, startPoint y: 46, endPoint x: 162, endPoint y: 44, distance: 140.0
click at [162, 44] on div "Filter by Query Query In Session Not connected Tags Country Operator 8935815200…" at bounding box center [488, 43] width 743 height 17
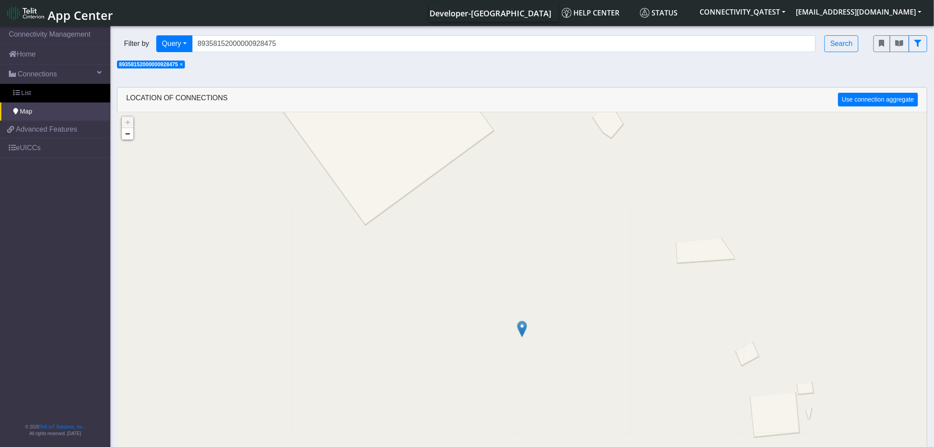
click at [183, 64] on span "×" at bounding box center [181, 64] width 3 height 6
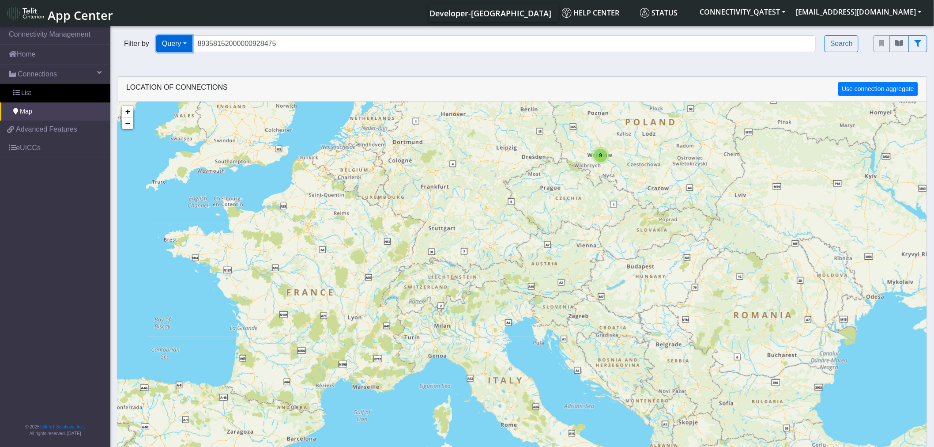
click at [183, 47] on button "Query" at bounding box center [174, 43] width 36 height 17
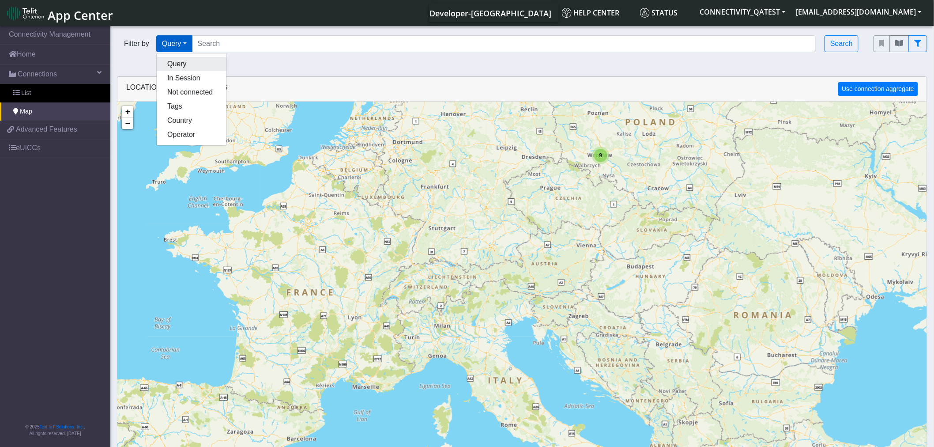
click at [179, 63] on button "Query" at bounding box center [192, 64] width 70 height 14
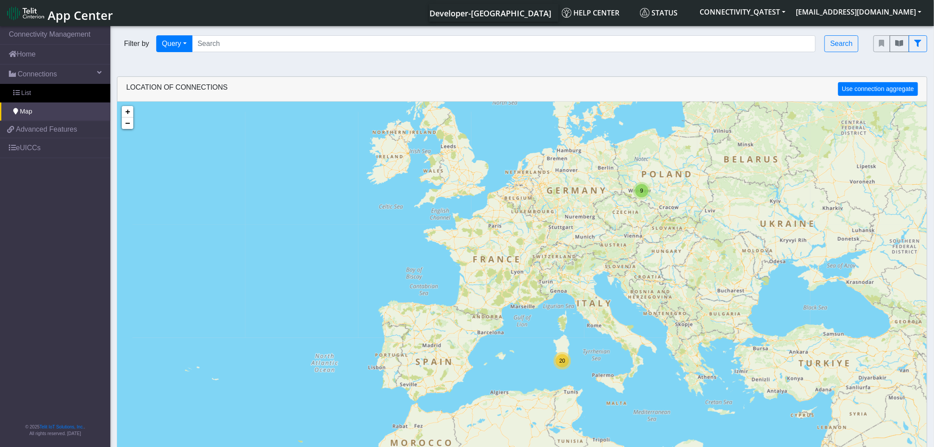
click at [888, 98] on div "LOCATION OF CONNECTIONS Use connection aggregate" at bounding box center [522, 89] width 810 height 25
click at [885, 91] on button "Use connection aggregate" at bounding box center [878, 89] width 80 height 14
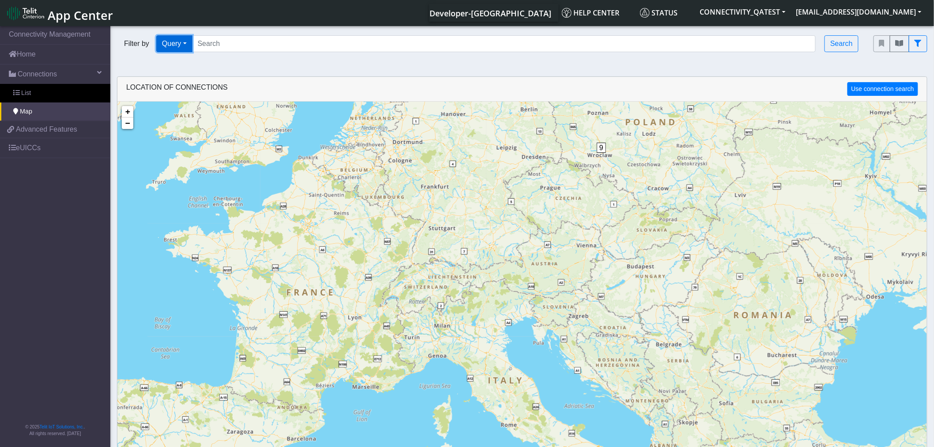
click at [174, 45] on button "Query" at bounding box center [174, 43] width 36 height 17
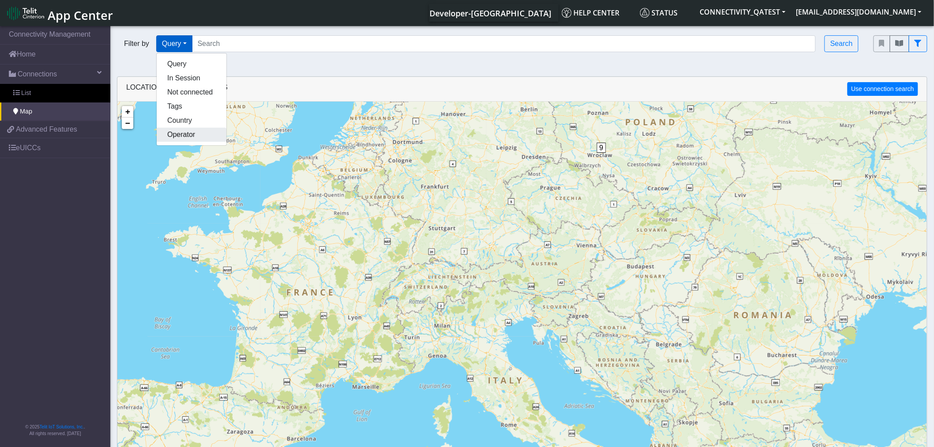
click at [181, 137] on button "Operator" at bounding box center [192, 135] width 70 height 14
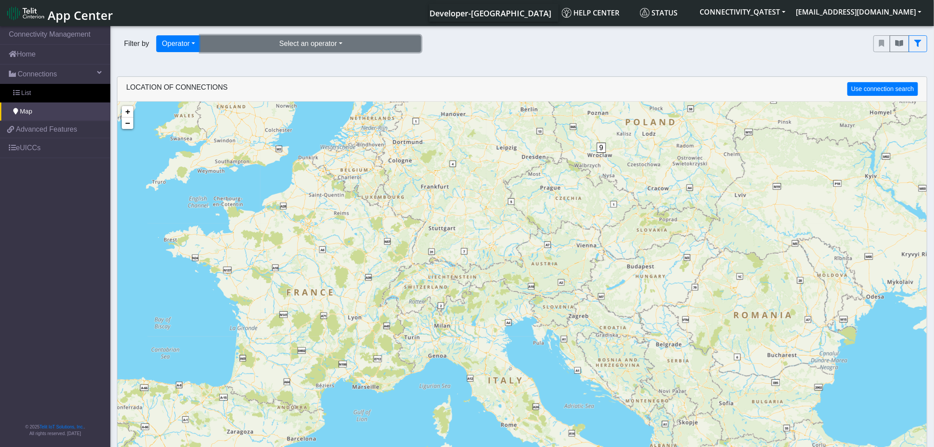
click at [290, 42] on button "Select an operator" at bounding box center [310, 43] width 221 height 17
click at [283, 74] on button "at&t-jasper (9)" at bounding box center [311, 78] width 220 height 14
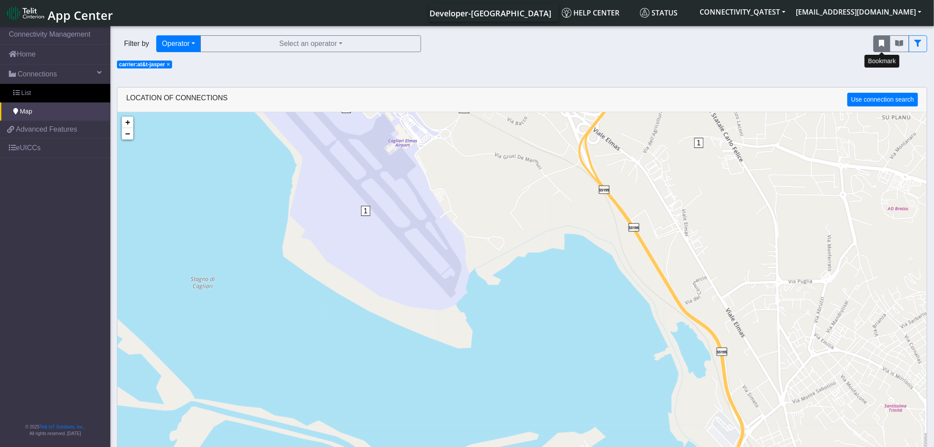
click at [886, 45] on button "fitlers menu" at bounding box center [882, 43] width 17 height 17
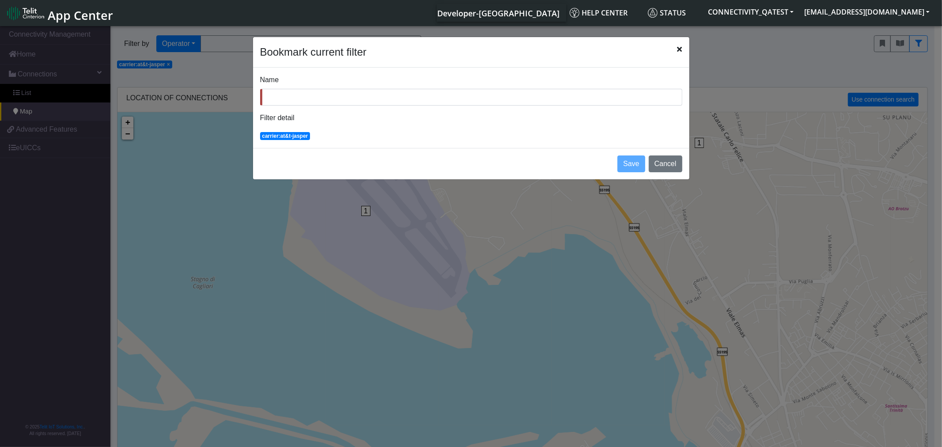
click at [314, 100] on input "Name" at bounding box center [471, 97] width 422 height 17
type input "map operator"
click at [626, 162] on button "Save" at bounding box center [630, 163] width 27 height 17
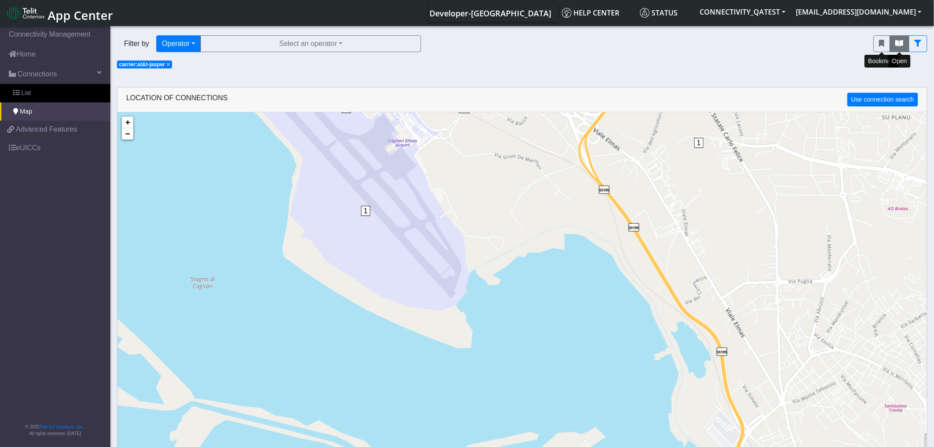
click at [901, 47] on icon "fitlers menu" at bounding box center [900, 43] width 8 height 7
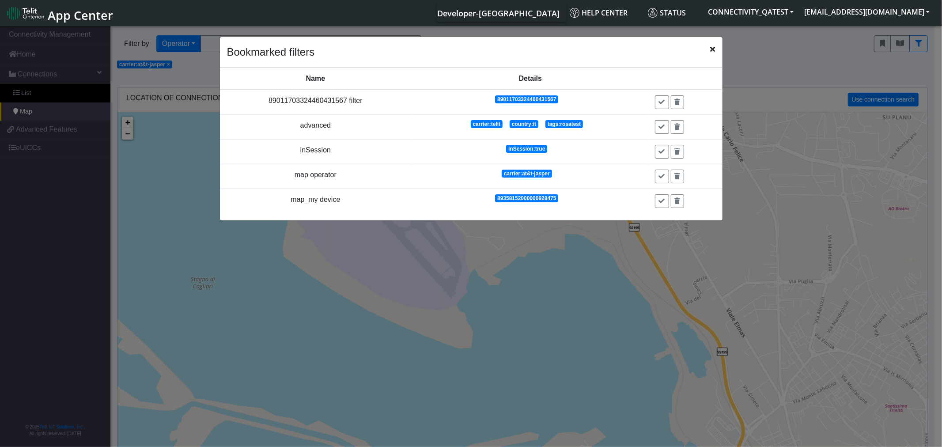
click at [712, 50] on icon "Close" at bounding box center [712, 48] width 5 height 7
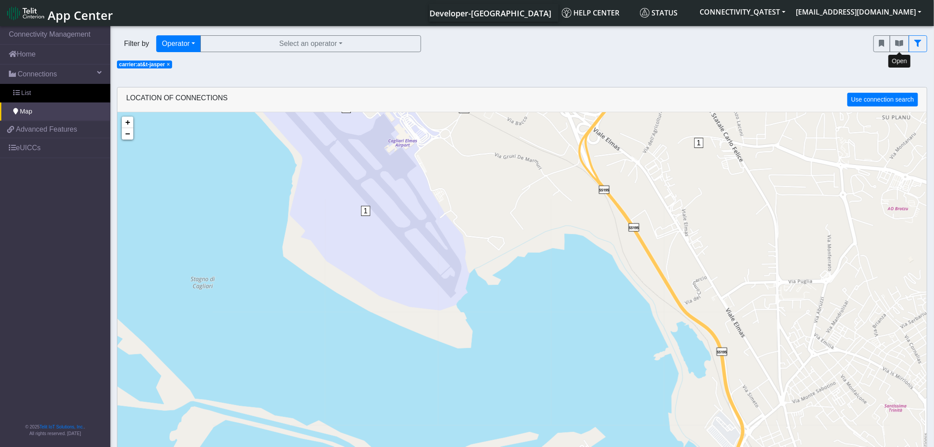
drag, startPoint x: 166, startPoint y: 65, endPoint x: 173, endPoint y: 61, distance: 7.7
click at [166, 65] on span "× carrier:at&t-jasper" at bounding box center [144, 64] width 55 height 8
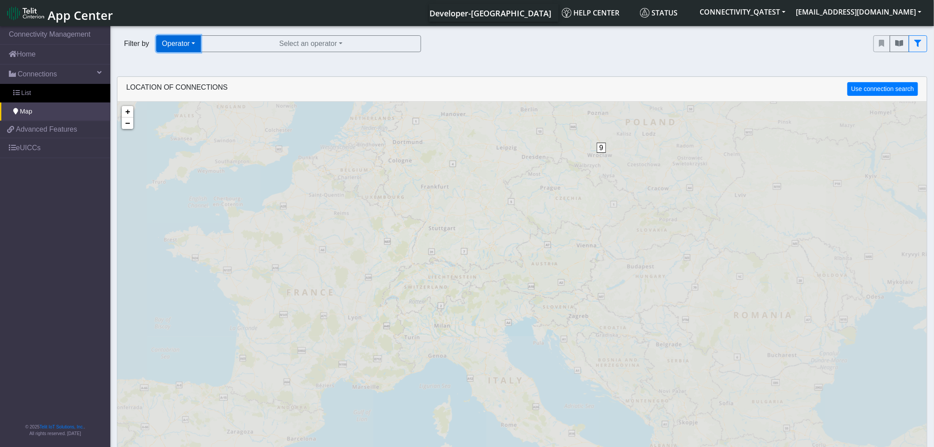
drag, startPoint x: 192, startPoint y: 47, endPoint x: 183, endPoint y: 56, distance: 13.1
click at [193, 46] on button "Operator" at bounding box center [178, 43] width 45 height 17
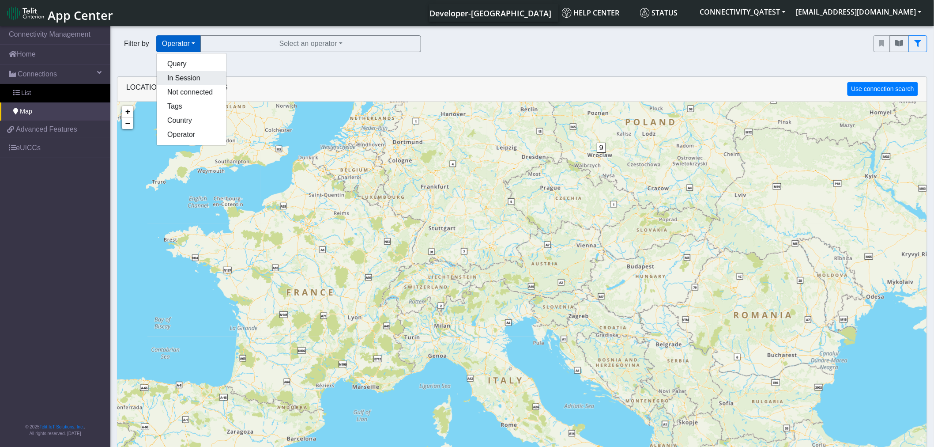
click at [173, 80] on button "In Session" at bounding box center [192, 78] width 70 height 14
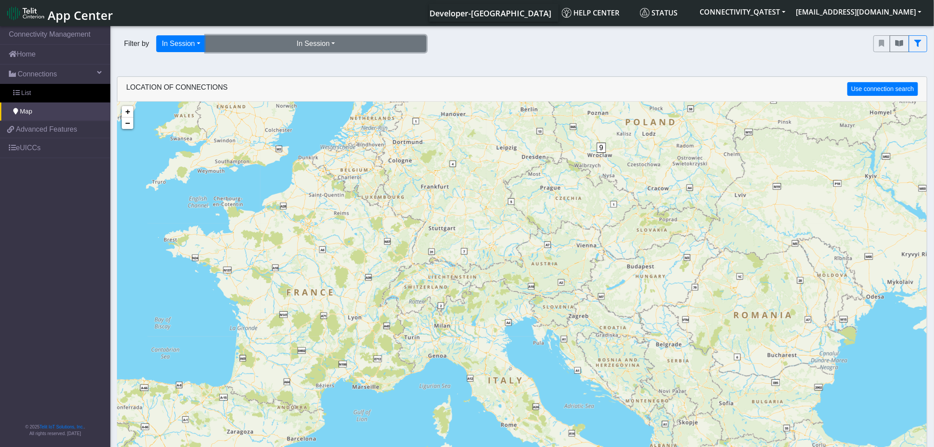
click at [290, 36] on button "In Session" at bounding box center [316, 43] width 221 height 17
click at [259, 60] on button "Yes (15)" at bounding box center [316, 64] width 220 height 14
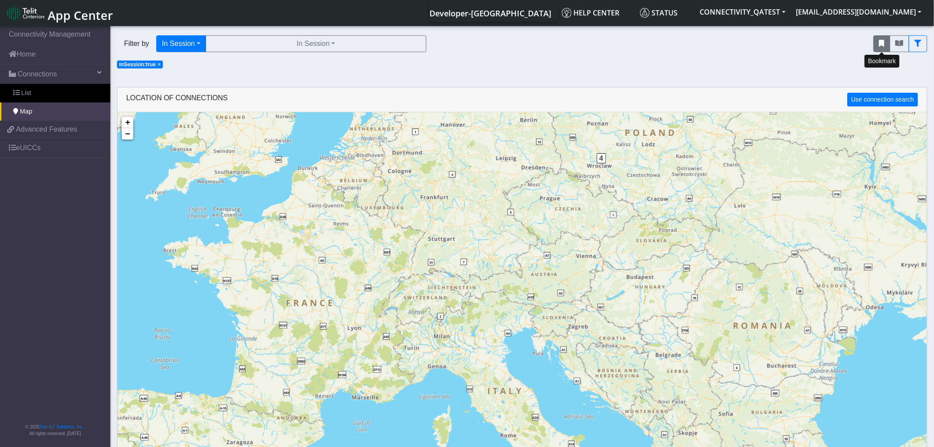
click at [886, 48] on button "fitlers menu" at bounding box center [882, 43] width 17 height 17
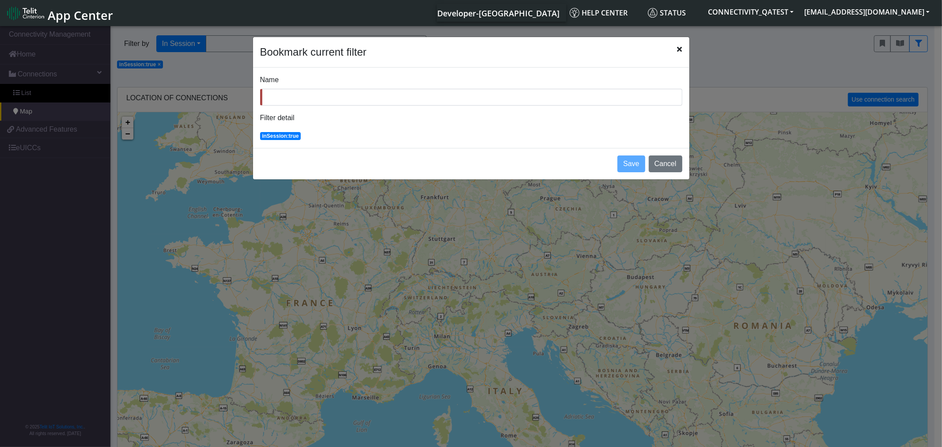
click at [360, 100] on input "Name" at bounding box center [471, 97] width 422 height 17
type input "map in session"
click at [636, 165] on button "Save" at bounding box center [630, 163] width 27 height 17
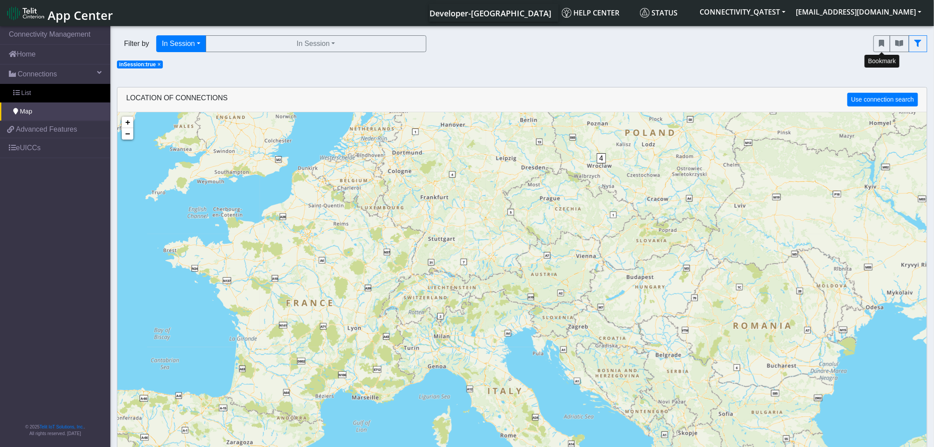
click at [904, 45] on button "fitlers menu" at bounding box center [899, 43] width 19 height 17
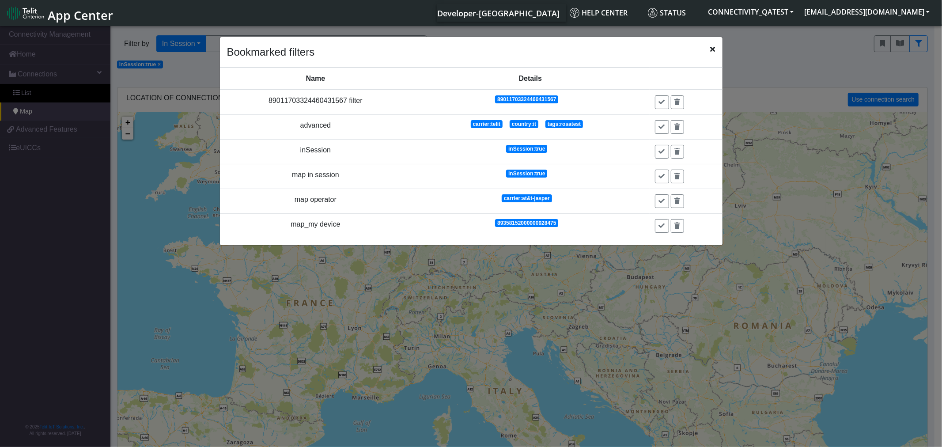
click at [183, 68] on ngb-modal-window "Bookmarked filters Name Details Actions 89011703324460431567 filter 89011703324…" at bounding box center [471, 237] width 942 height 426
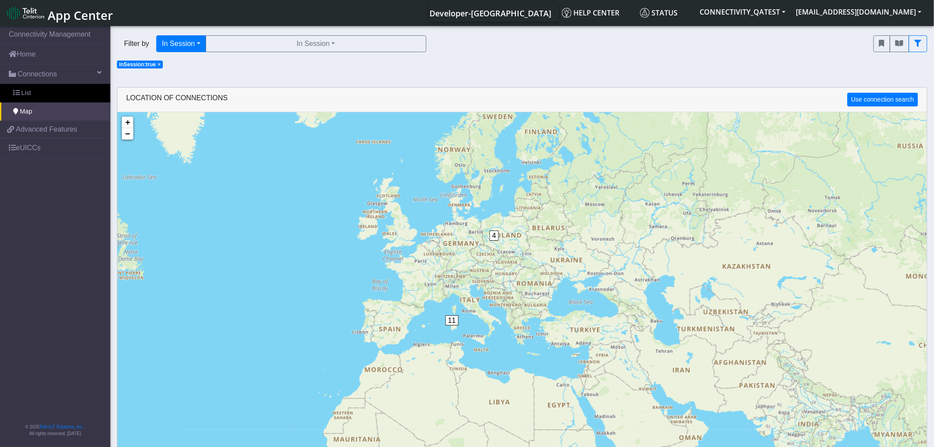
drag, startPoint x: 156, startPoint y: 64, endPoint x: 175, endPoint y: 55, distance: 20.7
click at [158, 64] on span "×" at bounding box center [159, 64] width 3 height 6
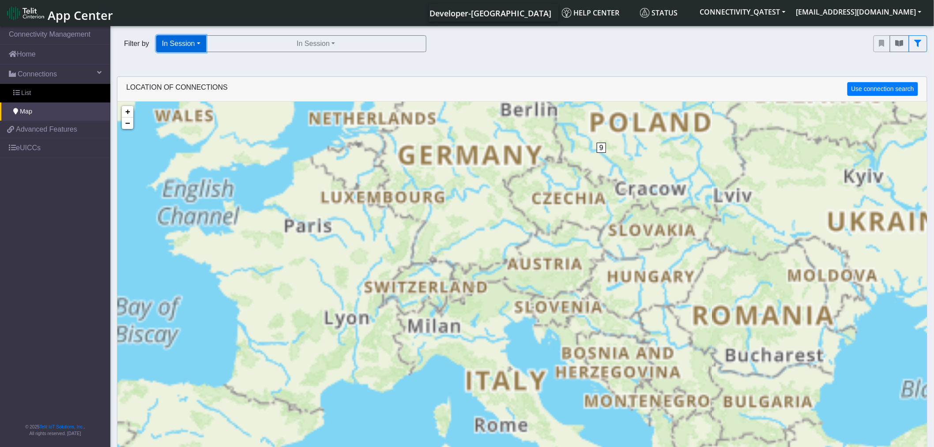
click at [197, 45] on button "In Session" at bounding box center [181, 43] width 50 height 17
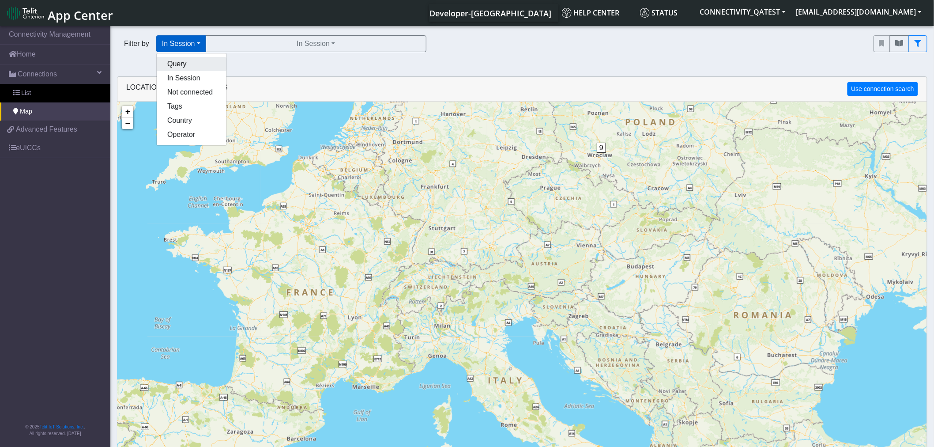
click at [188, 63] on button "Query" at bounding box center [192, 64] width 70 height 14
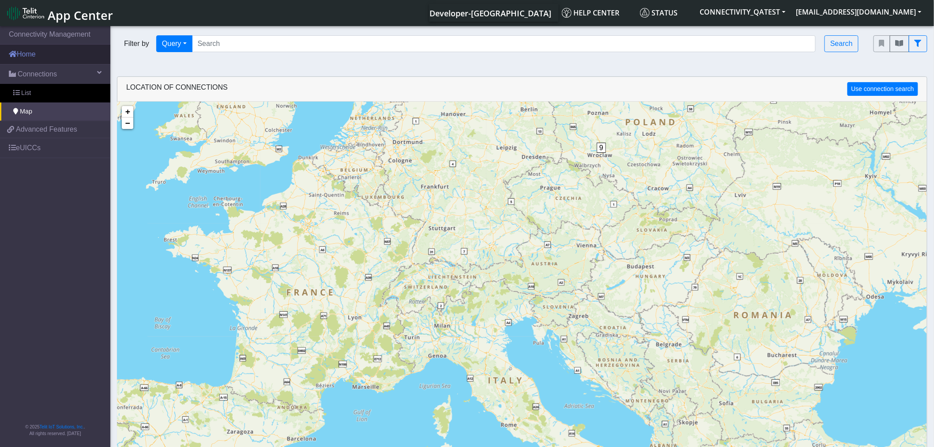
click at [26, 56] on link "Home" at bounding box center [55, 54] width 110 height 19
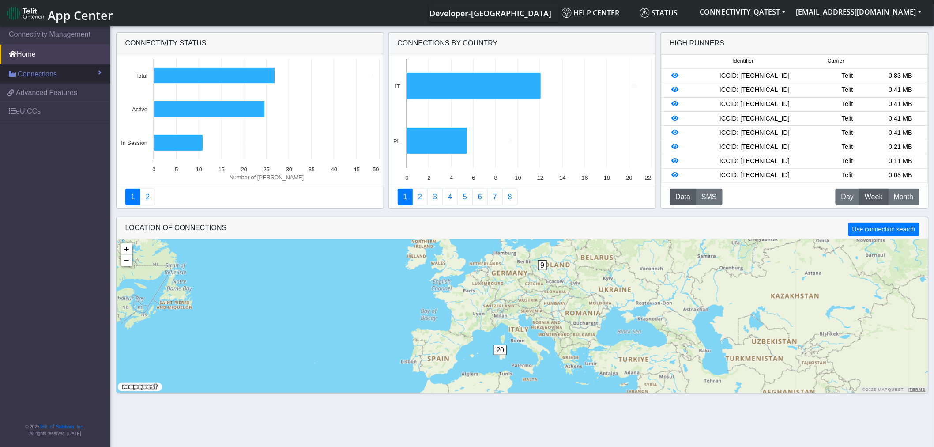
drag, startPoint x: 67, startPoint y: 69, endPoint x: 63, endPoint y: 74, distance: 6.0
click at [66, 69] on link "Connections" at bounding box center [55, 73] width 110 height 19
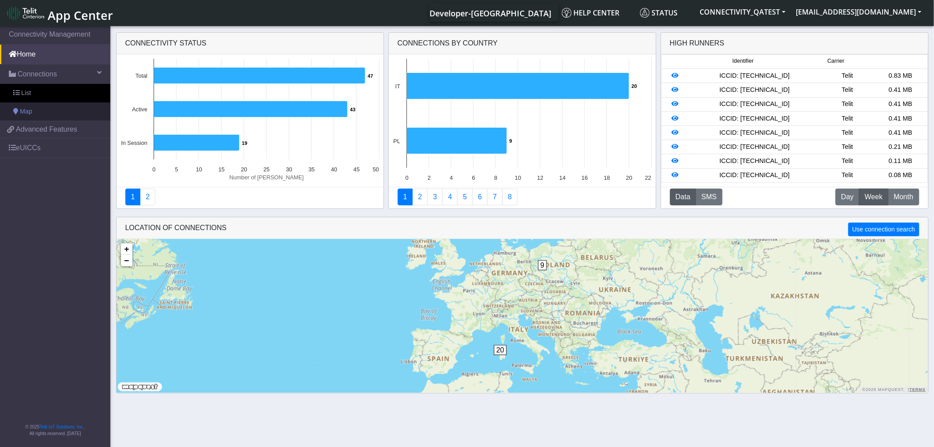
click at [48, 108] on link "Map" at bounding box center [55, 111] width 110 height 19
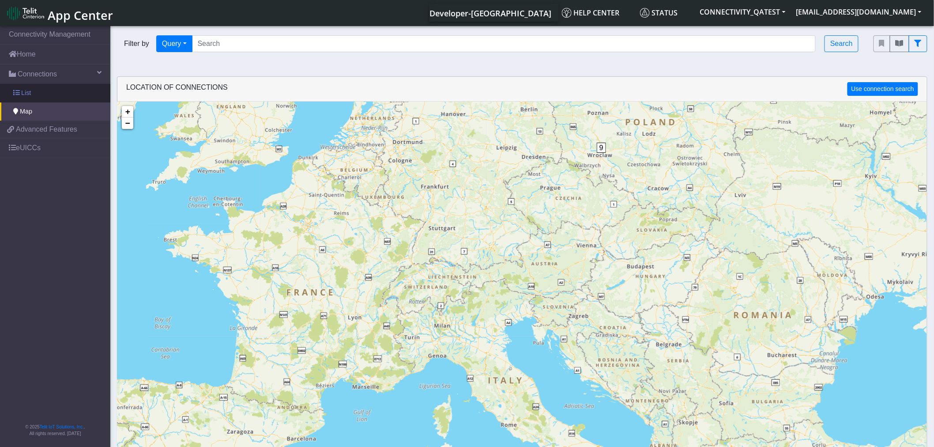
click at [42, 93] on link "List" at bounding box center [55, 93] width 110 height 19
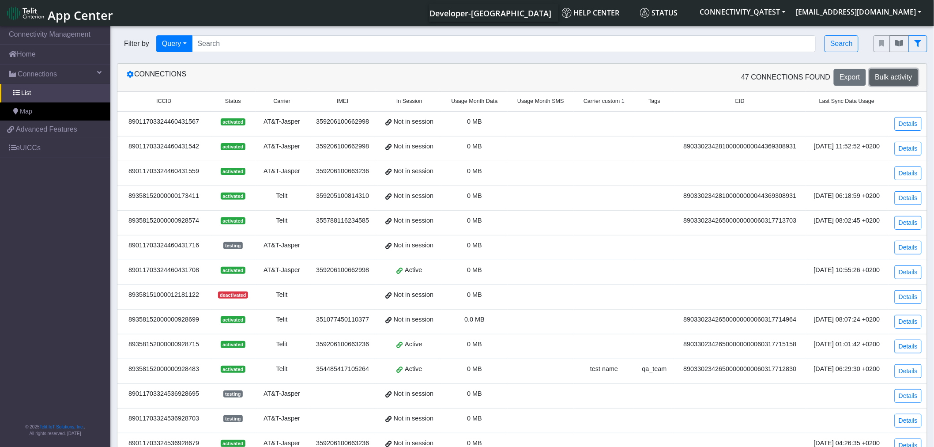
click at [897, 77] on span "Bulk activity" at bounding box center [893, 77] width 37 height 8
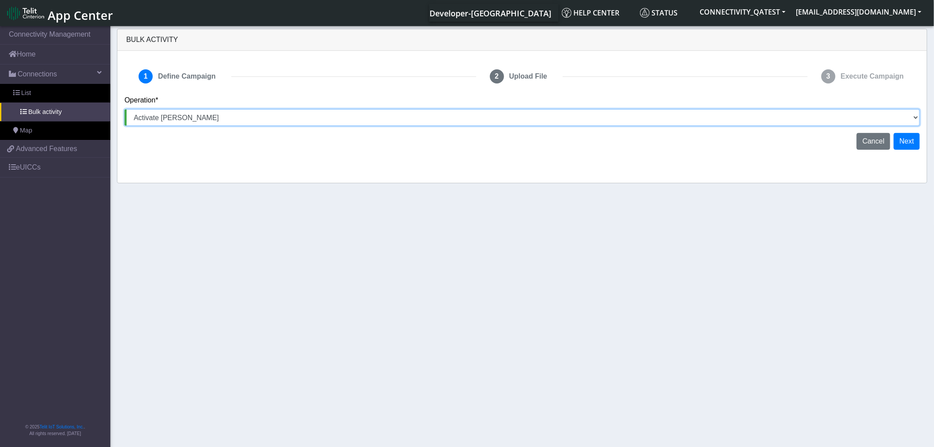
click at [263, 119] on select "Activate [PERSON_NAME] Deactivate [PERSON_NAME] Add Tags Remove Tags Advanced" at bounding box center [522, 117] width 796 height 17
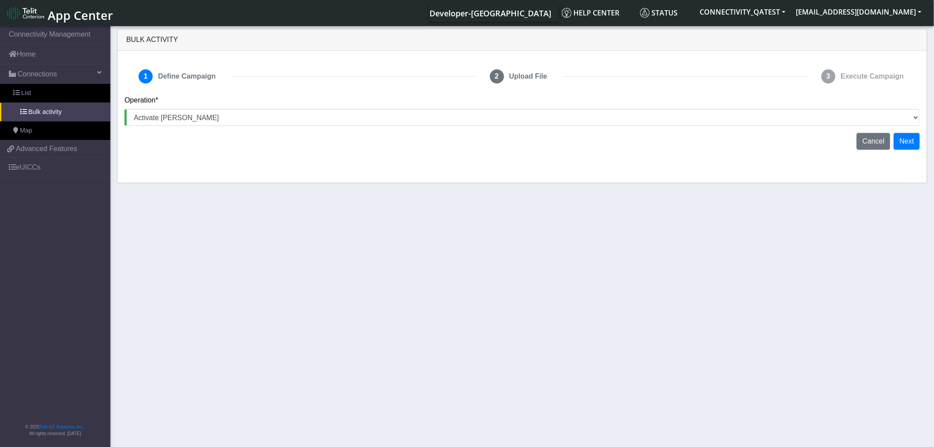
click at [676, 258] on section "Connectivity Management Home Connections List Bulk activity Map 3f6a9675116f4d9…" at bounding box center [467, 237] width 934 height 426
click at [867, 140] on span "Cancel" at bounding box center [874, 141] width 22 height 8
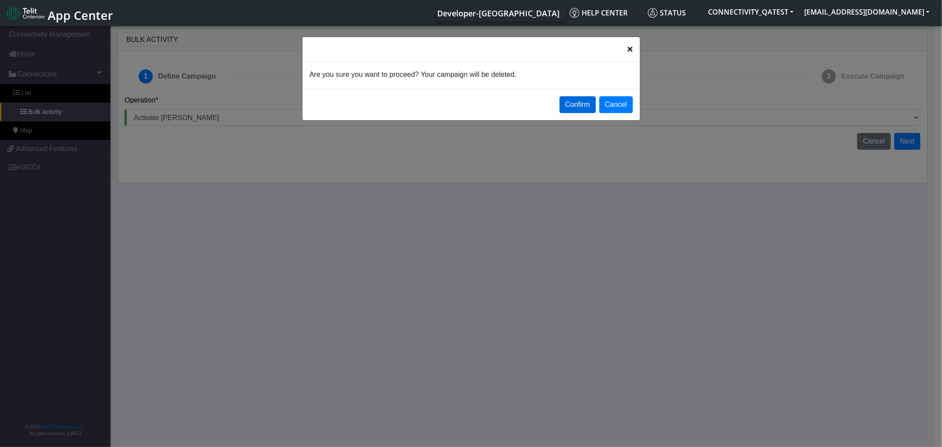
click at [575, 106] on button "Confirm" at bounding box center [577, 104] width 36 height 17
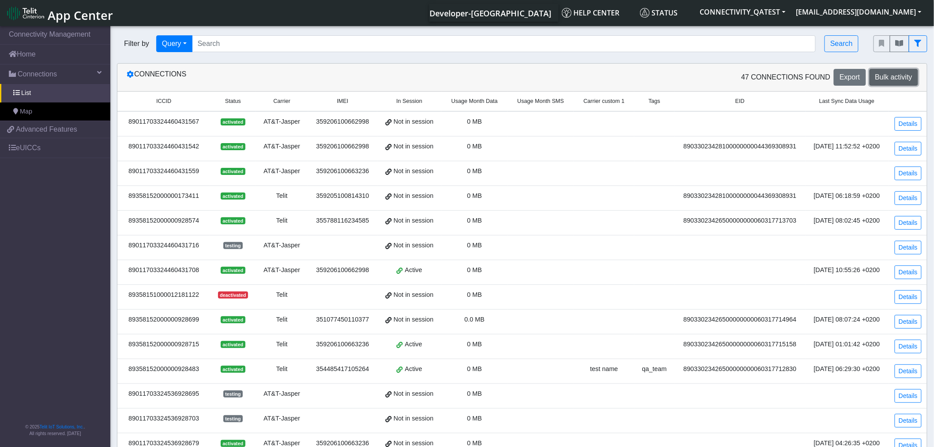
click at [897, 81] on span "Bulk activity" at bounding box center [893, 77] width 37 height 8
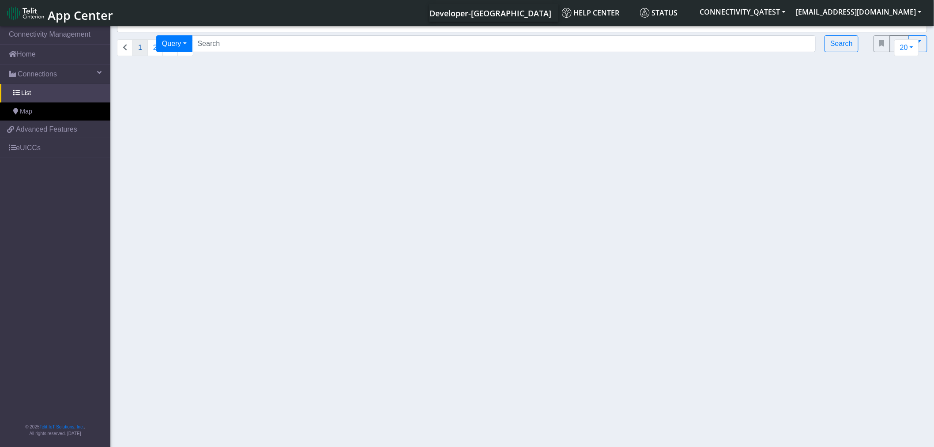
select select
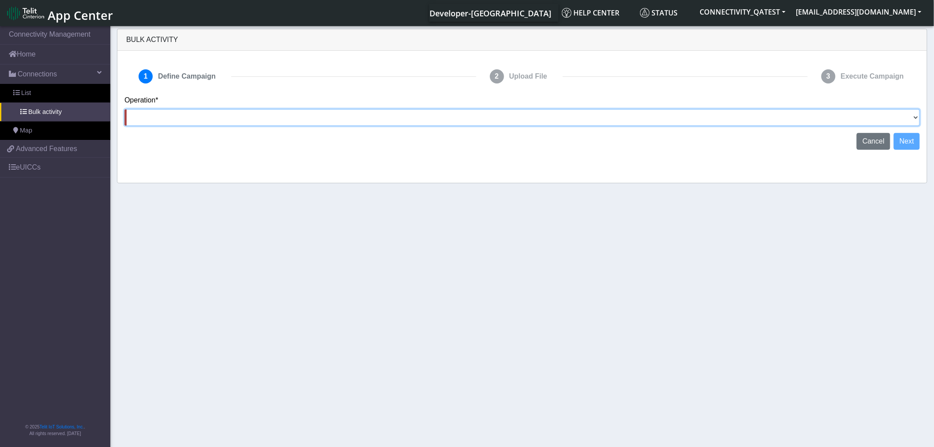
click at [192, 121] on select "Activate [PERSON_NAME] Deactivate [PERSON_NAME] Add Tags Remove Tags Advanced" at bounding box center [522, 117] width 796 height 17
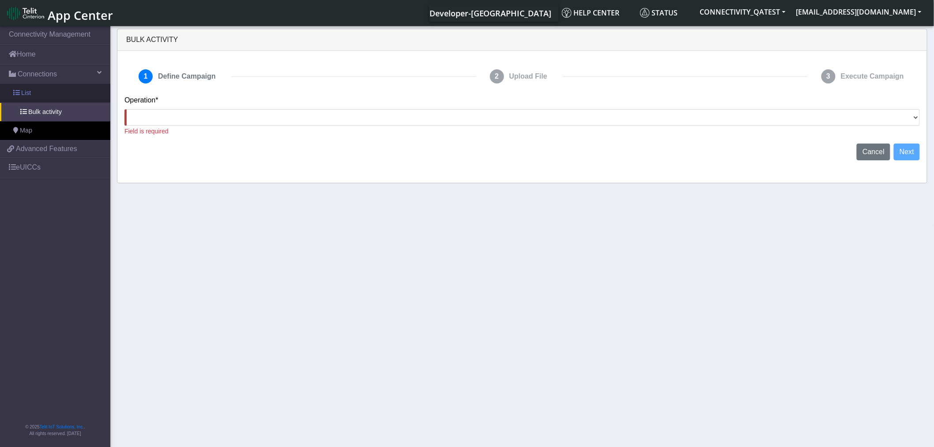
drag, startPoint x: 60, startPoint y: 92, endPoint x: 49, endPoint y: 89, distance: 11.0
click at [60, 92] on link "List" at bounding box center [55, 93] width 110 height 19
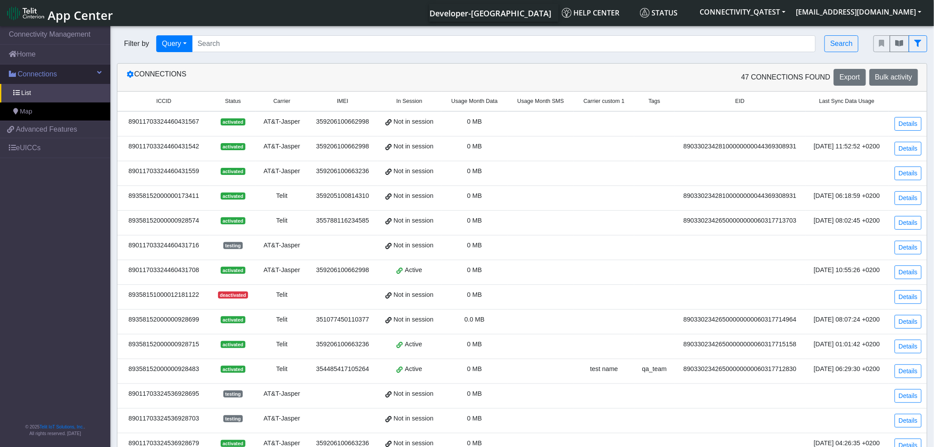
click at [38, 75] on span "Connections" at bounding box center [37, 74] width 39 height 11
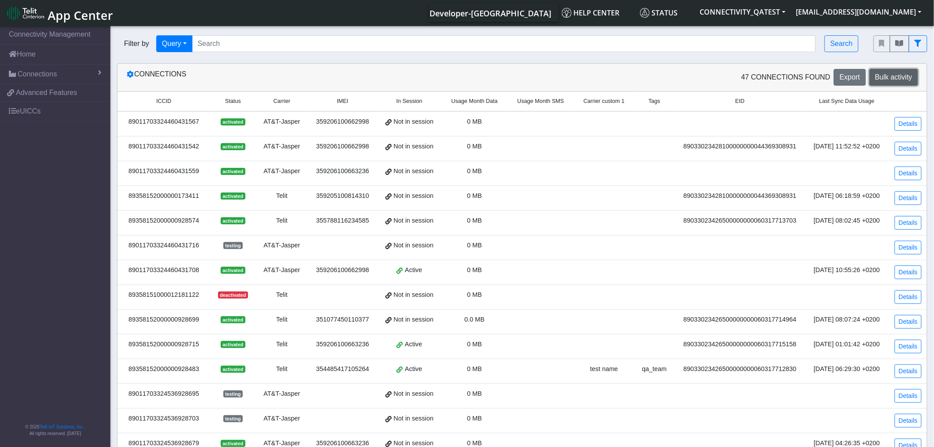
click at [902, 78] on span "Bulk activity" at bounding box center [893, 77] width 37 height 8
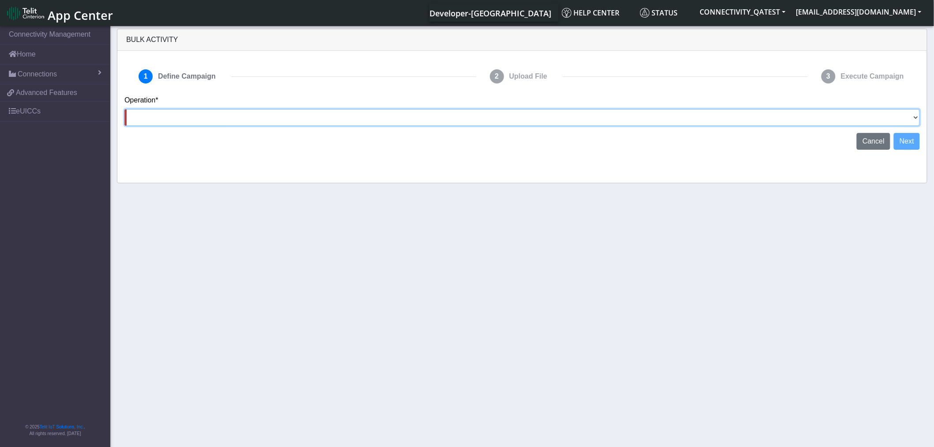
click at [912, 120] on select "Activate [PERSON_NAME] Deactivate [PERSON_NAME] Add Tags Remove Tags Advanced" at bounding box center [522, 117] width 796 height 17
drag, startPoint x: 442, startPoint y: 121, endPoint x: 427, endPoint y: 125, distance: 15.1
click at [442, 121] on select "Activate [PERSON_NAME] Deactivate [PERSON_NAME] Add Tags Remove Tags Advanced" at bounding box center [522, 117] width 796 height 17
select select "text.deactivateSIMs"
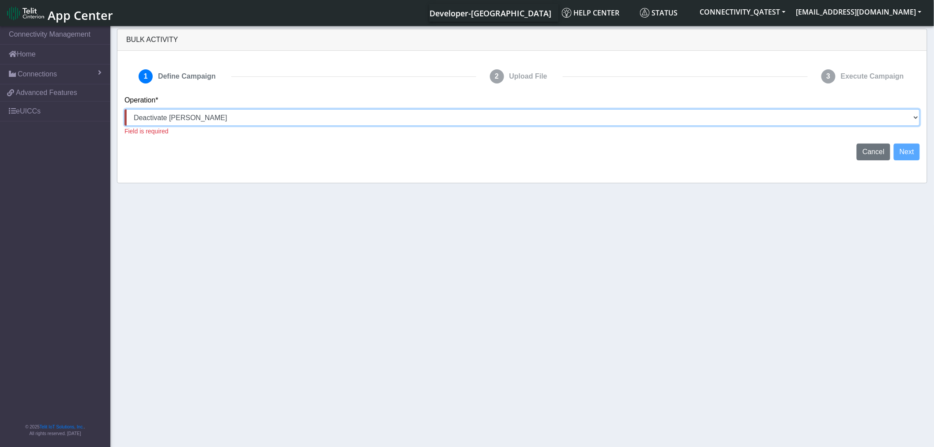
click at [124, 109] on select "Activate [PERSON_NAME] Deactivate [PERSON_NAME] Add Tags Remove Tags Advanced" at bounding box center [522, 117] width 796 height 17
click at [268, 117] on select "Activate [PERSON_NAME] Deactivate [PERSON_NAME] Add Tags Remove Tags Advanced" at bounding box center [522, 117] width 796 height 17
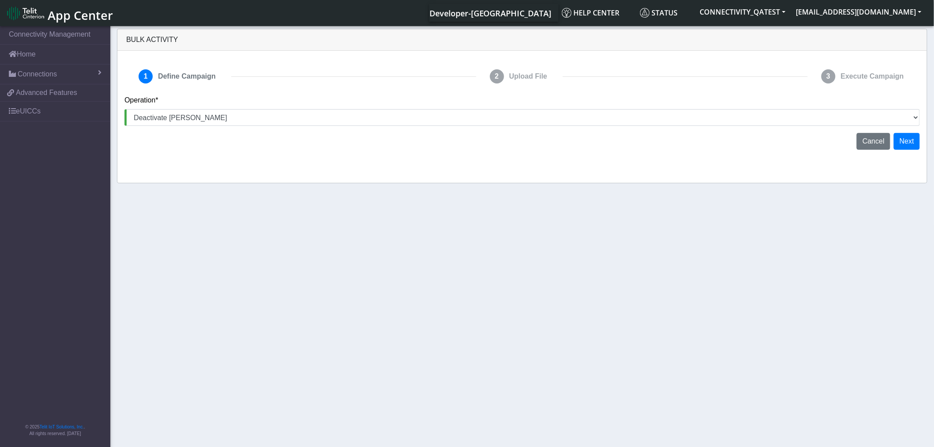
click at [264, 258] on section "Connectivity Management Home Connections List Bulk activity Map 3f6a9675116f4d9…" at bounding box center [467, 237] width 934 height 426
click at [876, 140] on span "Cancel" at bounding box center [874, 141] width 22 height 8
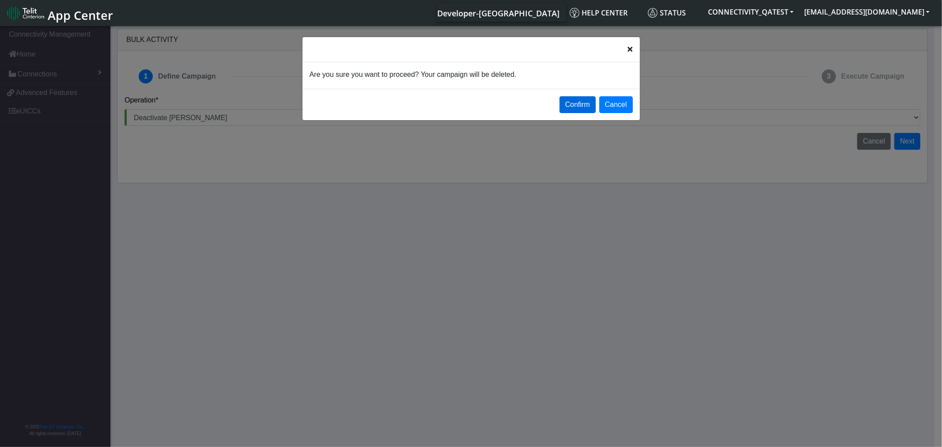
click at [581, 103] on button "Confirm" at bounding box center [577, 104] width 36 height 17
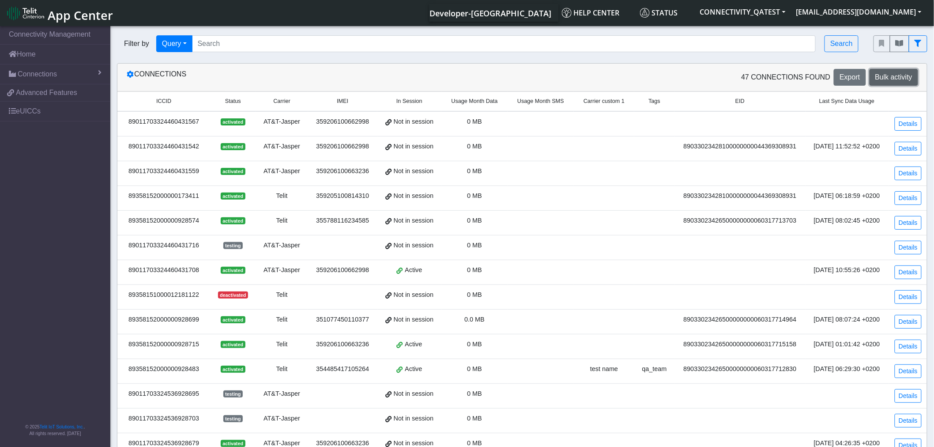
click at [898, 80] on span "Bulk activity" at bounding box center [893, 77] width 37 height 8
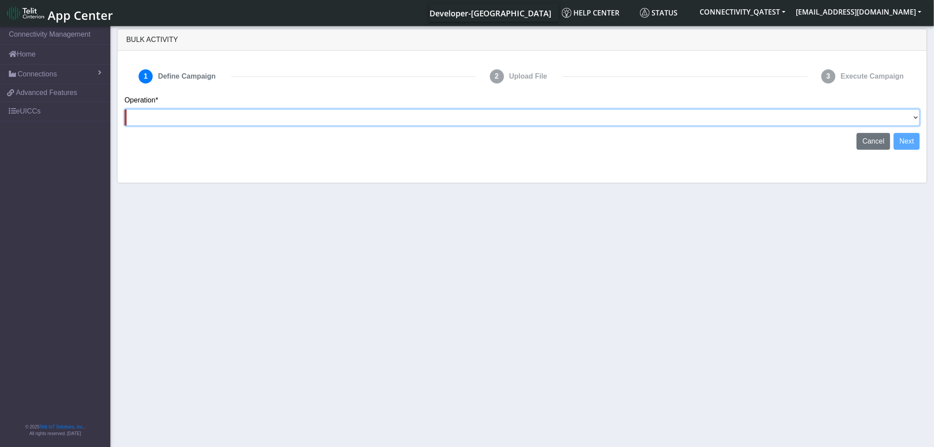
click at [791, 117] on select "Activate [PERSON_NAME] Deactivate [PERSON_NAME] Add Tags Remove Tags Advanced" at bounding box center [522, 117] width 796 height 17
drag, startPoint x: 791, startPoint y: 117, endPoint x: 901, endPoint y: 134, distance: 111.6
click at [791, 117] on select "Activate [PERSON_NAME] Deactivate [PERSON_NAME] Add Tags Remove Tags Advanced" at bounding box center [522, 117] width 796 height 17
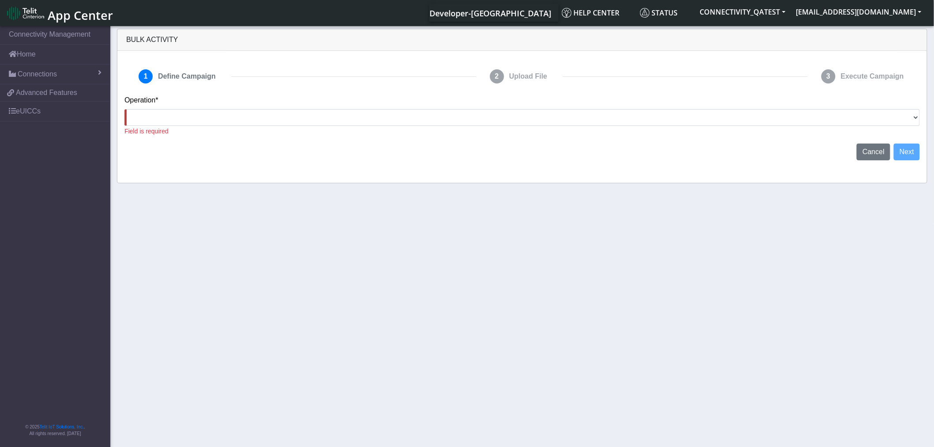
click at [916, 140] on app-bulk-activity-step-define-campaign "Operation* Activate [PERSON_NAME] Deactivate [PERSON_NAME] Add Tags Remove Tags…" at bounding box center [522, 127] width 796 height 65
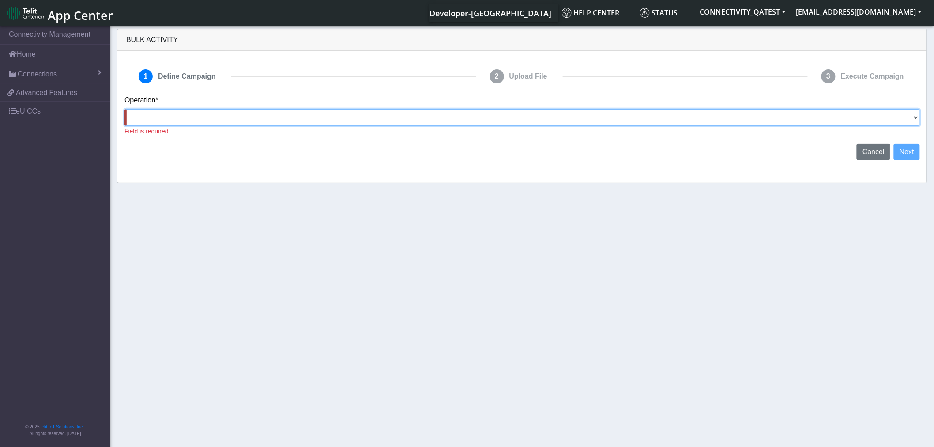
click at [295, 116] on select "Activate [PERSON_NAME] Deactivate [PERSON_NAME] Add Tags Remove Tags Advanced" at bounding box center [522, 117] width 796 height 17
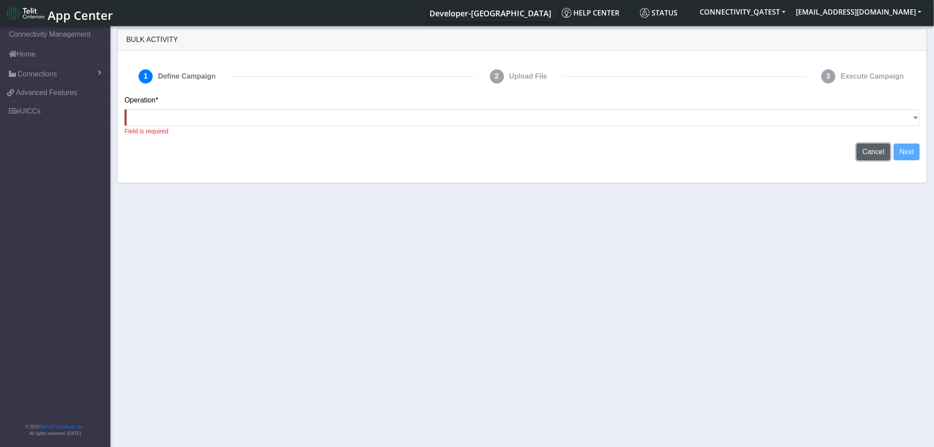
click at [877, 154] on span "Cancel" at bounding box center [874, 152] width 22 height 8
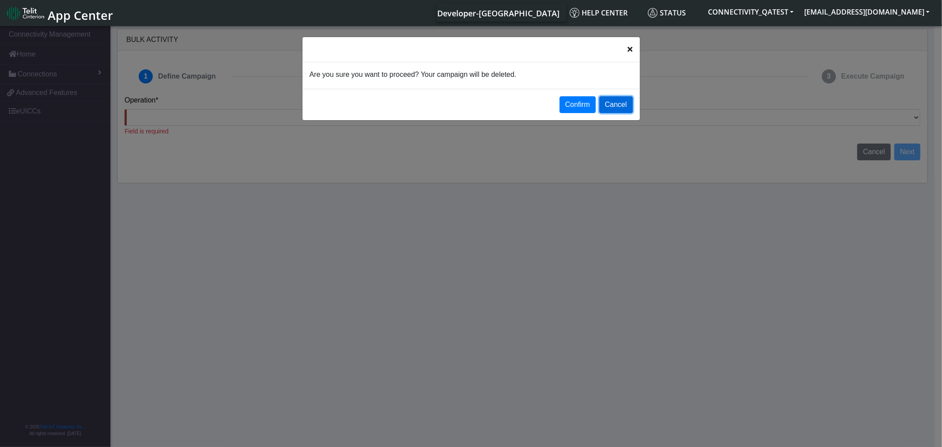
click at [615, 109] on button "Cancel" at bounding box center [616, 104] width 34 height 17
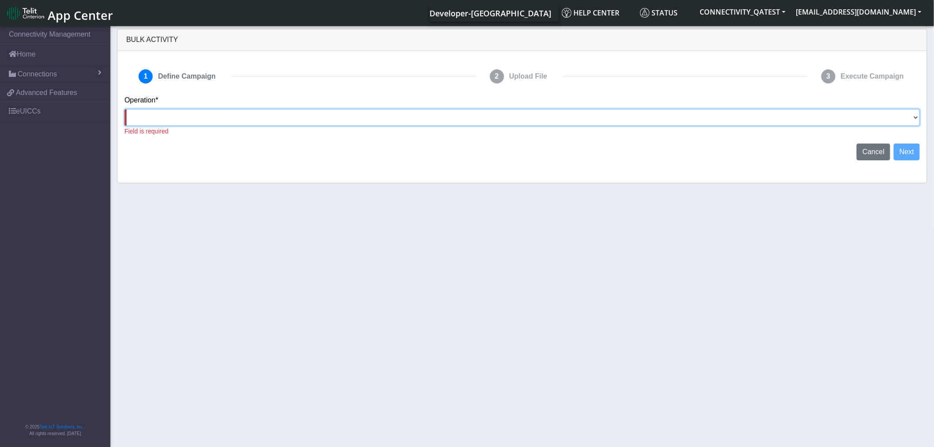
click at [202, 117] on select "Activate [PERSON_NAME] Deactivate [PERSON_NAME] Add Tags Remove Tags Advanced" at bounding box center [522, 117] width 796 height 17
select select "text.addTags"
click at [124, 109] on select "Activate [PERSON_NAME] Deactivate [PERSON_NAME] Add Tags Remove Tags Advanced" at bounding box center [522, 117] width 796 height 17
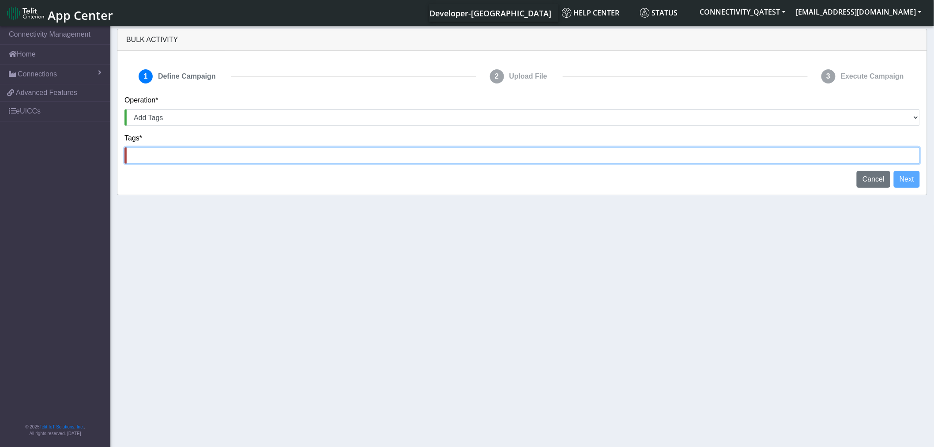
click at [165, 155] on input at bounding box center [522, 155] width 796 height 17
type input "byulktest"
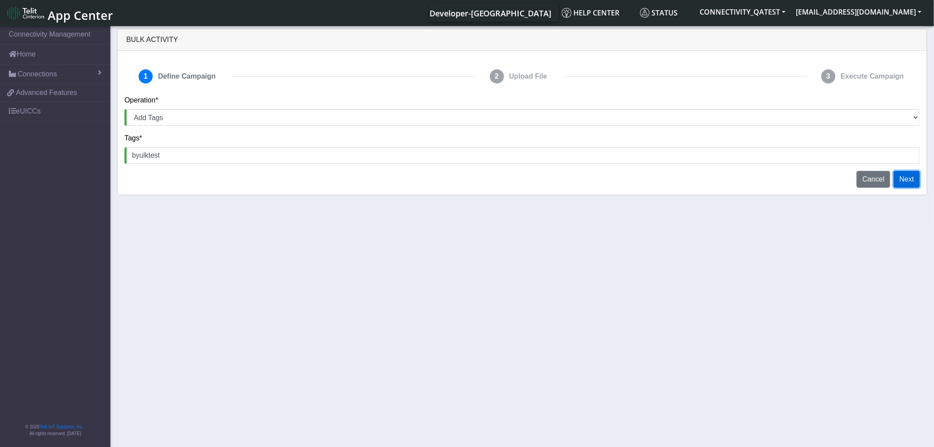
click at [901, 174] on button "Next" at bounding box center [907, 179] width 26 height 17
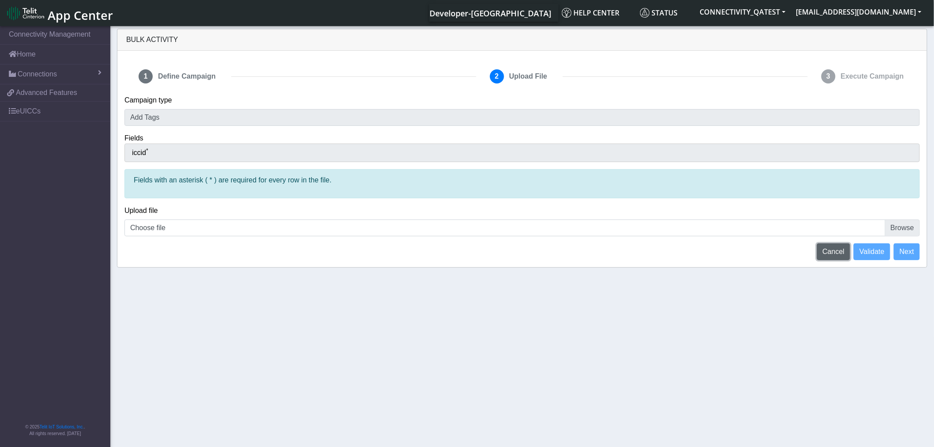
click at [828, 252] on span "Cancel" at bounding box center [834, 252] width 22 height 8
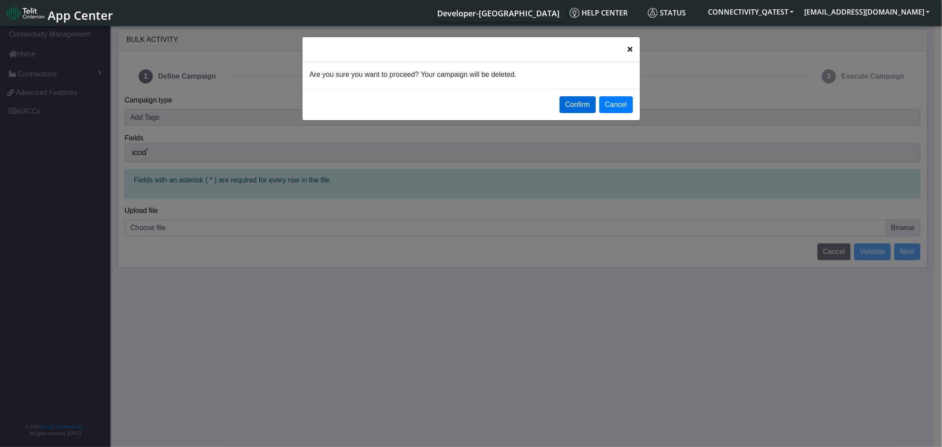
click at [571, 106] on button "Confirm" at bounding box center [577, 104] width 36 height 17
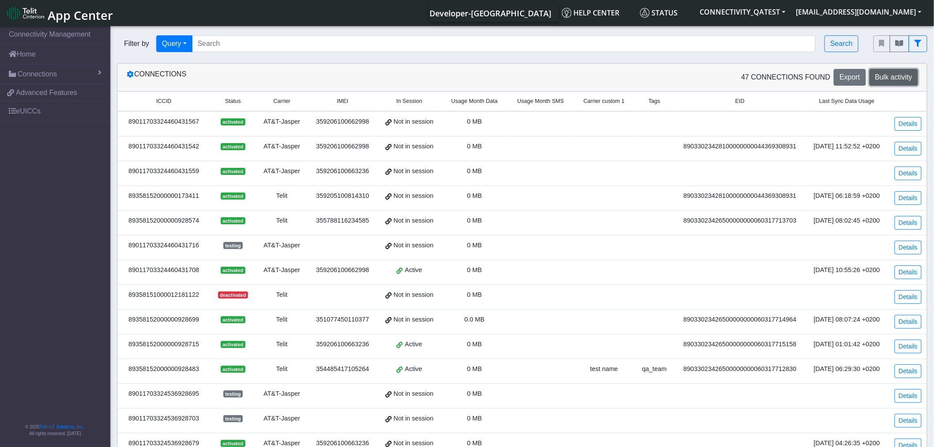
click at [893, 81] on span "Bulk activity" at bounding box center [893, 77] width 37 height 8
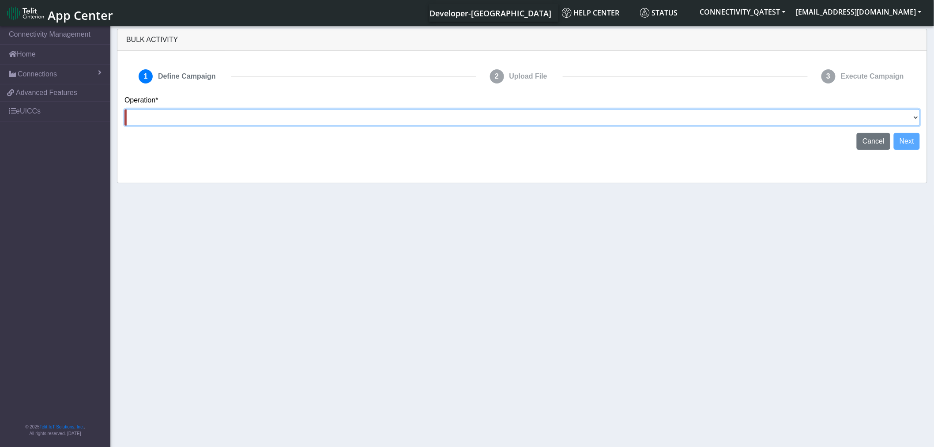
click at [200, 119] on select "Activate [PERSON_NAME] Deactivate [PERSON_NAME] Add Tags Remove Tags Advanced" at bounding box center [522, 117] width 796 height 17
select select "text.activateSIMs"
click at [124, 109] on select "Activate [PERSON_NAME] Deactivate [PERSON_NAME] Add Tags Remove Tags Advanced" at bounding box center [522, 117] width 796 height 17
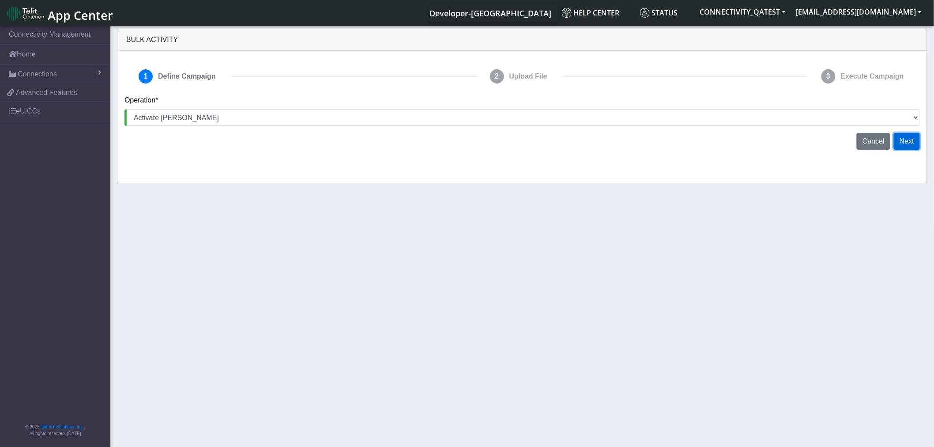
click at [910, 143] on button "Next" at bounding box center [907, 141] width 26 height 17
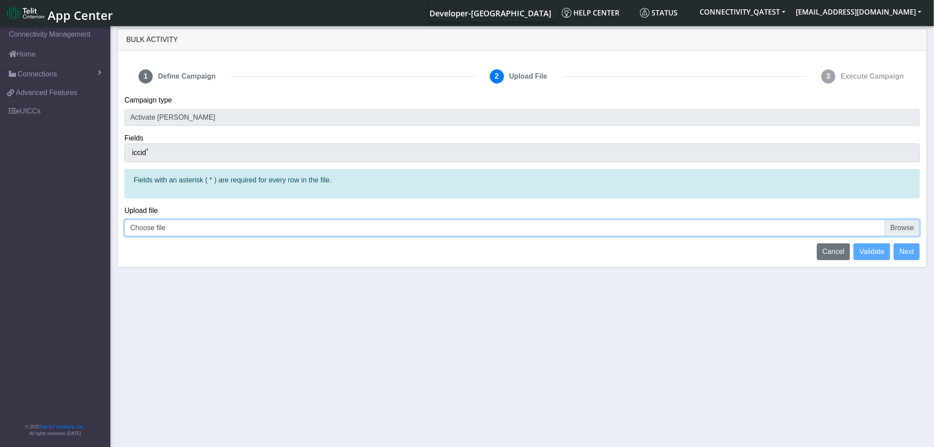
click at [906, 227] on input "Choose file" at bounding box center [522, 227] width 796 height 17
click at [905, 230] on input "Choose file" at bounding box center [522, 227] width 796 height 17
type input "C:\fakepath\iccid_[TECHNICAL_ID].csv"
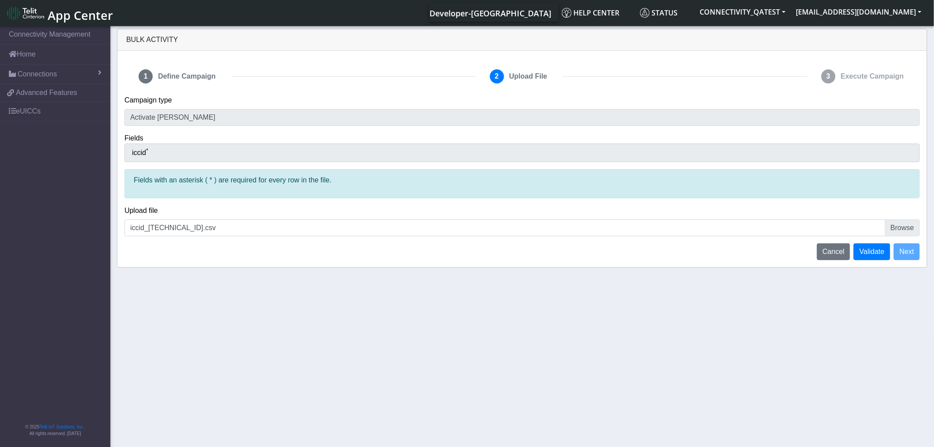
click at [867, 241] on div "Upload file iccid_[TECHNICAL_ID].csv" at bounding box center [522, 224] width 809 height 38
click at [867, 252] on span "Validate" at bounding box center [872, 252] width 25 height 8
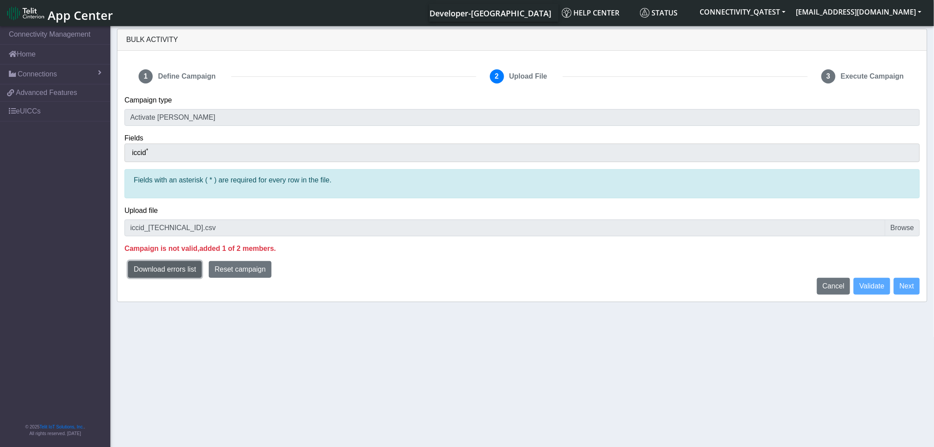
click at [179, 258] on button "Download errors list" at bounding box center [165, 269] width 74 height 17
click at [244, 258] on span "Reset campaign" at bounding box center [240, 269] width 51 height 8
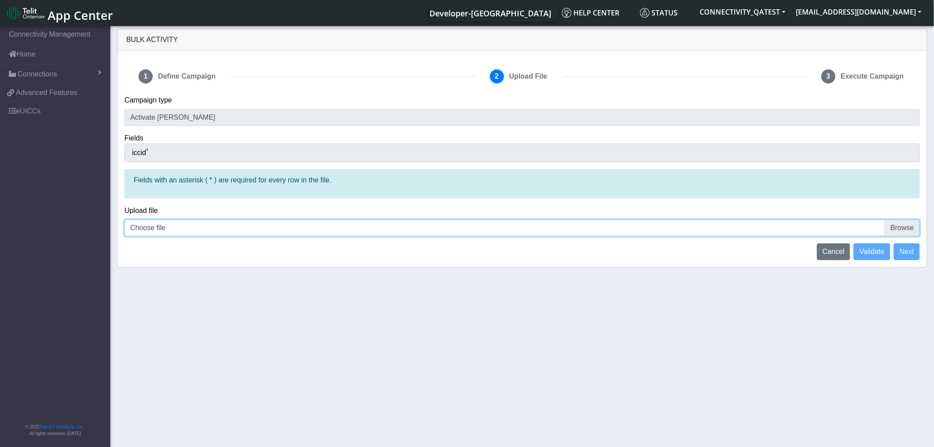
click at [907, 229] on input "Choose file" at bounding box center [522, 227] width 796 height 17
type input "C:\fakepath\iccid_[TECHNICAL_ID].csv"
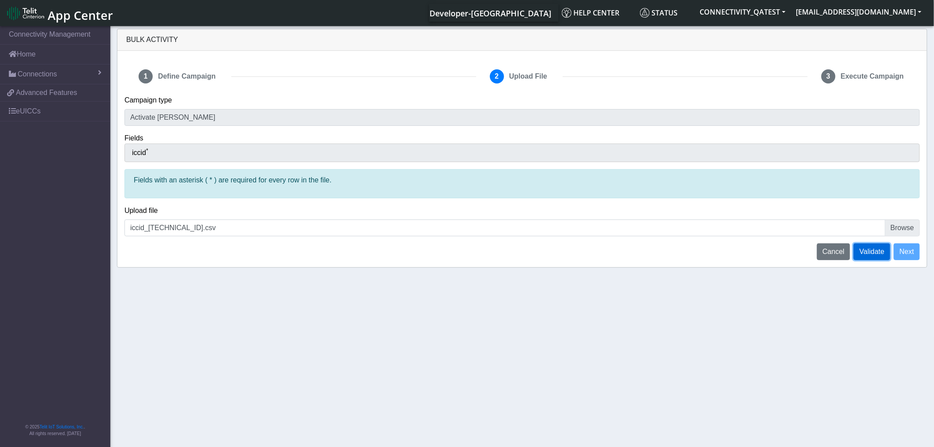
click at [881, 253] on span "Validate" at bounding box center [872, 252] width 25 height 8
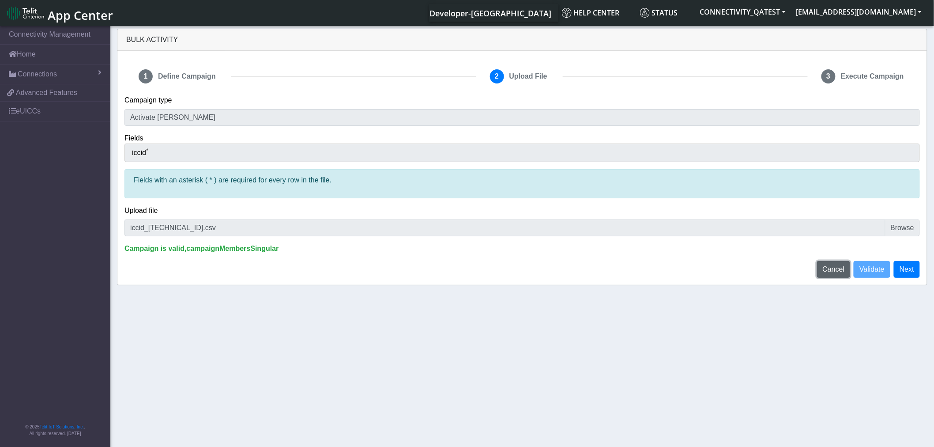
click at [827, 258] on span "Cancel" at bounding box center [834, 269] width 22 height 8
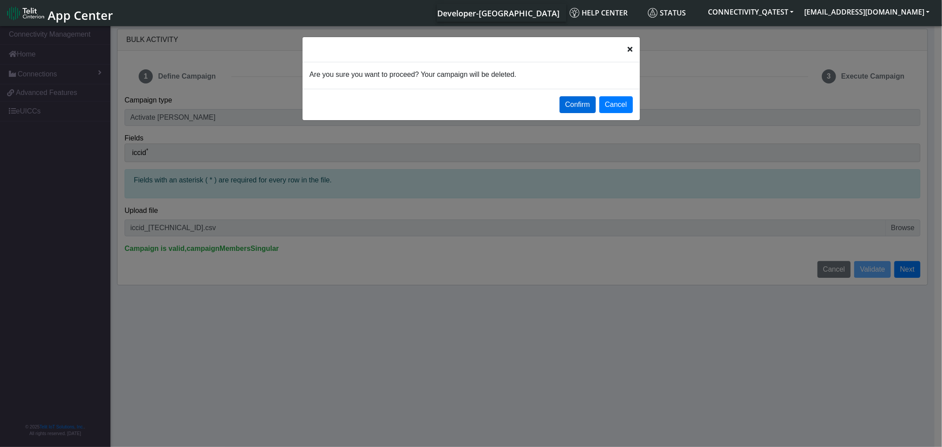
click at [577, 104] on button "Confirm" at bounding box center [577, 104] width 36 height 17
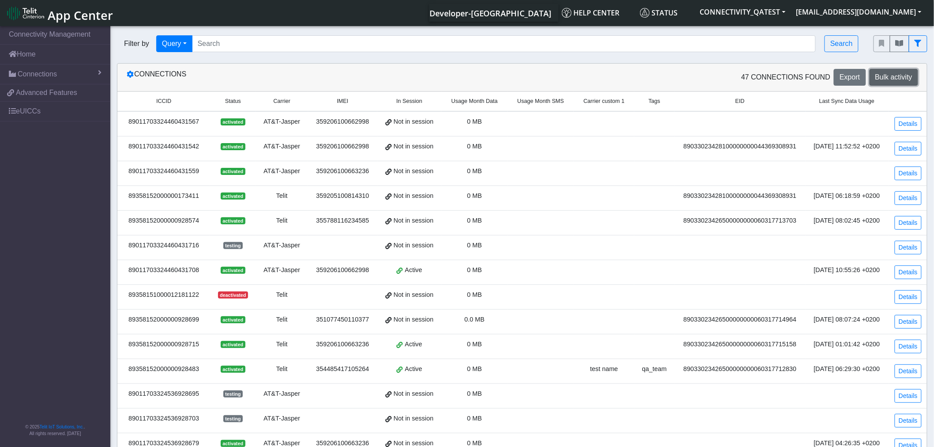
click at [898, 73] on span "Bulk activity" at bounding box center [893, 77] width 37 height 8
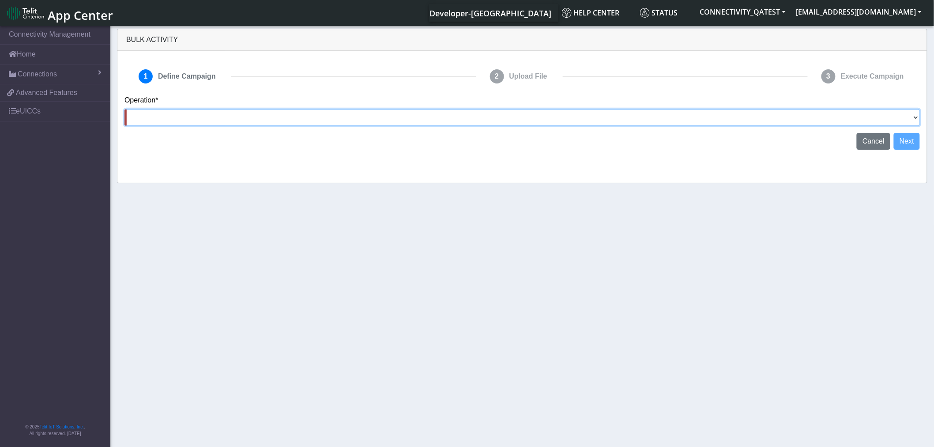
drag, startPoint x: 159, startPoint y: 113, endPoint x: 180, endPoint y: 113, distance: 21.2
click at [162, 113] on select "Activate [PERSON_NAME] Deactivate [PERSON_NAME] Add Tags Remove Tags Advanced" at bounding box center [522, 117] width 796 height 17
select select "text.deactivateSIMs"
click at [124, 109] on select "Activate [PERSON_NAME] Deactivate [PERSON_NAME] Add Tags Remove Tags Advanced" at bounding box center [522, 117] width 796 height 17
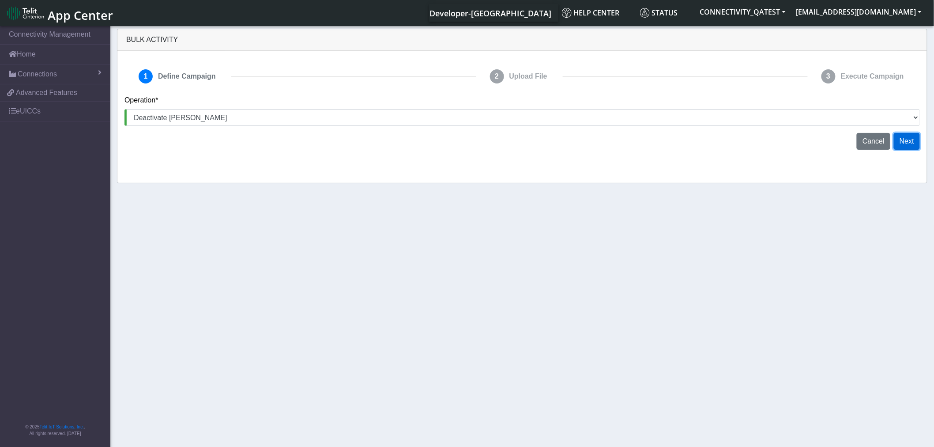
click at [911, 139] on button "Next" at bounding box center [907, 141] width 26 height 17
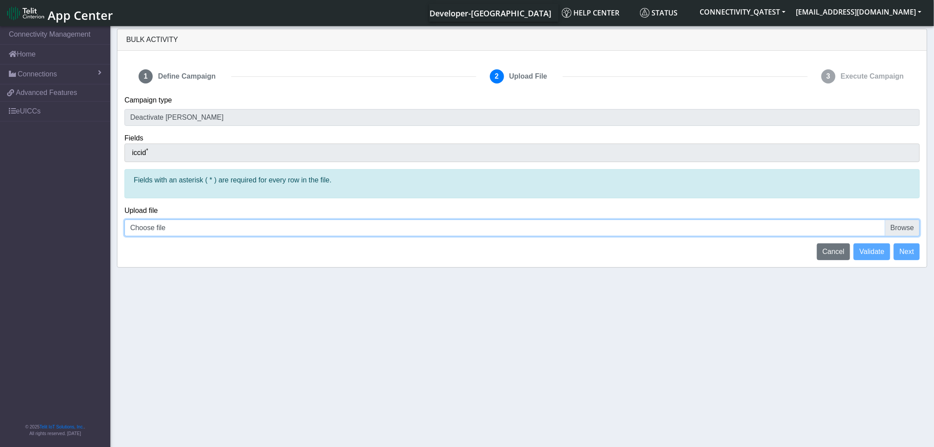
click at [170, 230] on input "Choose file" at bounding box center [522, 227] width 796 height 17
type input "C:\fakepath\iccid_[TECHNICAL_ID].csv"
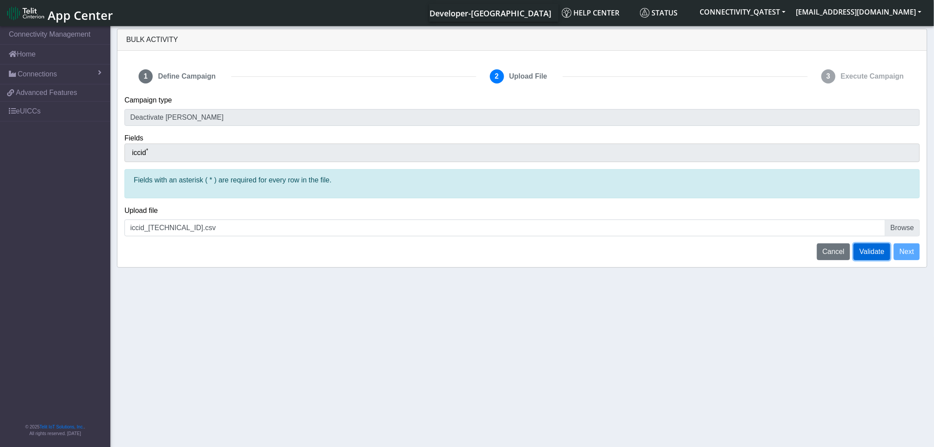
click at [875, 257] on button "Validate" at bounding box center [872, 251] width 37 height 17
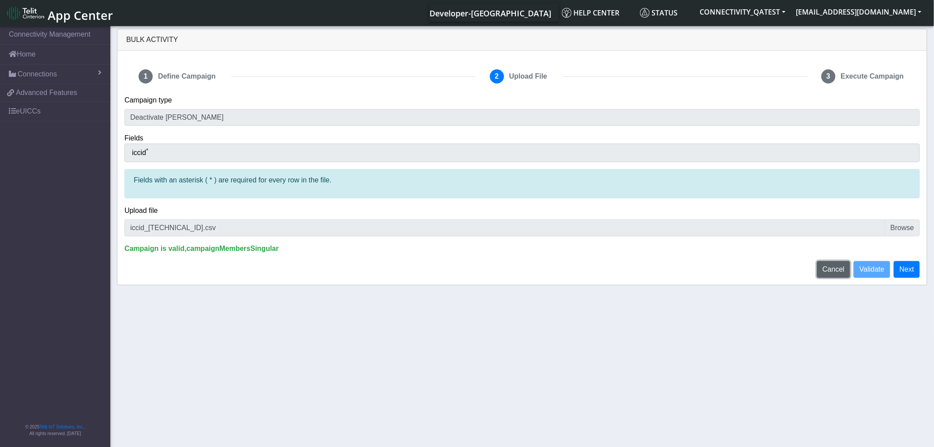
click at [838, 258] on span "Cancel" at bounding box center [834, 269] width 22 height 8
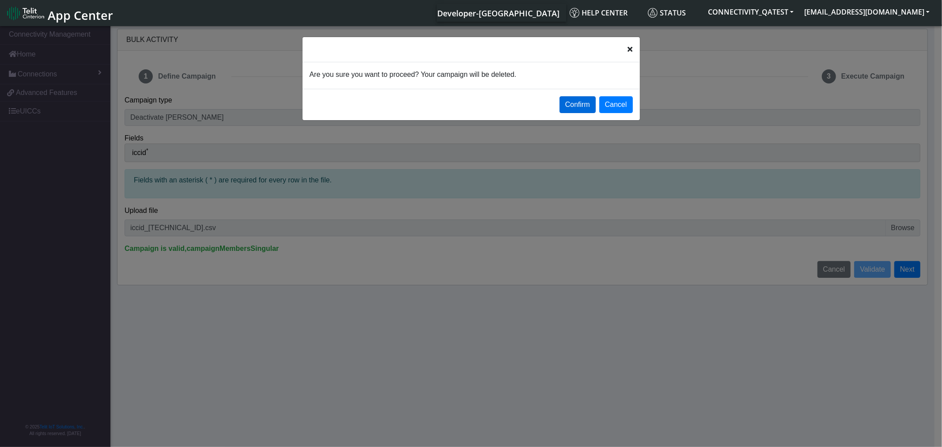
click at [569, 104] on button "Confirm" at bounding box center [577, 104] width 36 height 17
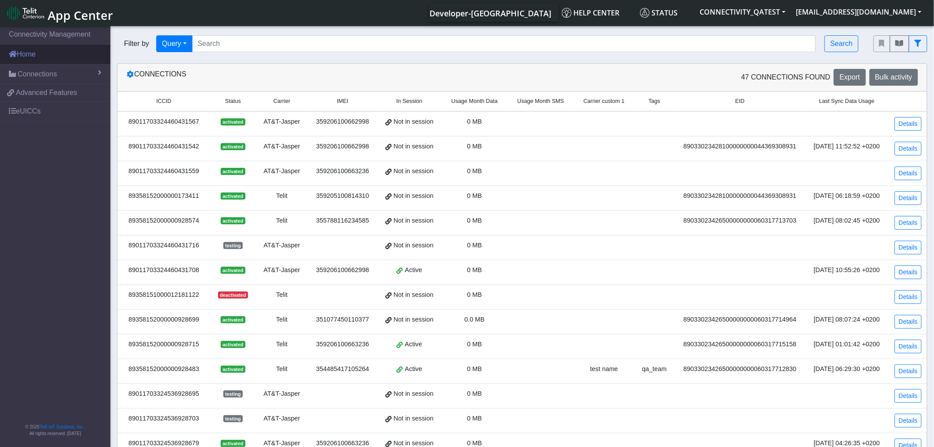
click at [34, 52] on link "Home" at bounding box center [55, 54] width 110 height 19
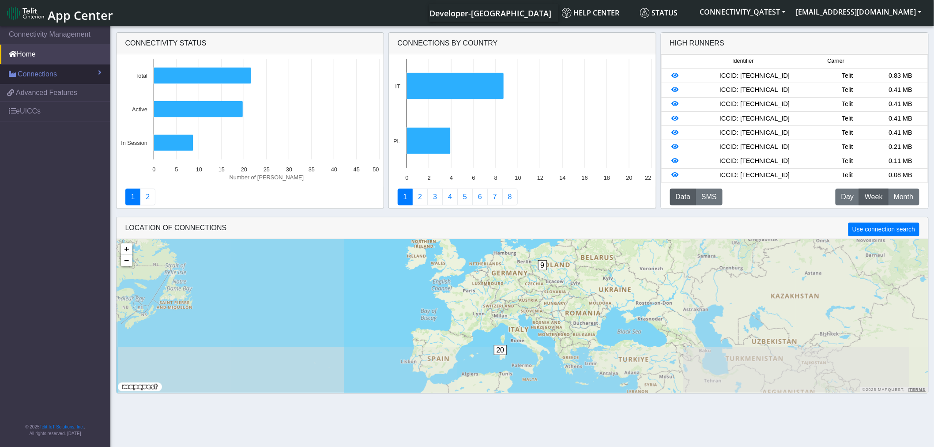
click at [36, 69] on span "Connections" at bounding box center [37, 74] width 39 height 11
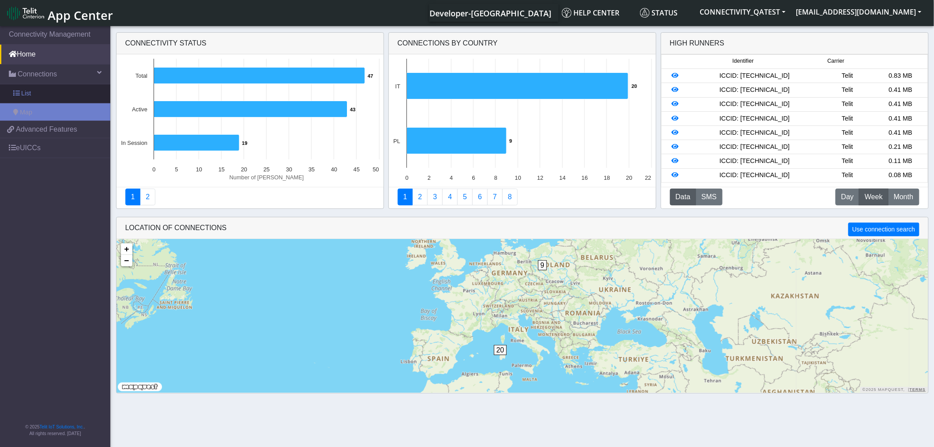
click at [37, 94] on link "List" at bounding box center [55, 93] width 110 height 19
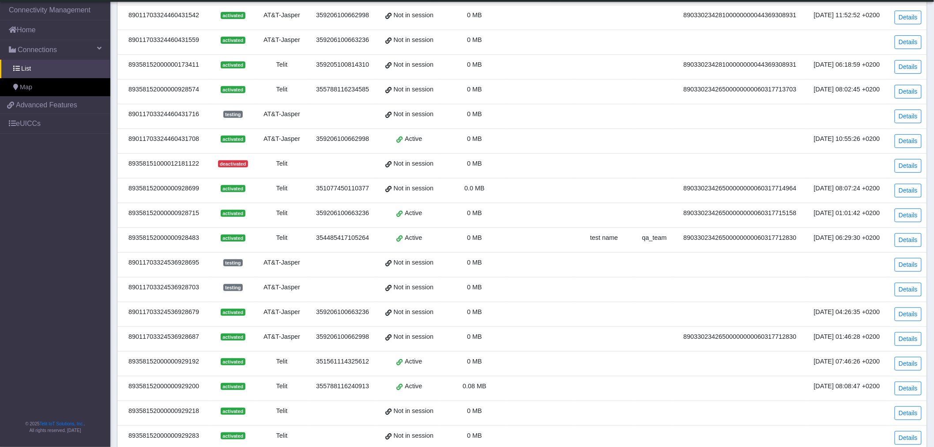
scroll to position [182, 0]
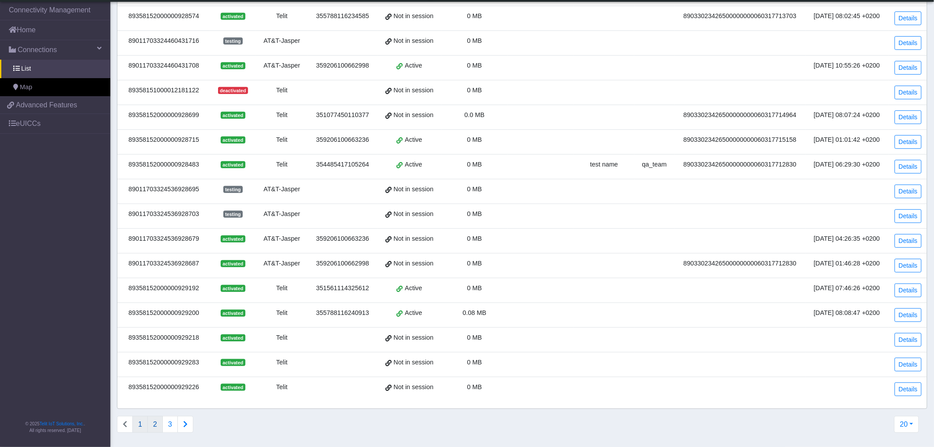
click at [155, 258] on button "2" at bounding box center [154, 424] width 15 height 17
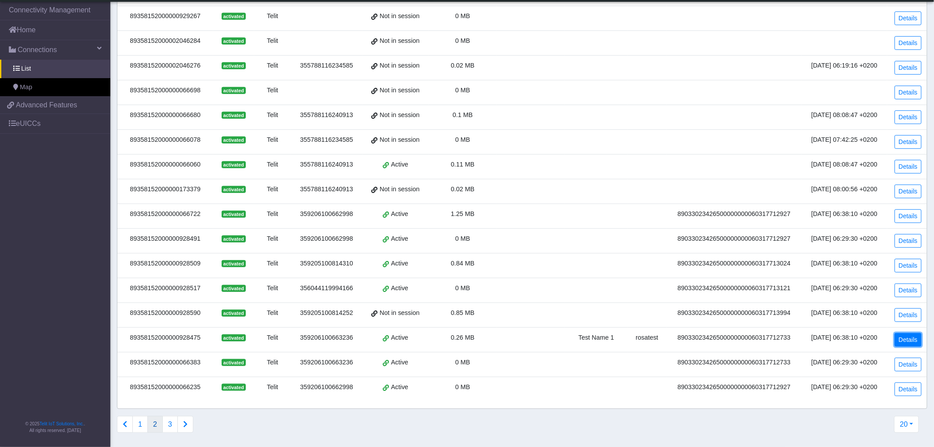
click at [904, 258] on link "Details" at bounding box center [908, 340] width 27 height 14
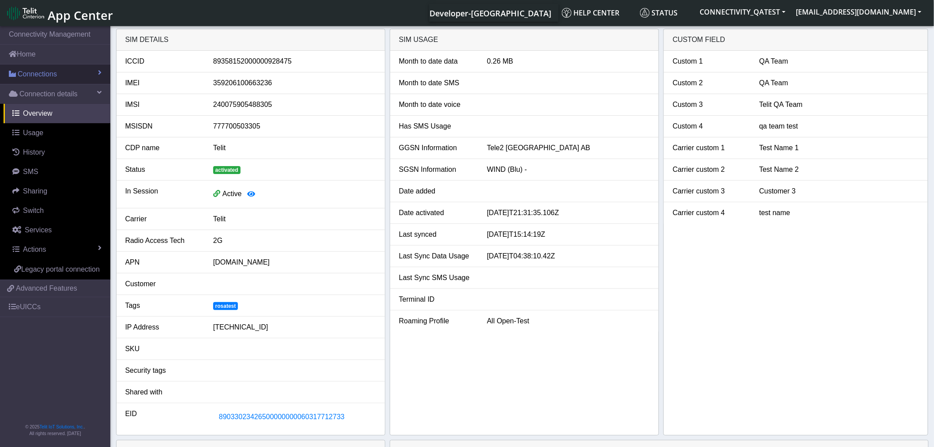
click at [34, 77] on span "Connections" at bounding box center [37, 74] width 39 height 11
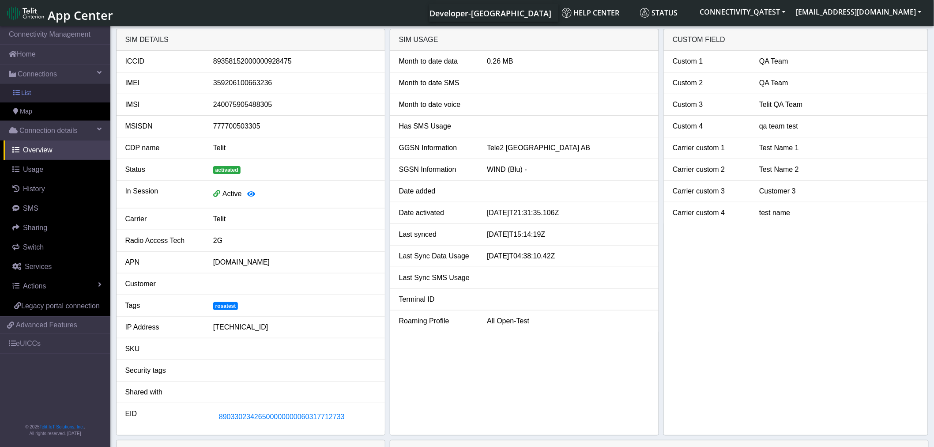
click at [34, 89] on link "List" at bounding box center [55, 93] width 110 height 19
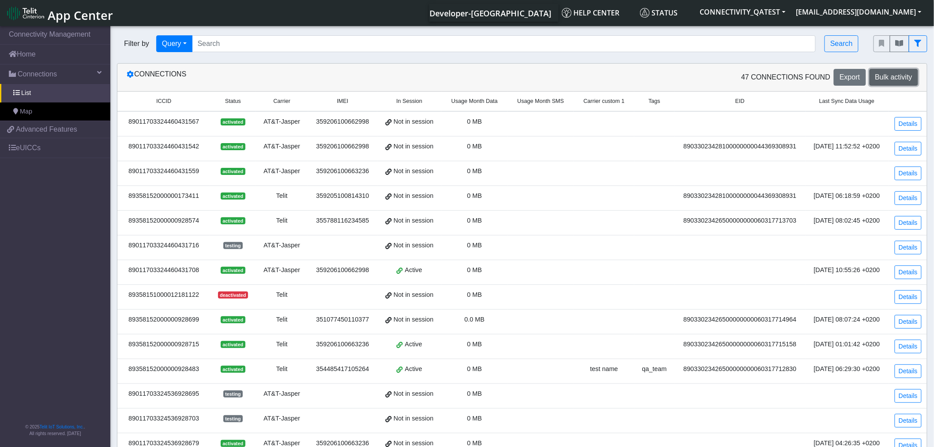
click at [904, 81] on span "Bulk activity" at bounding box center [893, 77] width 37 height 8
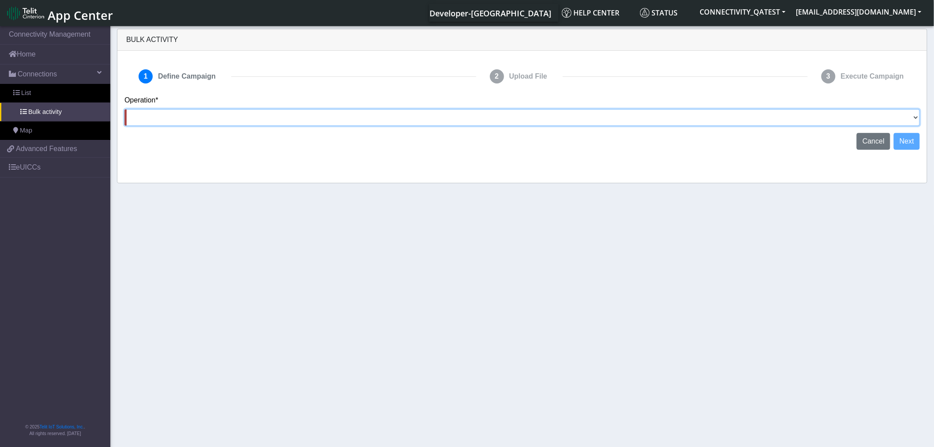
click at [200, 117] on select "Activate [PERSON_NAME] Deactivate [PERSON_NAME] Add Tags Remove Tags Advanced" at bounding box center [522, 117] width 796 height 17
select select "text.advanced"
click at [124, 109] on select "Activate [PERSON_NAME] Deactivate [PERSON_NAME] Add Tags Remove Tags Advanced" at bounding box center [522, 117] width 796 height 17
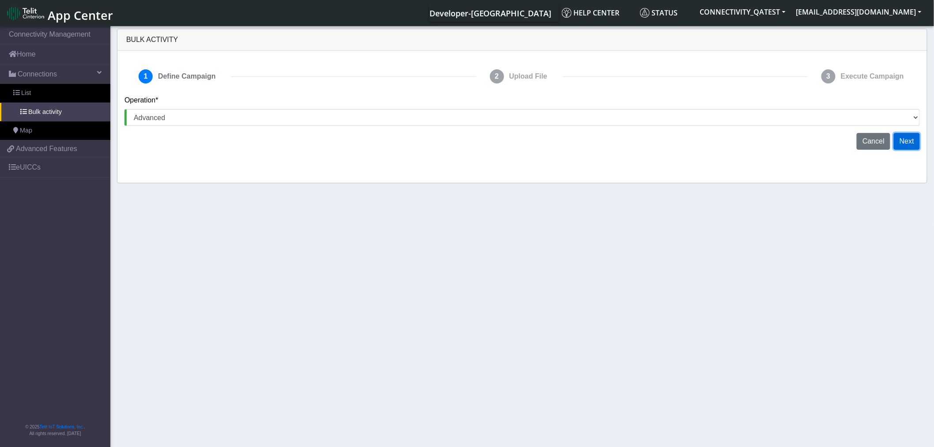
click at [906, 140] on button "Next" at bounding box center [907, 141] width 26 height 17
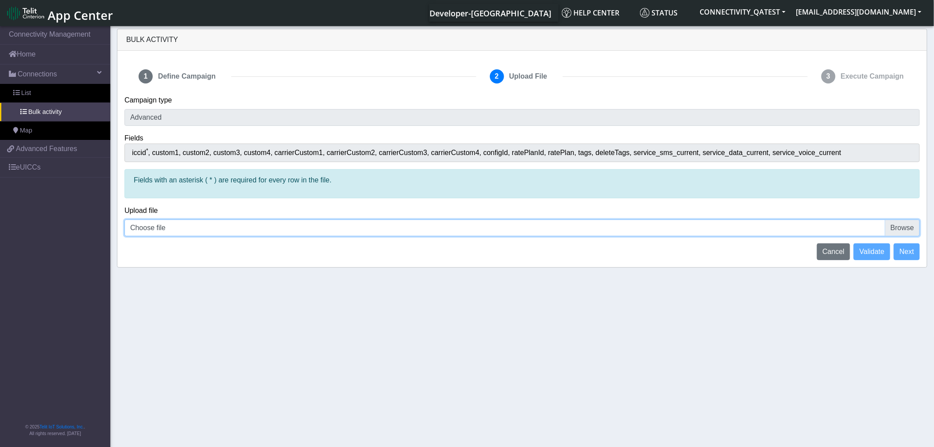
click at [911, 226] on input "Choose file" at bounding box center [522, 227] width 796 height 17
type input "C:\fakepath\iccid_[TECHNICAL_ID].csv"
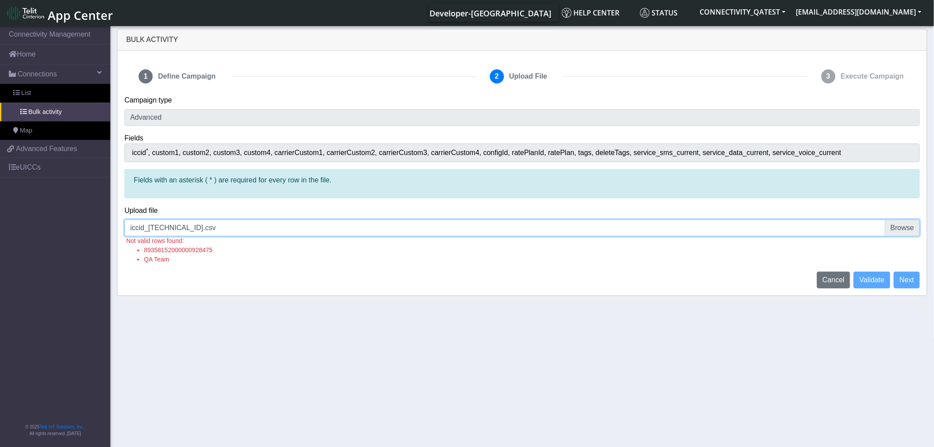
click at [893, 230] on input "iccid_[TECHNICAL_ID].csv" at bounding box center [522, 227] width 796 height 17
type input "C:\fakepath\iccid_[TECHNICAL_ID].csv"
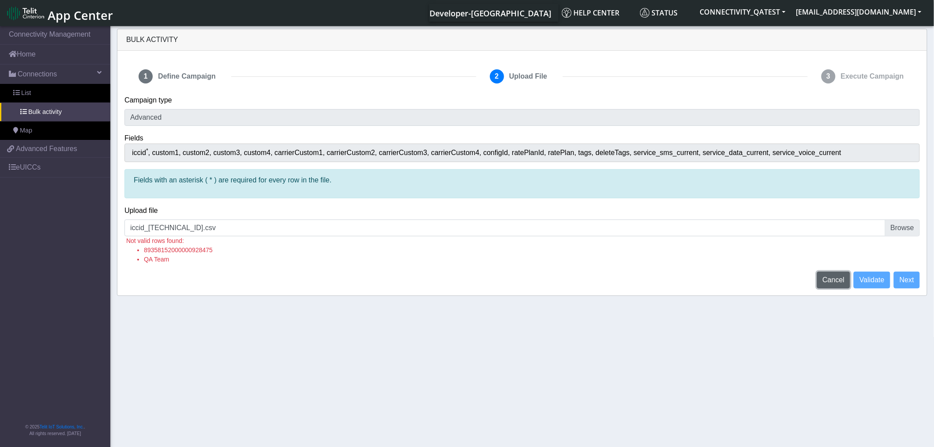
click at [833, 258] on button "Cancel" at bounding box center [834, 280] width 34 height 17
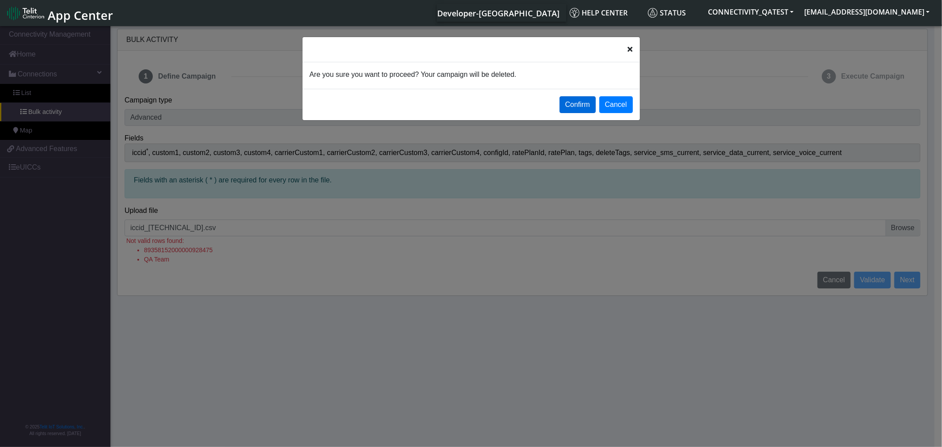
click at [585, 106] on button "Confirm" at bounding box center [577, 104] width 36 height 17
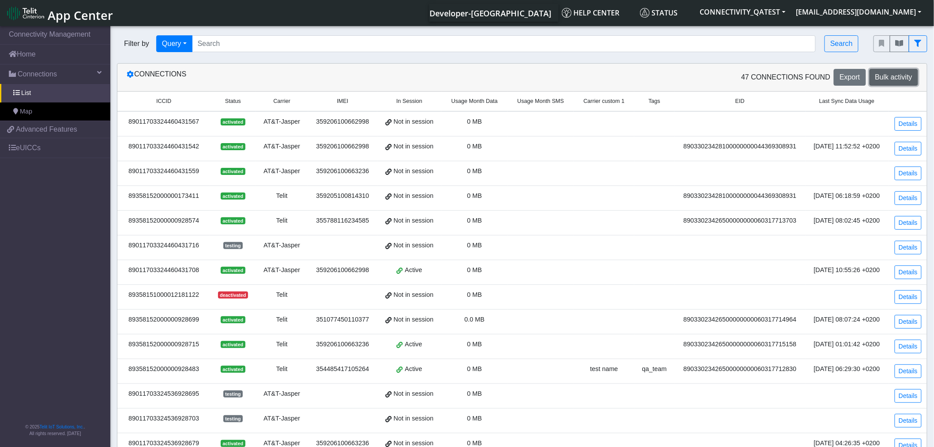
click at [894, 74] on span "Bulk activity" at bounding box center [893, 77] width 37 height 8
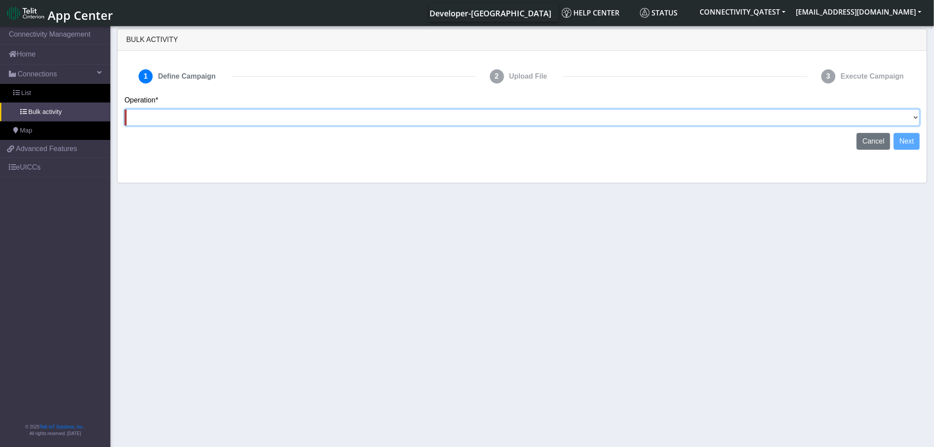
click at [915, 115] on select "Activate [PERSON_NAME] Deactivate [PERSON_NAME] Add Tags Remove Tags Advanced" at bounding box center [522, 117] width 796 height 17
select select "text.advanced"
click at [124, 109] on select "Activate [PERSON_NAME] Deactivate [PERSON_NAME] Add Tags Remove Tags Advanced" at bounding box center [522, 117] width 796 height 17
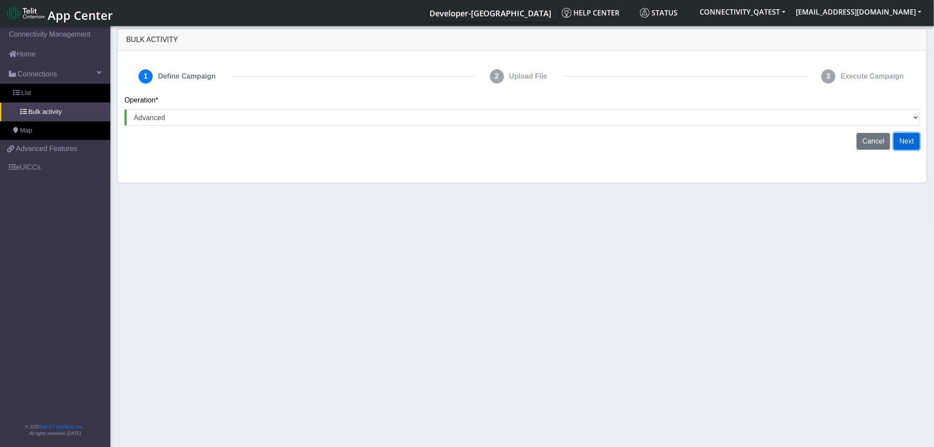
click at [916, 137] on button "Next" at bounding box center [907, 141] width 26 height 17
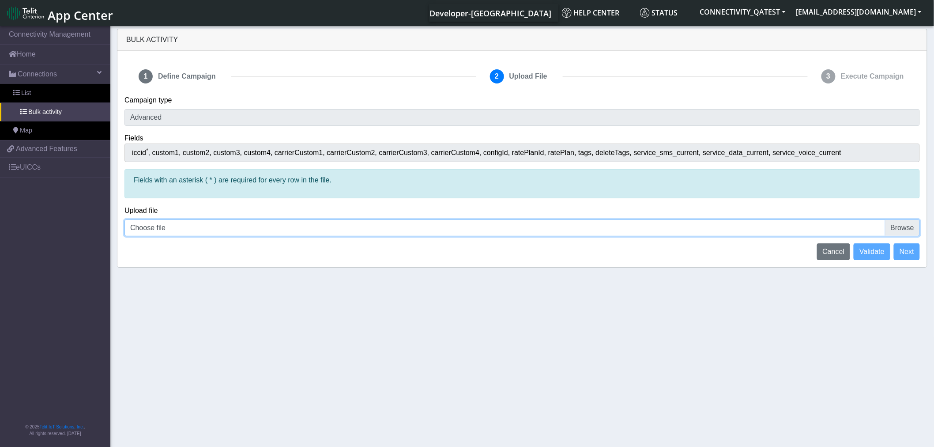
click at [899, 226] on input "Choose file" at bounding box center [522, 227] width 796 height 17
type input "C:\fakepath\iccid_[TECHNICAL_ID].csv"
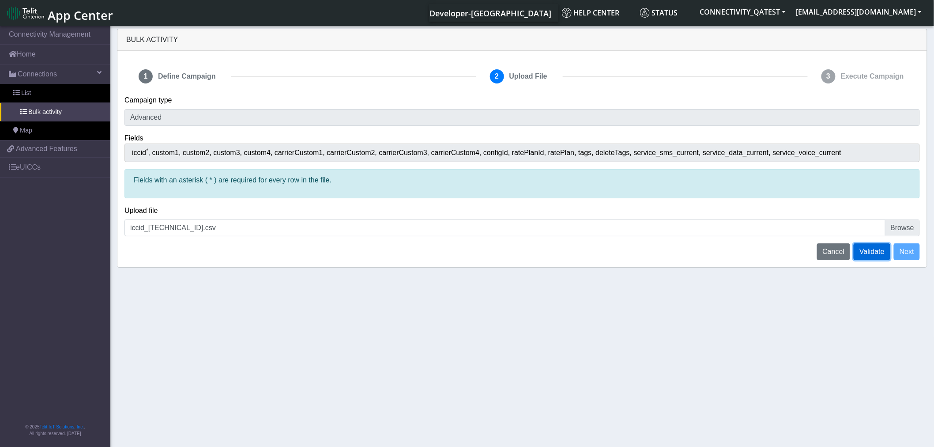
click at [877, 255] on span "Validate" at bounding box center [872, 252] width 25 height 8
click at [853, 258] on section "Connectivity Management Home Connections List Bulk activity Map 3f6a9675116f4d9…" at bounding box center [467, 237] width 934 height 426
click at [839, 253] on span "Cancel" at bounding box center [834, 252] width 22 height 8
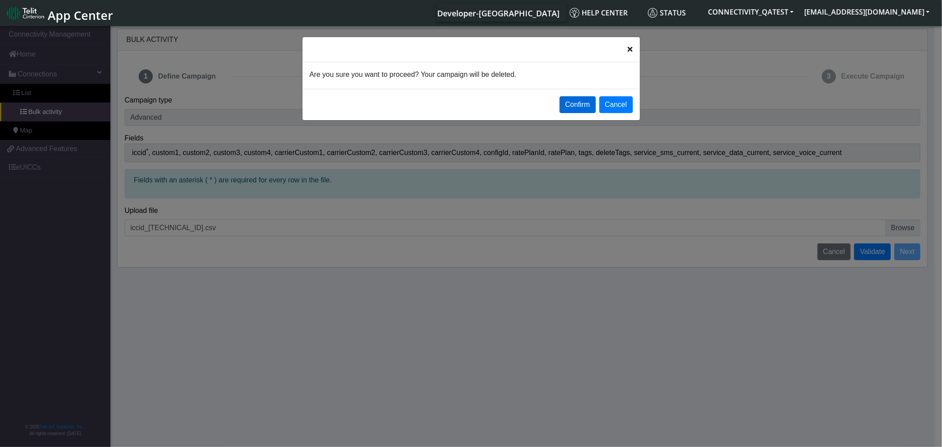
click at [573, 109] on button "Confirm" at bounding box center [577, 104] width 36 height 17
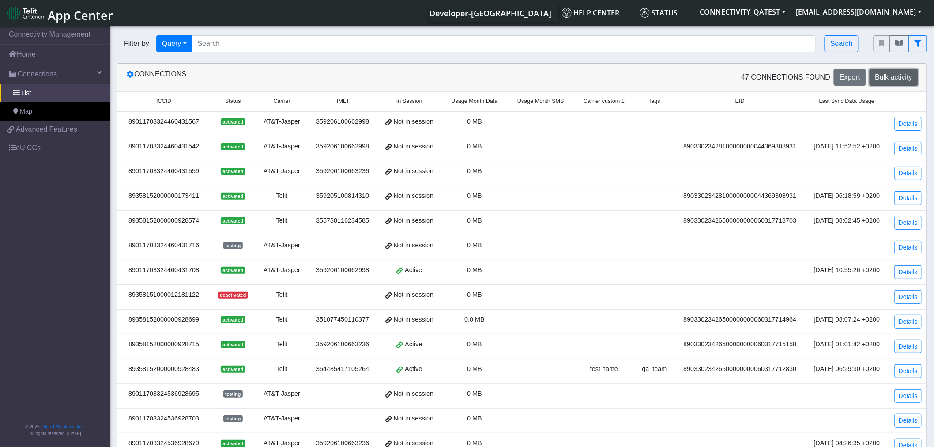
click at [893, 75] on span "Bulk activity" at bounding box center [893, 77] width 37 height 8
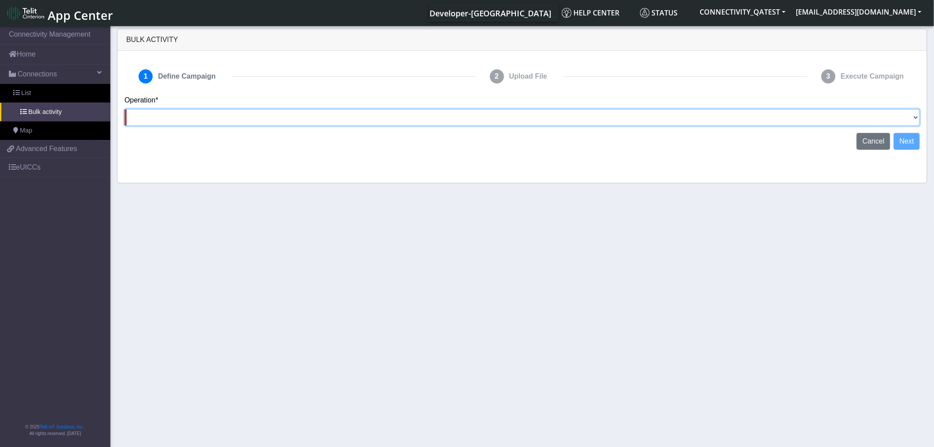
click at [894, 111] on select "Activate [PERSON_NAME] Deactivate [PERSON_NAME] Add Tags Remove Tags Advanced" at bounding box center [522, 117] width 796 height 17
select select "text.advanced"
click at [124, 109] on select "Activate [PERSON_NAME] Deactivate [PERSON_NAME] Add Tags Remove Tags Advanced" at bounding box center [522, 117] width 796 height 17
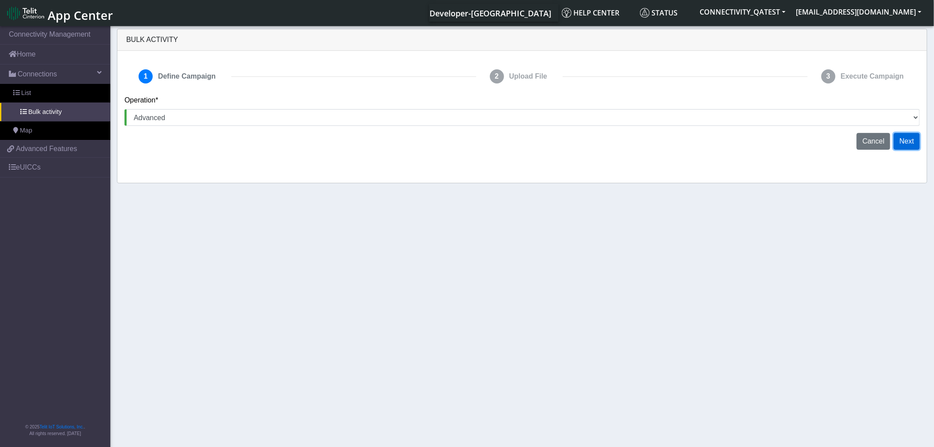
click at [911, 138] on button "Next" at bounding box center [907, 141] width 26 height 17
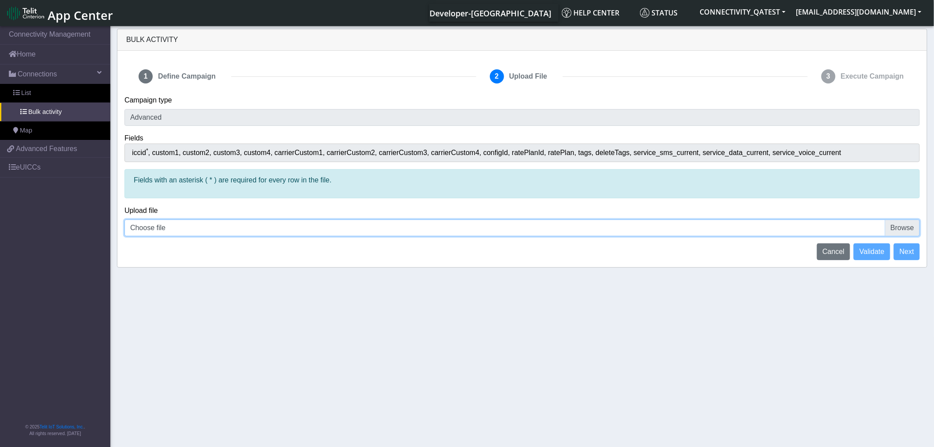
click at [901, 226] on input "Choose file" at bounding box center [522, 227] width 796 height 17
type input "C:\fakepath\iccid_[TECHNICAL_ID].csv"
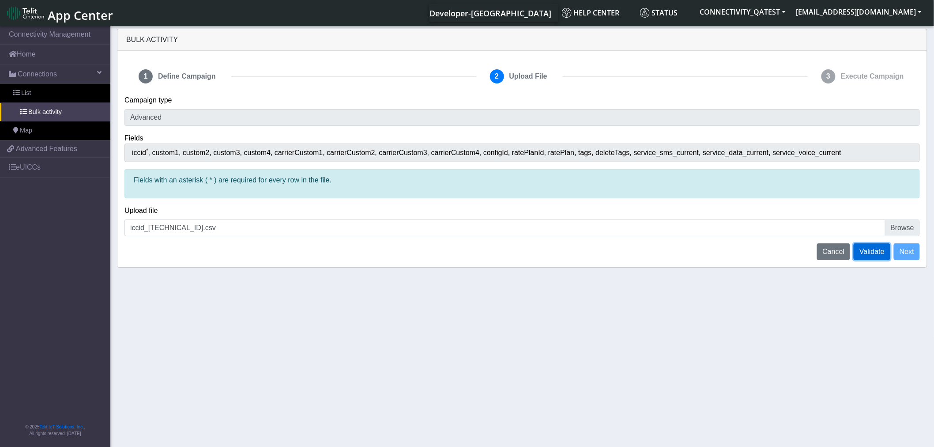
click at [882, 253] on span "Validate" at bounding box center [872, 252] width 25 height 8
